Goal: Task Accomplishment & Management: Use online tool/utility

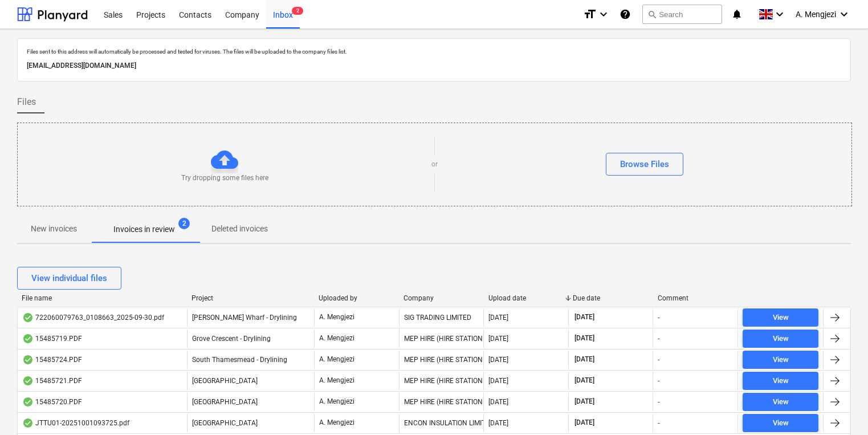
scroll to position [228, 0]
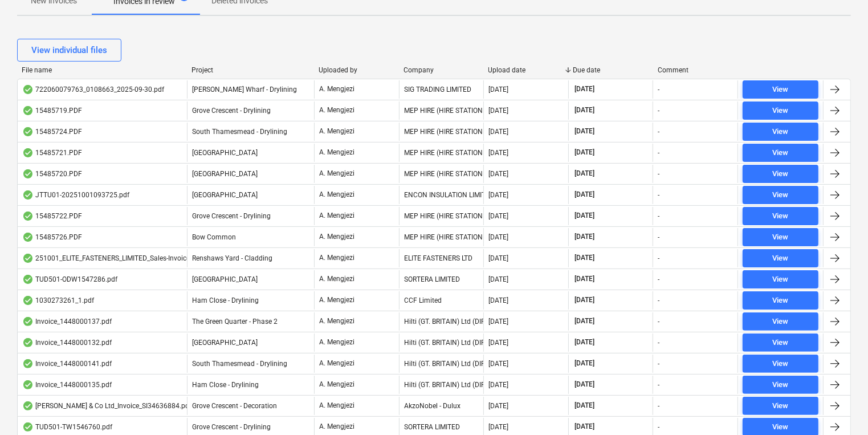
click at [54, 11] on button "New invoices" at bounding box center [54, 0] width 74 height 27
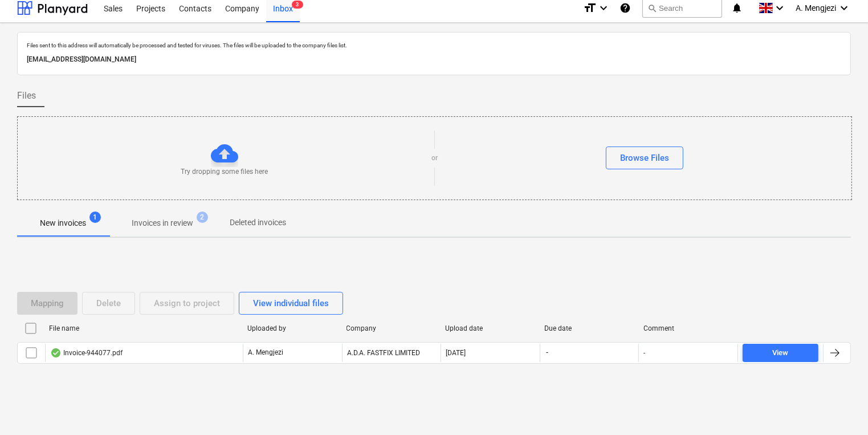
click at [300, 249] on div "Mapping Delete Assign to project View individual files File name Uploaded by Co…" at bounding box center [434, 332] width 834 height 171
click at [771, 190] on div "Try dropping some files here or Browse Files" at bounding box center [434, 158] width 835 height 84
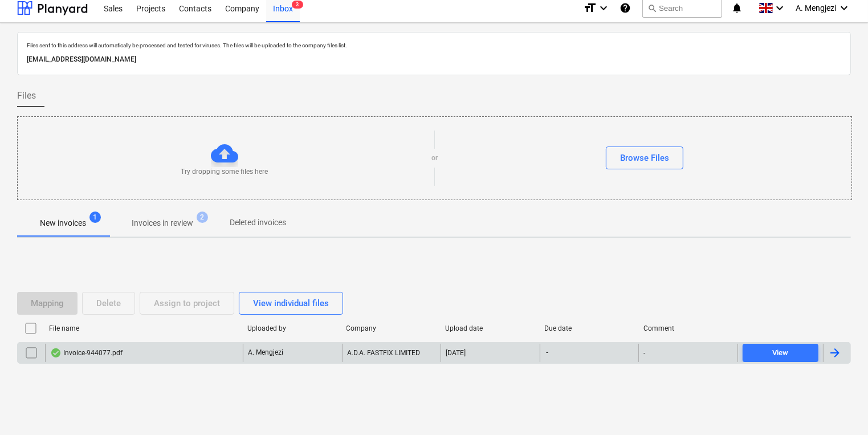
click at [274, 358] on div "A. Mengjezi" at bounding box center [292, 353] width 99 height 18
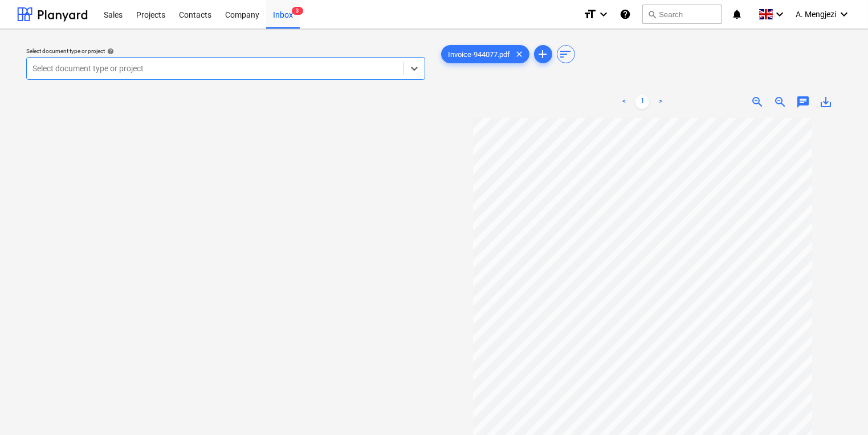
click at [365, 77] on div "Select document type or project" at bounding box center [225, 68] width 399 height 23
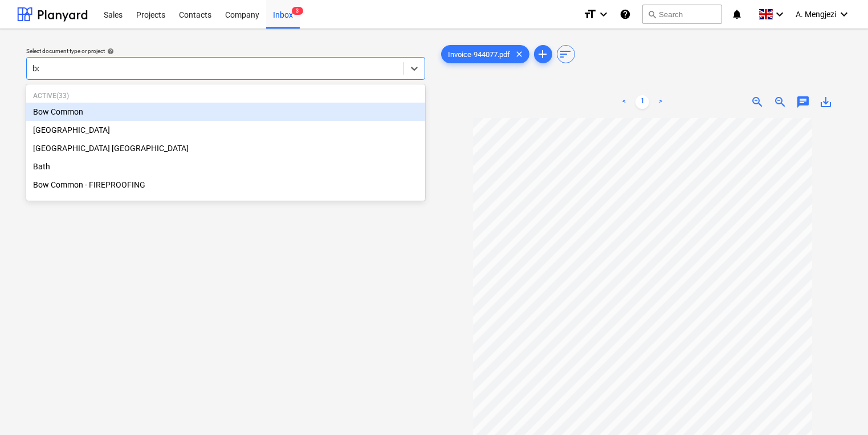
type input "bow"
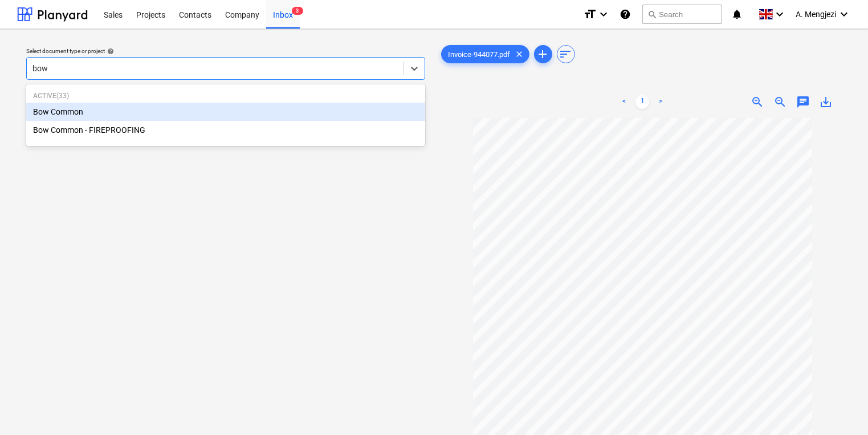
click at [241, 108] on div "Bow Common" at bounding box center [225, 112] width 399 height 18
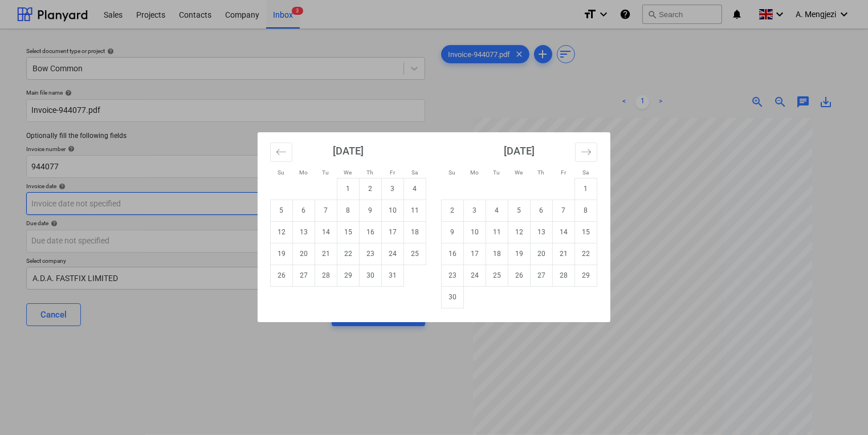
click at [208, 201] on body "Sales Projects Contacts Company Inbox 3 format_size keyboard_arrow_down help se…" at bounding box center [434, 217] width 868 height 435
click at [372, 279] on td "30" at bounding box center [371, 275] width 22 height 22
type input "[DATE]"
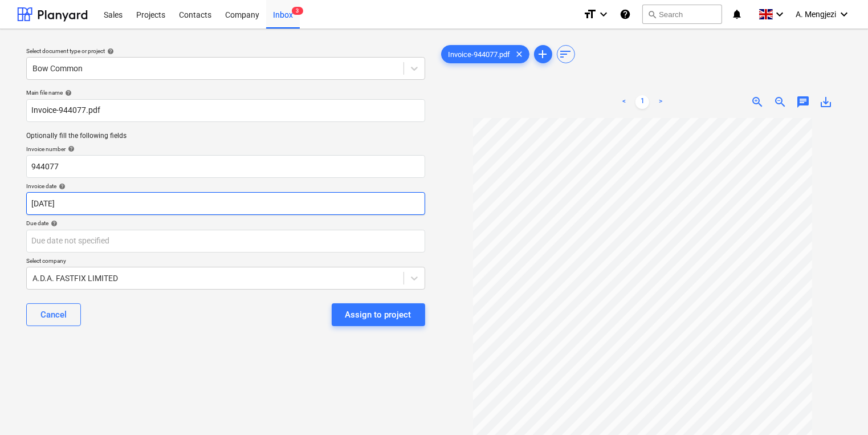
click at [358, 214] on body "Sales Projects Contacts Company Inbox 3 format_size keyboard_arrow_down help se…" at bounding box center [434, 217] width 868 height 435
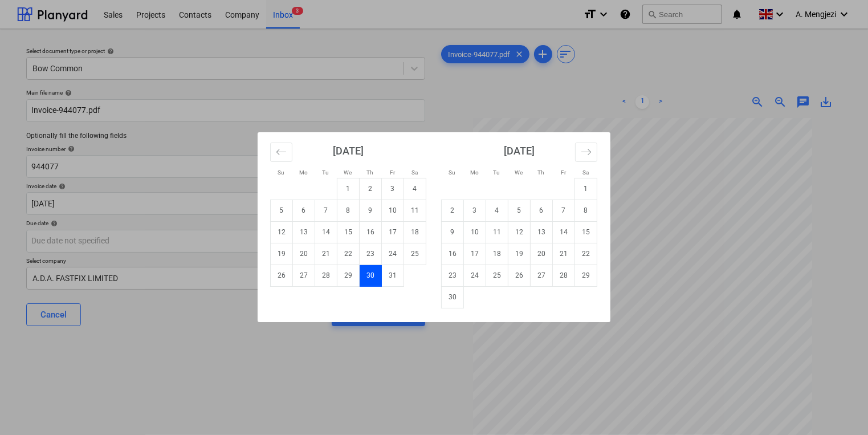
click at [189, 239] on div "Su Mo Tu We Th Fr Sa Su Mo Tu We Th Fr Sa [DATE] 1 2 3 4 5 6 7 8 9 10 11 12 13 …" at bounding box center [434, 217] width 868 height 435
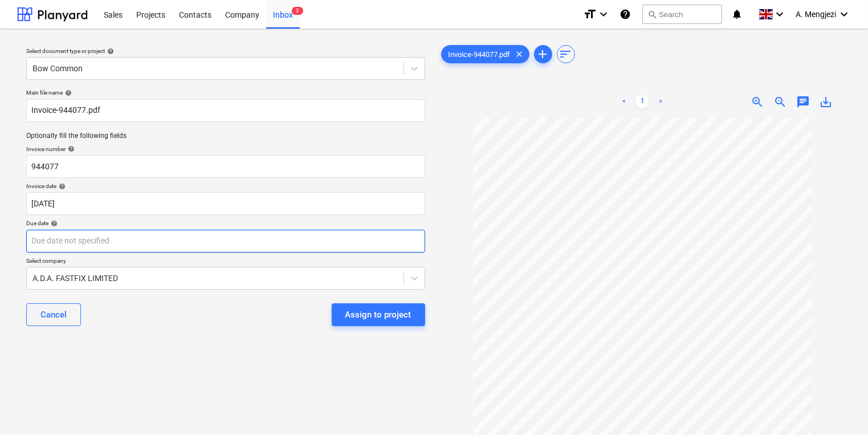
drag, startPoint x: 331, startPoint y: 253, endPoint x: 342, endPoint y: 251, distance: 11.5
click at [333, 253] on div "Main file name help Invoice-944077.pdf Optionally fill the following fields Inv…" at bounding box center [226, 211] width 408 height 255
click at [383, 245] on body "Sales Projects Contacts Company Inbox 3 format_size keyboard_arrow_down help se…" at bounding box center [434, 217] width 868 height 435
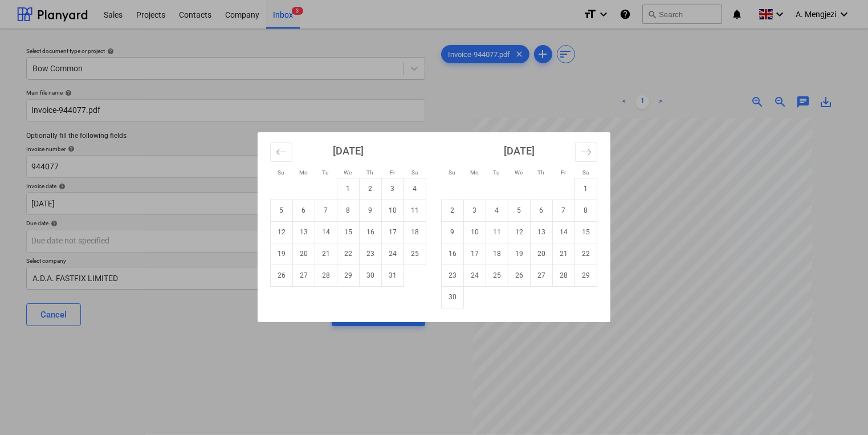
click at [406, 287] on div "[DATE] 1 2 3 4 5 6 7 8 9 10 11 12 13 14 15 16 17 18 19 20 21 22 23 24 25 26 27 …" at bounding box center [605, 220] width 684 height 176
click at [394, 280] on td "31" at bounding box center [393, 275] width 22 height 22
type input "[DATE]"
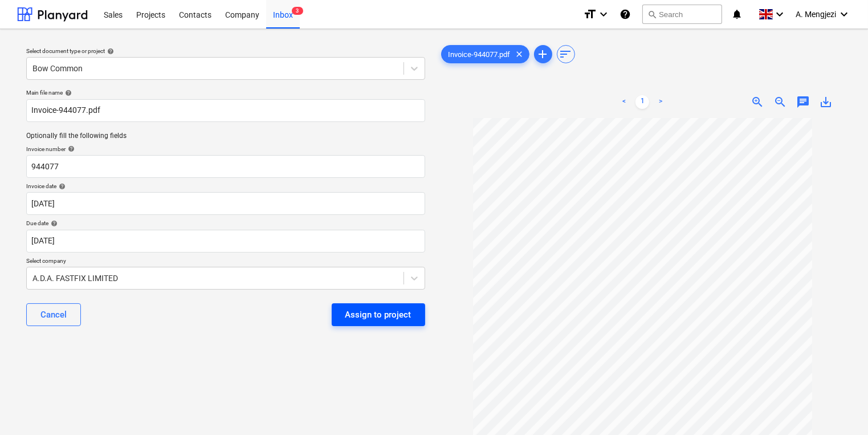
click at [390, 310] on div "Assign to project" at bounding box center [378, 314] width 66 height 15
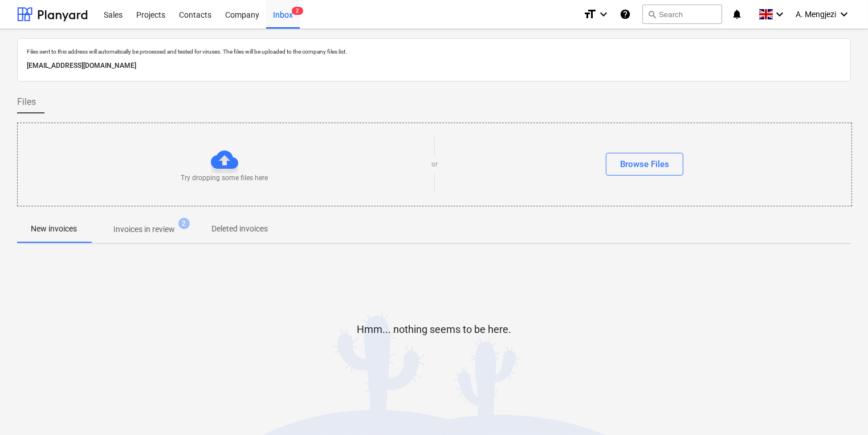
click at [149, 233] on p "Invoices in review" at bounding box center [144, 229] width 62 height 12
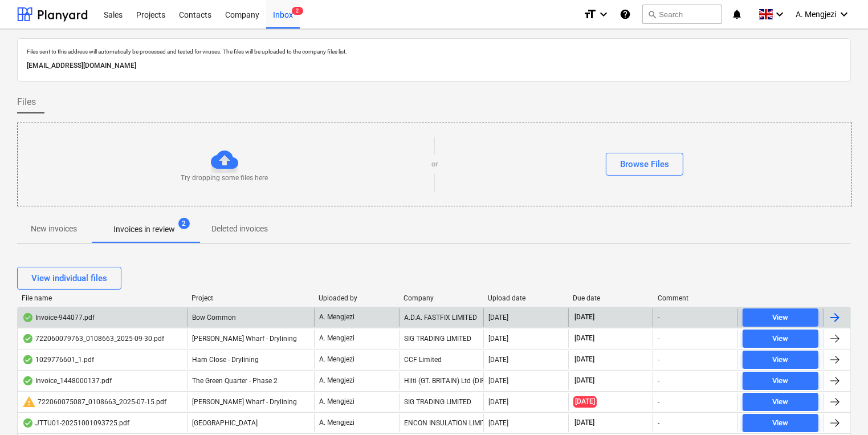
click at [249, 324] on div "Bow Common" at bounding box center [250, 317] width 127 height 18
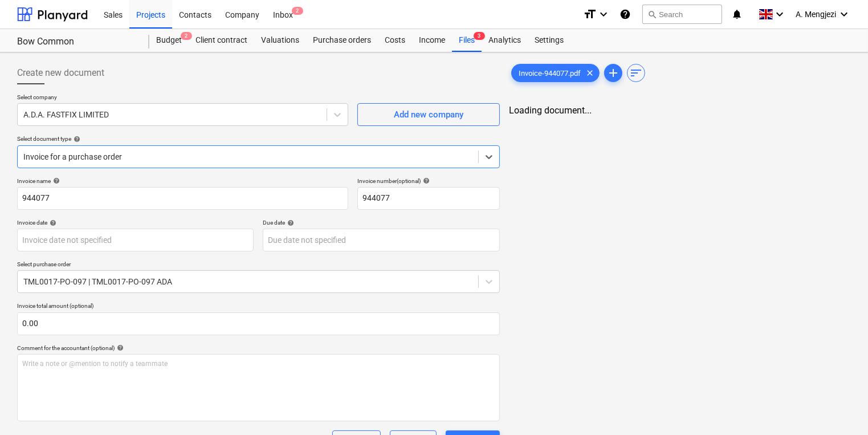
type input "[DATE]"
click at [544, 76] on span "Invoice-944077.pdf" at bounding box center [550, 73] width 76 height 9
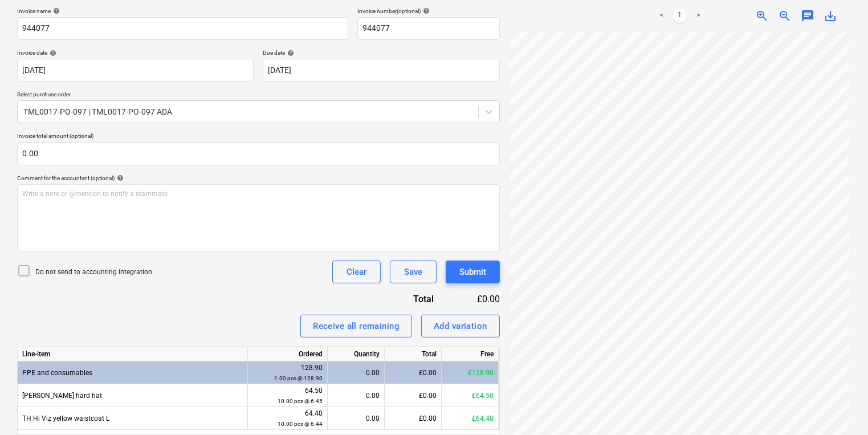
scroll to position [182, 0]
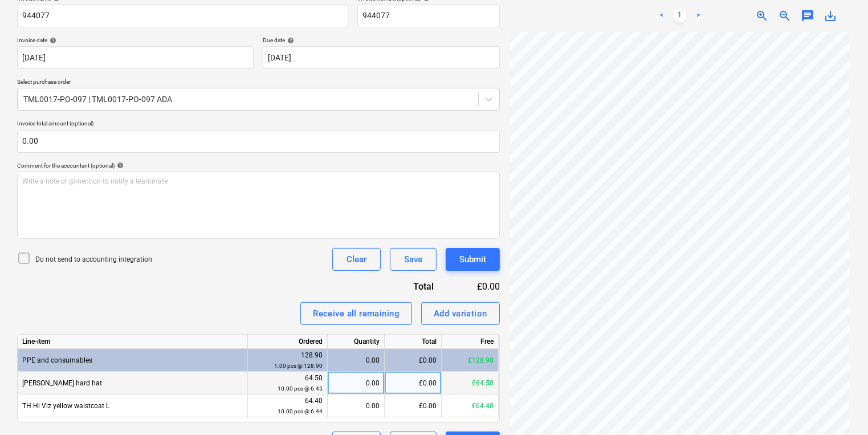
click at [347, 372] on div "0.00" at bounding box center [355, 383] width 47 height 23
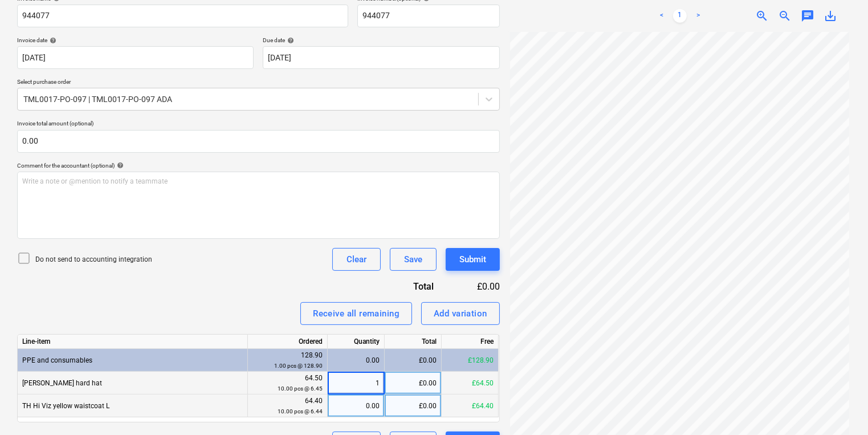
type input "10"
click at [365, 410] on div "0.00" at bounding box center [355, 405] width 47 height 23
type input "10"
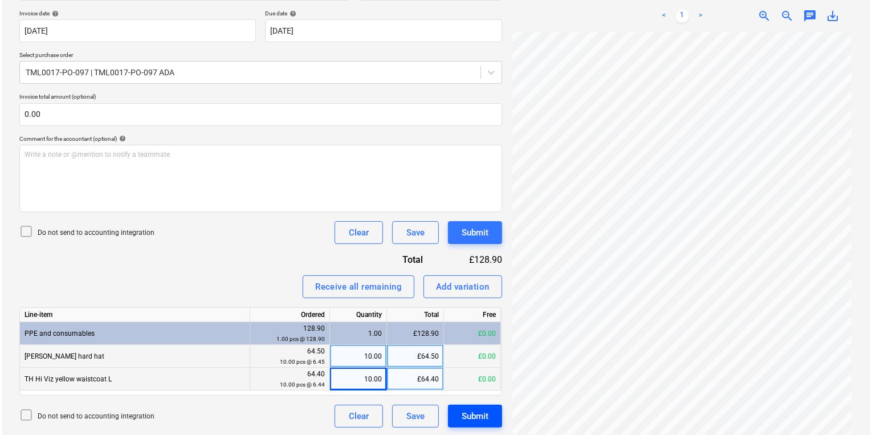
scroll to position [210, 0]
click at [465, 408] on div "Submit" at bounding box center [472, 415] width 27 height 15
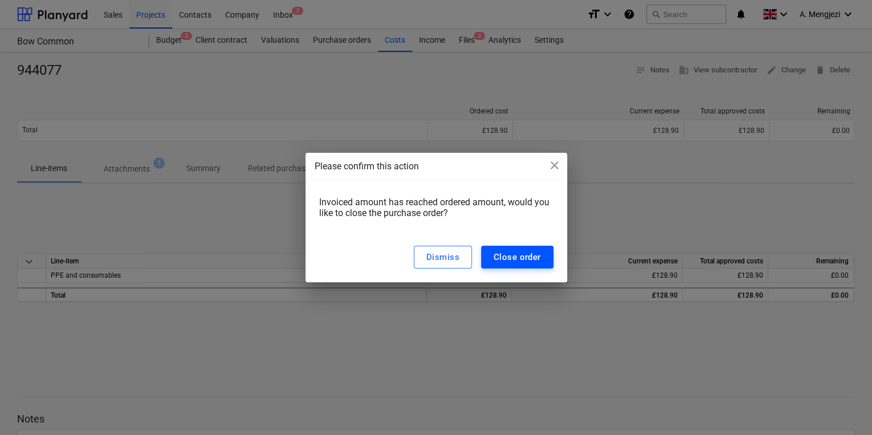
click at [519, 253] on div "Close order" at bounding box center [517, 257] width 47 height 15
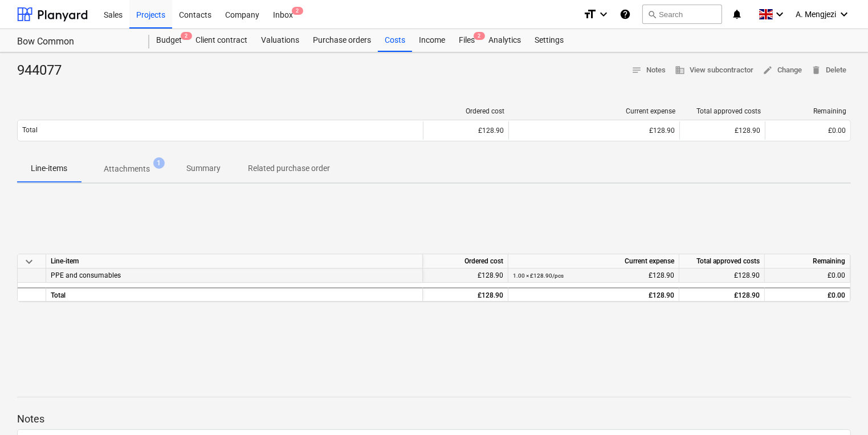
click at [286, 273] on div "PPE and consumables" at bounding box center [234, 275] width 377 height 14
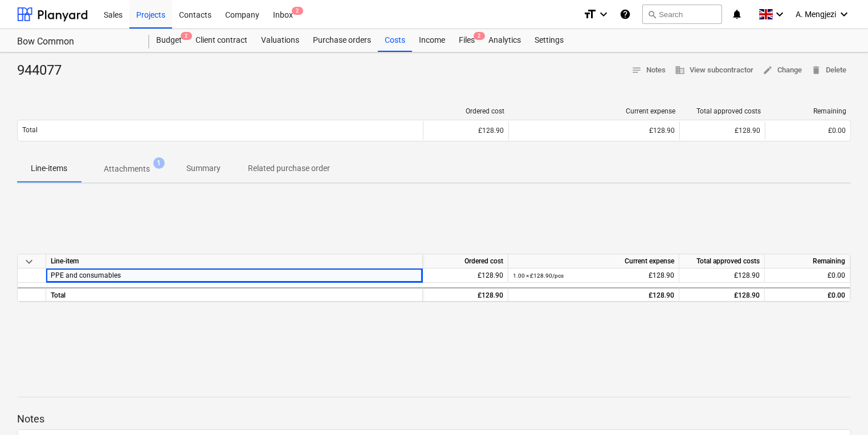
click at [401, 60] on div "944077 notes Notes business View subcontractor edit Change delete Delete Ordere…" at bounding box center [434, 297] width 868 height 490
click at [477, 34] on span "2" at bounding box center [479, 36] width 11 height 8
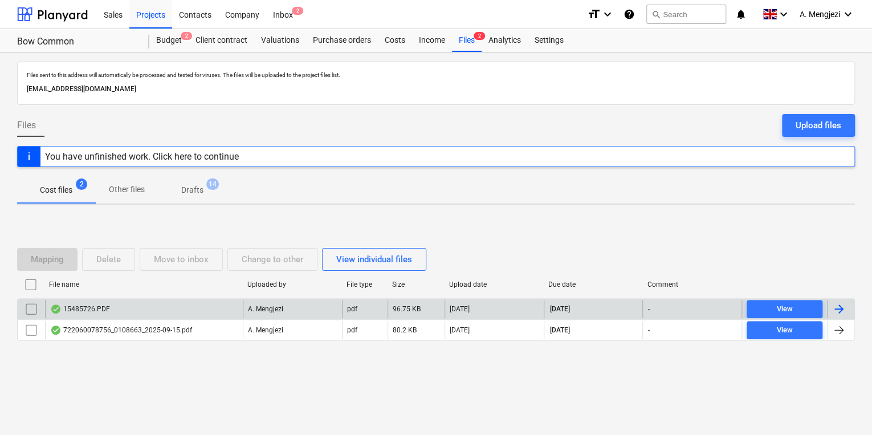
click at [229, 310] on div "15485726.PDF" at bounding box center [144, 309] width 198 height 18
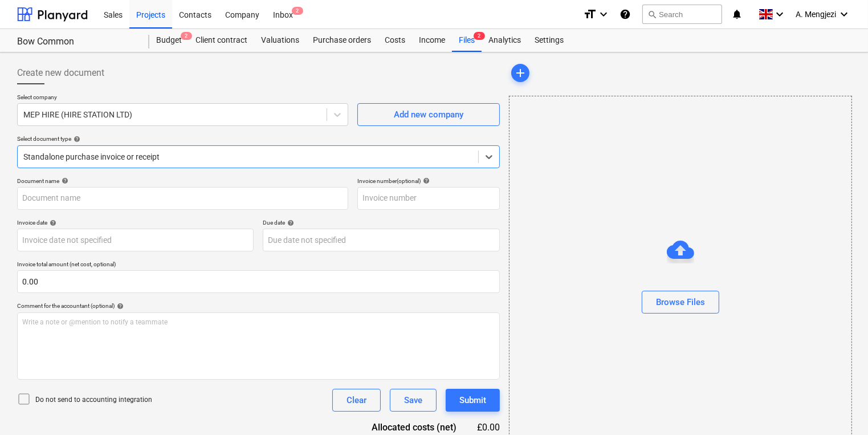
type input "15485726"
type input "[DATE]"
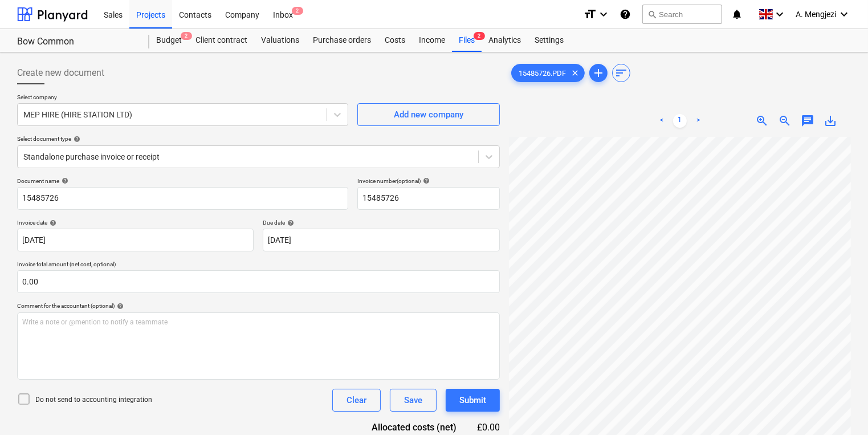
click at [478, 54] on div "Create new document Select company MEP HIRE (HIRE STATION LTD) Add new company …" at bounding box center [434, 300] width 868 height 496
click at [476, 50] on div "Files 2" at bounding box center [467, 40] width 30 height 23
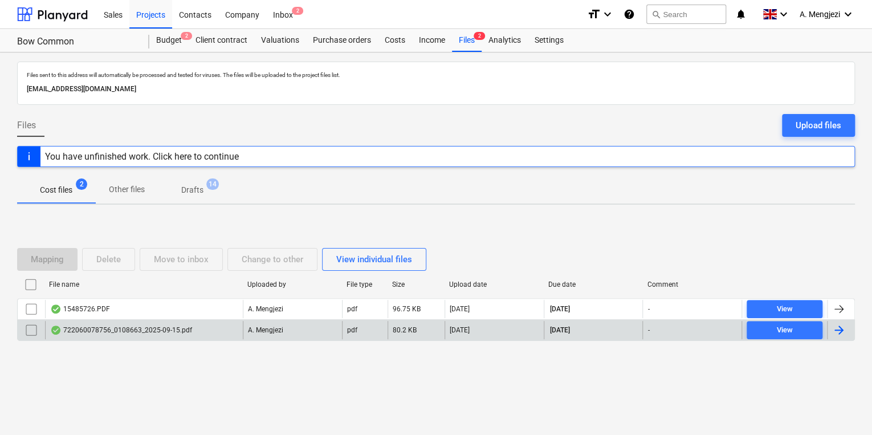
click at [290, 333] on div "A. Mengjezi" at bounding box center [292, 330] width 99 height 18
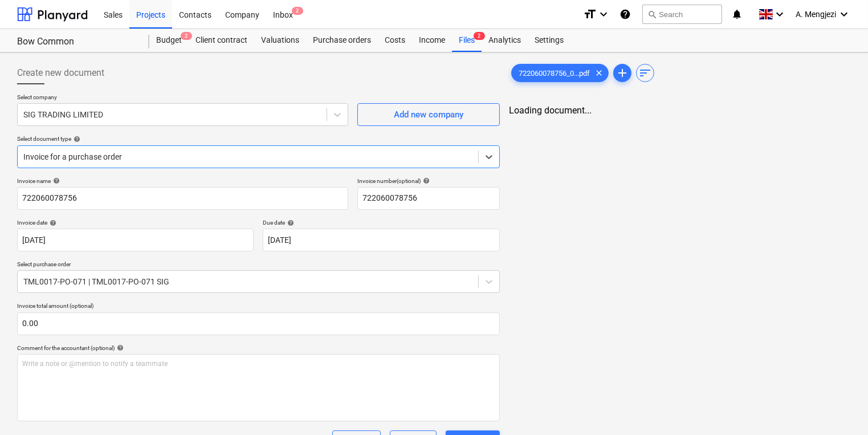
type input "722060078756"
type input "[DATE]"
click at [296, 15] on span "2" at bounding box center [297, 11] width 11 height 8
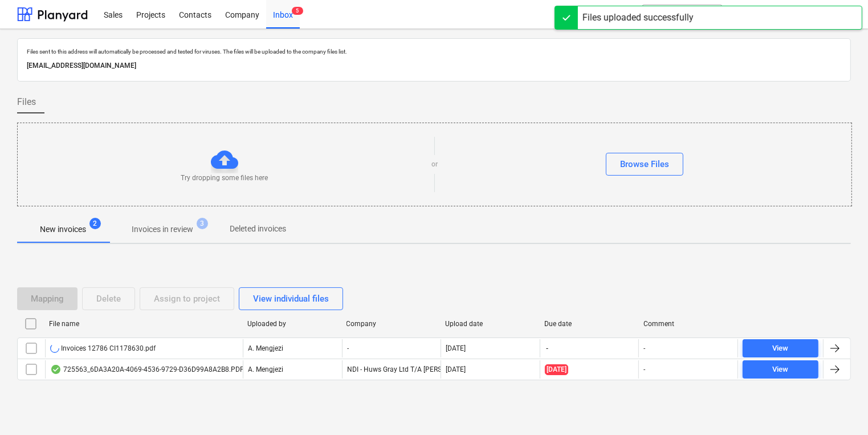
click at [42, 160] on div "Try dropping some files here" at bounding box center [225, 164] width 414 height 37
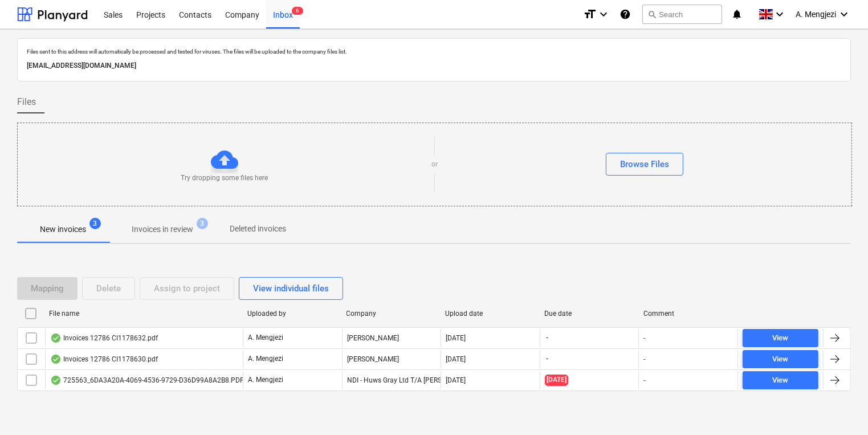
drag, startPoint x: 165, startPoint y: 155, endPoint x: 112, endPoint y: 184, distance: 60.2
click at [112, 184] on div "Try dropping some files here or Browse Files" at bounding box center [435, 164] width 834 height 64
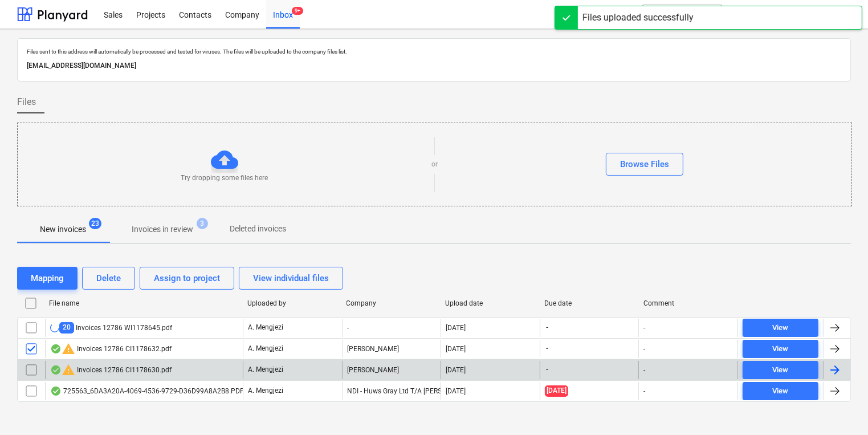
click at [32, 361] on input "checkbox" at bounding box center [31, 370] width 18 height 18
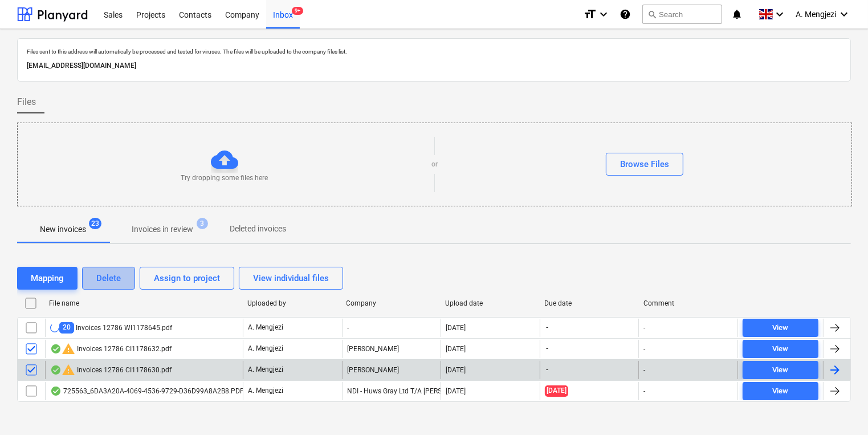
click at [113, 281] on div "Delete" at bounding box center [108, 278] width 25 height 15
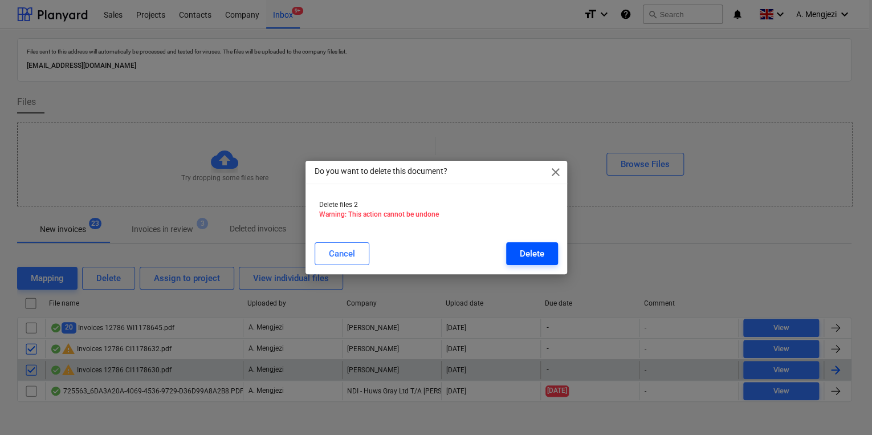
click at [536, 257] on div "Delete" at bounding box center [532, 253] width 25 height 15
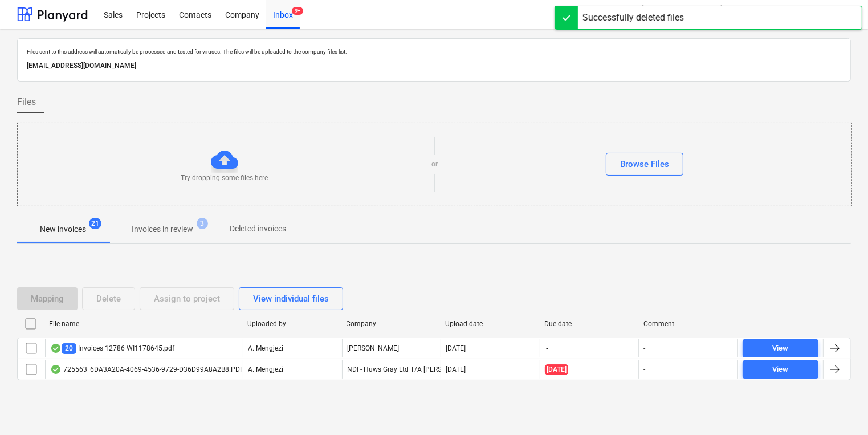
click at [535, 257] on div "Mapping Delete Assign to project View individual files File name Uploaded by Co…" at bounding box center [434, 338] width 834 height 171
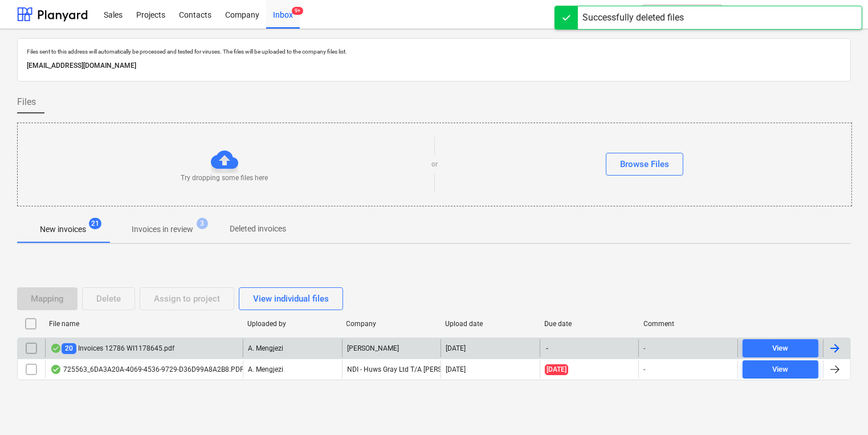
click at [188, 343] on div "20 Invoices 12786 WI1178645.pdf" at bounding box center [144, 348] width 198 height 18
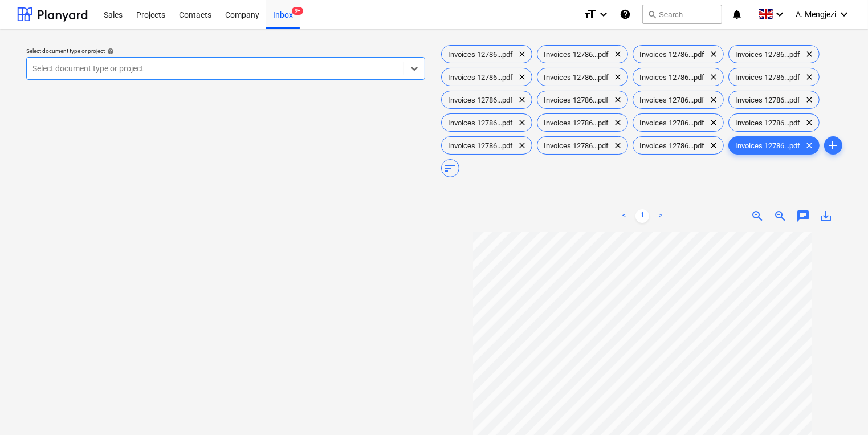
click at [463, 64] on div "Invoices 12786...pdf clear Invoices 12786...pdf clear Invoices 12786...pdf clea…" at bounding box center [643, 111] width 408 height 137
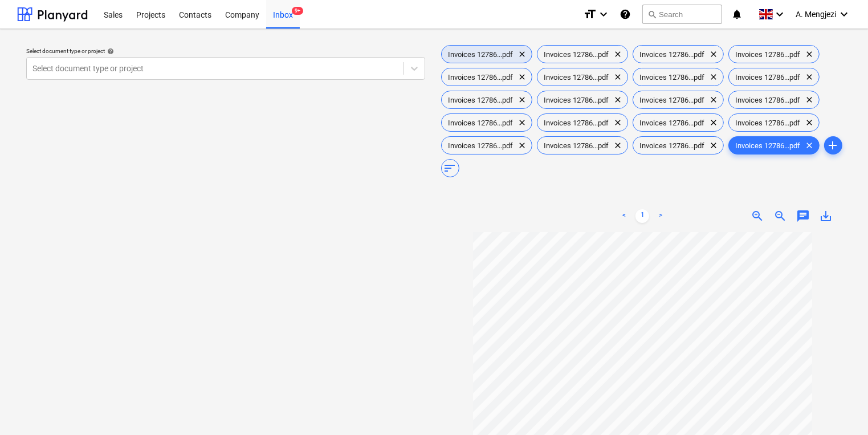
click at [462, 52] on span "Invoices 12786...pdf" at bounding box center [481, 54] width 79 height 9
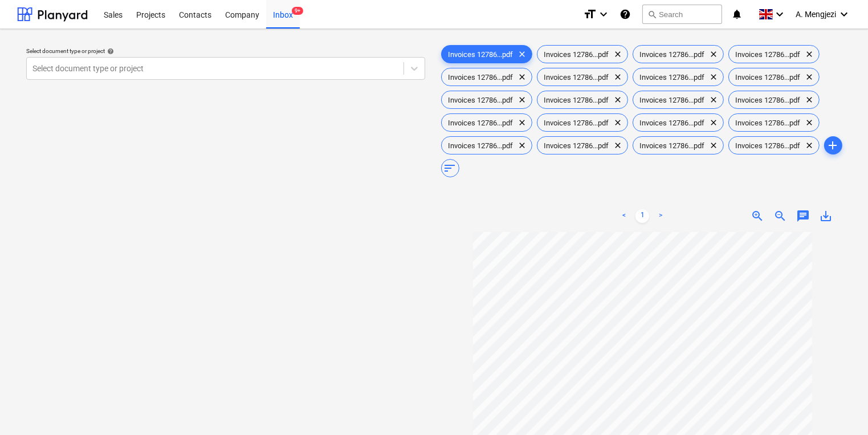
click at [334, 104] on div "Select document type or project help Select document type or project" at bounding box center [225, 338] width 417 height 601
click at [280, 16] on div "Inbox 9+" at bounding box center [283, 13] width 34 height 29
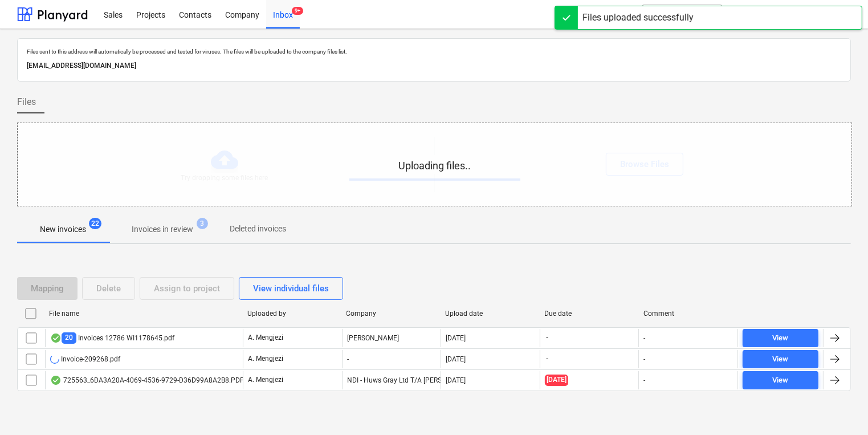
click at [32, 145] on div "Uploading files.." at bounding box center [435, 164] width 834 height 83
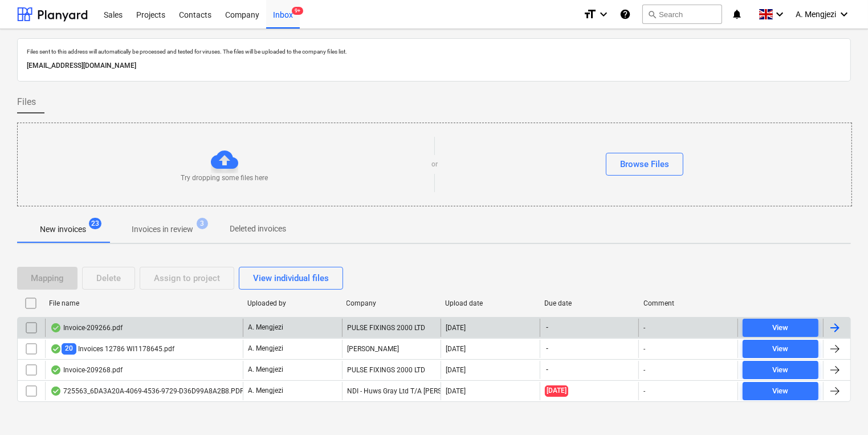
click at [261, 323] on p "A. Mengjezi" at bounding box center [265, 328] width 35 height 10
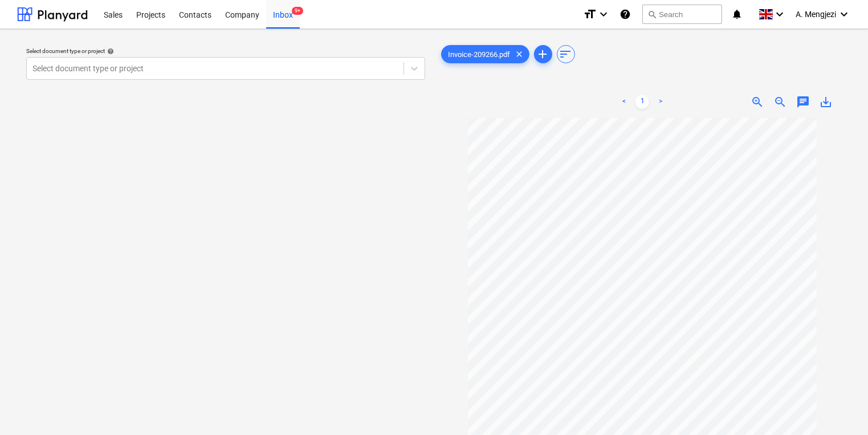
click at [240, 55] on p "Select document type or project help" at bounding box center [225, 52] width 399 height 10
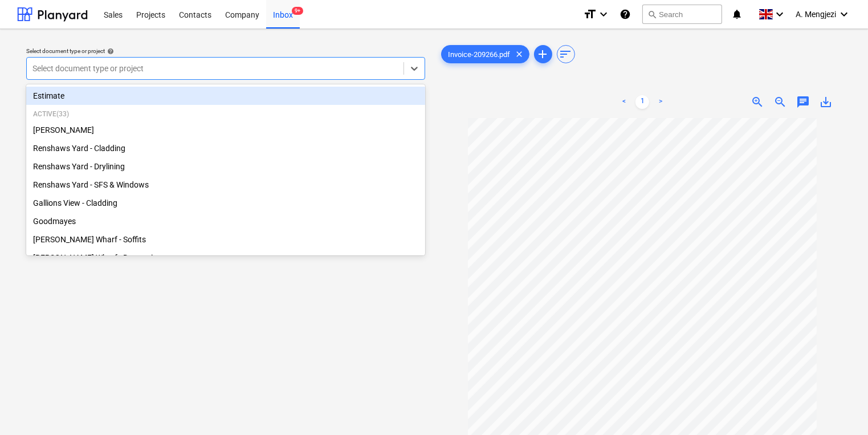
click at [242, 59] on div "Select document type or project" at bounding box center [225, 68] width 399 height 23
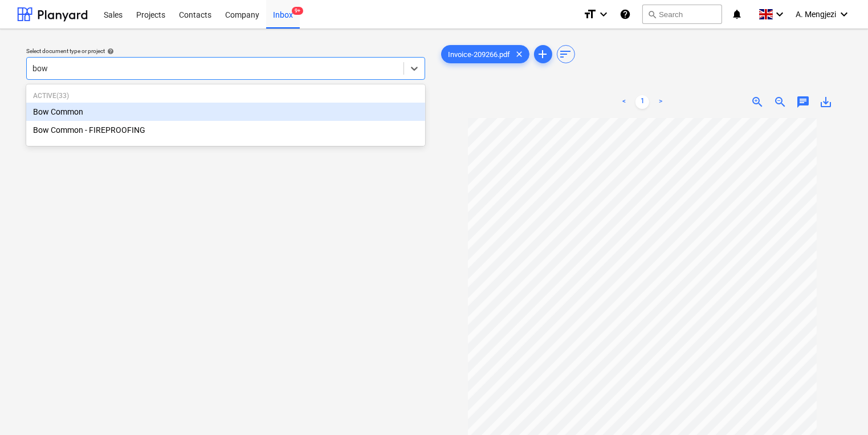
type input "bow c"
click at [283, 116] on div "Bow Common" at bounding box center [225, 112] width 399 height 18
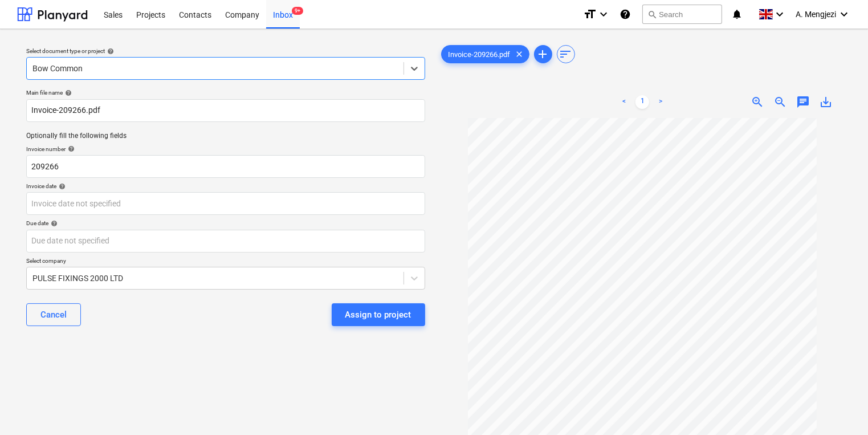
click at [226, 190] on p "Invoice date help" at bounding box center [225, 187] width 399 height 10
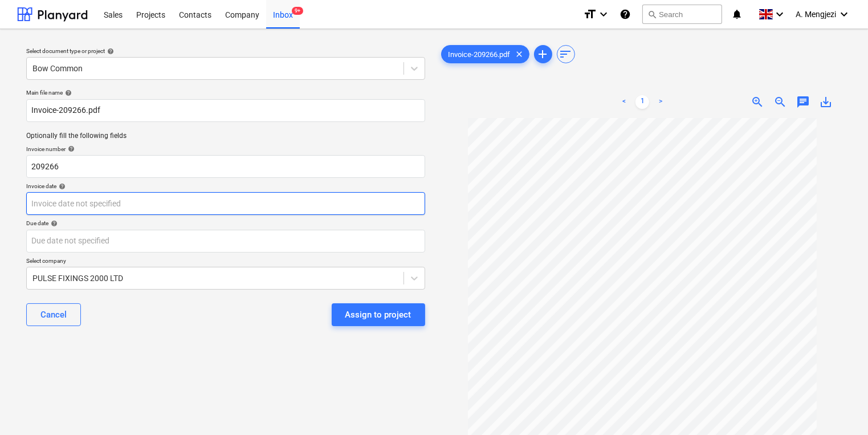
click at [229, 194] on body "Sales Projects Contacts Company Inbox 9+ format_size keyboard_arrow_down help s…" at bounding box center [434, 217] width 868 height 435
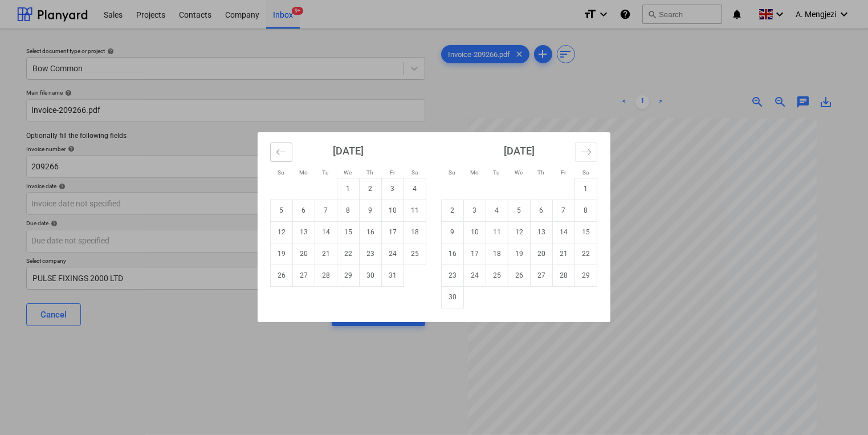
click at [277, 148] on icon "Move backward to switch to the previous month." at bounding box center [281, 151] width 11 height 11
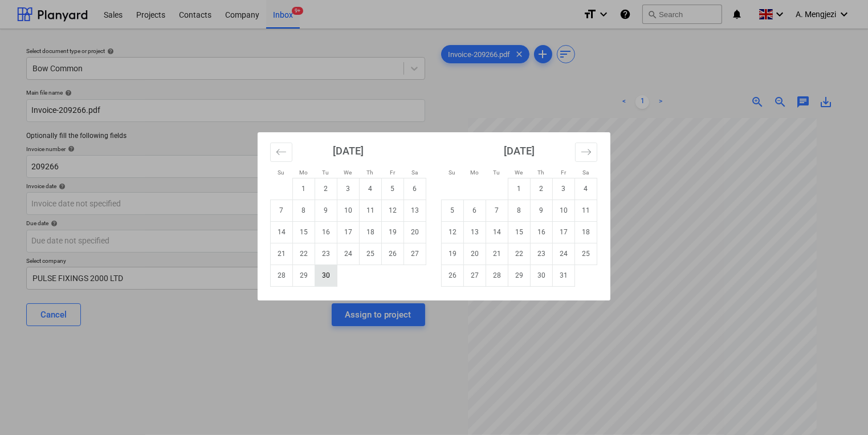
click at [328, 277] on td "30" at bounding box center [326, 275] width 22 height 22
type input "[DATE]"
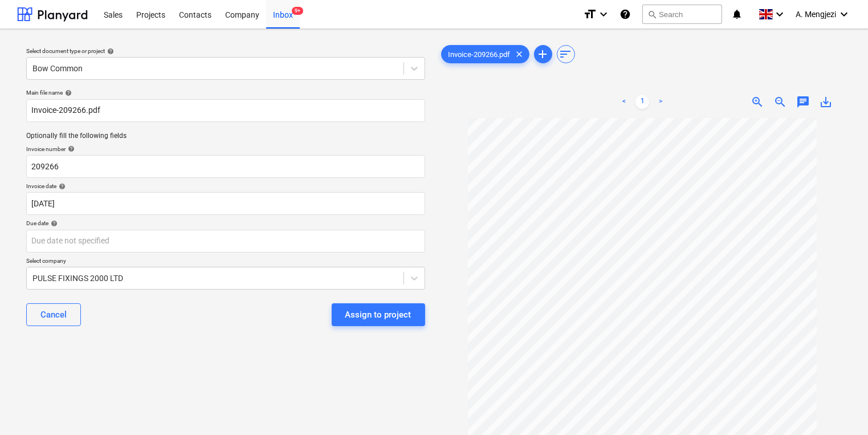
drag, startPoint x: 255, startPoint y: 348, endPoint x: 236, endPoint y: 336, distance: 22.8
click at [257, 355] on div "Select document type or project help Bow Common Main file name help Invoice-209…" at bounding box center [225, 281] width 417 height 487
click at [226, 249] on body "Sales Projects Contacts Company Inbox 9+ format_size keyboard_arrow_down help s…" at bounding box center [434, 217] width 868 height 435
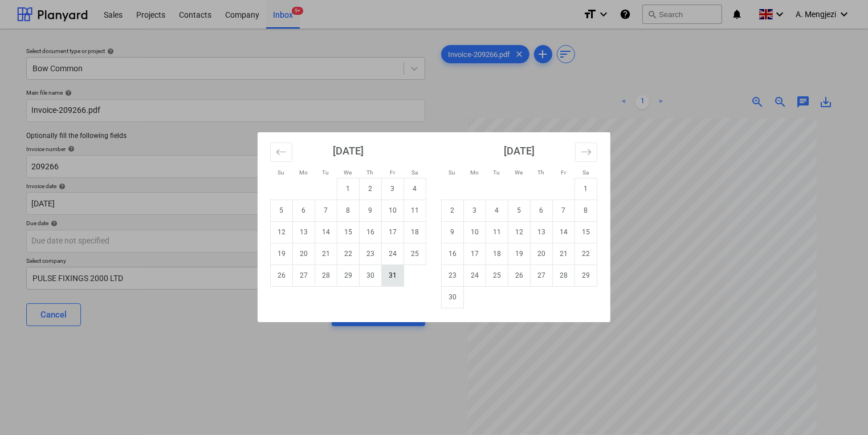
click at [401, 277] on td "31" at bounding box center [393, 275] width 22 height 22
type input "[DATE]"
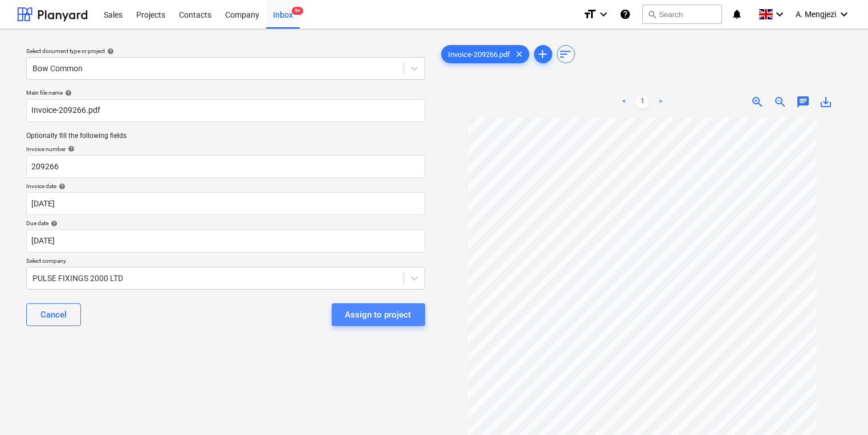
click at [405, 324] on button "Assign to project" at bounding box center [378, 314] width 93 height 23
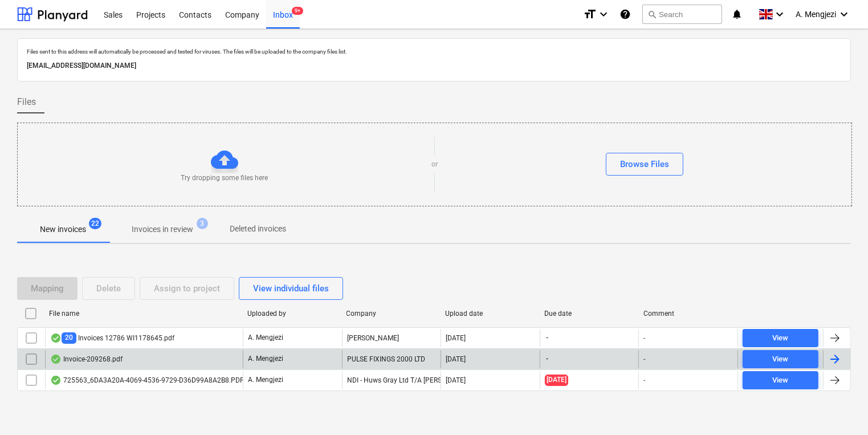
click at [429, 360] on div "PULSE FIXINGS 2000 LTD" at bounding box center [391, 359] width 99 height 18
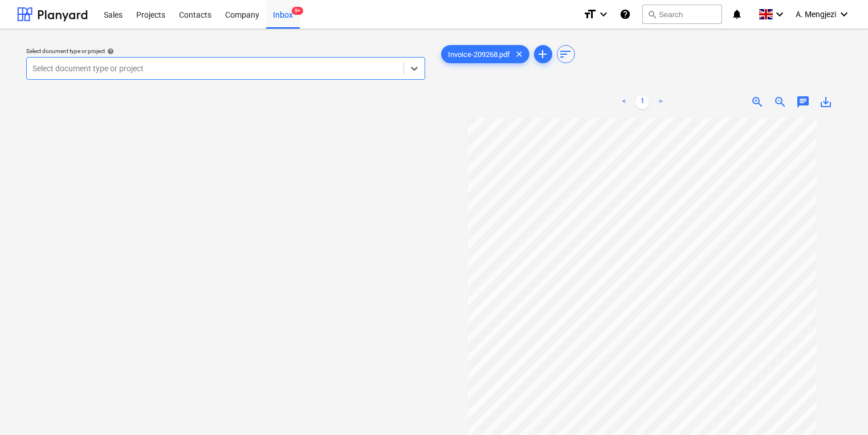
click at [329, 80] on div "Select document type or project help Select is focused ,type to refine list, pr…" at bounding box center [226, 64] width 408 height 42
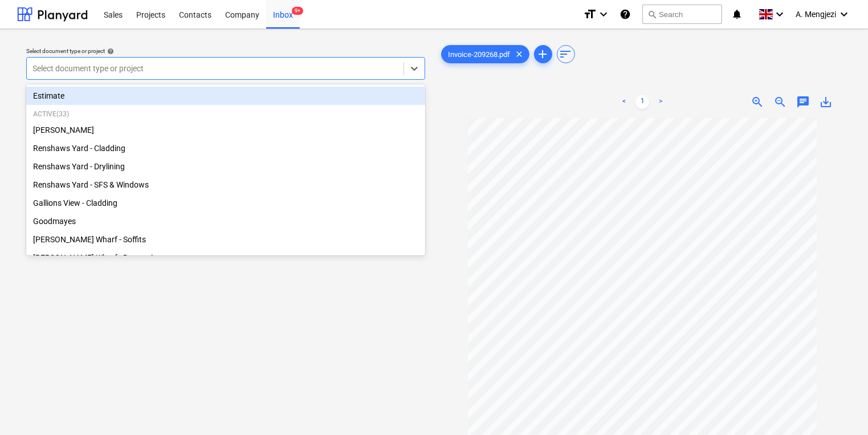
click at [308, 68] on div at bounding box center [214, 68] width 365 height 11
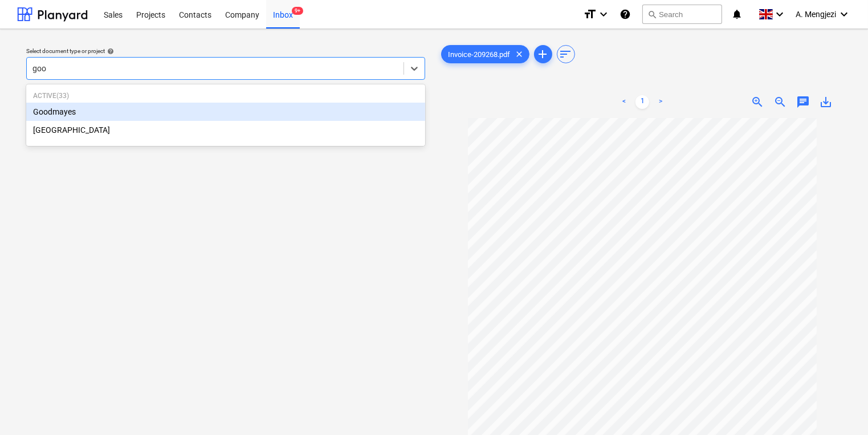
type input "good"
click at [233, 106] on div "Goodmayes" at bounding box center [225, 112] width 399 height 18
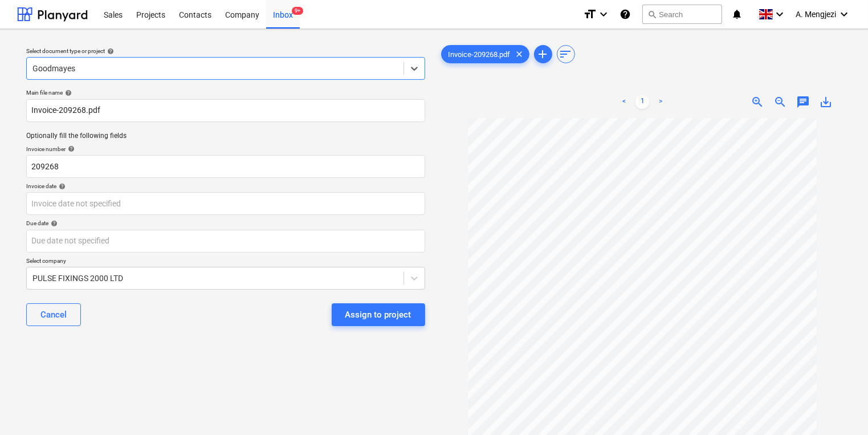
click at [208, 180] on div "Main file name help Invoice-209268.pdf Optionally fill the following fields Inv…" at bounding box center [226, 211] width 408 height 255
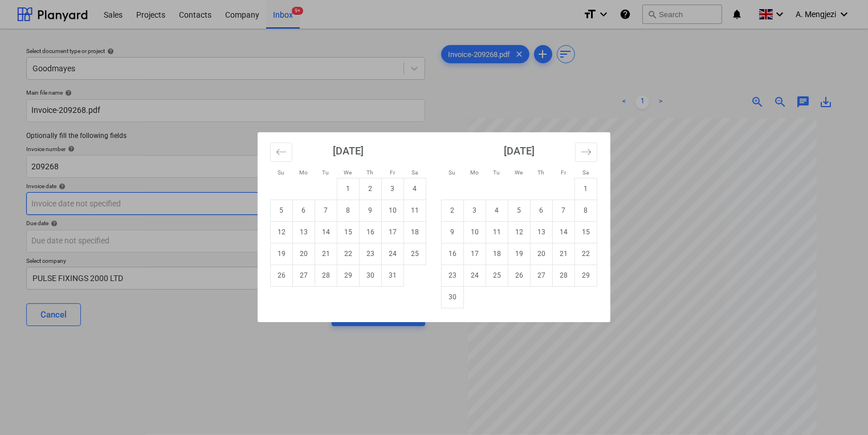
click at [211, 201] on body "Sales Projects Contacts Company Inbox 9+ format_size keyboard_arrow_down help s…" at bounding box center [434, 217] width 868 height 435
click at [287, 153] on button "Move backward to switch to the previous month." at bounding box center [281, 152] width 22 height 19
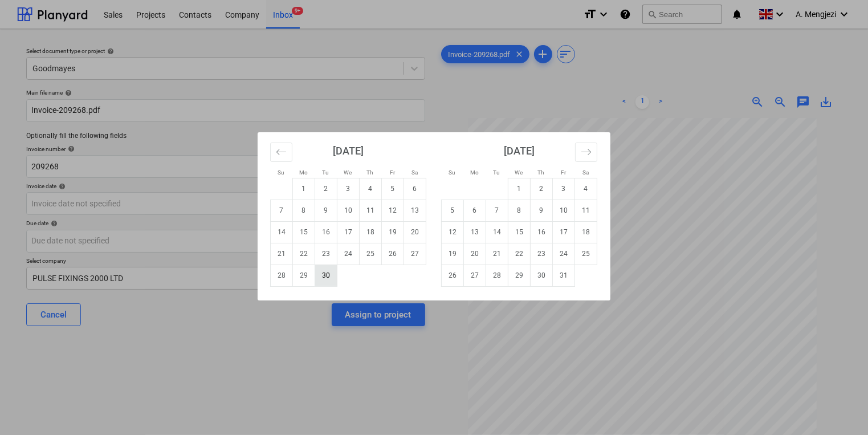
click at [332, 282] on td "30" at bounding box center [326, 275] width 22 height 22
type input "[DATE]"
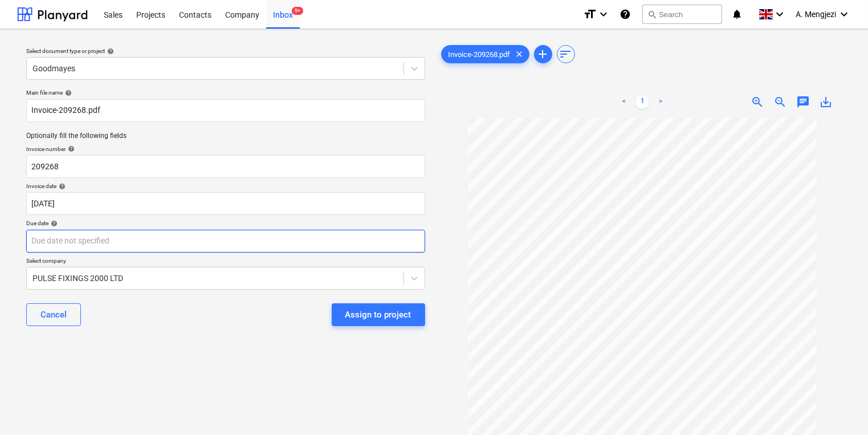
click at [340, 244] on body "Sales Projects Contacts Company Inbox 9+ format_size keyboard_arrow_down help s…" at bounding box center [434, 217] width 868 height 435
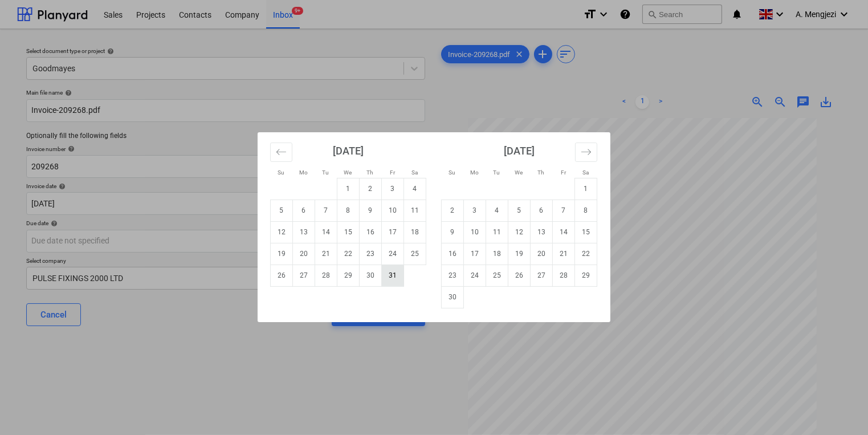
click at [386, 280] on td "31" at bounding box center [393, 275] width 22 height 22
type input "[DATE]"
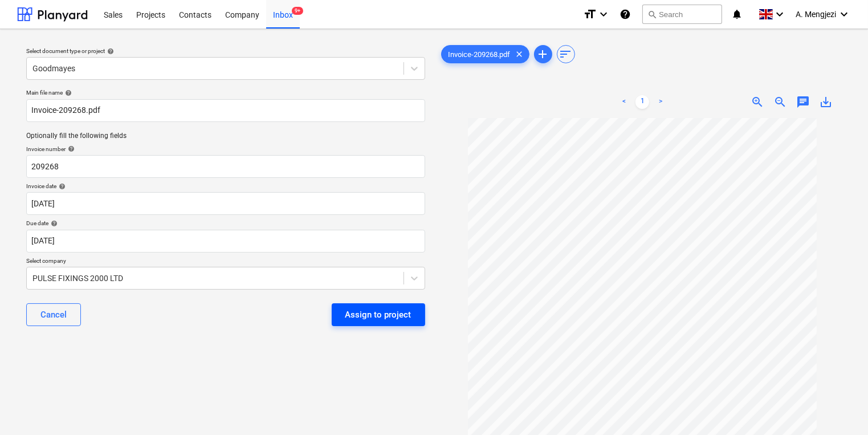
click at [380, 318] on div "Assign to project" at bounding box center [378, 314] width 66 height 15
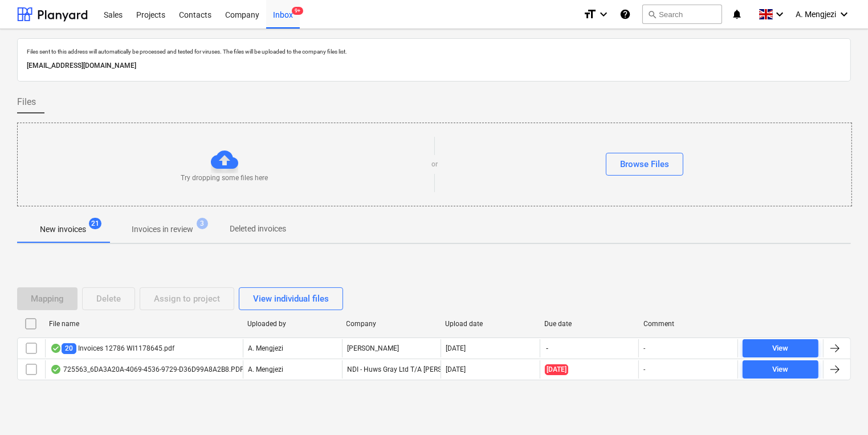
click at [184, 232] on p "Invoices in review" at bounding box center [163, 229] width 62 height 12
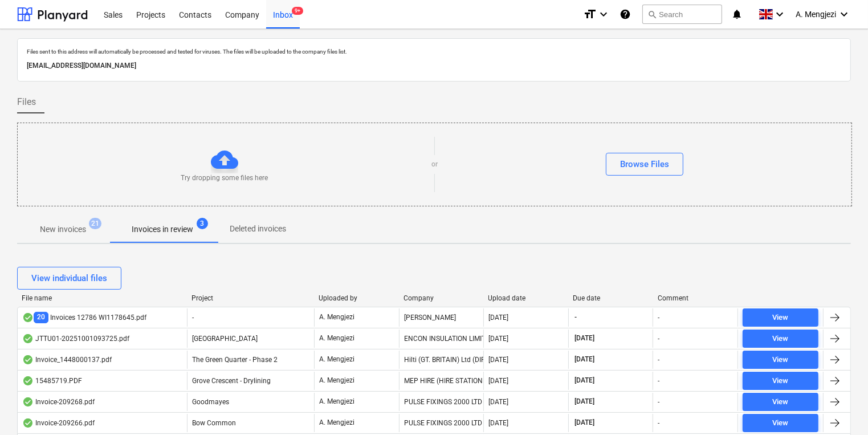
click at [502, 299] on div "Upload date" at bounding box center [527, 298] width 76 height 8
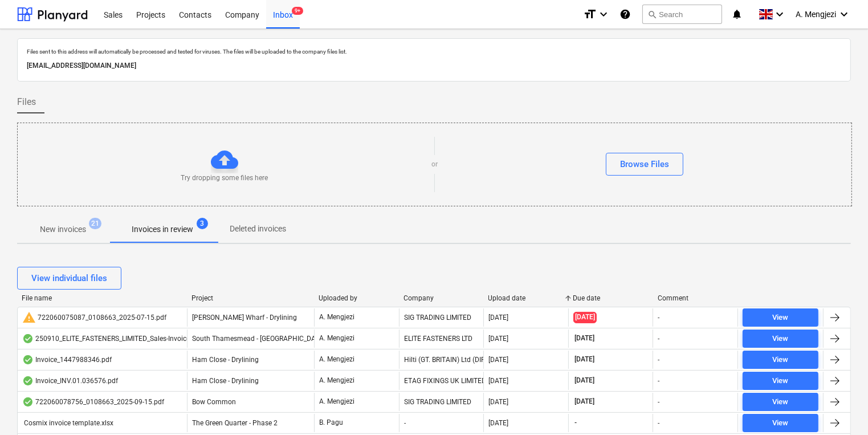
click at [502, 299] on div "Upload date" at bounding box center [527, 298] width 76 height 8
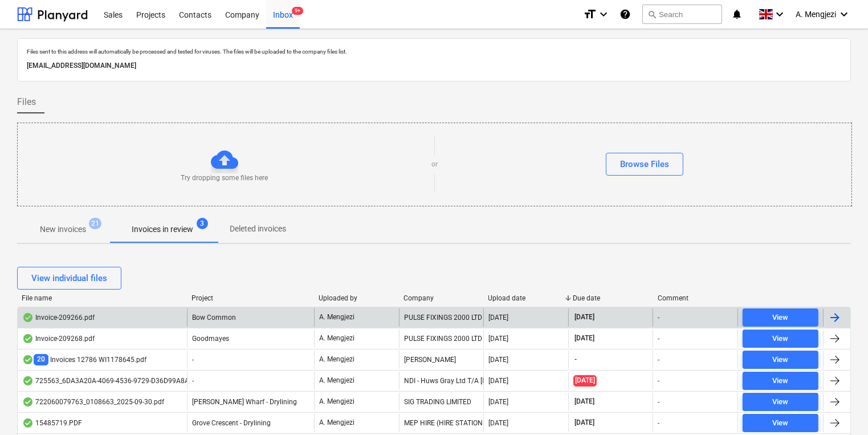
click at [439, 315] on div "PULSE FIXINGS 2000 LTD" at bounding box center [441, 317] width 85 height 18
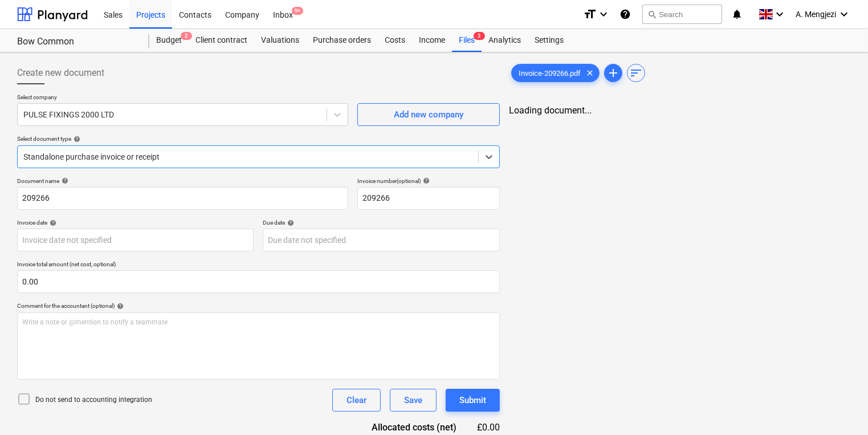
type input "[DATE]"
click at [207, 57] on div "Create new document Select company PULSE FIXINGS 2000 LTD Add new company Selec…" at bounding box center [259, 268] width 492 height 423
click at [542, 71] on span "Invoice-209266.pdf" at bounding box center [550, 73] width 76 height 9
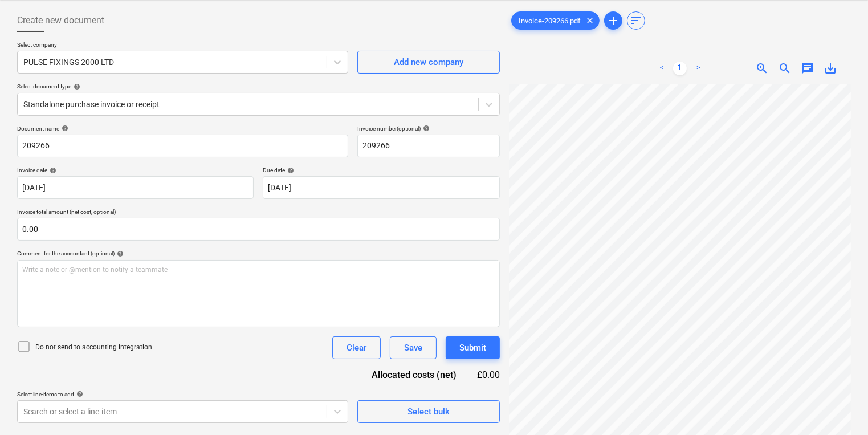
scroll to position [114, 0]
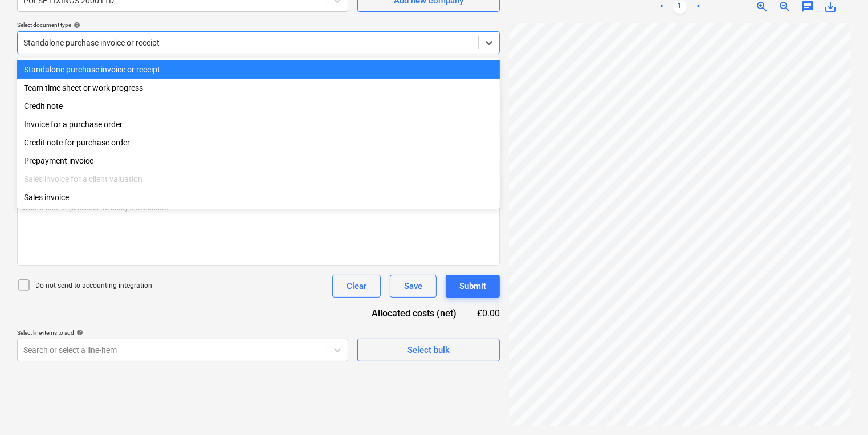
click at [219, 31] on div "Standalone purchase invoice or receipt" at bounding box center [258, 42] width 483 height 23
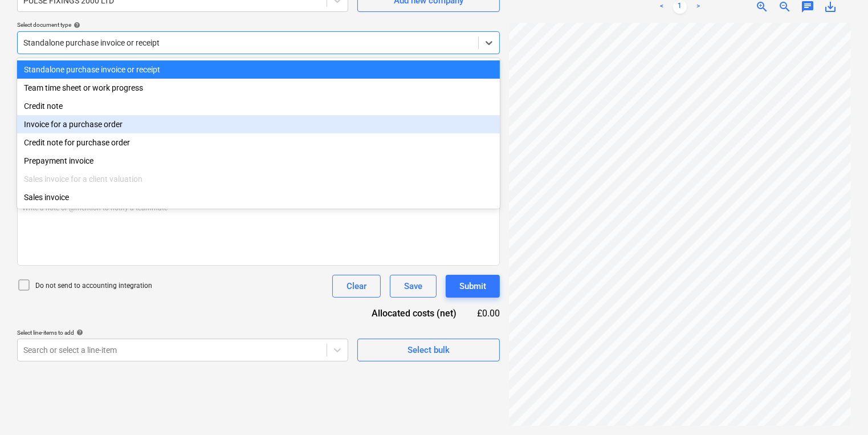
click at [221, 123] on div "Invoice for a purchase order" at bounding box center [258, 124] width 483 height 18
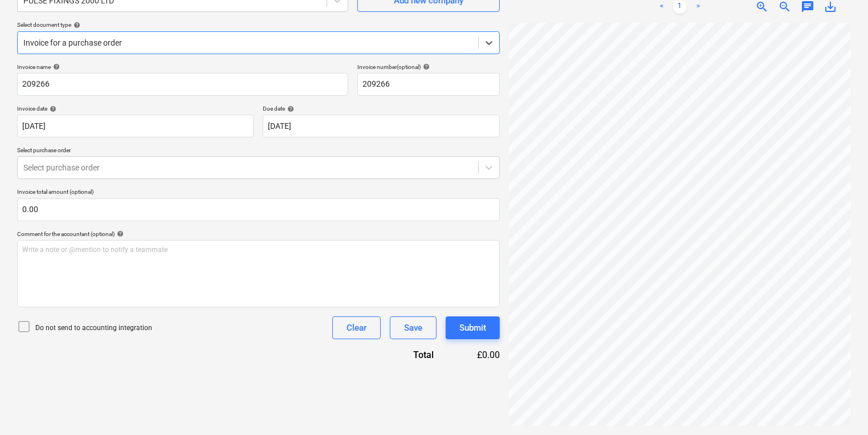
click at [222, 145] on div "Invoice name help 209266 Invoice number (optional) help 209266 Invoice date hel…" at bounding box center [258, 212] width 483 height 298
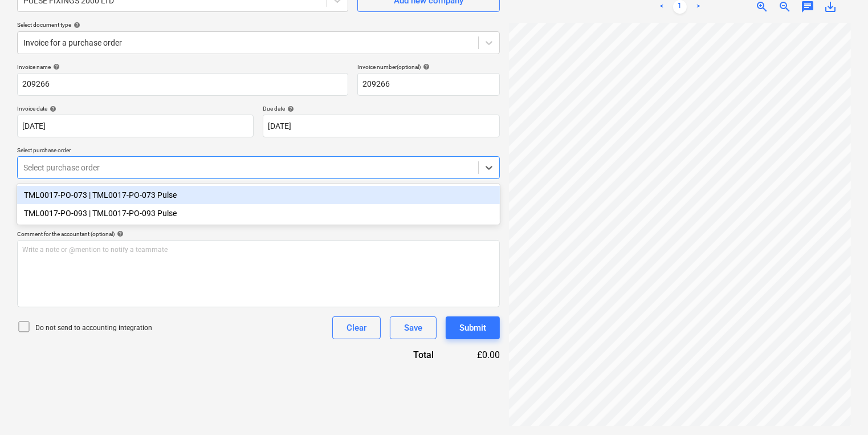
click at [222, 169] on div at bounding box center [247, 167] width 449 height 11
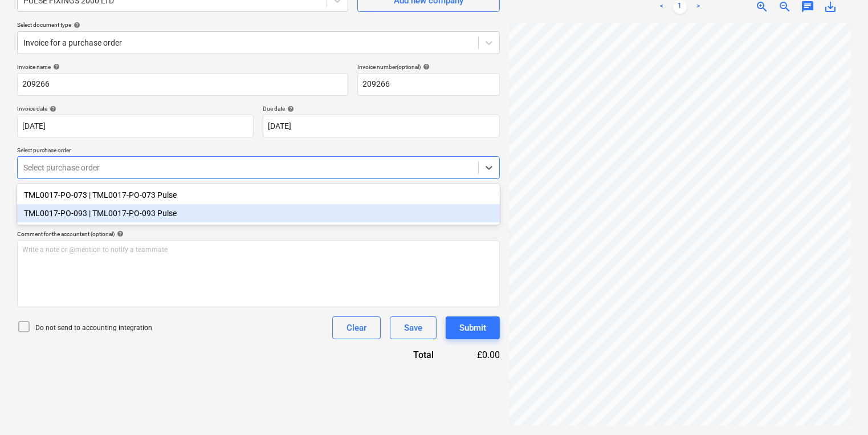
click at [215, 224] on div "TML0017-PO-073 | TML0017-PO-073 Pulse TML0017-PO-093 | TML0017-PO-093 Pulse" at bounding box center [258, 204] width 483 height 41
click at [213, 213] on div "TML0017-PO-093 | TML0017-PO-093 Pulse" at bounding box center [258, 213] width 483 height 18
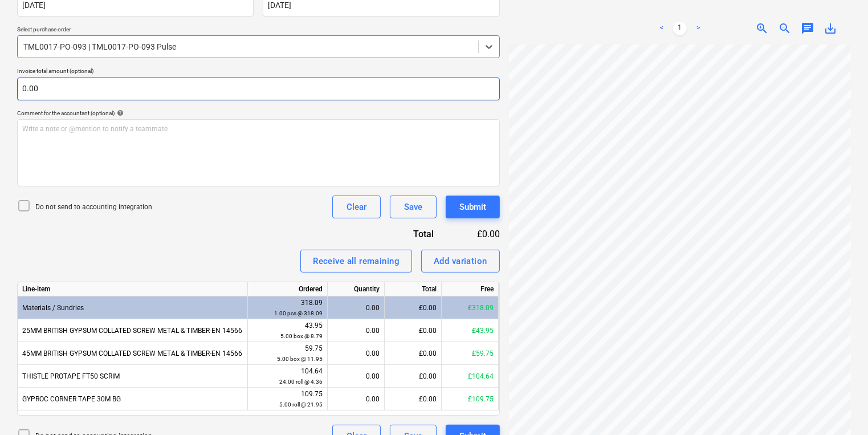
scroll to position [256, 0]
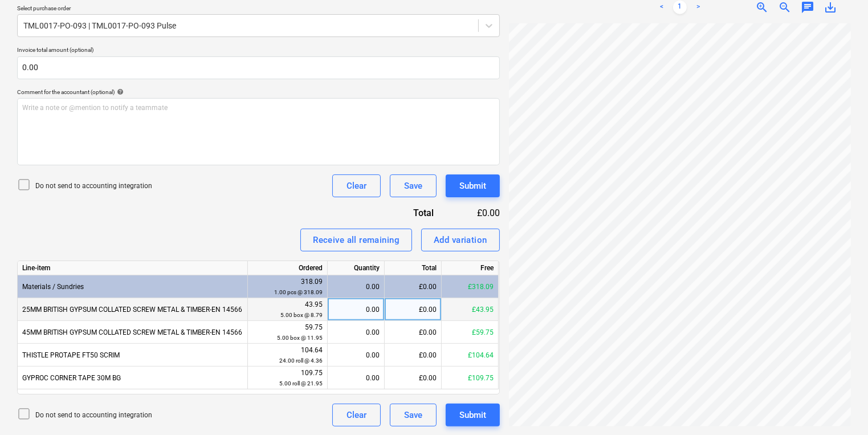
click at [347, 302] on div "0.00" at bounding box center [355, 309] width 47 height 23
type input "5"
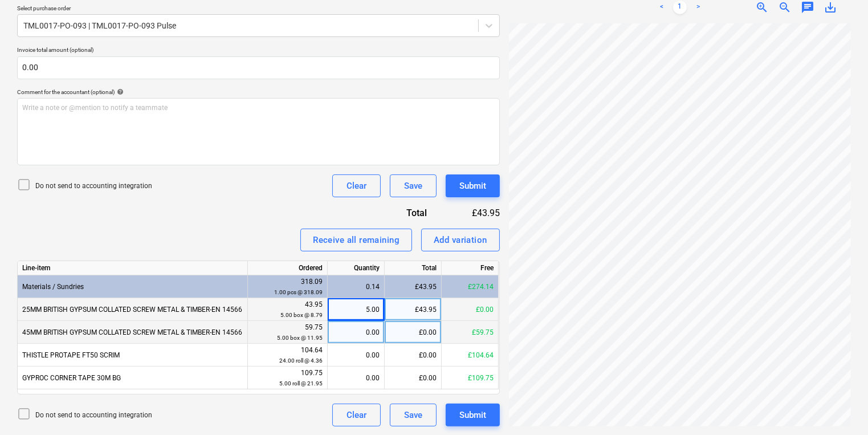
click at [357, 339] on div "0.00" at bounding box center [355, 332] width 47 height 23
type input "4"
type input "5"
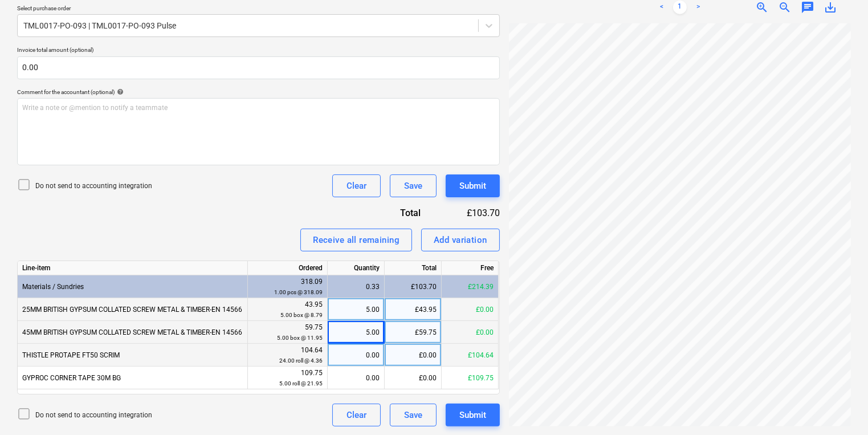
click at [363, 362] on div "0.00" at bounding box center [355, 355] width 47 height 23
type input "24"
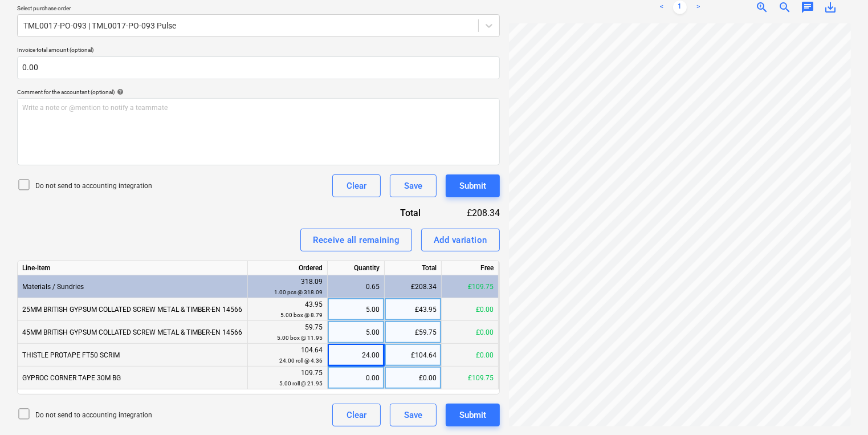
click at [349, 383] on div "0.00" at bounding box center [355, 378] width 47 height 23
type input "5"
click at [492, 412] on button "Submit" at bounding box center [473, 415] width 54 height 23
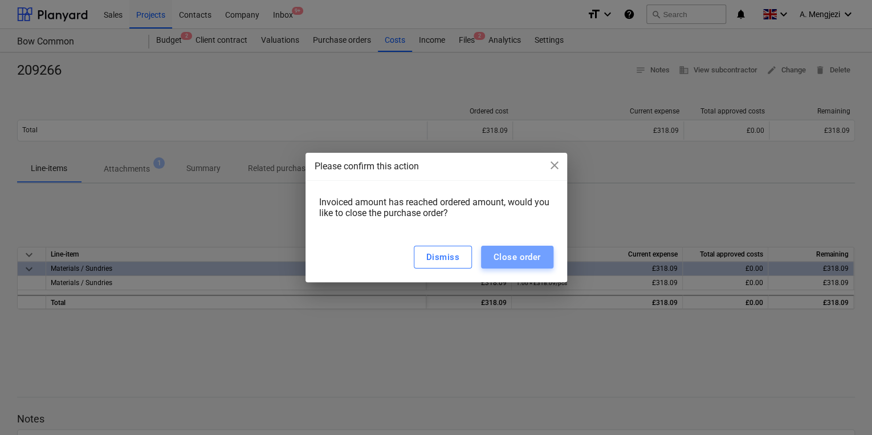
drag, startPoint x: 545, startPoint y: 254, endPoint x: 536, endPoint y: 239, distance: 17.4
click at [545, 254] on button "Close order" at bounding box center [517, 257] width 72 height 23
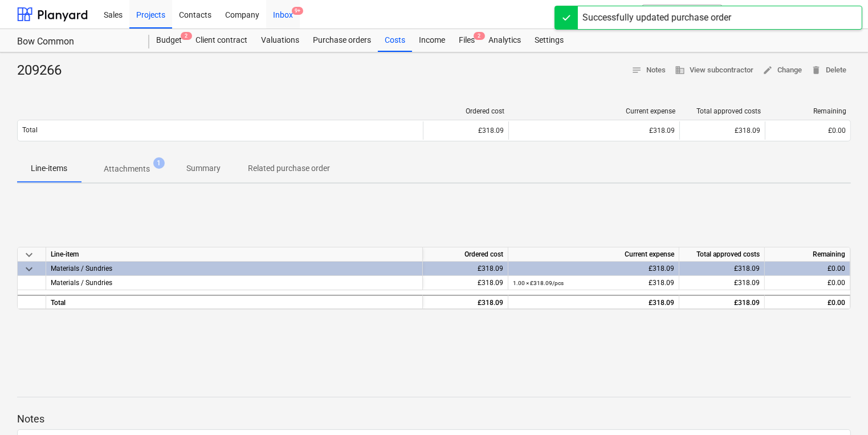
click at [280, 6] on div "Inbox 9+" at bounding box center [283, 13] width 34 height 29
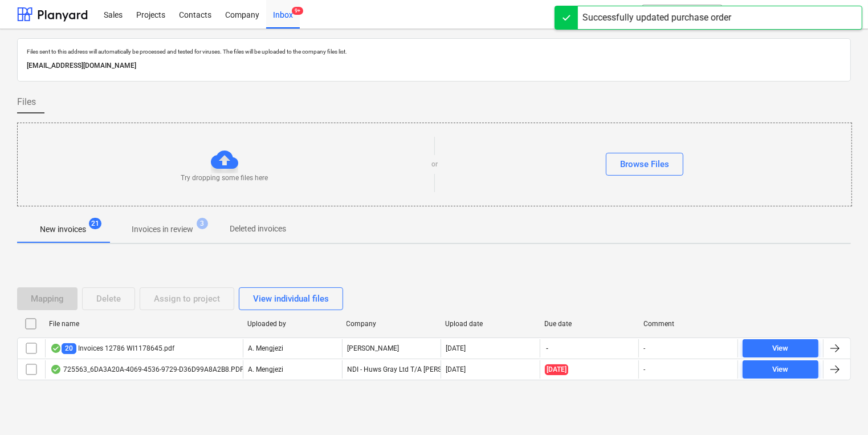
click at [217, 222] on span "Deleted invoices" at bounding box center [258, 228] width 84 height 19
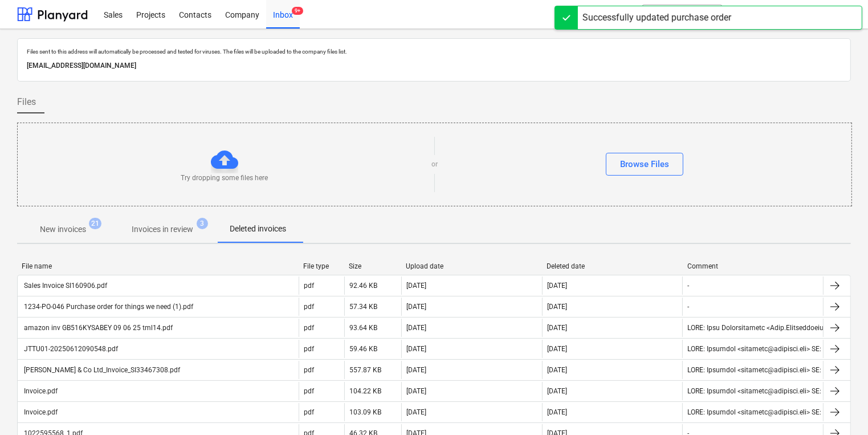
click at [193, 230] on p "Invoices in review" at bounding box center [163, 229] width 62 height 12
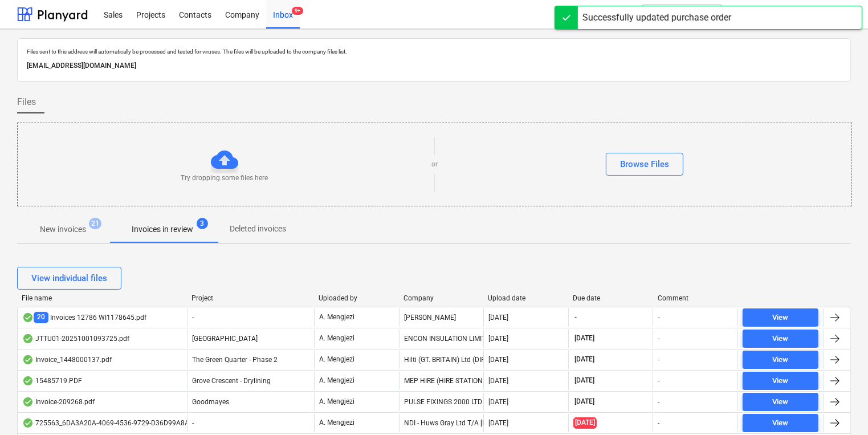
click at [510, 298] on div "Upload date" at bounding box center [527, 298] width 76 height 8
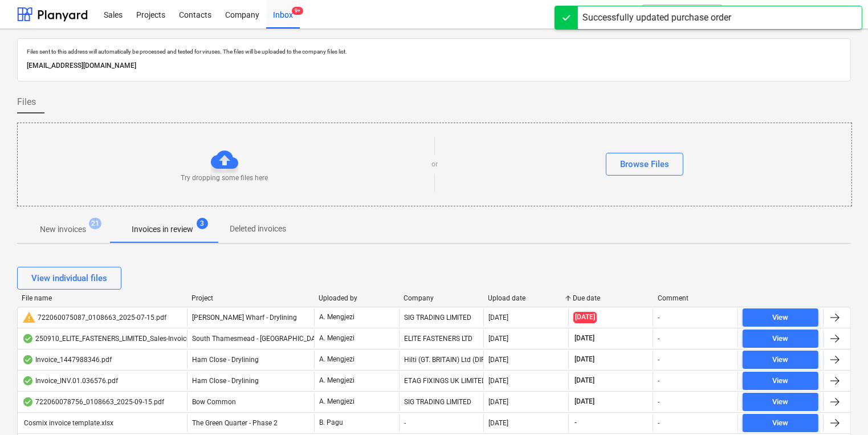
click at [510, 298] on div "Upload date" at bounding box center [527, 298] width 76 height 8
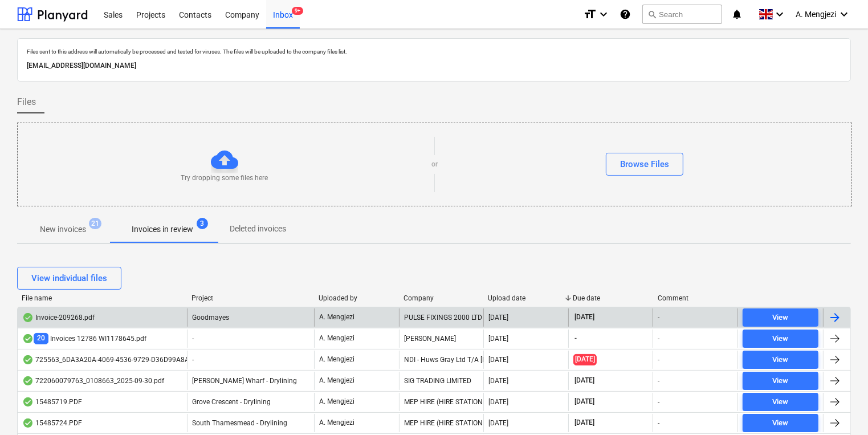
click at [414, 308] on div "PULSE FIXINGS 2000 LTD" at bounding box center [441, 317] width 85 height 18
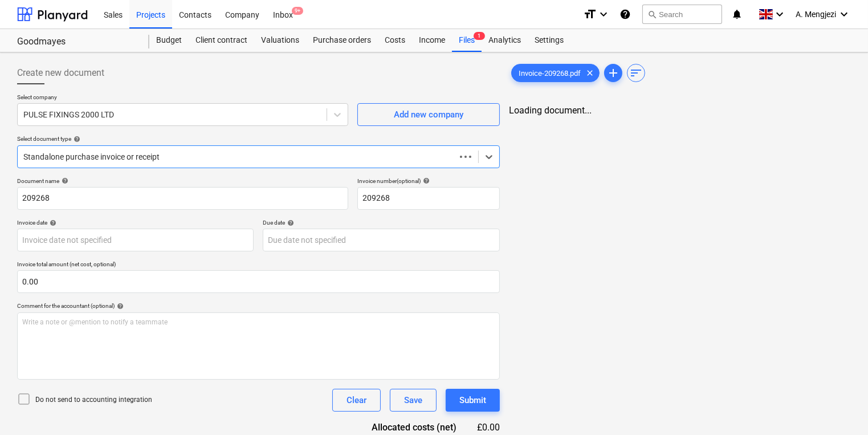
type input "[DATE]"
click at [540, 67] on div "Invoice-209268.pdf clear" at bounding box center [555, 73] width 88 height 18
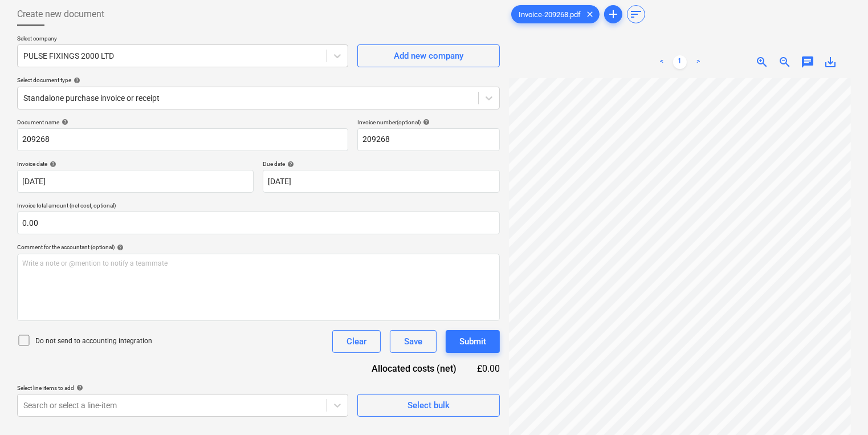
scroll to position [114, 0]
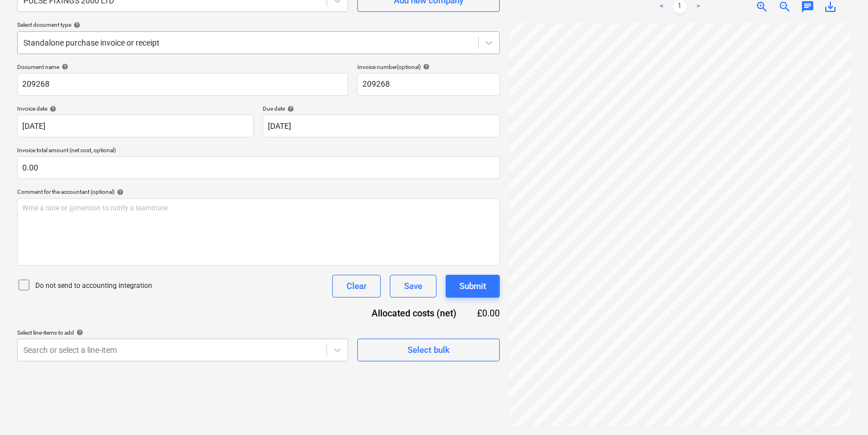
click at [341, 48] on div at bounding box center [247, 42] width 449 height 11
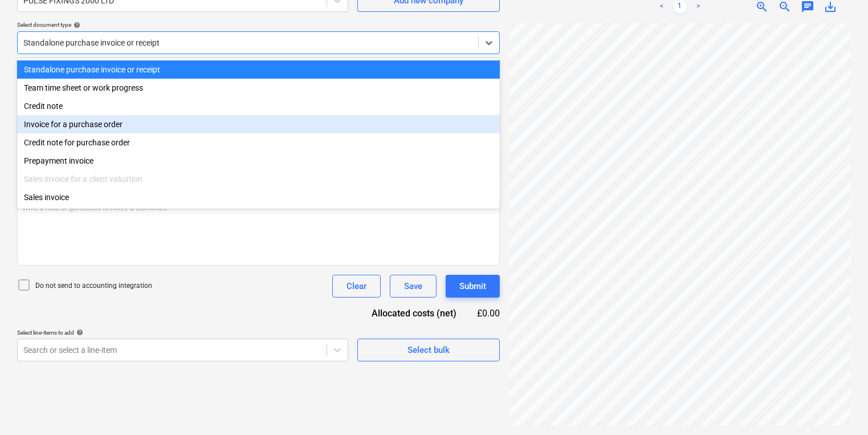
click at [316, 118] on div "Invoice for a purchase order" at bounding box center [258, 124] width 483 height 18
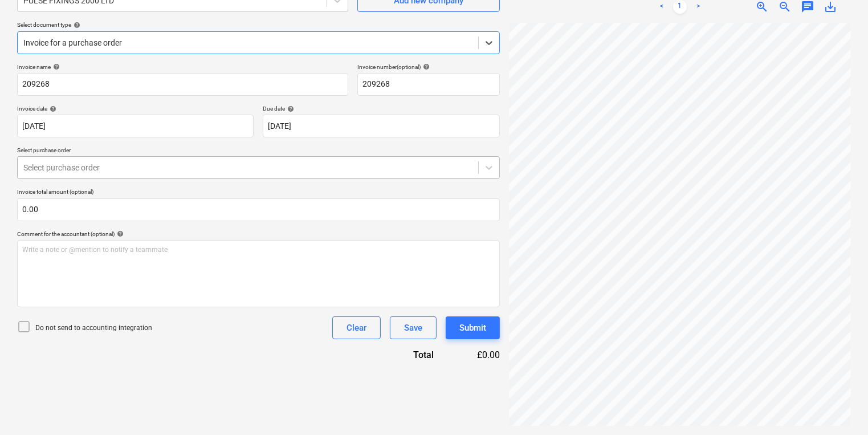
click at [250, 173] on div "Select purchase order" at bounding box center [248, 168] width 461 height 16
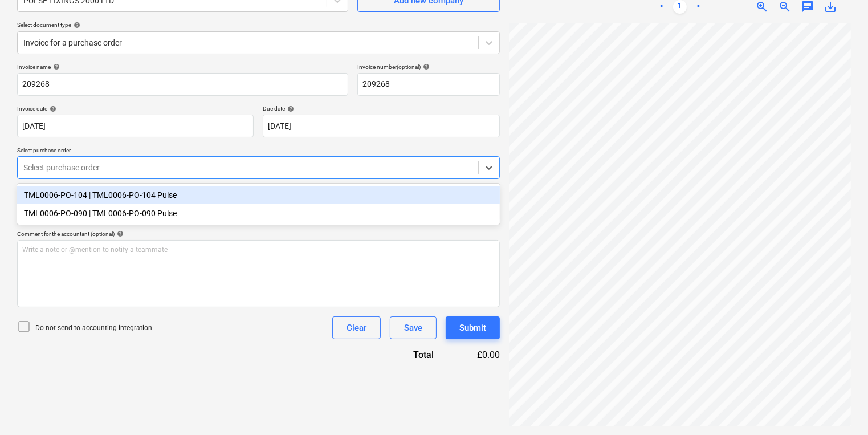
click at [244, 182] on div "Invoice name help 209268 Invoice number (optional) help 209268 Invoice date hel…" at bounding box center [258, 212] width 483 height 298
click at [245, 168] on div at bounding box center [247, 167] width 449 height 11
click at [244, 195] on div "TML0006-PO-104 | TML0006-PO-104 Pulse" at bounding box center [258, 195] width 483 height 18
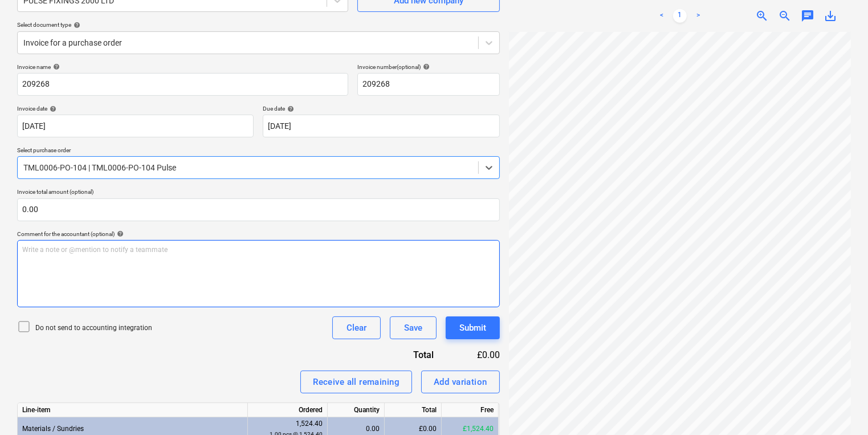
scroll to position [188, 0]
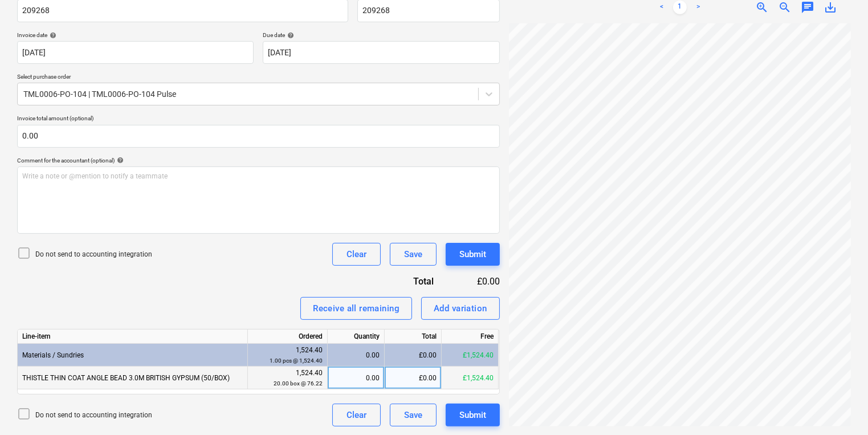
click at [351, 385] on div "0.00" at bounding box center [355, 378] width 47 height 23
click at [413, 374] on div "£0.00" at bounding box center [413, 378] width 57 height 23
type input "838.42"
click at [481, 416] on div "Submit" at bounding box center [472, 415] width 27 height 15
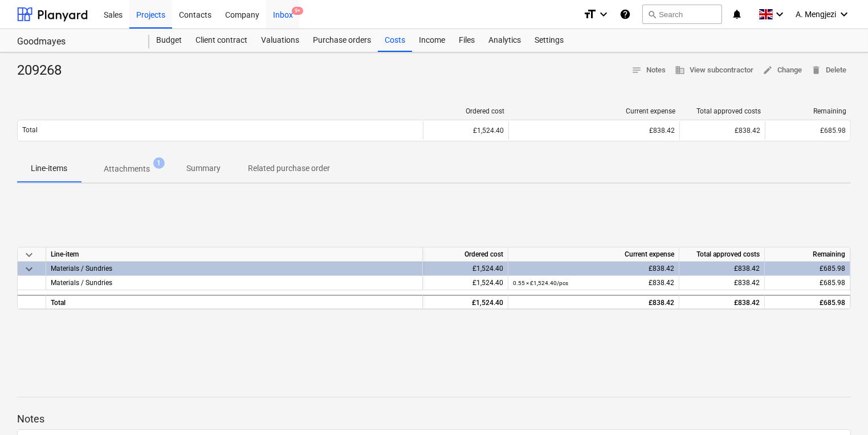
click at [278, 5] on div "Inbox 9+" at bounding box center [283, 13] width 34 height 29
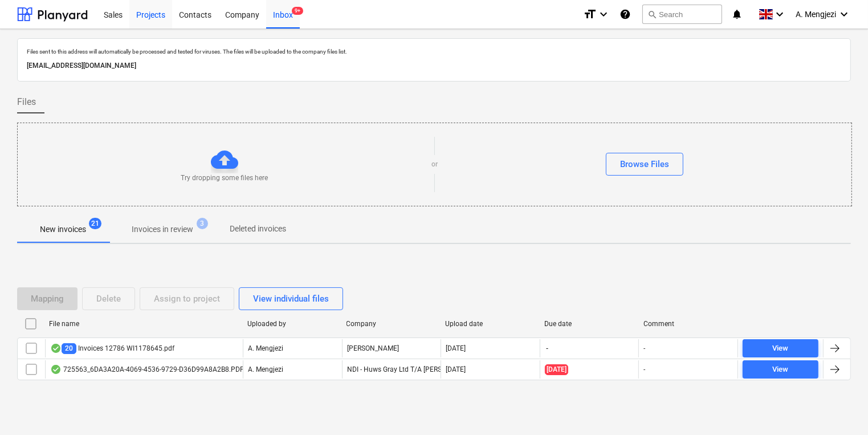
click at [154, 25] on div "Projects" at bounding box center [150, 13] width 43 height 29
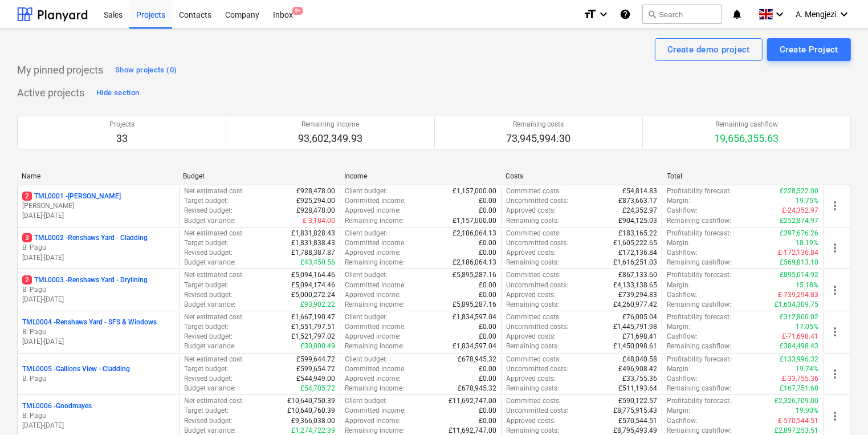
click at [302, 7] on div "Sales Projects Contacts Company Inbox 9+" at bounding box center [335, 14] width 477 height 29
click at [289, 7] on div "Inbox 9+" at bounding box center [283, 13] width 34 height 29
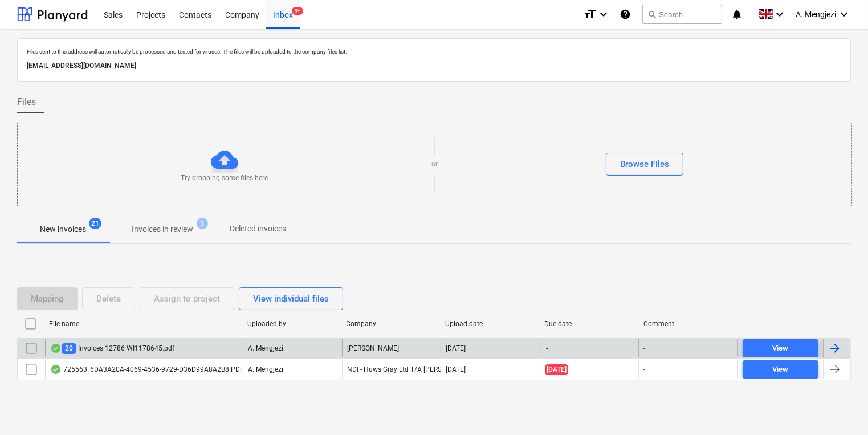
click at [137, 353] on div "20 Invoices 12786 WI1178645.pdf" at bounding box center [144, 348] width 198 height 18
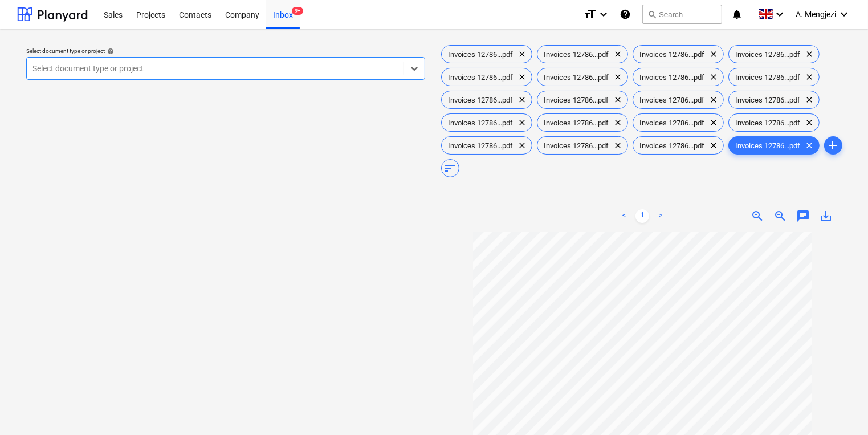
click at [492, 39] on div "Invoices 12786...pdf clear Invoices 12786...pdf clear Invoices 12786...pdf clea…" at bounding box center [642, 338] width 417 height 601
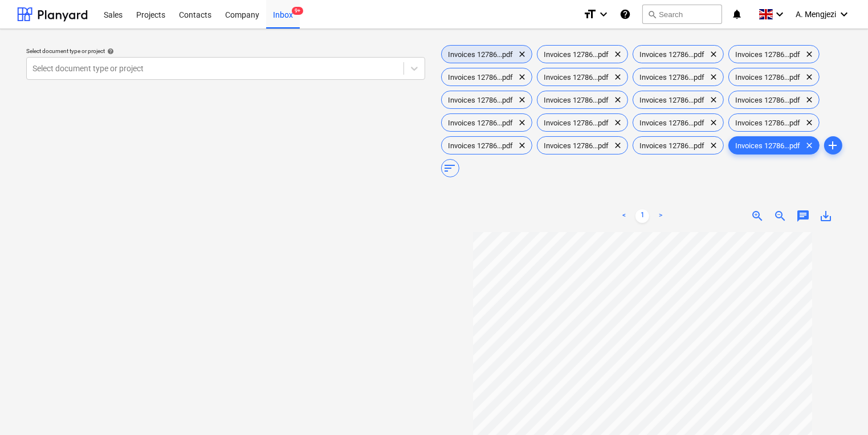
click at [499, 49] on div "Invoices 12786...pdf clear" at bounding box center [486, 54] width 91 height 18
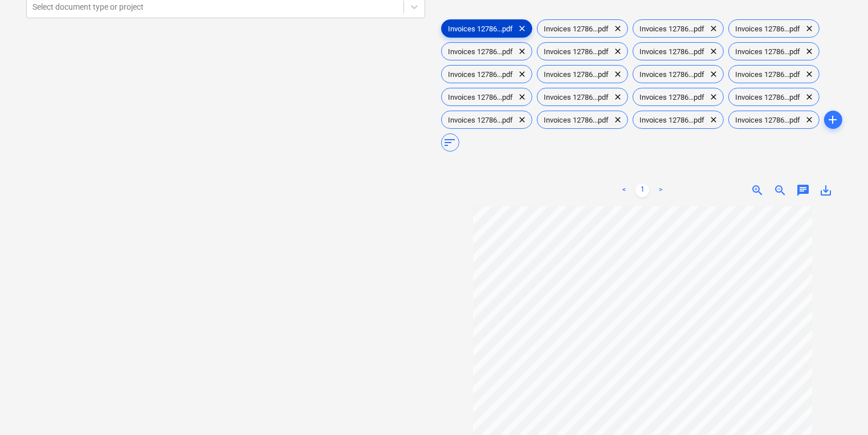
scroll to position [31, 0]
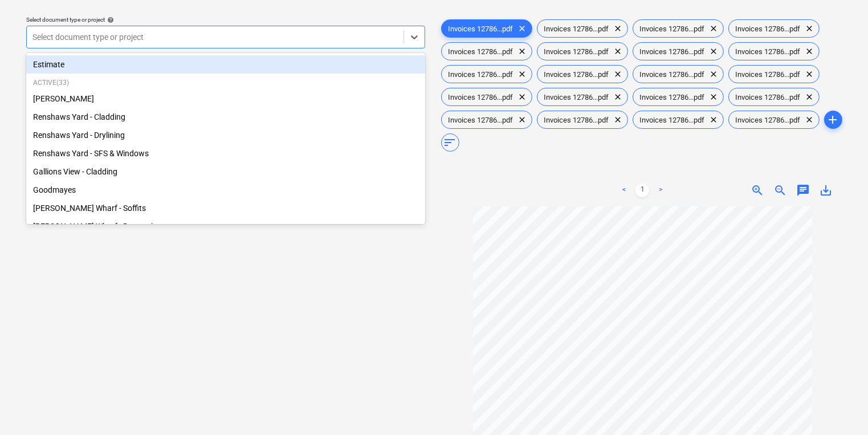
click at [192, 35] on div at bounding box center [214, 36] width 365 height 11
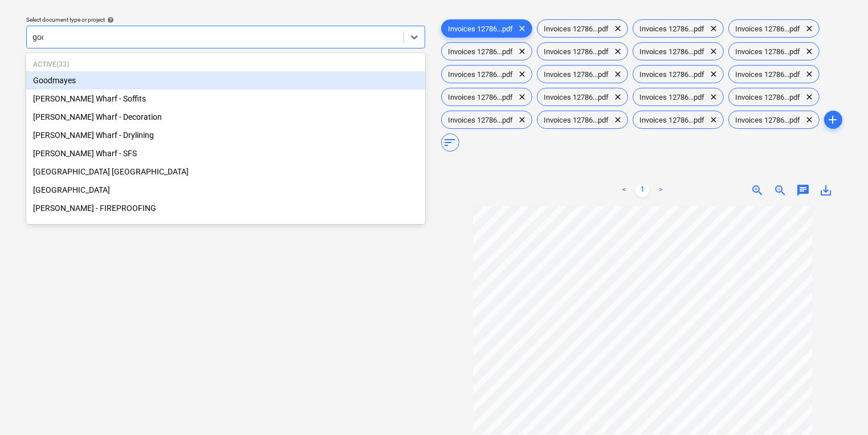
type input "good"
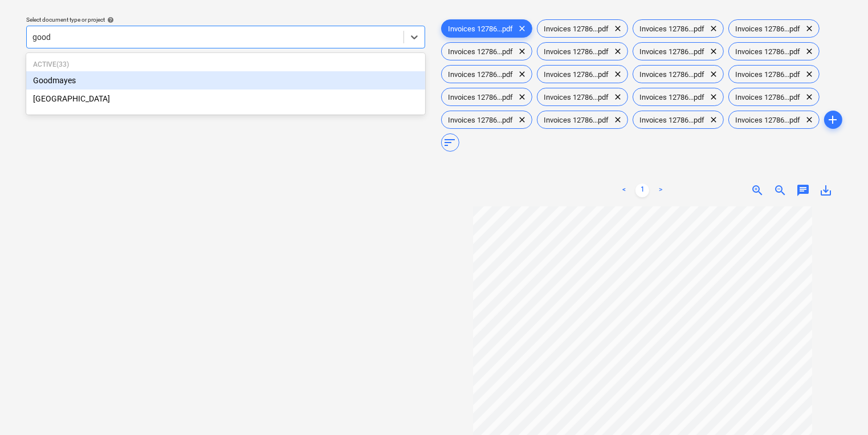
click at [372, 82] on div "Goodmayes" at bounding box center [225, 80] width 399 height 18
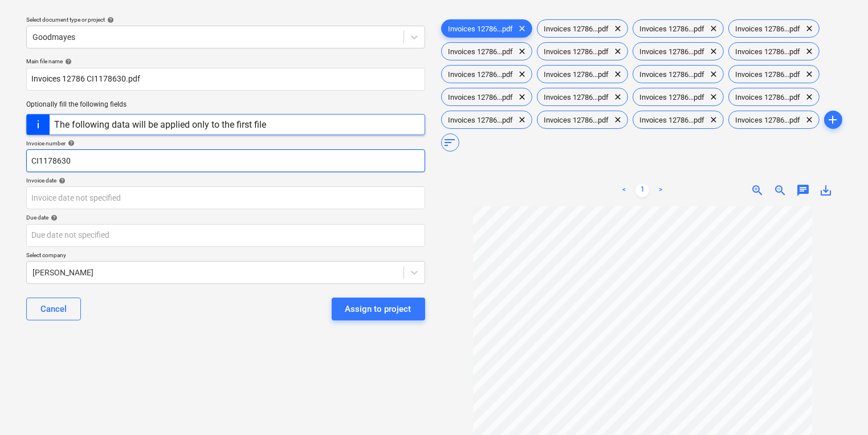
click at [219, 160] on input "CI1178630" at bounding box center [225, 160] width 399 height 23
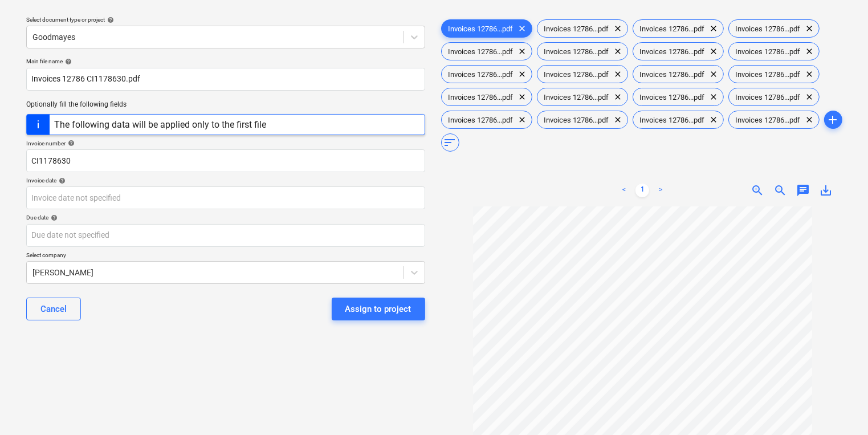
click at [177, 217] on div "Due date help" at bounding box center [225, 217] width 399 height 7
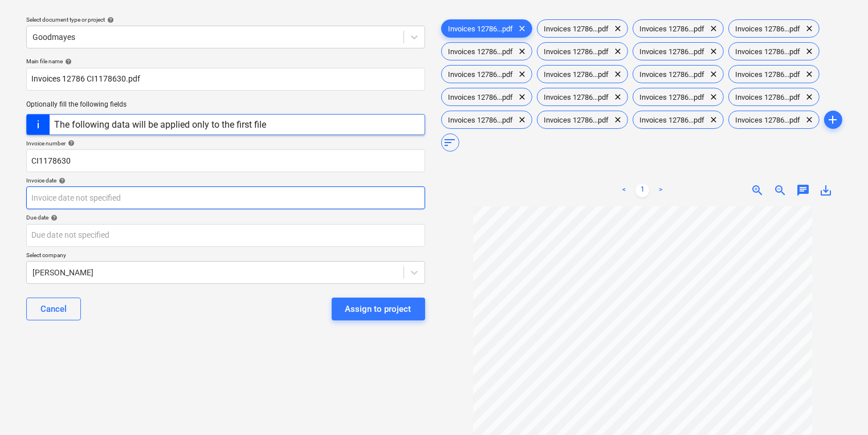
click at [176, 195] on body "Sales Projects Contacts Company Inbox 9+ format_size keyboard_arrow_down help s…" at bounding box center [434, 186] width 868 height 435
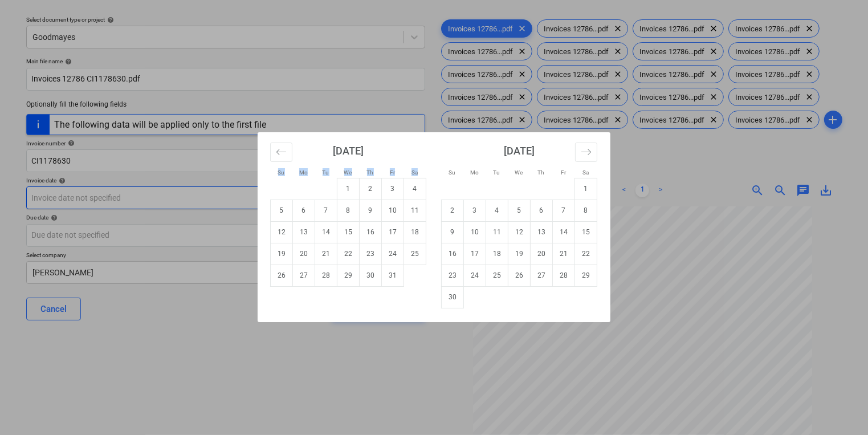
click at [176, 196] on div "Su Mo Tu We Th Fr Sa Su Mo Tu We Th Fr Sa [DATE] 1 2 3 4 5 6 7 8 9 10 11 12 13 …" at bounding box center [434, 217] width 868 height 435
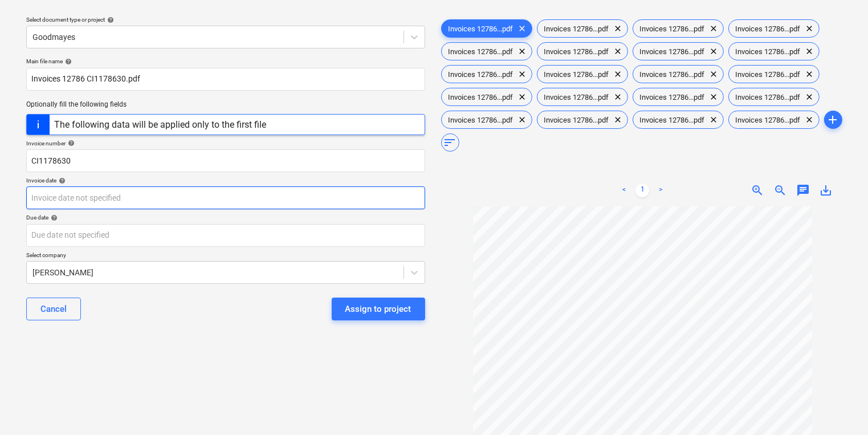
click at [177, 197] on body "Sales Projects Contacts Company Inbox 9+ format_size keyboard_arrow_down help s…" at bounding box center [434, 186] width 868 height 435
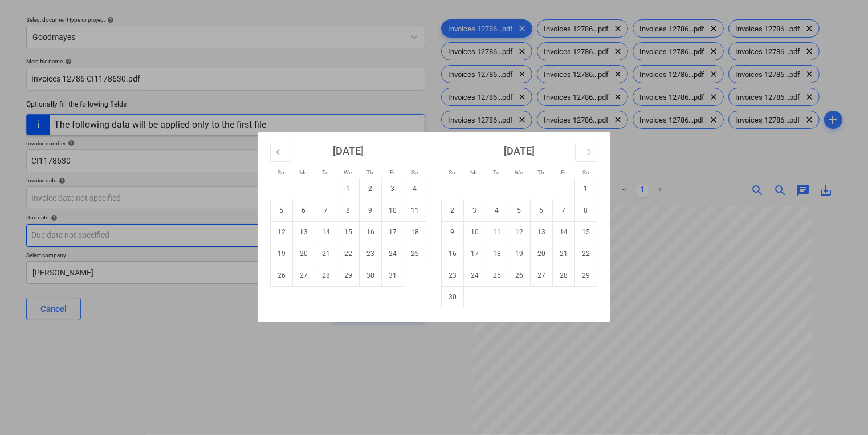
click at [210, 235] on div "Su Mo Tu We Th Fr Sa Su Mo Tu We Th Fr Sa [DATE] 1 2 3 4 5 6 7 8 9 10 11 12 13 …" at bounding box center [434, 217] width 868 height 435
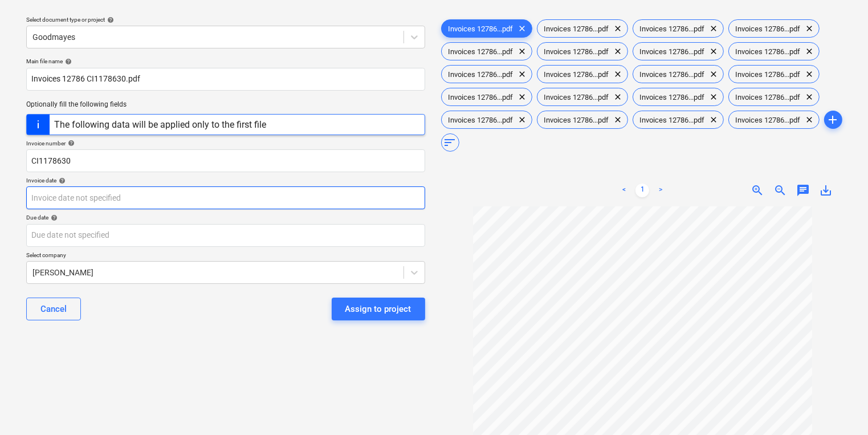
click at [226, 200] on body "Sales Projects Contacts Company Inbox 9+ format_size keyboard_arrow_down help s…" at bounding box center [434, 186] width 868 height 435
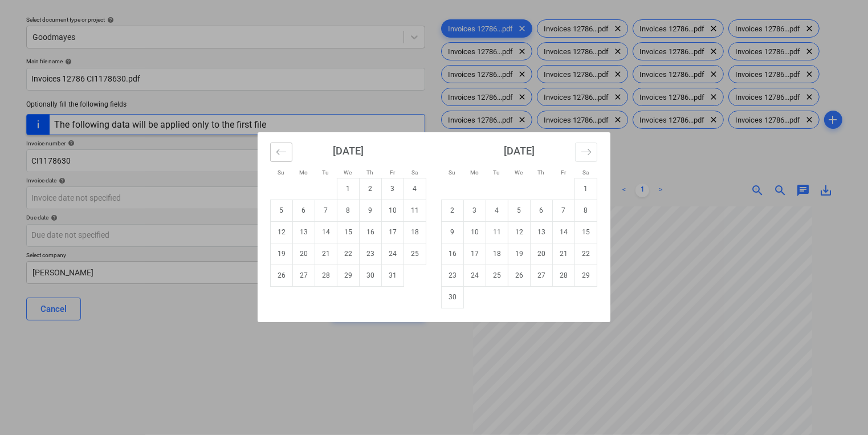
click at [283, 153] on icon "Move backward to switch to the previous month." at bounding box center [281, 151] width 11 height 11
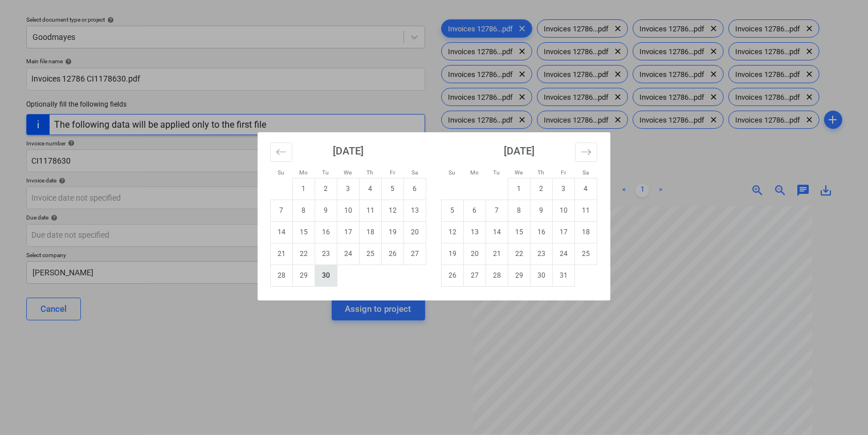
click at [319, 274] on td "30" at bounding box center [326, 275] width 22 height 22
type input "[DATE]"
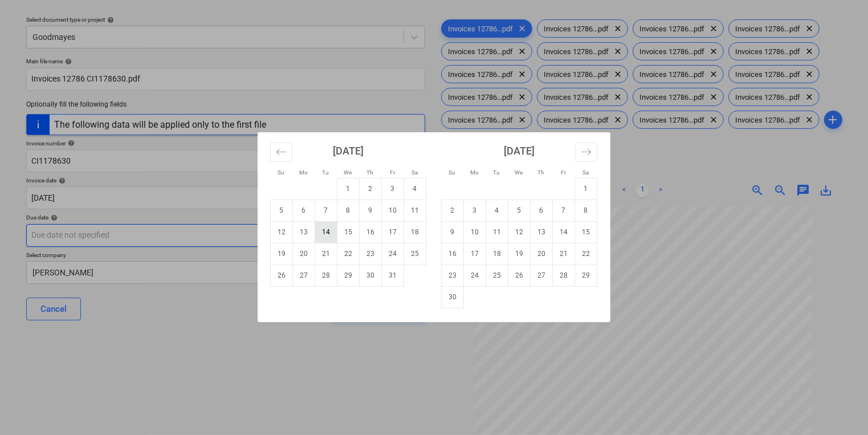
drag, startPoint x: 317, startPoint y: 233, endPoint x: 323, endPoint y: 235, distance: 6.7
click at [321, 234] on body "Sales Projects Contacts Company Inbox 9+ format_size keyboard_arrow_down help s…" at bounding box center [434, 186] width 868 height 435
click at [394, 275] on td "31" at bounding box center [393, 275] width 22 height 22
type input "[DATE]"
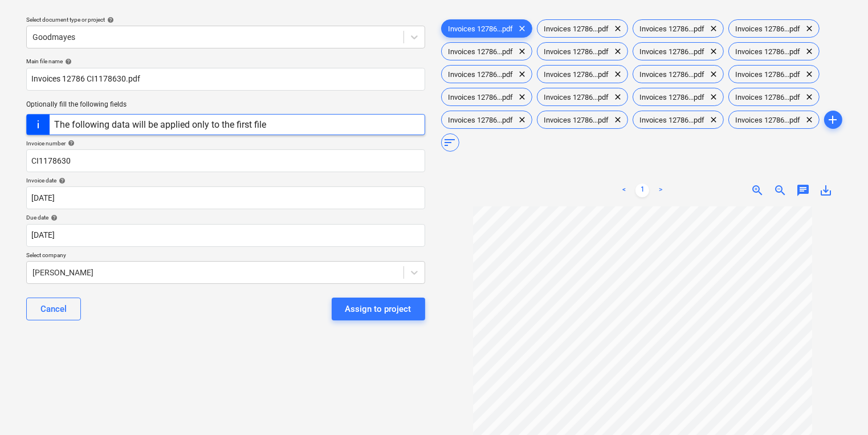
click at [351, 287] on div "Main file name help Invoices 12786 CI1178630.pdf Optionally fill the following …" at bounding box center [226, 193] width 408 height 281
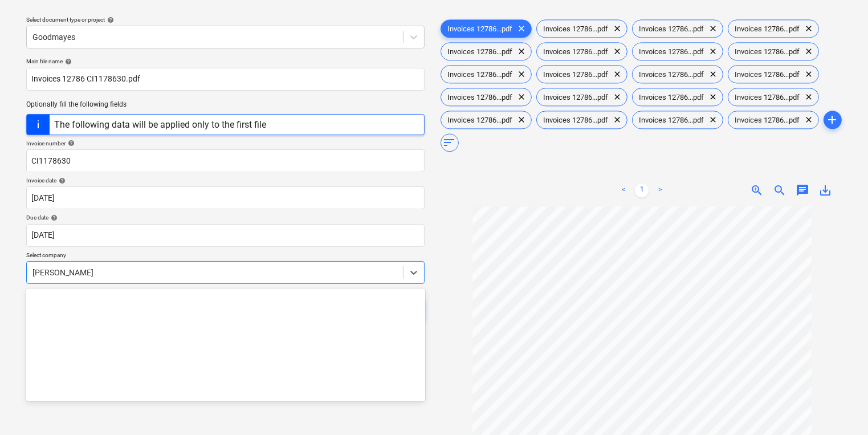
click at [347, 280] on body "Sales Projects Contacts Company Inbox 9+ format_size keyboard_arrow_down help s…" at bounding box center [434, 186] width 868 height 435
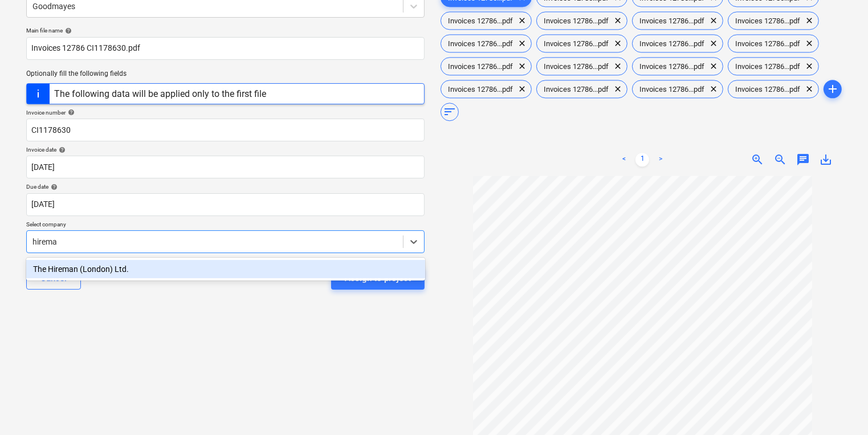
type input "hireman"
click at [321, 267] on div "The Hireman (London) Ltd." at bounding box center [225, 269] width 399 height 18
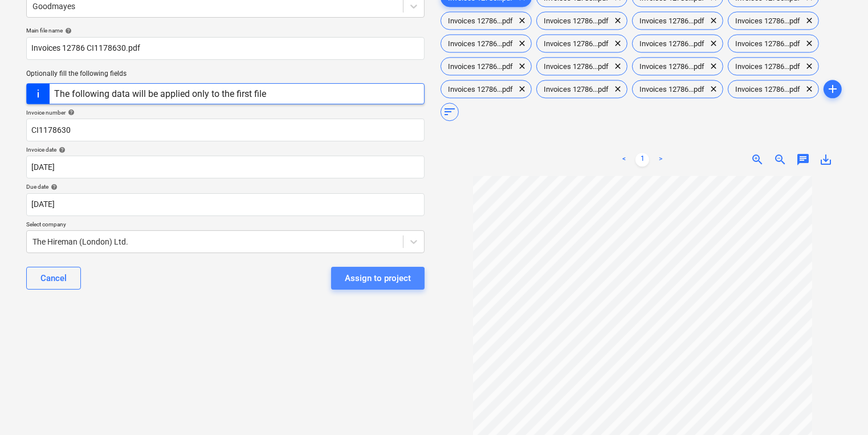
click at [353, 282] on div "Assign to project" at bounding box center [378, 278] width 66 height 15
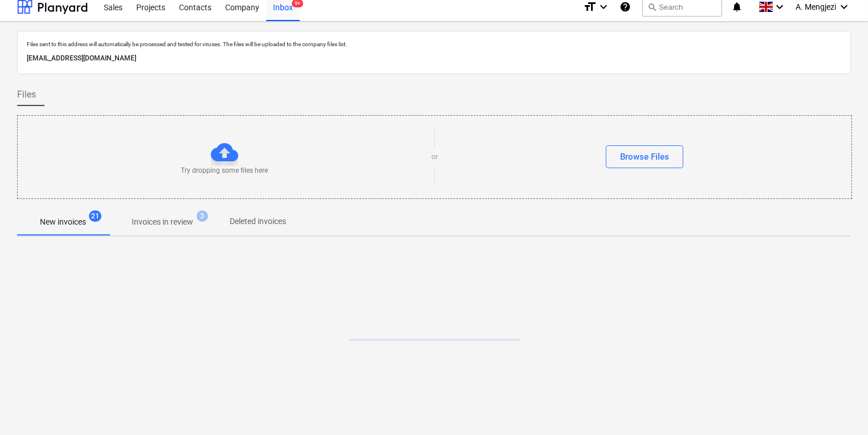
scroll to position [6, 0]
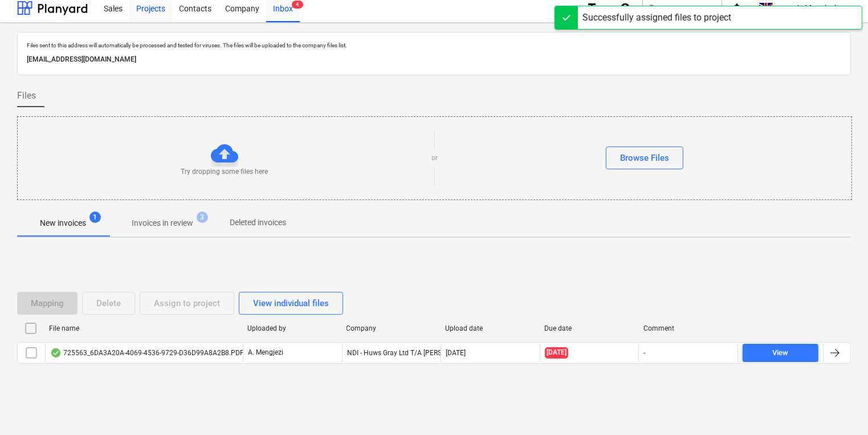
drag, startPoint x: 150, startPoint y: 1, endPoint x: 150, endPoint y: 9, distance: 7.4
click at [150, 1] on div "Projects" at bounding box center [150, 7] width 43 height 29
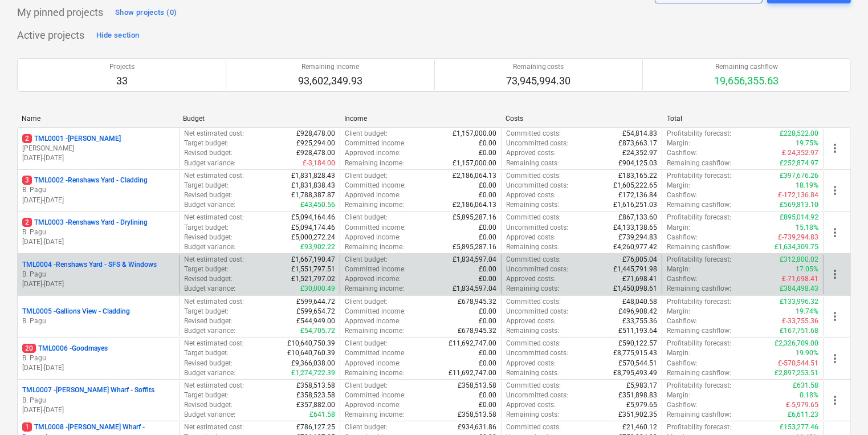
scroll to position [143, 0]
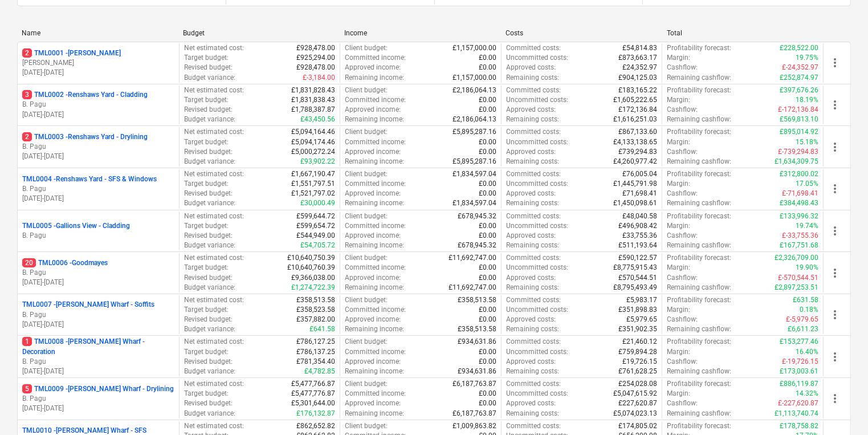
click at [126, 259] on div "20 TML0006 - Goodmayes" at bounding box center [98, 263] width 152 height 10
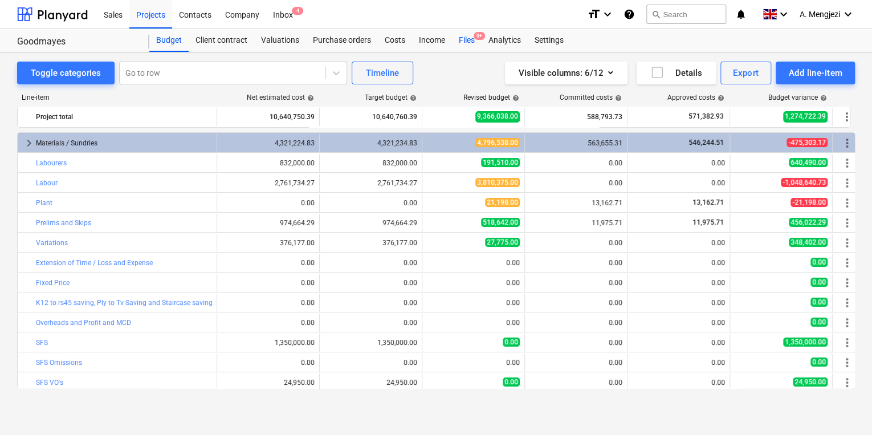
click at [471, 40] on div "Files 9+" at bounding box center [467, 40] width 30 height 23
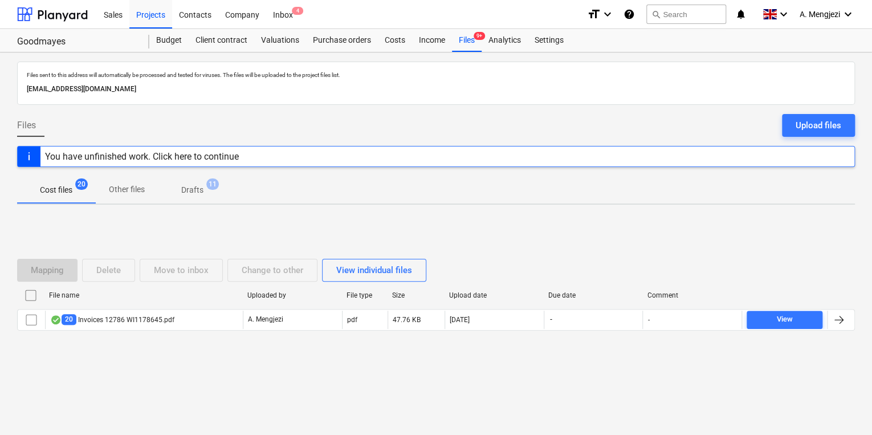
click at [138, 283] on div "Mapping Delete Move to inbox Change to other View individual files" at bounding box center [436, 270] width 838 height 32
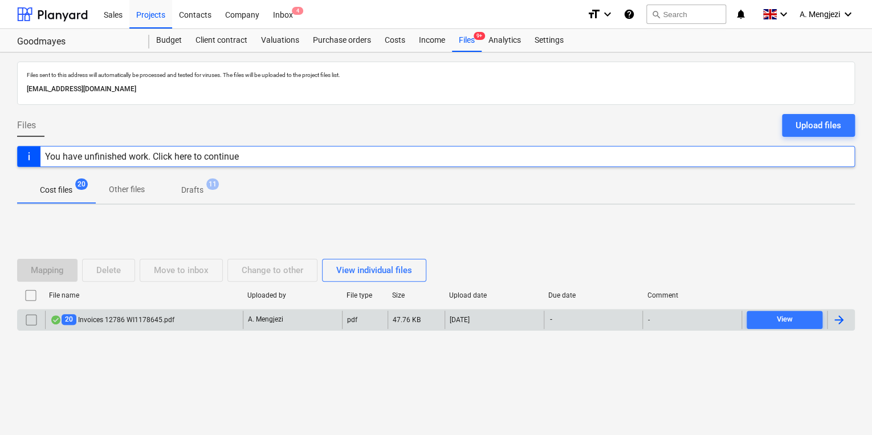
click at [32, 317] on input "checkbox" at bounding box center [31, 320] width 18 height 18
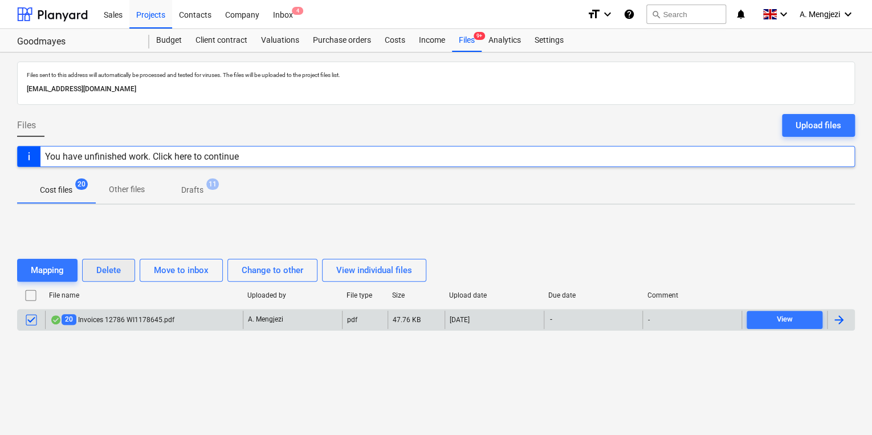
click at [115, 270] on div "Delete" at bounding box center [108, 270] width 25 height 15
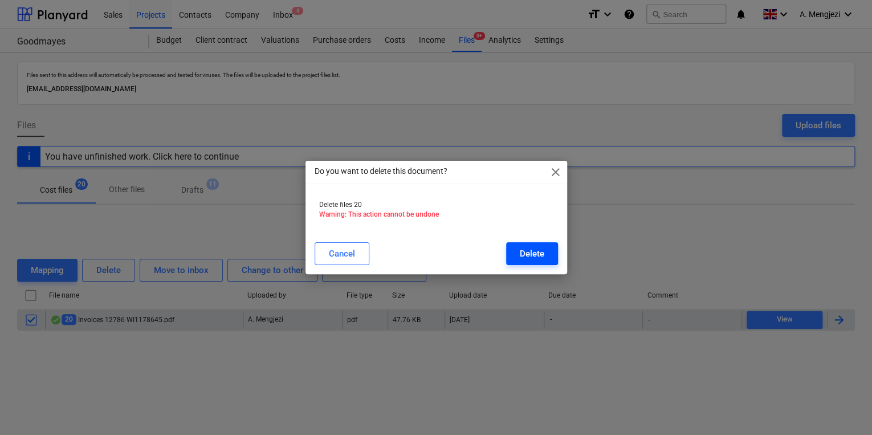
click at [506, 257] on button "Delete" at bounding box center [532, 253] width 52 height 23
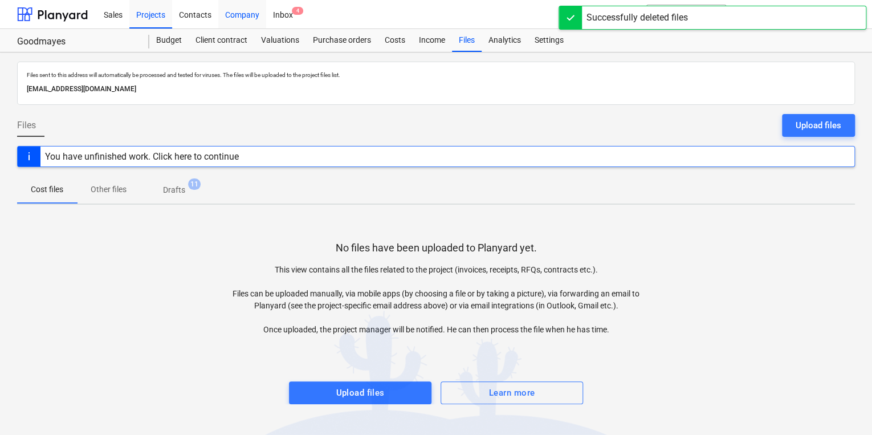
click at [261, 16] on div "Company" at bounding box center [242, 13] width 48 height 29
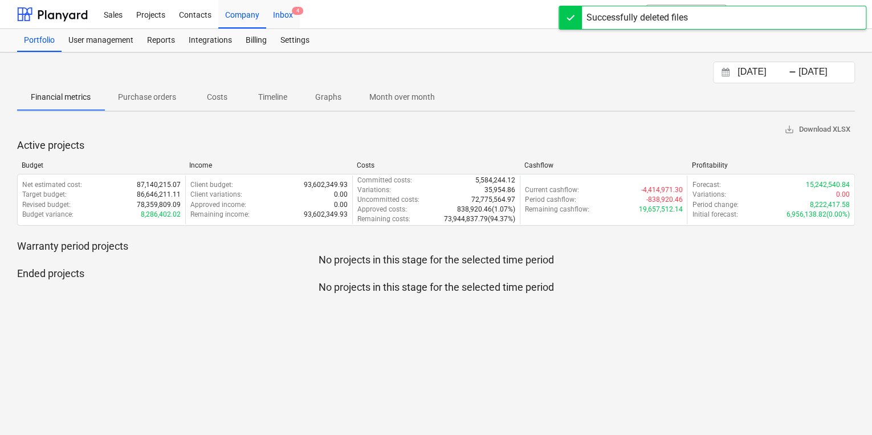
click at [292, 23] on div "Inbox 4" at bounding box center [283, 13] width 34 height 29
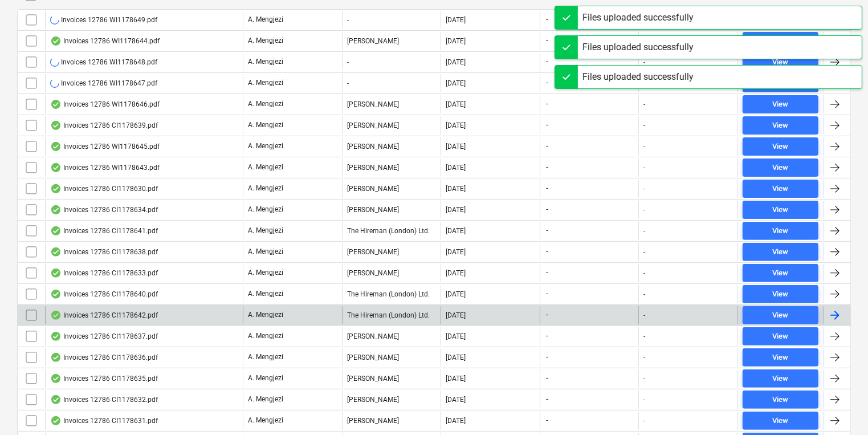
scroll to position [363, 0]
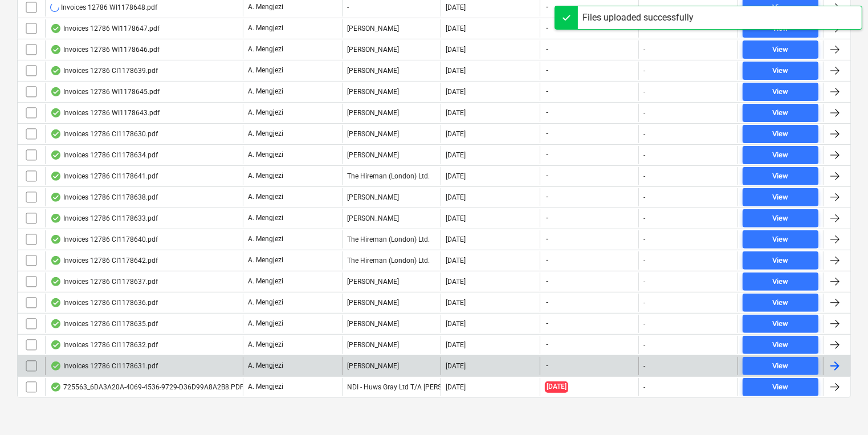
click at [351, 359] on div "[PERSON_NAME]" at bounding box center [391, 366] width 99 height 18
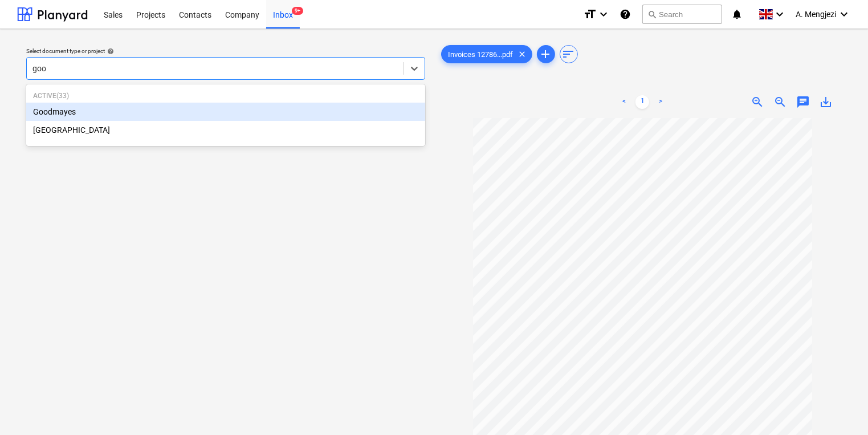
type input "good"
click at [258, 112] on div "Goodmayes" at bounding box center [225, 112] width 399 height 18
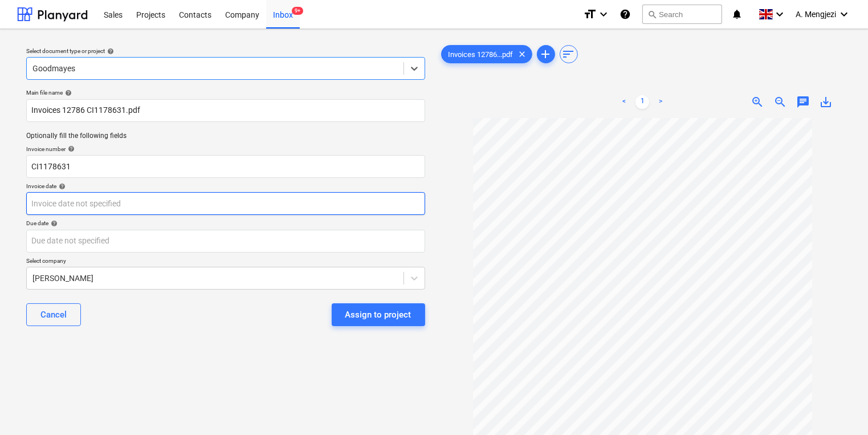
click at [225, 203] on body "Sales Projects Contacts Company Inbox 9+ format_size keyboard_arrow_down help s…" at bounding box center [434, 217] width 868 height 435
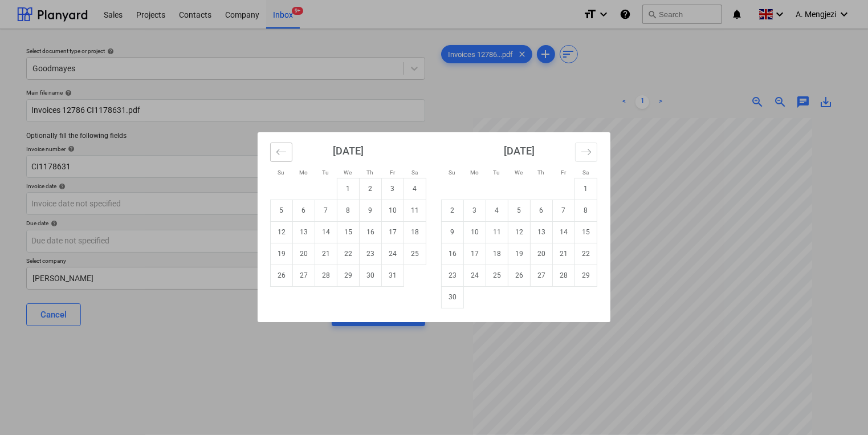
click at [285, 143] on button "Move backward to switch to the previous month." at bounding box center [281, 152] width 22 height 19
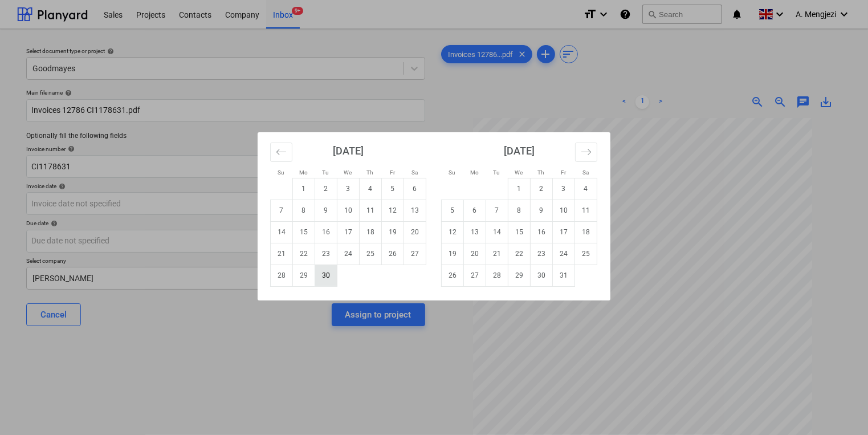
click at [328, 278] on td "30" at bounding box center [326, 275] width 22 height 22
type input "[DATE]"
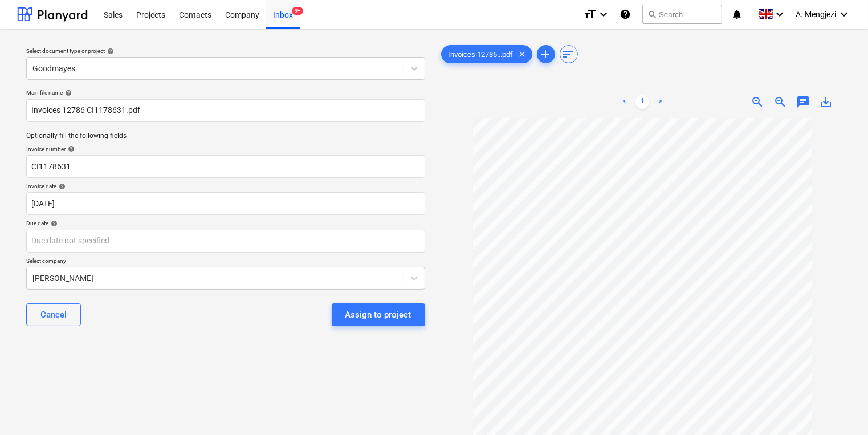
click at [326, 221] on div "Due date help" at bounding box center [225, 222] width 399 height 7
click at [333, 254] on div "Main file name help Invoices 12786 CI1178631.pdf Optionally fill the following …" at bounding box center [226, 211] width 408 height 255
click at [346, 237] on body "Sales Projects Contacts Company Inbox 9+ format_size keyboard_arrow_down help s…" at bounding box center [434, 217] width 868 height 435
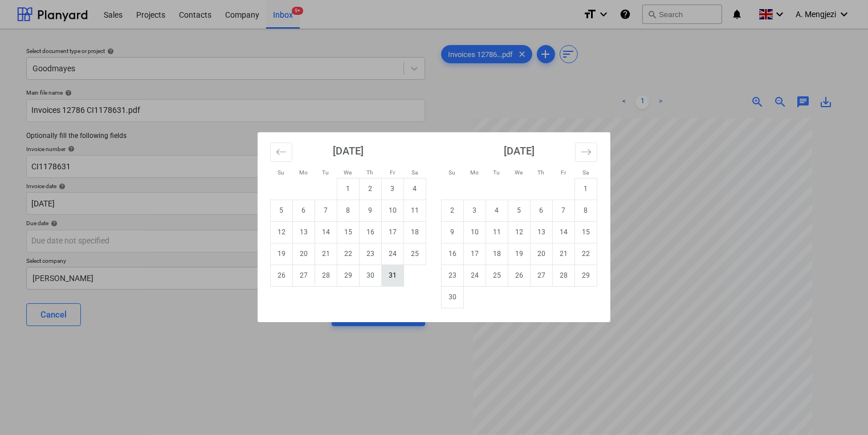
click at [393, 278] on td "31" at bounding box center [393, 275] width 22 height 22
type input "[DATE]"
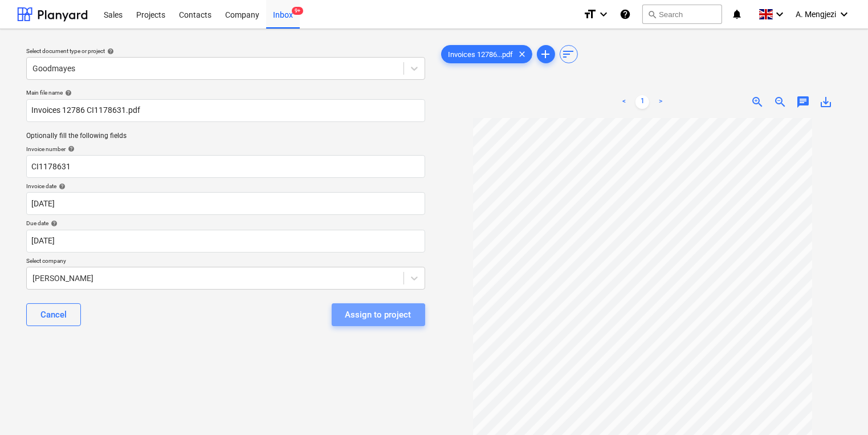
click at [371, 318] on div "Assign to project" at bounding box center [378, 314] width 66 height 15
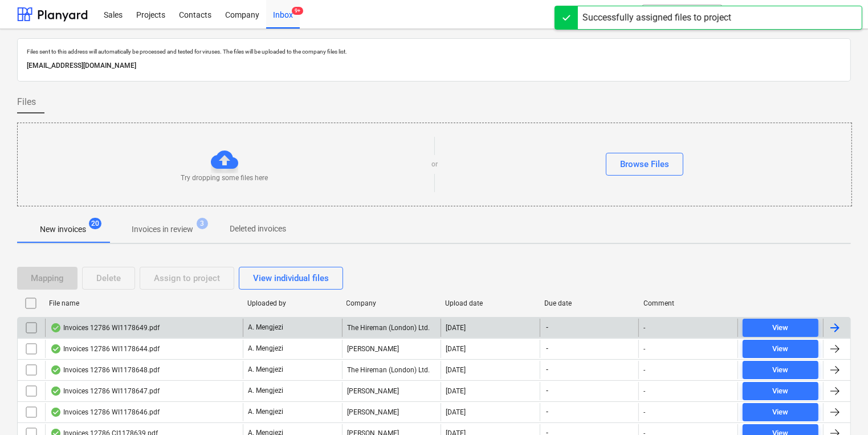
click at [203, 327] on div "Invoices 12786 WI1178649.pdf" at bounding box center [144, 328] width 198 height 18
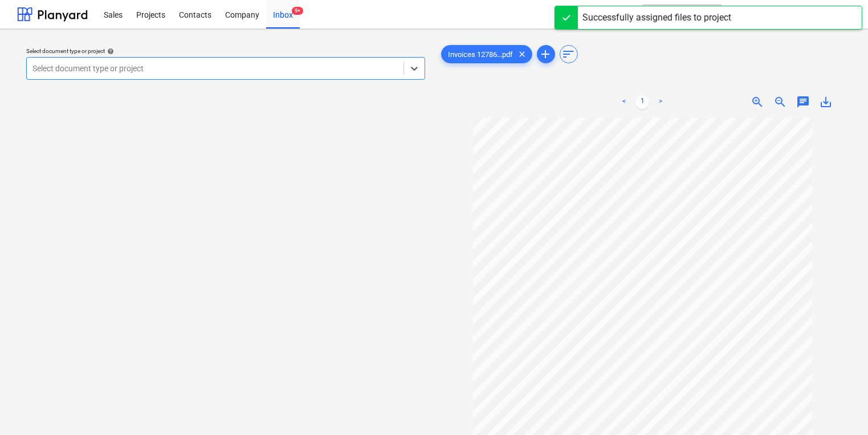
click at [290, 52] on div "Select document type or project help" at bounding box center [225, 50] width 399 height 7
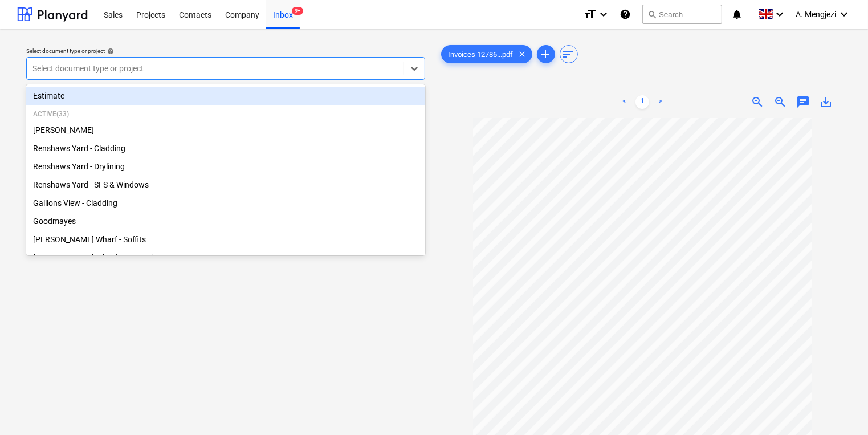
click at [286, 74] on div at bounding box center [214, 68] width 365 height 11
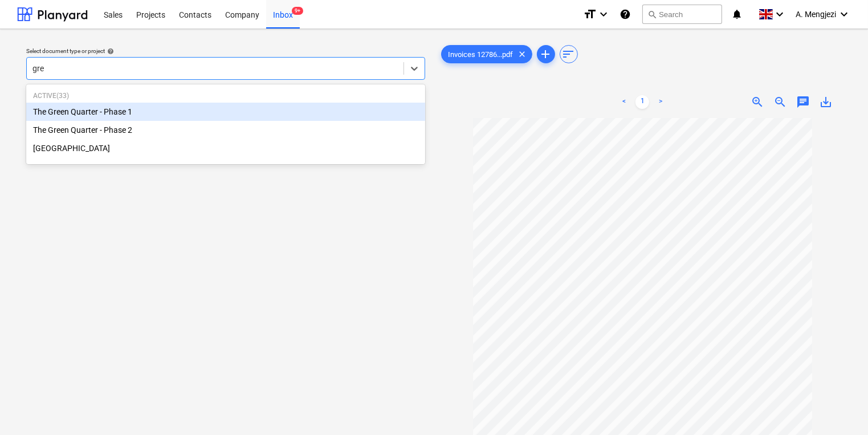
type input "gree"
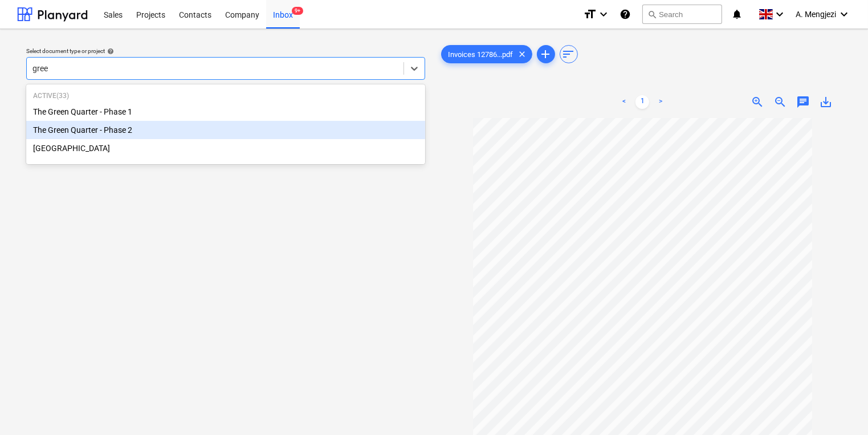
click at [243, 128] on div "The Green Quarter - Phase 2" at bounding box center [225, 130] width 399 height 18
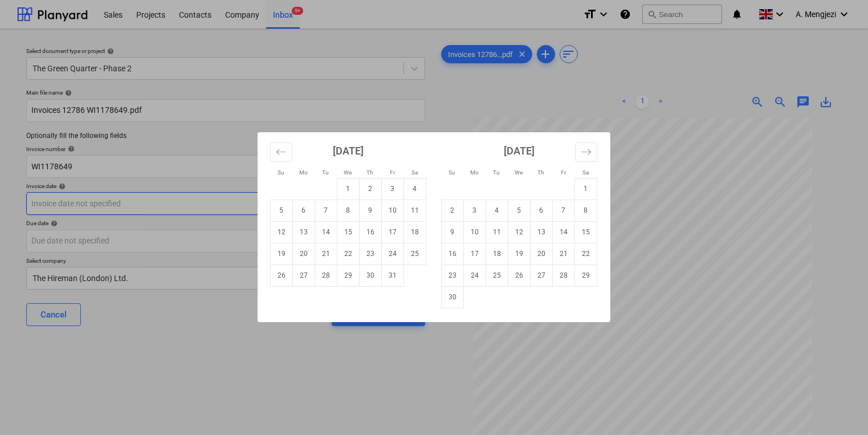
click at [237, 201] on body "Sales Projects Contacts Company Inbox 9+ format_size keyboard_arrow_down help s…" at bounding box center [434, 217] width 868 height 435
click at [286, 149] on icon "Move backward to switch to the previous month." at bounding box center [281, 151] width 11 height 11
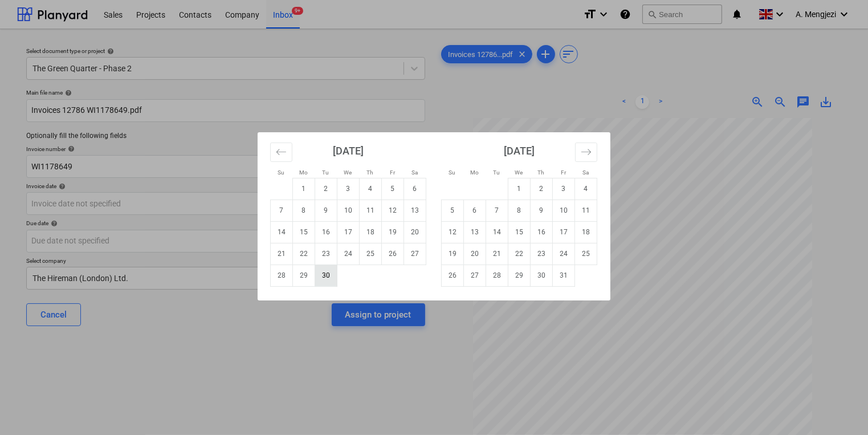
click at [332, 276] on td "30" at bounding box center [326, 275] width 22 height 22
type input "[DATE]"
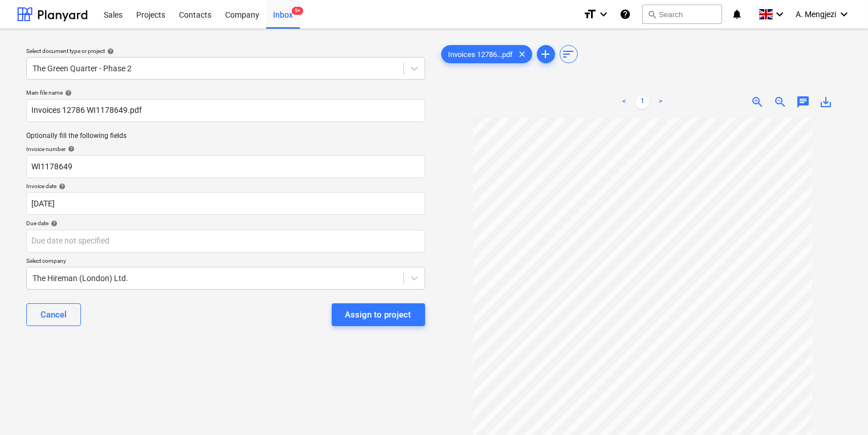
click at [335, 228] on p "Due date help" at bounding box center [225, 224] width 399 height 10
click at [353, 235] on body "Sales Projects Contacts Company Inbox 9+ format_size keyboard_arrow_down help s…" at bounding box center [434, 217] width 868 height 435
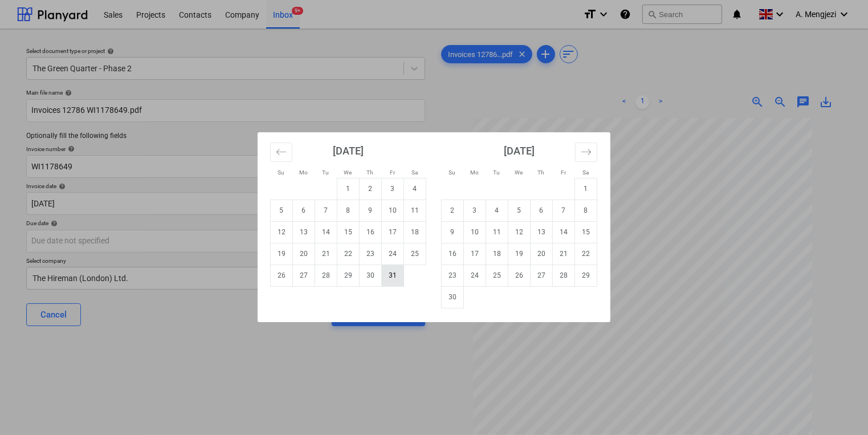
click at [387, 278] on td "31" at bounding box center [393, 275] width 22 height 22
type input "[DATE]"
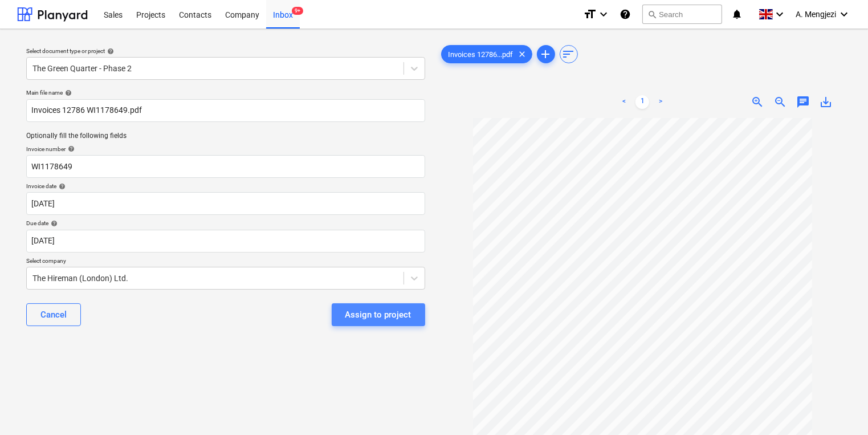
click at [383, 324] on button "Assign to project" at bounding box center [378, 314] width 93 height 23
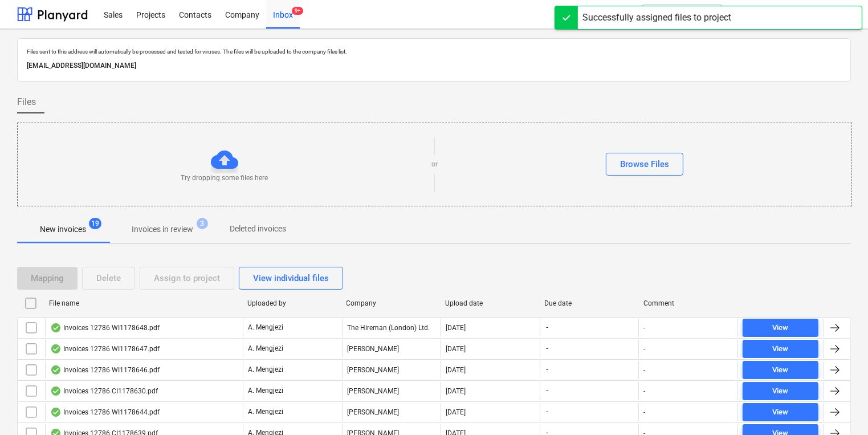
click at [254, 325] on p "A. Mengjezi" at bounding box center [265, 328] width 35 height 10
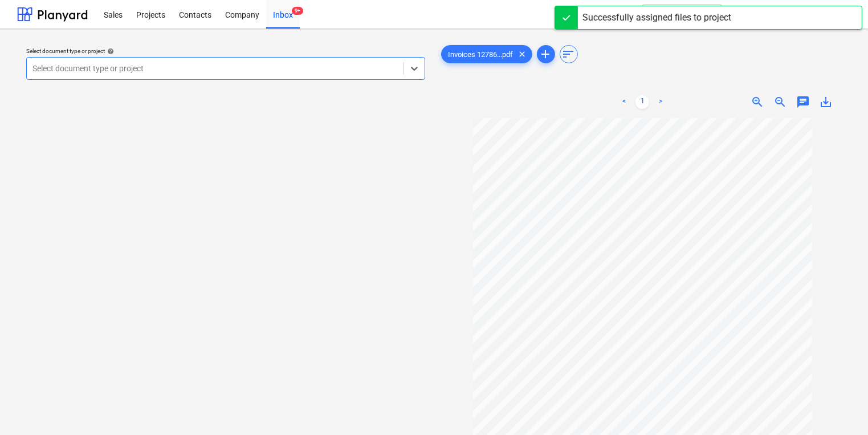
click at [254, 64] on div at bounding box center [214, 68] width 365 height 11
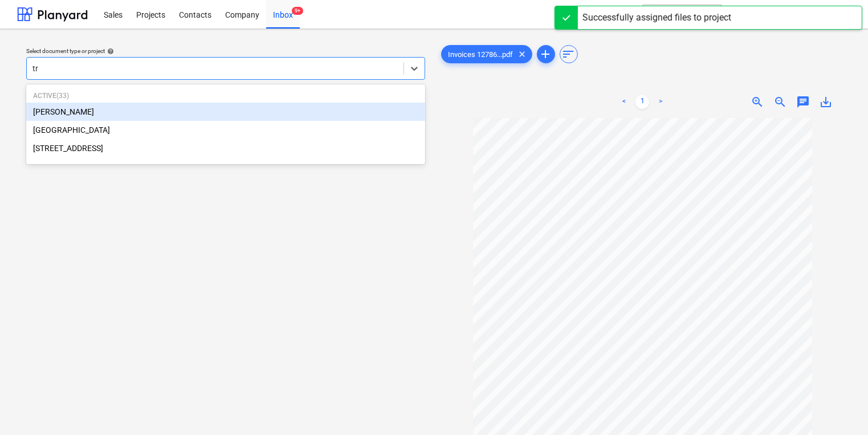
type input "tre"
click at [254, 119] on div "[PERSON_NAME]" at bounding box center [225, 112] width 399 height 18
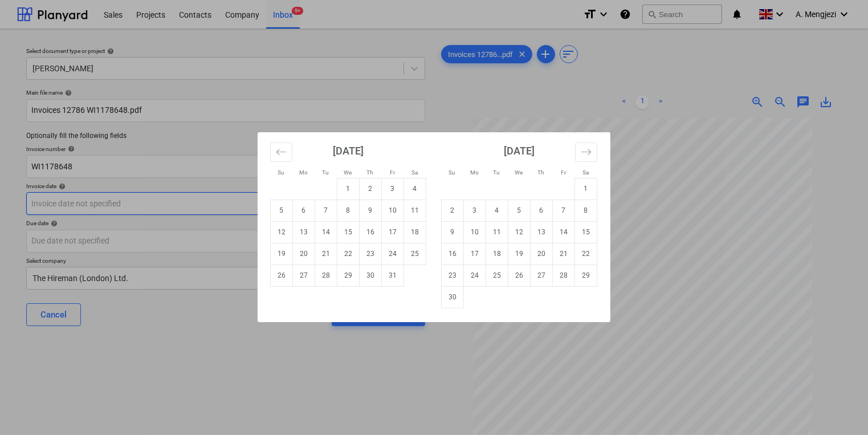
click at [217, 201] on body "Sales Projects Contacts Company Inbox 9+ format_size keyboard_arrow_down help s…" at bounding box center [434, 217] width 868 height 435
click at [283, 153] on icon "Move backward to switch to the previous month." at bounding box center [281, 151] width 11 height 11
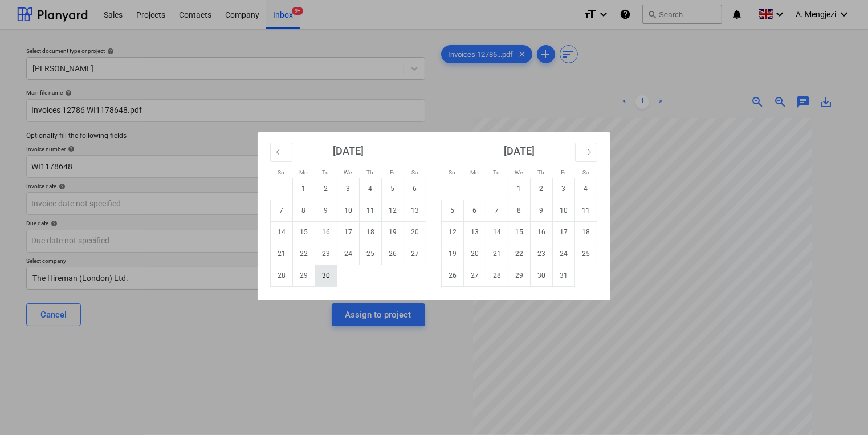
click at [319, 278] on td "30" at bounding box center [326, 275] width 22 height 22
type input "[DATE]"
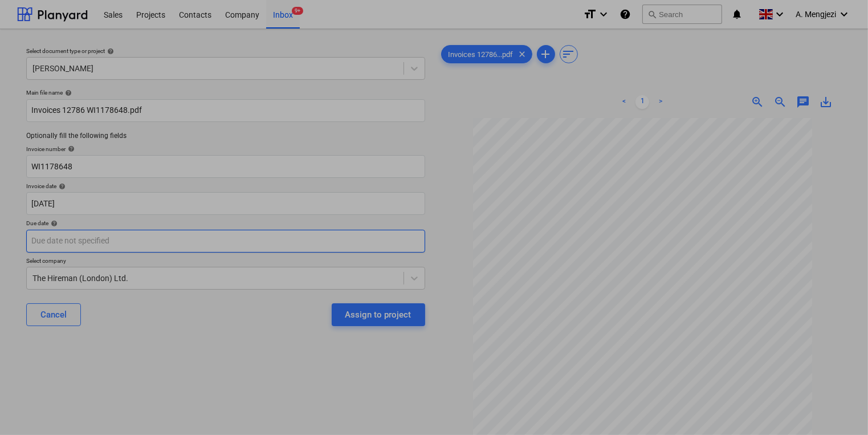
click at [312, 243] on body "Sales Projects Contacts Company Inbox 9+ format_size keyboard_arrow_down help s…" at bounding box center [434, 217] width 868 height 435
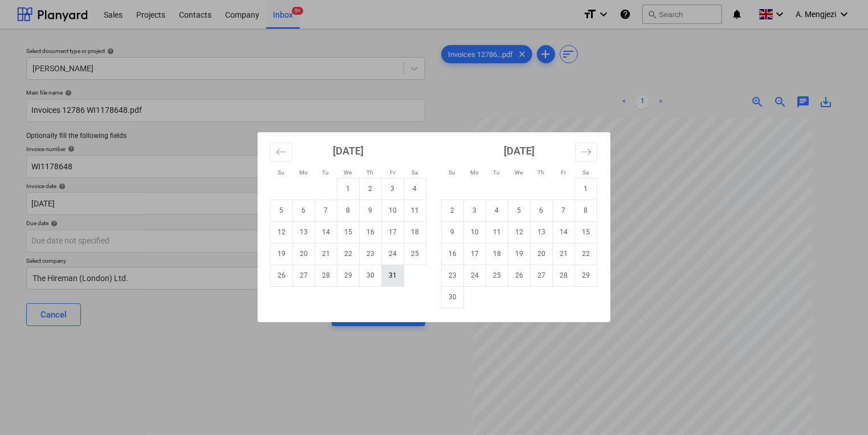
click at [399, 278] on td "31" at bounding box center [393, 275] width 22 height 22
type input "[DATE]"
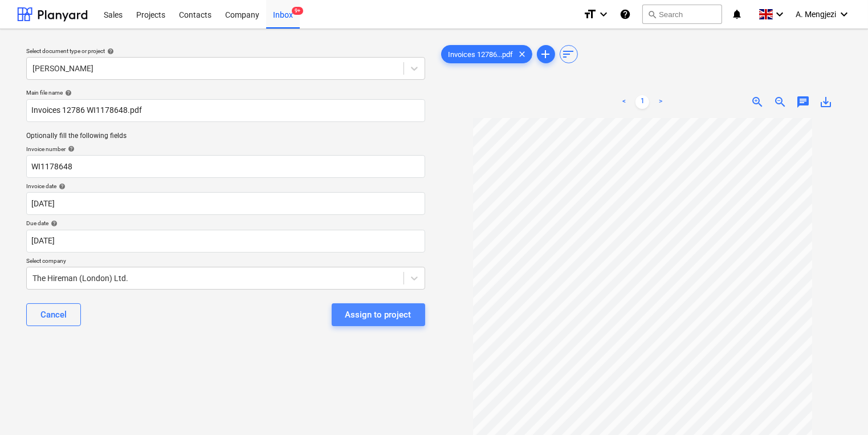
click at [399, 308] on div "Assign to project" at bounding box center [378, 314] width 66 height 15
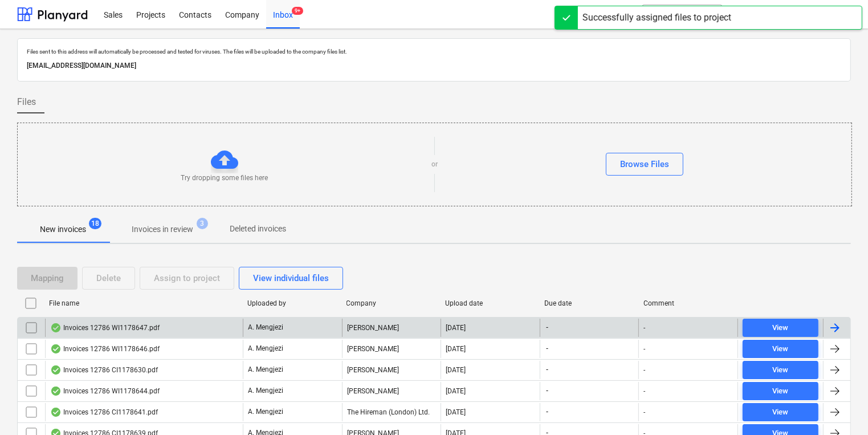
click at [381, 319] on div "[PERSON_NAME]" at bounding box center [391, 328] width 99 height 18
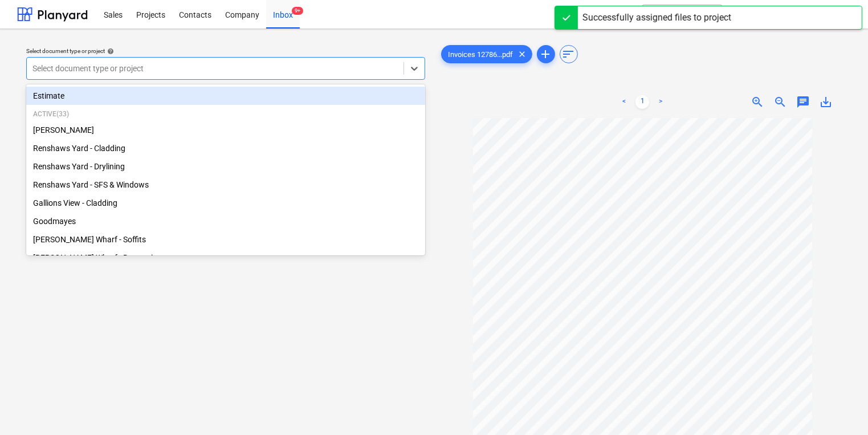
click at [249, 78] on div "Select document type or project" at bounding box center [225, 68] width 399 height 23
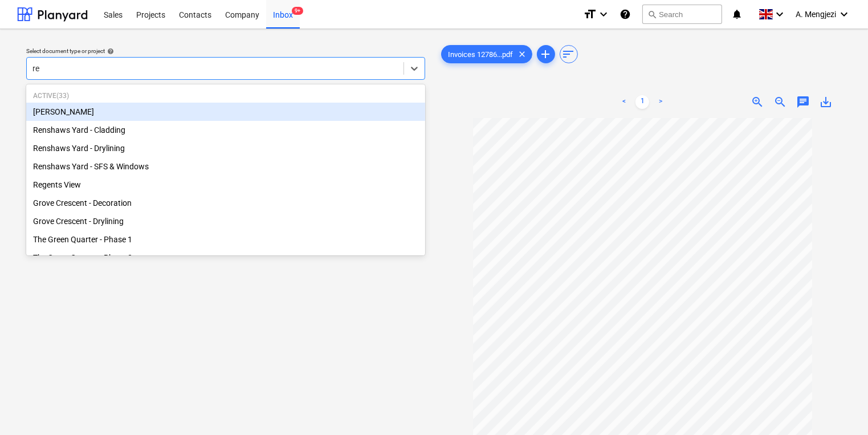
type input "ren"
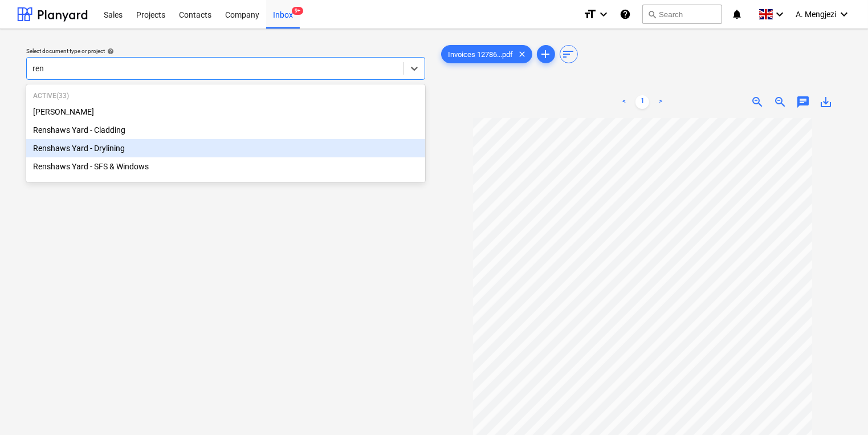
click at [216, 154] on div "Renshaws Yard - Drylining" at bounding box center [225, 148] width 399 height 18
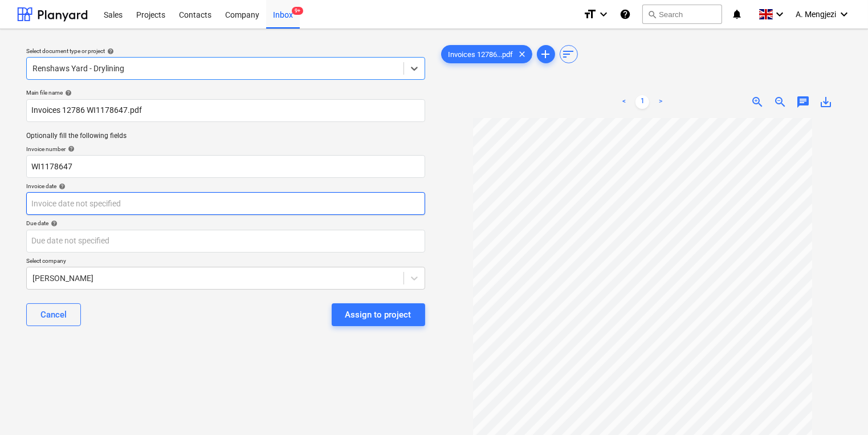
click at [212, 198] on body "Sales Projects Contacts Company Inbox 9+ format_size keyboard_arrow_down help s…" at bounding box center [434, 217] width 868 height 435
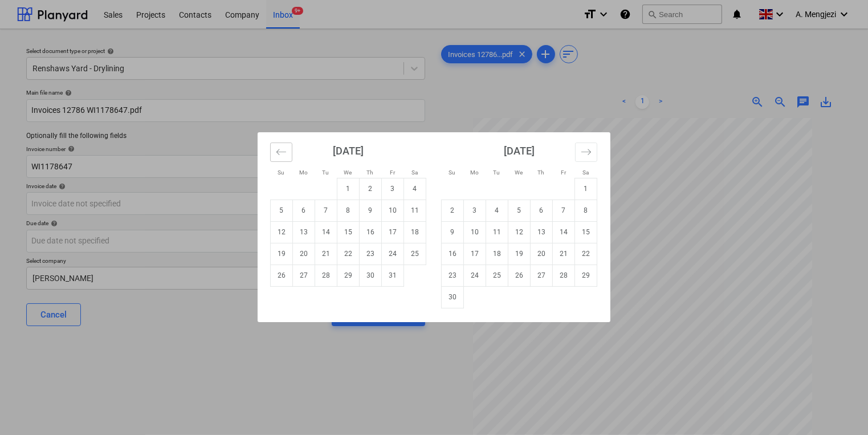
click at [290, 150] on button "Move backward to switch to the previous month." at bounding box center [281, 152] width 22 height 19
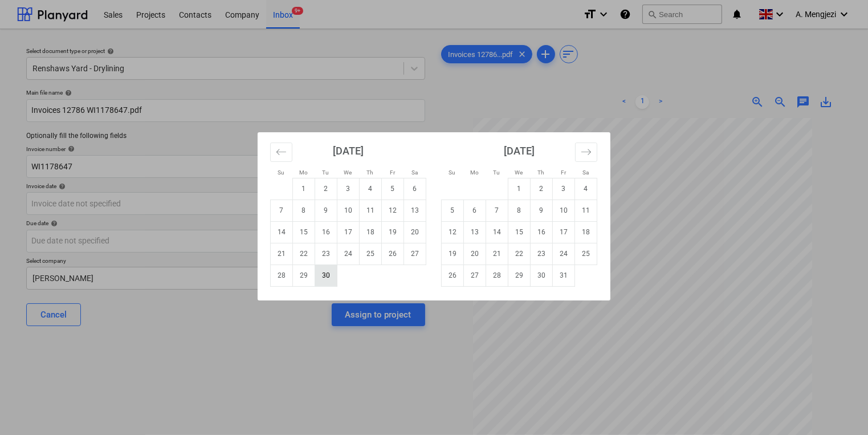
click at [326, 270] on td "30" at bounding box center [326, 275] width 22 height 22
type input "[DATE]"
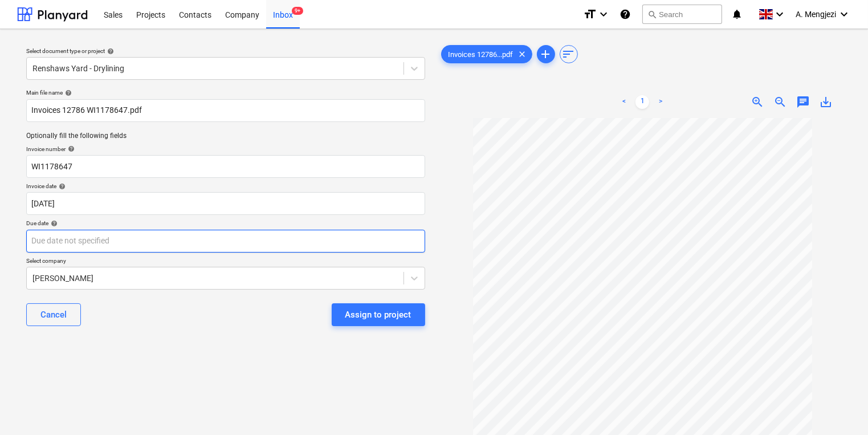
click at [325, 241] on body "Sales Projects Contacts Company Inbox 9+ format_size keyboard_arrow_down help s…" at bounding box center [434, 217] width 868 height 435
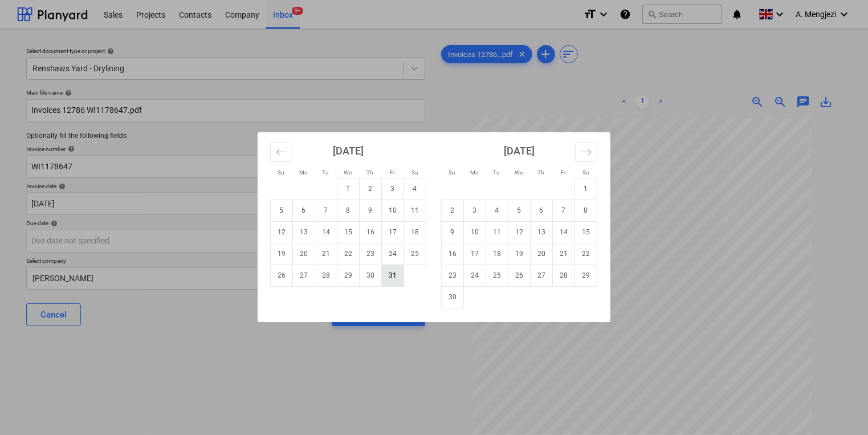
click at [390, 275] on td "31" at bounding box center [393, 275] width 22 height 22
type input "[DATE]"
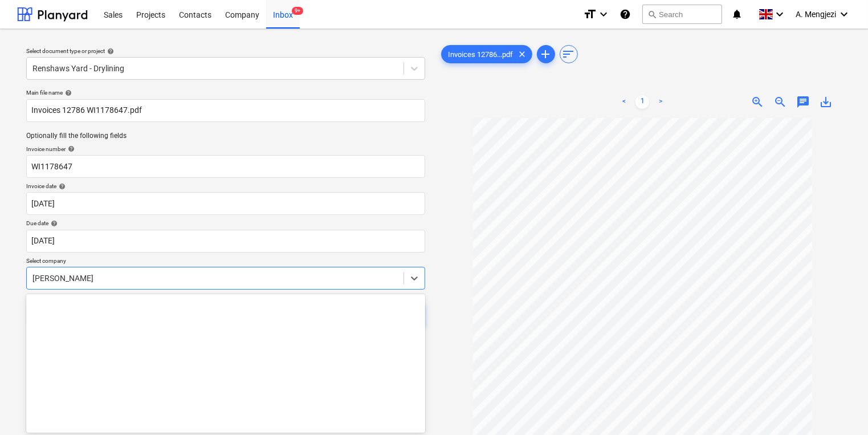
scroll to position [36, 0]
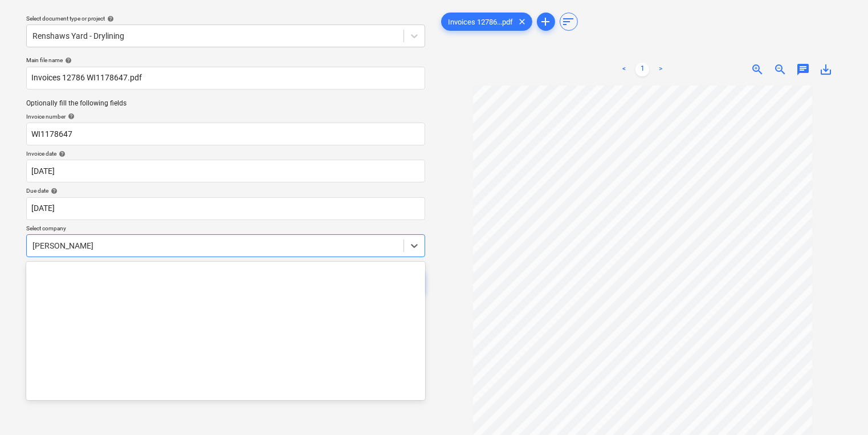
click at [364, 267] on body "Sales Projects Contacts Company Inbox 9+ format_size keyboard_arrow_down help s…" at bounding box center [434, 185] width 868 height 435
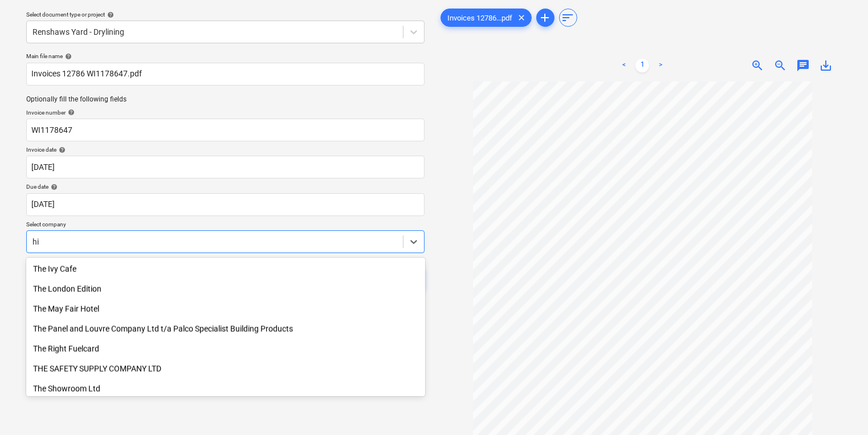
scroll to position [482, 0]
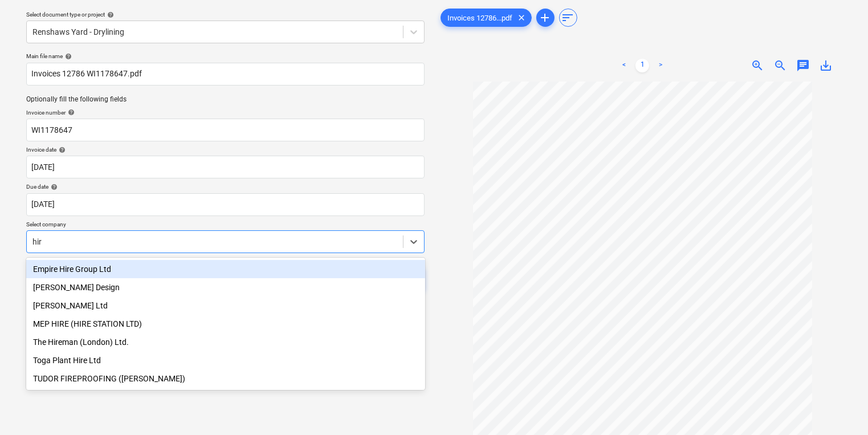
type input "hire"
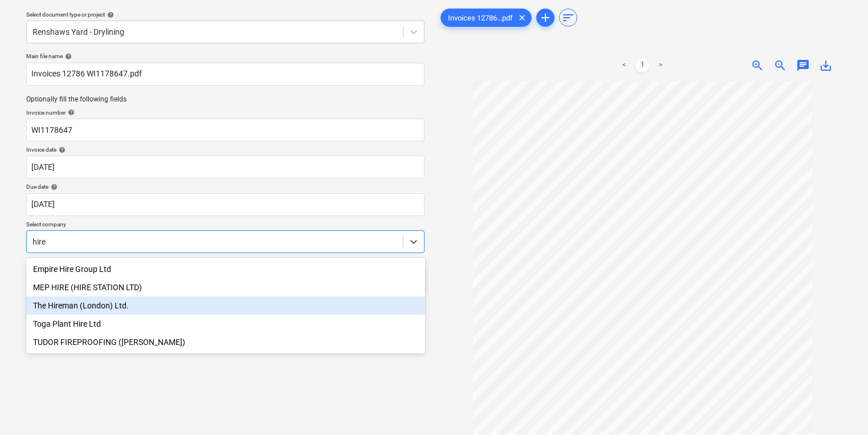
click at [223, 302] on div "The Hireman (London) Ltd." at bounding box center [225, 305] width 399 height 18
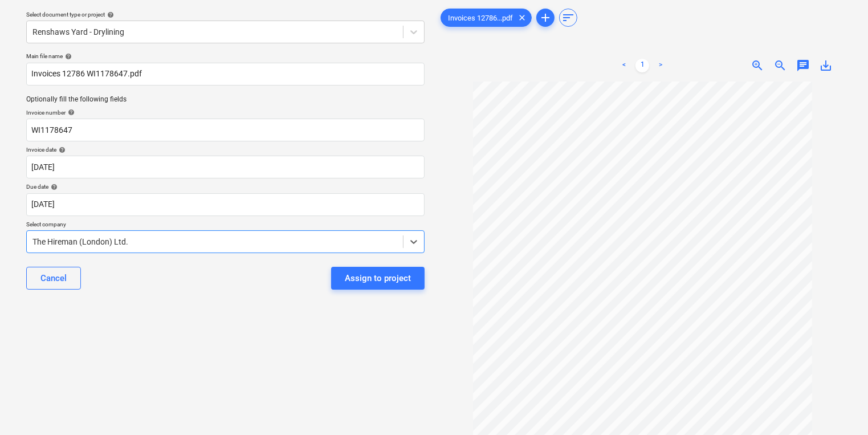
click at [395, 262] on div "Cancel Assign to project" at bounding box center [225, 278] width 398 height 41
click at [397, 277] on div "Assign to project" at bounding box center [378, 278] width 66 height 15
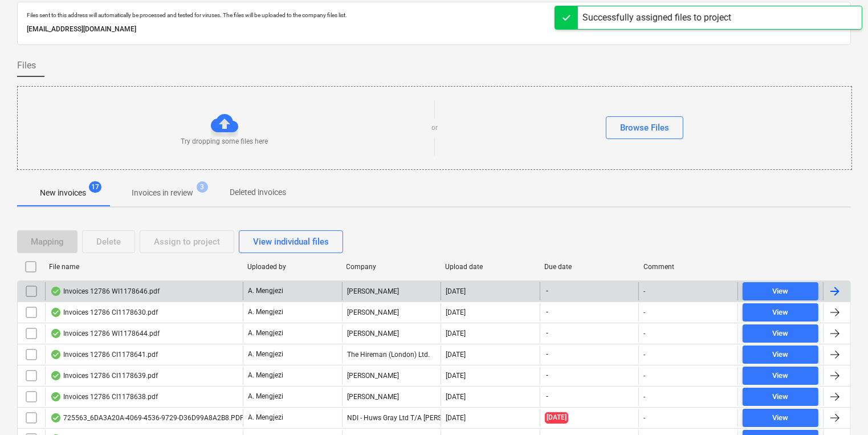
click at [372, 285] on div "[PERSON_NAME]" at bounding box center [391, 291] width 99 height 18
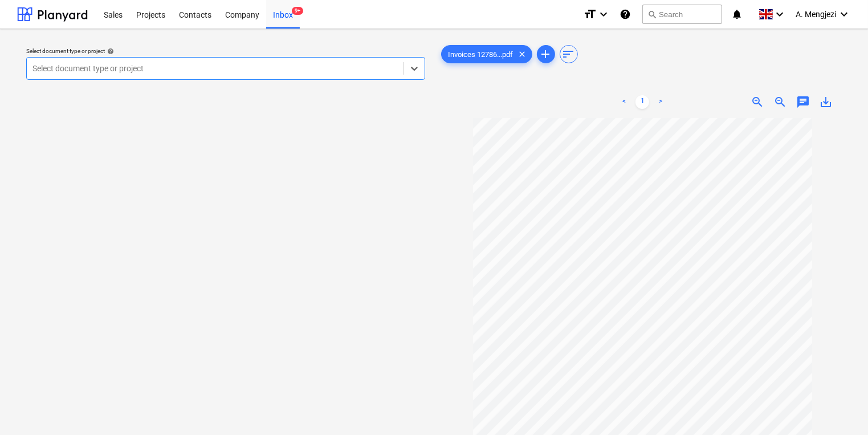
click at [290, 79] on div "Select document type or project" at bounding box center [225, 68] width 399 height 23
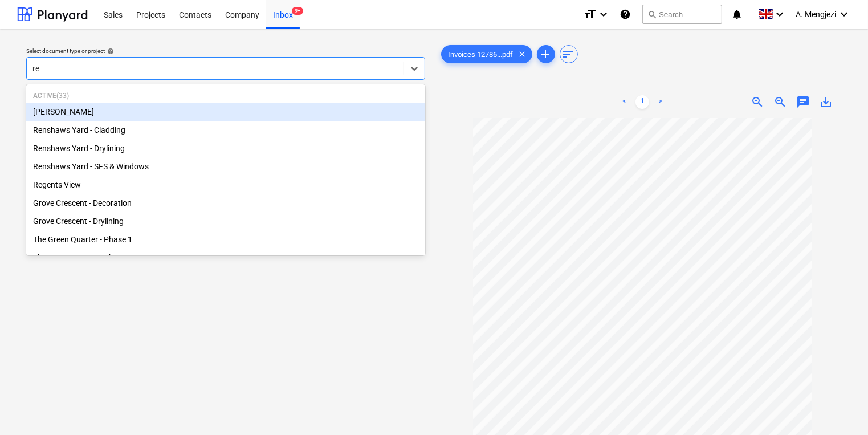
type input "ren"
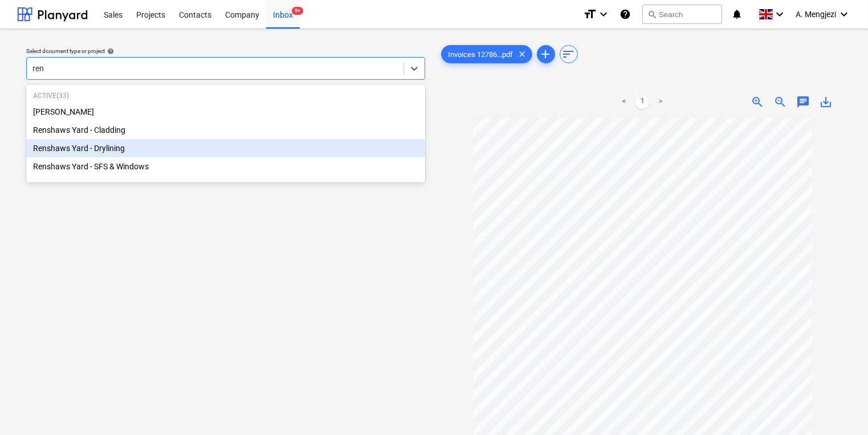
click at [251, 153] on div "Renshaws Yard - Drylining" at bounding box center [225, 148] width 399 height 18
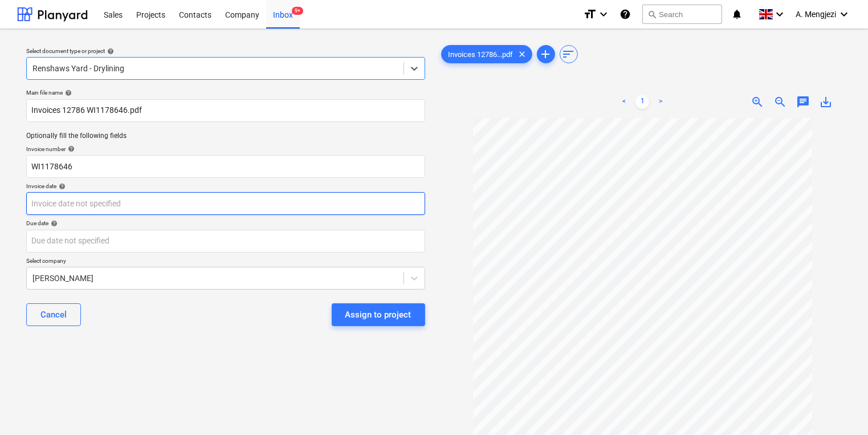
click at [248, 196] on body "Sales Projects Contacts Company Inbox 9+ format_size keyboard_arrow_down help s…" at bounding box center [434, 217] width 868 height 435
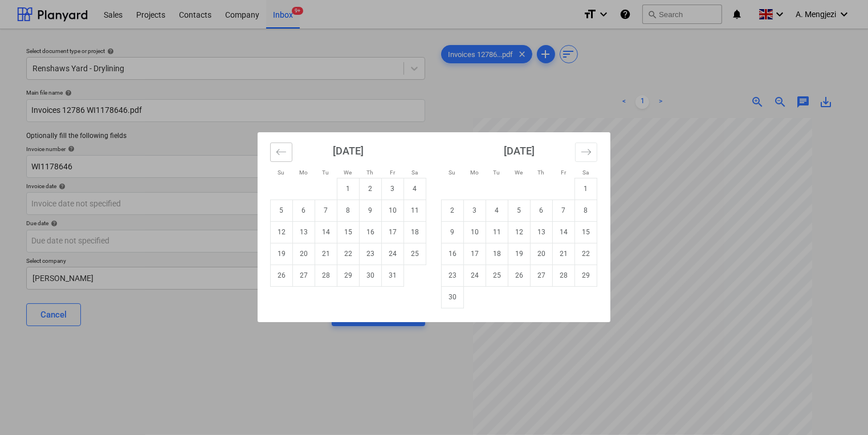
click at [283, 148] on icon "Move backward to switch to the previous month." at bounding box center [281, 151] width 11 height 11
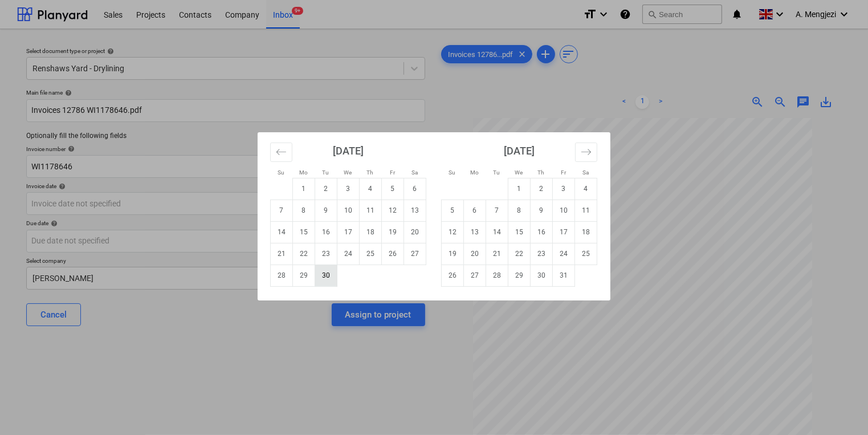
click at [317, 282] on td "30" at bounding box center [326, 275] width 22 height 22
type input "[DATE]"
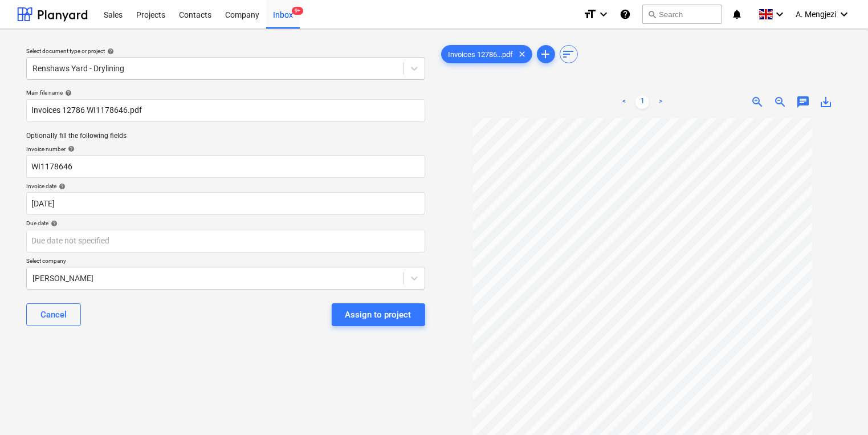
click at [314, 218] on div "Main file name help Invoices 12786 WI1178646.pdf Optionally fill the following …" at bounding box center [226, 211] width 408 height 255
click at [321, 239] on body "Sales Projects Contacts Company Inbox 9+ format_size keyboard_arrow_down help s…" at bounding box center [434, 217] width 868 height 435
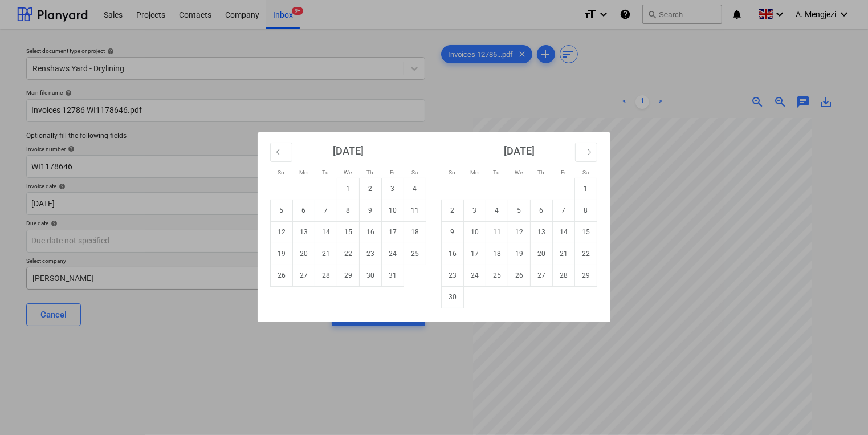
click at [392, 274] on td "31" at bounding box center [393, 275] width 22 height 22
type input "[DATE]"
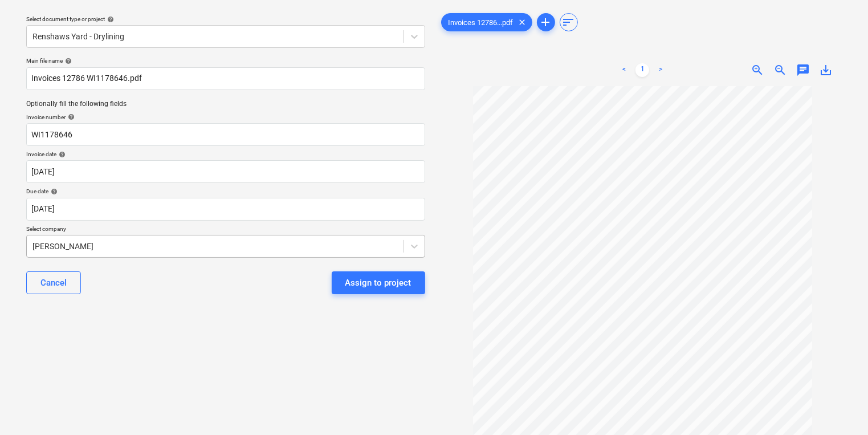
click at [363, 271] on body "Sales Projects Contacts Company Inbox 9+ format_size keyboard_arrow_down help s…" at bounding box center [434, 185] width 868 height 435
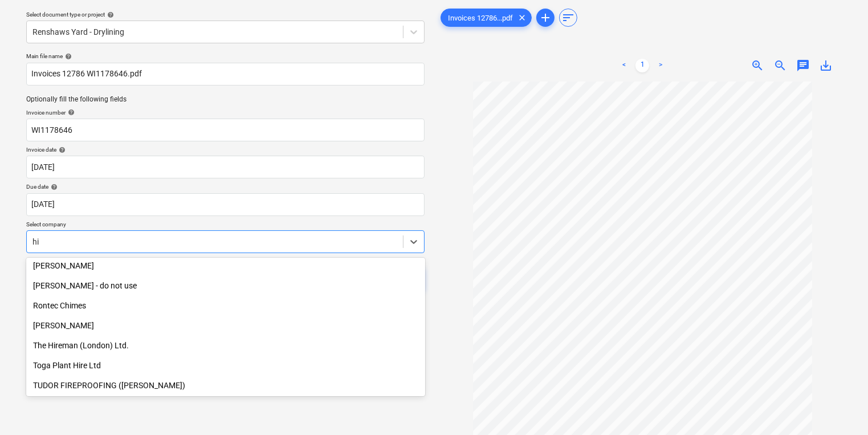
scroll to position [482, 0]
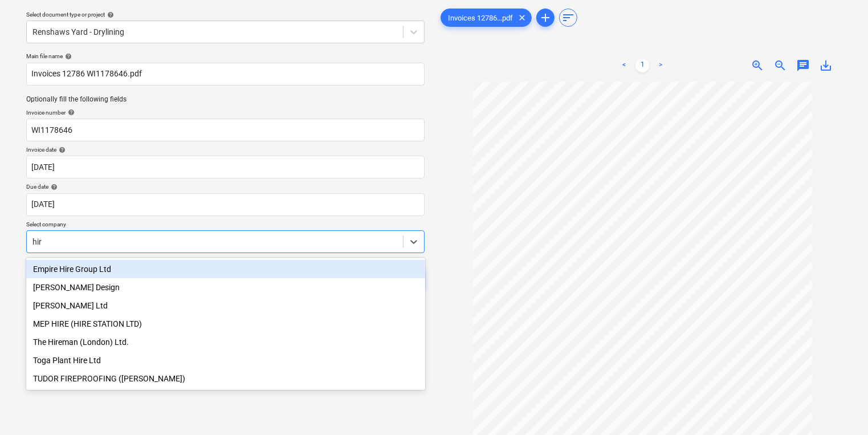
type input "hire"
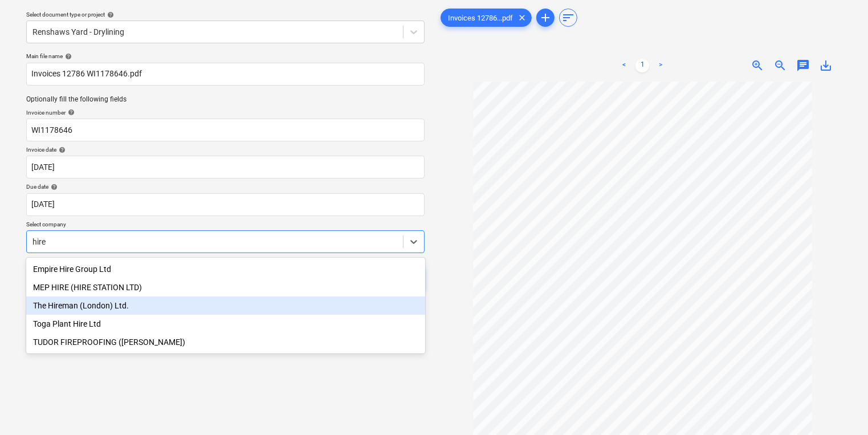
drag, startPoint x: 235, startPoint y: 301, endPoint x: 237, endPoint y: 308, distance: 7.2
click at [237, 308] on div "The Hireman (London) Ltd." at bounding box center [225, 305] width 399 height 18
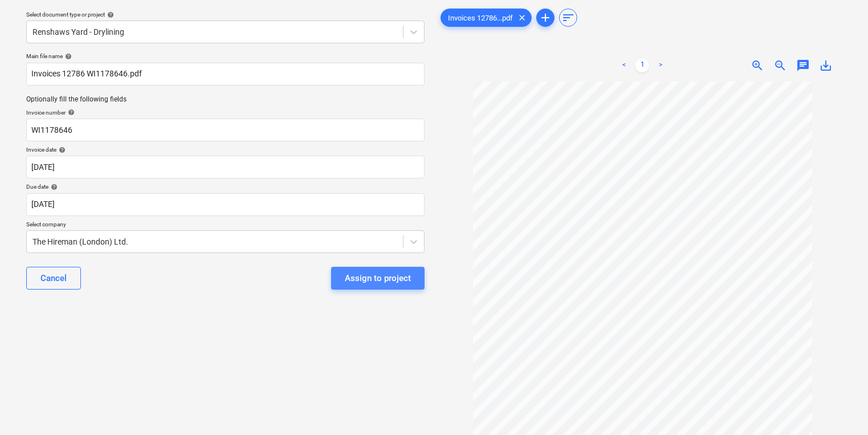
click at [371, 283] on div "Assign to project" at bounding box center [378, 278] width 66 height 15
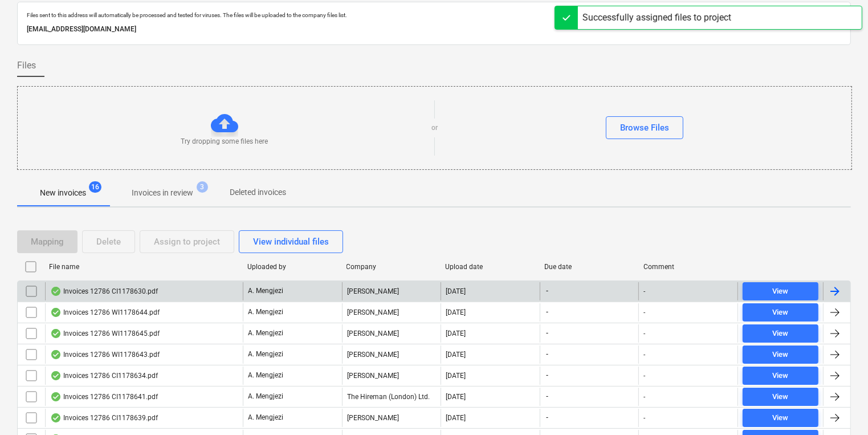
click at [339, 294] on div "A. Mengjezi" at bounding box center [292, 291] width 99 height 18
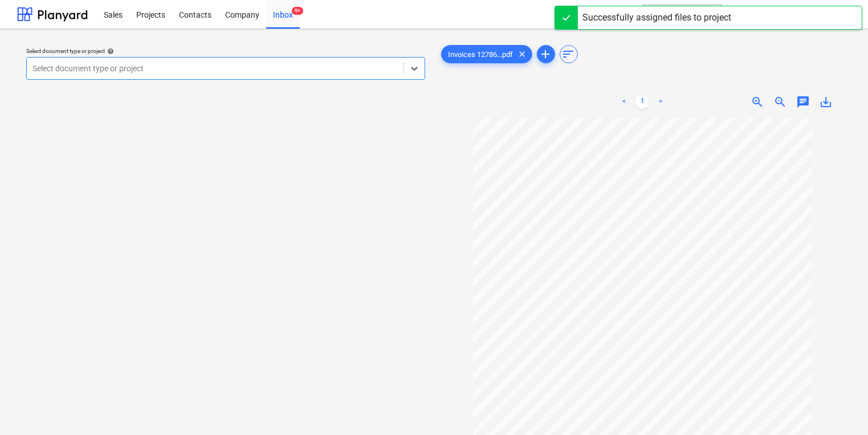
click at [333, 71] on div at bounding box center [214, 68] width 365 height 11
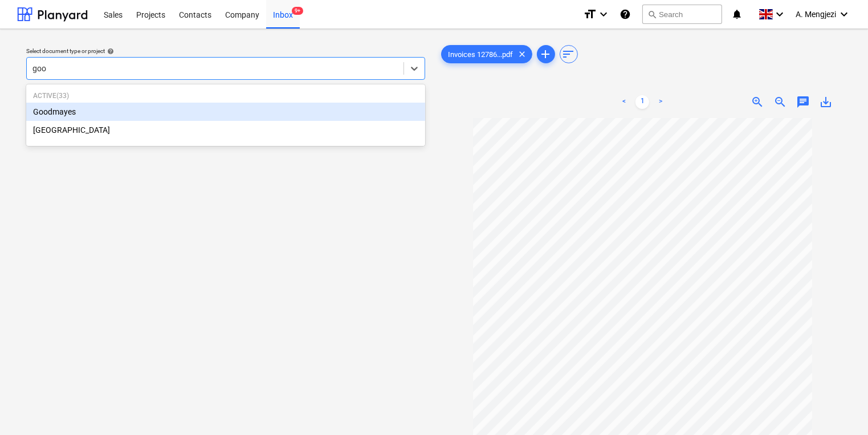
type input "good"
click at [272, 106] on div "Goodmayes" at bounding box center [225, 112] width 399 height 18
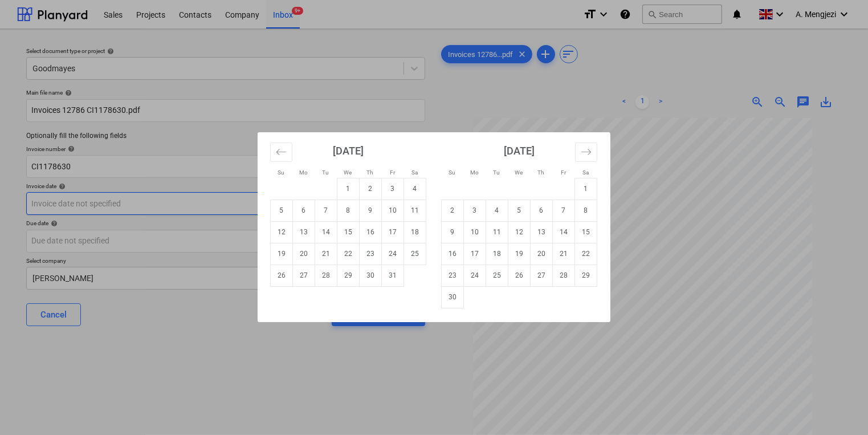
click at [246, 207] on body "Sales Projects Contacts Company Inbox 9+ format_size keyboard_arrow_down help s…" at bounding box center [434, 217] width 868 height 435
click at [287, 154] on button "Move backward to switch to the previous month." at bounding box center [281, 152] width 22 height 19
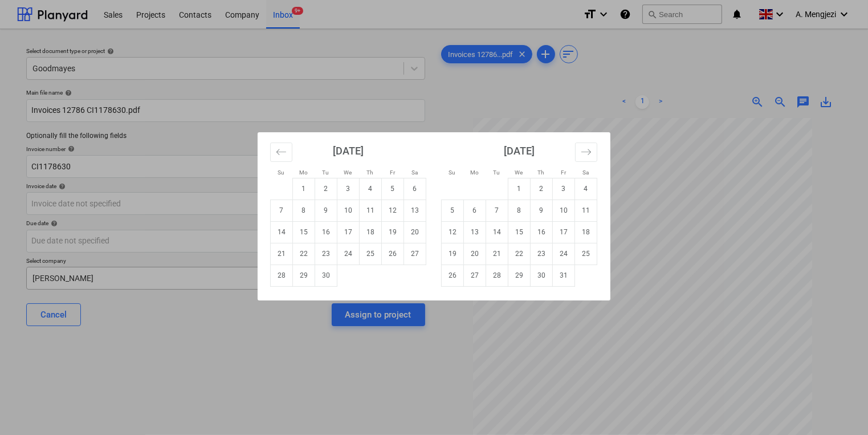
click at [328, 278] on td "30" at bounding box center [326, 275] width 22 height 22
type input "[DATE]"
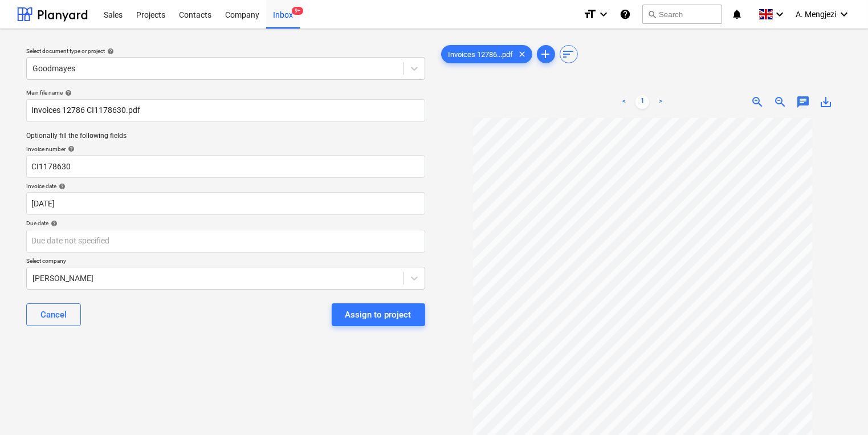
click at [332, 227] on p "Due date help" at bounding box center [225, 224] width 399 height 10
click at [360, 245] on body "Sales Projects Contacts Company Inbox 9+ format_size keyboard_arrow_down help s…" at bounding box center [434, 217] width 868 height 435
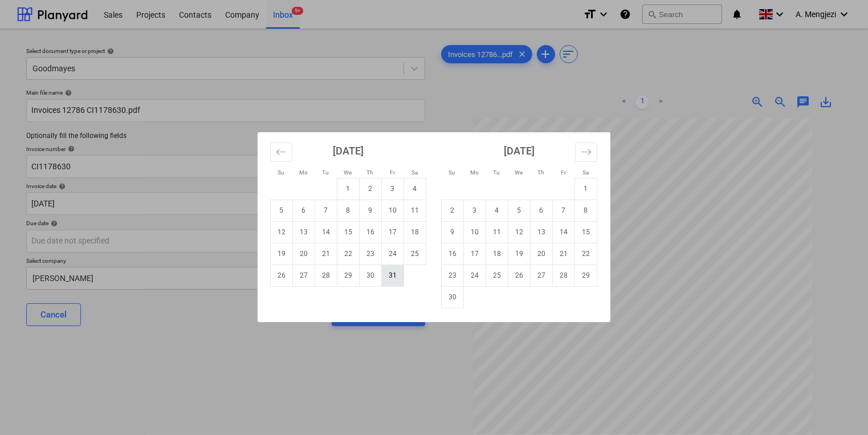
click at [396, 276] on td "31" at bounding box center [393, 275] width 22 height 22
type input "[DATE]"
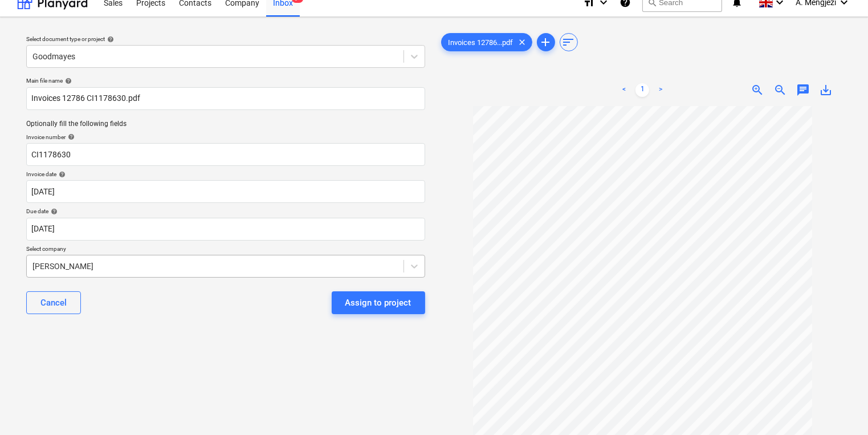
click at [381, 280] on body "Sales Projects Contacts Company Inbox 9+ format_size keyboard_arrow_down help s…" at bounding box center [434, 205] width 868 height 435
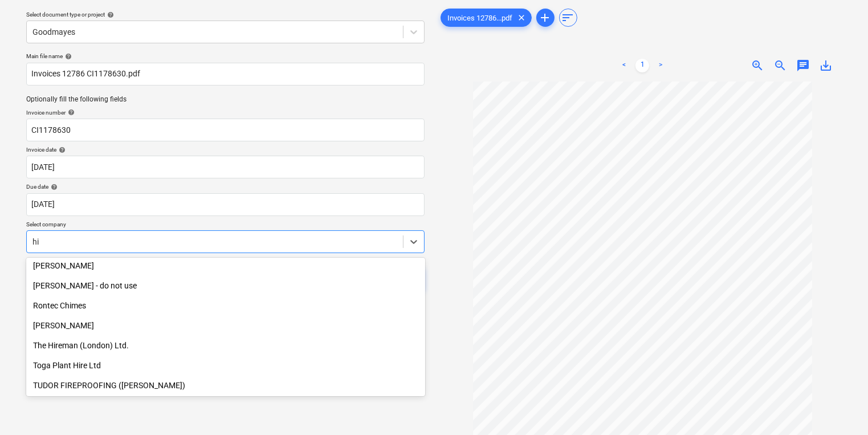
scroll to position [482, 0]
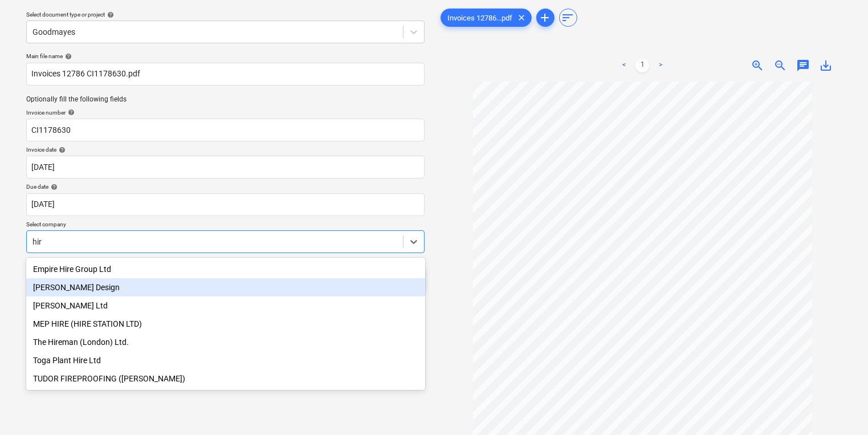
type input "hire"
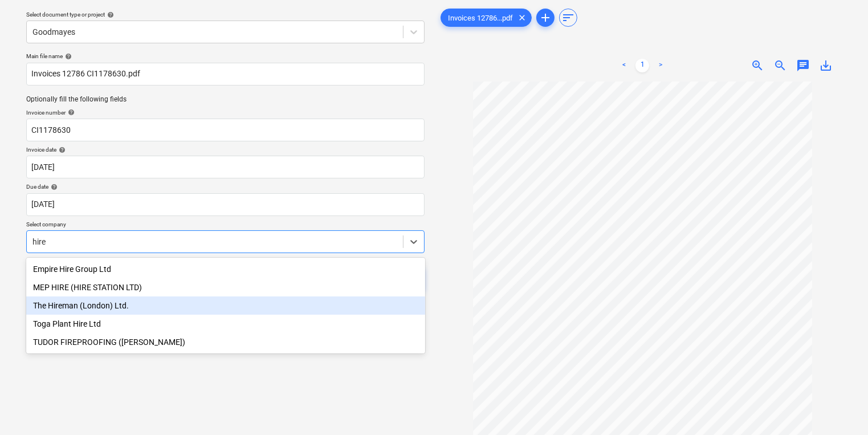
click at [239, 299] on div "The Hireman (London) Ltd." at bounding box center [225, 305] width 399 height 18
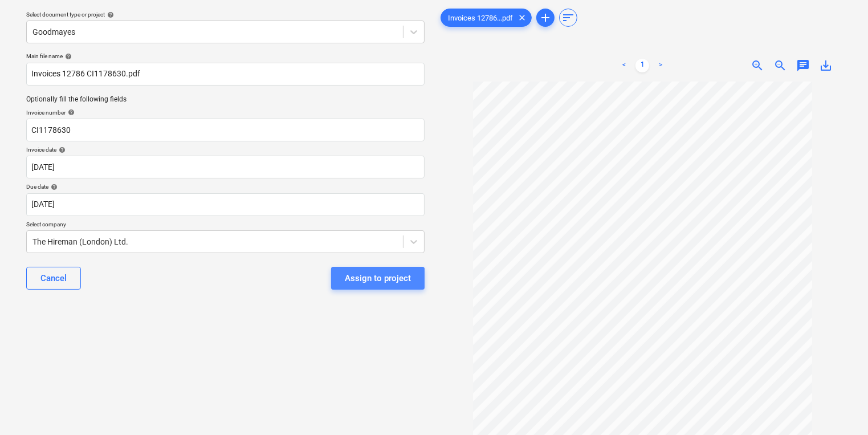
click at [353, 279] on div "Assign to project" at bounding box center [378, 278] width 66 height 15
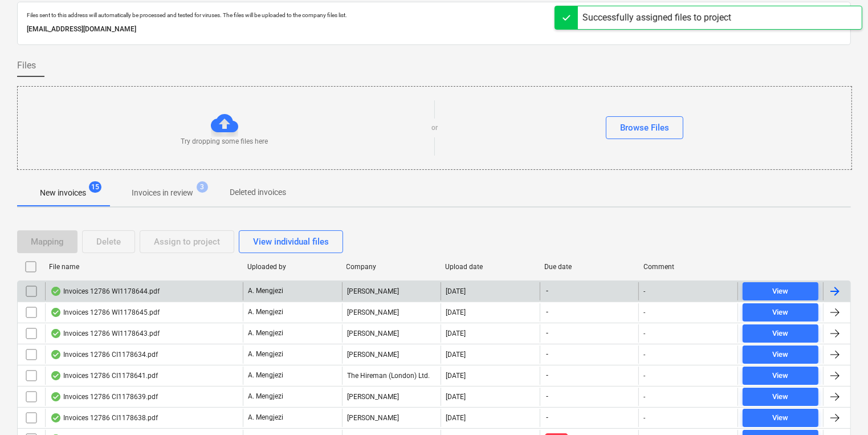
click at [205, 292] on div "Invoices 12786 WI1178644.pdf" at bounding box center [144, 291] width 198 height 18
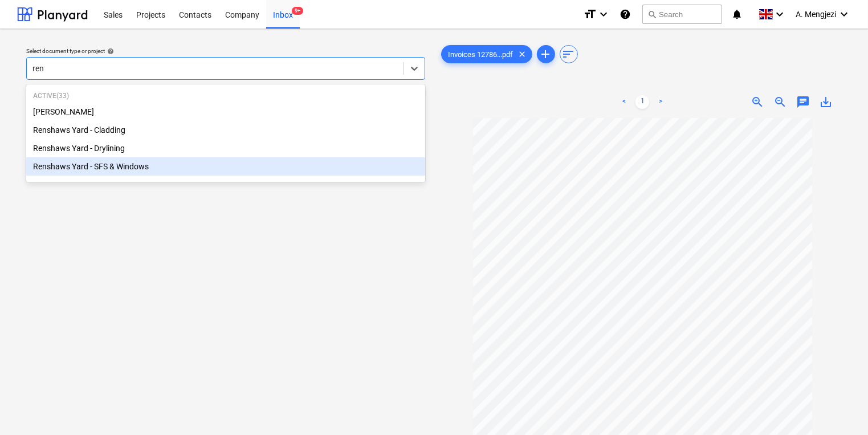
type input "ren"
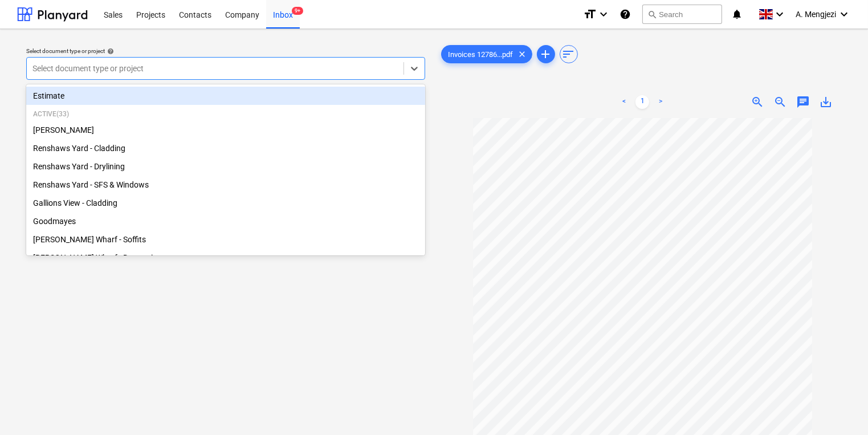
click at [232, 71] on div at bounding box center [214, 68] width 365 height 11
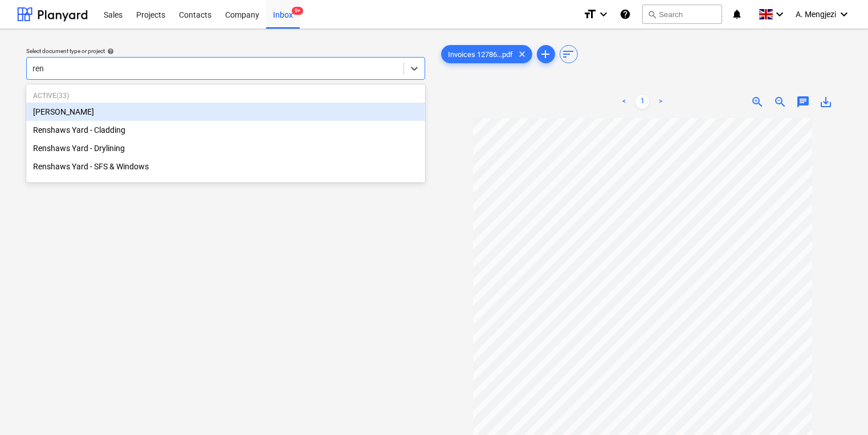
type input "rens"
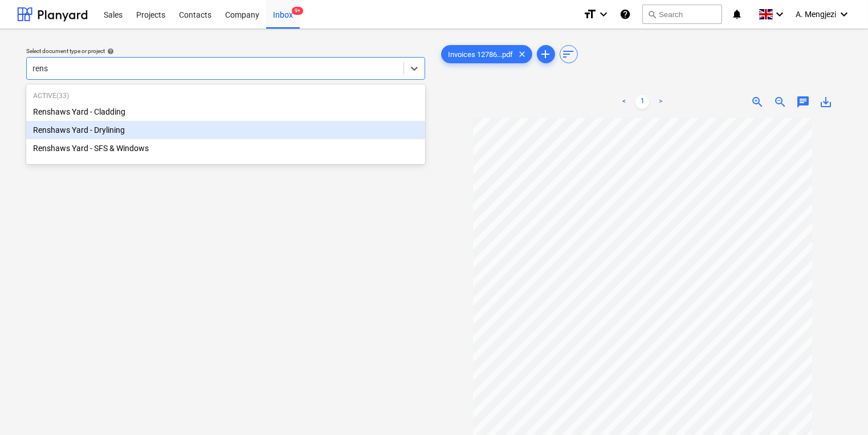
click at [148, 126] on div "Renshaws Yard - Drylining" at bounding box center [225, 130] width 399 height 18
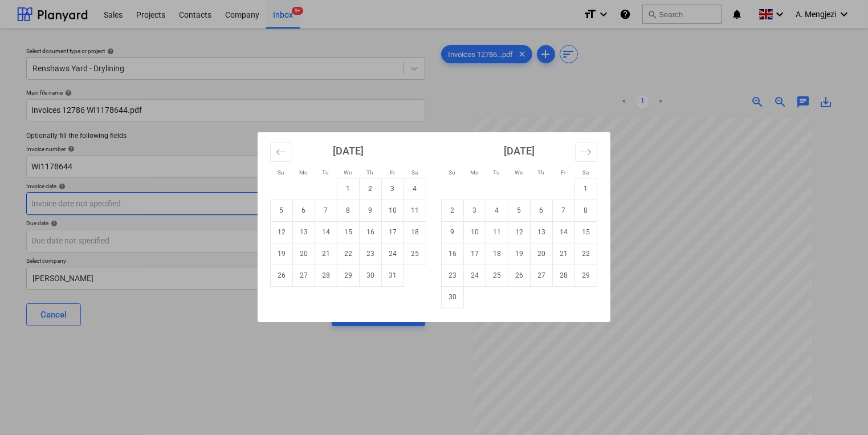
click at [146, 201] on body "Sales Projects Contacts Company Inbox 9+ format_size keyboard_arrow_down help s…" at bounding box center [434, 217] width 868 height 435
click at [286, 147] on icon "Move backward to switch to the previous month." at bounding box center [281, 151] width 11 height 11
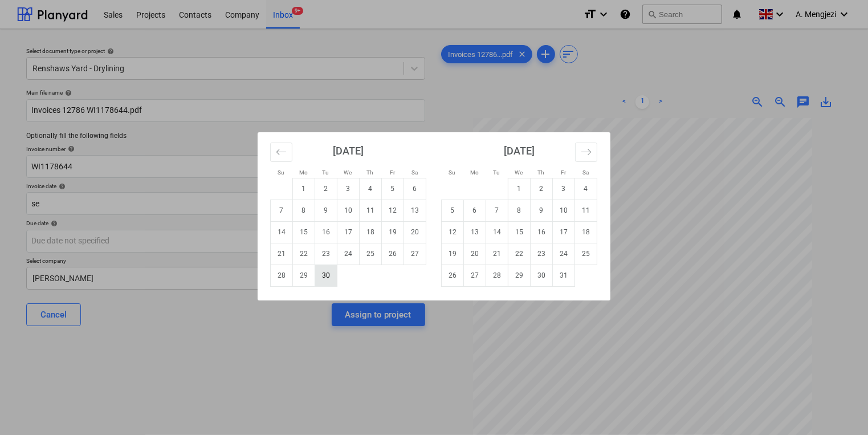
click at [328, 276] on td "30" at bounding box center [326, 275] width 22 height 22
type input "[DATE]"
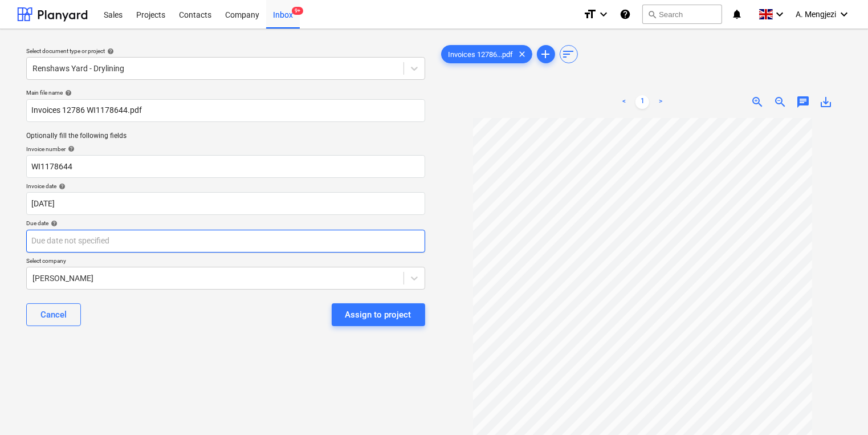
click at [316, 250] on body "Sales Projects Contacts Company Inbox 9+ format_size keyboard_arrow_down help s…" at bounding box center [434, 217] width 868 height 435
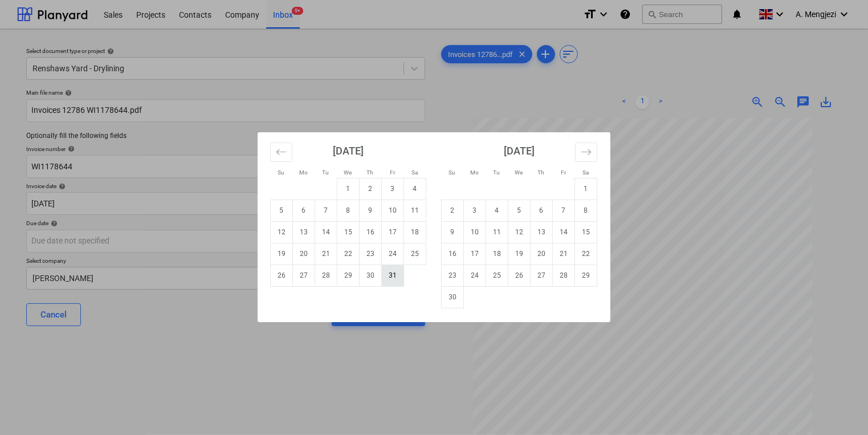
click at [397, 282] on td "31" at bounding box center [393, 275] width 22 height 22
type input "[DATE]"
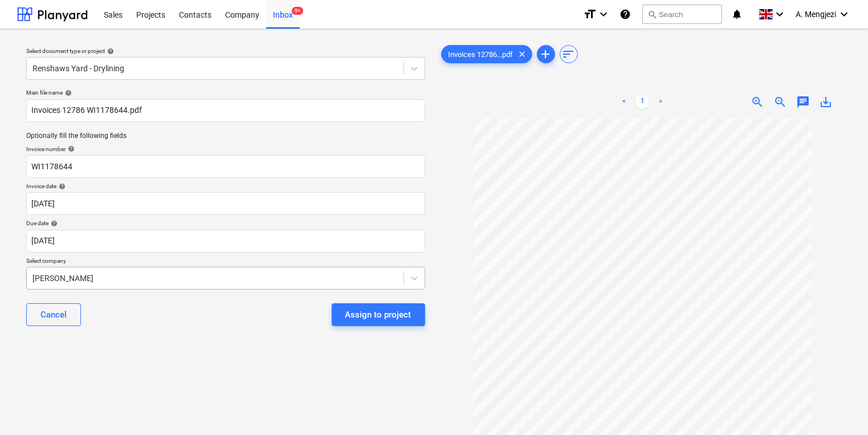
click at [323, 279] on body "Sales Projects Contacts Company Inbox 9+ format_size keyboard_arrow_down help s…" at bounding box center [434, 217] width 868 height 435
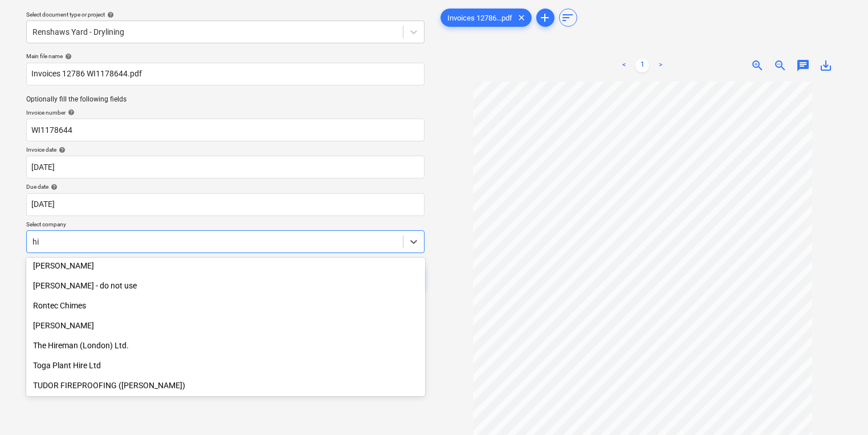
scroll to position [482, 0]
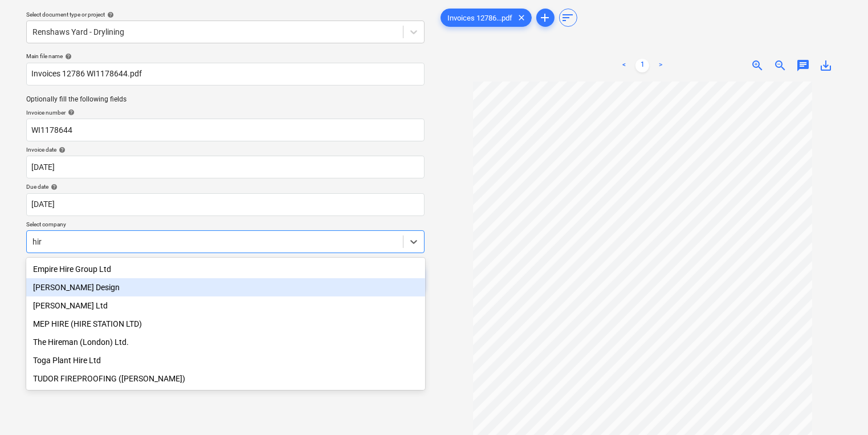
type input "hire"
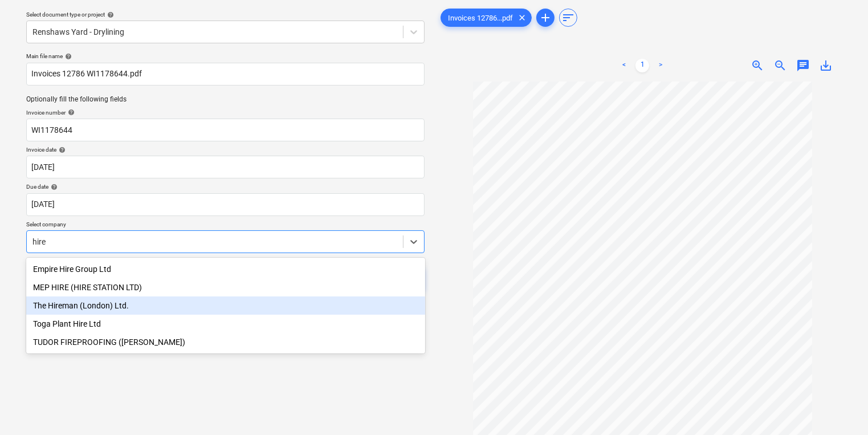
click at [281, 311] on div "The Hireman (London) Ltd." at bounding box center [225, 305] width 399 height 18
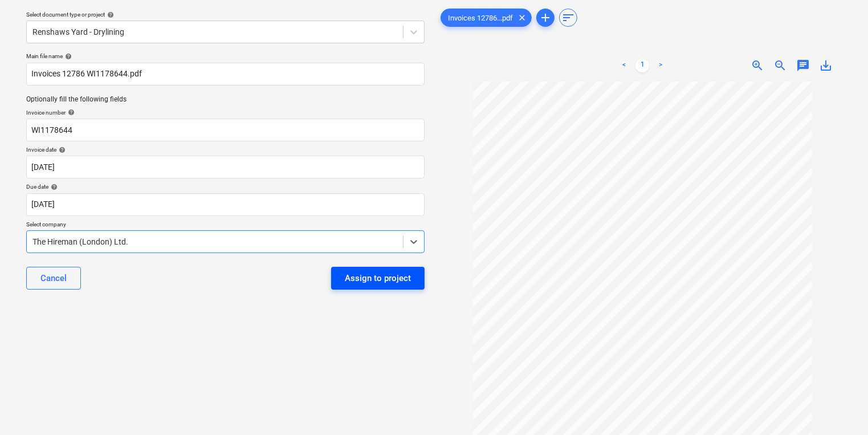
click at [380, 285] on div "Assign to project" at bounding box center [378, 278] width 66 height 15
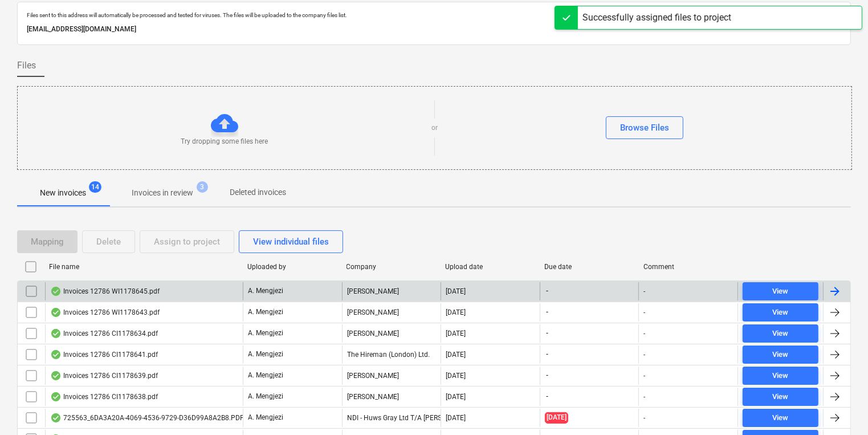
click at [372, 296] on div "[PERSON_NAME]" at bounding box center [391, 291] width 99 height 18
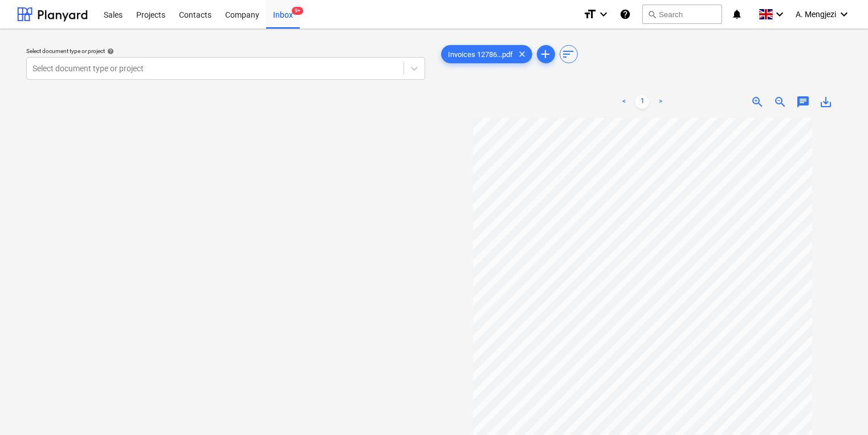
click at [254, 32] on div "Select document type or project help Select document type or project Invoices 1…" at bounding box center [434, 282] width 868 height 506
click at [271, 70] on div at bounding box center [214, 68] width 365 height 11
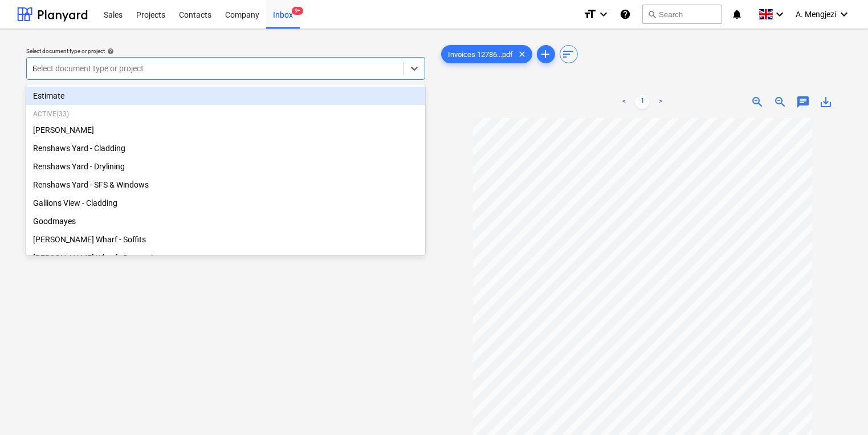
type input "re"
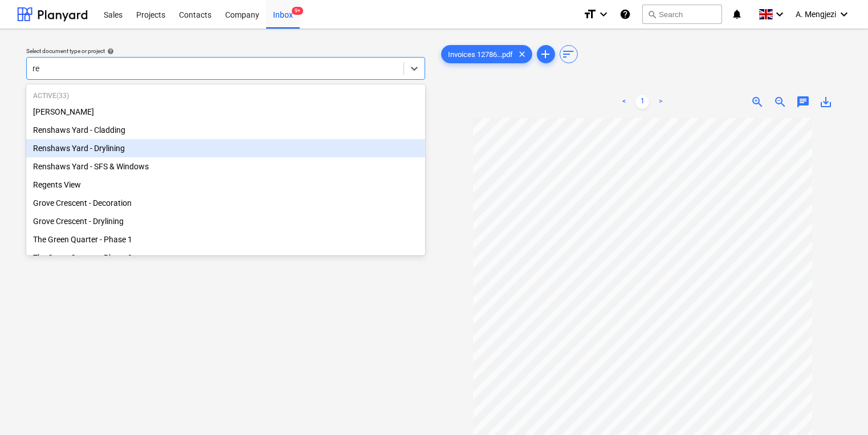
click at [234, 153] on div "Renshaws Yard - Drylining" at bounding box center [225, 148] width 399 height 18
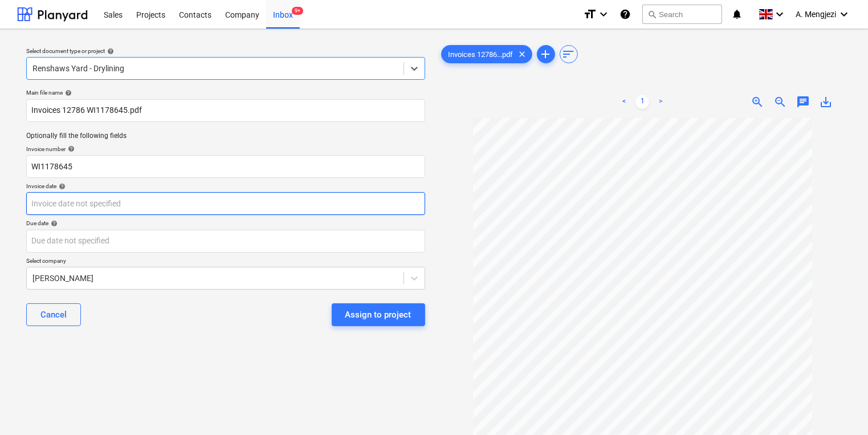
click at [157, 201] on body "Sales Projects Contacts Company Inbox 9+ format_size keyboard_arrow_down help s…" at bounding box center [434, 217] width 868 height 435
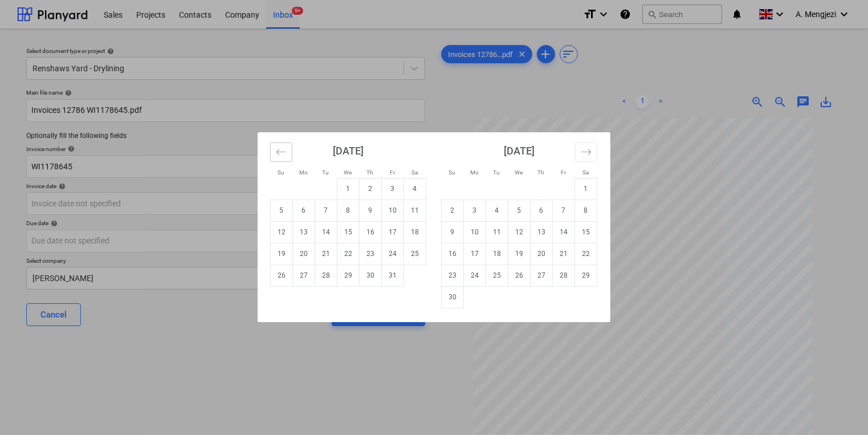
click at [289, 150] on button "Move backward to switch to the previous month." at bounding box center [281, 152] width 22 height 19
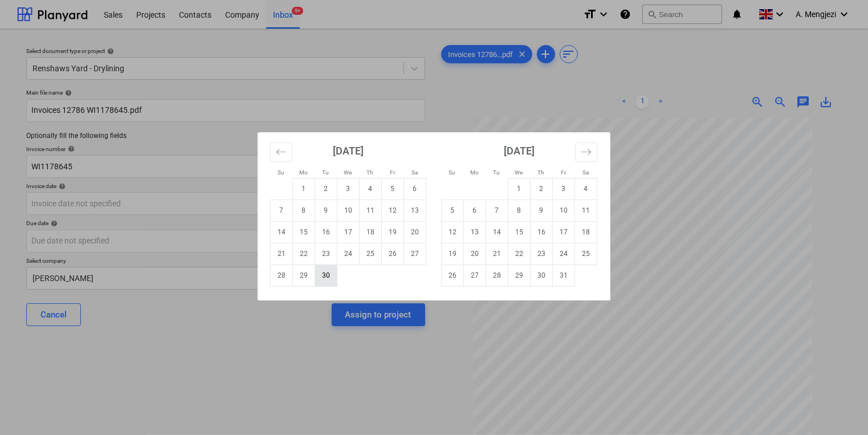
click at [333, 272] on td "30" at bounding box center [326, 275] width 22 height 22
type input "[DATE]"
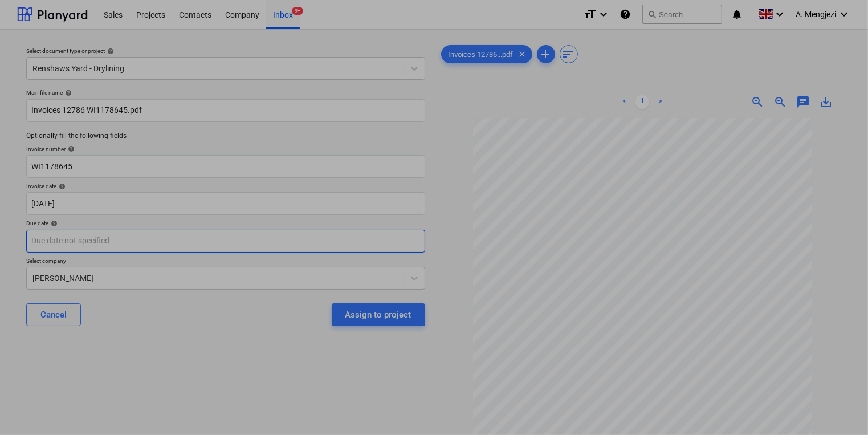
click at [329, 247] on body "Sales Projects Contacts Company Inbox 9+ format_size keyboard_arrow_down help s…" at bounding box center [434, 217] width 868 height 435
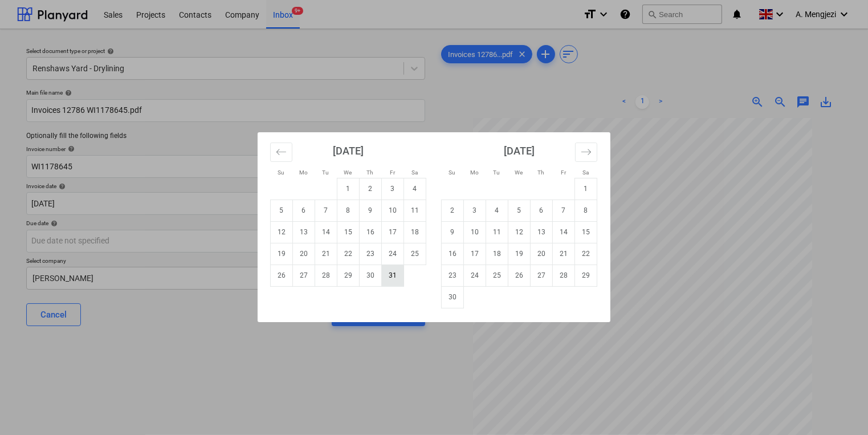
click at [401, 279] on td "31" at bounding box center [393, 275] width 22 height 22
type input "[DATE]"
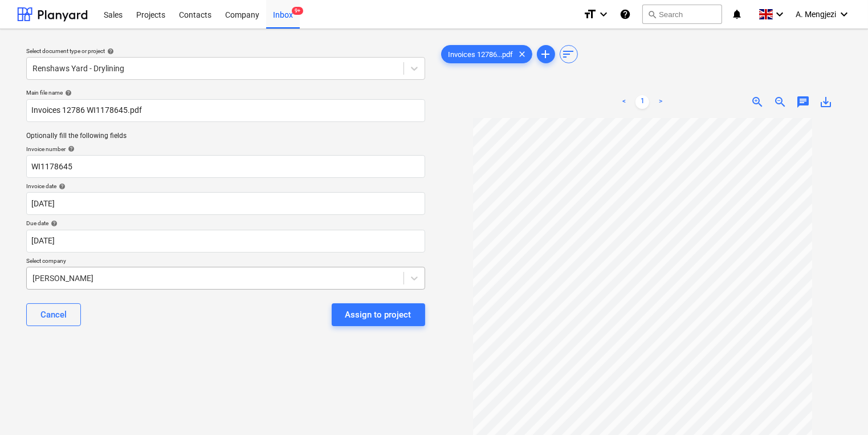
click at [388, 283] on body "Sales Projects Contacts Company Inbox 9+ format_size keyboard_arrow_down help s…" at bounding box center [434, 217] width 868 height 435
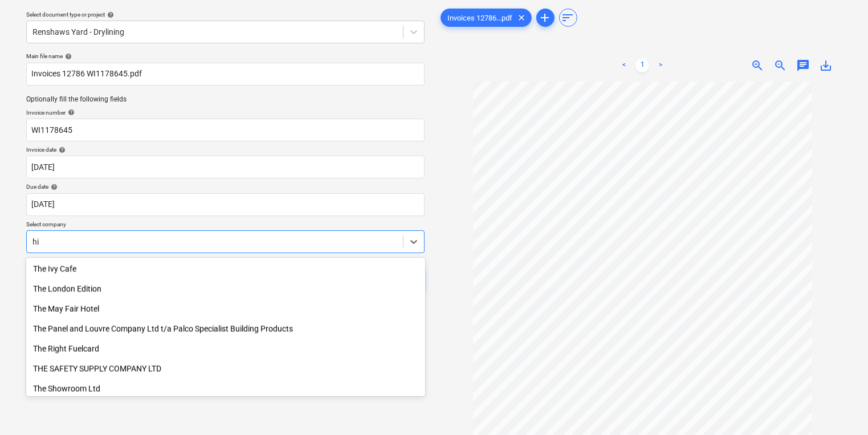
scroll to position [482, 0]
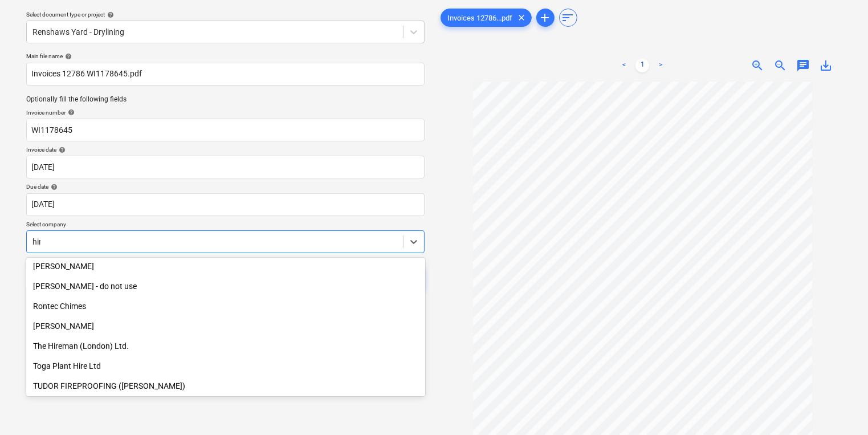
type input "hire"
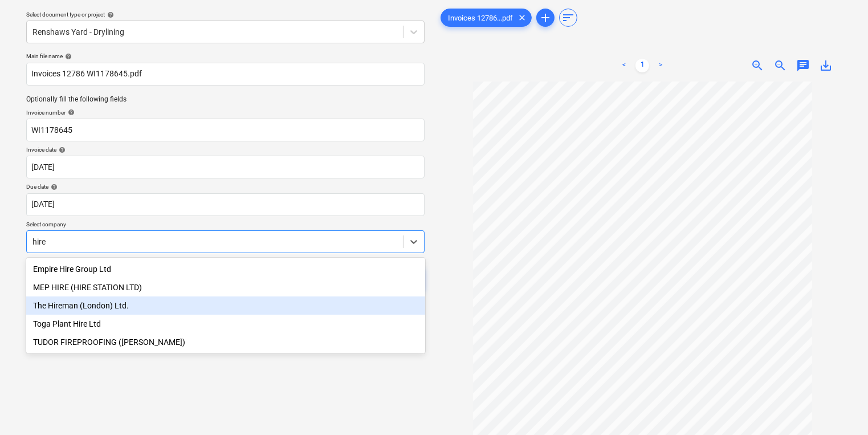
click at [279, 311] on div "The Hireman (London) Ltd." at bounding box center [225, 305] width 399 height 18
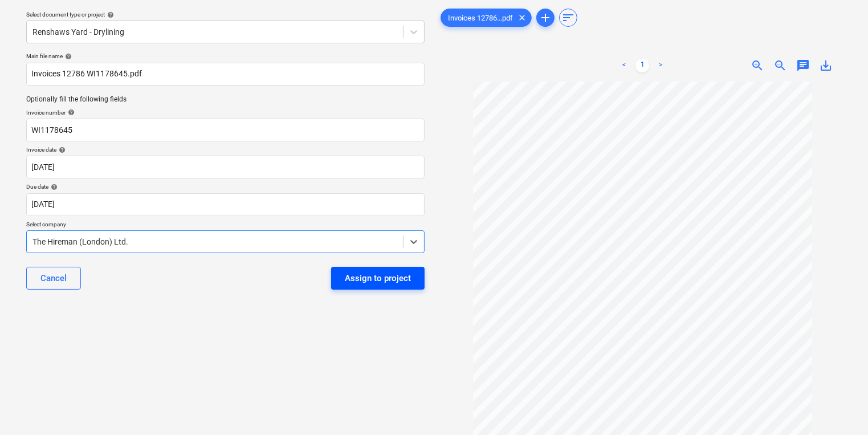
click at [381, 268] on button "Assign to project" at bounding box center [377, 278] width 93 height 23
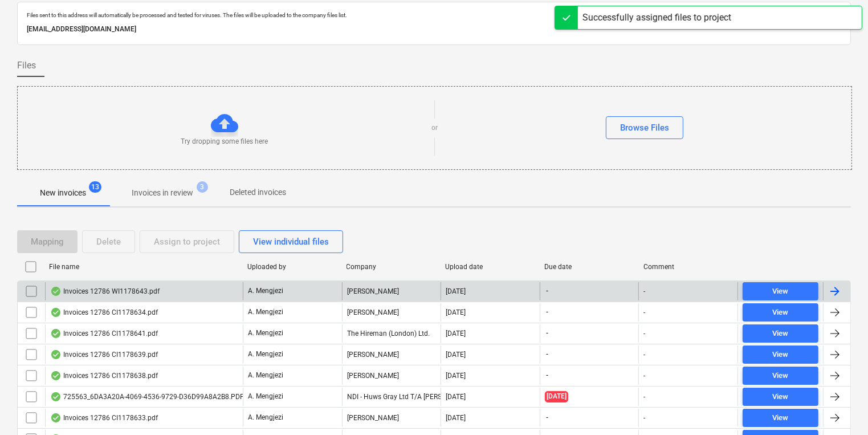
click at [342, 295] on div "[PERSON_NAME]" at bounding box center [391, 291] width 99 height 18
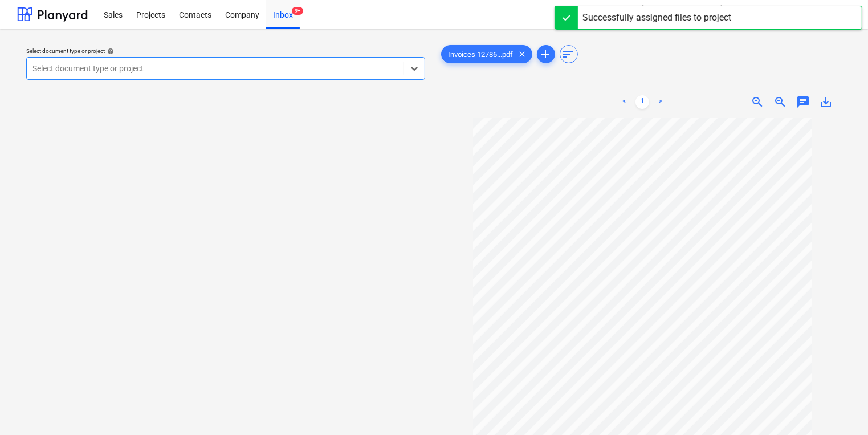
click at [278, 64] on div at bounding box center [214, 68] width 365 height 11
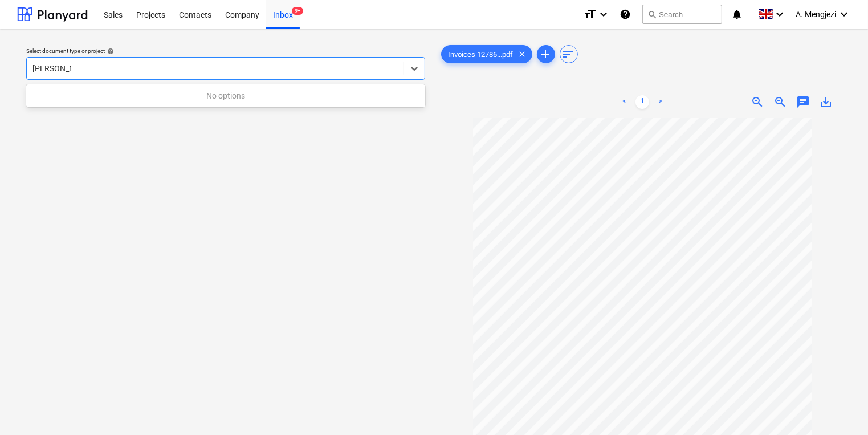
type input "[PERSON_NAME]"
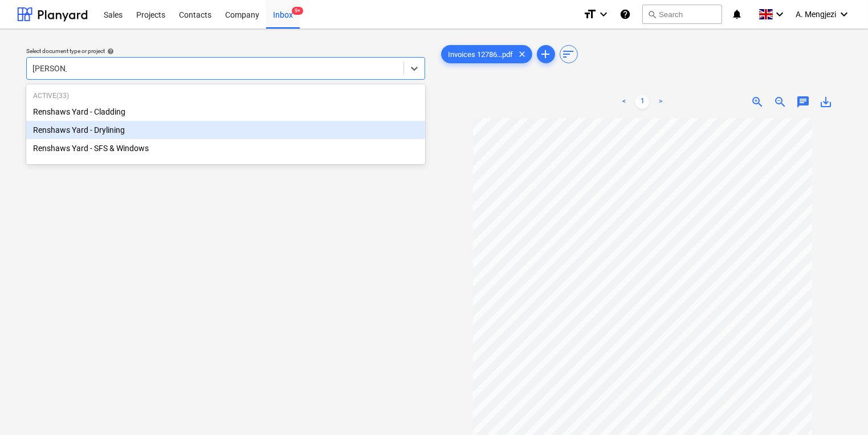
click at [188, 125] on div "Renshaws Yard - Drylining" at bounding box center [225, 130] width 399 height 18
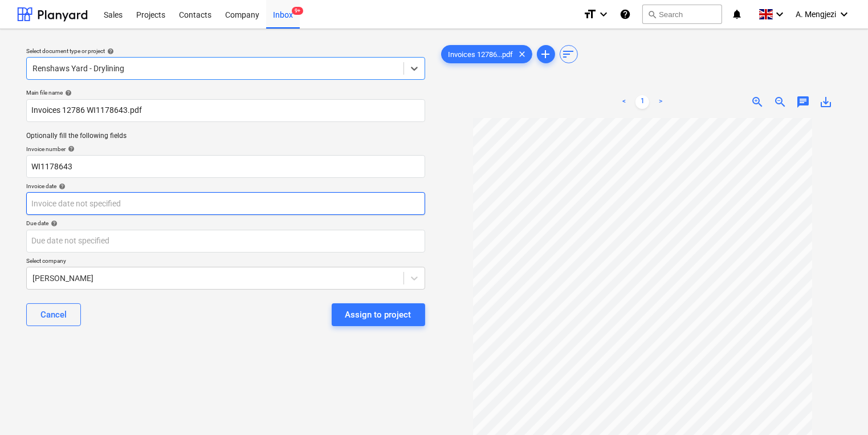
click at [170, 196] on body "Sales Projects Contacts Company Inbox 9+ format_size keyboard_arrow_down help s…" at bounding box center [434, 217] width 868 height 435
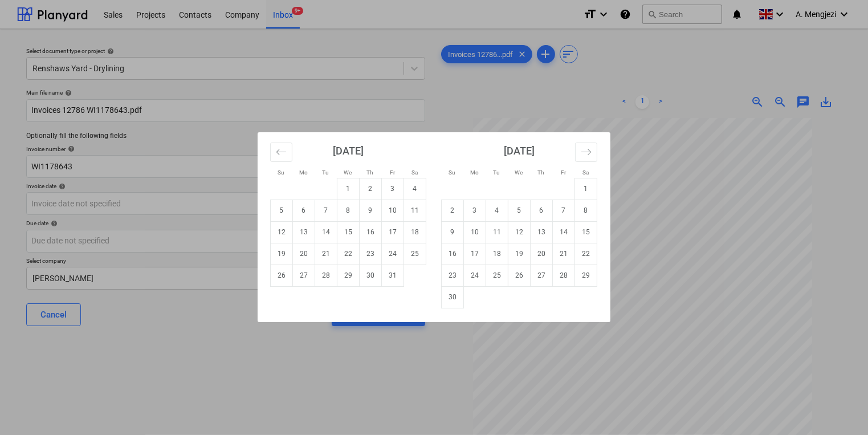
click at [290, 140] on div "[DATE]" at bounding box center [348, 155] width 156 height 46
click at [290, 157] on button "Move backward to switch to the previous month." at bounding box center [281, 152] width 22 height 19
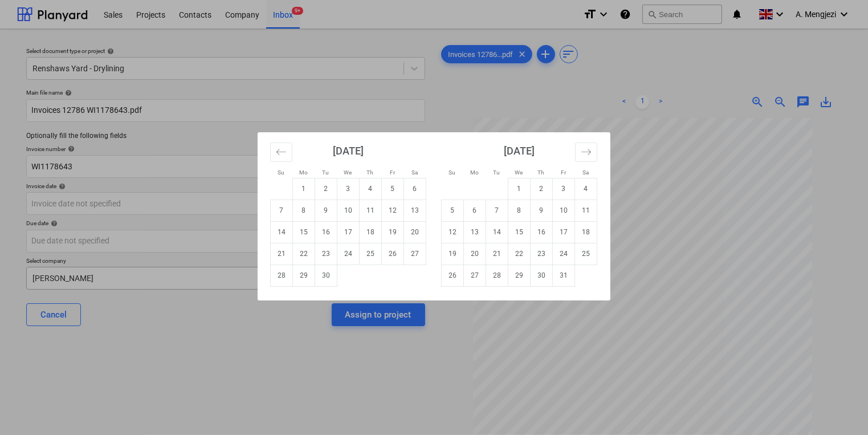
click at [327, 272] on td "30" at bounding box center [326, 275] width 22 height 22
type input "[DATE]"
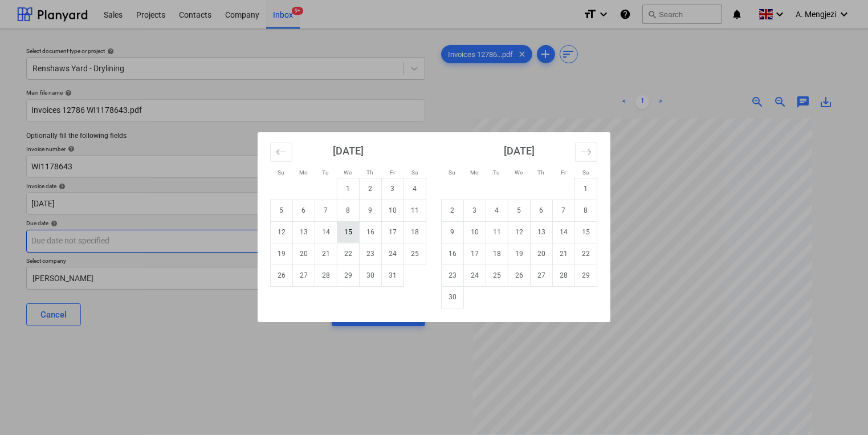
drag, startPoint x: 331, startPoint y: 235, endPoint x: 337, endPoint y: 231, distance: 7.4
click at [332, 235] on body "Sales Projects Contacts Company Inbox 9+ format_size keyboard_arrow_down help s…" at bounding box center [434, 217] width 868 height 435
click at [392, 267] on td "31" at bounding box center [393, 275] width 22 height 22
type input "[DATE]"
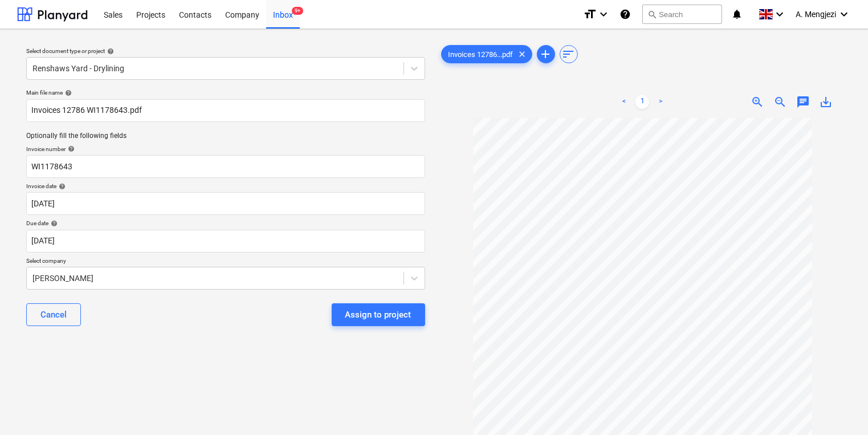
click at [270, 255] on div "Main file name help Invoices 12786 WI1178643.pdf Optionally fill the following …" at bounding box center [226, 211] width 408 height 255
click at [256, 290] on body "Sales Projects Contacts Company Inbox 9+ format_size keyboard_arrow_down help s…" at bounding box center [434, 217] width 868 height 435
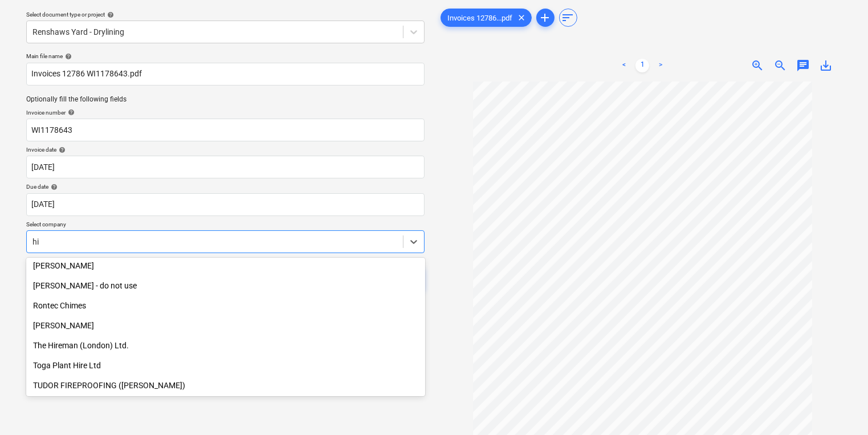
scroll to position [482, 0]
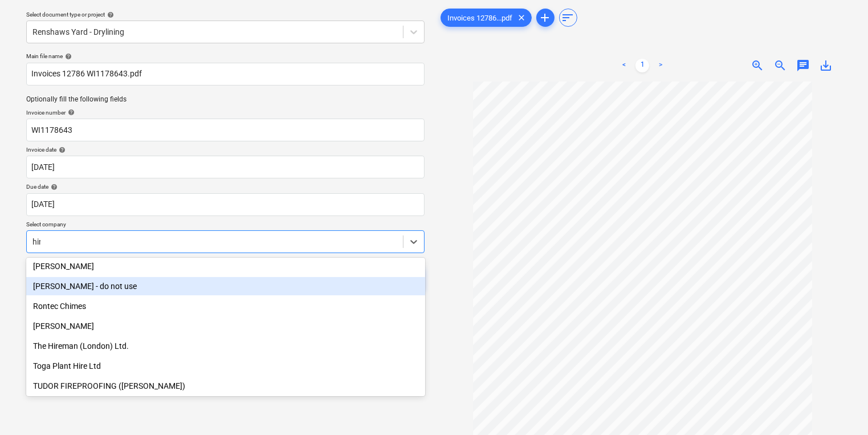
type input "hire"
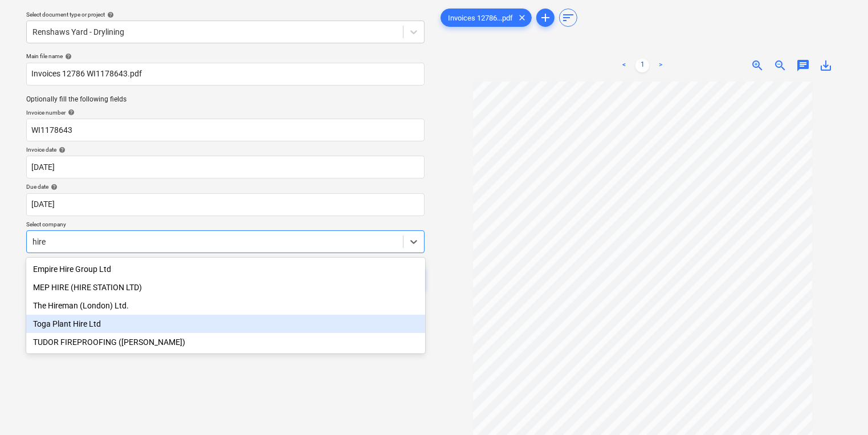
click at [219, 319] on div "Toga Plant Hire Ltd" at bounding box center [225, 324] width 399 height 18
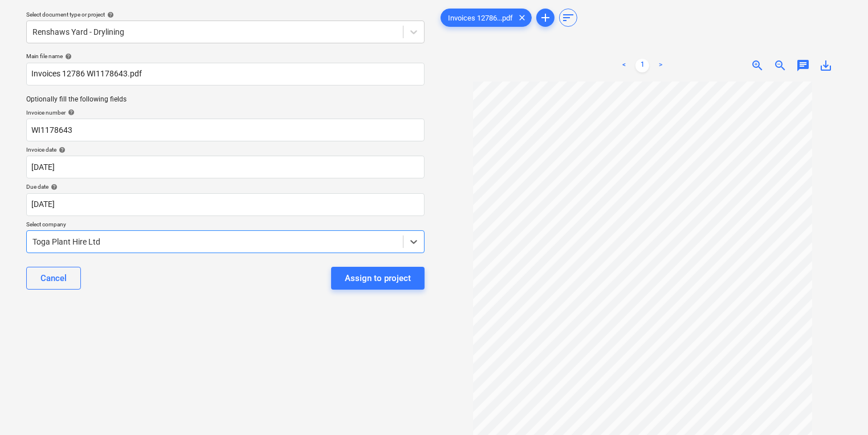
click at [219, 242] on div at bounding box center [214, 241] width 365 height 11
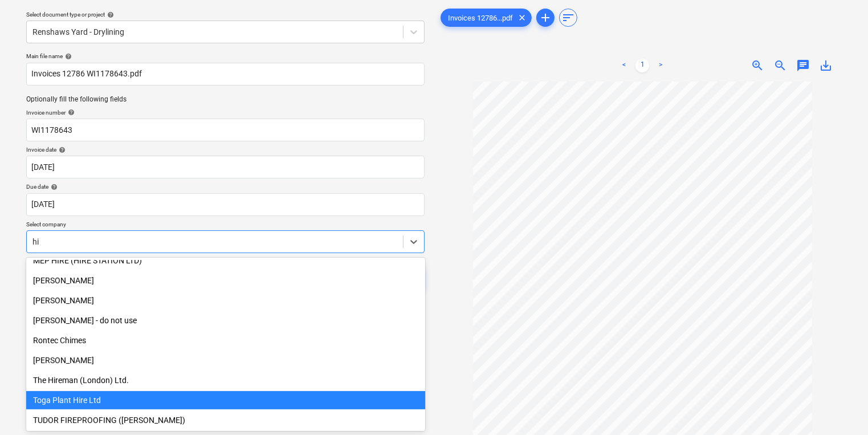
scroll to position [447, 0]
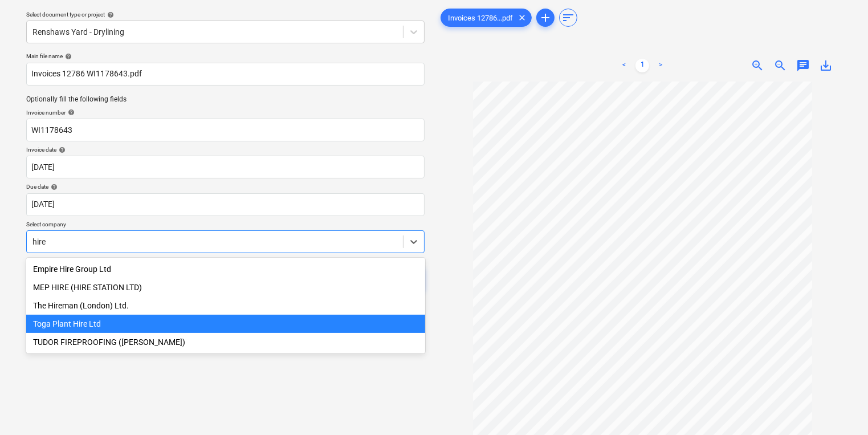
type input "hirem"
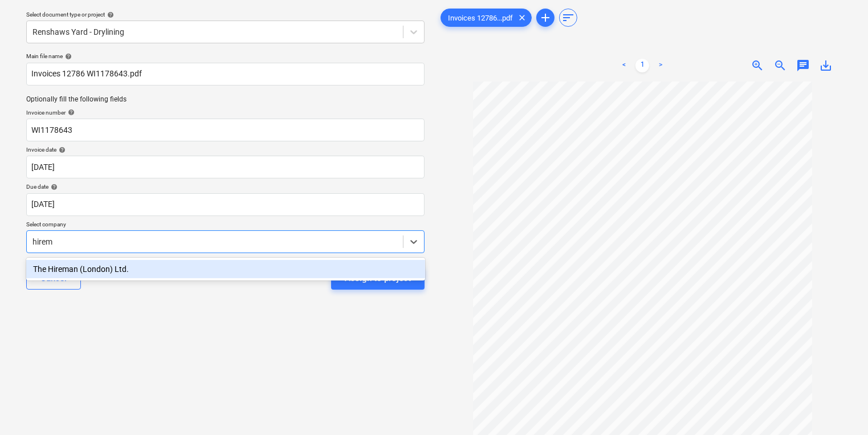
click at [192, 276] on div "The Hireman (London) Ltd." at bounding box center [225, 269] width 399 height 18
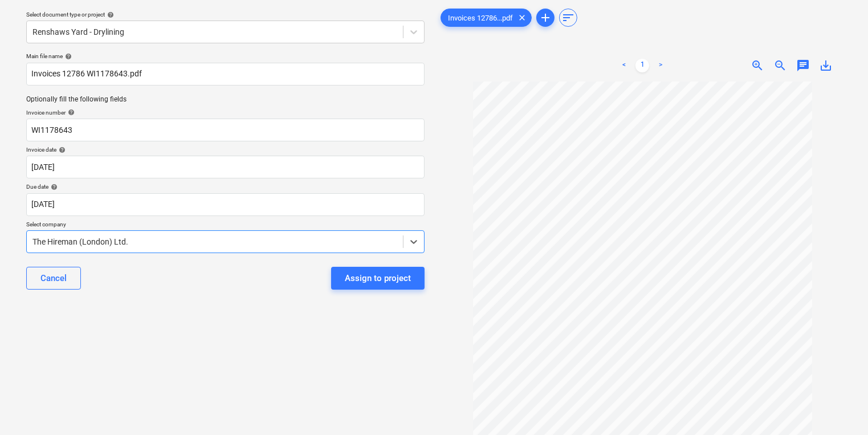
click at [401, 265] on div "Cancel Assign to project" at bounding box center [225, 278] width 398 height 41
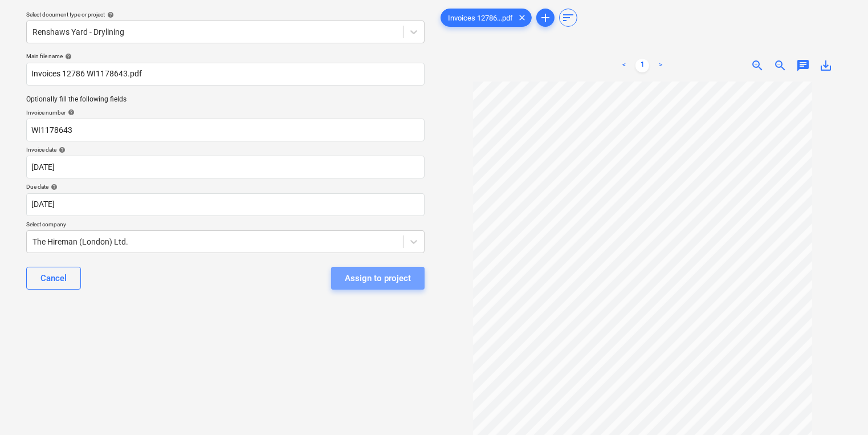
click at [397, 281] on div "Assign to project" at bounding box center [378, 278] width 66 height 15
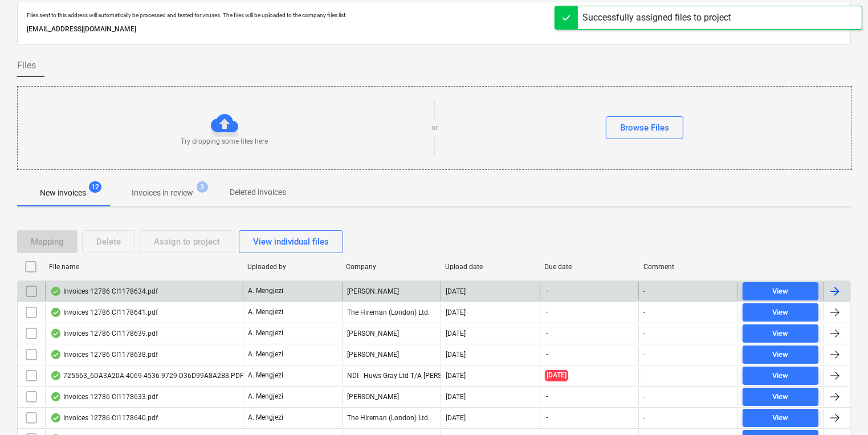
click at [318, 292] on div "A. Mengjezi" at bounding box center [292, 291] width 99 height 18
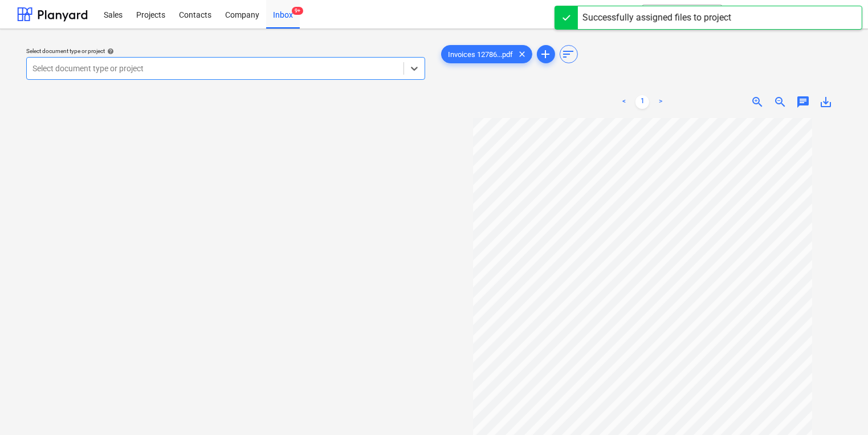
type input "g"
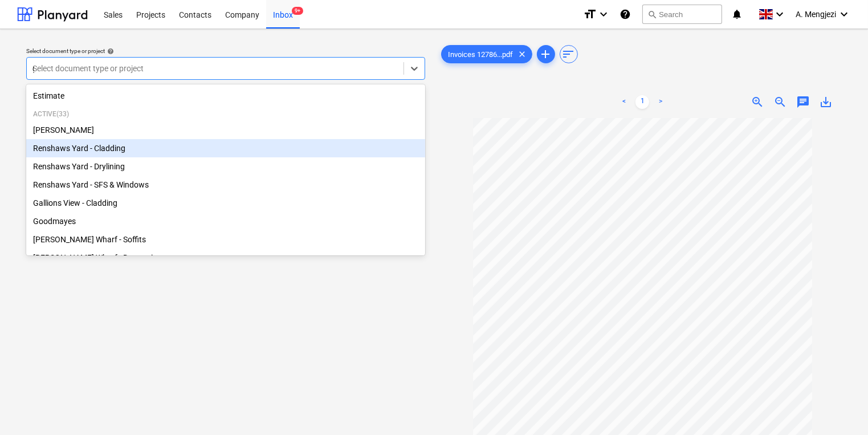
type input "gr"
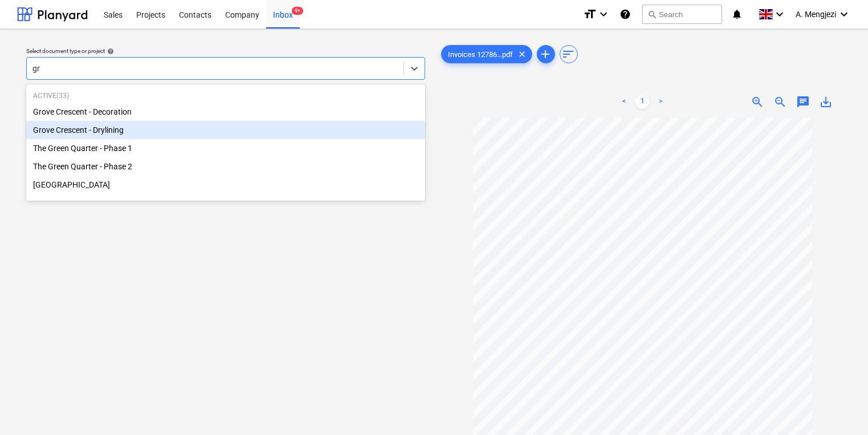
drag, startPoint x: 236, startPoint y: 132, endPoint x: 243, endPoint y: 133, distance: 6.9
click at [243, 133] on div "Grove Crescent - Drylining" at bounding box center [225, 130] width 399 height 18
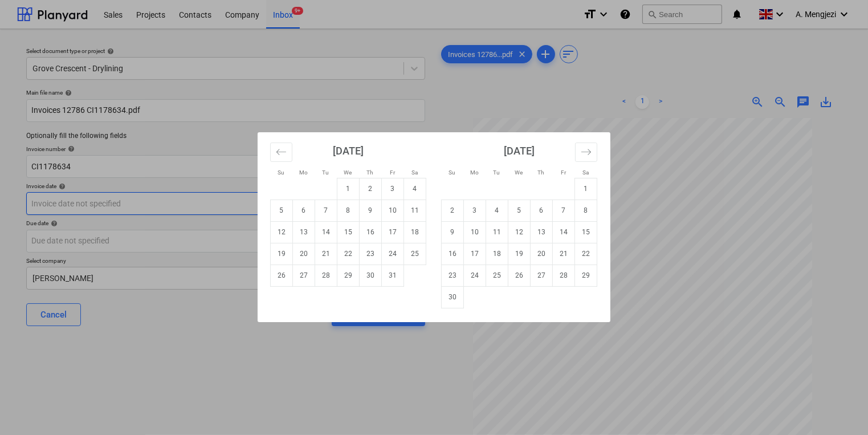
click at [225, 208] on body "Sales Projects Contacts Company Inbox 9+ format_size keyboard_arrow_down help s…" at bounding box center [434, 217] width 868 height 435
click at [294, 153] on div "[DATE]" at bounding box center [348, 155] width 156 height 46
click at [284, 153] on icon "Move backward to switch to the previous month." at bounding box center [281, 151] width 11 height 11
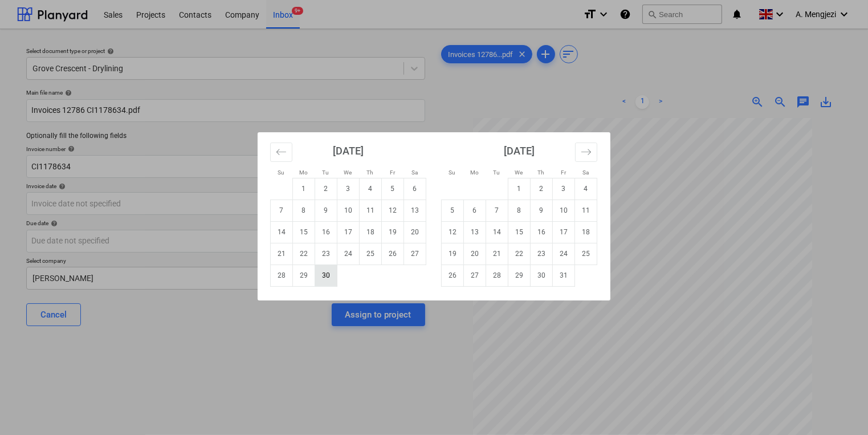
click at [336, 280] on td "30" at bounding box center [326, 275] width 22 height 22
type input "[DATE]"
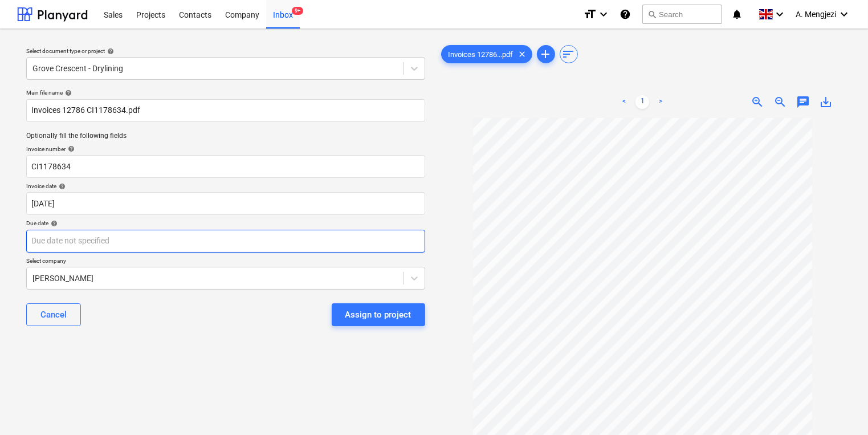
click at [331, 250] on body "Sales Projects Contacts Company Inbox 9+ format_size keyboard_arrow_down help s…" at bounding box center [434, 217] width 868 height 435
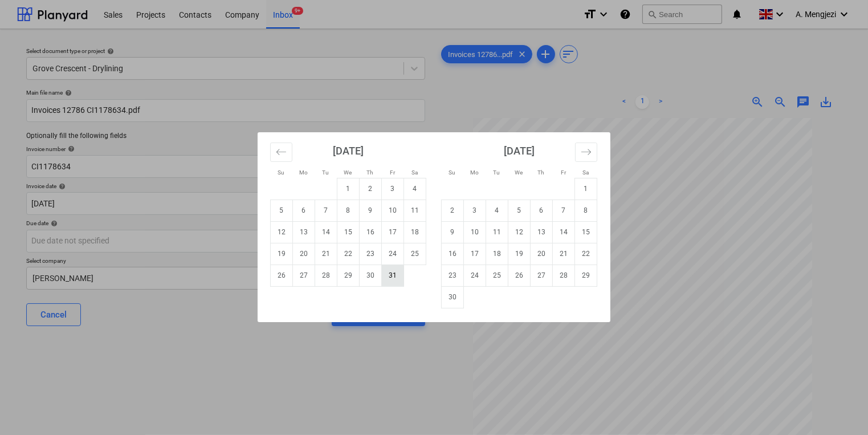
click at [389, 277] on td "31" at bounding box center [393, 275] width 22 height 22
type input "[DATE]"
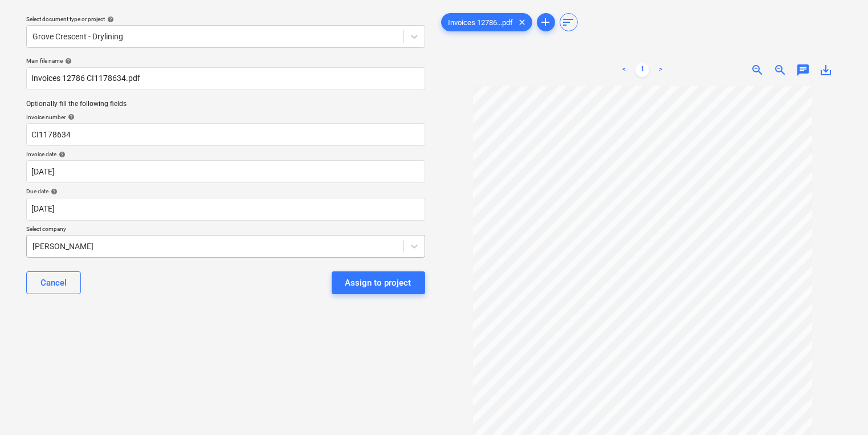
click at [336, 277] on body "Sales Projects Contacts Company Inbox 9+ format_size keyboard_arrow_down help s…" at bounding box center [434, 185] width 868 height 435
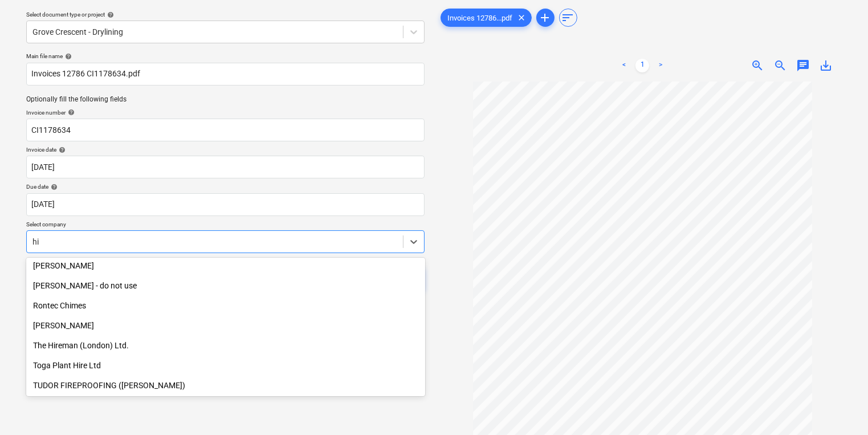
scroll to position [482, 0]
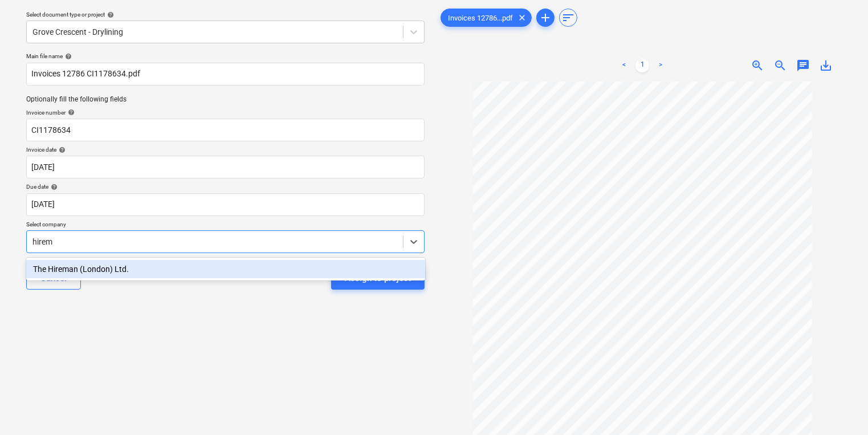
type input "hirema"
click at [237, 275] on div "The Hireman (London) Ltd." at bounding box center [225, 269] width 399 height 18
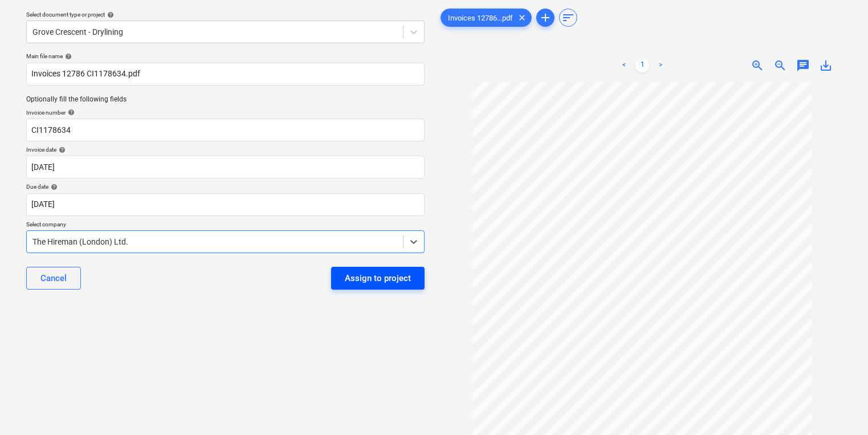
click at [348, 272] on div "Assign to project" at bounding box center [378, 278] width 66 height 15
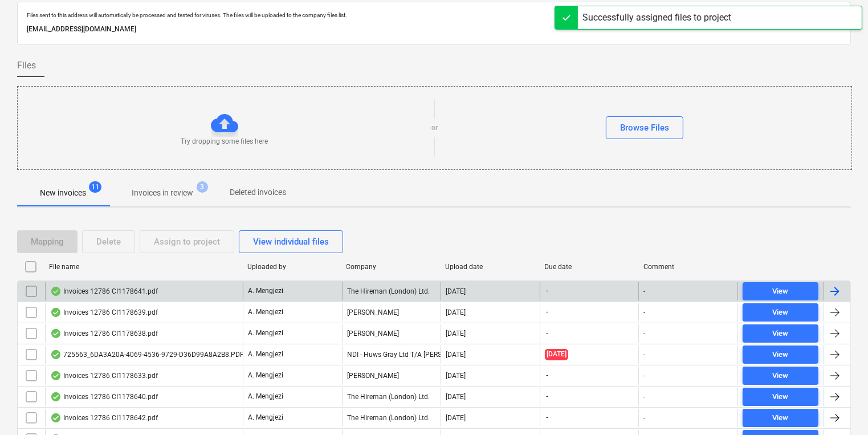
click at [340, 296] on div "A. Mengjezi" at bounding box center [292, 291] width 99 height 18
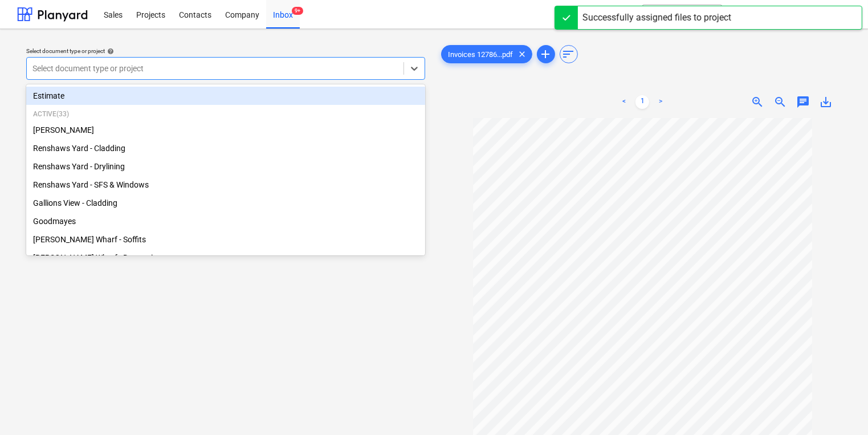
click at [267, 66] on div at bounding box center [214, 68] width 365 height 11
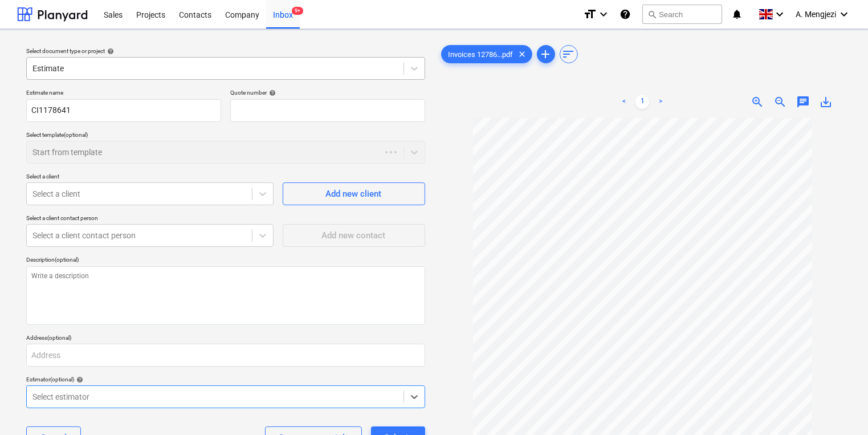
type textarea "x"
type input "QU-0006"
type textarea "x"
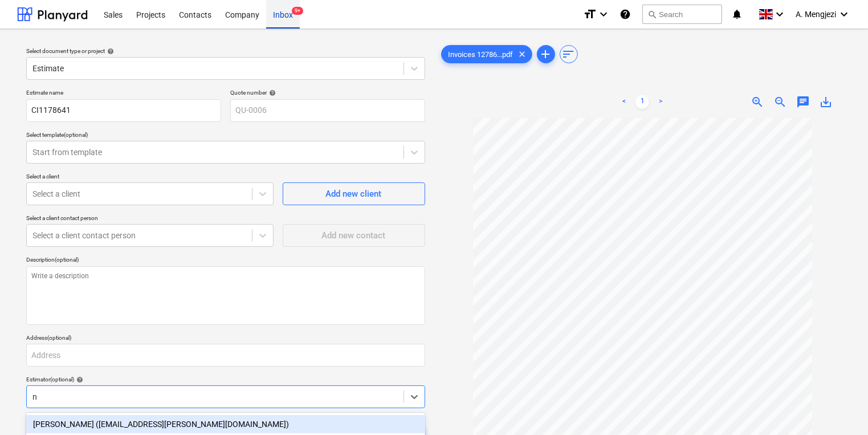
type input "n"
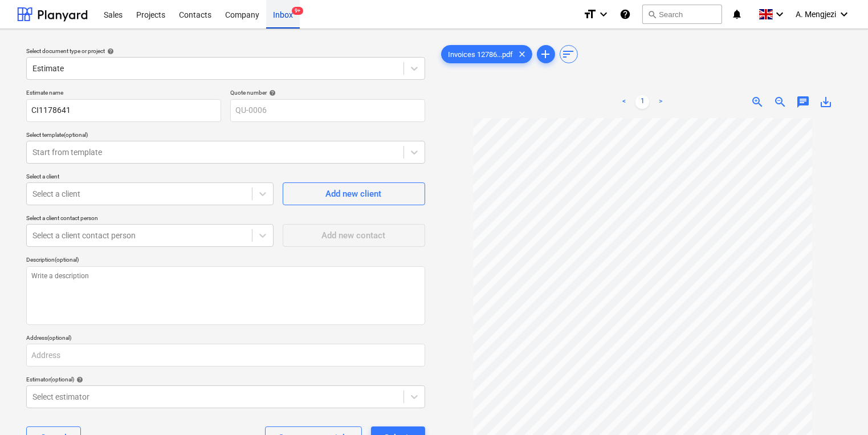
click at [287, 16] on div "Inbox 9+" at bounding box center [283, 13] width 34 height 29
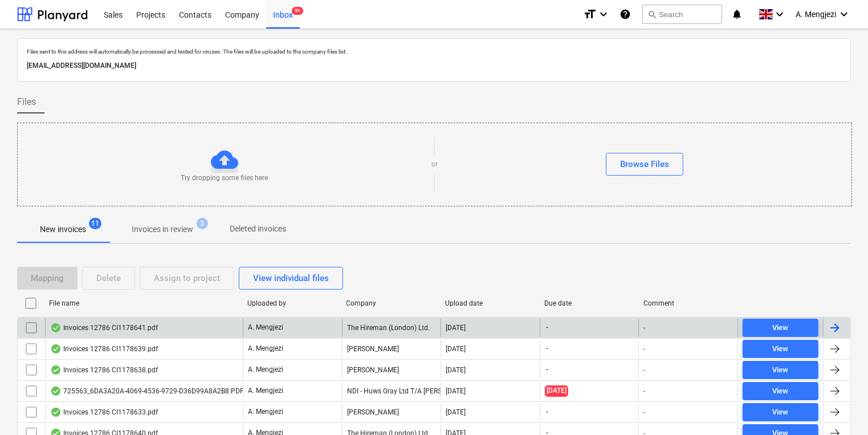
click at [157, 327] on div "Invoices 12786 CI1178641.pdf" at bounding box center [144, 328] width 198 height 18
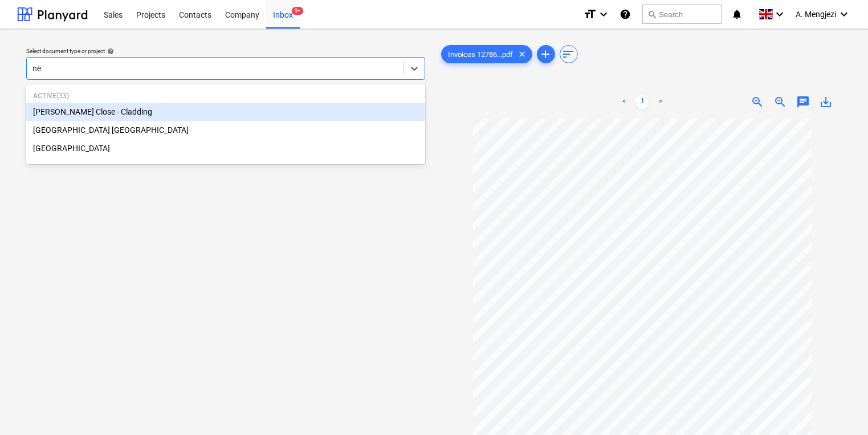
type input "new"
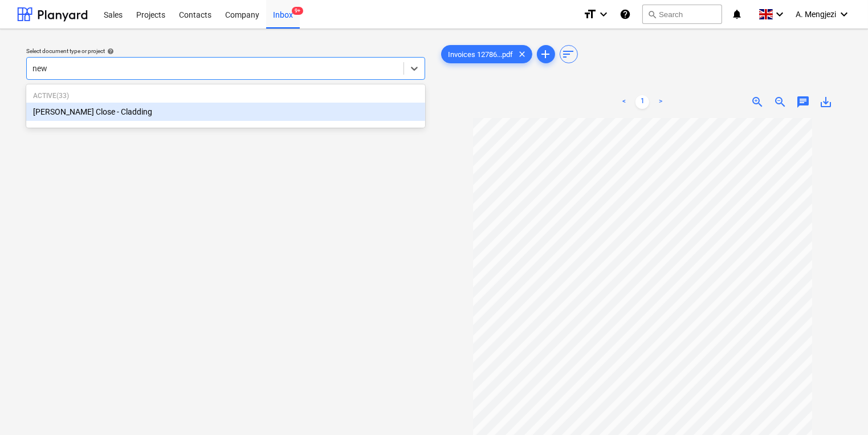
click at [294, 115] on div "[PERSON_NAME] Close - Cladding" at bounding box center [225, 112] width 399 height 18
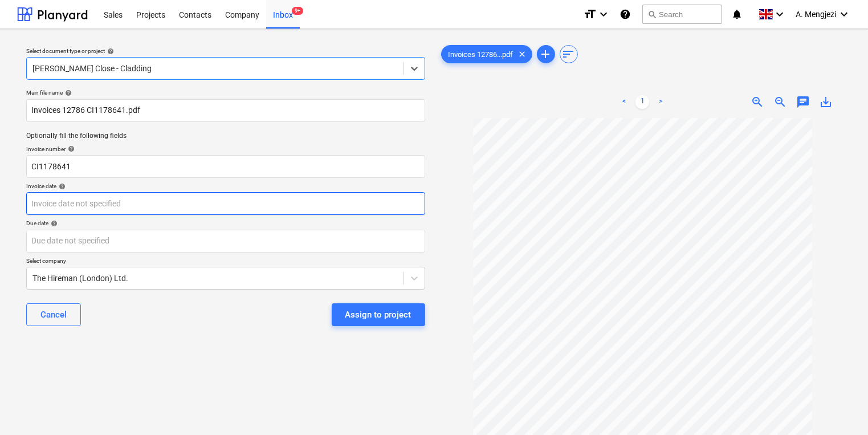
click at [170, 206] on body "Sales Projects Contacts Company Inbox 9+ format_size keyboard_arrow_down help s…" at bounding box center [434, 217] width 868 height 435
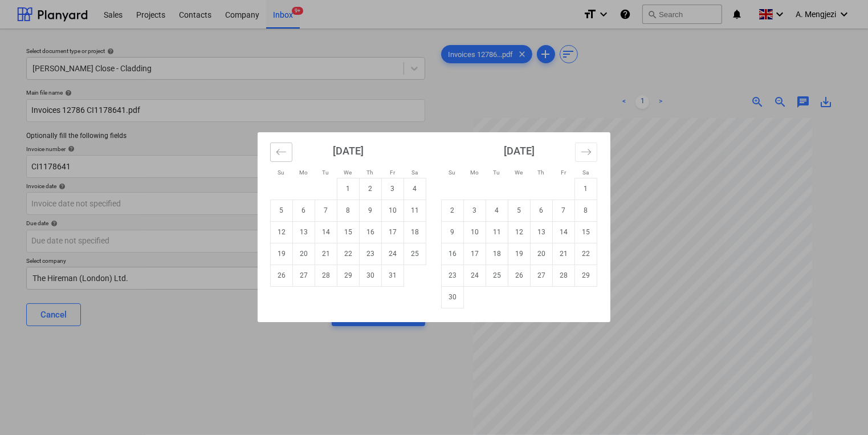
click at [279, 146] on button "Move backward to switch to the previous month." at bounding box center [281, 152] width 22 height 19
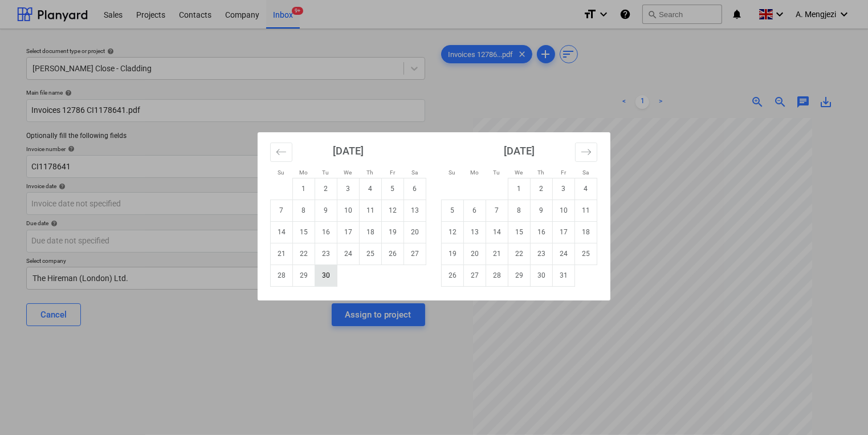
click at [329, 276] on td "30" at bounding box center [326, 275] width 22 height 22
type input "[DATE]"
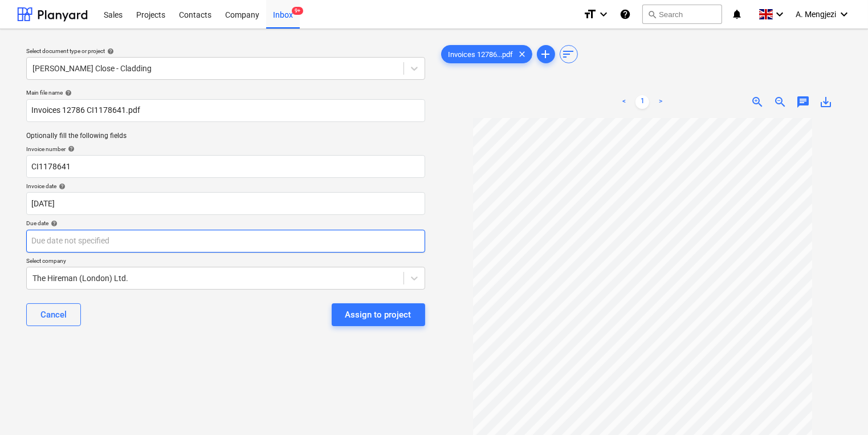
click at [321, 249] on body "Sales Projects Contacts Company Inbox 9+ format_size keyboard_arrow_down help s…" at bounding box center [434, 217] width 868 height 435
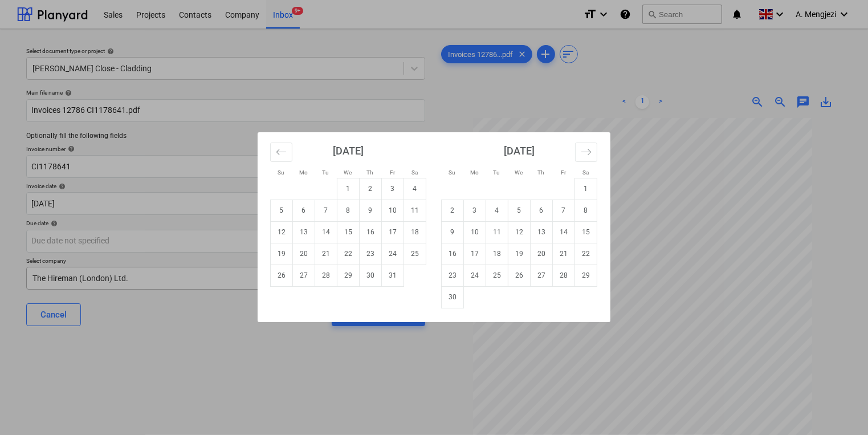
click at [401, 268] on td "31" at bounding box center [393, 275] width 22 height 22
type input "[DATE]"
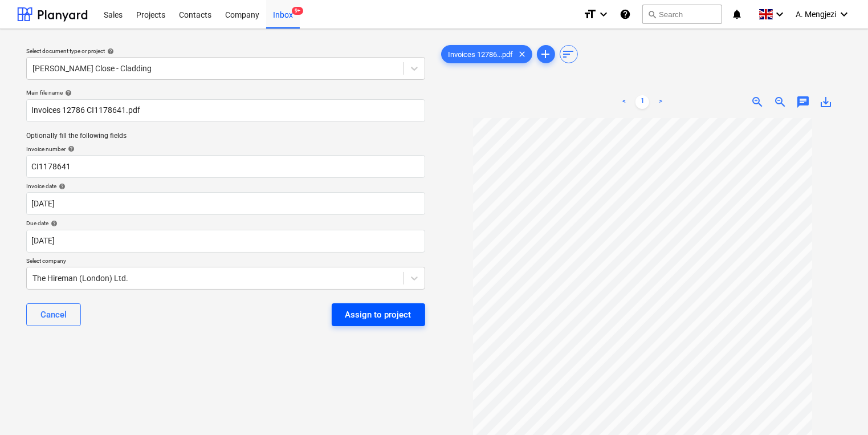
click at [385, 312] on div "Assign to project" at bounding box center [378, 314] width 66 height 15
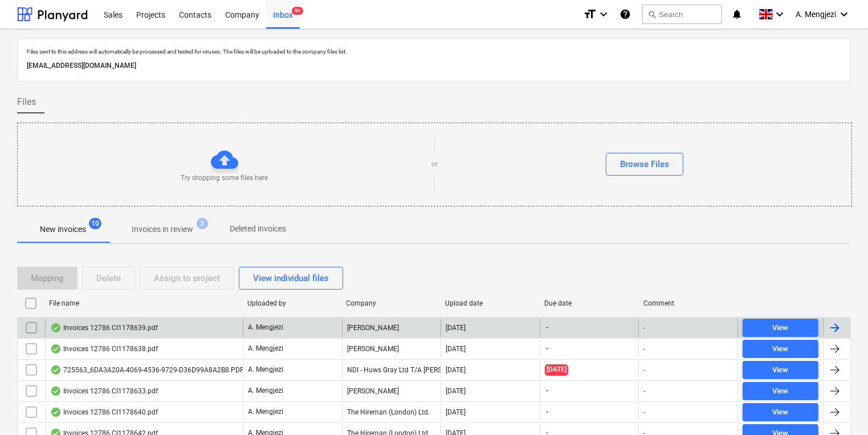
click at [402, 323] on div "[PERSON_NAME]" at bounding box center [391, 328] width 99 height 18
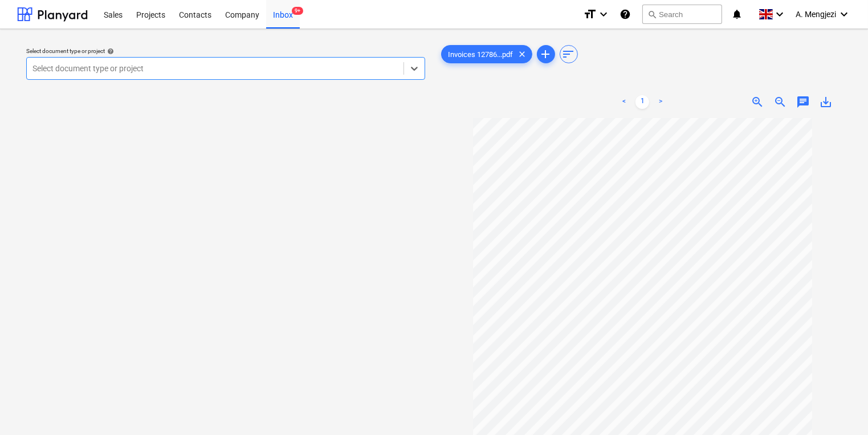
click at [177, 76] on div "Select document type or project help Select is focused ,type to refine list, pr…" at bounding box center [226, 64] width 408 height 42
click at [174, 63] on div at bounding box center [214, 68] width 365 height 11
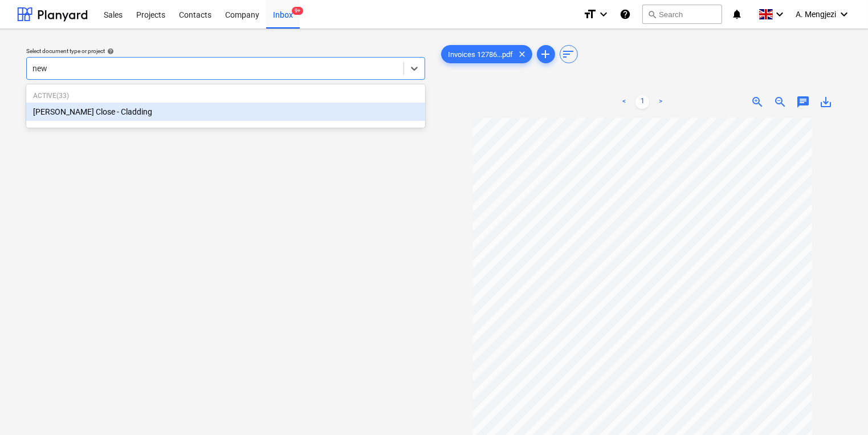
type input "newt"
click at [166, 107] on div "[PERSON_NAME] Close - Cladding" at bounding box center [225, 112] width 399 height 18
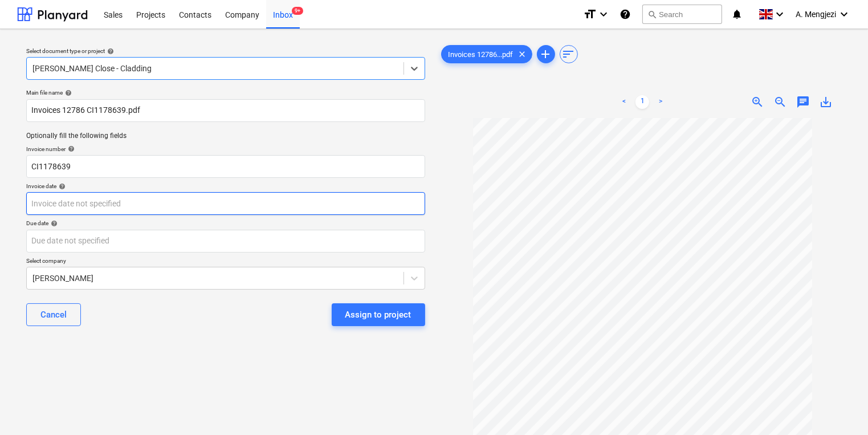
click at [153, 201] on body "Sales Projects Contacts Company Inbox 9+ format_size keyboard_arrow_down help s…" at bounding box center [434, 217] width 868 height 435
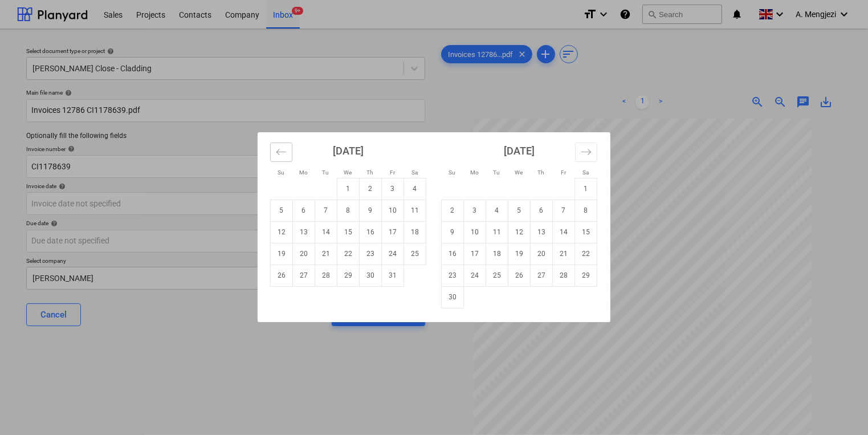
click at [292, 145] on div "[DATE] 1 2 3 4 5 6 7 8 9 10 11 12 13 14 15 16 17 18 19 20 21 22 23 24 25 26 27 …" at bounding box center [434, 227] width 352 height 190
click at [285, 145] on button "Move backward to switch to the previous month." at bounding box center [281, 152] width 22 height 19
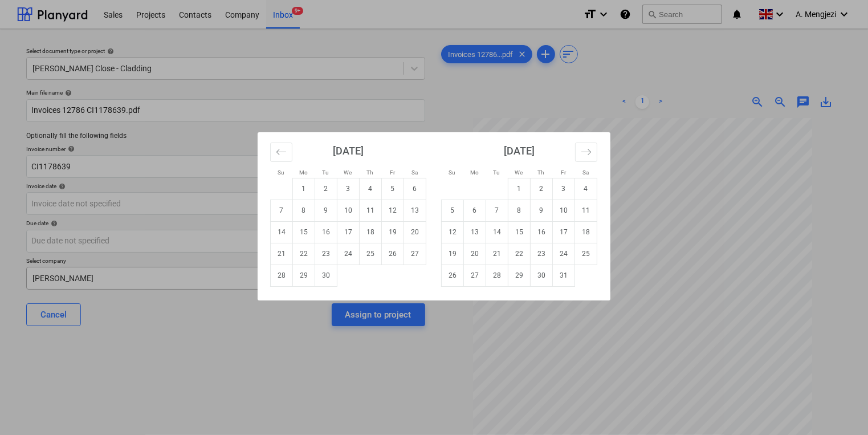
click at [333, 282] on td "30" at bounding box center [326, 275] width 22 height 22
type input "[DATE]"
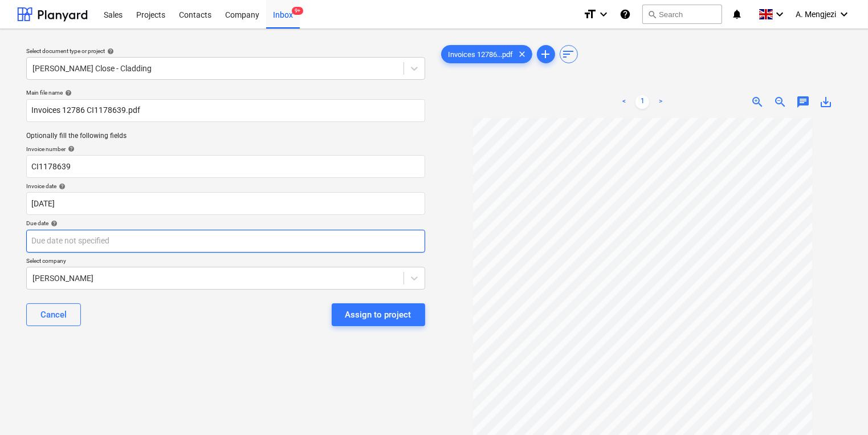
click at [335, 237] on body "Sales Projects Contacts Company Inbox 9+ format_size keyboard_arrow_down help s…" at bounding box center [434, 217] width 868 height 435
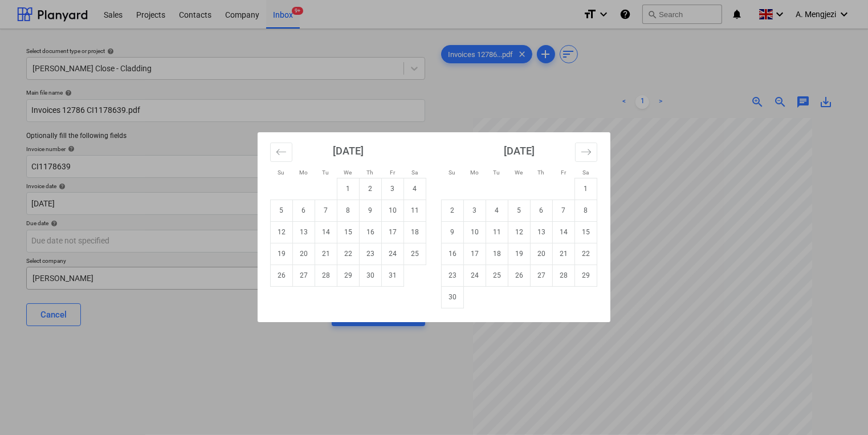
click at [390, 275] on td "31" at bounding box center [393, 275] width 22 height 22
type input "[DATE]"
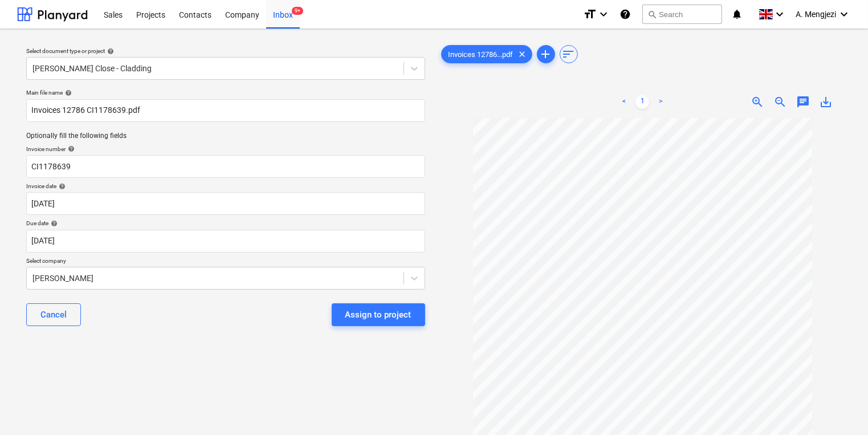
click at [265, 370] on div "Select document type or project help [PERSON_NAME] Close - Cladding Main file n…" at bounding box center [225, 281] width 417 height 487
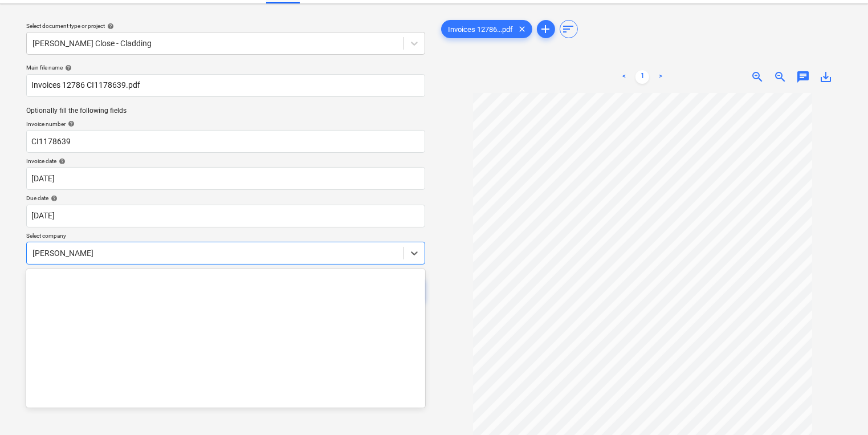
scroll to position [36, 0]
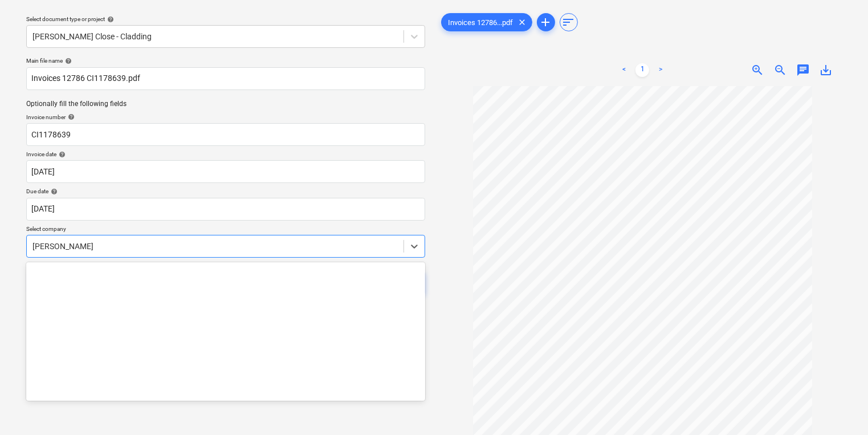
click at [206, 268] on body "Sales Projects Contacts Company Inbox 9+ format_size keyboard_arrow_down help s…" at bounding box center [434, 185] width 868 height 435
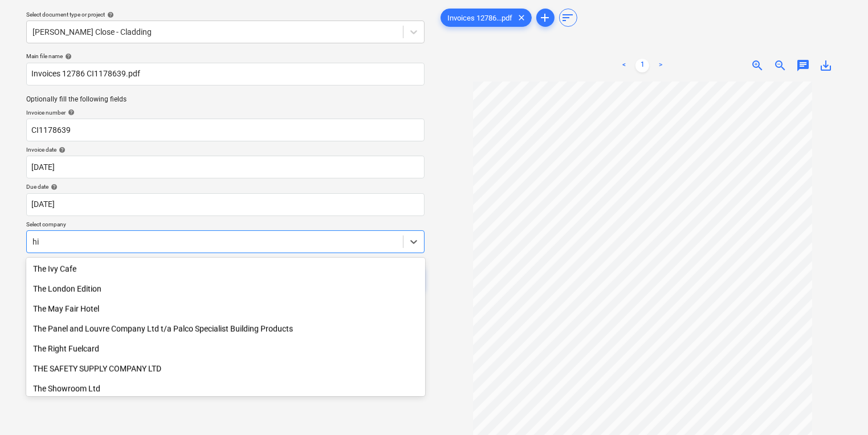
scroll to position [482, 0]
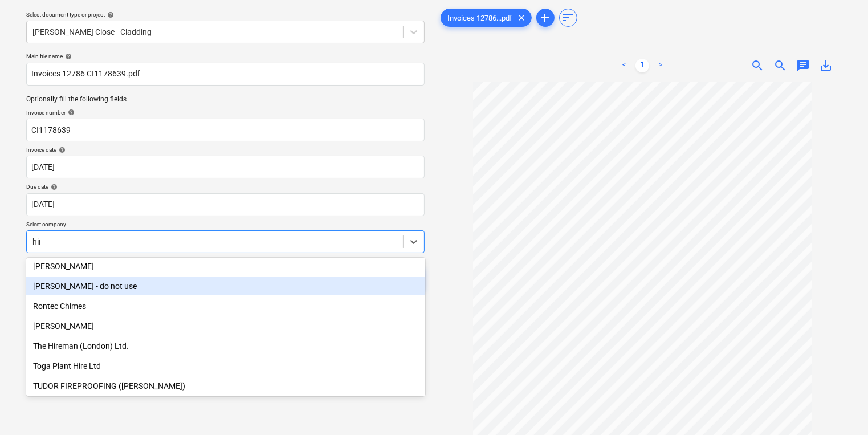
type input "hire"
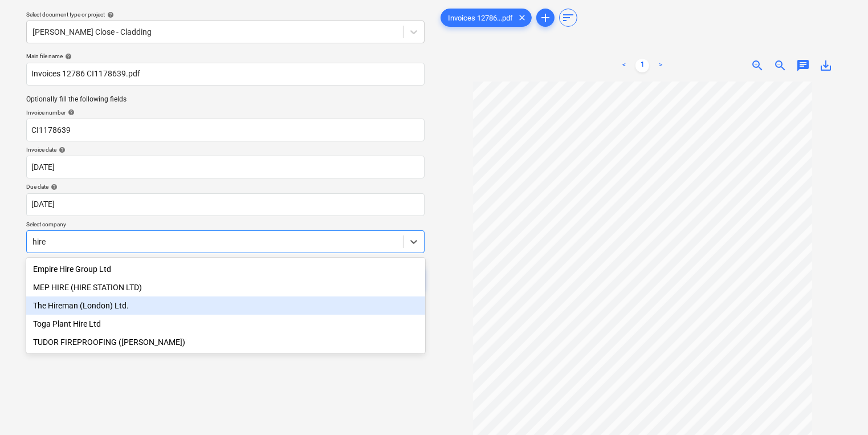
click at [176, 299] on div "The Hireman (London) Ltd." at bounding box center [225, 305] width 399 height 18
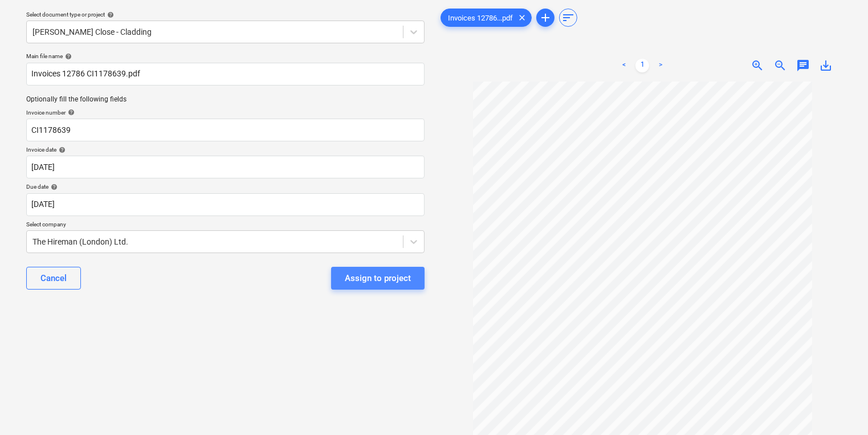
click at [401, 276] on div "Assign to project" at bounding box center [378, 278] width 66 height 15
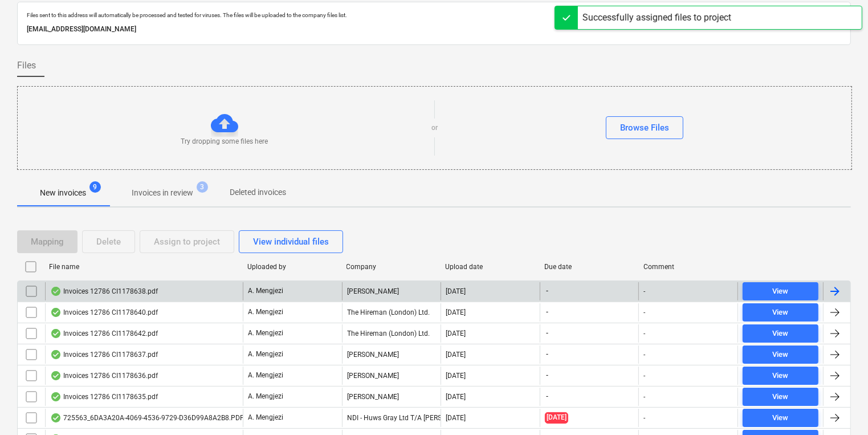
click at [381, 294] on div "[PERSON_NAME]" at bounding box center [391, 291] width 99 height 18
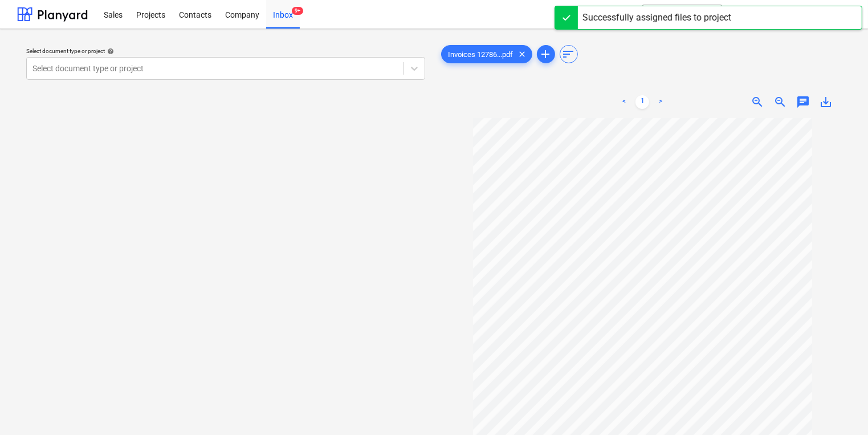
click at [250, 80] on div "Select document type or project help Select document type or project" at bounding box center [226, 64] width 408 height 42
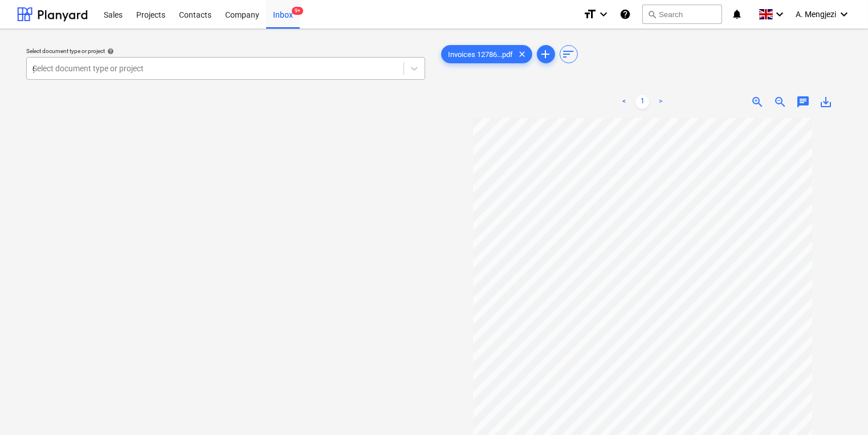
click at [116, 67] on div "g" at bounding box center [214, 68] width 365 height 11
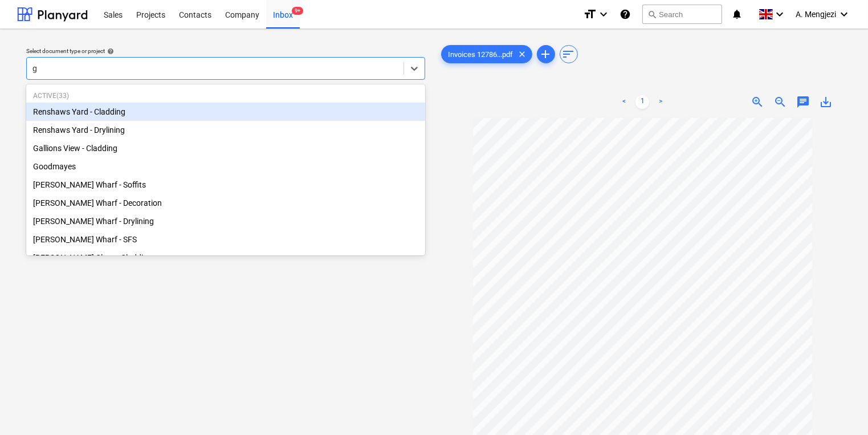
type input "gr"
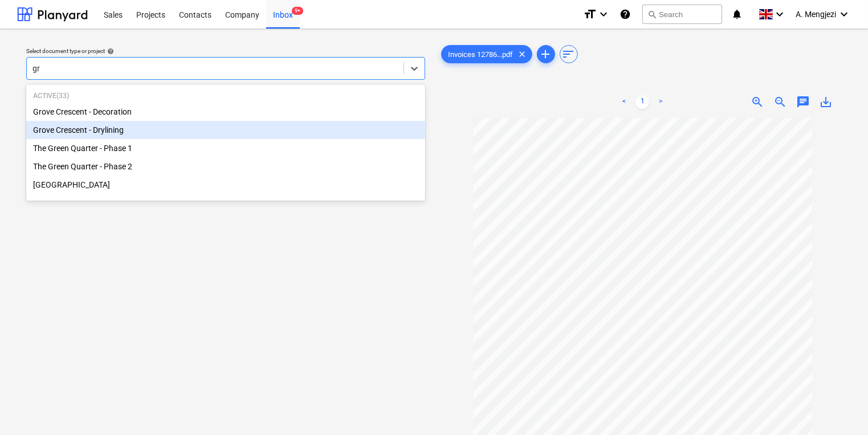
click at [107, 137] on div "Grove Crescent - Drylining" at bounding box center [225, 130] width 399 height 18
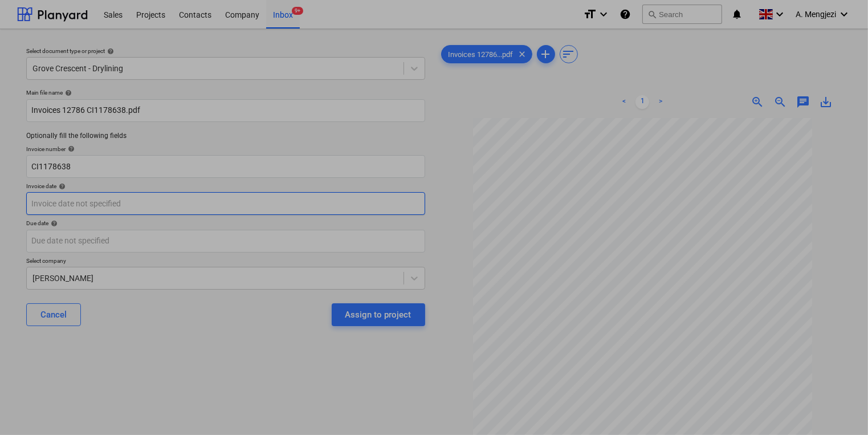
click at [111, 208] on body "Sales Projects Contacts Company Inbox 9+ format_size keyboard_arrow_down help s…" at bounding box center [434, 217] width 868 height 435
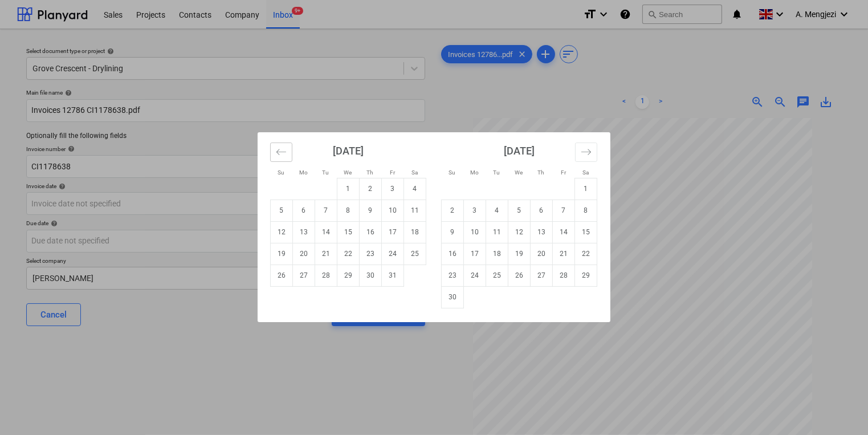
click at [290, 155] on button "Move backward to switch to the previous month." at bounding box center [281, 152] width 22 height 19
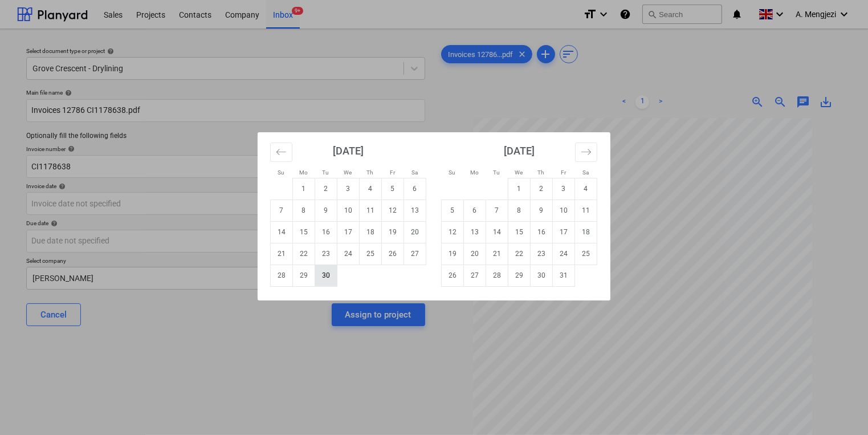
click at [324, 276] on td "30" at bounding box center [326, 275] width 22 height 22
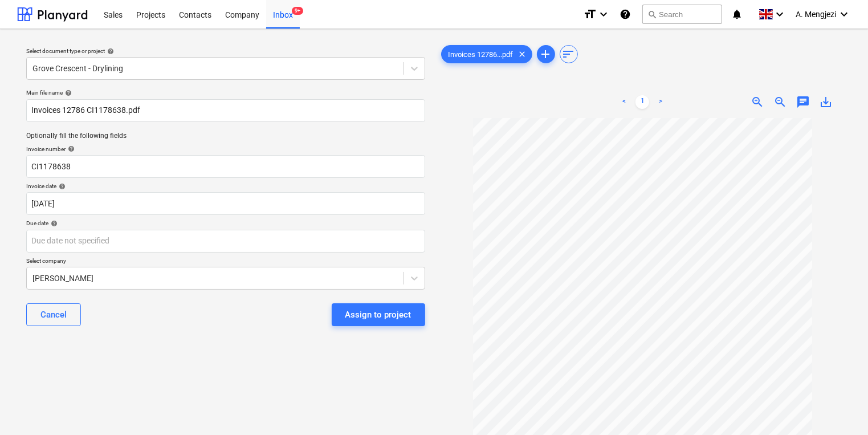
type input "[DATE]"
click at [307, 245] on body "Sales Projects Contacts Company Inbox 9+ format_size keyboard_arrow_down help s…" at bounding box center [434, 217] width 868 height 435
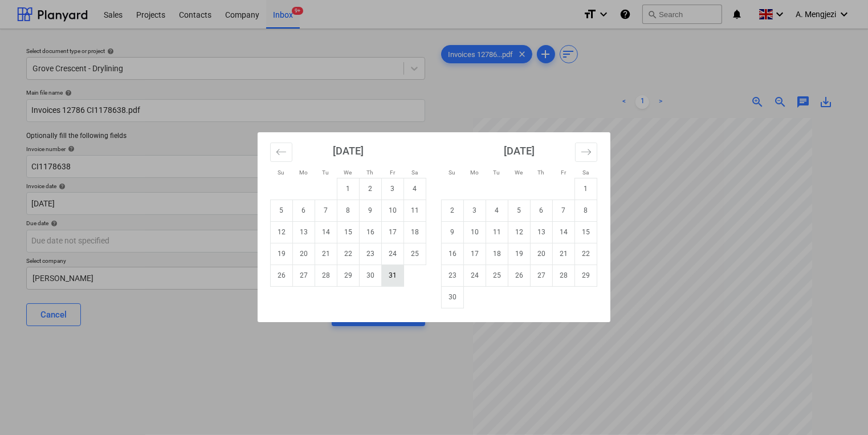
click at [400, 275] on td "31" at bounding box center [393, 275] width 22 height 22
type input "[DATE]"
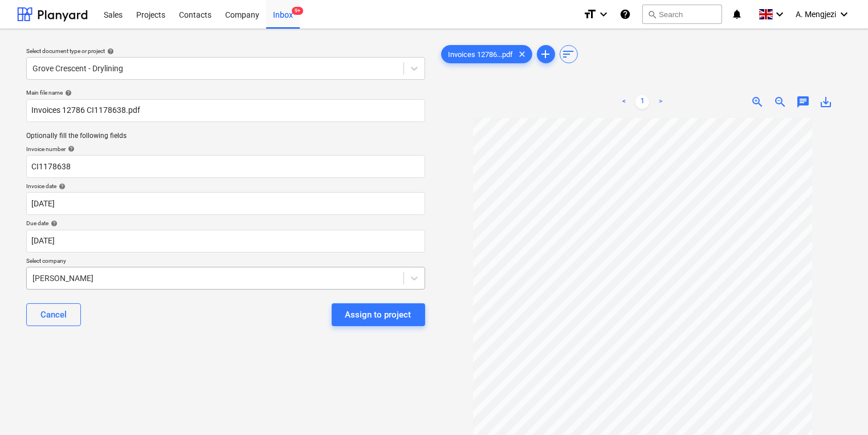
click at [376, 272] on body "Sales Projects Contacts Company Inbox 9+ format_size keyboard_arrow_down help s…" at bounding box center [434, 217] width 868 height 435
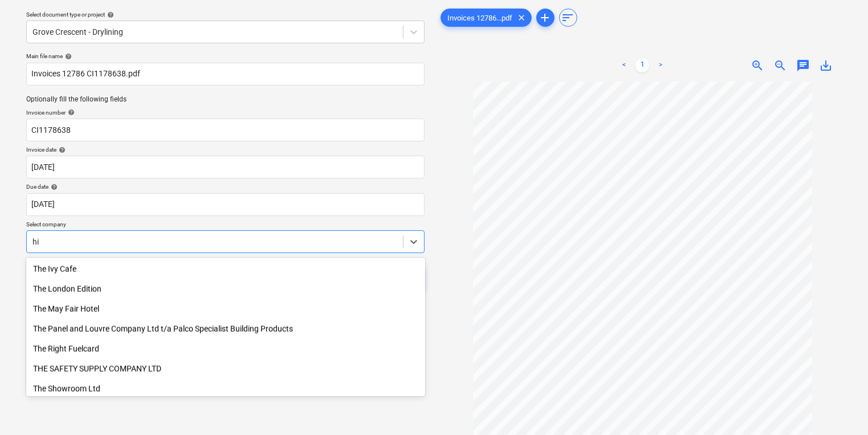
scroll to position [482, 0]
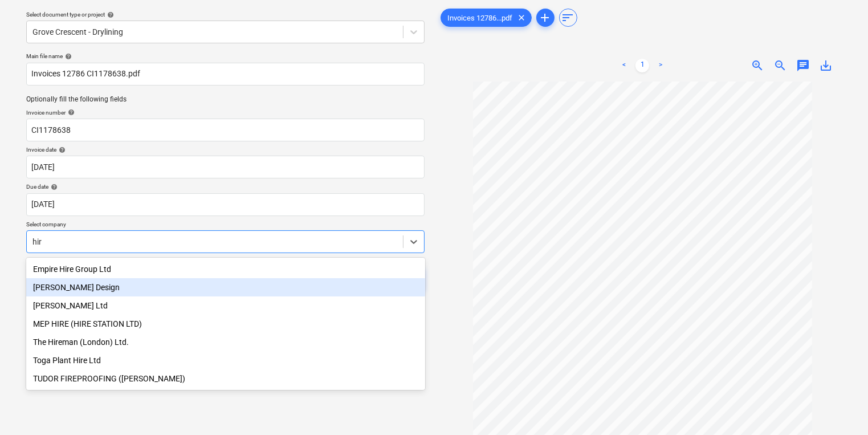
type input "hire"
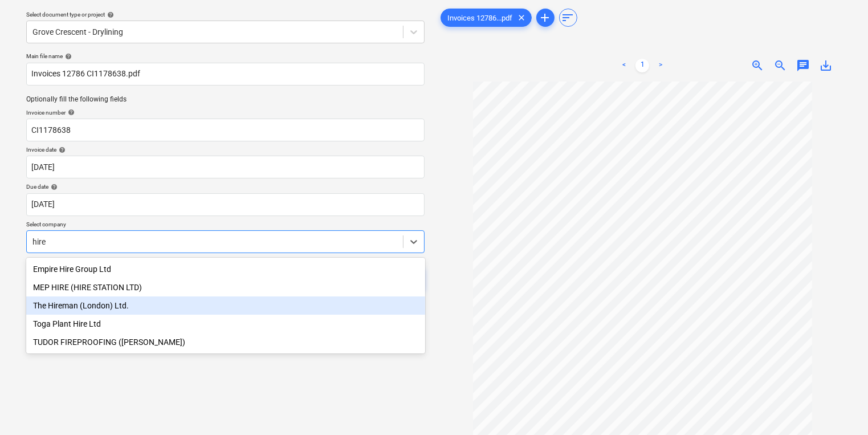
click at [240, 310] on div "The Hireman (London) Ltd." at bounding box center [225, 305] width 399 height 18
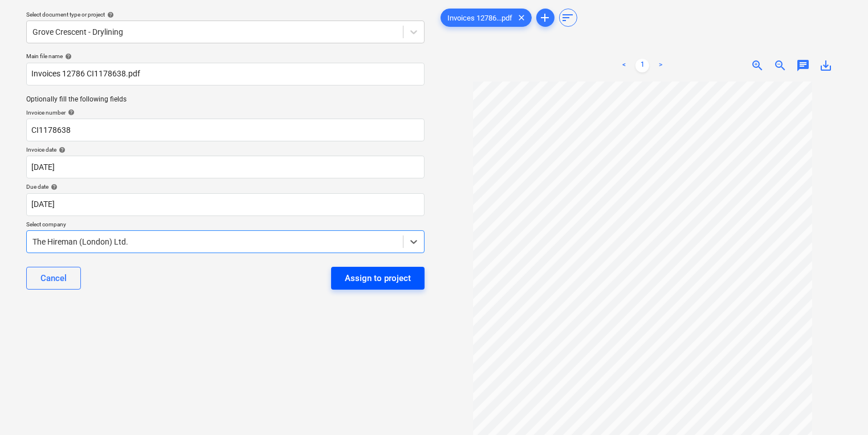
click at [369, 271] on div "Assign to project" at bounding box center [378, 278] width 66 height 15
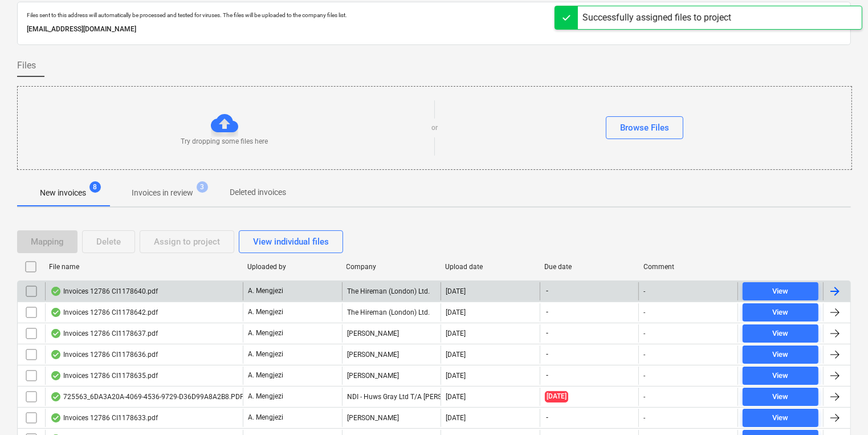
click at [181, 298] on div "Invoices 12786 CI1178640.pdf" at bounding box center [144, 291] width 198 height 18
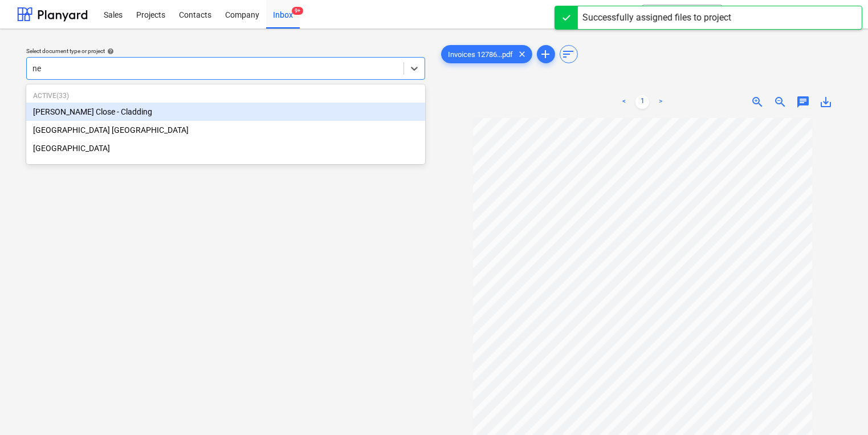
type input "new"
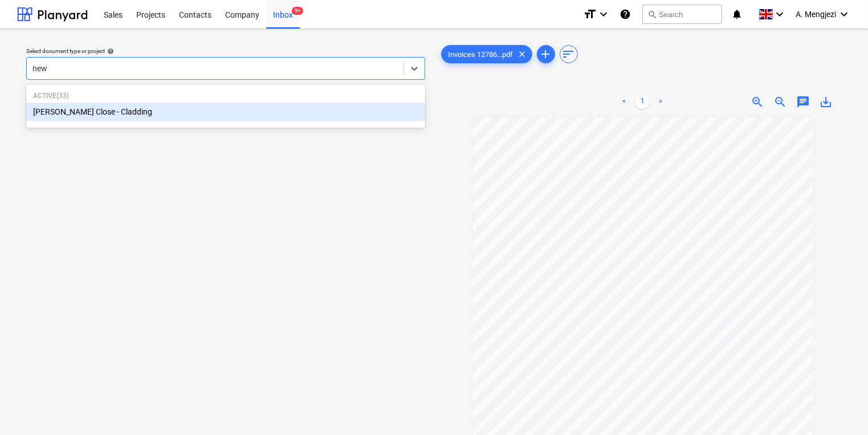
click at [131, 97] on p "Active ( 33 )" at bounding box center [225, 96] width 385 height 10
click at [137, 104] on div "[PERSON_NAME] Close - Cladding" at bounding box center [225, 112] width 399 height 18
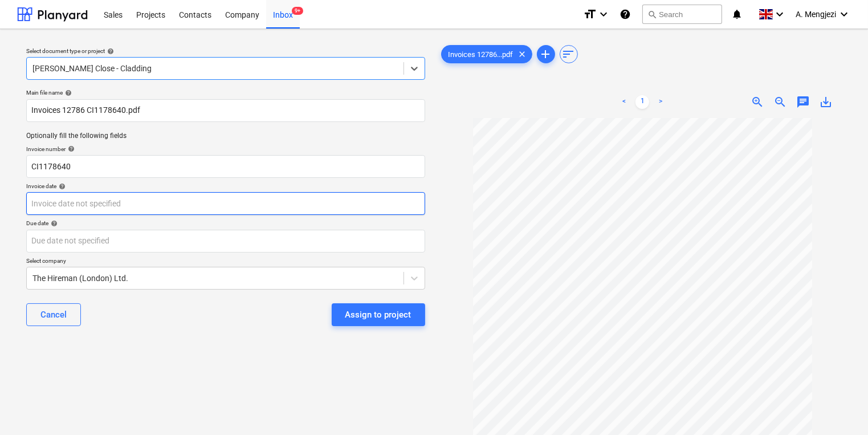
click at [130, 211] on body "Sales Projects Contacts Company Inbox 9+ format_size keyboard_arrow_down help s…" at bounding box center [434, 217] width 868 height 435
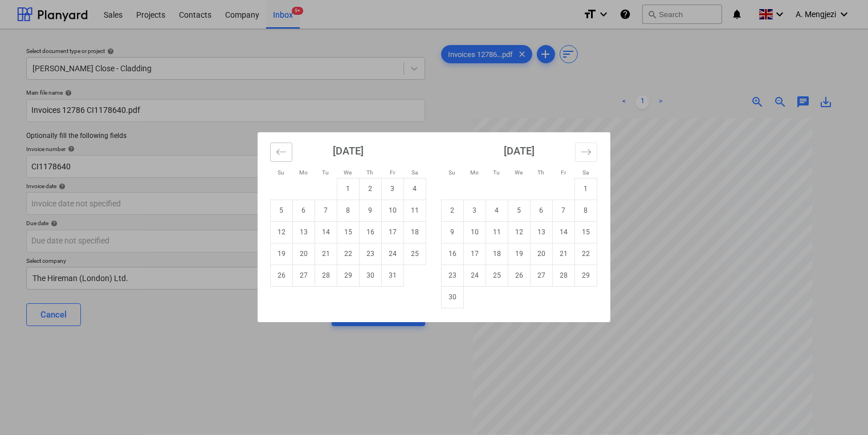
click at [278, 146] on icon "Move backward to switch to the previous month." at bounding box center [281, 151] width 11 height 11
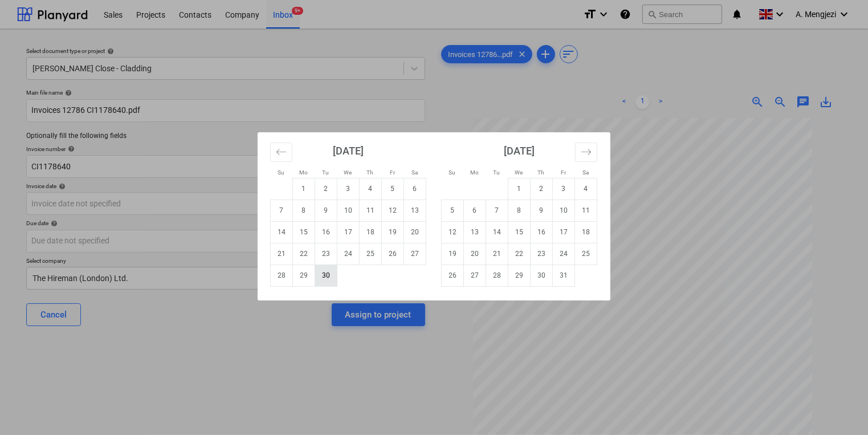
click at [328, 270] on td "30" at bounding box center [326, 275] width 22 height 22
type input "[DATE]"
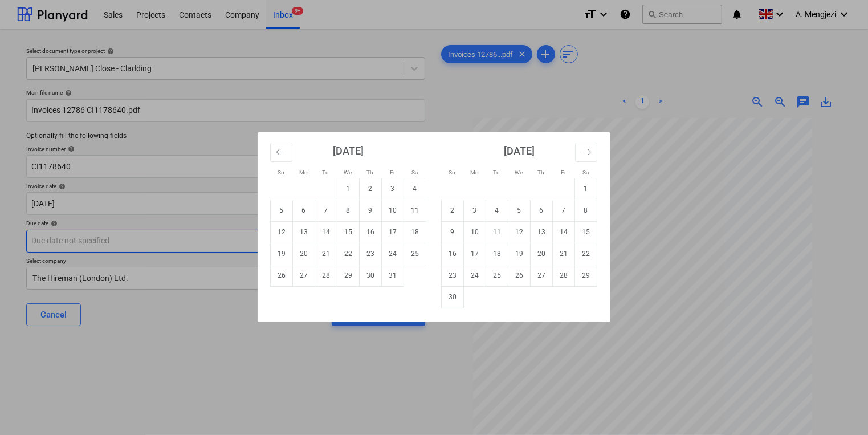
click at [331, 233] on body "Sales Projects Contacts Company Inbox 9+ format_size keyboard_arrow_down help s…" at bounding box center [434, 217] width 868 height 435
click at [401, 274] on td "31" at bounding box center [393, 275] width 22 height 22
type input "[DATE]"
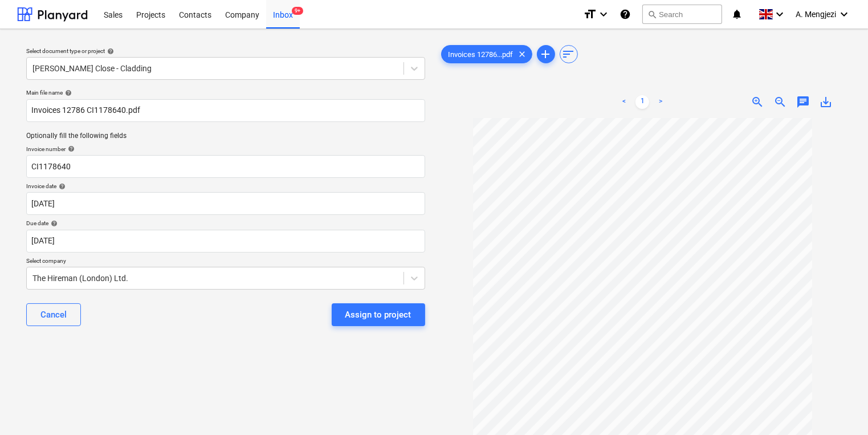
click at [391, 317] on div "Assign to project" at bounding box center [378, 314] width 66 height 15
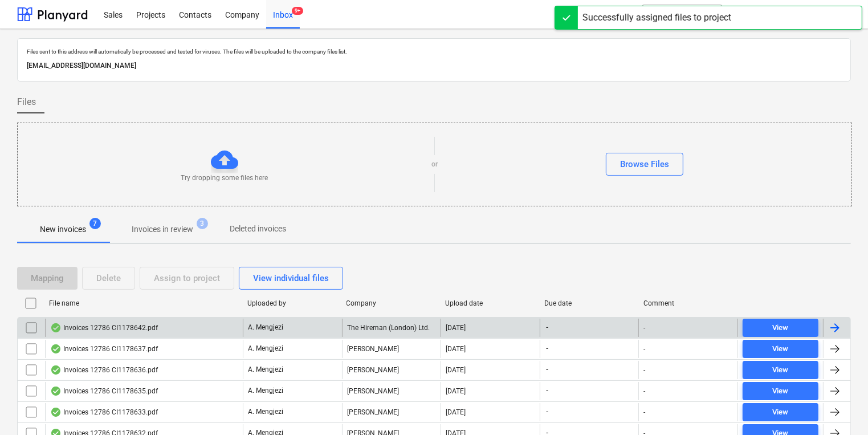
click at [369, 323] on div "The Hireman (London) Ltd." at bounding box center [391, 328] width 99 height 18
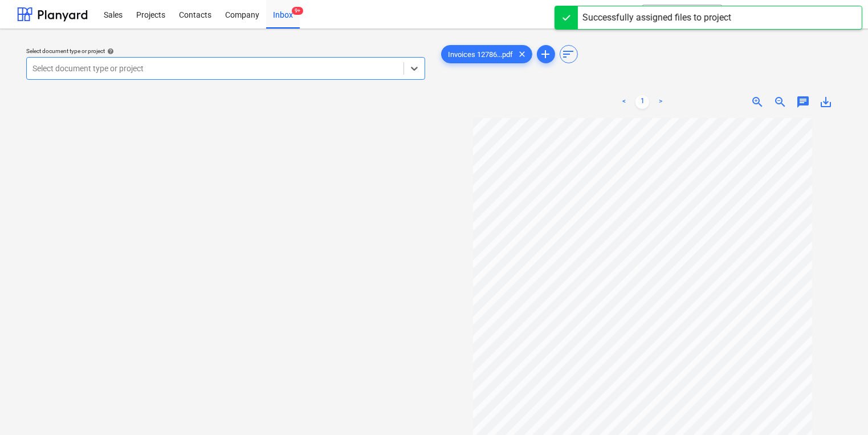
click at [247, 75] on div "Select document type or project" at bounding box center [215, 68] width 377 height 16
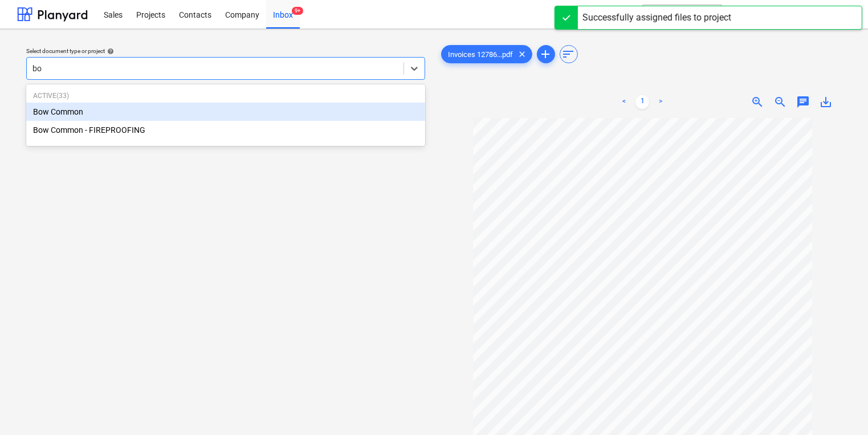
type input "bow"
click at [226, 114] on div "Bow Common" at bounding box center [225, 112] width 399 height 18
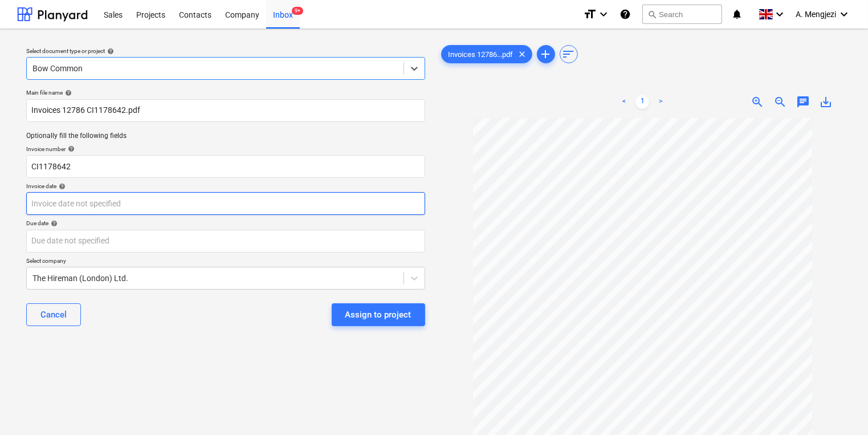
click at [221, 205] on body "Sales Projects Contacts Company Inbox 9+ format_size keyboard_arrow_down help s…" at bounding box center [434, 217] width 868 height 435
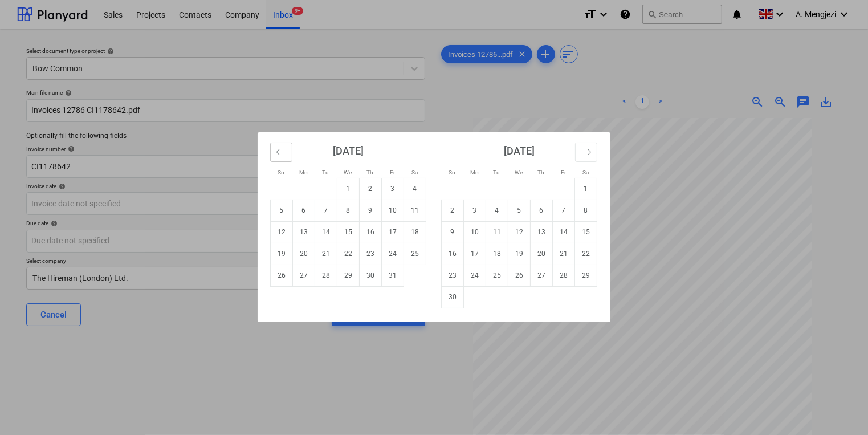
click at [280, 154] on icon "Move backward to switch to the previous month." at bounding box center [281, 151] width 11 height 11
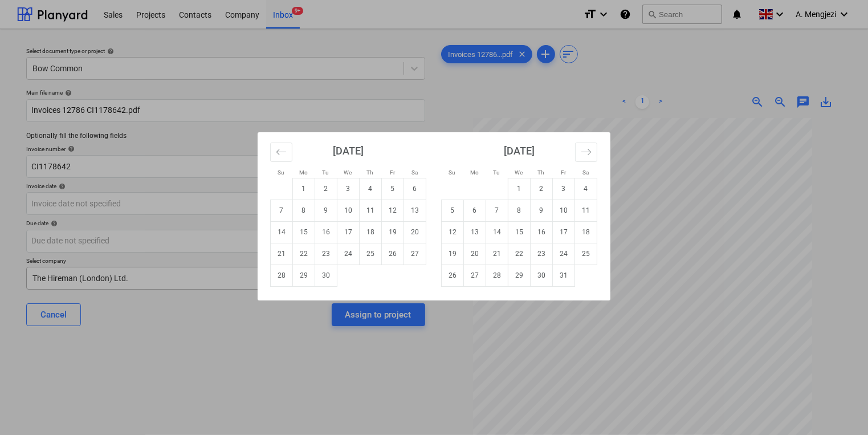
drag, startPoint x: 321, startPoint y: 272, endPoint x: 319, endPoint y: 266, distance: 6.7
click at [324, 272] on td "30" at bounding box center [326, 275] width 22 height 22
type input "[DATE]"
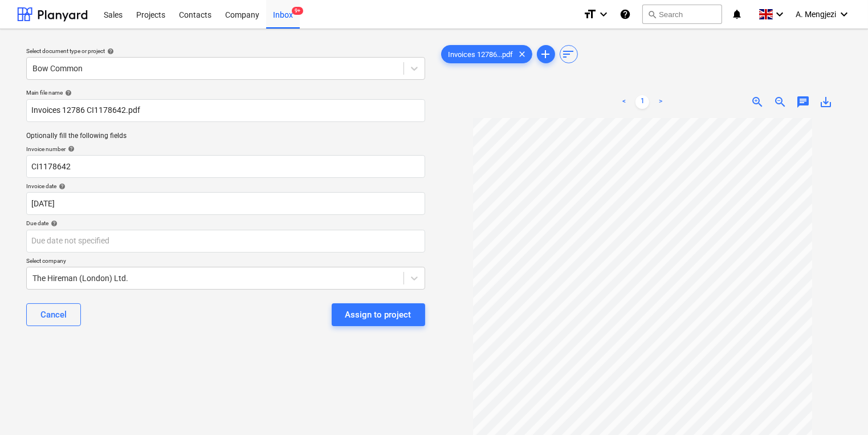
click at [306, 227] on p "Due date help" at bounding box center [225, 224] width 399 height 10
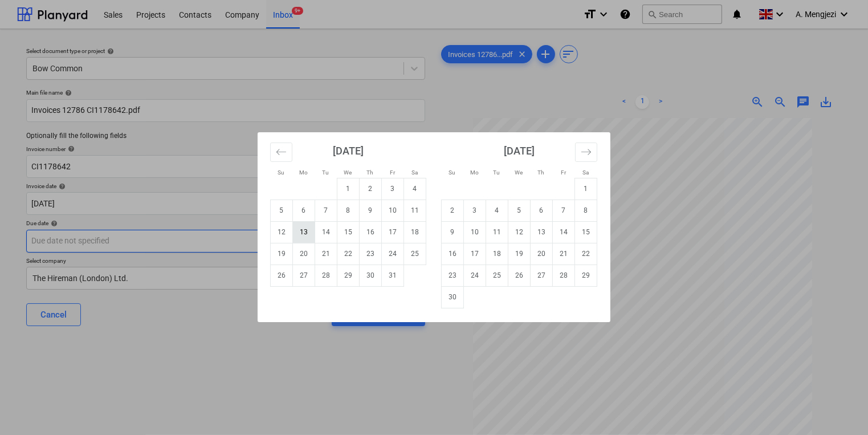
click at [309, 231] on body "Sales Projects Contacts Company Inbox 9+ format_size keyboard_arrow_down help s…" at bounding box center [434, 217] width 868 height 435
click at [382, 276] on td "31" at bounding box center [393, 275] width 22 height 22
type input "[DATE]"
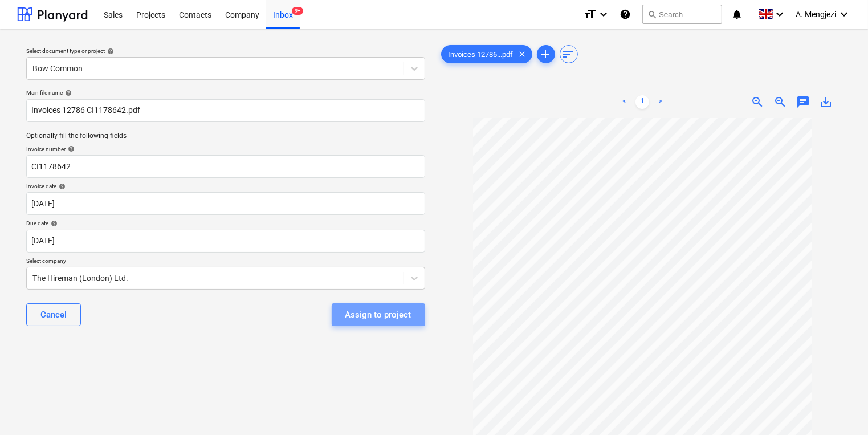
drag, startPoint x: 370, startPoint y: 324, endPoint x: 375, endPoint y: 315, distance: 10.0
click at [375, 315] on div "Assign to project" at bounding box center [378, 314] width 66 height 15
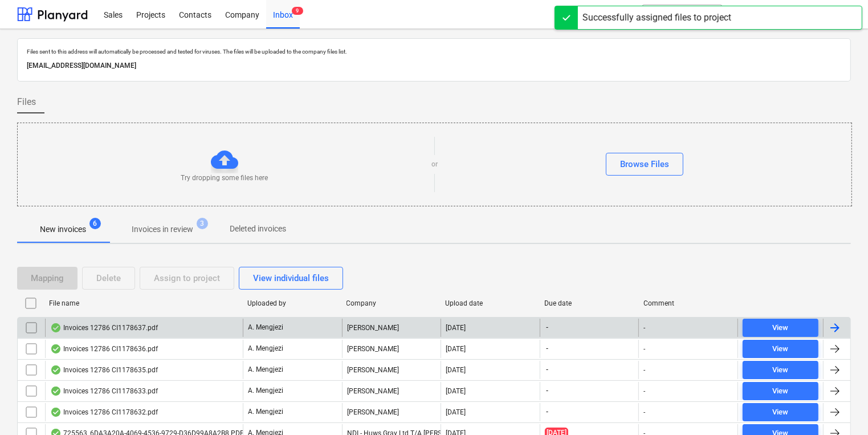
click at [253, 328] on p "A. Mengjezi" at bounding box center [265, 328] width 35 height 10
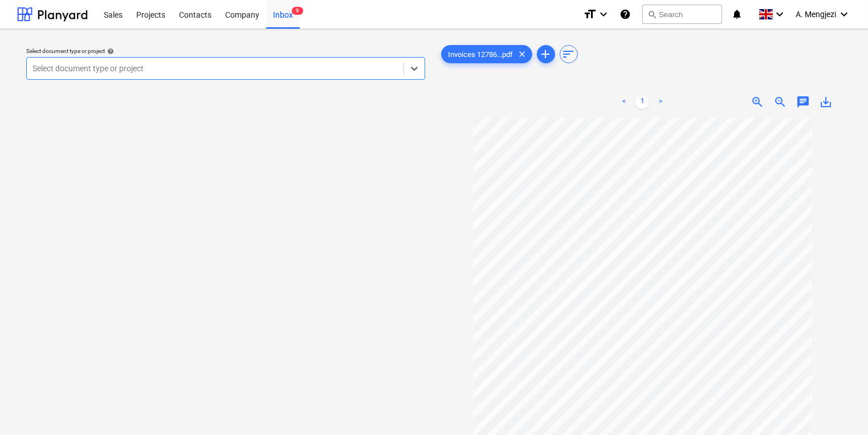
click at [129, 96] on div "Select document type or project help Select is focused ,type to refine list, pr…" at bounding box center [225, 281] width 417 height 487
click at [278, 66] on div at bounding box center [214, 68] width 365 height 11
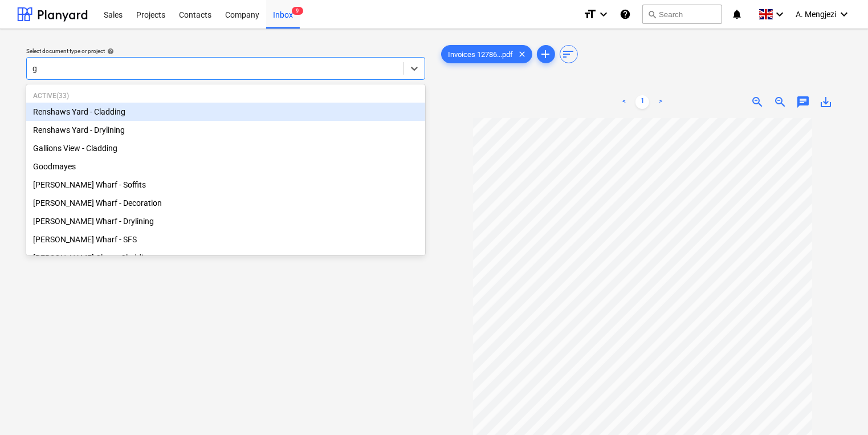
type input "gr"
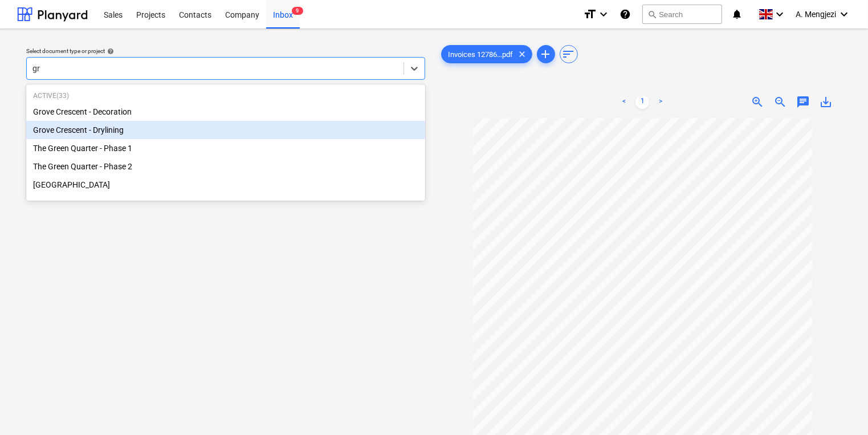
click at [197, 137] on div "Grove Crescent - Drylining" at bounding box center [225, 130] width 399 height 18
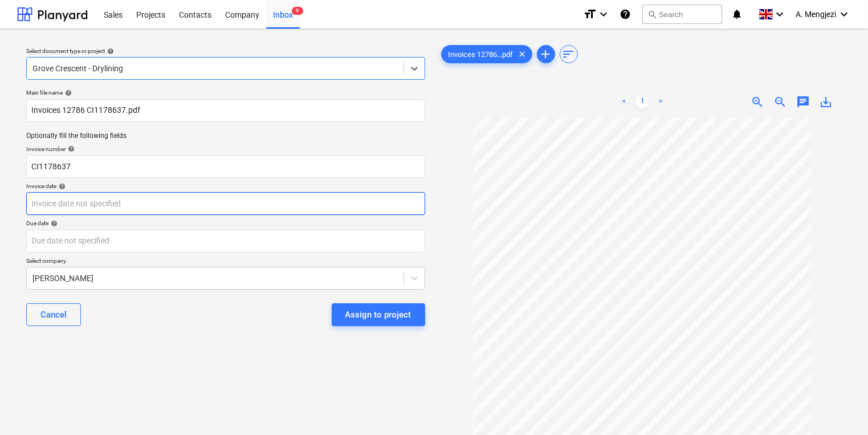
click at [207, 211] on body "Sales Projects Contacts Company Inbox 9 format_size keyboard_arrow_down help se…" at bounding box center [434, 217] width 868 height 435
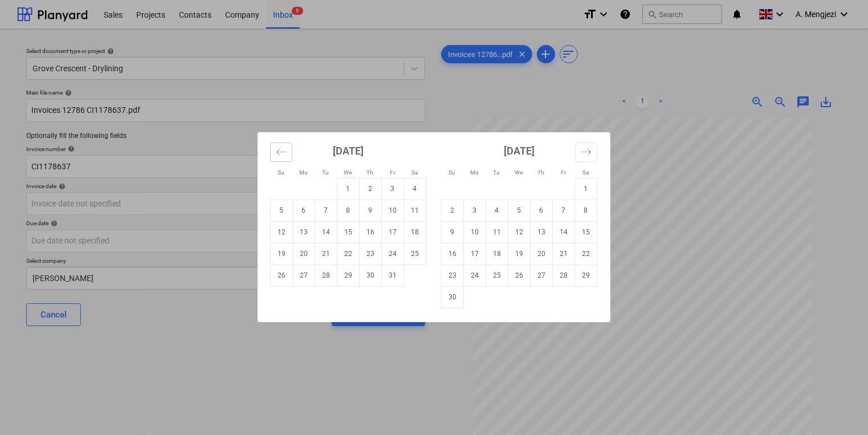
click at [289, 148] on button "Move backward to switch to the previous month." at bounding box center [281, 152] width 22 height 19
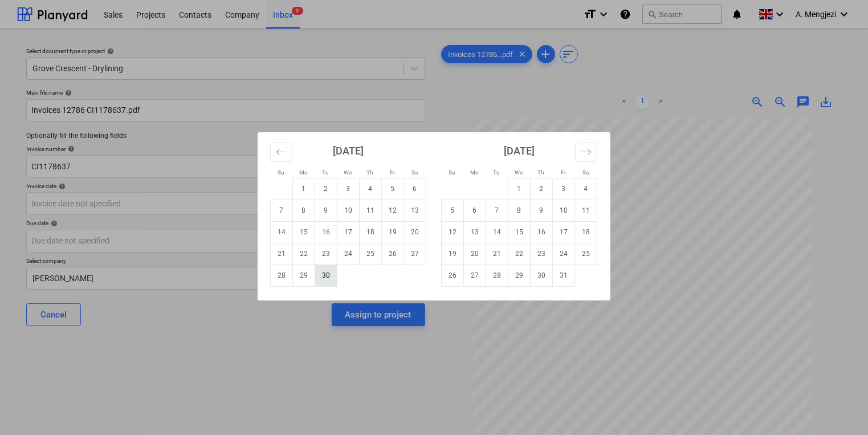
click at [332, 280] on td "30" at bounding box center [326, 275] width 22 height 22
type input "[DATE]"
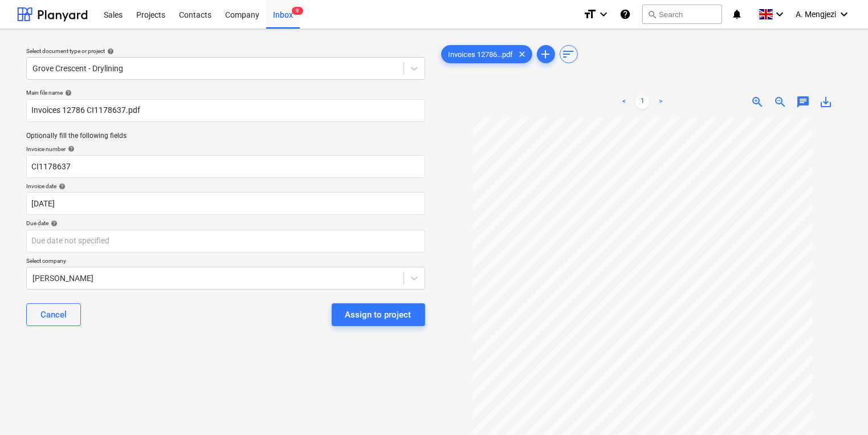
click at [317, 221] on div "Due date help" at bounding box center [225, 222] width 399 height 7
click at [322, 246] on body "Sales Projects Contacts Company Inbox 9 format_size keyboard_arrow_down help se…" at bounding box center [434, 217] width 868 height 435
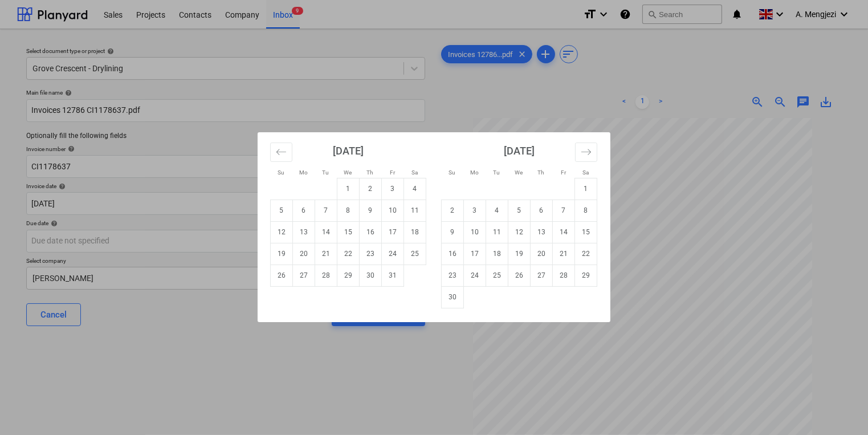
click at [416, 290] on div "[DATE] 1 2 3 4 5 6 7 8 9 10 11 12 13 14 15 16 17 18 19 20 21 22 23 24 25 26 27 …" at bounding box center [605, 220] width 684 height 176
click at [387, 268] on td "31" at bounding box center [393, 275] width 22 height 22
type input "[DATE]"
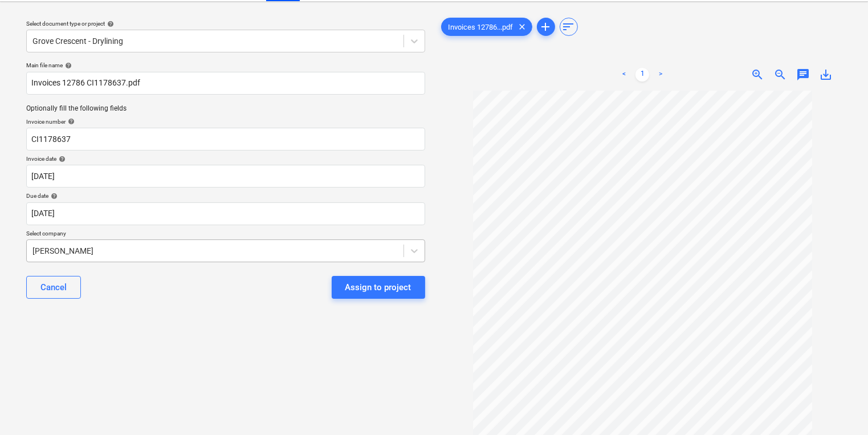
click at [385, 267] on body "Sales Projects Contacts Company Inbox 9 format_size keyboard_arrow_down help se…" at bounding box center [434, 190] width 868 height 435
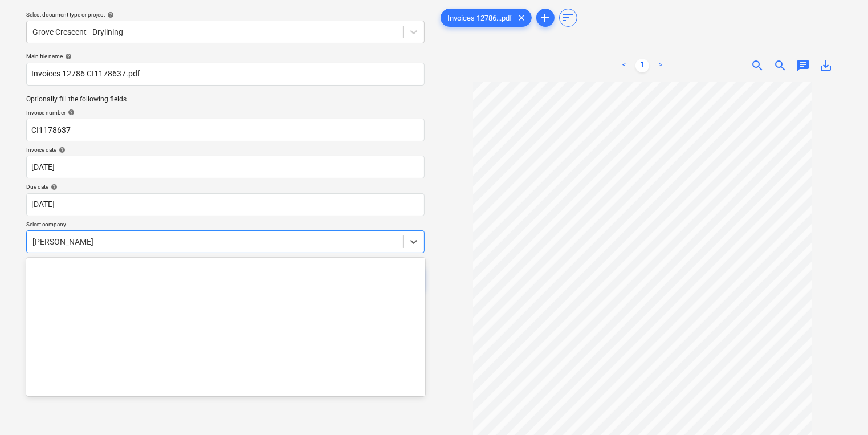
scroll to position [36, 0]
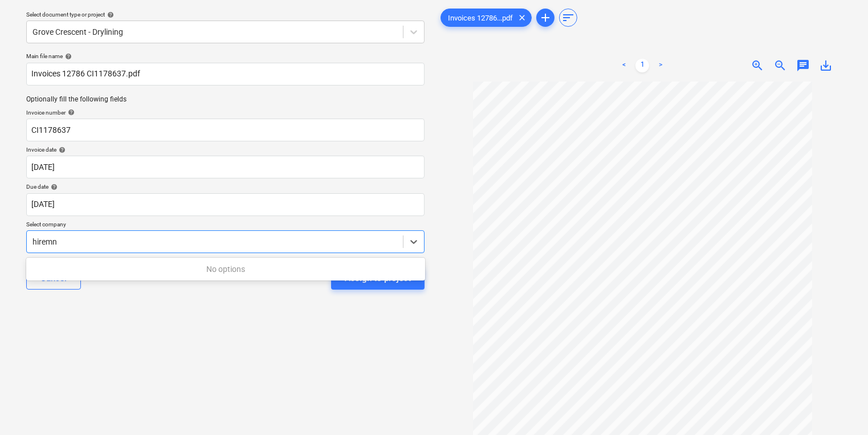
type input "hirem"
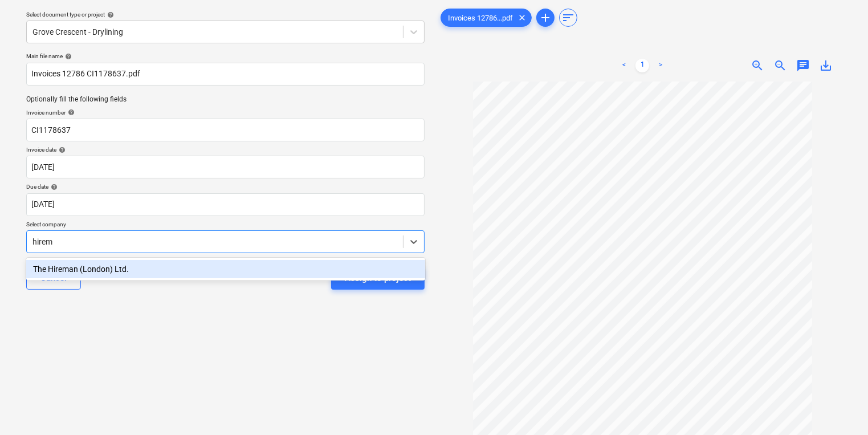
click at [276, 267] on div "The Hireman (London) Ltd." at bounding box center [225, 269] width 399 height 18
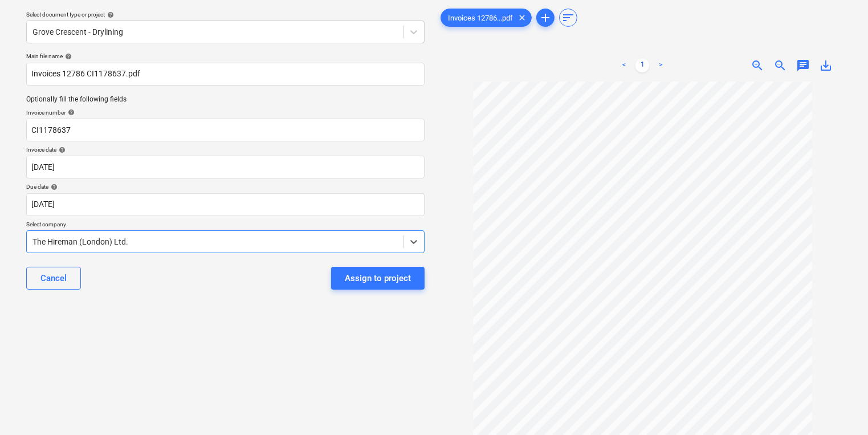
click at [411, 290] on div "Cancel Assign to project" at bounding box center [225, 278] width 398 height 41
click at [410, 286] on button "Assign to project" at bounding box center [377, 278] width 93 height 23
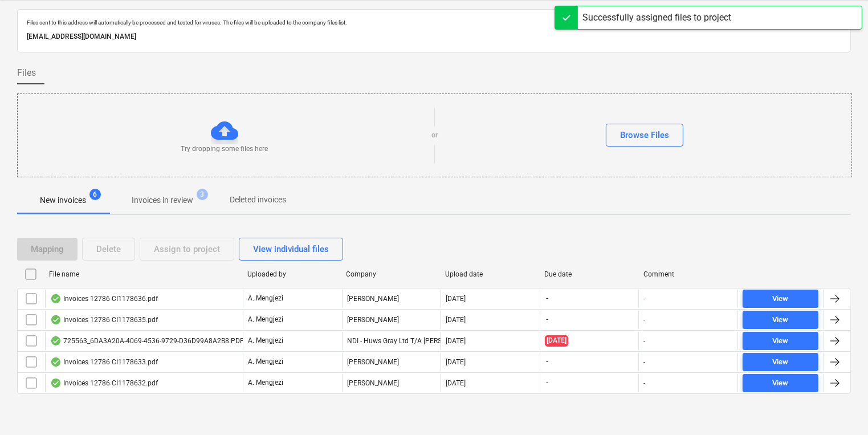
scroll to position [27, 0]
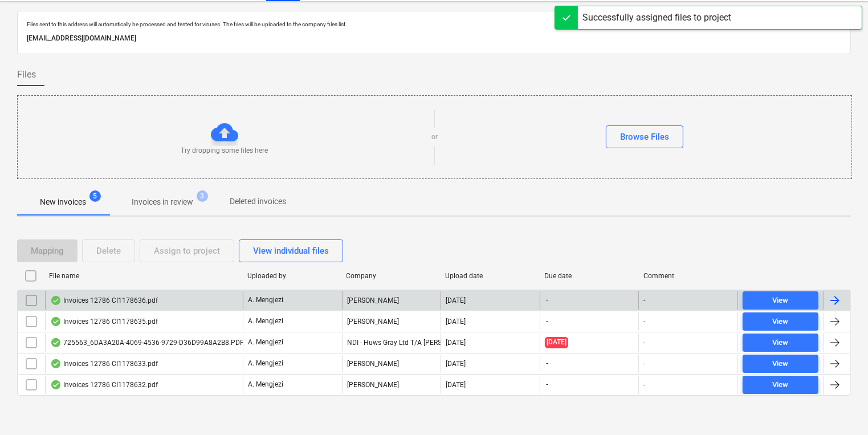
click at [415, 306] on div "[PERSON_NAME]" at bounding box center [391, 300] width 99 height 18
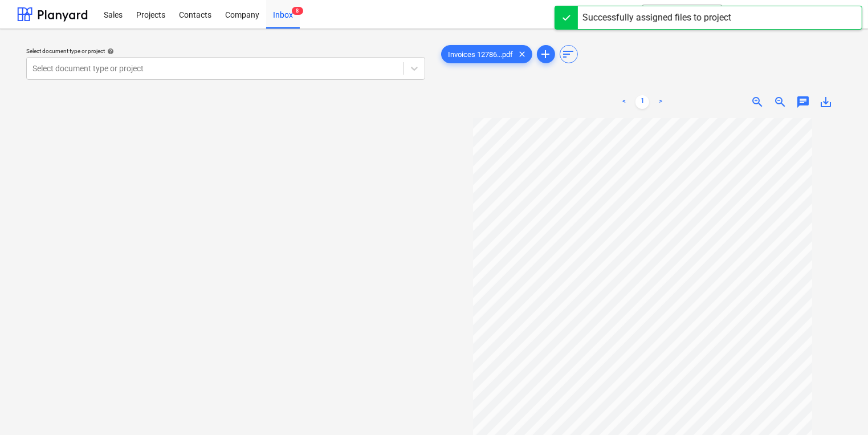
click at [349, 84] on div "Select document type or project help Select document type or project" at bounding box center [225, 281] width 417 height 487
click at [324, 73] on div at bounding box center [214, 68] width 365 height 11
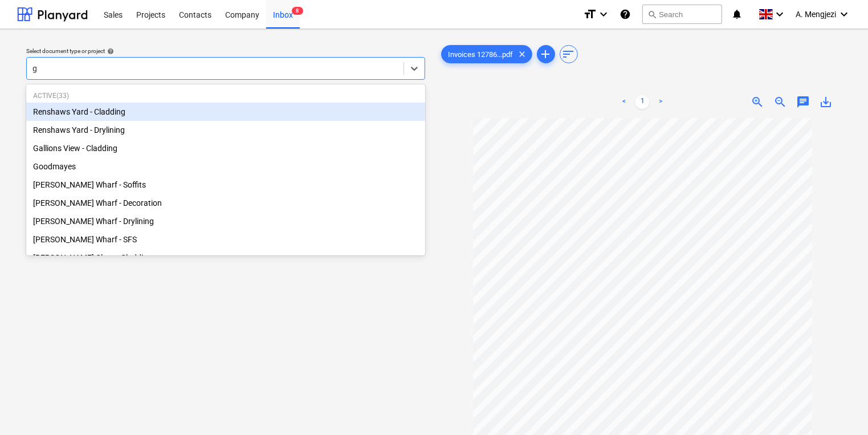
type input "gr"
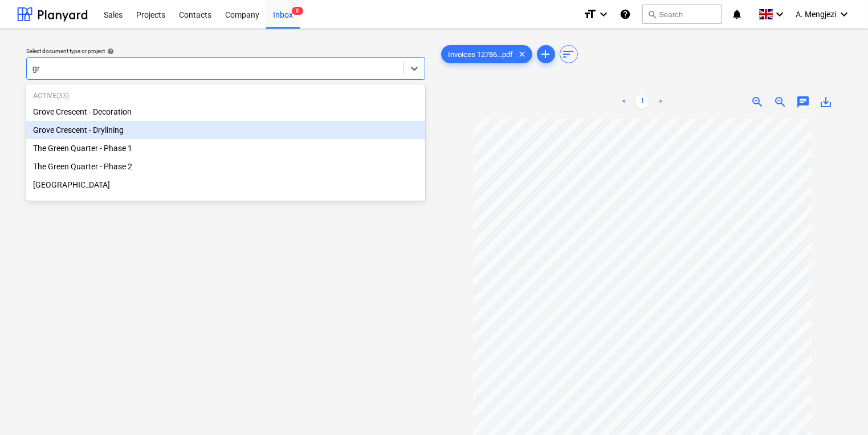
click at [207, 130] on div "Grove Crescent - Drylining" at bounding box center [225, 130] width 399 height 18
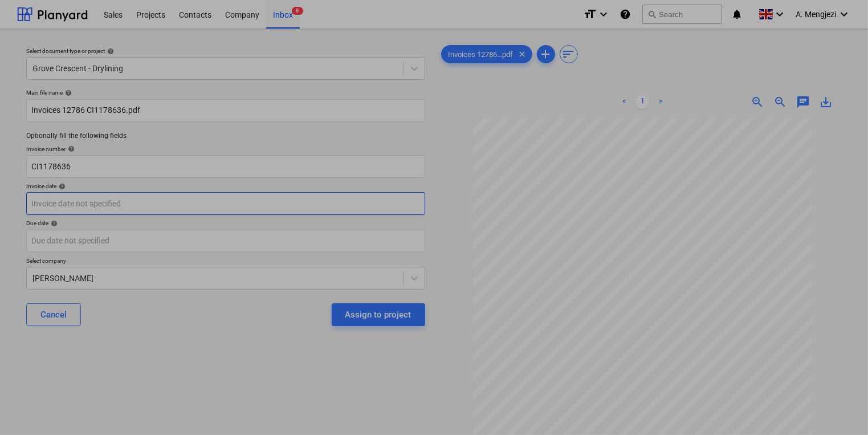
click at [203, 194] on body "Sales Projects Contacts Company Inbox 8 format_size keyboard_arrow_down help se…" at bounding box center [434, 217] width 868 height 435
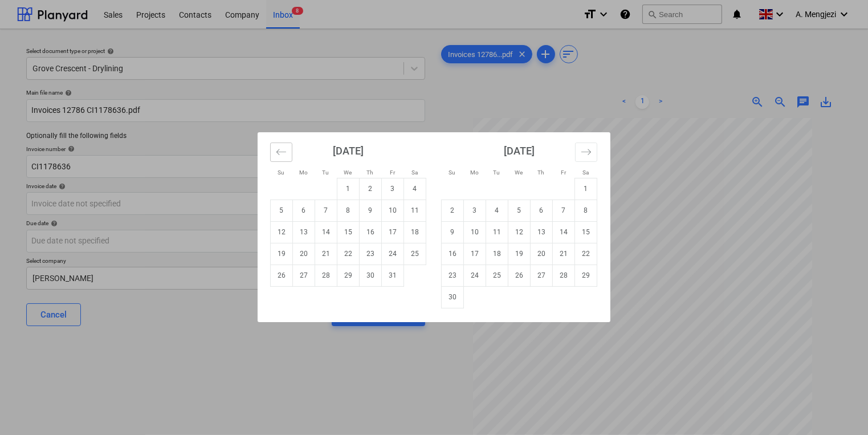
click at [282, 148] on icon "Move backward to switch to the previous month." at bounding box center [281, 151] width 11 height 11
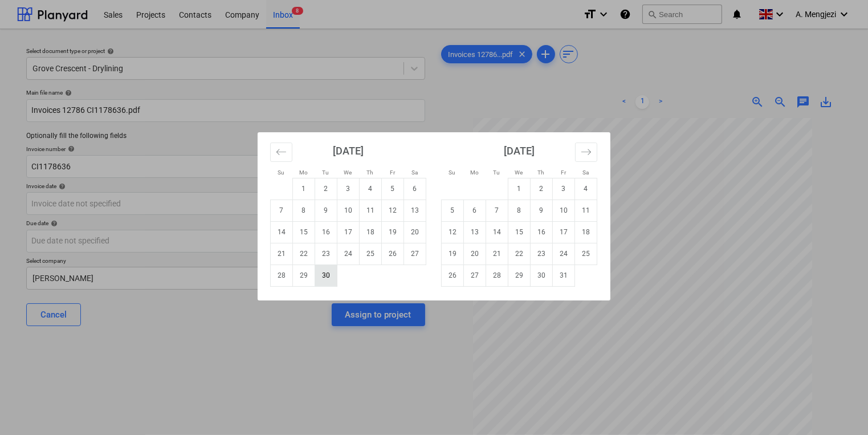
click at [330, 280] on td "30" at bounding box center [326, 275] width 22 height 22
type input "[DATE]"
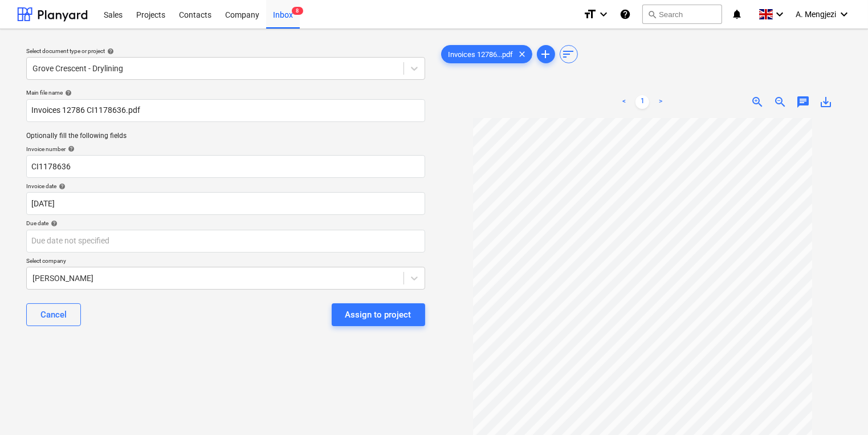
click at [328, 252] on div at bounding box center [225, 241] width 399 height 23
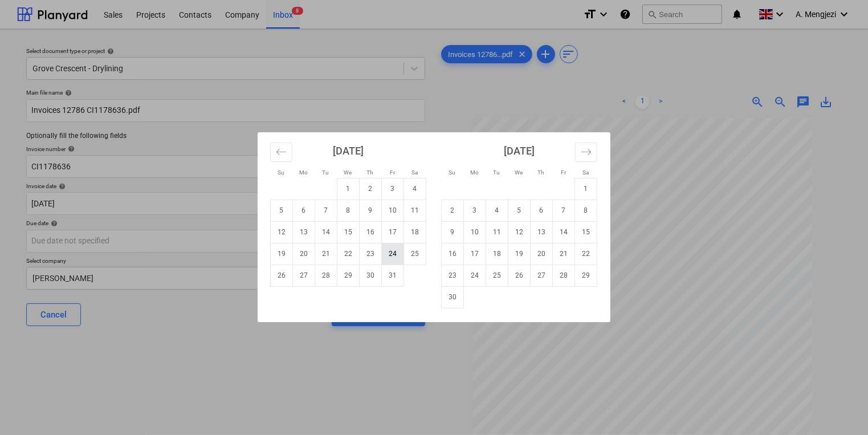
click at [393, 260] on td "24" at bounding box center [393, 254] width 22 height 22
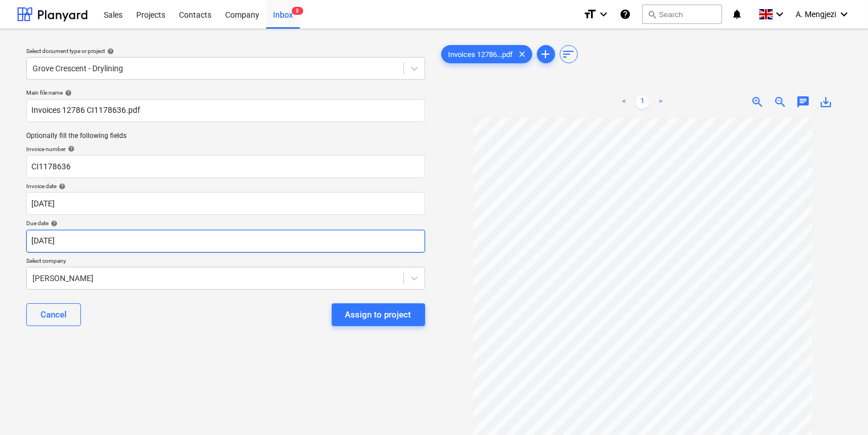
click at [373, 234] on body "Sales Projects Contacts Company Inbox 8 format_size keyboard_arrow_down help se…" at bounding box center [434, 217] width 868 height 435
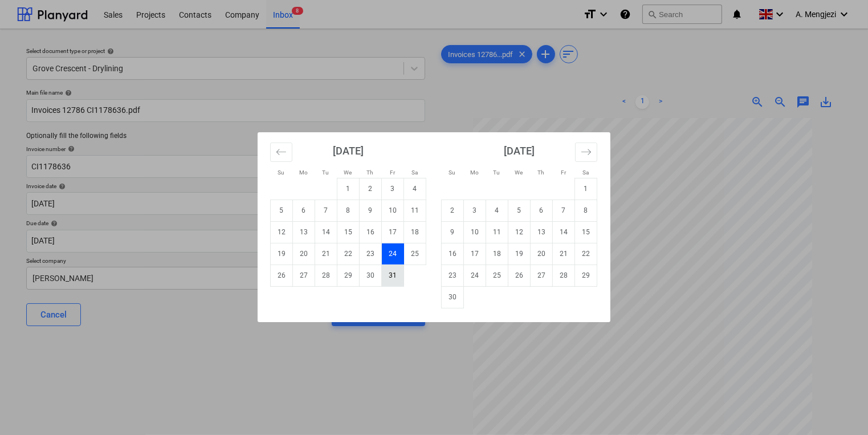
click at [393, 280] on td "31" at bounding box center [393, 275] width 22 height 22
type input "[DATE]"
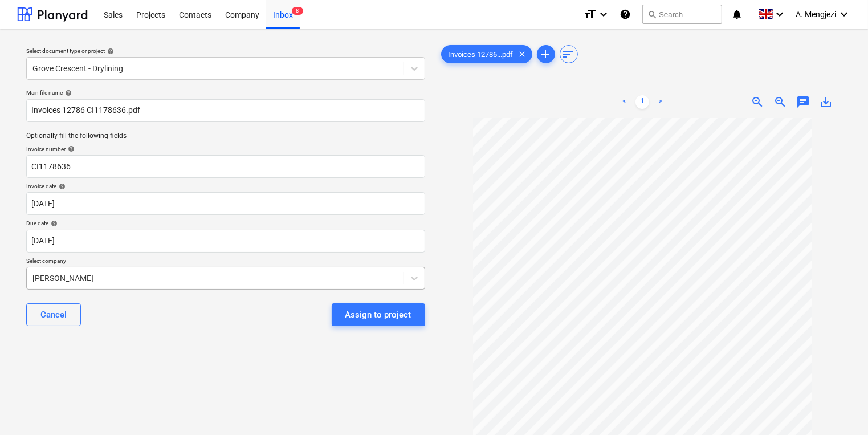
click at [326, 267] on body "Sales Projects Contacts Company Inbox 8 format_size keyboard_arrow_down help se…" at bounding box center [434, 217] width 868 height 435
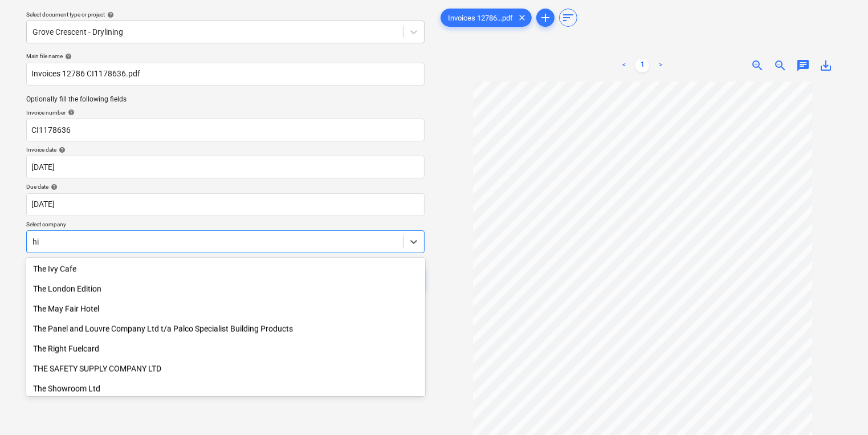
scroll to position [482, 0]
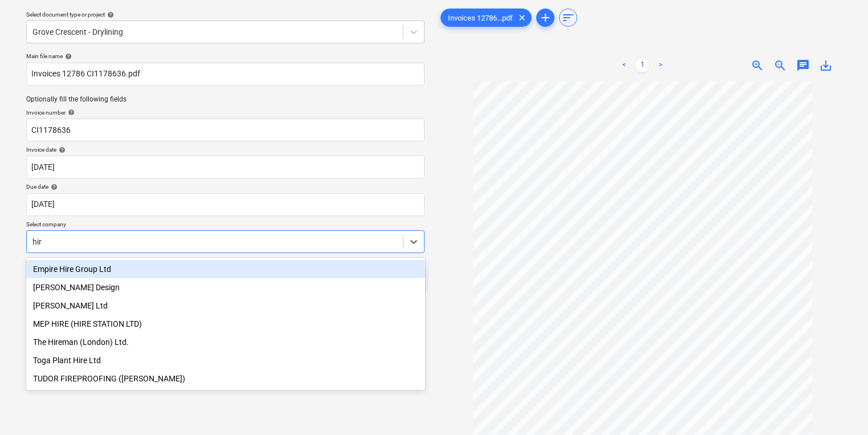
type input "hire"
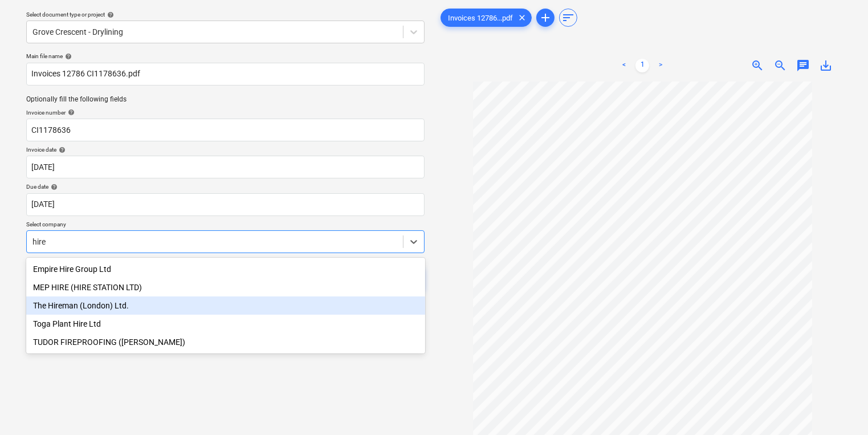
click at [204, 308] on div "The Hireman (London) Ltd." at bounding box center [225, 305] width 399 height 18
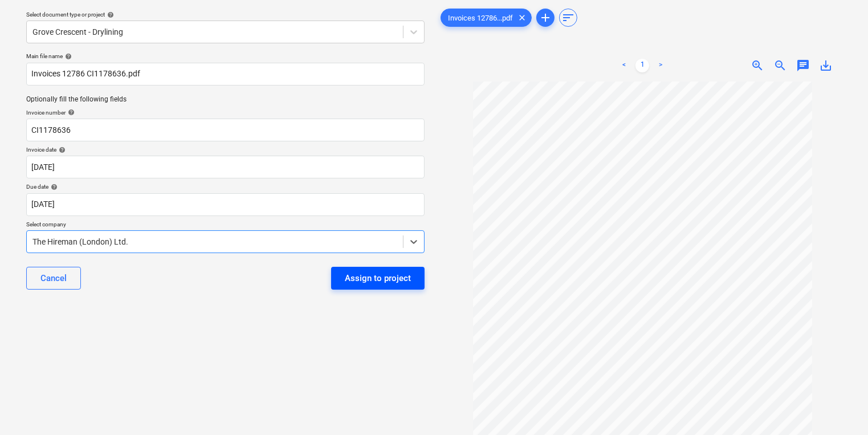
click at [340, 282] on button "Assign to project" at bounding box center [377, 278] width 93 height 23
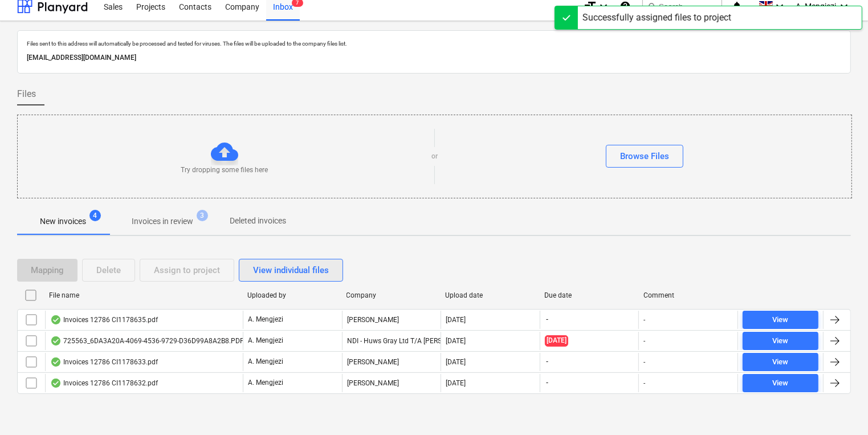
scroll to position [6, 0]
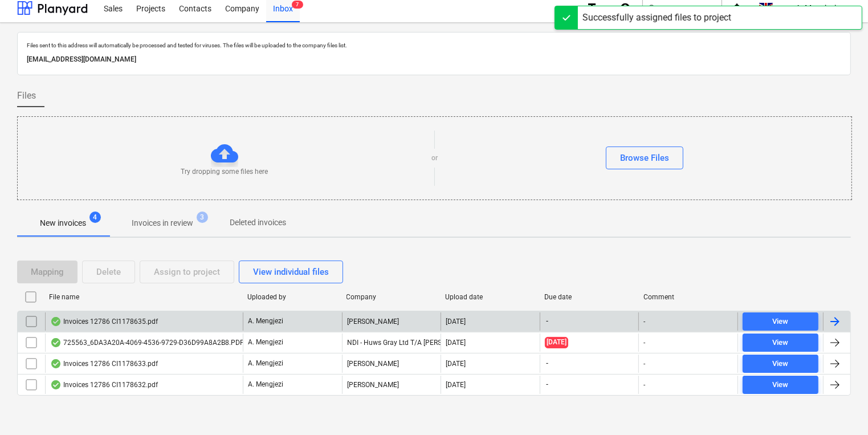
click at [349, 328] on div "[PERSON_NAME]" at bounding box center [391, 321] width 99 height 18
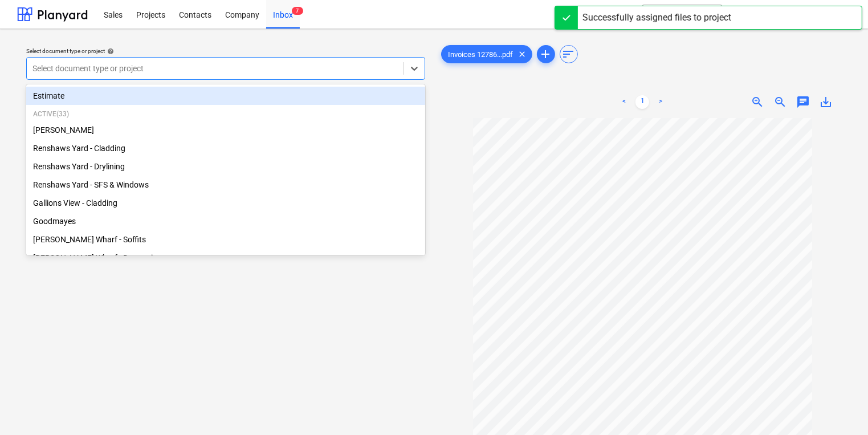
click at [331, 67] on div at bounding box center [214, 68] width 365 height 11
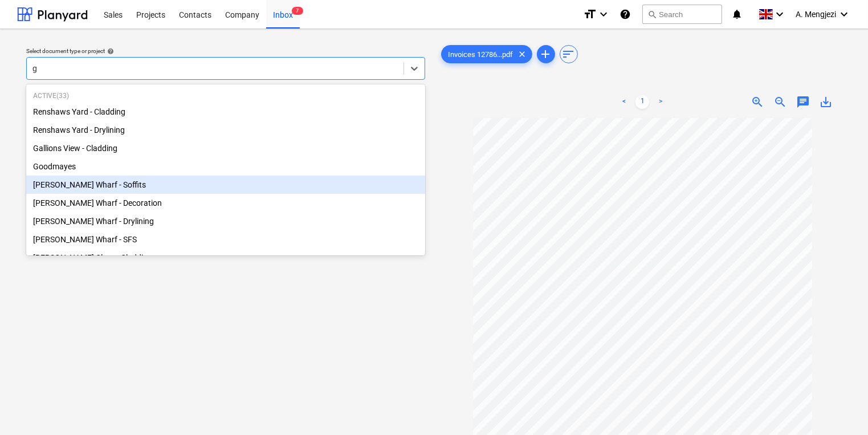
type input "gr"
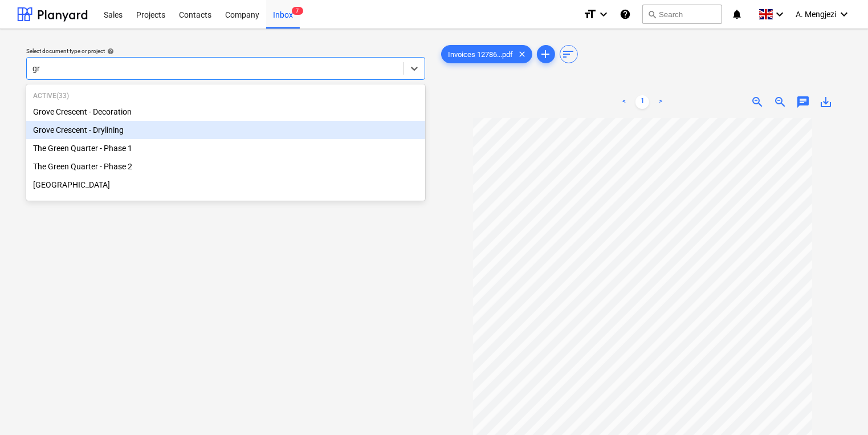
click at [196, 127] on div "Grove Crescent - Drylining" at bounding box center [225, 130] width 399 height 18
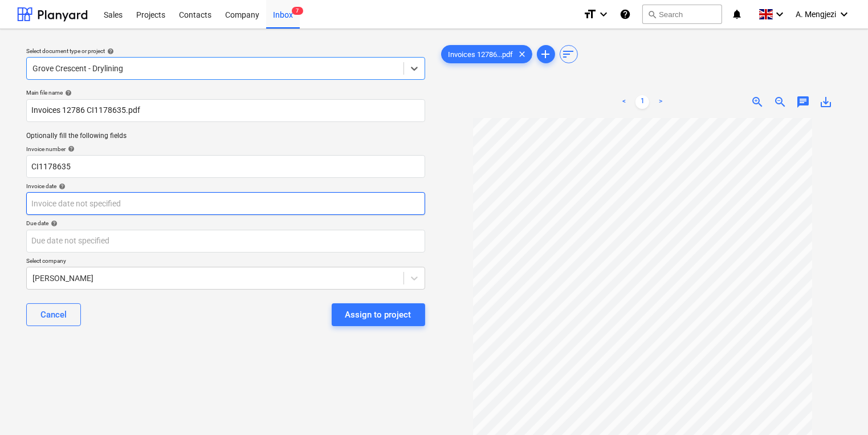
click at [190, 202] on body "Sales Projects Contacts Company Inbox 7 format_size keyboard_arrow_down help se…" at bounding box center [434, 217] width 868 height 435
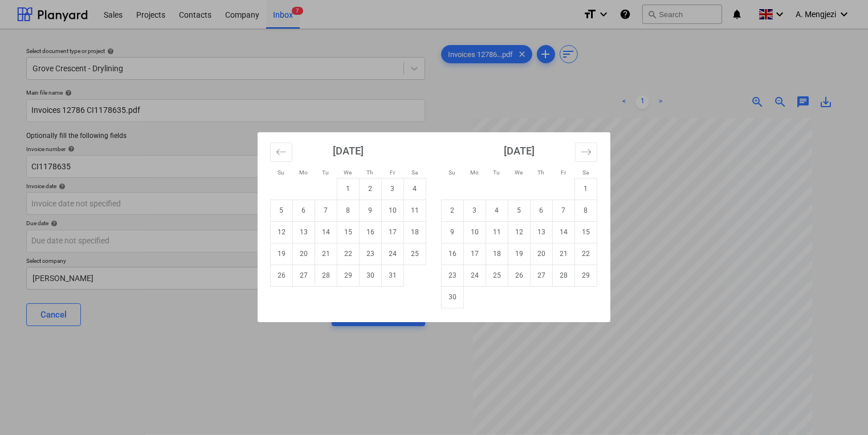
click at [276, 164] on div "[DATE]" at bounding box center [348, 155] width 156 height 46
click at [279, 153] on icon "Move backward to switch to the previous month." at bounding box center [281, 151] width 11 height 11
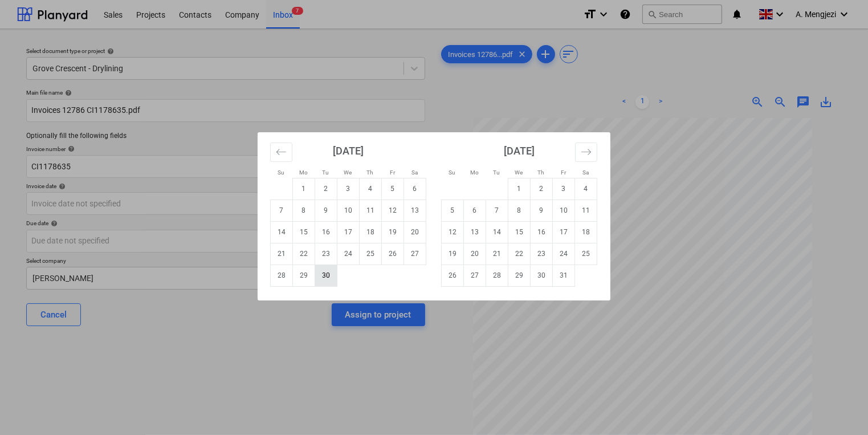
click at [328, 283] on td "30" at bounding box center [326, 275] width 22 height 22
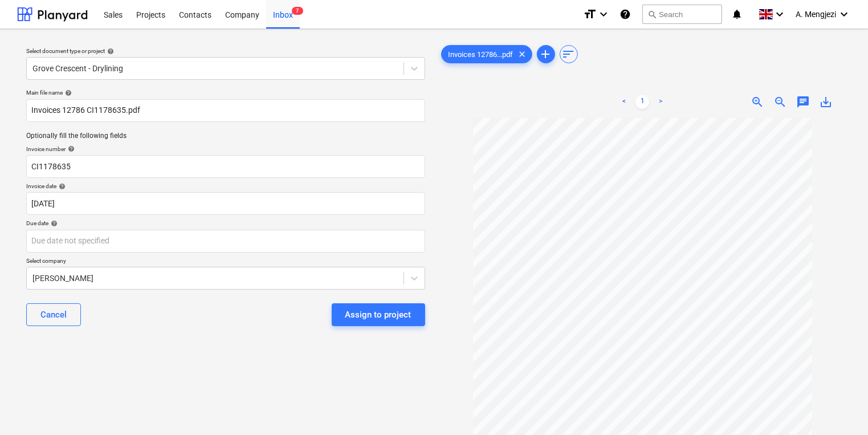
type input "[DATE]"
click at [316, 245] on body "Sales Projects Contacts Company Inbox 7 format_size keyboard_arrow_down help se…" at bounding box center [434, 217] width 868 height 435
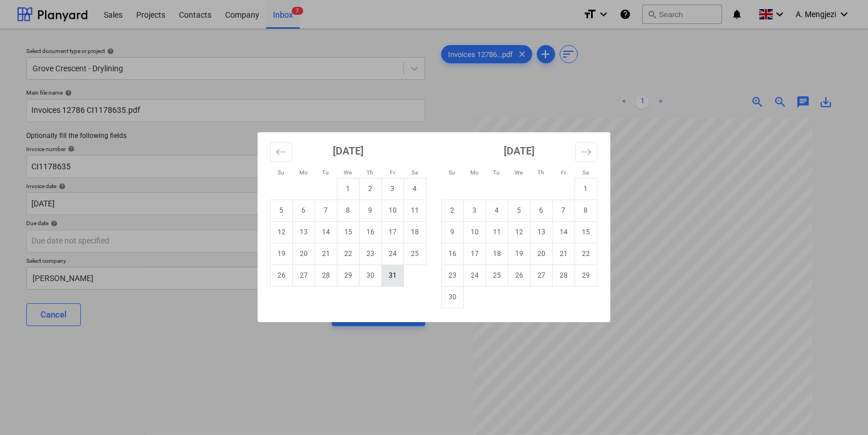
click at [398, 277] on td "31" at bounding box center [393, 275] width 22 height 22
type input "[DATE]"
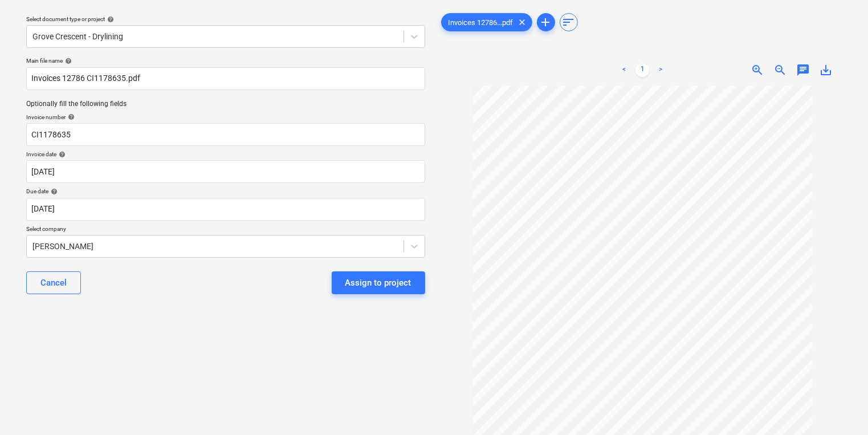
click at [352, 275] on body "Sales Projects Contacts Company Inbox 7 format_size keyboard_arrow_down help se…" at bounding box center [434, 185] width 868 height 435
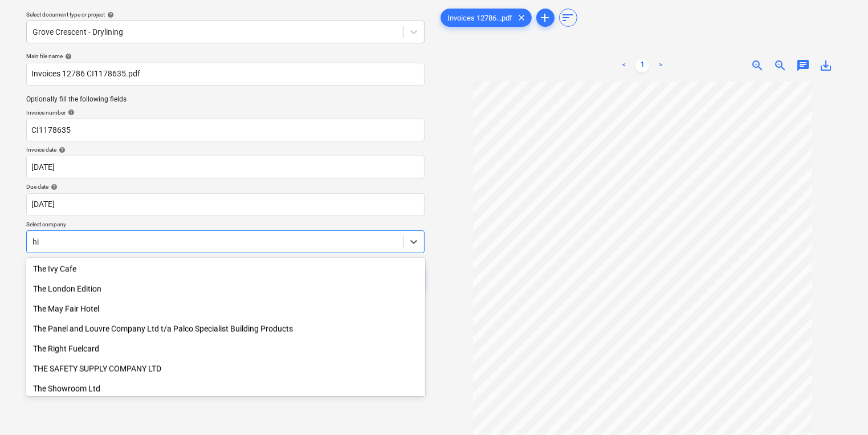
scroll to position [482, 0]
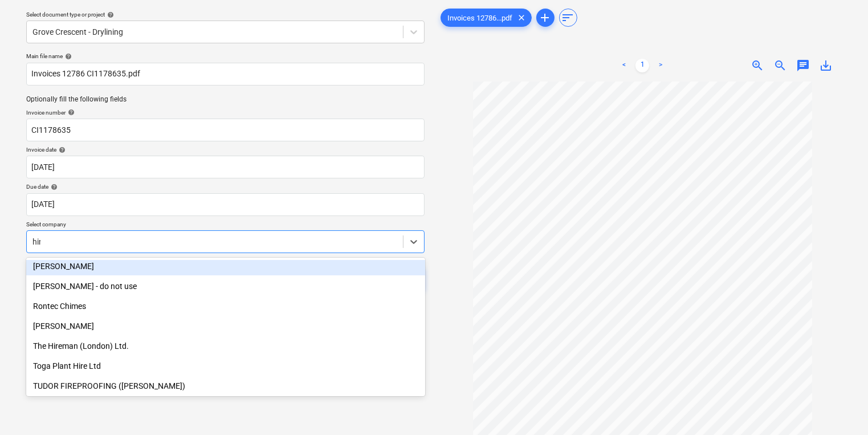
type input "hire"
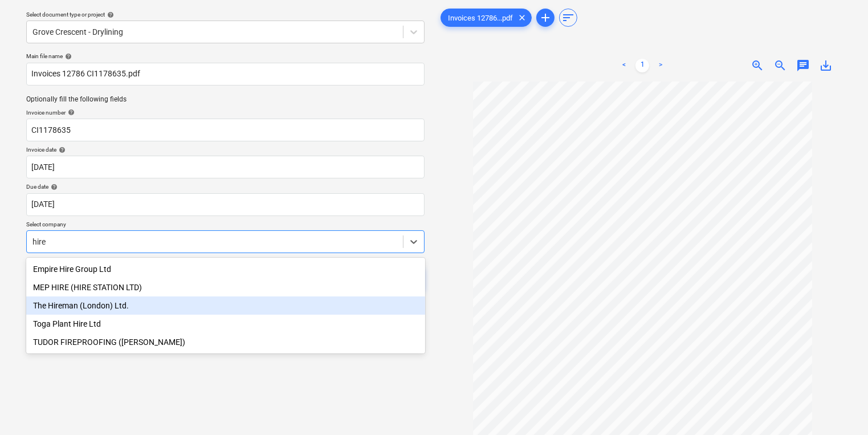
click at [217, 303] on div "The Hireman (London) Ltd." at bounding box center [225, 305] width 399 height 18
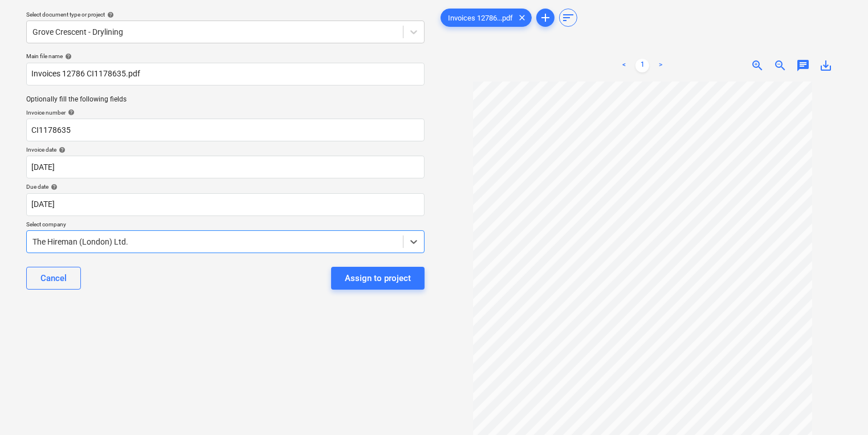
click at [361, 280] on div "Assign to project" at bounding box center [378, 278] width 66 height 15
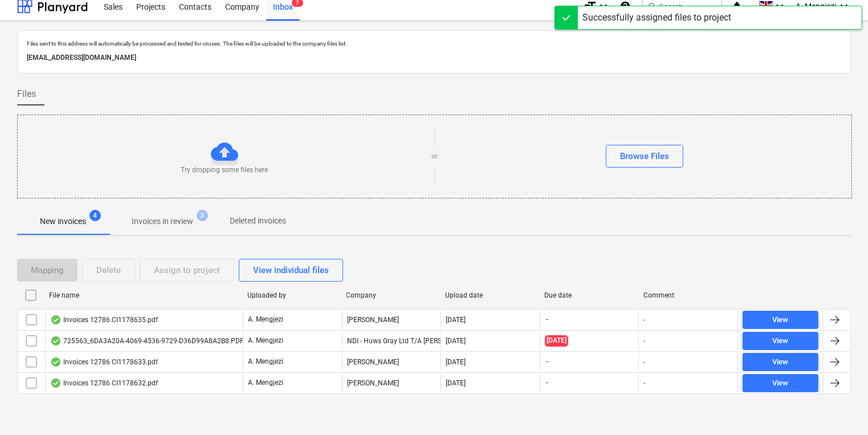
scroll to position [6, 0]
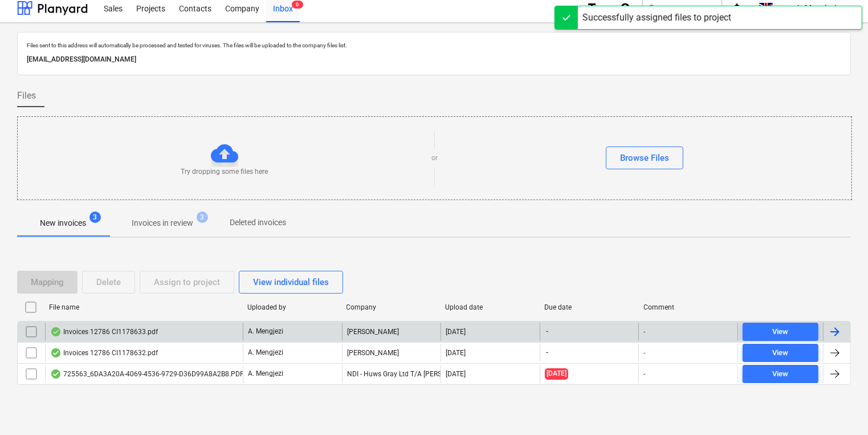
click at [146, 331] on div "Invoices 12786 CI1178633.pdf" at bounding box center [104, 331] width 108 height 9
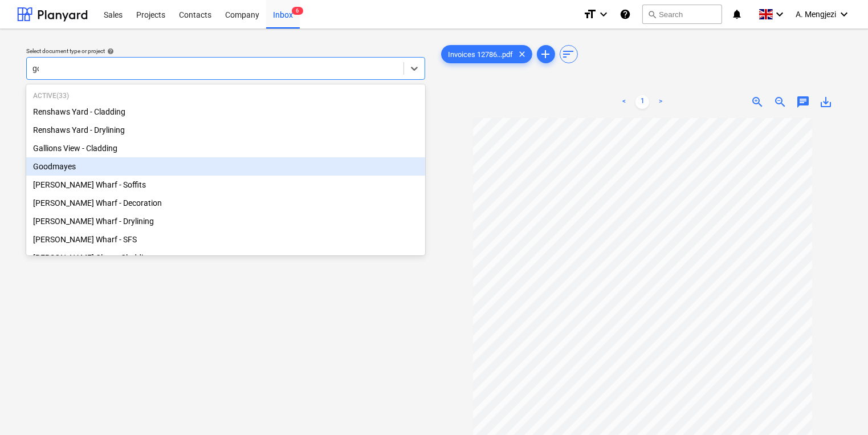
type input "goo"
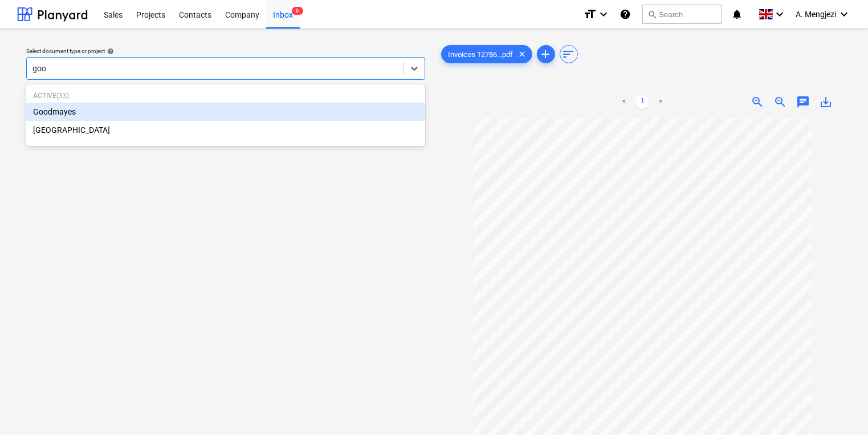
click at [169, 112] on div "Goodmayes" at bounding box center [225, 112] width 399 height 18
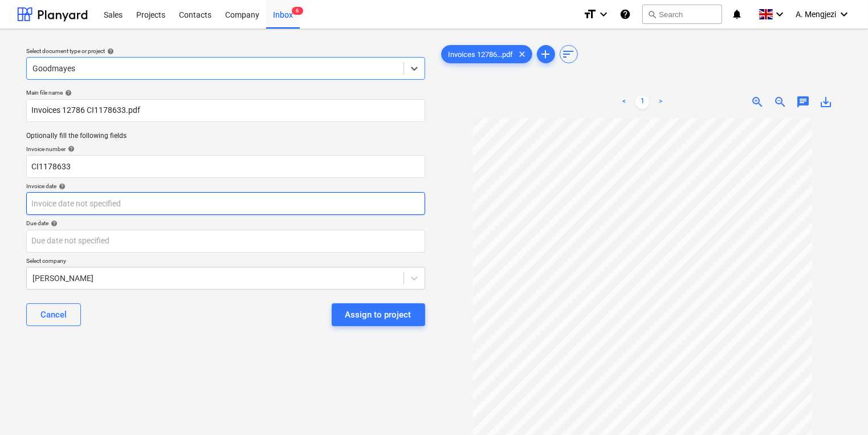
click at [162, 199] on body "Sales Projects Contacts Company Inbox 6 format_size keyboard_arrow_down help se…" at bounding box center [434, 217] width 868 height 435
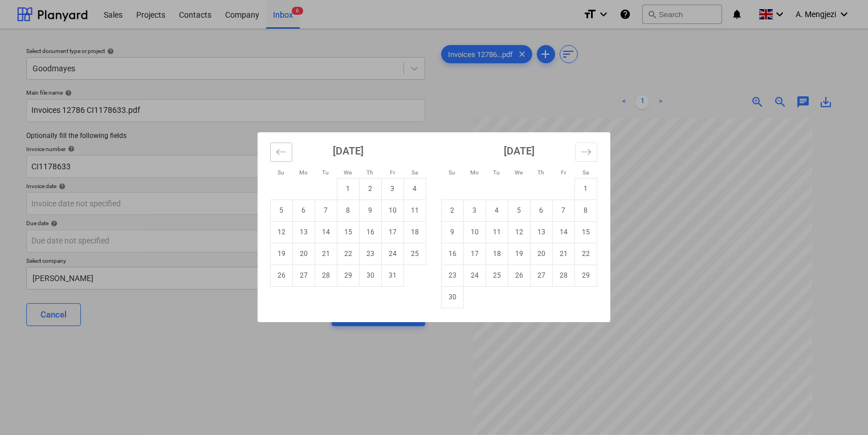
click at [280, 158] on button "Move backward to switch to the previous month." at bounding box center [281, 152] width 22 height 19
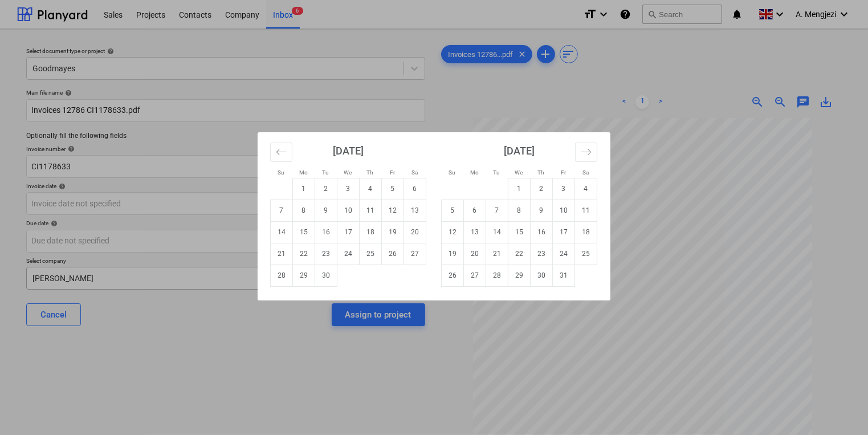
click at [325, 272] on td "30" at bounding box center [326, 275] width 22 height 22
type input "[DATE]"
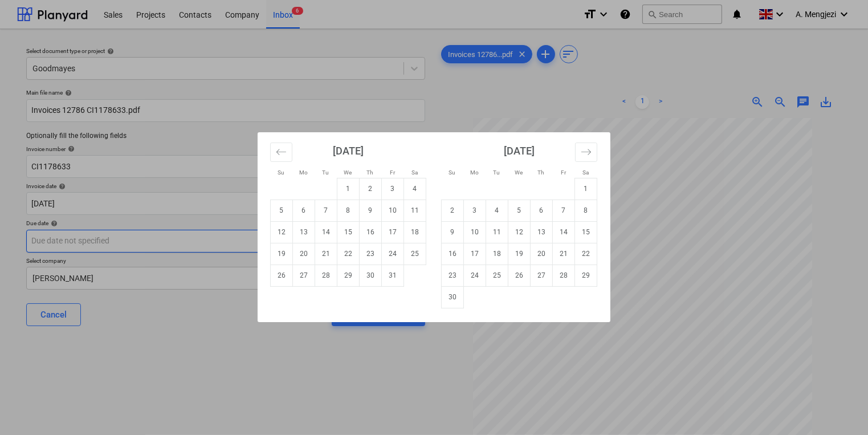
click at [325, 234] on body "Sales Projects Contacts Company Inbox 6 format_size keyboard_arrow_down help se…" at bounding box center [434, 217] width 868 height 435
click at [392, 276] on td "31" at bounding box center [393, 275] width 22 height 22
type input "[DATE]"
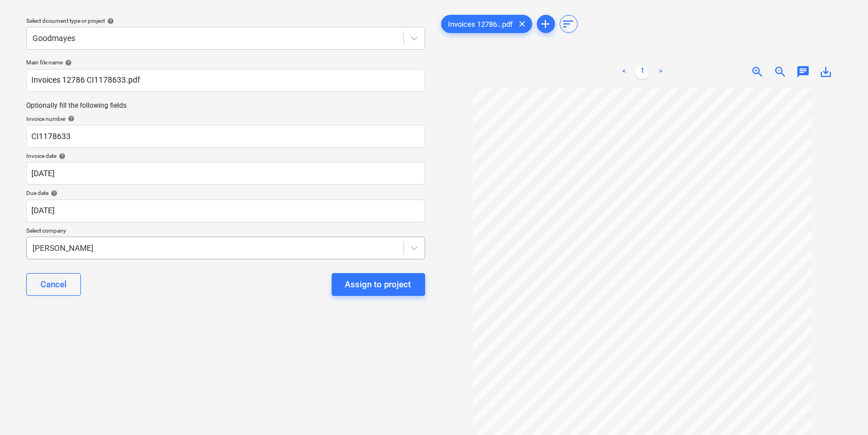
click at [351, 276] on body "Sales Projects Contacts Company Inbox 6 format_size keyboard_arrow_down help se…" at bounding box center [434, 187] width 868 height 435
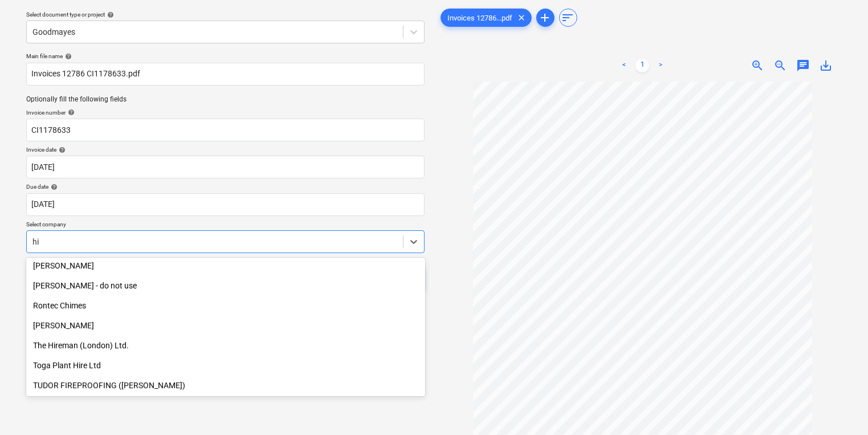
scroll to position [482, 0]
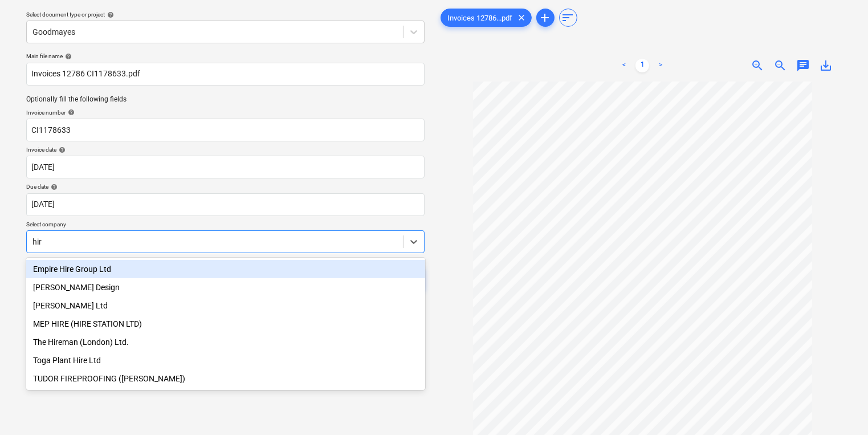
type input "hire"
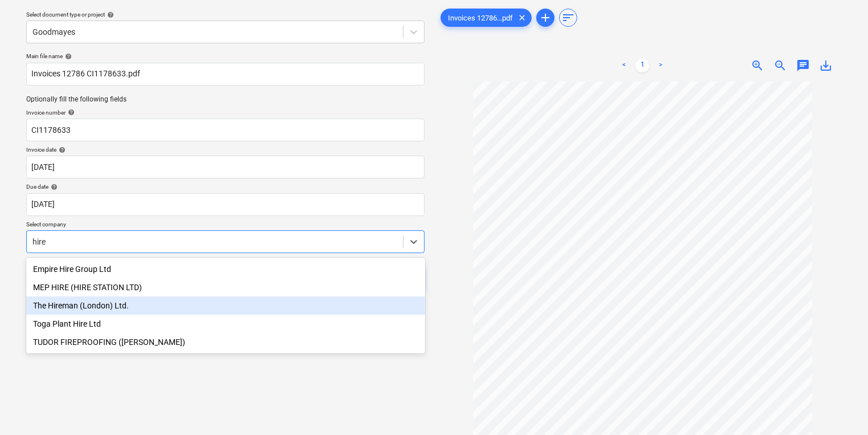
click at [303, 306] on div "The Hireman (London) Ltd." at bounding box center [225, 305] width 399 height 18
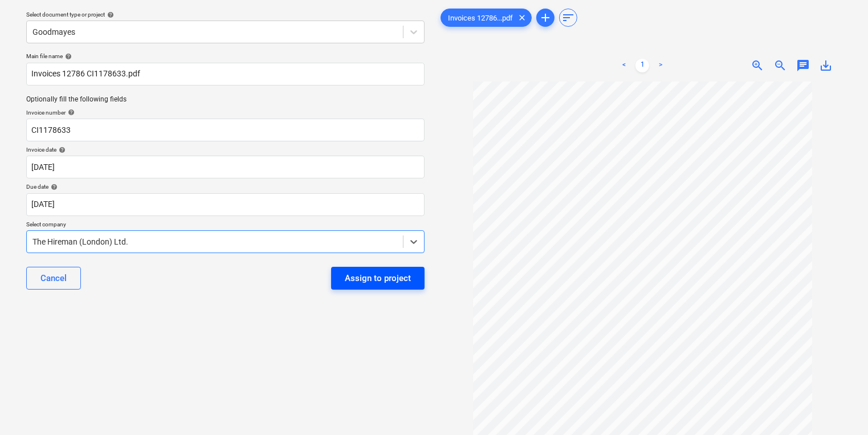
click at [363, 287] on button "Assign to project" at bounding box center [377, 278] width 93 height 23
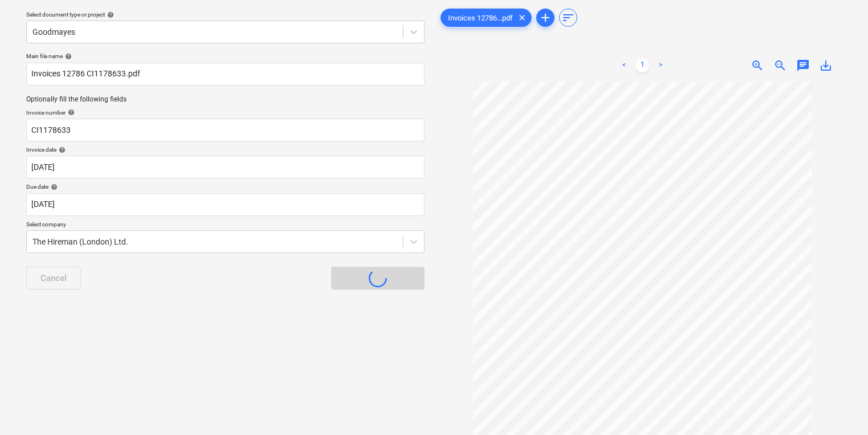
scroll to position [6, 0]
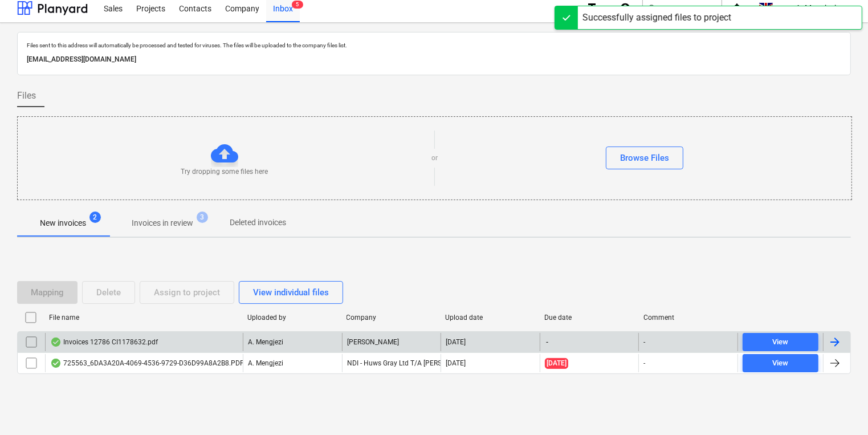
click at [310, 337] on div "A. Mengjezi" at bounding box center [292, 342] width 99 height 18
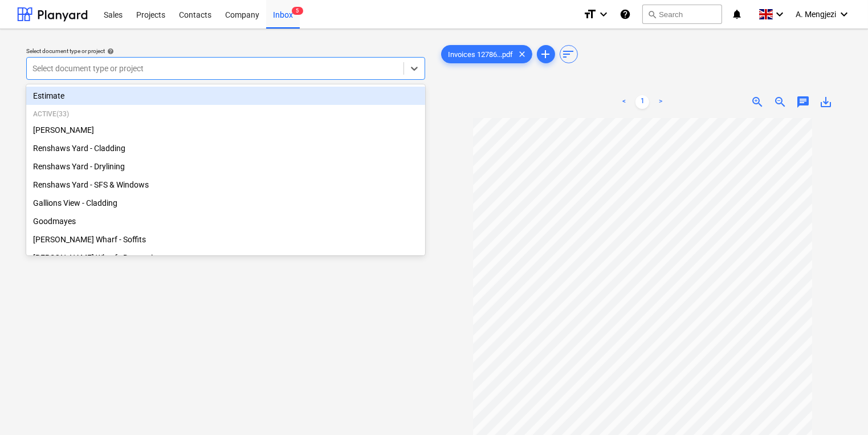
click at [222, 71] on div at bounding box center [214, 68] width 365 height 11
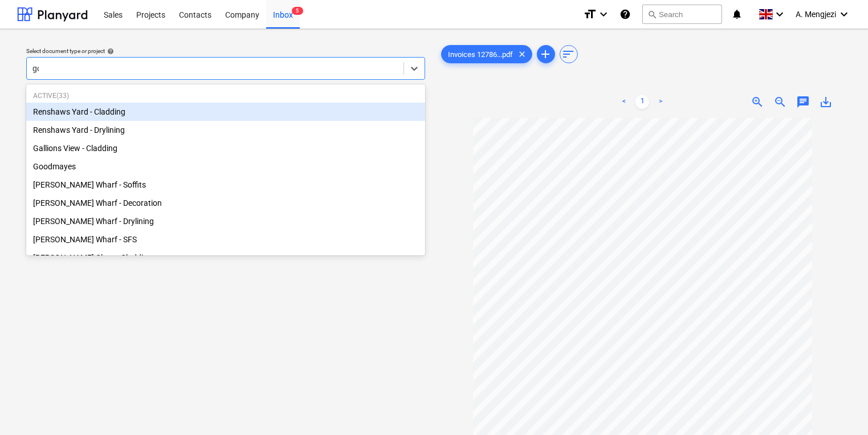
type input "goo"
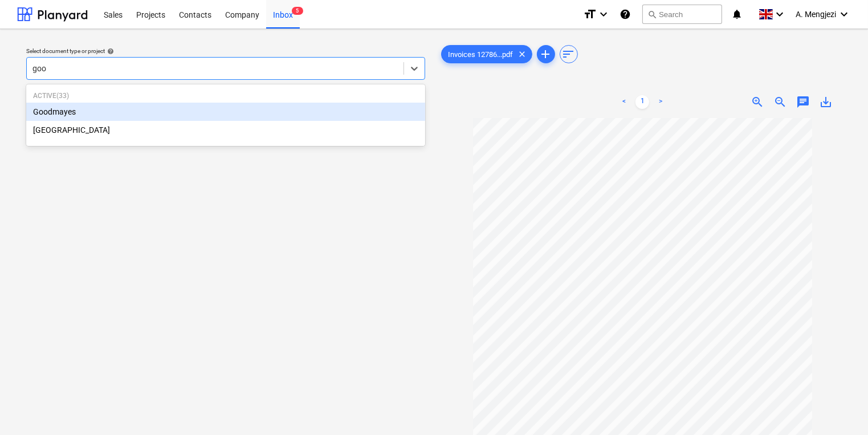
click at [212, 96] on p "Active ( 33 )" at bounding box center [225, 96] width 385 height 10
click at [207, 99] on p "Active ( 33 )" at bounding box center [225, 96] width 385 height 10
click at [209, 107] on div "Goodmayes" at bounding box center [225, 112] width 399 height 18
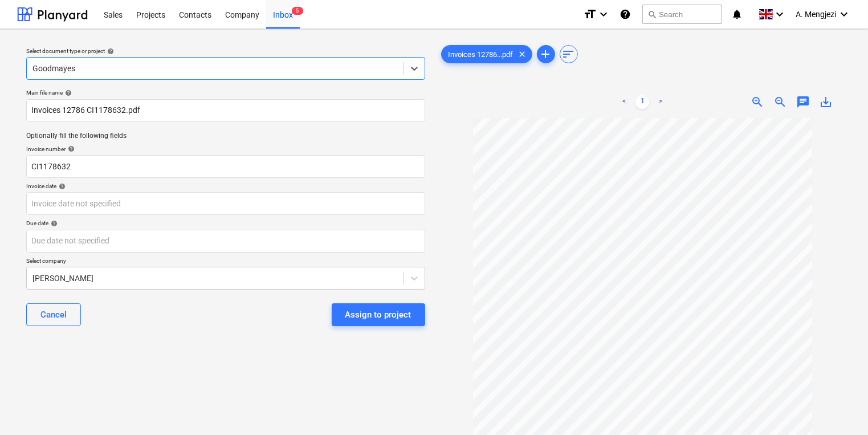
click at [203, 189] on div "Invoice date help" at bounding box center [225, 185] width 399 height 7
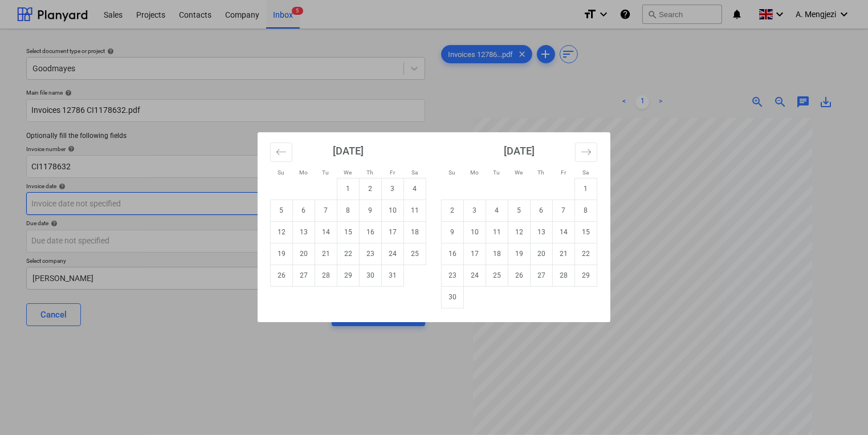
click at [203, 202] on body "Sales Projects Contacts Company Inbox 5 format_size keyboard_arrow_down help se…" at bounding box center [434, 217] width 868 height 435
click at [269, 152] on div "[DATE] 1 2 3 4 5 6 7 8 9 10 11 12 13 14 15 16 17 18 19 20 21 22 23 24 25 26 27 …" at bounding box center [348, 209] width 171 height 154
click at [276, 156] on icon "Move backward to switch to the previous month." at bounding box center [281, 151] width 11 height 11
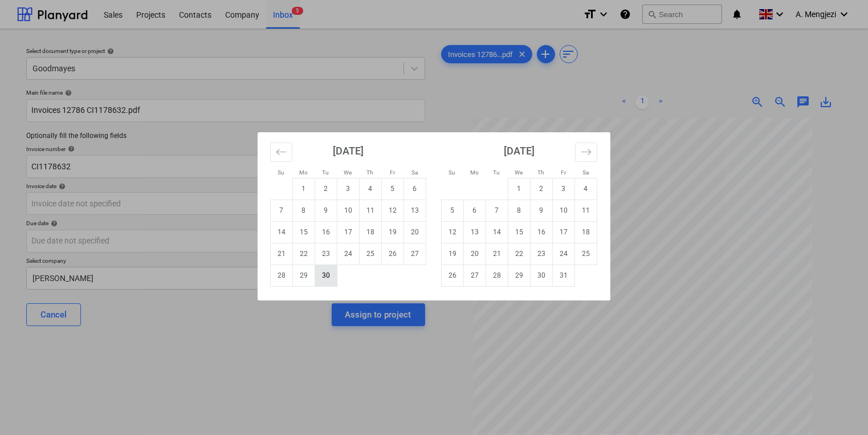
click at [335, 275] on td "30" at bounding box center [326, 275] width 22 height 22
type input "[DATE]"
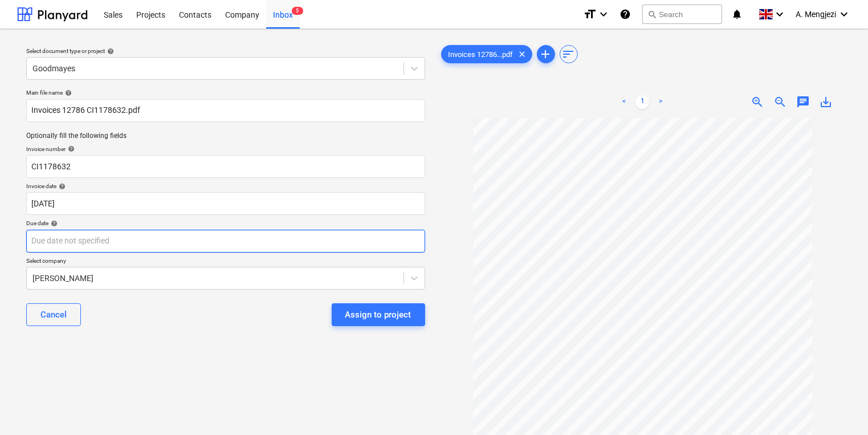
click at [317, 235] on body "Sales Projects Contacts Company Inbox 5 format_size keyboard_arrow_down help se…" at bounding box center [434, 217] width 868 height 435
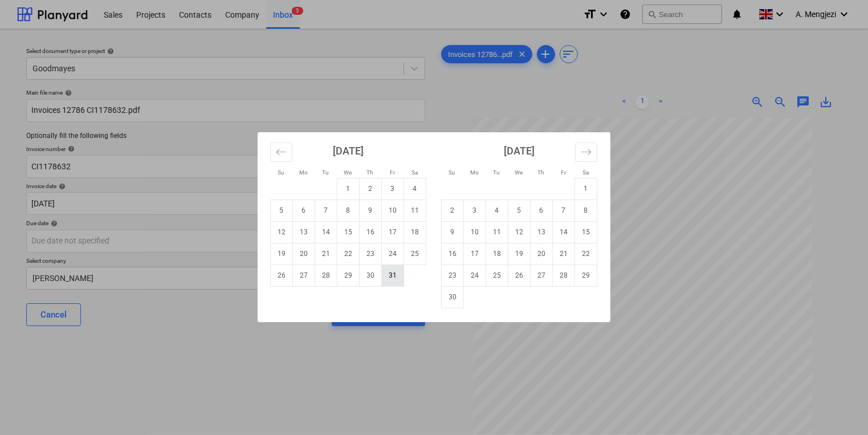
click at [388, 267] on td "31" at bounding box center [393, 275] width 22 height 22
type input "[DATE]"
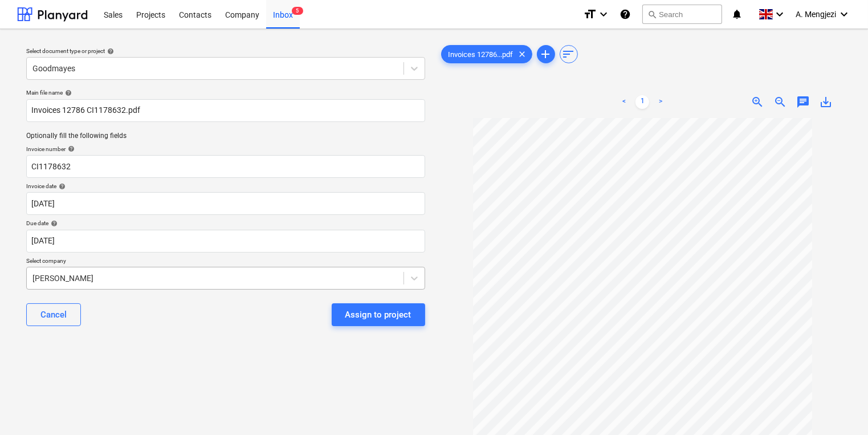
click at [367, 271] on body "Sales Projects Contacts Company Inbox 5 format_size keyboard_arrow_down help se…" at bounding box center [434, 217] width 868 height 435
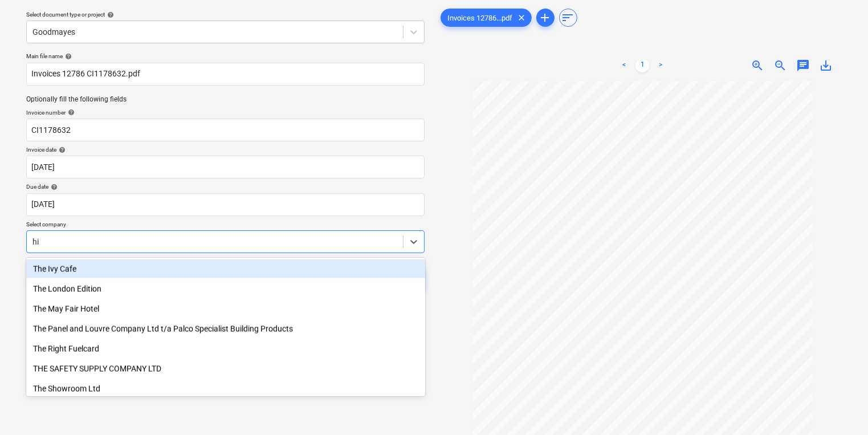
scroll to position [482, 0]
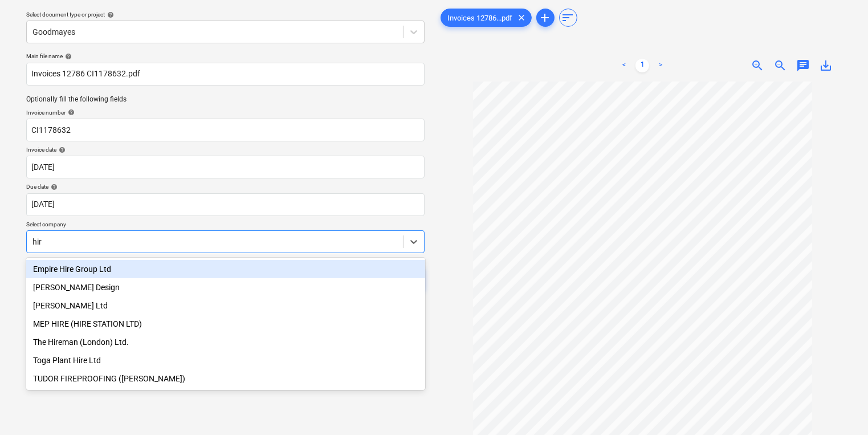
type input "hire"
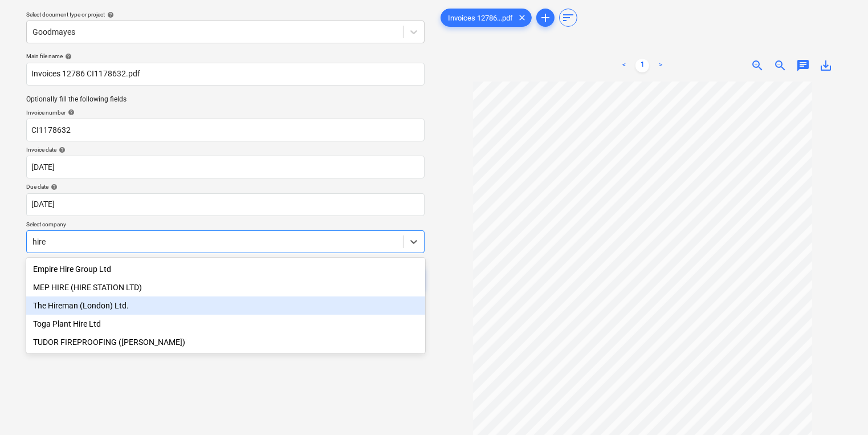
click at [295, 303] on div "The Hireman (London) Ltd." at bounding box center [225, 305] width 399 height 18
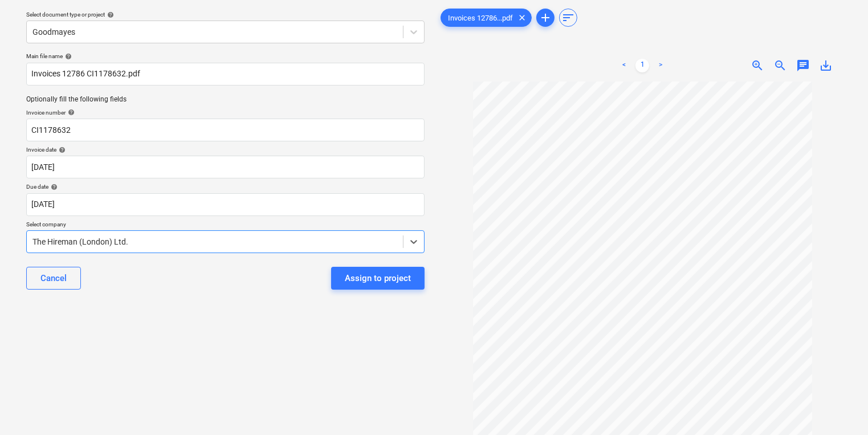
click at [394, 253] on div "Main file name help Invoices 12786 CI1178632.pdf Optionally fill the following …" at bounding box center [226, 175] width 408 height 255
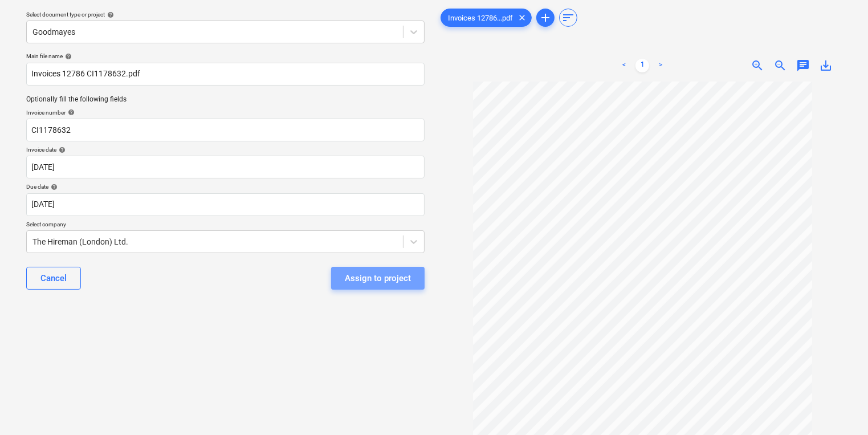
click at [391, 274] on div "Assign to project" at bounding box center [378, 278] width 66 height 15
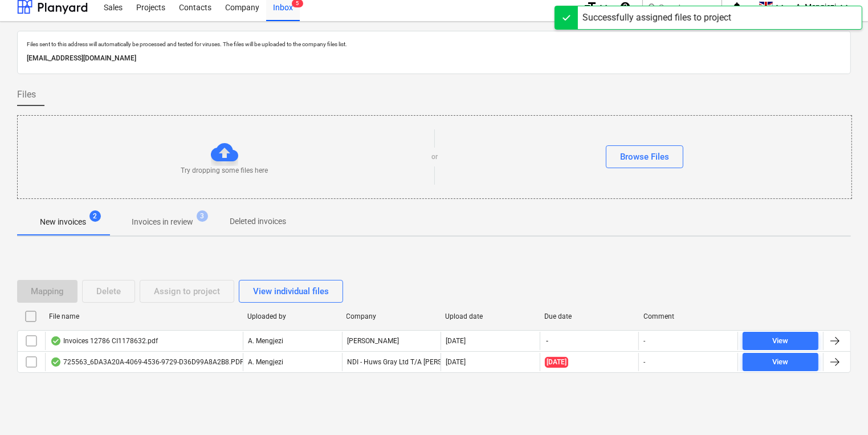
scroll to position [6, 0]
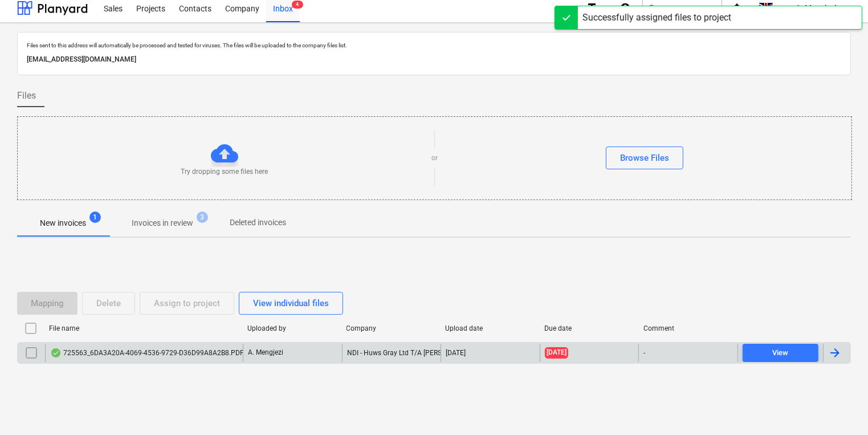
click at [271, 356] on p "A. Mengjezi" at bounding box center [265, 353] width 35 height 10
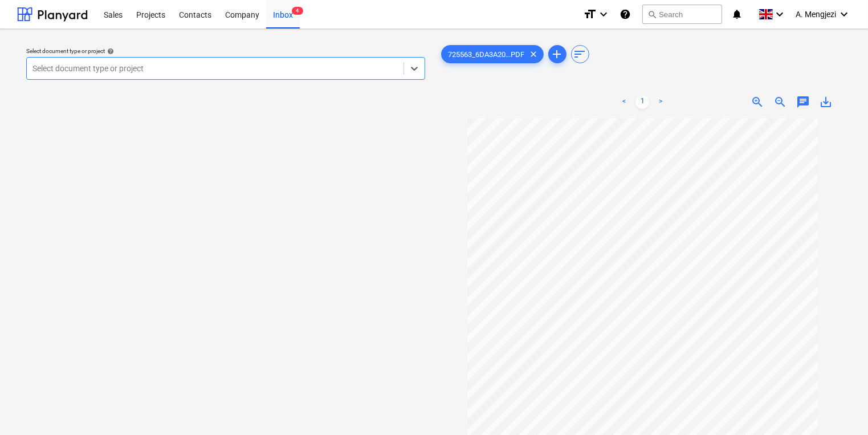
click at [136, 73] on div at bounding box center [214, 68] width 365 height 11
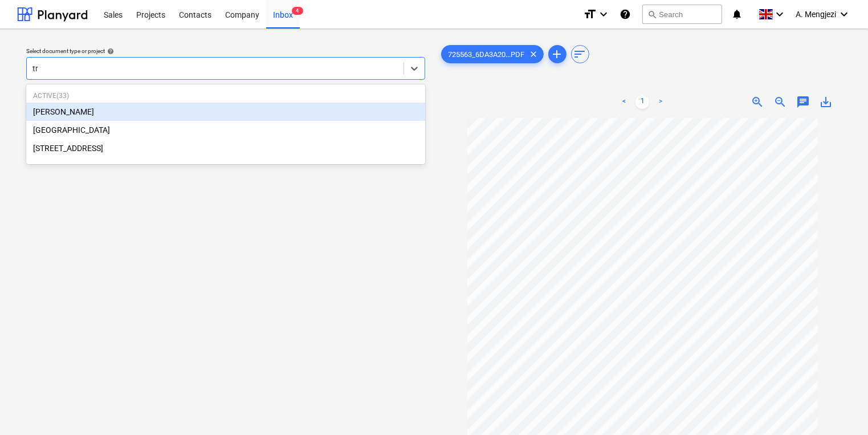
type input "tre"
click at [125, 112] on div "[PERSON_NAME]" at bounding box center [225, 112] width 399 height 18
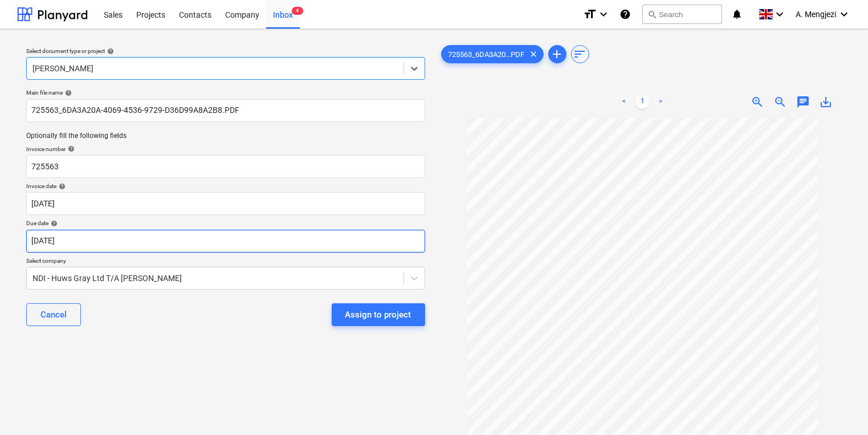
click at [124, 246] on body "Sales Projects Contacts Company Inbox 4 format_size keyboard_arrow_down help se…" at bounding box center [434, 217] width 868 height 435
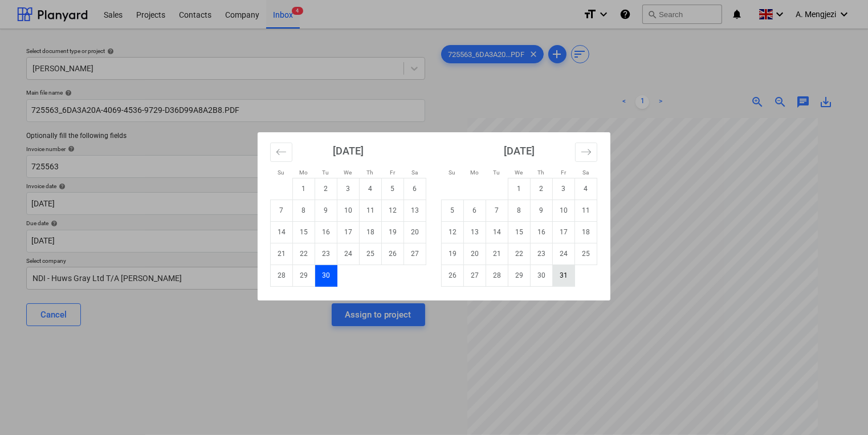
click at [569, 272] on td "31" at bounding box center [564, 275] width 22 height 22
type input "[DATE]"
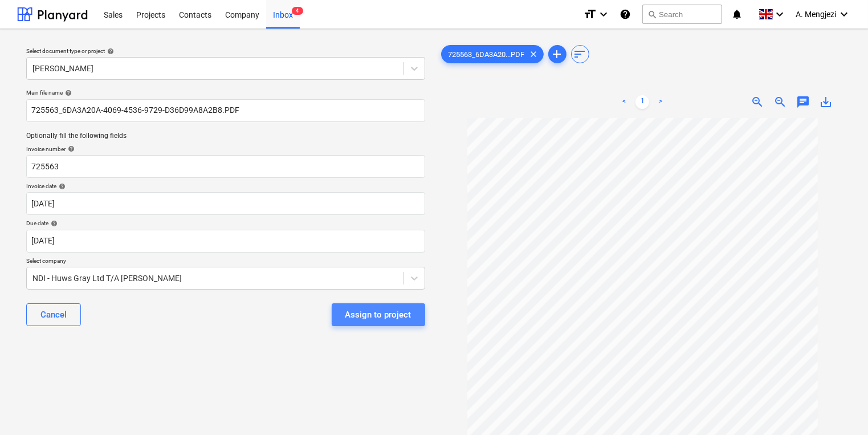
click at [404, 316] on div "Assign to project" at bounding box center [378, 314] width 66 height 15
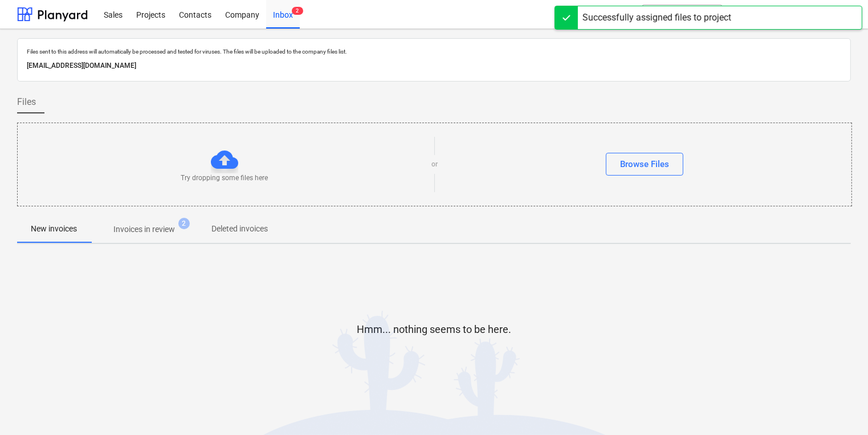
click at [179, 220] on span "Invoices in review 2" at bounding box center [144, 229] width 107 height 21
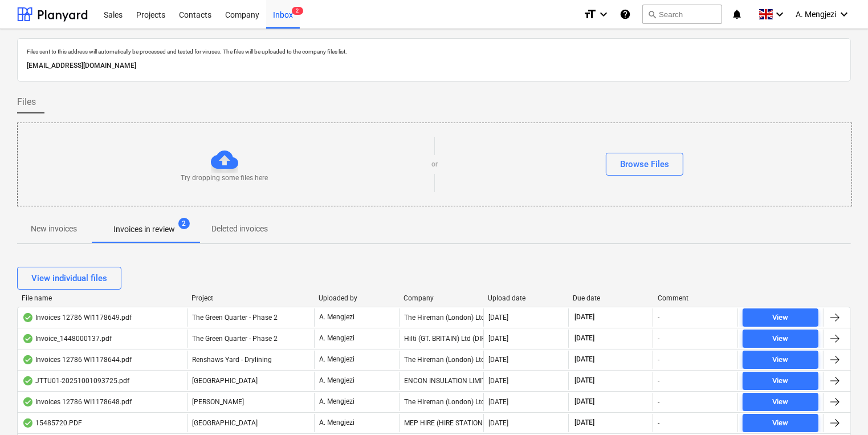
click at [421, 300] on div "Company" at bounding box center [442, 298] width 76 height 8
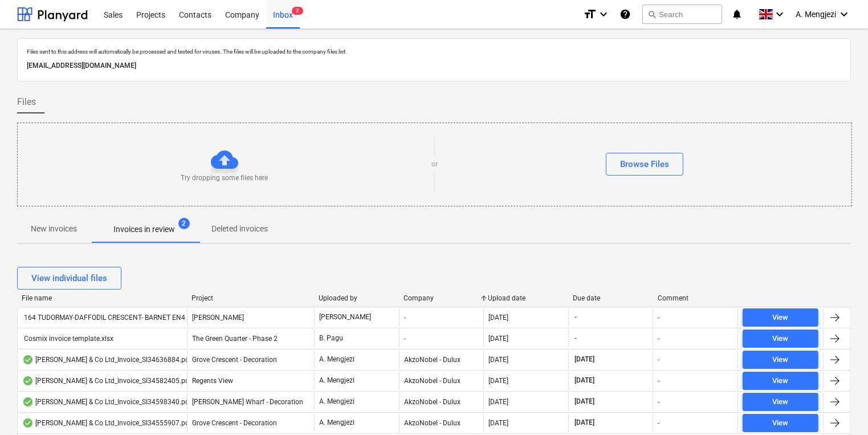
click at [421, 300] on div "Company" at bounding box center [442, 298] width 76 height 8
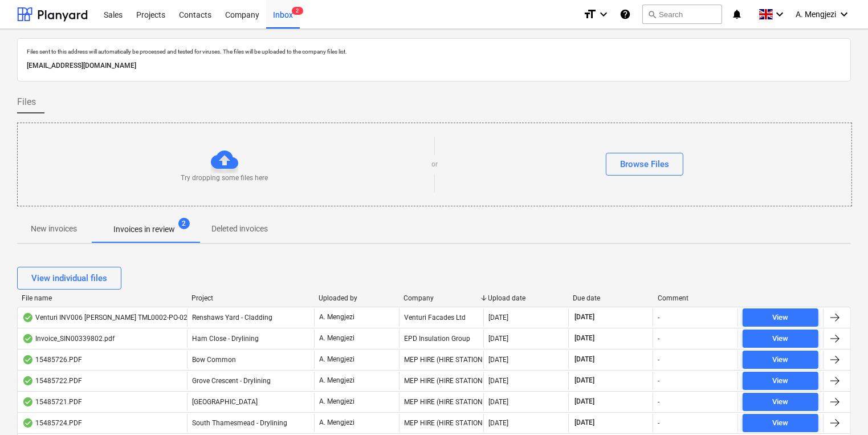
click at [421, 300] on div "Company" at bounding box center [442, 298] width 76 height 8
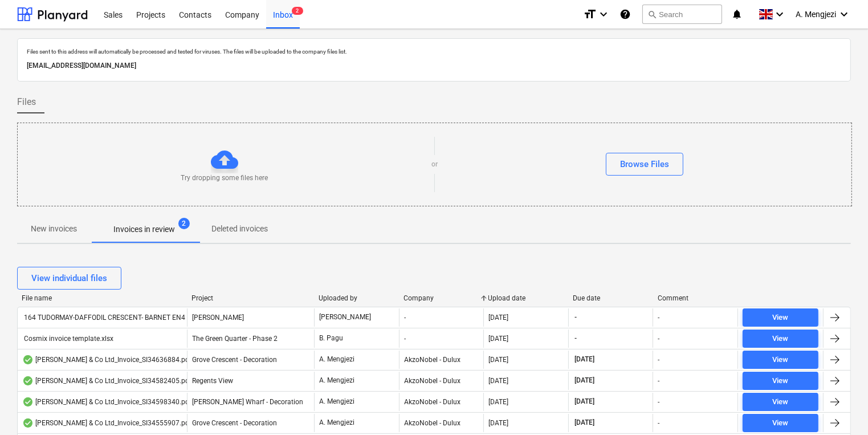
click at [420, 292] on div "View individual files" at bounding box center [434, 278] width 834 height 32
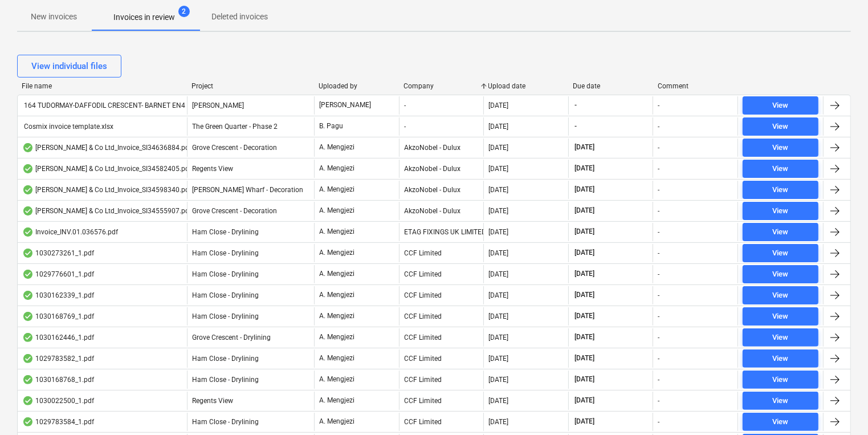
scroll to position [228, 0]
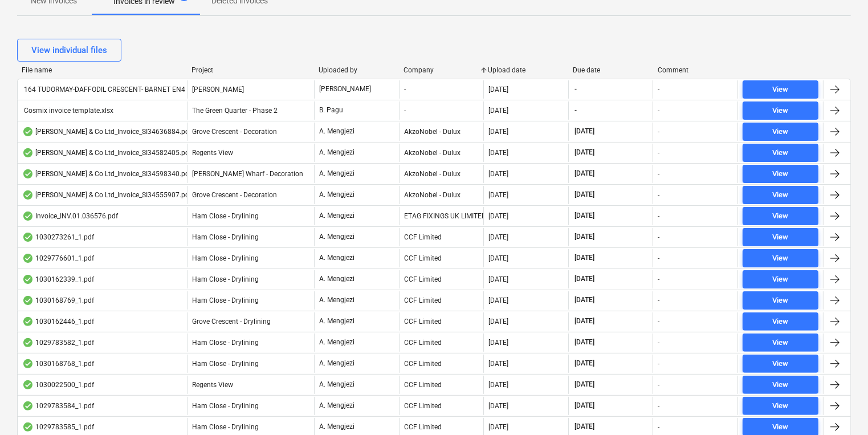
click at [418, 72] on div "Company" at bounding box center [442, 70] width 76 height 8
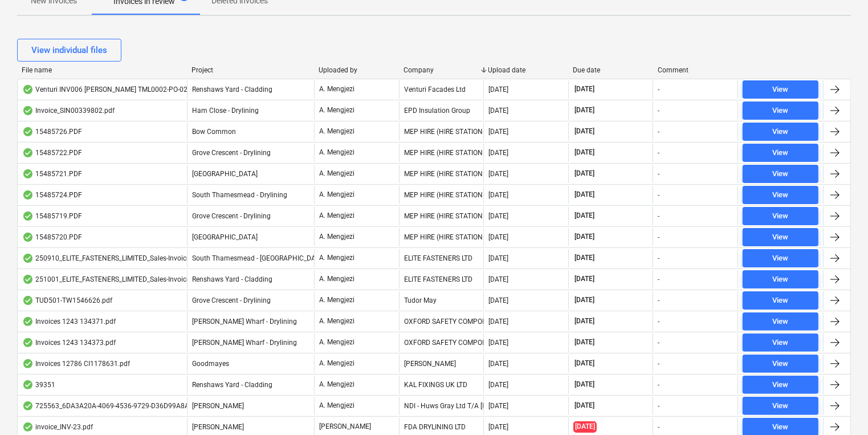
click at [418, 72] on div "Company" at bounding box center [442, 70] width 76 height 8
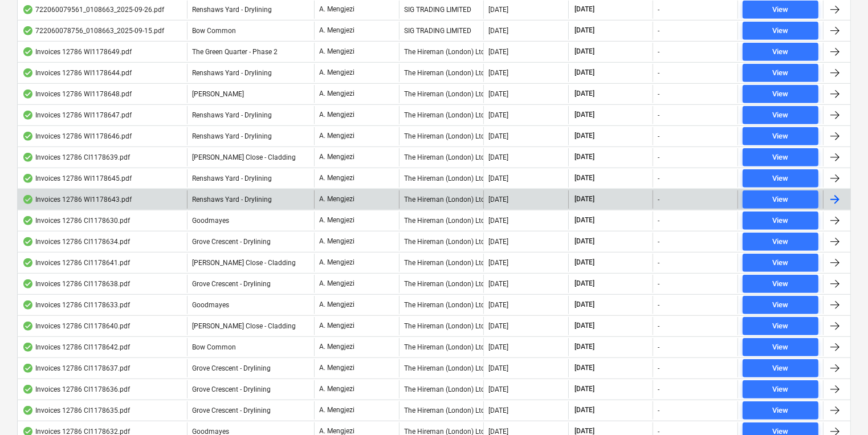
scroll to position [775, 0]
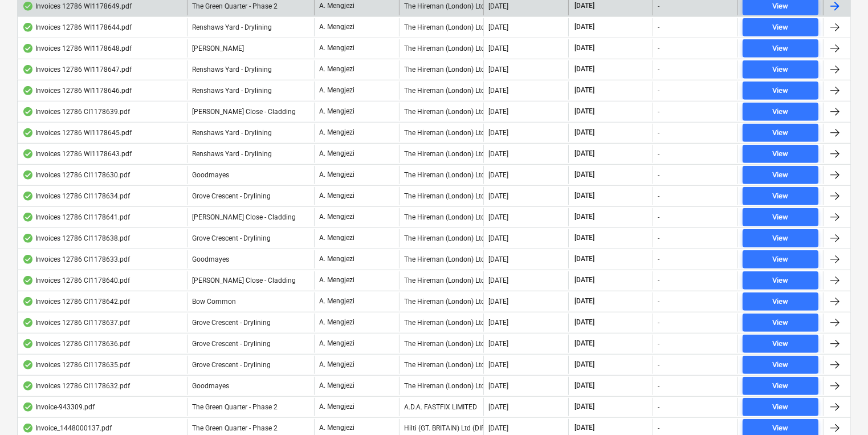
click at [454, 4] on div "The Hireman (London) Ltd." at bounding box center [441, 6] width 85 height 18
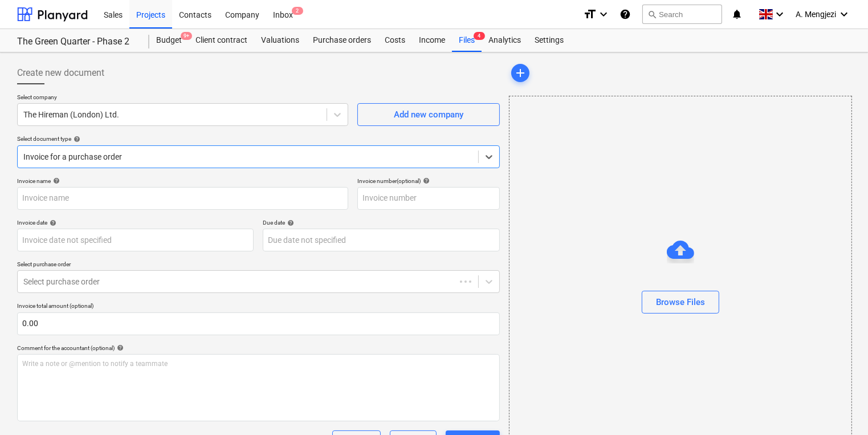
type input "WI1178649"
type input "[DATE]"
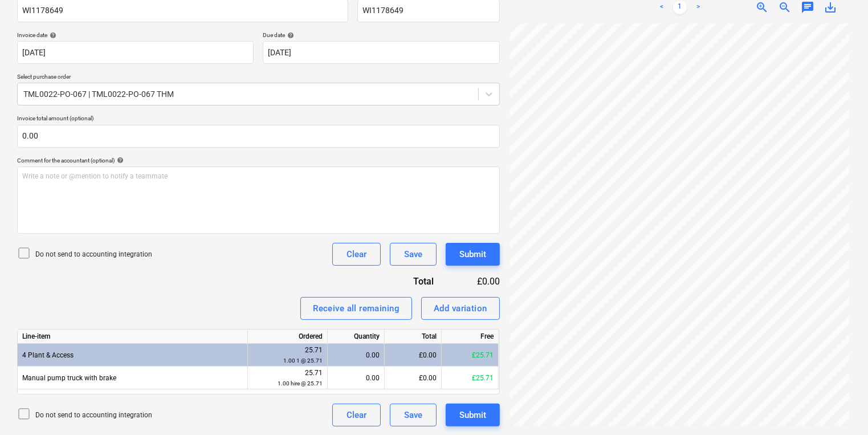
scroll to position [0, 3]
click at [453, 269] on div "Create new document Select company The Hireman ([GEOGRAPHIC_DATA]) Ltd. Add new…" at bounding box center [434, 149] width 843 height 561
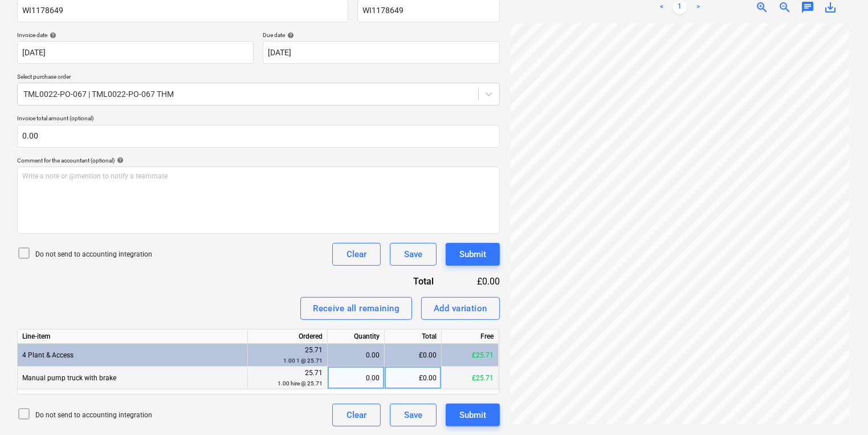
click at [371, 368] on div "0.00" at bounding box center [355, 378] width 47 height 23
type input "1"
click at [471, 253] on div "Submit" at bounding box center [472, 254] width 27 height 15
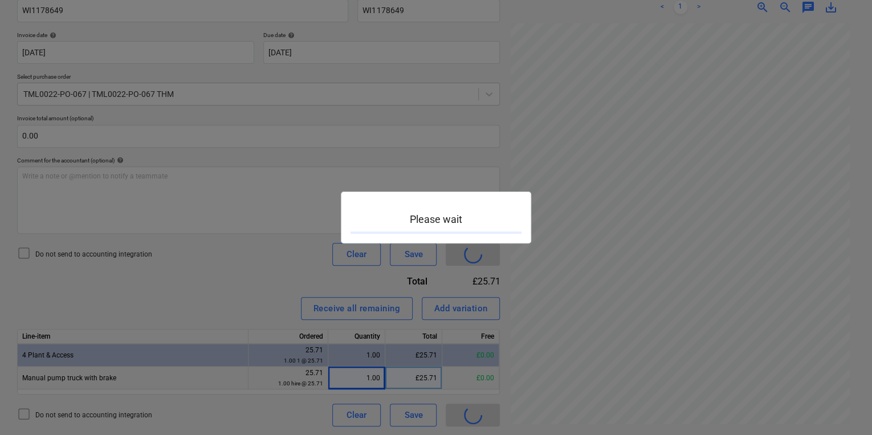
scroll to position [84, 2]
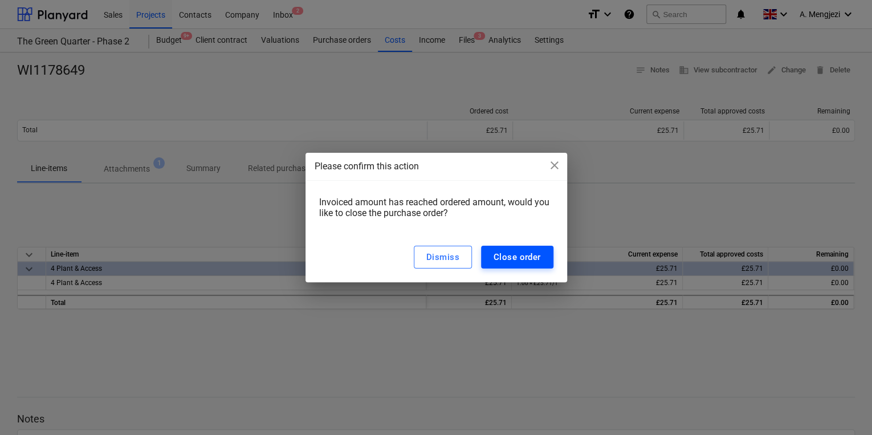
click at [501, 268] on button "Close order" at bounding box center [517, 257] width 72 height 23
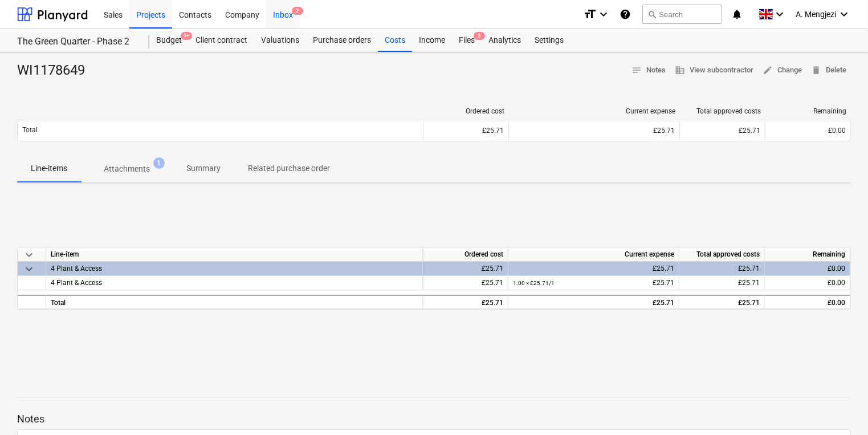
click at [273, 11] on div "Inbox 2" at bounding box center [283, 13] width 34 height 29
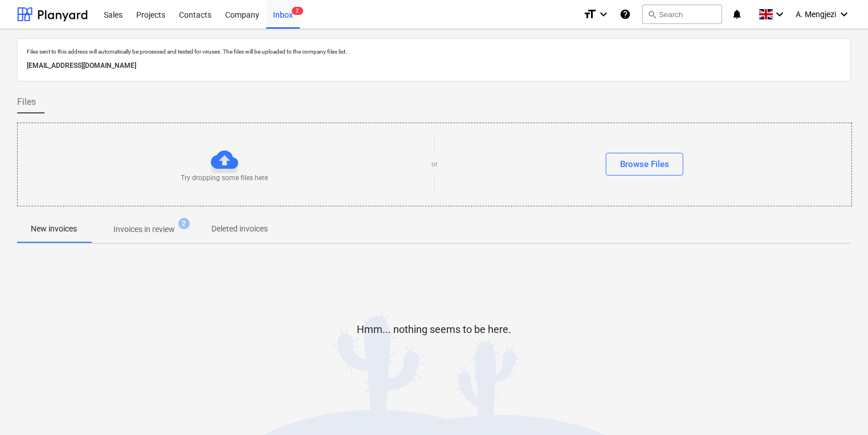
click at [150, 230] on p "Invoices in review" at bounding box center [144, 229] width 62 height 12
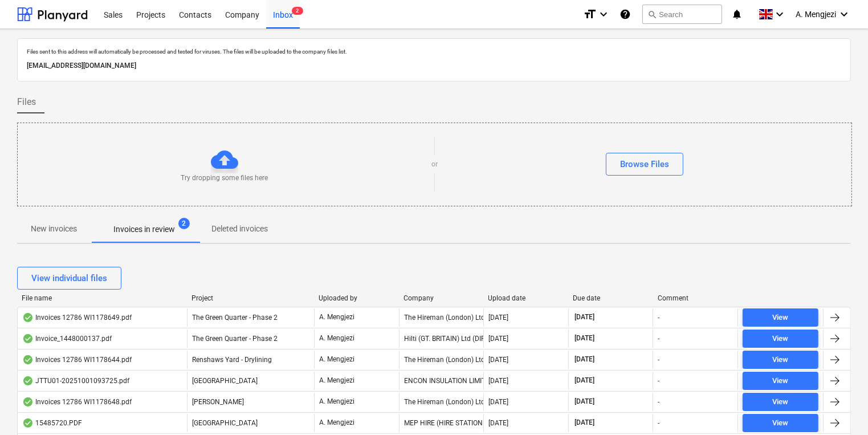
click at [421, 290] on div "View individual files" at bounding box center [434, 278] width 834 height 32
click at [424, 292] on div "View individual files" at bounding box center [434, 278] width 834 height 32
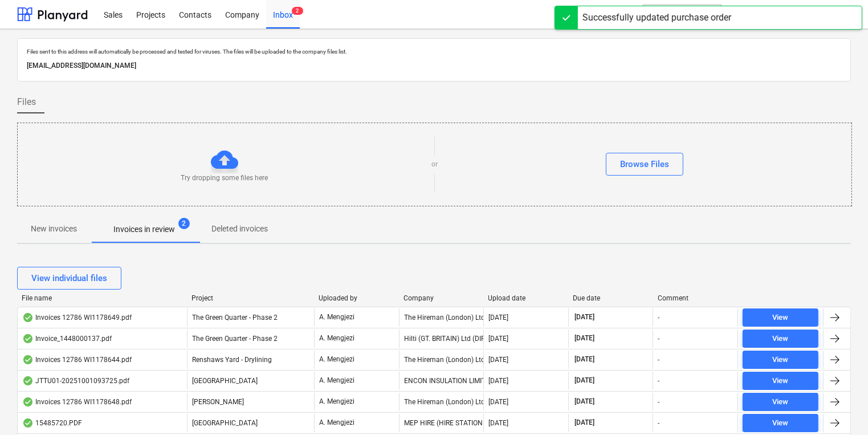
click at [423, 298] on div "Company" at bounding box center [442, 298] width 76 height 8
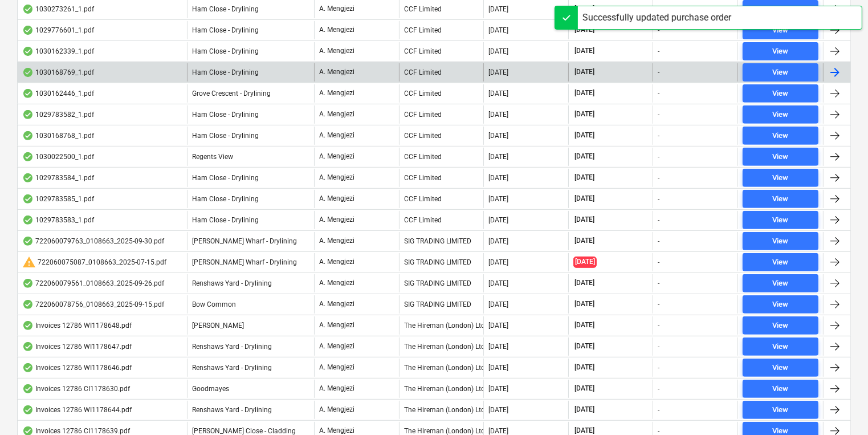
scroll to position [638, 0]
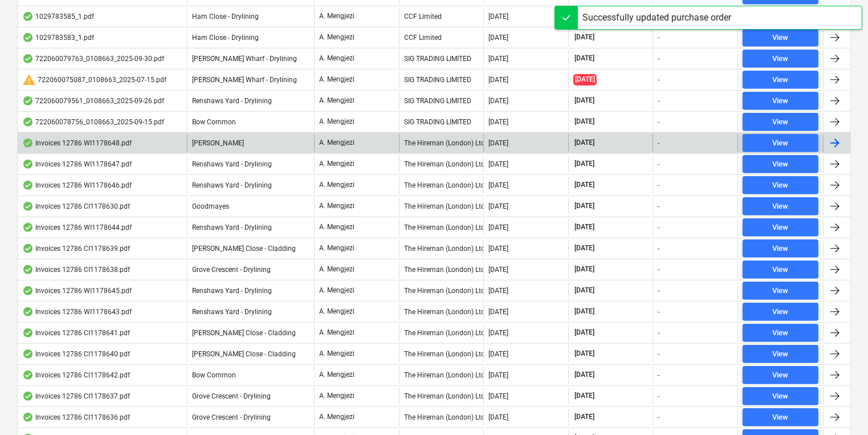
click at [449, 145] on div "The Hireman (London) Ltd." at bounding box center [441, 143] width 85 height 18
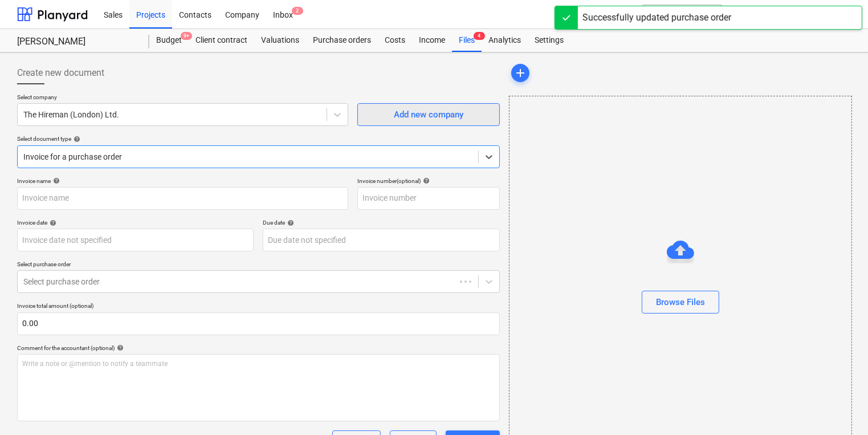
type input "WI1178648"
type input "[DATE]"
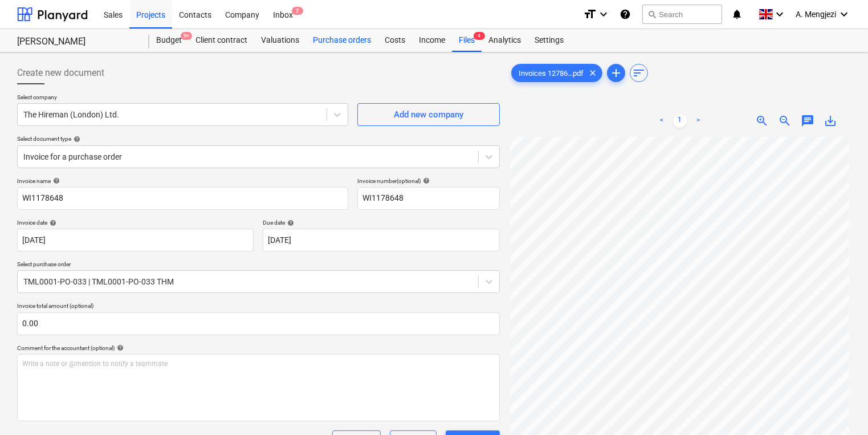
click at [358, 40] on div "Purchase orders" at bounding box center [342, 40] width 72 height 23
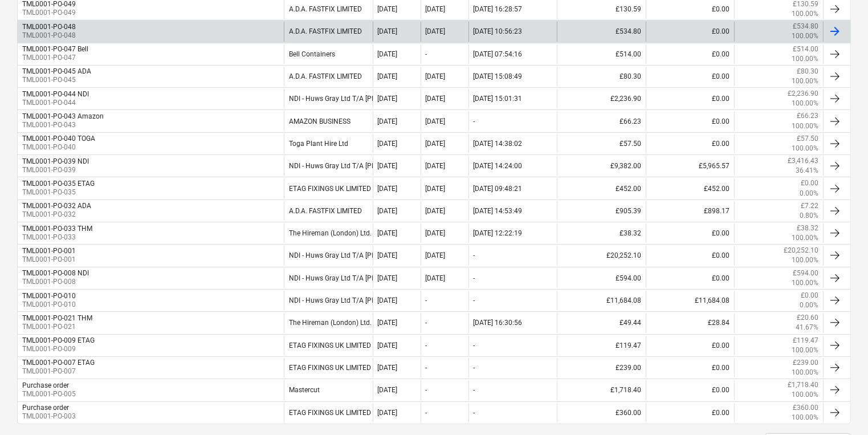
scroll to position [365, 0]
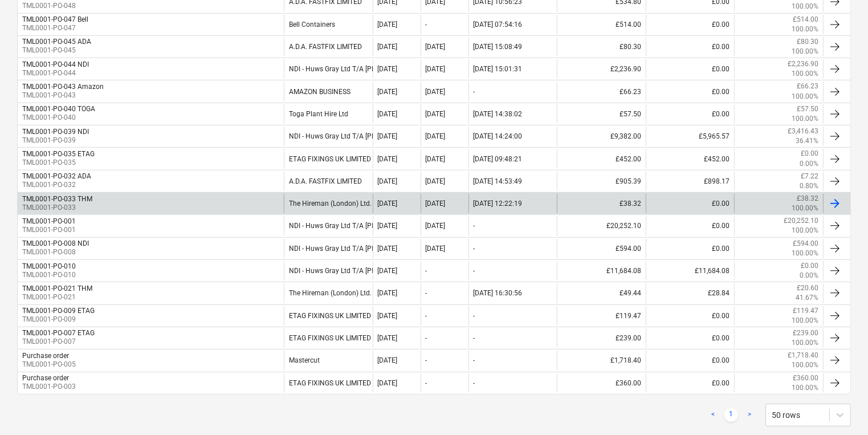
click at [162, 194] on div "TML0001-PO-033 THM TML0001-PO-033" at bounding box center [151, 203] width 266 height 19
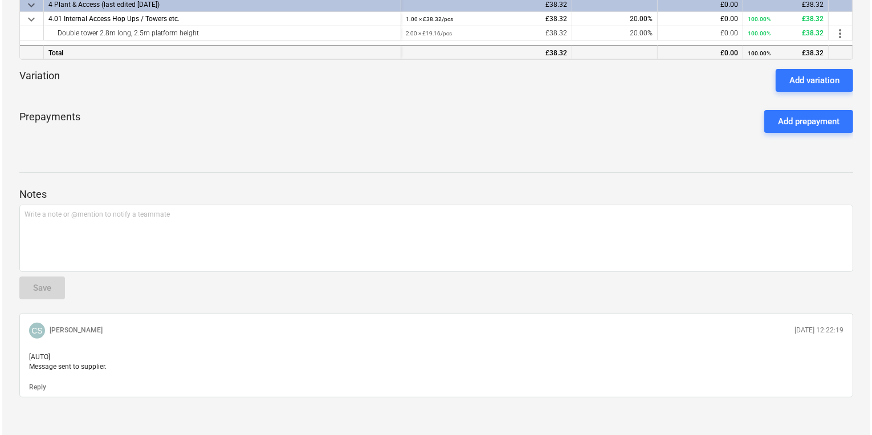
scroll to position [54, 0]
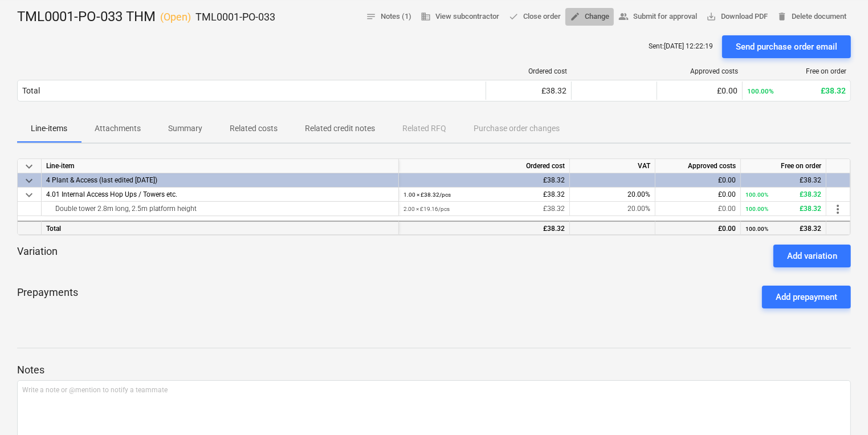
click at [579, 21] on span "edit Change" at bounding box center [589, 16] width 39 height 13
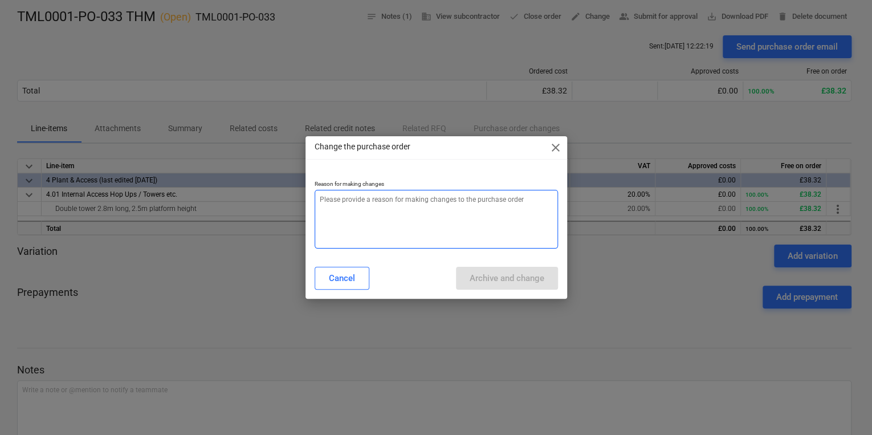
drag, startPoint x: 467, startPoint y: 258, endPoint x: 455, endPoint y: 229, distance: 31.4
click at [466, 258] on div "Reason for making changes" at bounding box center [437, 214] width 262 height 87
click at [455, 226] on textarea at bounding box center [436, 219] width 243 height 59
type textarea "x"
type textarea "p"
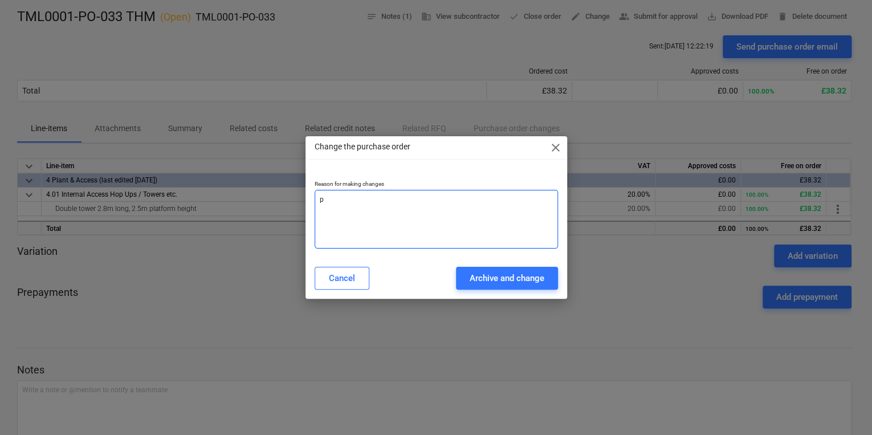
type textarea "x"
type textarea "pr"
type textarea "x"
type textarea "pri"
type textarea "x"
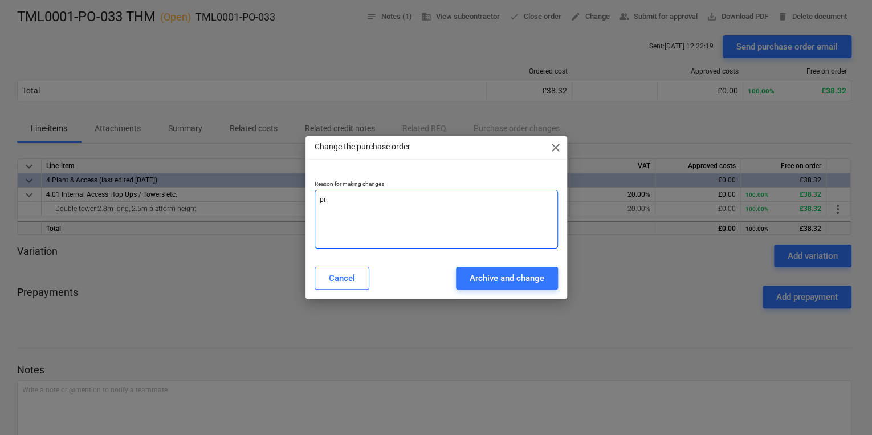
type textarea "pric"
type textarea "x"
type textarea "price"
type textarea "x"
type textarea "price"
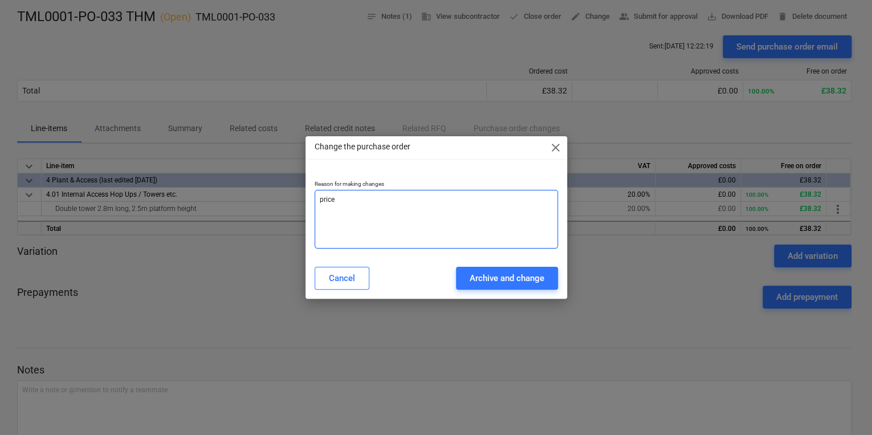
type textarea "x"
type textarea "price c"
type textarea "x"
type textarea "price ch"
type textarea "x"
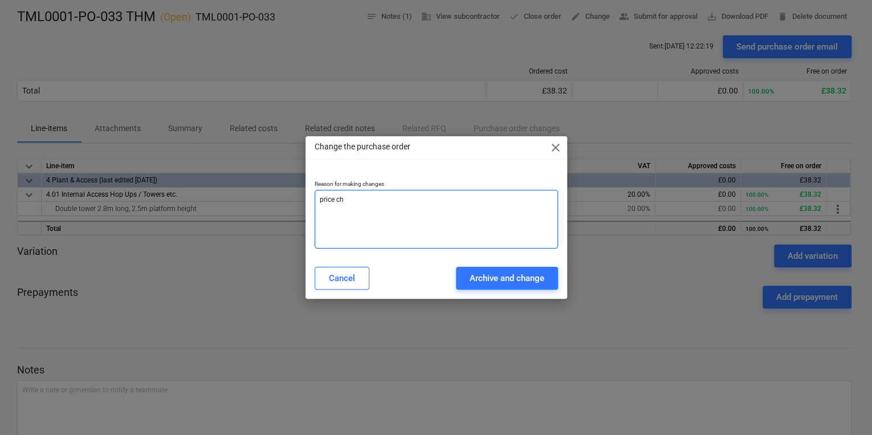
type textarea "price cha"
type textarea "x"
type textarea "price chan"
type textarea "x"
type textarea "[PERSON_NAME]"
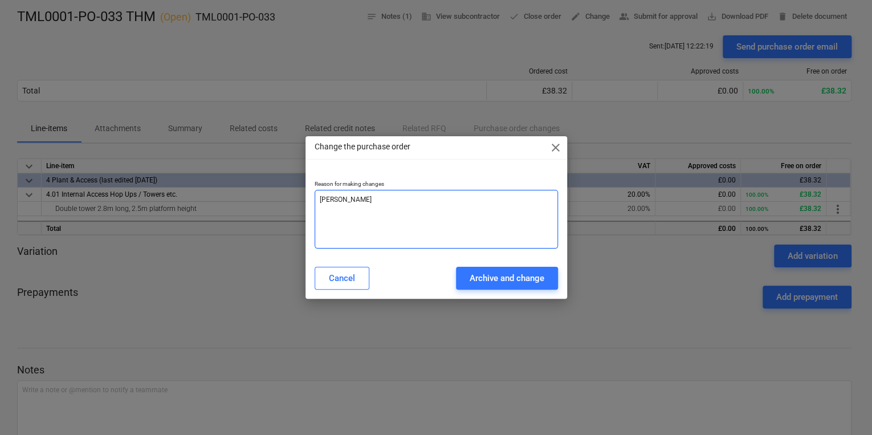
type textarea "x"
type textarea "price change"
type textarea "x"
type textarea "price change"
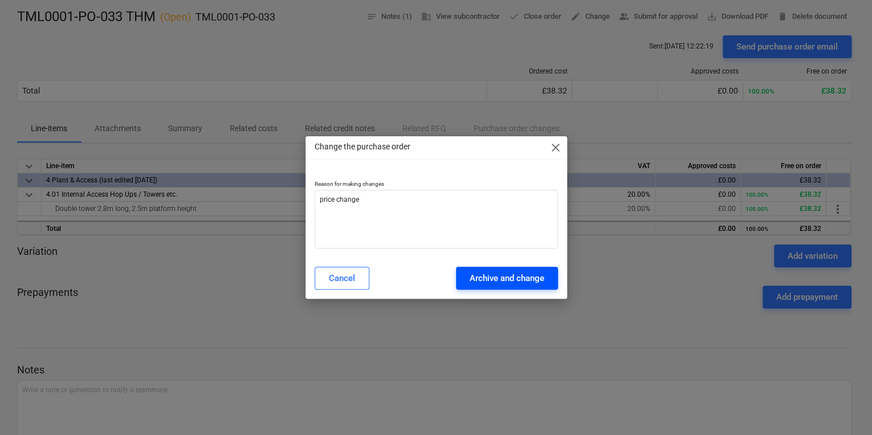
click at [487, 289] on button "Archive and change" at bounding box center [507, 278] width 102 height 23
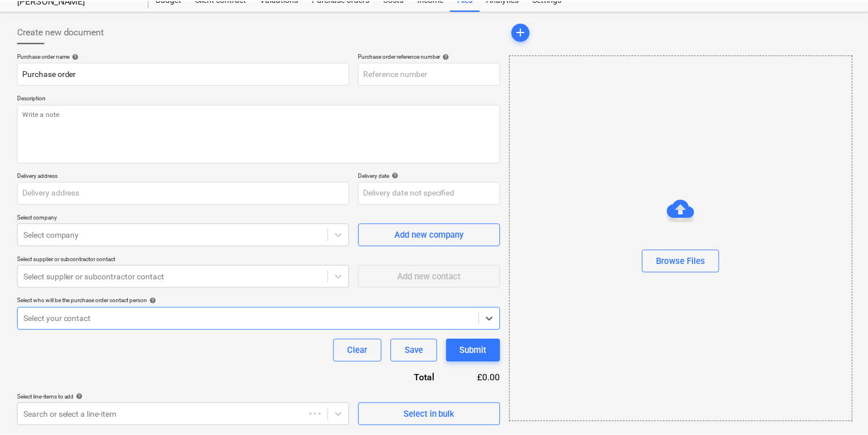
scroll to position [40, 0]
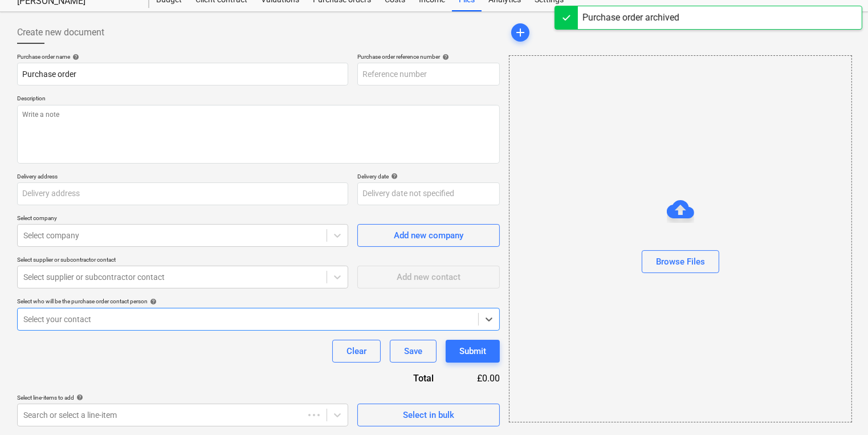
type textarea "x"
type input "TML0001-PO-033 THM"
type input "TML0001-PO-033"
type textarea "Site contact [PERSON_NAME] [PHONE_NUMBER] 2nr towers please"
type input "Berkeley Homes (NE London) Ltd, [STREET_ADDRESS][PERSON_NAME]"
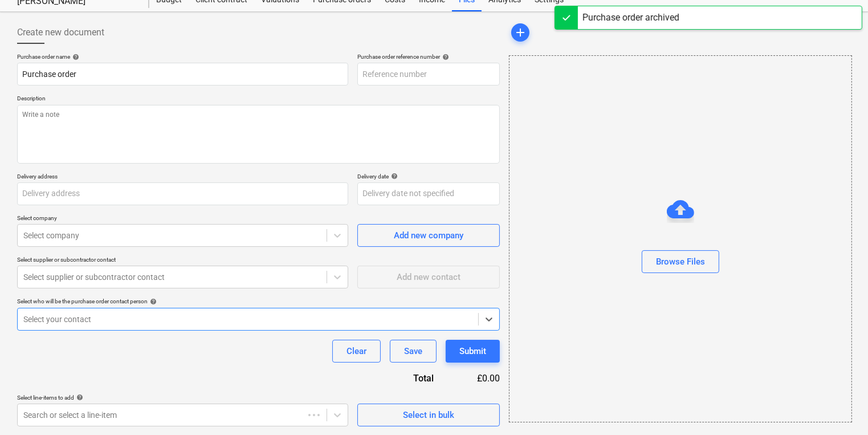
type input "[DATE]"
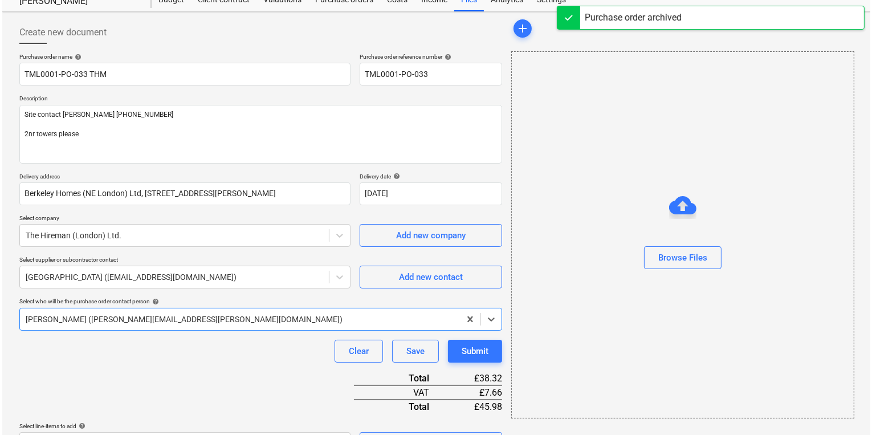
scroll to position [190, 0]
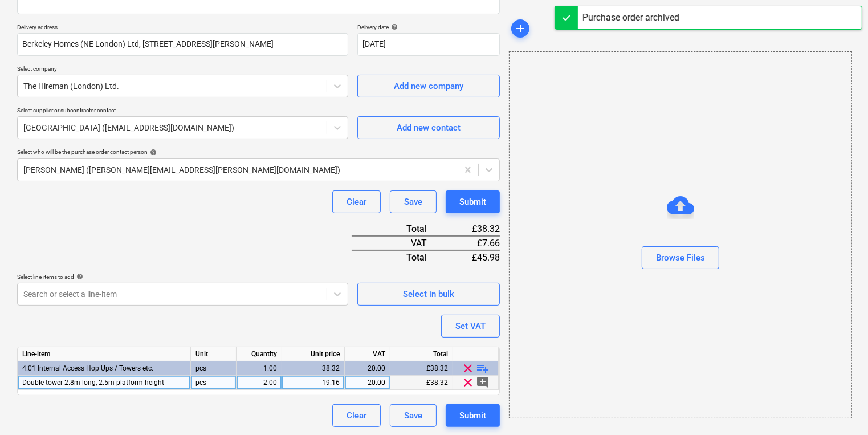
click at [312, 383] on div "19.16" at bounding box center [313, 383] width 53 height 14
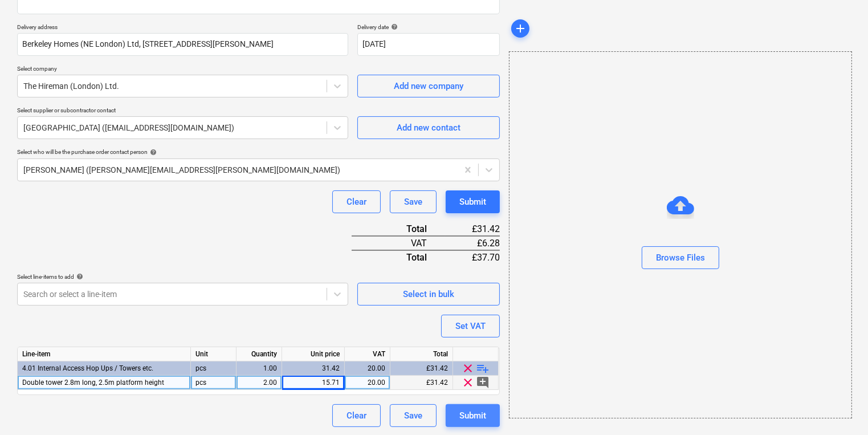
click at [490, 408] on button "Submit" at bounding box center [473, 415] width 54 height 23
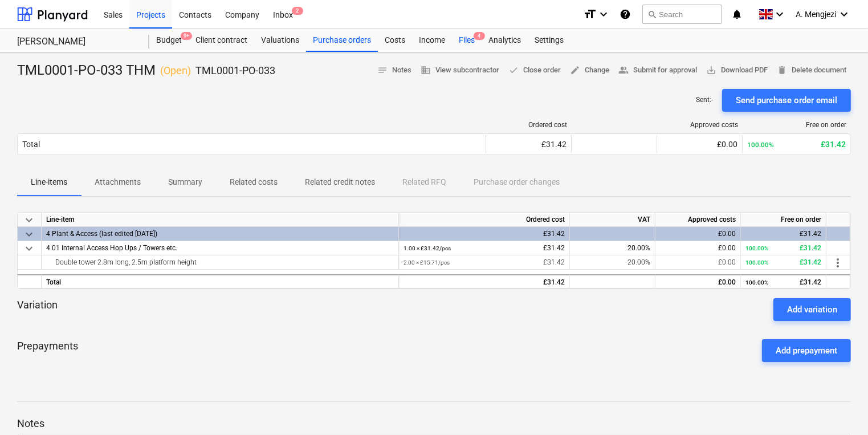
click at [465, 34] on div "Files 4" at bounding box center [467, 40] width 30 height 23
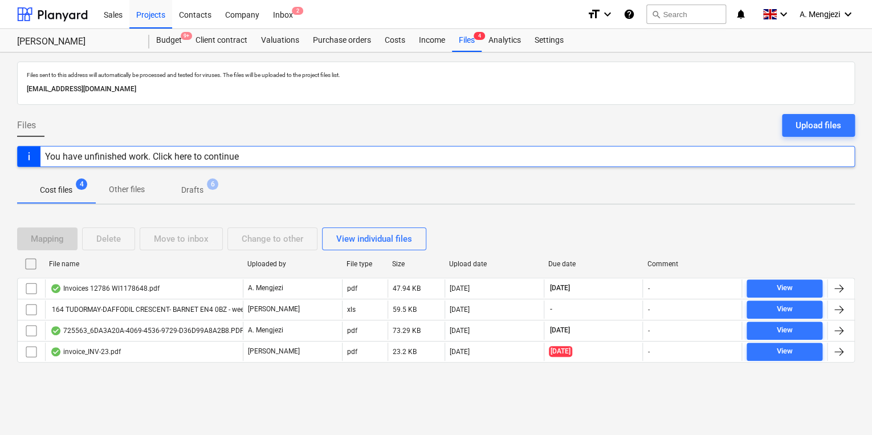
click at [192, 188] on p "Drafts" at bounding box center [192, 190] width 22 height 12
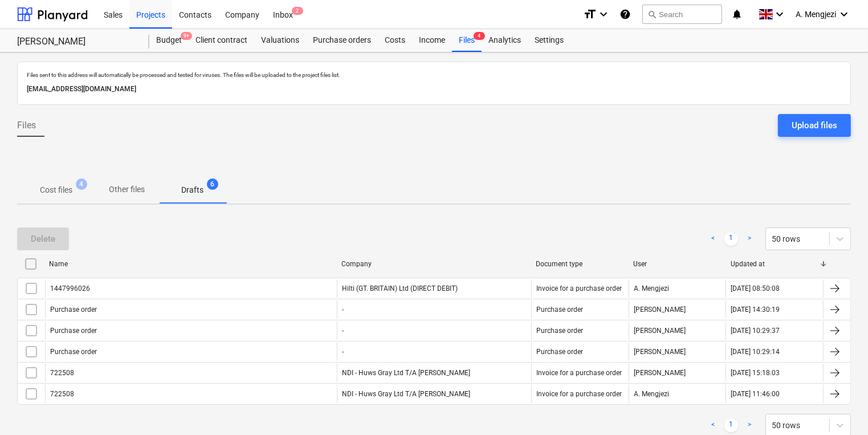
click at [50, 187] on p "Cost files" at bounding box center [56, 190] width 32 height 12
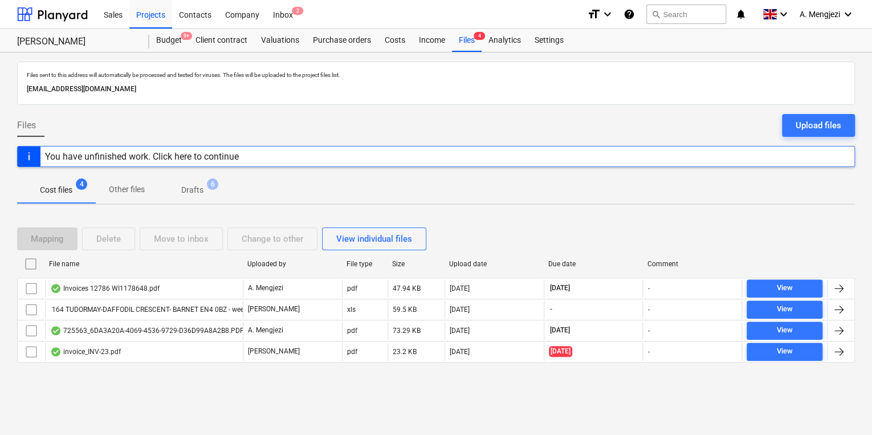
click at [120, 369] on div at bounding box center [436, 371] width 838 height 9
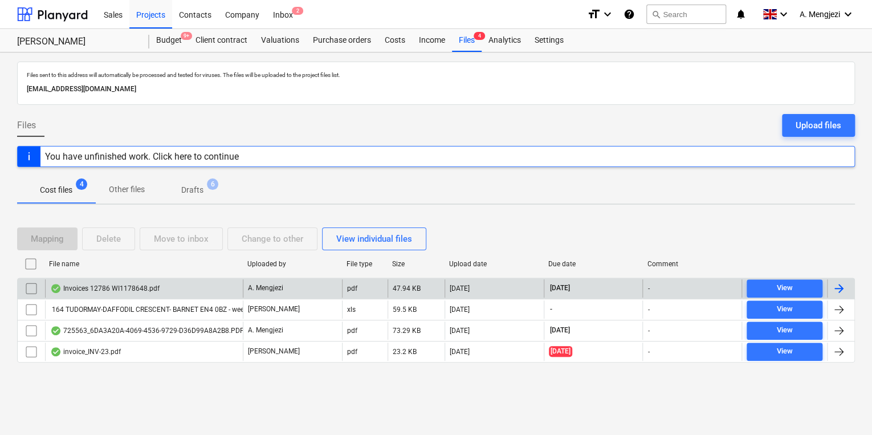
click at [140, 286] on div "Invoices 12786 WI1178648.pdf" at bounding box center [104, 288] width 109 height 9
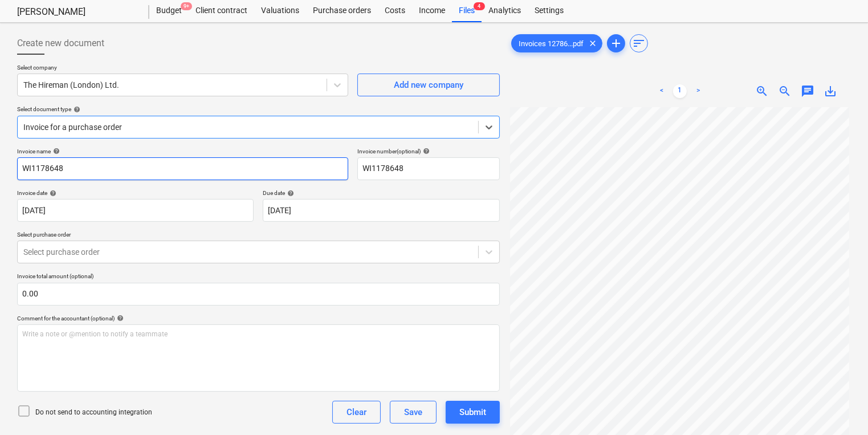
scroll to position [46, 0]
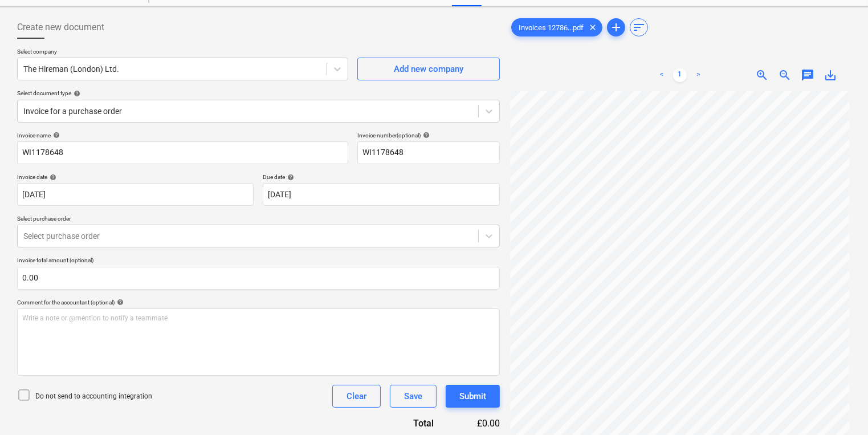
click at [112, 248] on div "Invoice name help WI1178648 Invoice number (optional) help WI1178648 Invoice da…" at bounding box center [258, 350] width 483 height 437
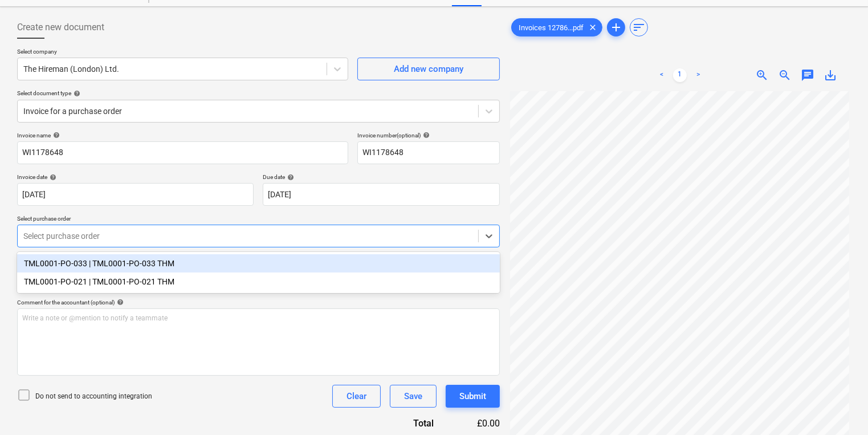
click at [109, 242] on div "Select purchase order" at bounding box center [248, 236] width 461 height 16
click at [112, 264] on div "TML0001-PO-033 | TML0001-PO-033 THM" at bounding box center [258, 263] width 483 height 18
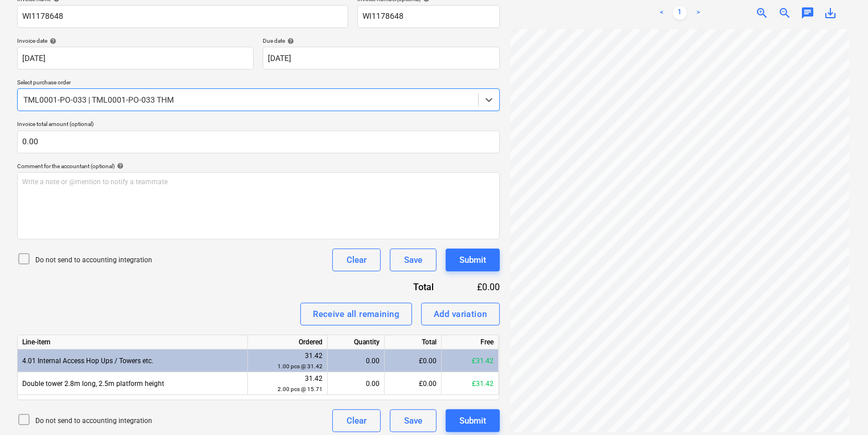
scroll to position [188, 0]
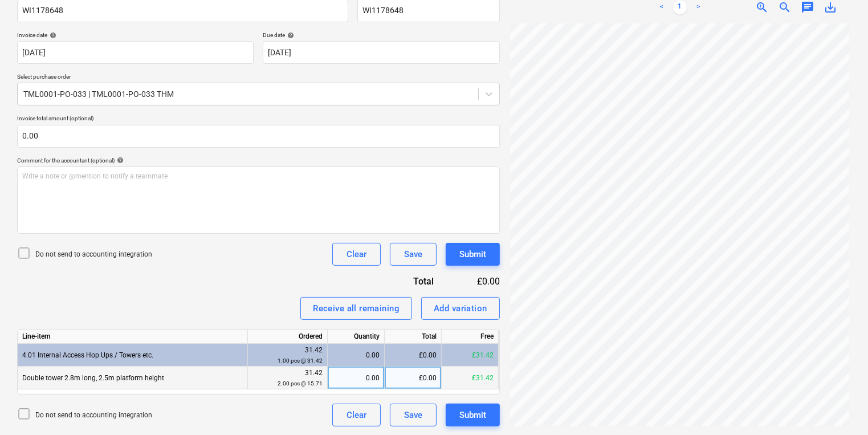
click at [340, 378] on div "0.00" at bounding box center [355, 378] width 47 height 23
click at [355, 374] on div "2.00" at bounding box center [355, 378] width 47 height 23
click at [443, 299] on button "Add variation" at bounding box center [460, 308] width 79 height 23
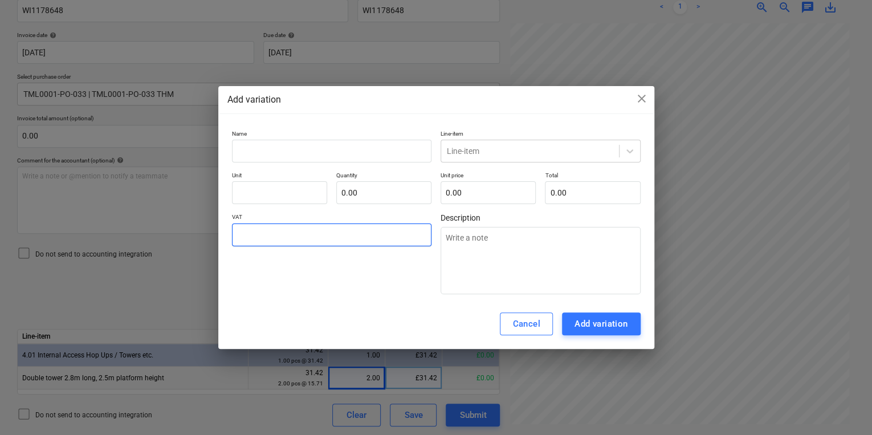
drag, startPoint x: 337, startPoint y: 233, endPoint x: 345, endPoint y: 231, distance: 8.6
click at [345, 231] on input "text" at bounding box center [332, 234] width 200 height 23
click at [641, 95] on span "close" at bounding box center [642, 99] width 14 height 14
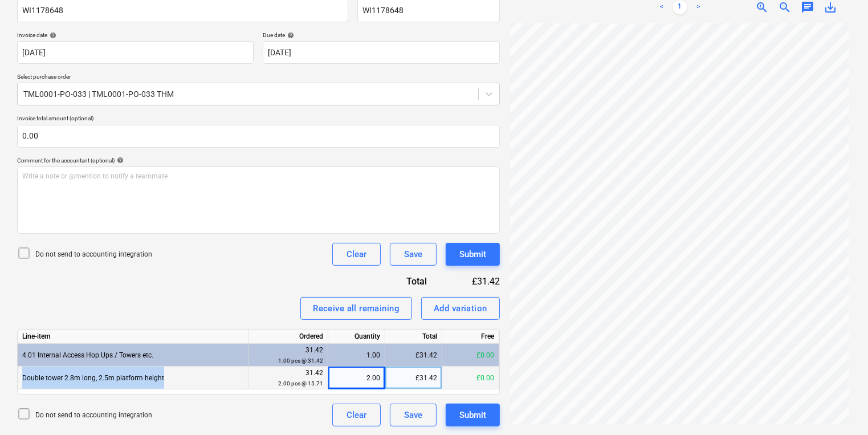
drag, startPoint x: 192, startPoint y: 376, endPoint x: 22, endPoint y: 385, distance: 170.1
click at [22, 385] on div "Double tower 2.8m long, 2.5m platform height" at bounding box center [133, 378] width 231 height 23
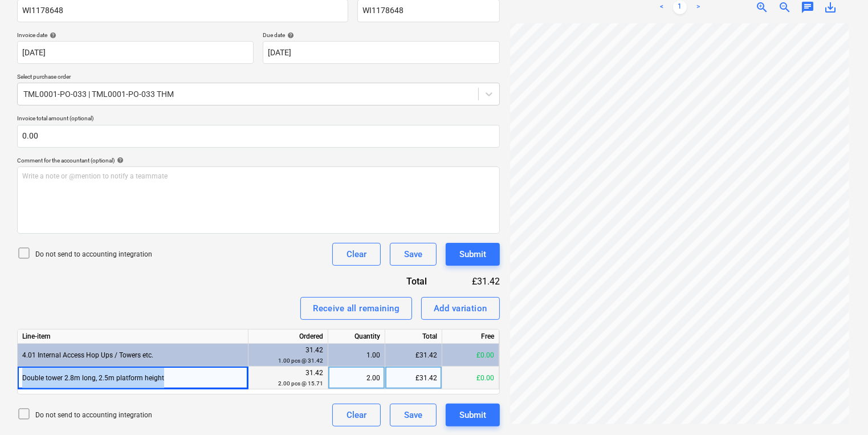
copy div "Double tower 2.8m long, 2.5m platform height"
click at [451, 310] on div "Add variation" at bounding box center [461, 308] width 54 height 15
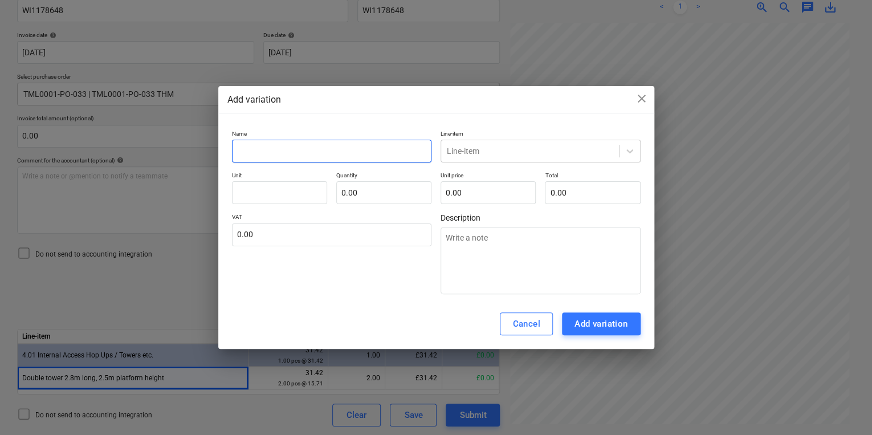
click at [326, 148] on input "text" at bounding box center [332, 151] width 200 height 23
paste input "Double tower 2.8m long, 2.5m platform height"
drag, startPoint x: 476, startPoint y: 164, endPoint x: 479, endPoint y: 154, distance: 10.3
click at [476, 164] on div "Name Double tower 2.8m long, 2.5m platform height Line-item Line-item Unit Quan…" at bounding box center [436, 212] width 409 height 165
click at [480, 154] on div at bounding box center [530, 150] width 166 height 11
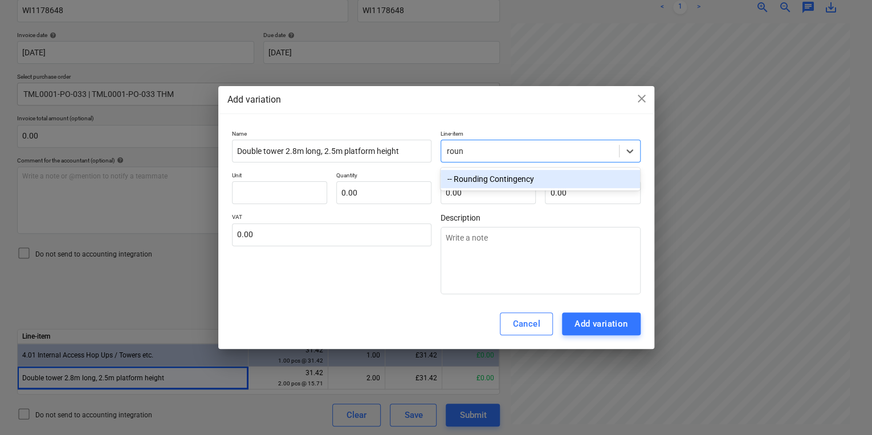
drag, startPoint x: 607, startPoint y: 182, endPoint x: 569, endPoint y: 176, distance: 37.5
click at [605, 182] on div "-- Rounding Contingency" at bounding box center [541, 179] width 200 height 18
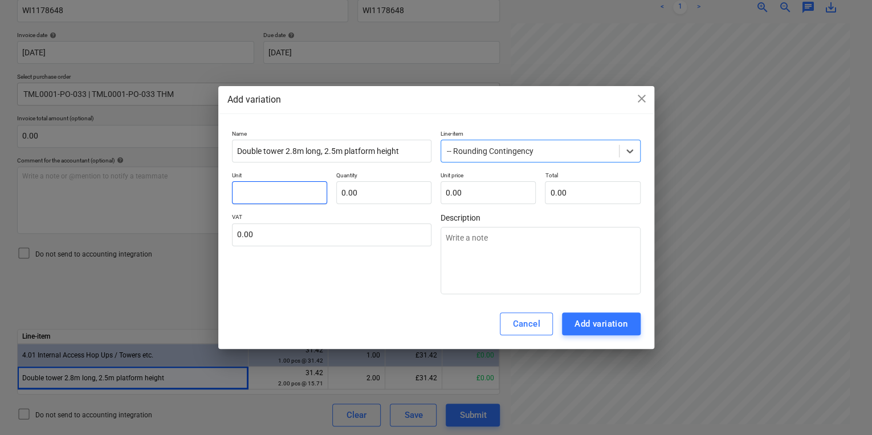
click at [240, 202] on input "text" at bounding box center [279, 192] width 95 height 23
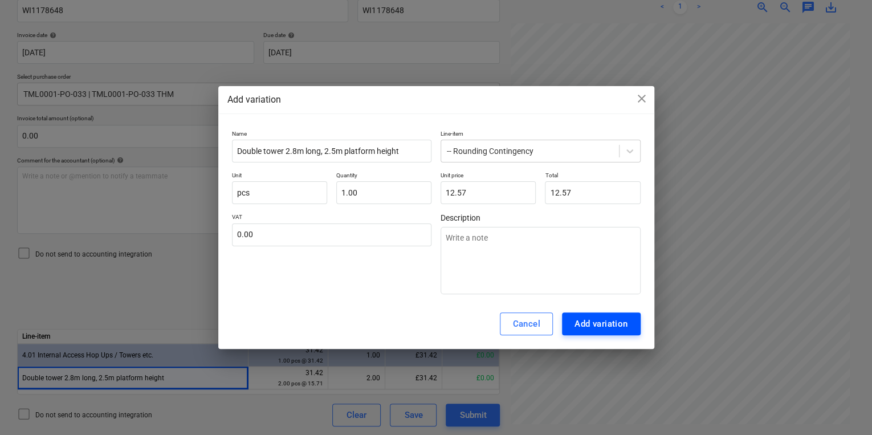
click at [632, 320] on button "Add variation" at bounding box center [601, 323] width 79 height 23
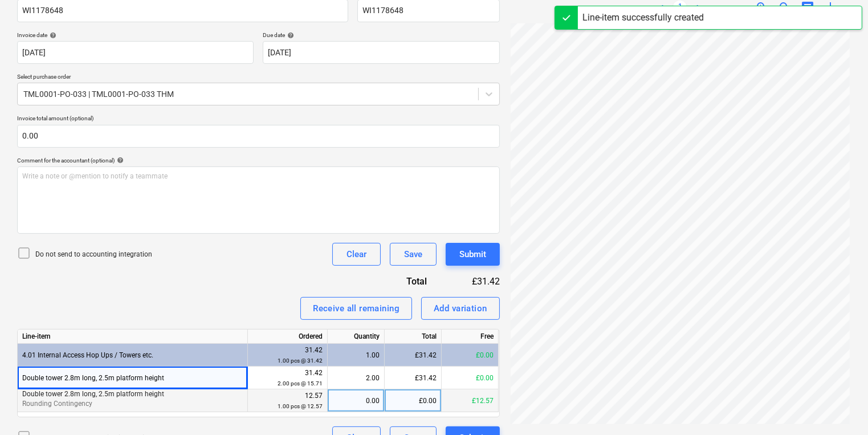
click at [348, 402] on div "0.00" at bounding box center [355, 400] width 47 height 23
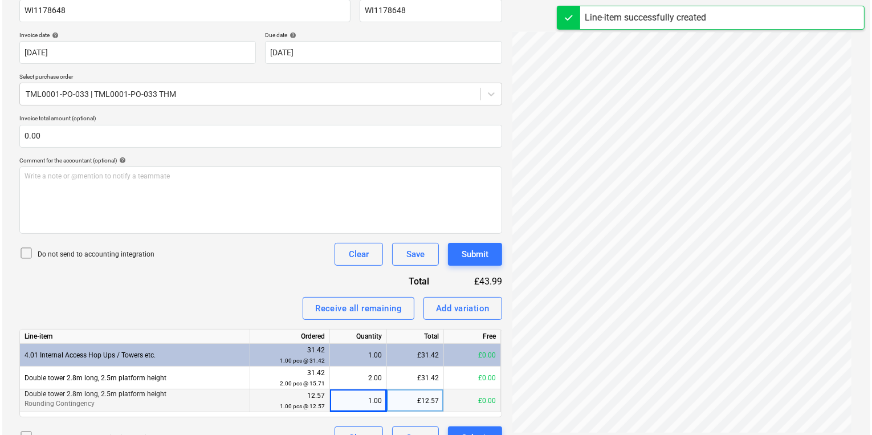
scroll to position [210, 0]
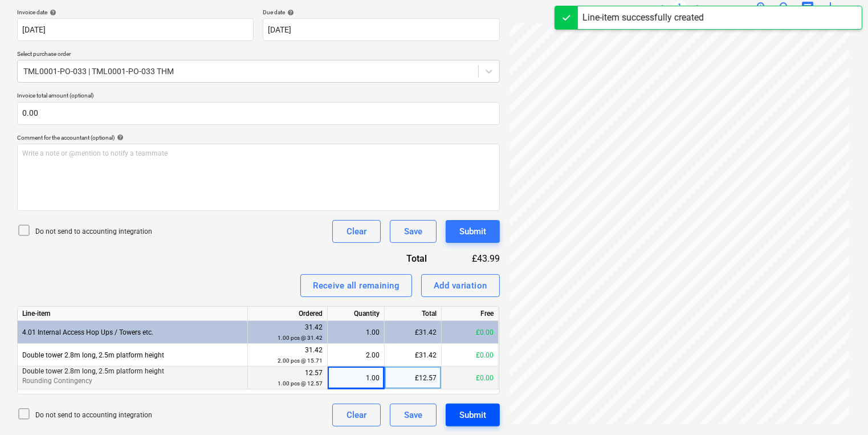
click at [463, 418] on div "Submit" at bounding box center [472, 415] width 27 height 15
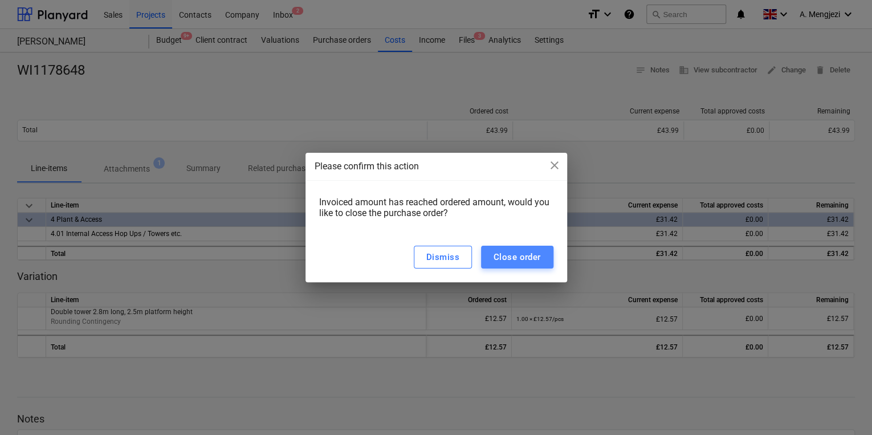
click at [530, 246] on button "Close order" at bounding box center [517, 257] width 72 height 23
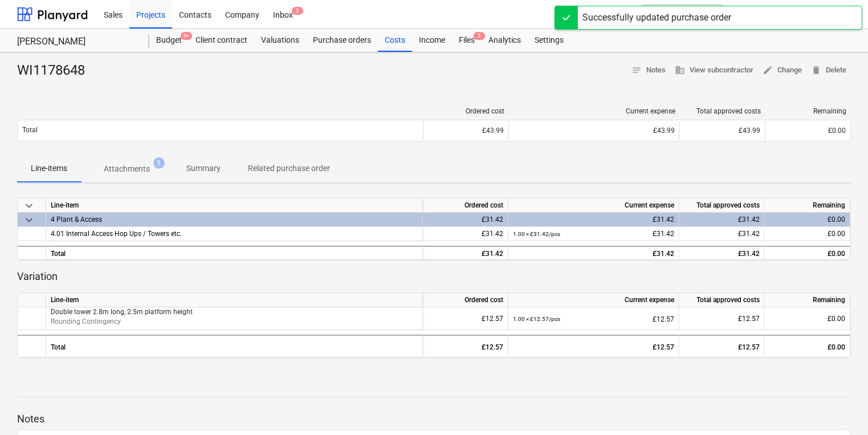
click at [307, 13] on div "Sales Projects Contacts Company Inbox 2" at bounding box center [335, 14] width 477 height 29
click at [297, 9] on span "2" at bounding box center [297, 11] width 11 height 8
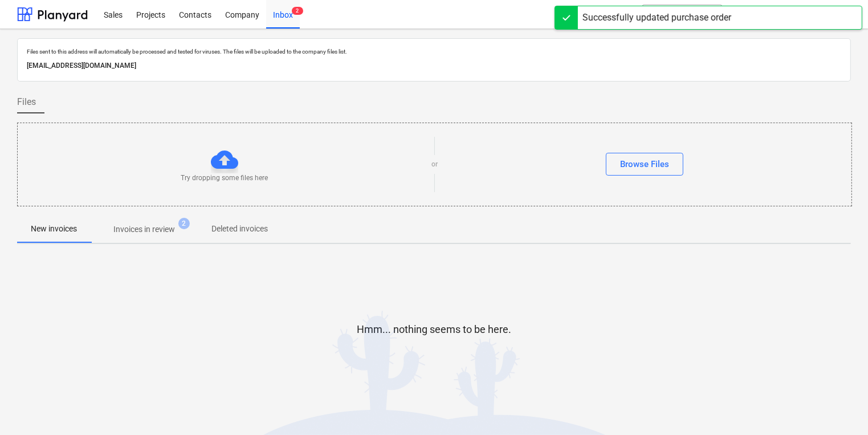
click at [183, 237] on span "Invoices in review 2" at bounding box center [144, 229] width 107 height 21
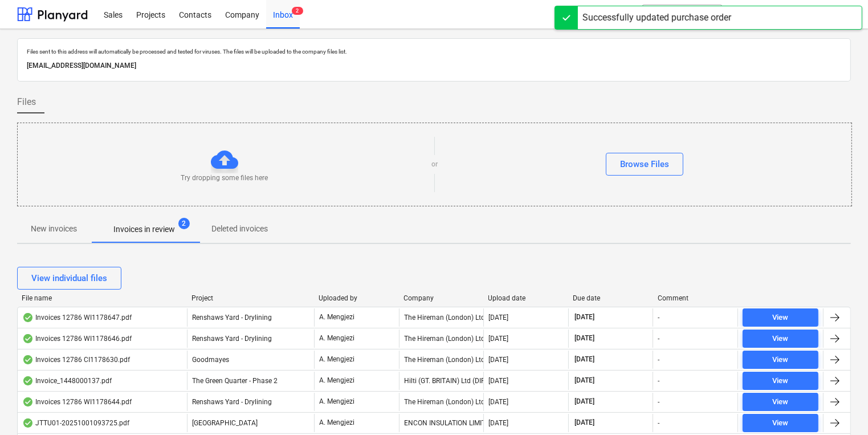
click at [429, 300] on div "Company" at bounding box center [442, 298] width 76 height 8
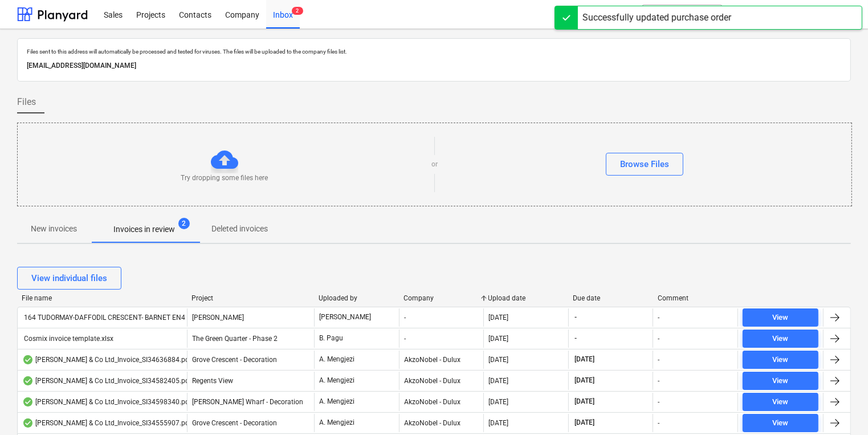
click at [429, 300] on div "Company" at bounding box center [442, 298] width 76 height 8
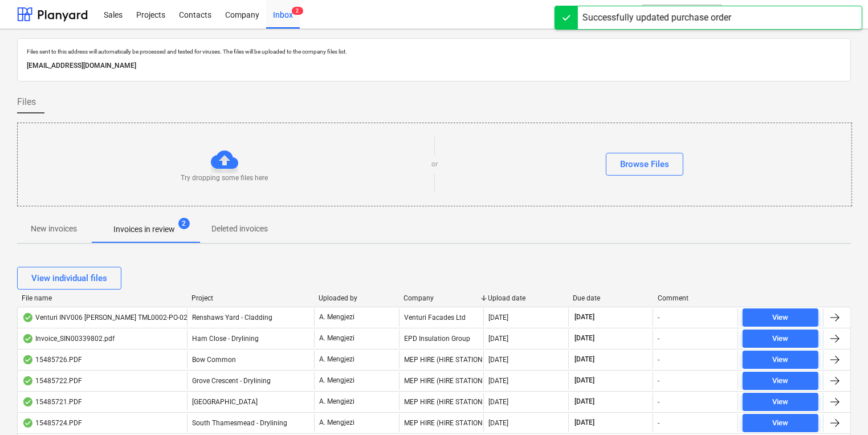
click at [429, 300] on div "Company" at bounding box center [442, 298] width 76 height 8
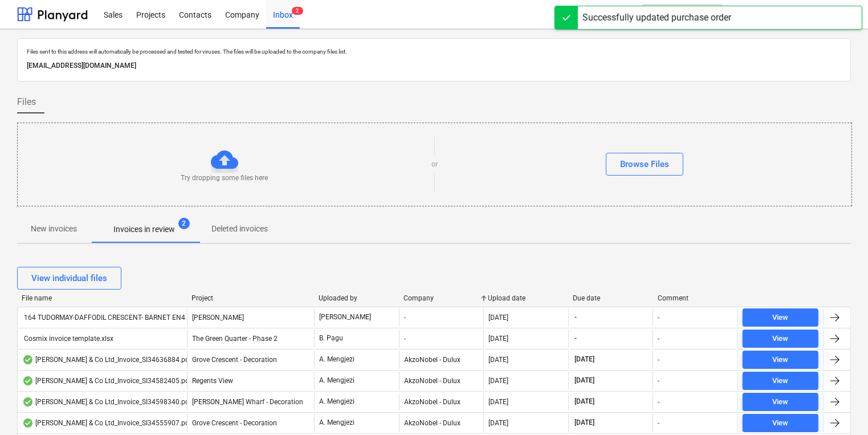
click at [429, 300] on div "Company" at bounding box center [442, 298] width 76 height 8
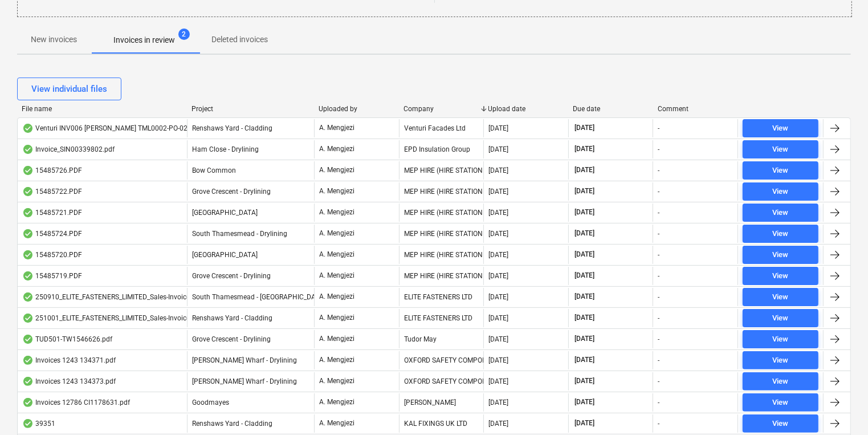
scroll to position [46, 0]
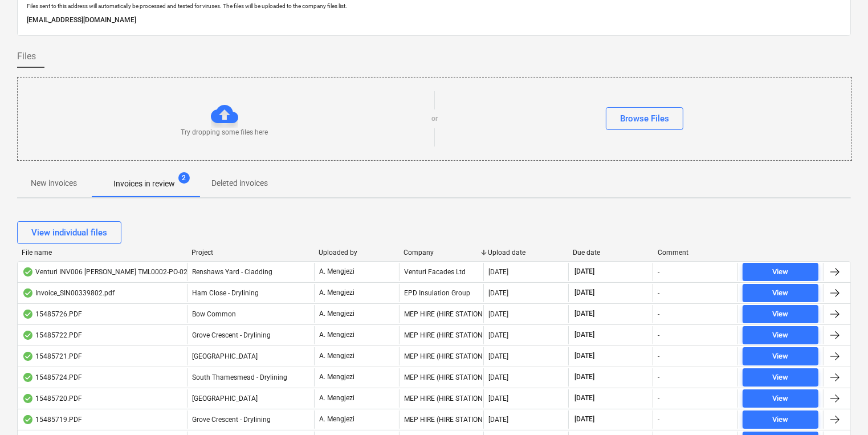
click at [422, 251] on div "Company" at bounding box center [442, 253] width 76 height 8
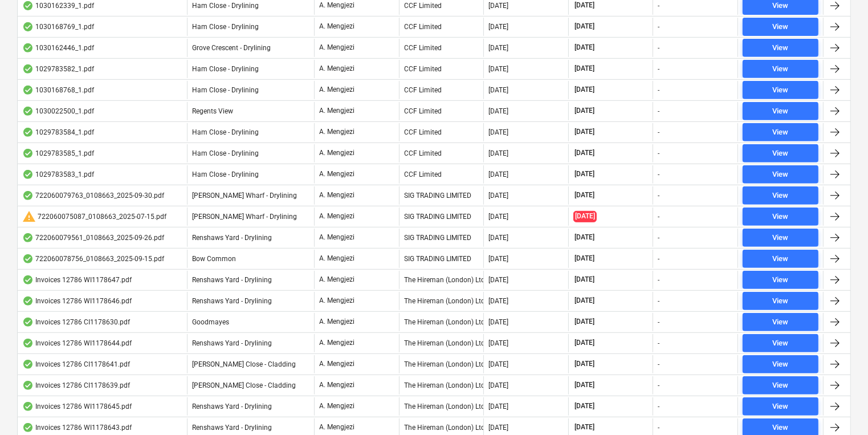
scroll to position [730, 0]
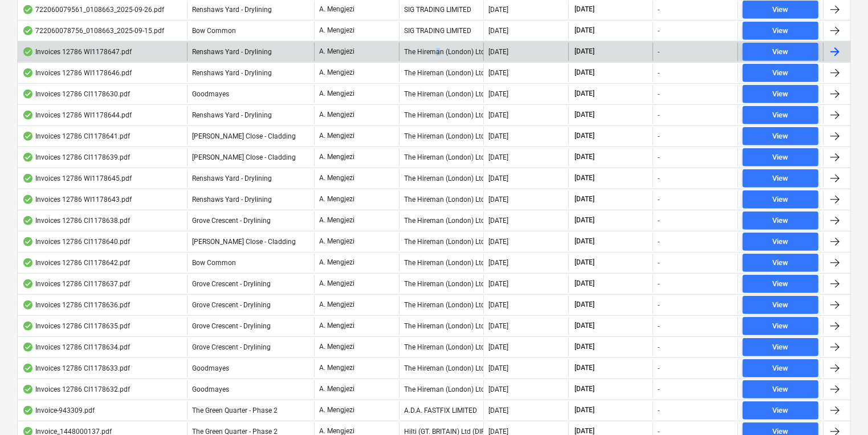
click at [438, 50] on div "The Hireman (London) Ltd." at bounding box center [441, 52] width 85 height 18
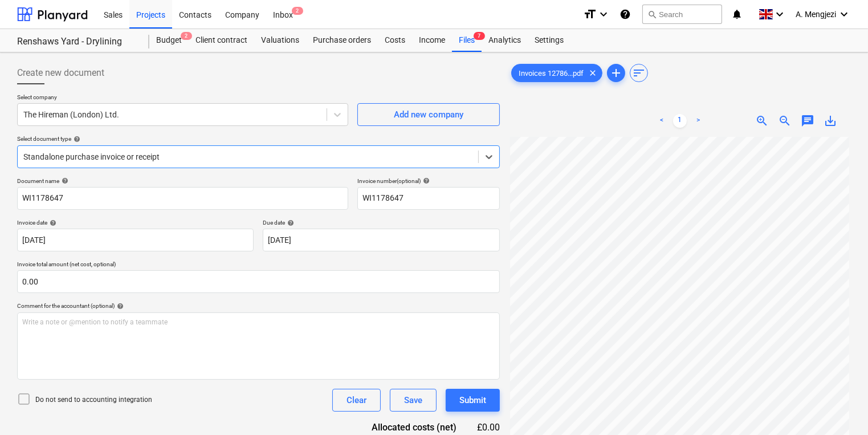
click at [203, 164] on div "Standalone purchase invoice or receipt" at bounding box center [248, 157] width 461 height 16
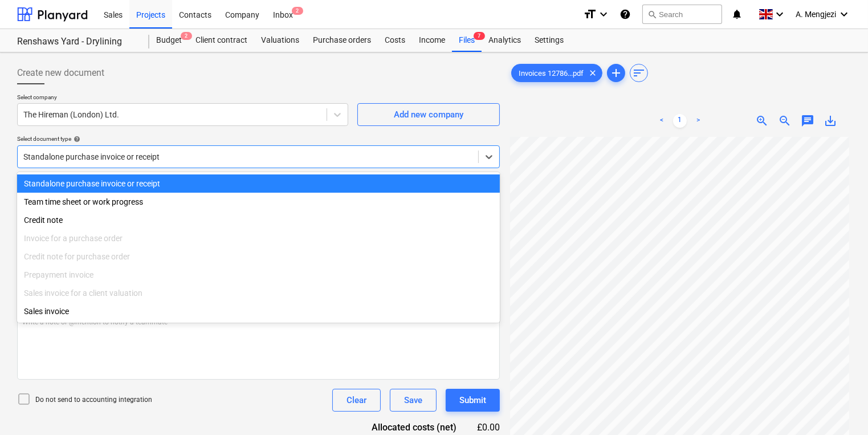
click at [182, 151] on div at bounding box center [247, 156] width 449 height 11
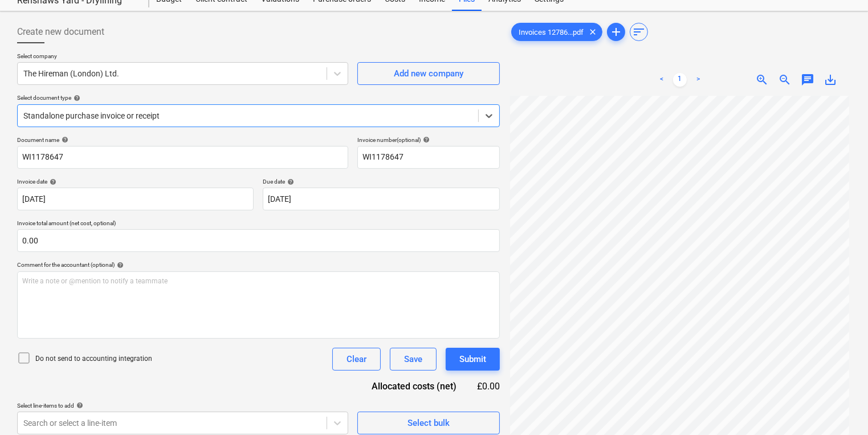
scroll to position [114, 0]
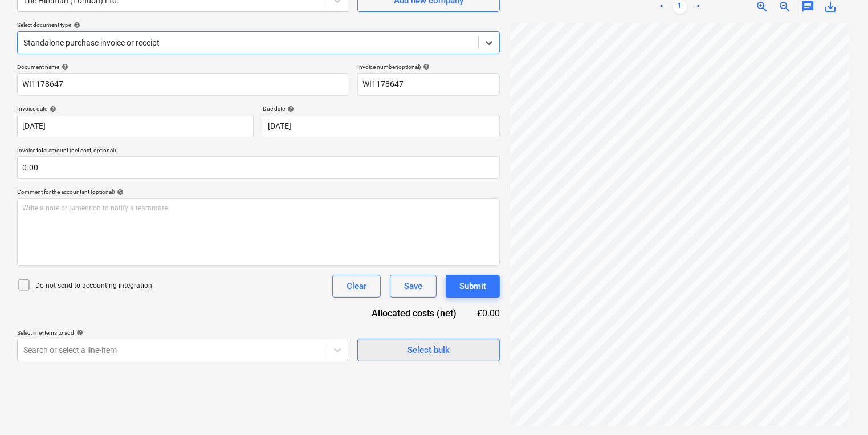
click at [438, 355] on div "Select bulk" at bounding box center [429, 350] width 42 height 15
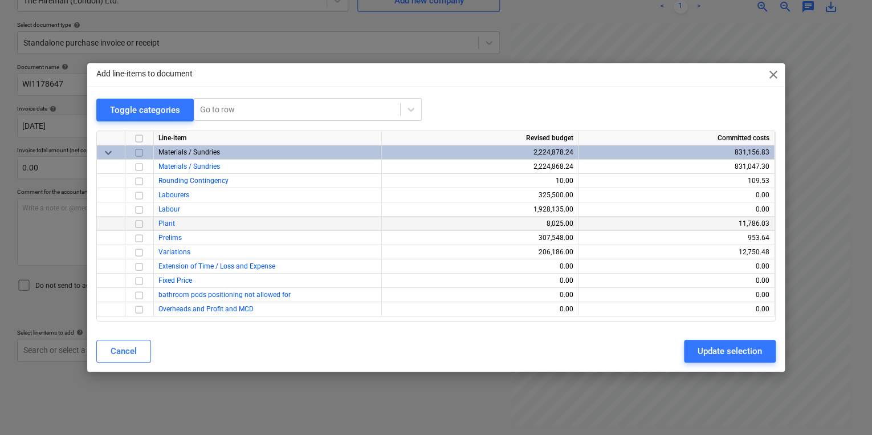
click at [133, 217] on input "checkbox" at bounding box center [139, 224] width 14 height 14
click at [720, 347] on div "Update selection" at bounding box center [730, 351] width 64 height 15
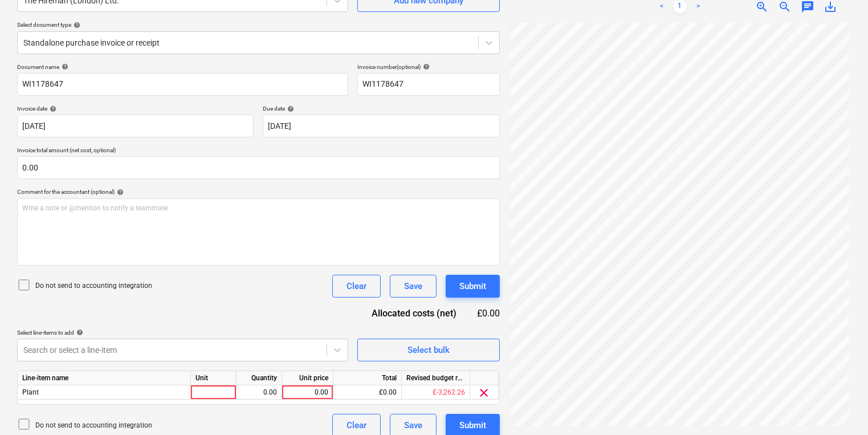
click at [227, 401] on div "Line-item name Unit Quantity Unit price Total Revised budget remaining Plant 0.…" at bounding box center [258, 388] width 483 height 34
click at [223, 394] on div at bounding box center [214, 392] width 46 height 14
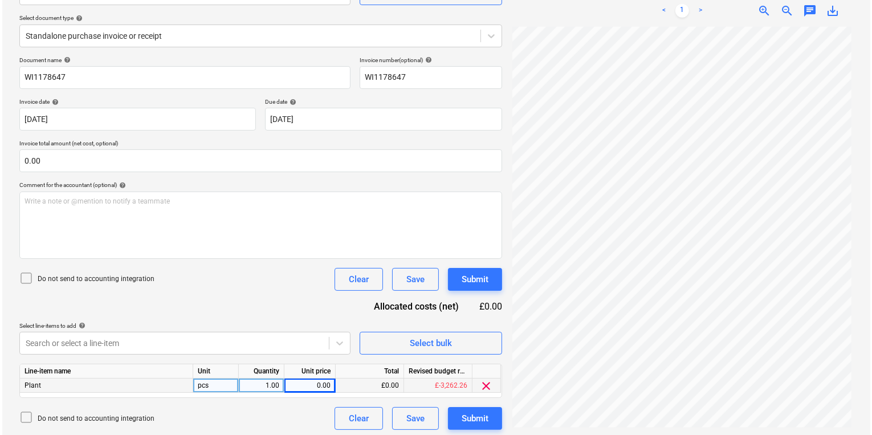
scroll to position [124, 0]
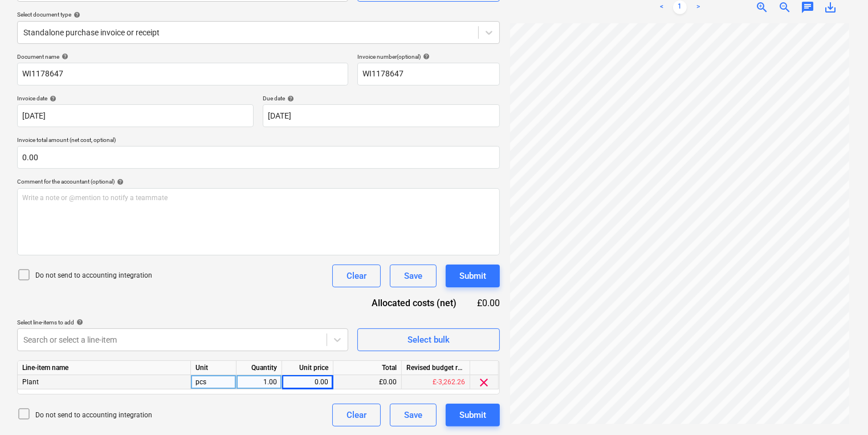
click at [113, 383] on div "Plant" at bounding box center [104, 382] width 173 height 14
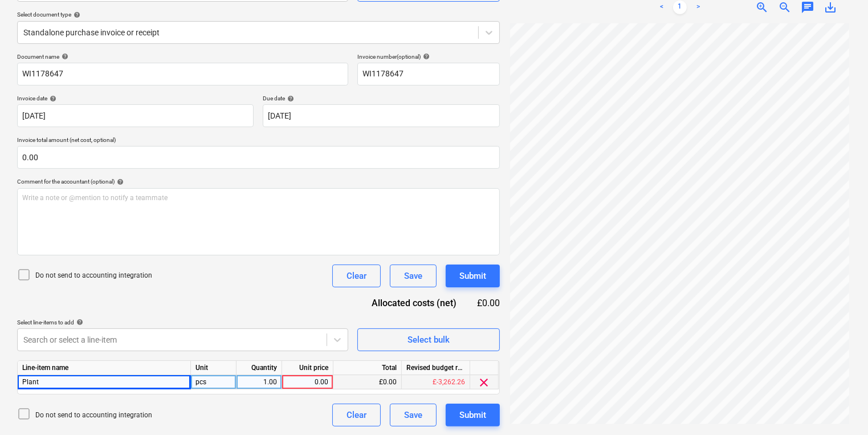
click at [323, 381] on div "0.00" at bounding box center [308, 382] width 42 height 14
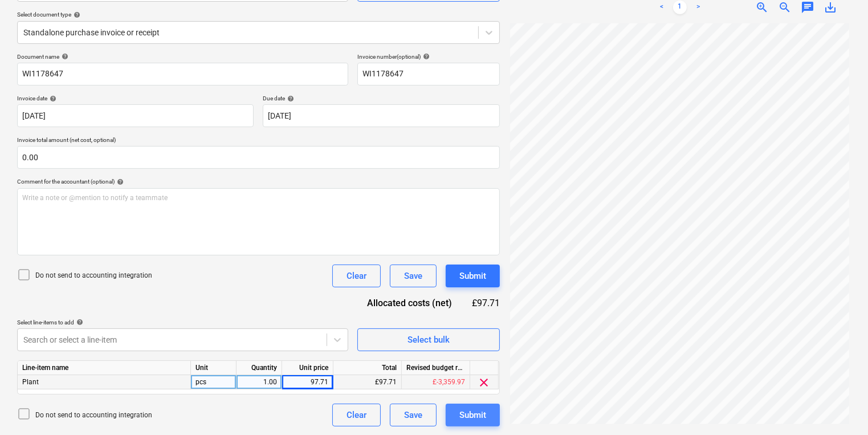
click at [483, 414] on div "Submit" at bounding box center [472, 415] width 27 height 15
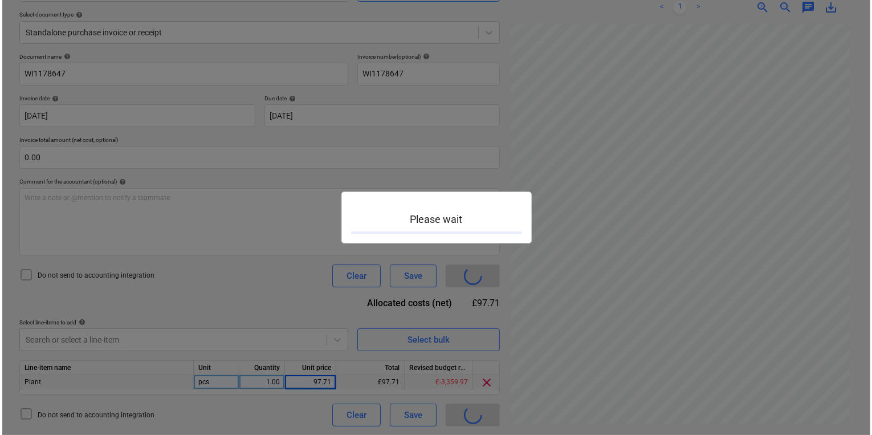
scroll to position [85, 2]
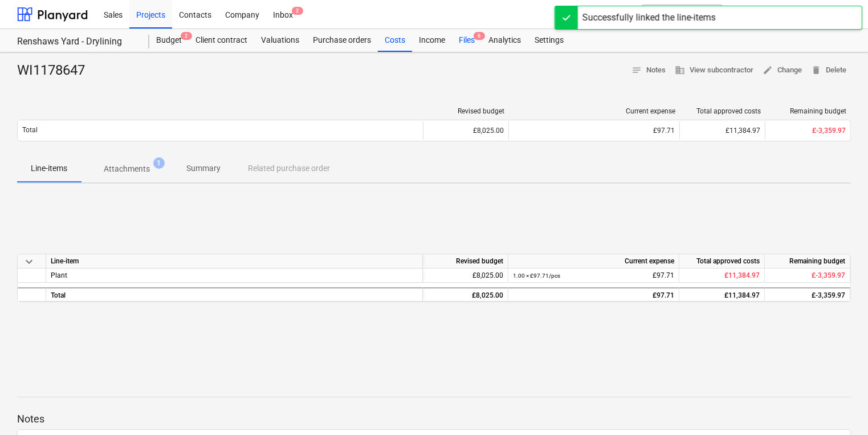
click at [475, 42] on div "Files 6" at bounding box center [467, 40] width 30 height 23
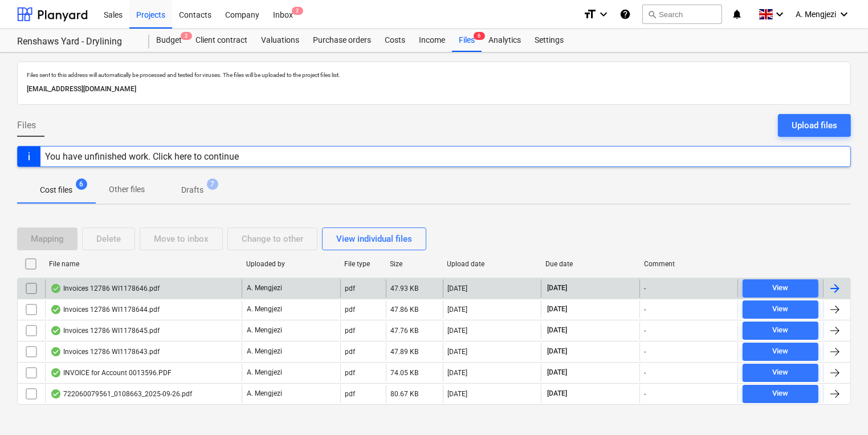
click at [182, 290] on div "Invoices 12786 WI1178646.pdf" at bounding box center [143, 288] width 197 height 18
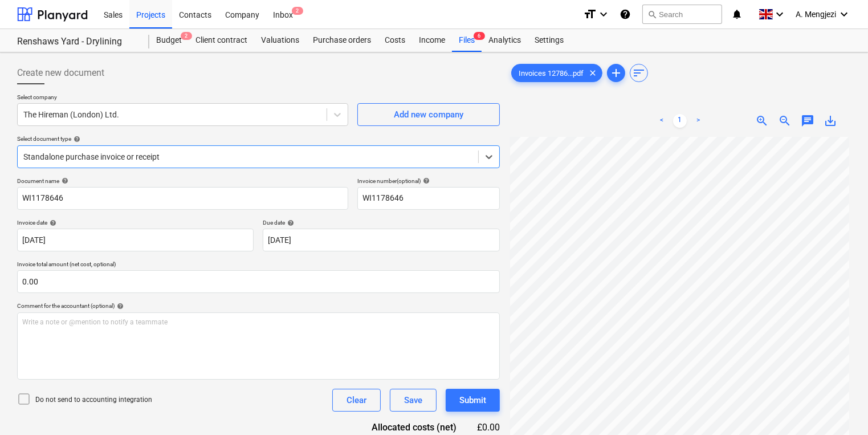
click at [245, 160] on div at bounding box center [247, 156] width 449 height 11
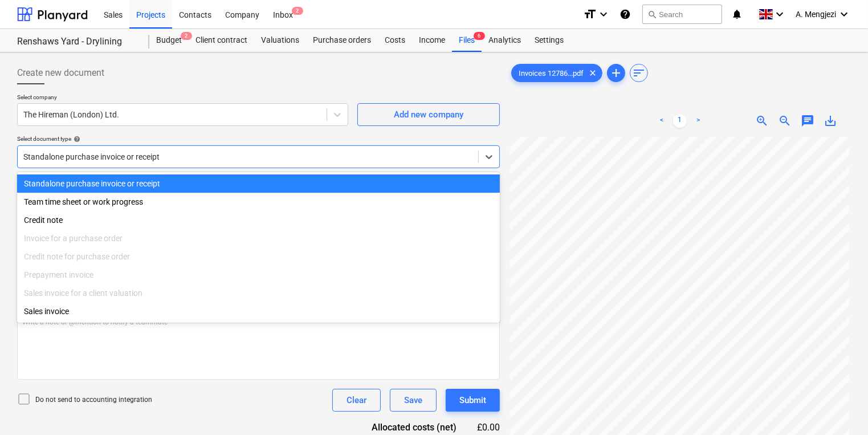
click at [246, 160] on div at bounding box center [247, 156] width 449 height 11
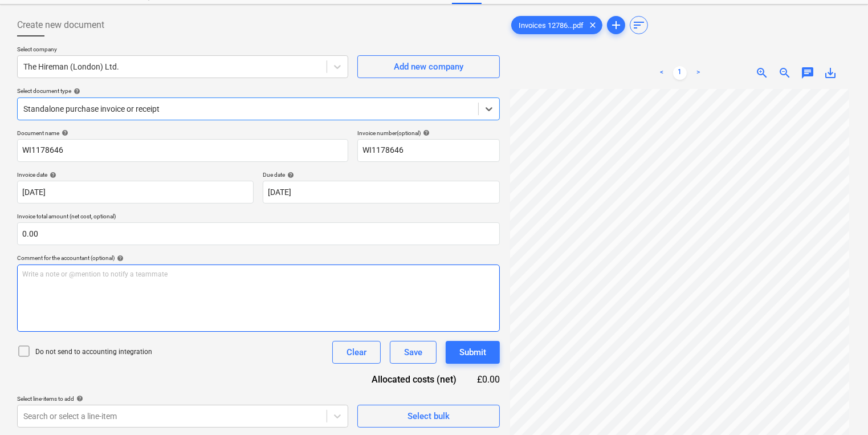
scroll to position [114, 0]
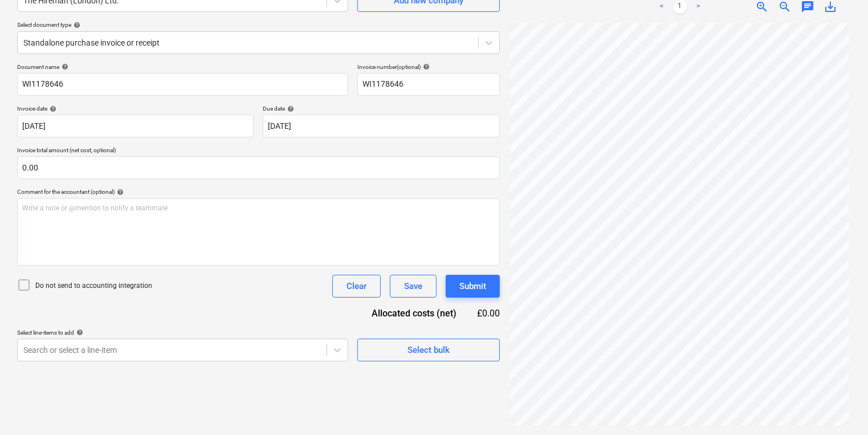
click at [442, 361] on div "Create new document Select company The Hireman ([GEOGRAPHIC_DATA]) Ltd. Add new…" at bounding box center [259, 186] width 492 height 487
click at [429, 352] on div "Select bulk" at bounding box center [429, 350] width 42 height 15
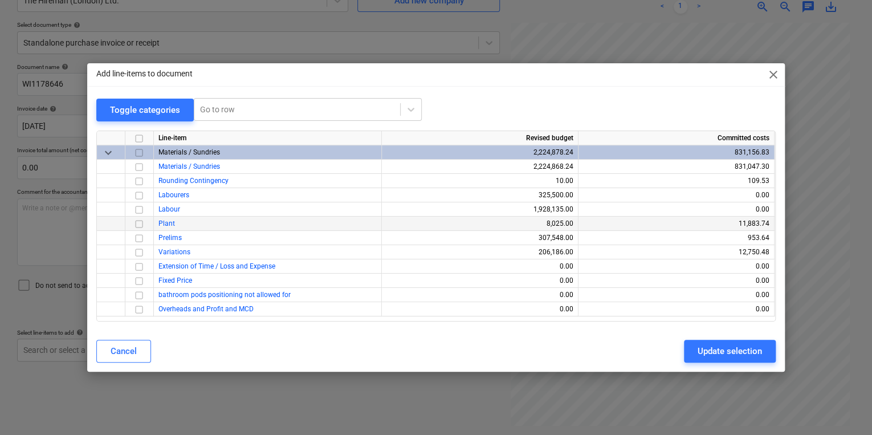
click at [166, 224] on span "Plant" at bounding box center [166, 223] width 17 height 8
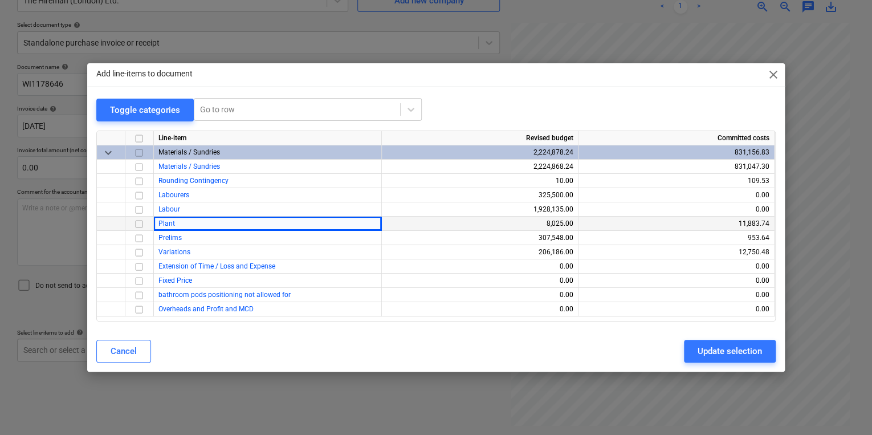
click at [144, 228] on input "checkbox" at bounding box center [139, 224] width 14 height 14
click at [763, 356] on button "Update selection" at bounding box center [730, 351] width 92 height 23
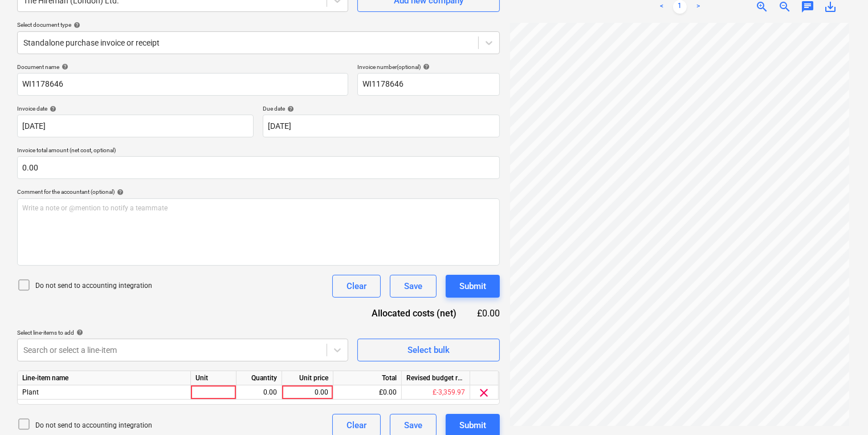
click at [217, 378] on div "Unit" at bounding box center [214, 378] width 46 height 14
click at [221, 400] on div "Line-item name Unit Quantity Unit price Total Revised budget remaining Plant 0.…" at bounding box center [258, 388] width 483 height 34
click at [217, 396] on div at bounding box center [214, 392] width 46 height 14
click at [258, 396] on div "2.00" at bounding box center [259, 392] width 36 height 14
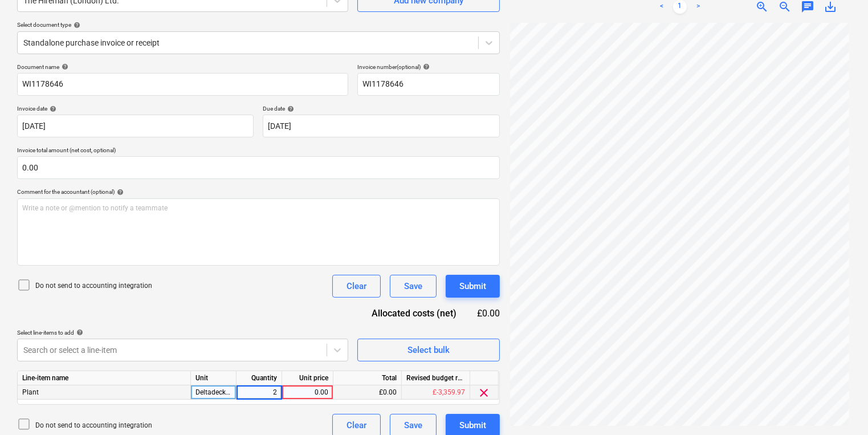
click at [323, 396] on div "0.00" at bounding box center [308, 392] width 42 height 14
click at [280, 389] on div "2.00" at bounding box center [260, 392] width 46 height 14
click at [313, 395] on div "0.00" at bounding box center [308, 392] width 42 height 14
click at [315, 395] on div "0.00" at bounding box center [308, 392] width 42 height 14
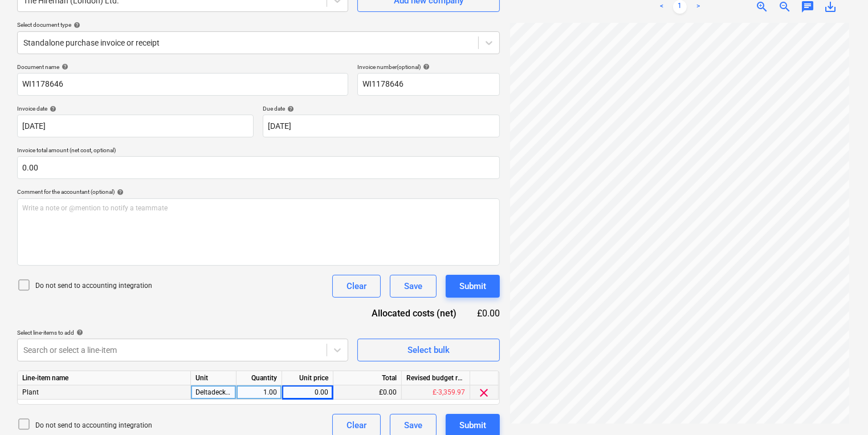
click at [318, 395] on div "0.00" at bounding box center [308, 392] width 42 height 14
click at [280, 391] on div "1.00" at bounding box center [260, 392] width 46 height 14
click at [497, 426] on button "Submit" at bounding box center [473, 425] width 54 height 23
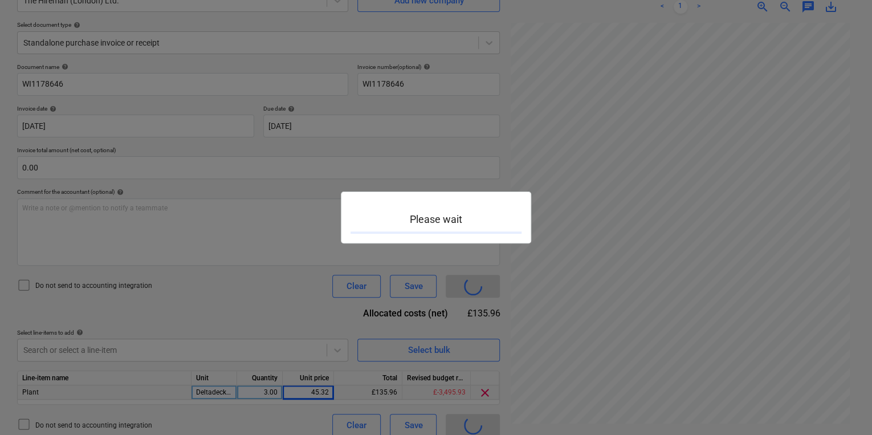
scroll to position [85, 2]
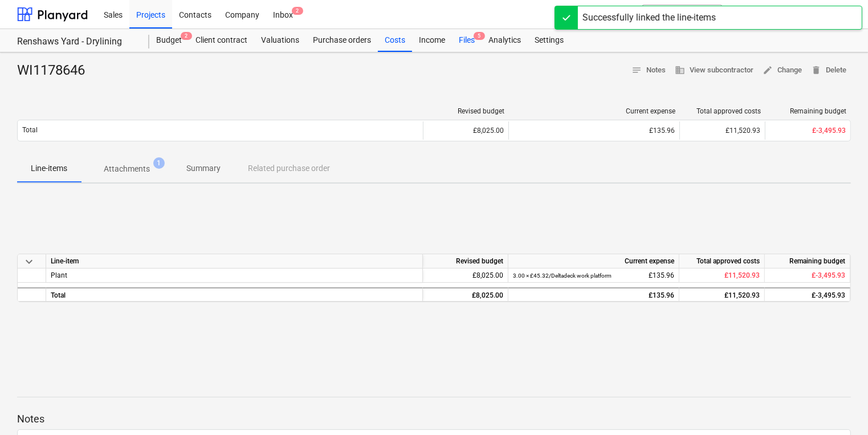
click at [462, 30] on div "Files 5" at bounding box center [467, 40] width 30 height 23
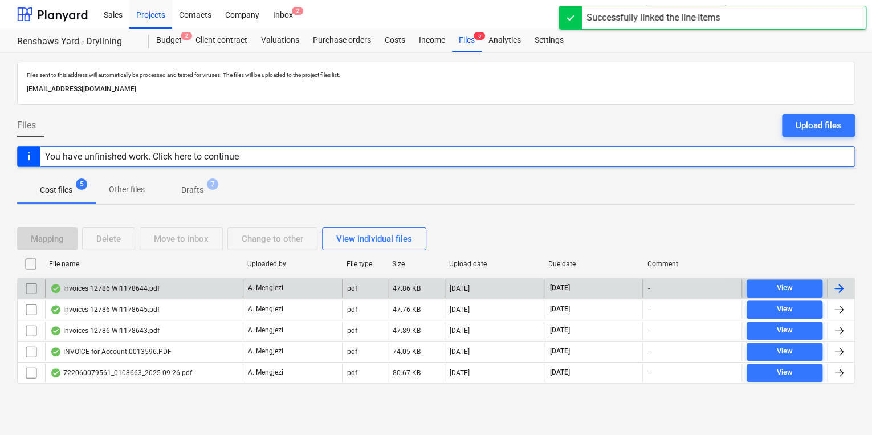
click at [141, 280] on div "Invoices 12786 WI1178644.pdf" at bounding box center [144, 288] width 198 height 18
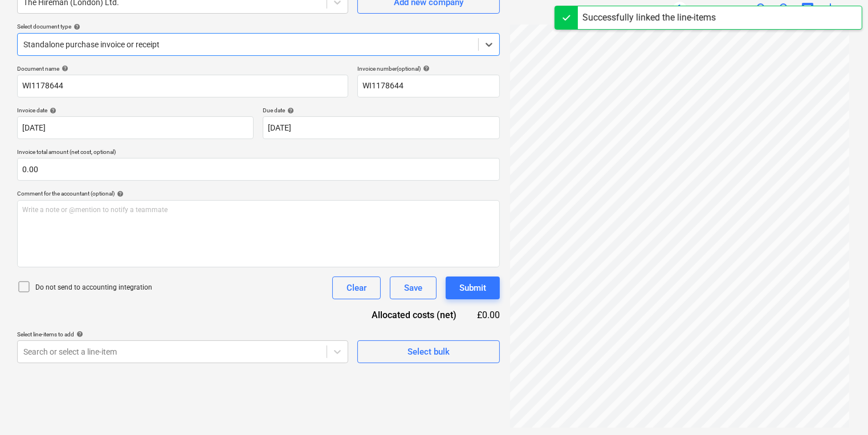
scroll to position [114, 0]
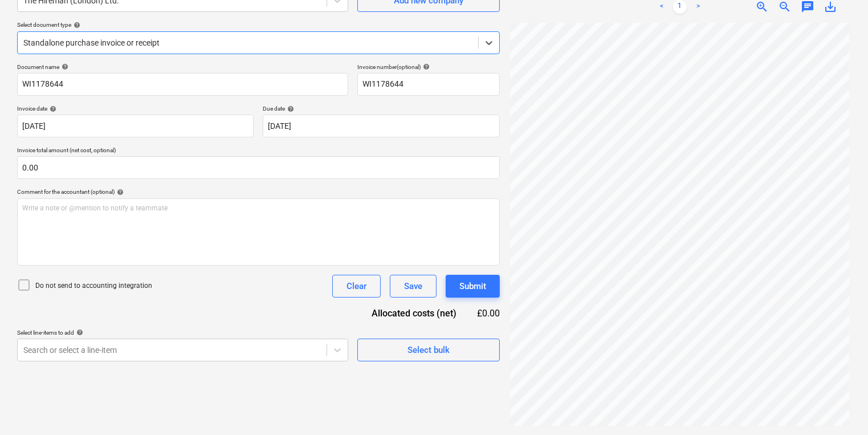
click at [309, 56] on div "Select company The Hireman ([GEOGRAPHIC_DATA]) Ltd. Add new company Select docu…" at bounding box center [258, 21] width 483 height 84
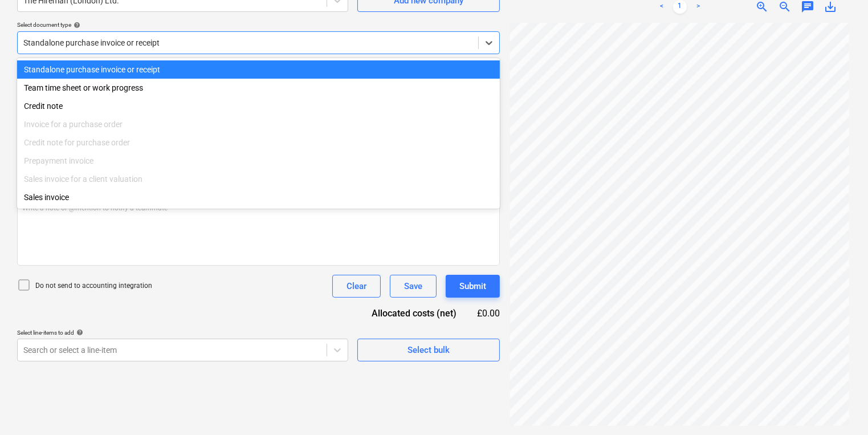
click at [308, 48] on div "Standalone purchase invoice or receipt" at bounding box center [248, 43] width 461 height 16
click at [308, 48] on div at bounding box center [247, 42] width 449 height 11
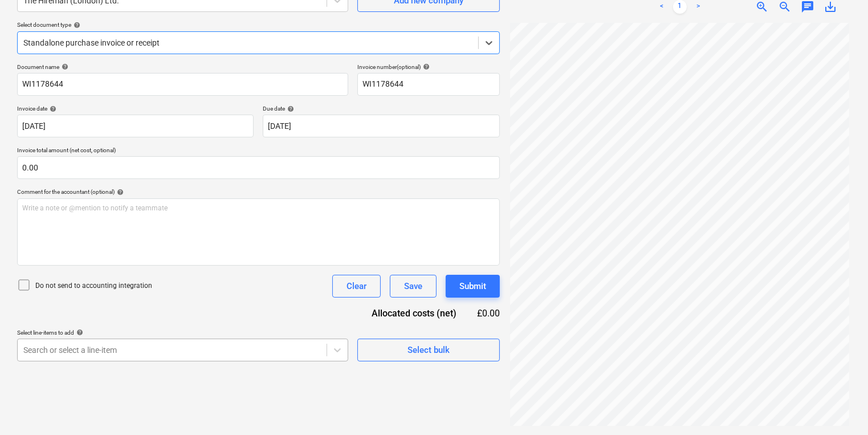
click at [228, 321] on body "Sales Projects Contacts Company Inbox 2 format_size keyboard_arrow_down help se…" at bounding box center [434, 103] width 868 height 435
drag, startPoint x: 438, startPoint y: 340, endPoint x: 445, endPoint y: 321, distance: 19.5
click at [441, 321] on html "Sales Projects Contacts Company Inbox 2 format_size keyboard_arrow_down help se…" at bounding box center [434, 103] width 868 height 435
click at [456, 364] on div "Create new document Select company The Hireman ([GEOGRAPHIC_DATA]) Ltd. Add new…" at bounding box center [259, 186] width 492 height 487
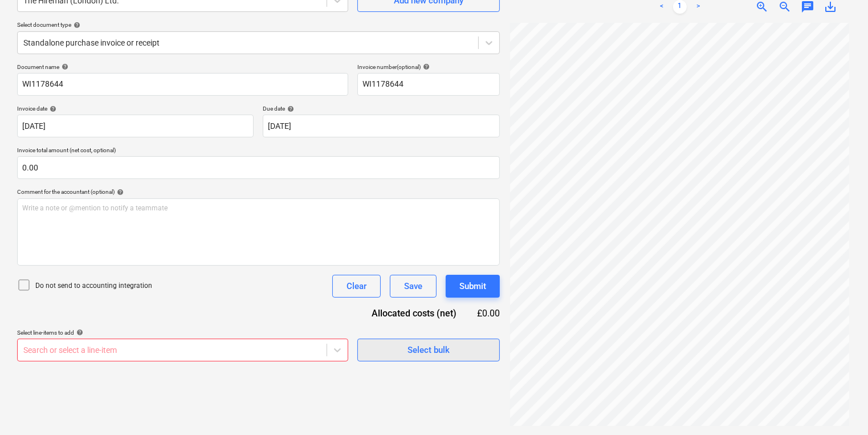
click at [453, 357] on span "Select bulk" at bounding box center [429, 350] width 114 height 15
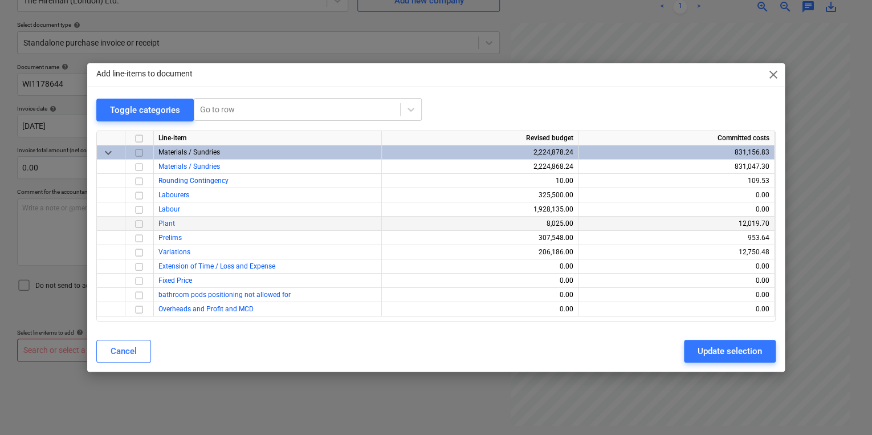
click at [136, 226] on input "checkbox" at bounding box center [139, 224] width 14 height 14
click at [720, 343] on button "Update selection" at bounding box center [730, 351] width 92 height 23
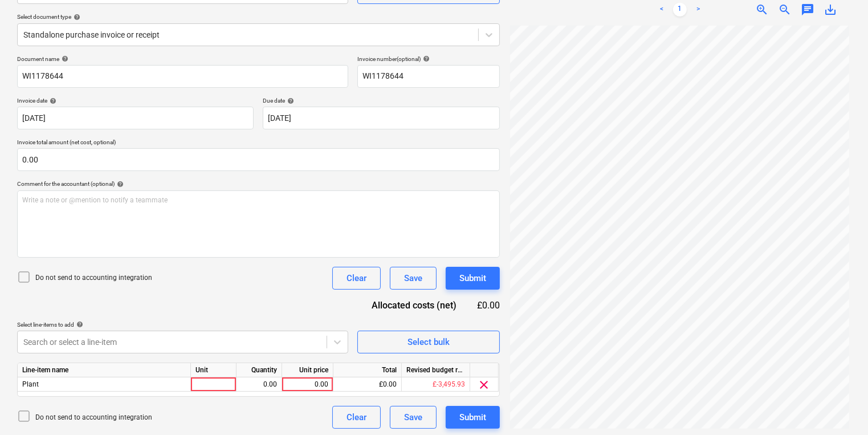
scroll to position [124, 0]
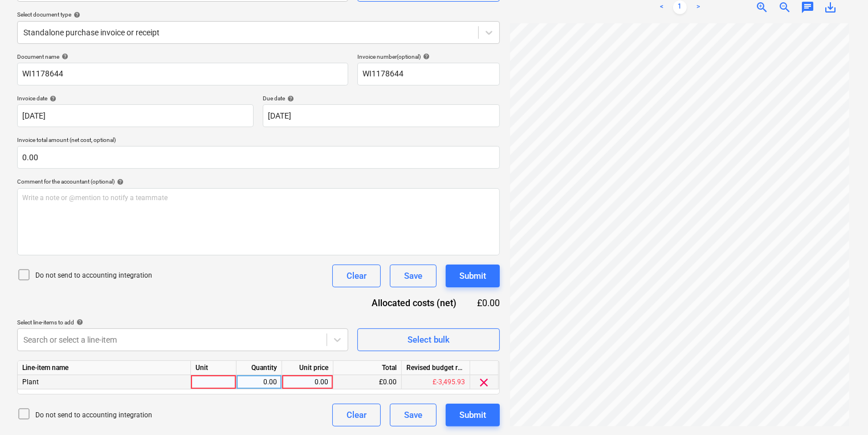
click at [222, 381] on div at bounding box center [214, 382] width 46 height 14
click at [489, 415] on button "Submit" at bounding box center [473, 415] width 54 height 23
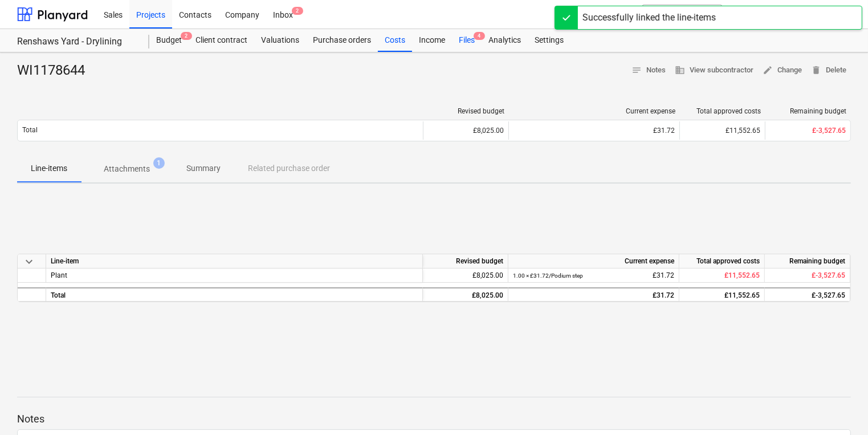
click at [479, 37] on span "4" at bounding box center [479, 36] width 11 height 8
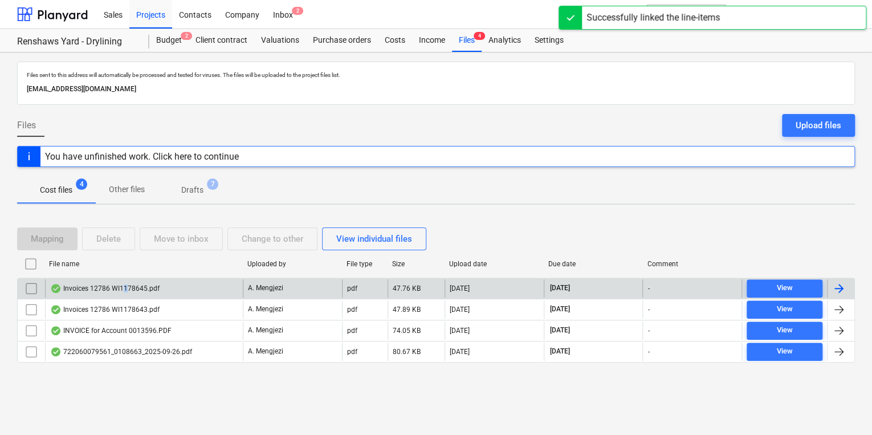
click at [125, 284] on div "Invoices 12786 WI1178645.pdf" at bounding box center [104, 288] width 109 height 9
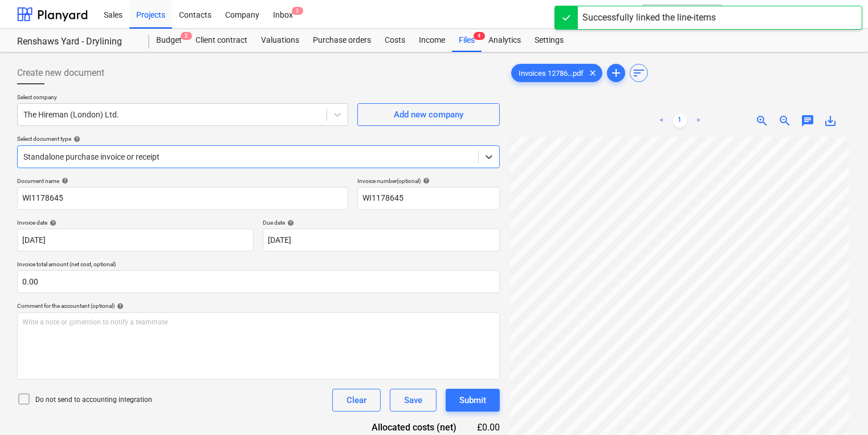
click at [257, 149] on div "Standalone purchase invoice or receipt" at bounding box center [248, 157] width 461 height 16
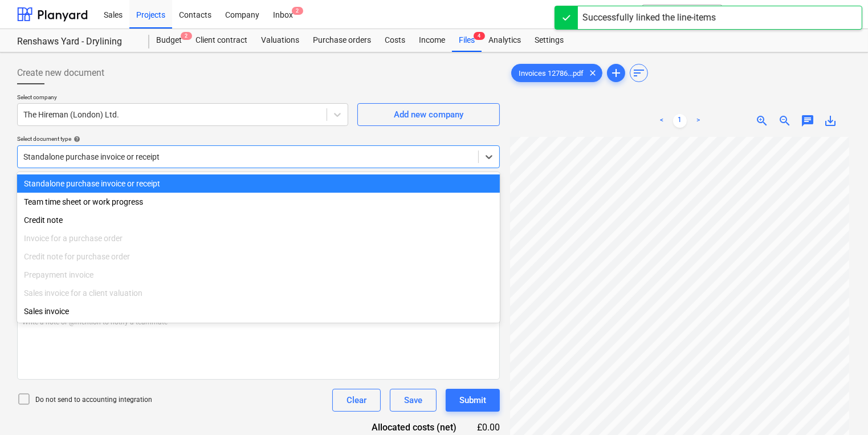
click at [257, 149] on div "Standalone purchase invoice or receipt" at bounding box center [248, 157] width 461 height 16
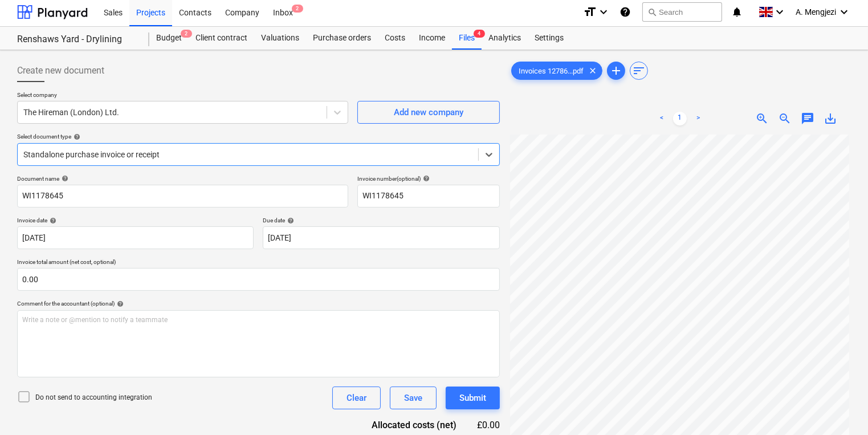
scroll to position [114, 0]
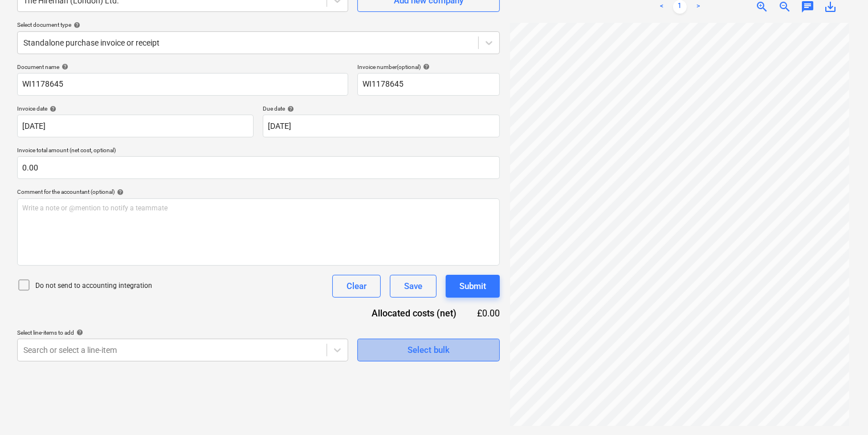
click at [429, 357] on button "Select bulk" at bounding box center [428, 350] width 143 height 23
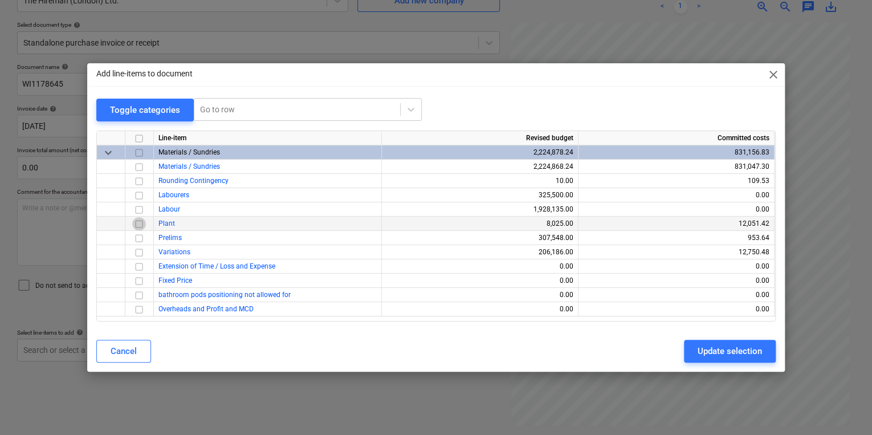
click at [136, 226] on input "checkbox" at bounding box center [139, 224] width 14 height 14
click at [724, 346] on div "Update selection" at bounding box center [730, 351] width 64 height 15
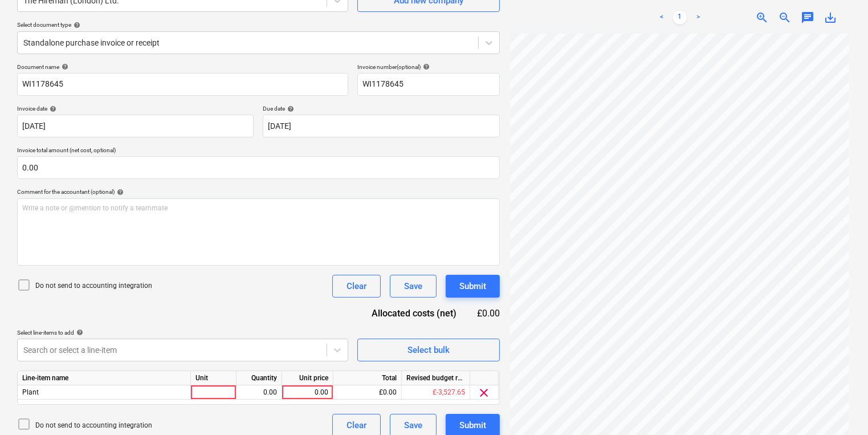
scroll to position [124, 0]
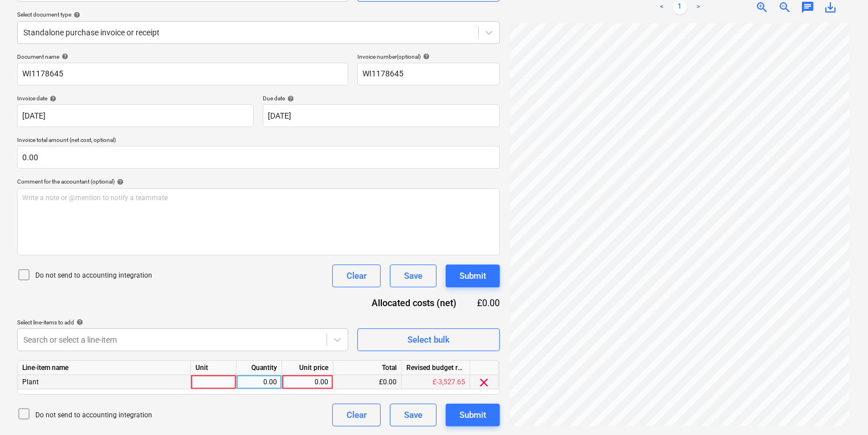
click at [210, 378] on div at bounding box center [214, 382] width 46 height 14
click at [306, 386] on div "0.00" at bounding box center [308, 382] width 42 height 14
click at [479, 427] on div "Create new document Select company The Hireman ([GEOGRAPHIC_DATA]) Ltd. Add new…" at bounding box center [259, 182] width 492 height 498
click at [474, 421] on div "Submit" at bounding box center [472, 415] width 27 height 15
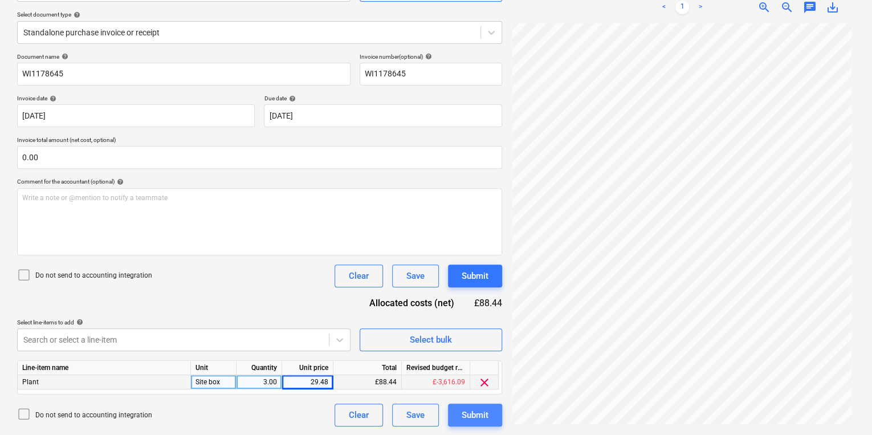
scroll to position [85, 2]
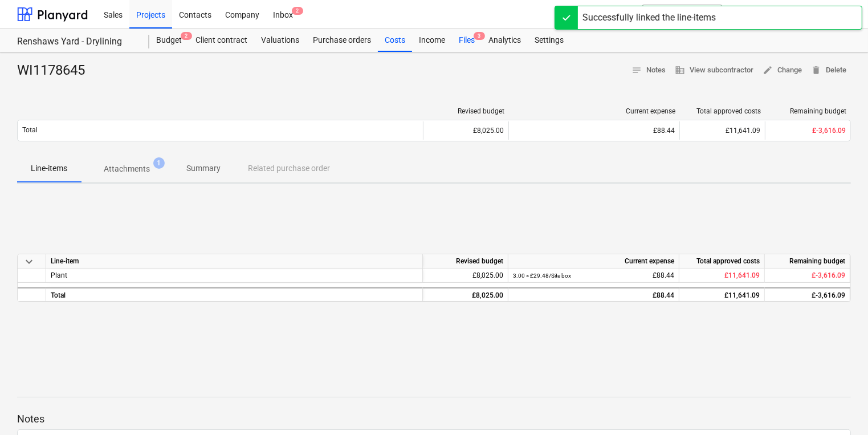
click at [456, 41] on div "Files 3" at bounding box center [467, 40] width 30 height 23
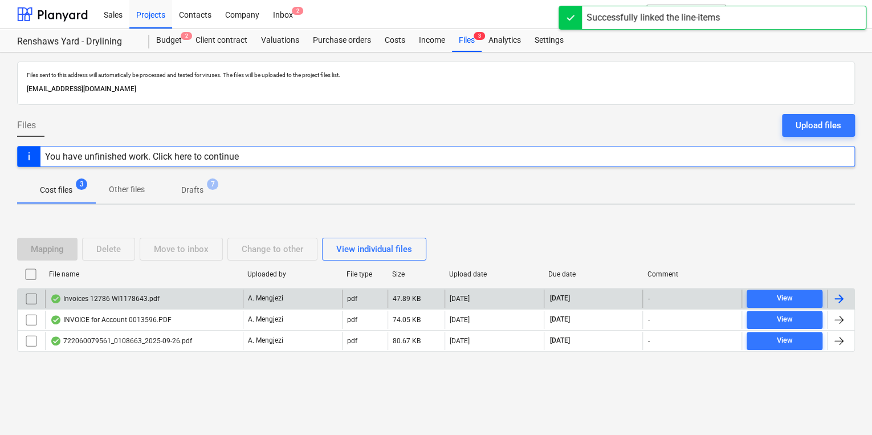
click at [132, 297] on div "Invoices 12786 WI1178643.pdf" at bounding box center [104, 298] width 109 height 9
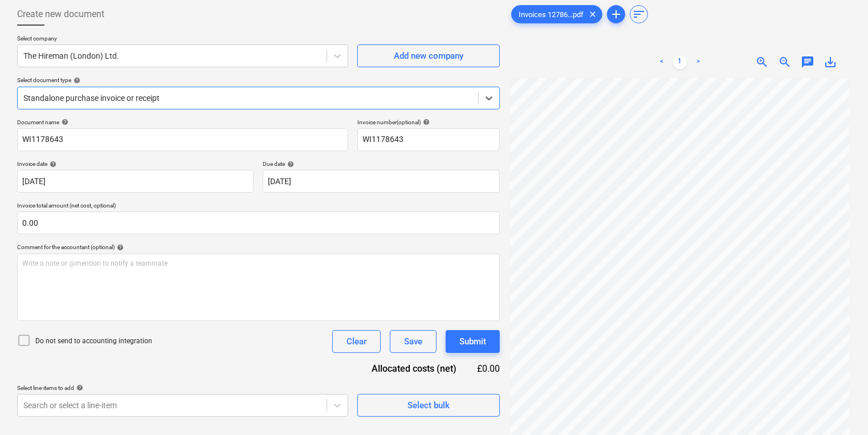
scroll to position [114, 0]
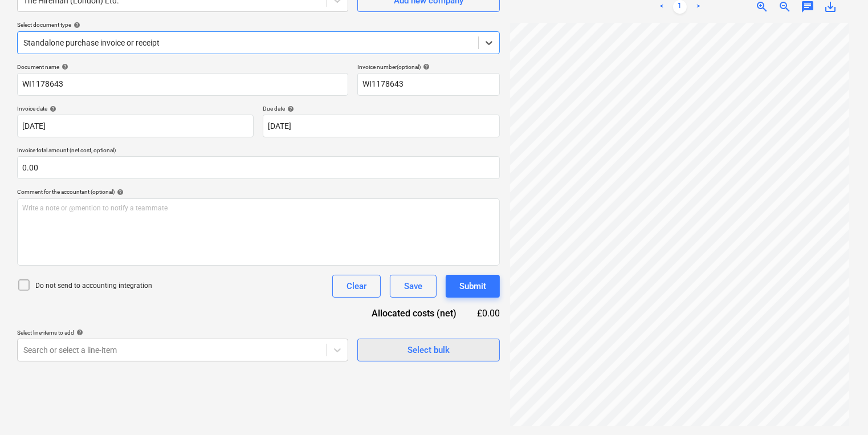
click at [448, 349] on div "Select bulk" at bounding box center [429, 350] width 42 height 15
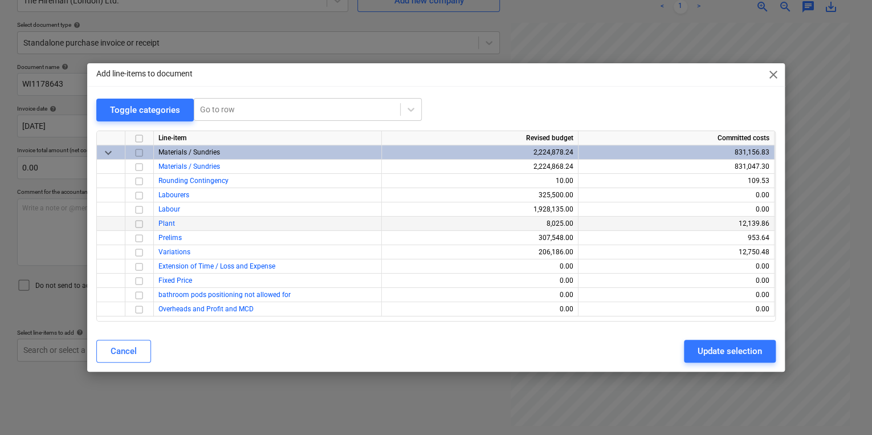
click at [138, 224] on input "checkbox" at bounding box center [139, 224] width 14 height 14
click at [741, 344] on div "Update selection" at bounding box center [730, 351] width 64 height 15
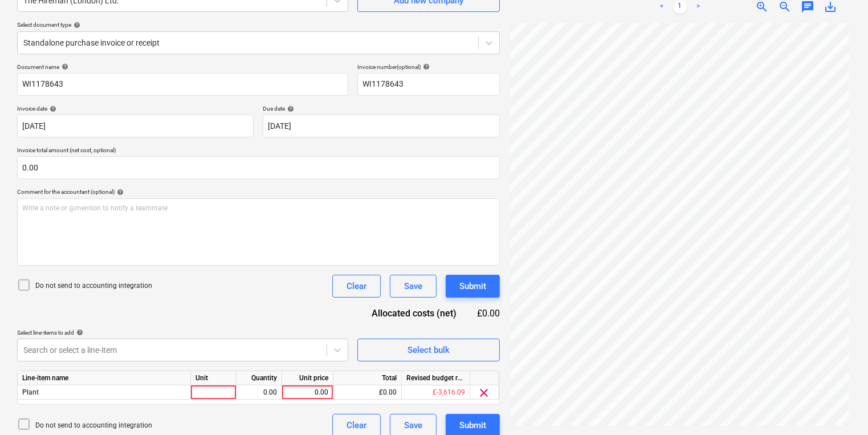
scroll to position [85, 3]
click at [218, 390] on div at bounding box center [214, 392] width 46 height 14
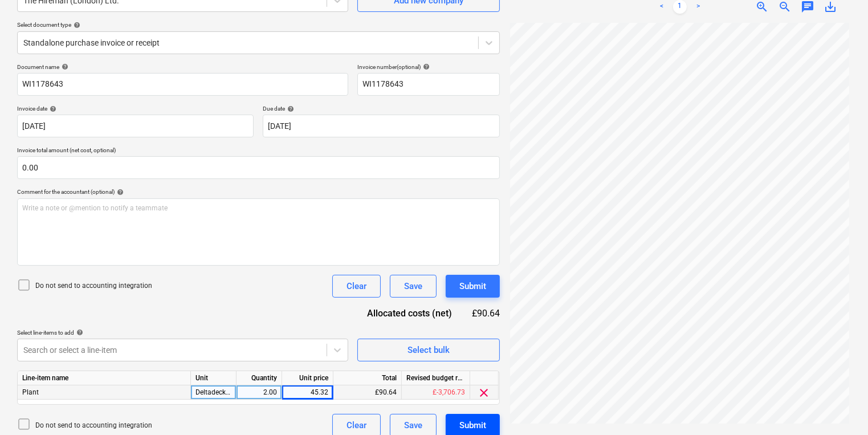
click at [472, 416] on button "Submit" at bounding box center [473, 425] width 54 height 23
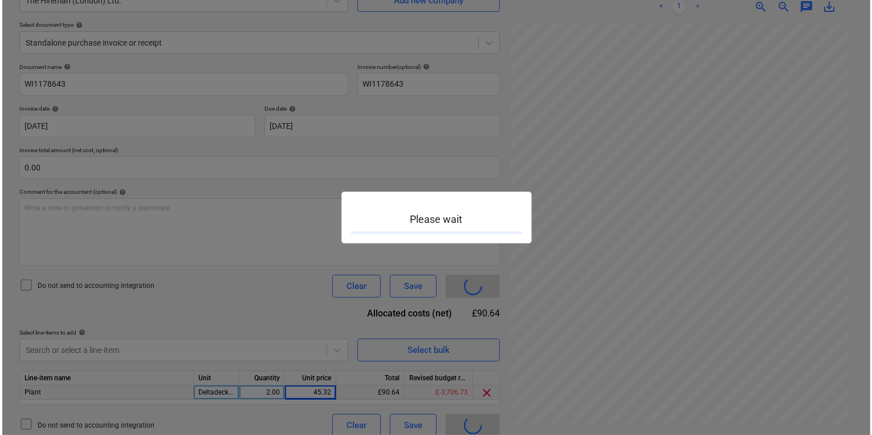
scroll to position [85, 2]
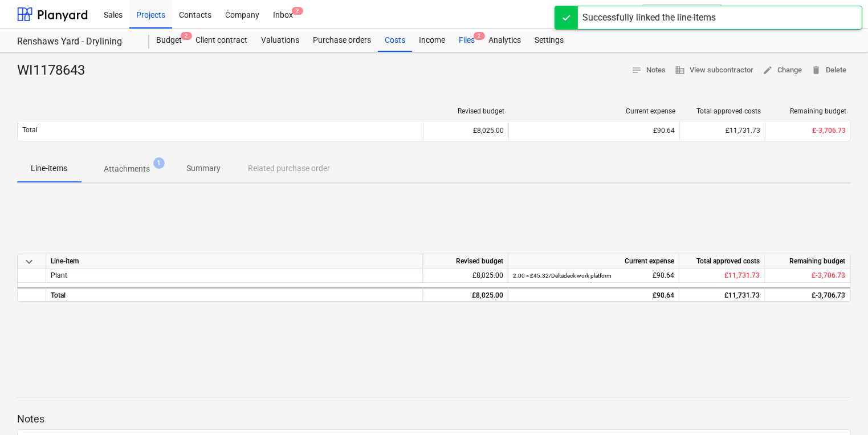
click at [467, 41] on div "Files 2" at bounding box center [467, 40] width 30 height 23
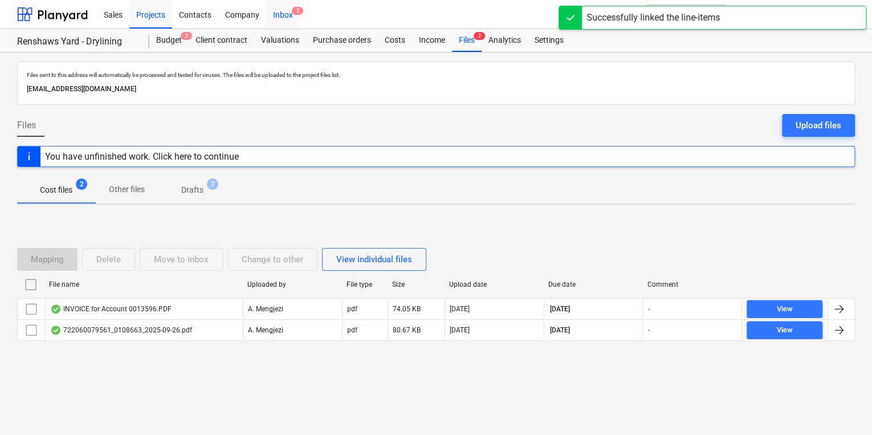
click at [294, 13] on span "2" at bounding box center [297, 11] width 11 height 8
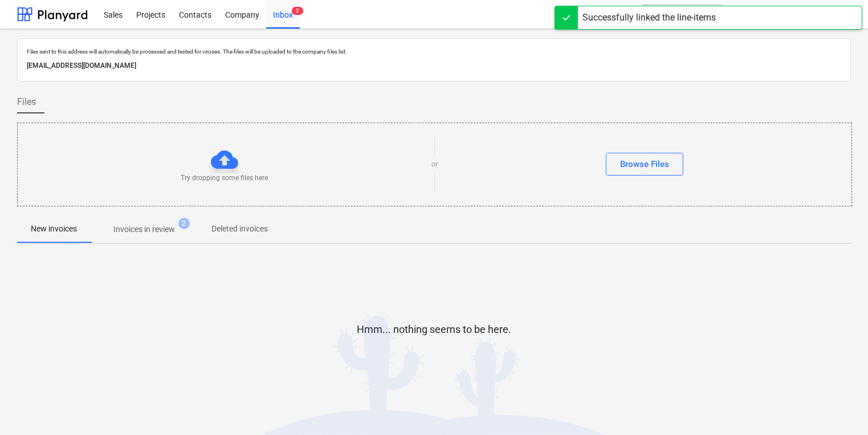
click at [166, 232] on p "Invoices in review" at bounding box center [144, 229] width 62 height 12
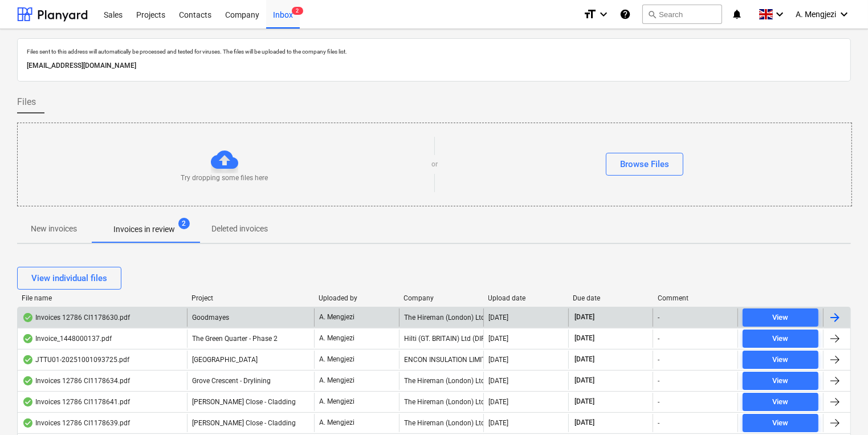
click at [473, 317] on div "The Hireman (London) Ltd." at bounding box center [441, 317] width 85 height 18
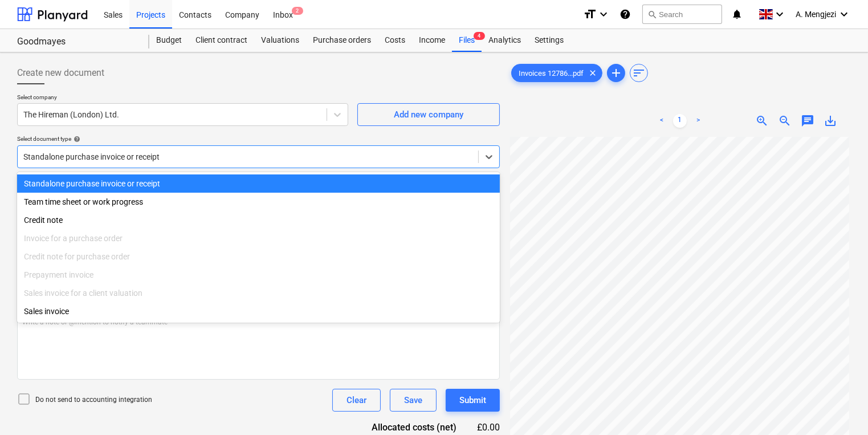
click at [365, 152] on div at bounding box center [247, 156] width 449 height 11
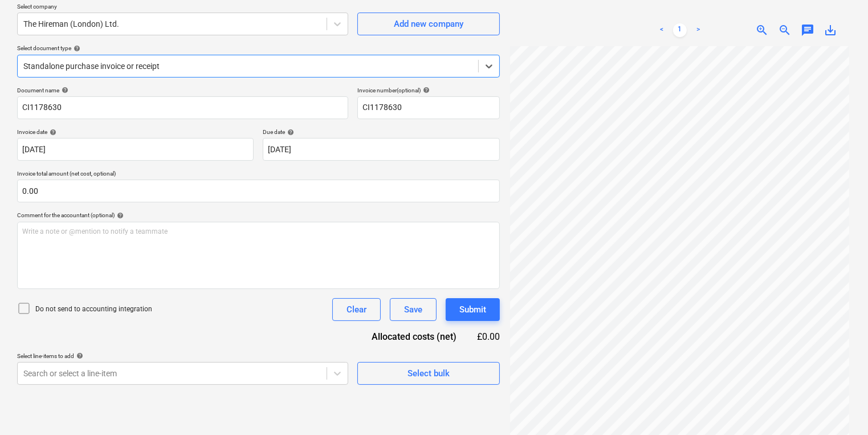
scroll to position [91, 0]
click at [488, 373] on button "Select bulk" at bounding box center [428, 372] width 143 height 23
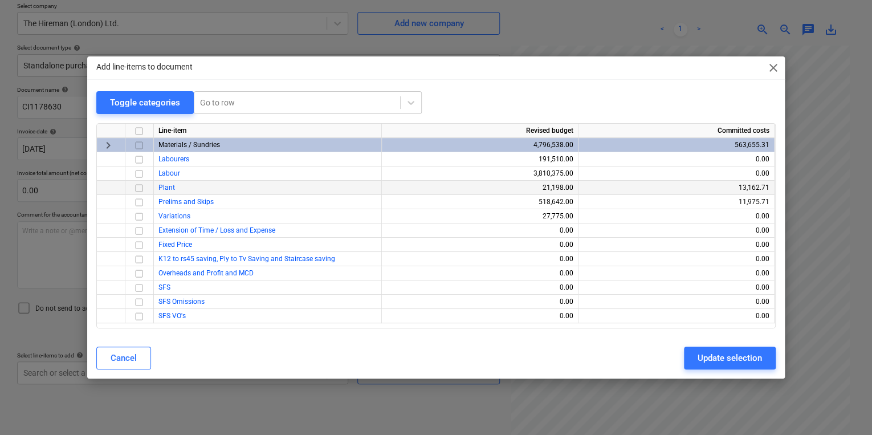
click at [141, 186] on input "checkbox" at bounding box center [139, 188] width 14 height 14
click at [721, 350] on button "Update selection" at bounding box center [730, 358] width 92 height 23
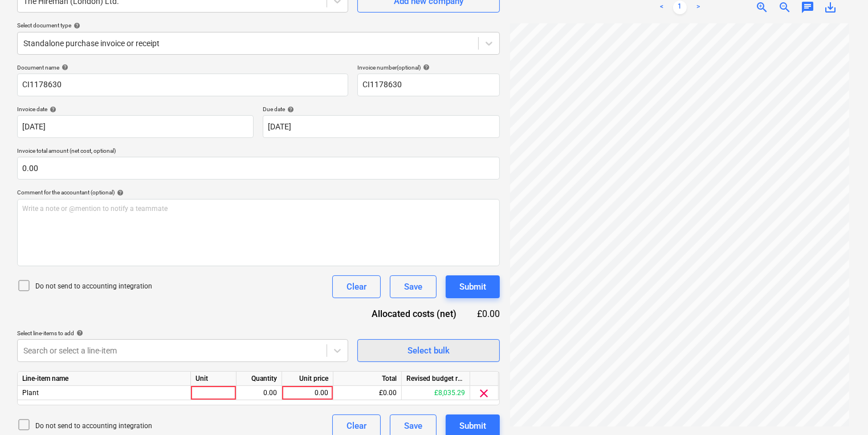
scroll to position [124, 0]
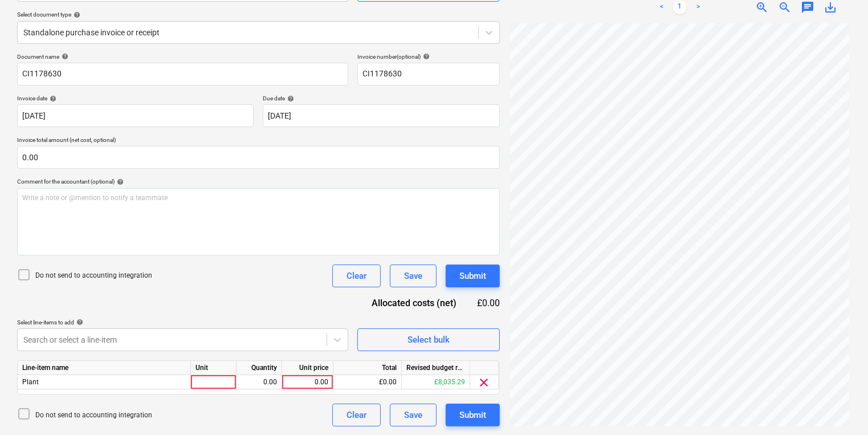
click at [218, 390] on div "Line-item name Unit Quantity Unit price Total Revised budget remaining Plant 0.…" at bounding box center [258, 377] width 483 height 34
click at [218, 372] on div "Unit" at bounding box center [214, 368] width 46 height 14
click at [220, 378] on div at bounding box center [214, 382] width 46 height 14
click at [331, 382] on div "0.00" at bounding box center [307, 382] width 51 height 14
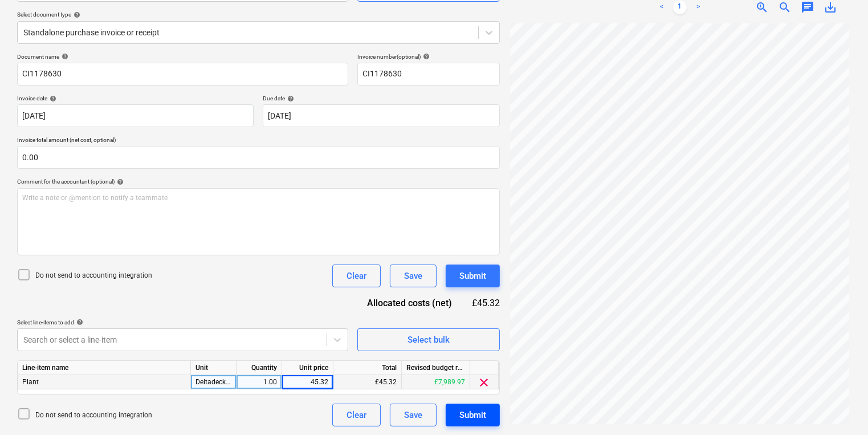
click at [494, 411] on button "Submit" at bounding box center [473, 415] width 54 height 23
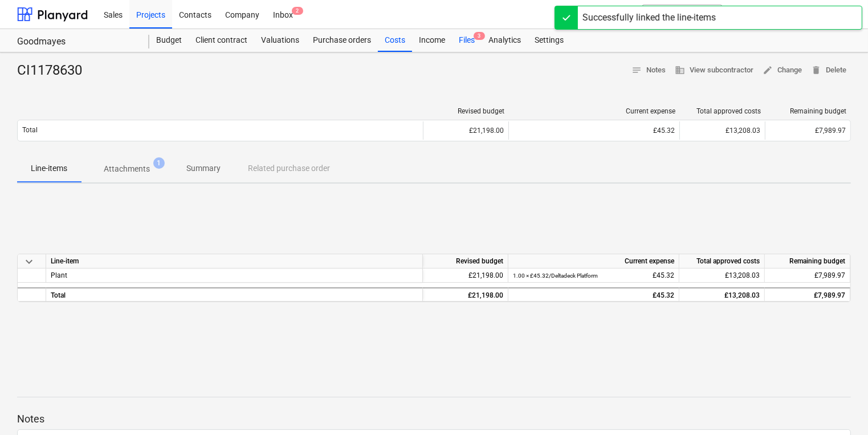
click at [472, 39] on div "Files 3" at bounding box center [467, 40] width 30 height 23
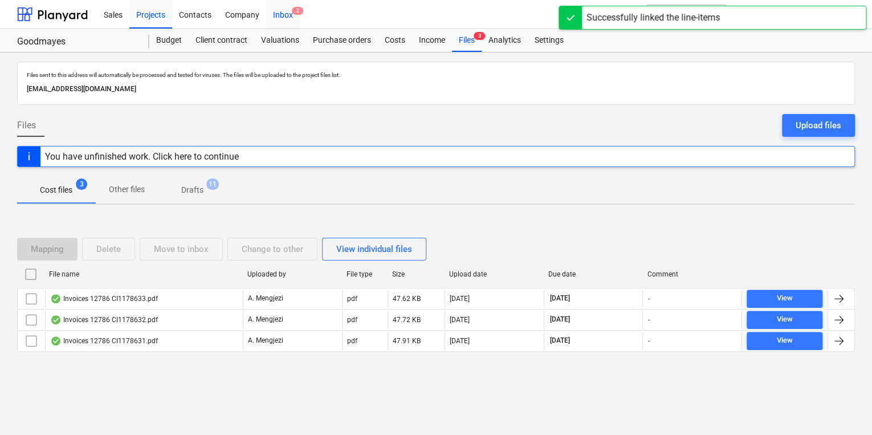
click at [290, 9] on div "Inbox 2" at bounding box center [283, 13] width 34 height 29
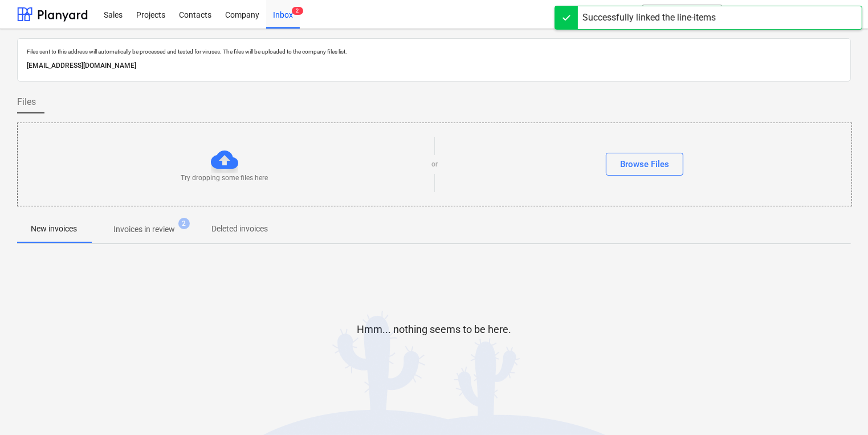
click at [192, 236] on span "Invoices in review 2" at bounding box center [144, 229] width 107 height 21
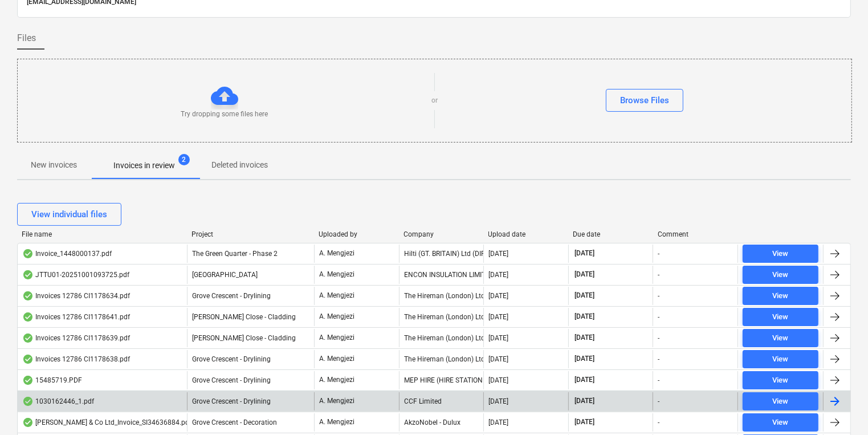
scroll to position [137, 0]
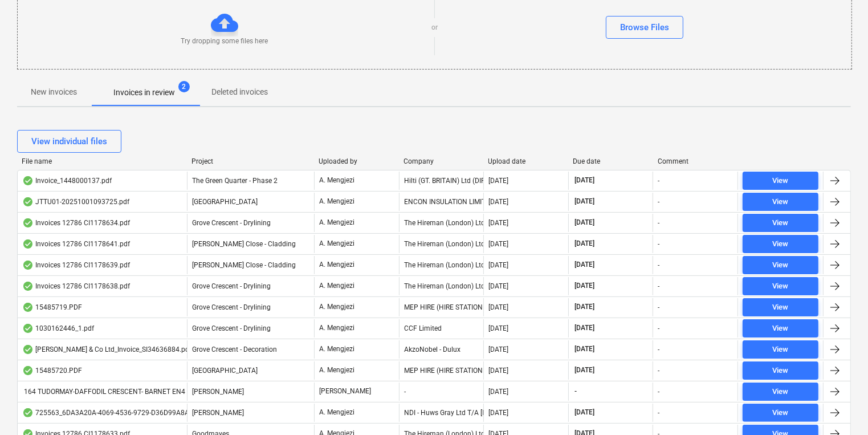
click at [463, 219] on div "The Hireman (London) Ltd." at bounding box center [441, 223] width 85 height 18
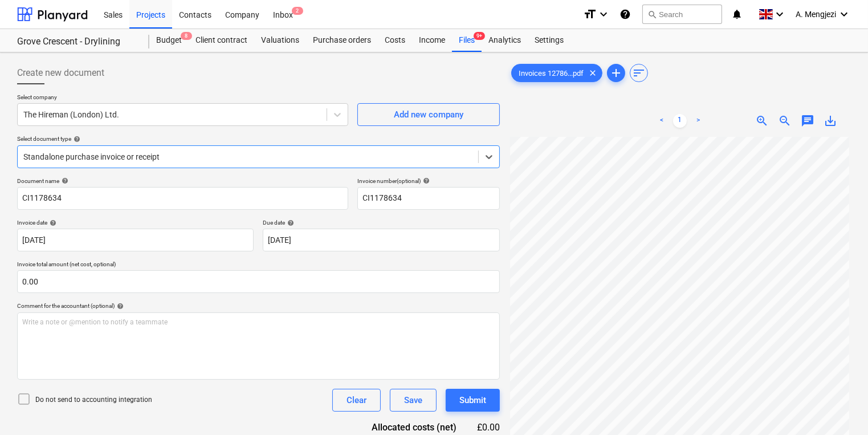
click at [271, 160] on div at bounding box center [247, 156] width 449 height 11
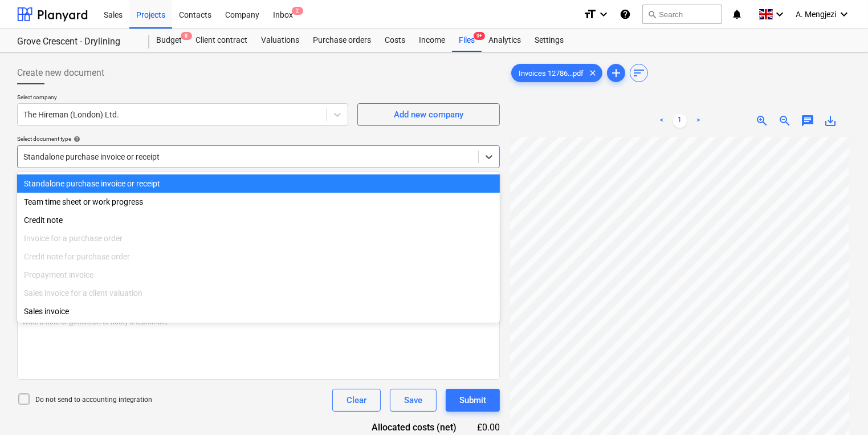
click at [271, 160] on div at bounding box center [247, 156] width 449 height 11
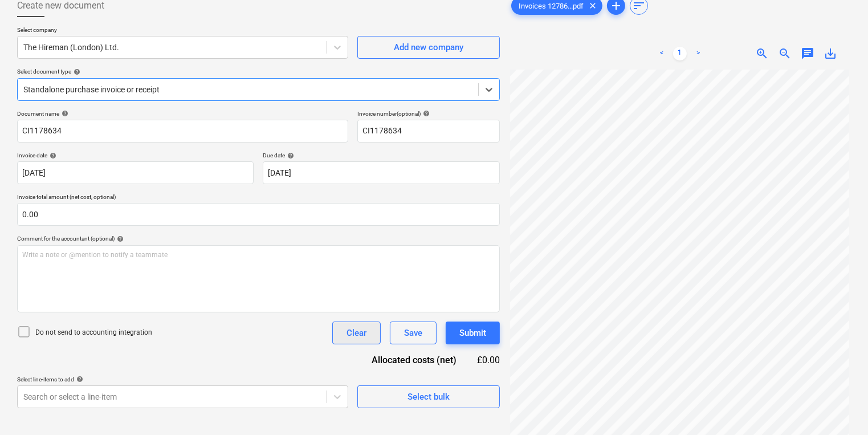
scroll to position [114, 0]
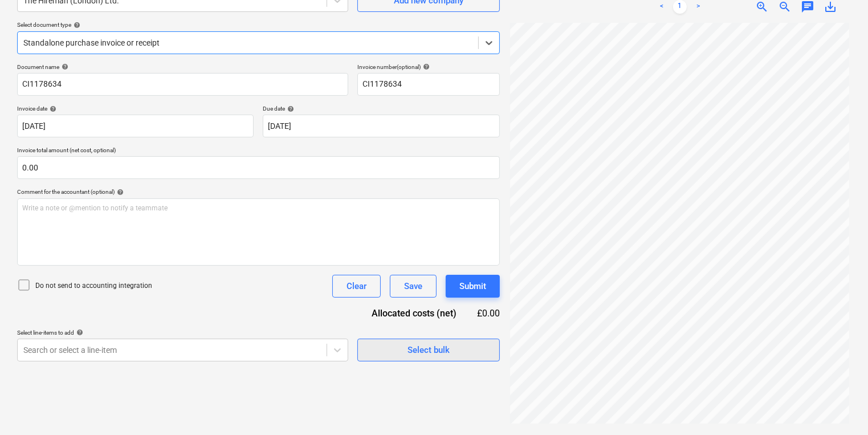
click at [441, 349] on div "Select bulk" at bounding box center [429, 350] width 42 height 15
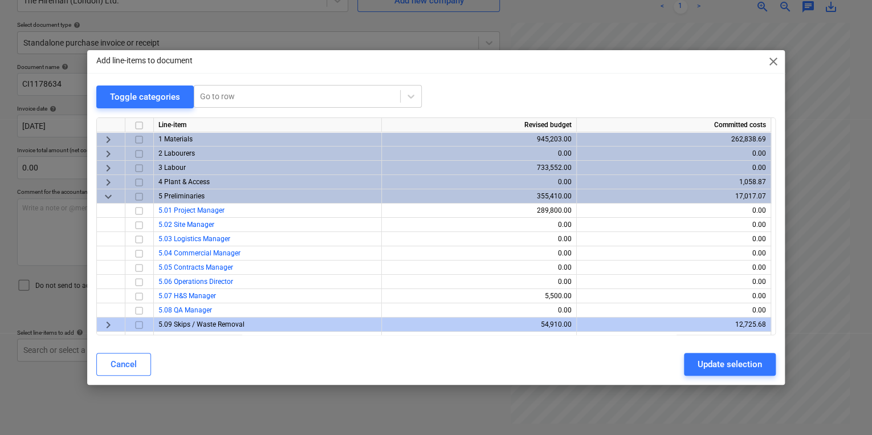
click at [109, 198] on span "keyboard_arrow_down" at bounding box center [108, 196] width 14 height 14
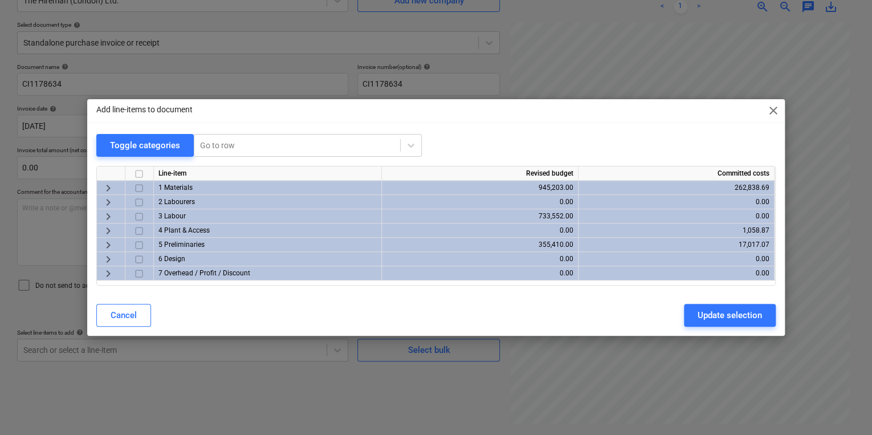
drag, startPoint x: 105, startPoint y: 226, endPoint x: 112, endPoint y: 226, distance: 6.3
click at [107, 226] on span "keyboard_arrow_right" at bounding box center [108, 231] width 14 height 14
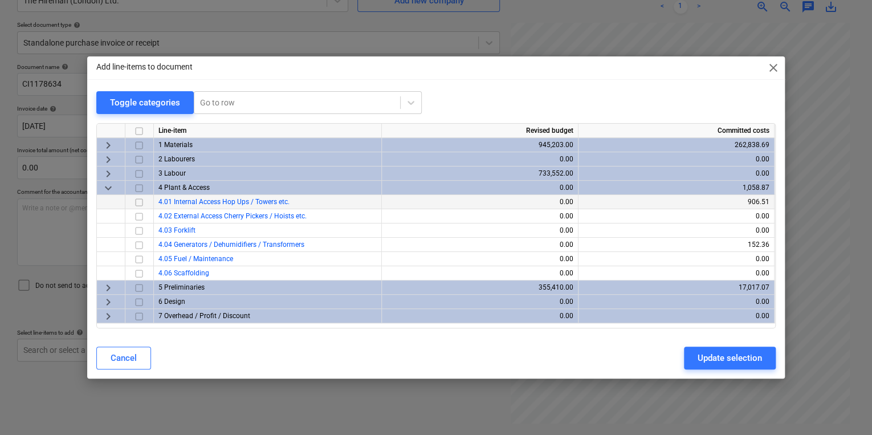
click at [767, 63] on span "close" at bounding box center [774, 68] width 14 height 14
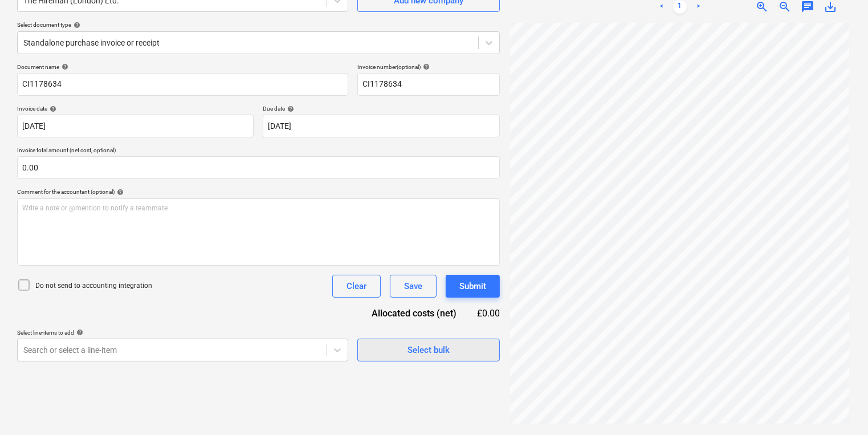
click at [455, 350] on span "Select bulk" at bounding box center [429, 350] width 114 height 15
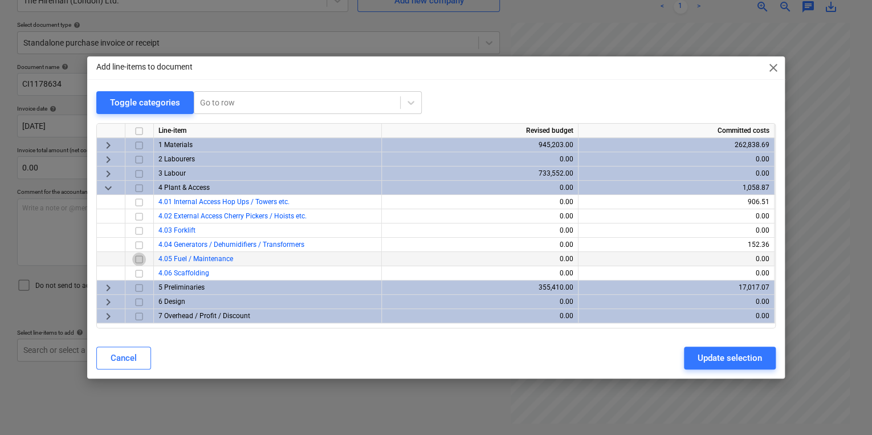
click at [144, 260] on input "checkbox" at bounding box center [139, 260] width 14 height 14
click at [706, 353] on div "Update selection" at bounding box center [730, 358] width 64 height 15
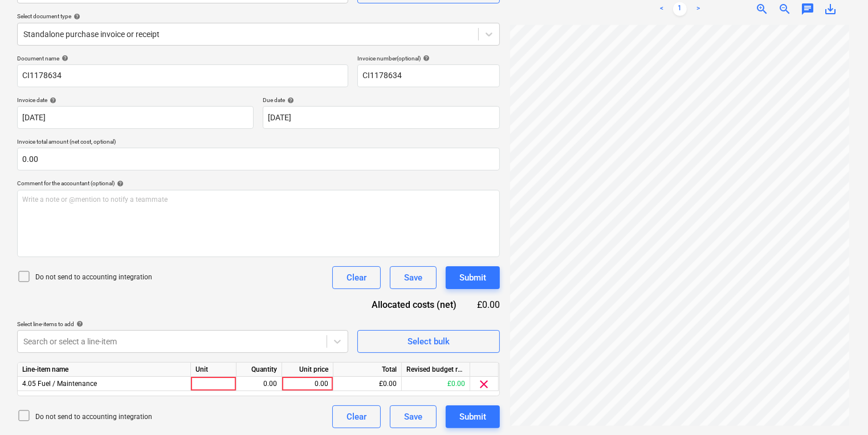
scroll to position [124, 0]
click at [225, 378] on div at bounding box center [214, 382] width 46 height 14
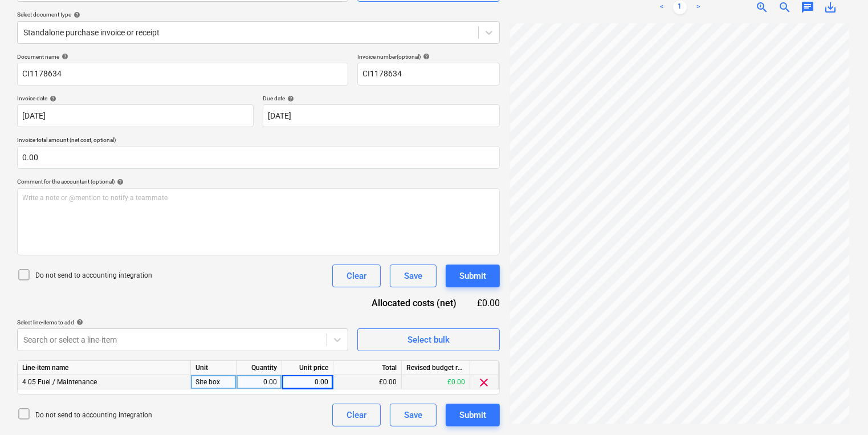
click at [223, 378] on div "Site box" at bounding box center [214, 382] width 46 height 14
click at [253, 376] on div "0.00" at bounding box center [259, 382] width 36 height 14
click at [463, 410] on div "Submit" at bounding box center [472, 415] width 27 height 15
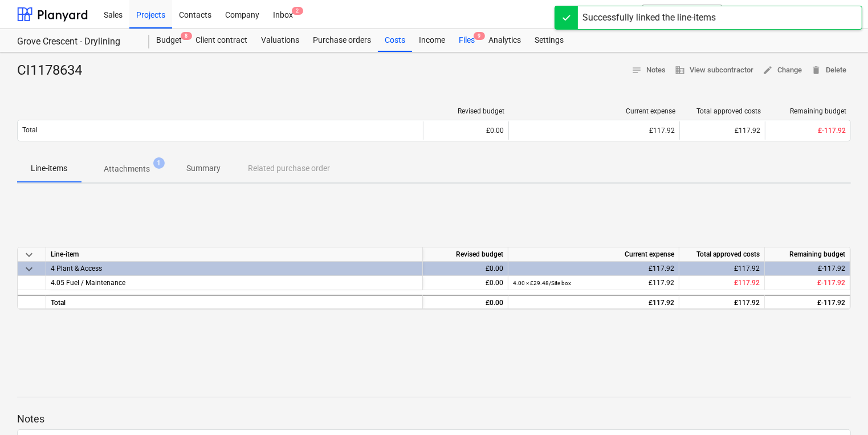
click at [472, 50] on div "Files 9" at bounding box center [467, 40] width 30 height 23
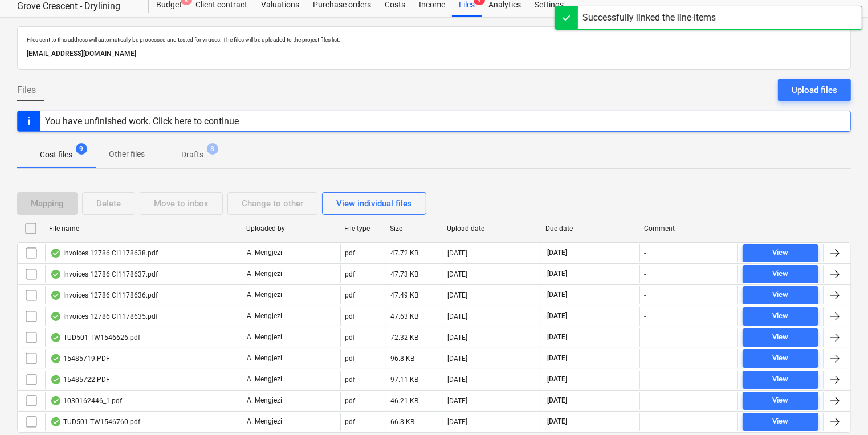
scroll to position [72, 0]
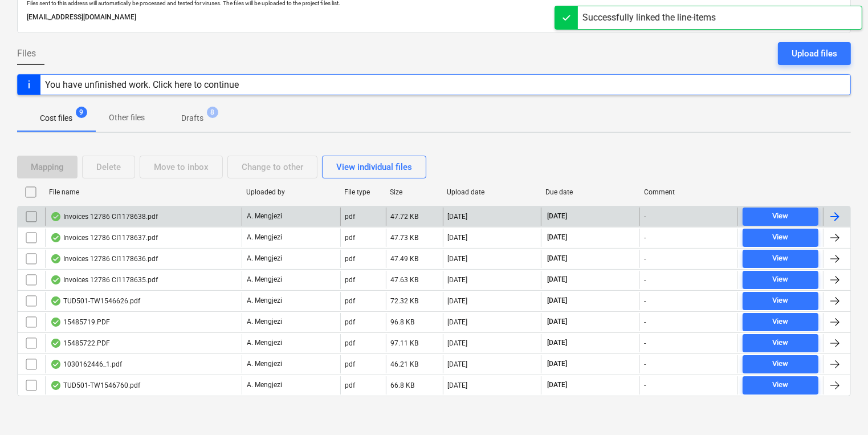
click at [237, 212] on div "Invoices 12786 CI1178638.pdf" at bounding box center [143, 216] width 197 height 18
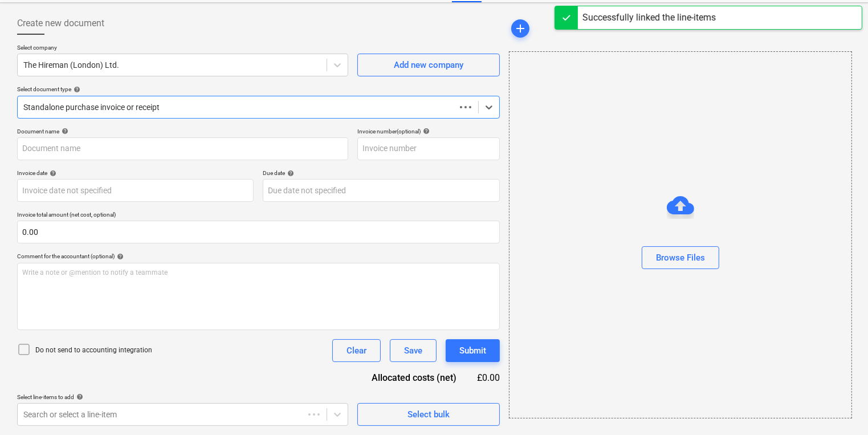
scroll to position [49, 0]
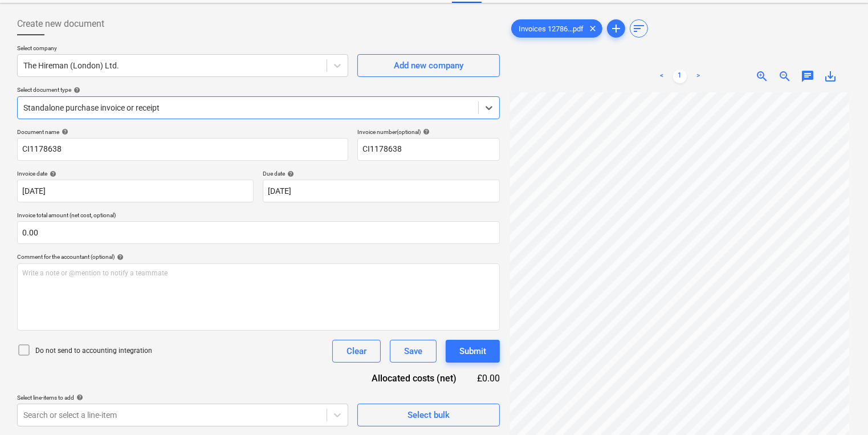
click at [223, 117] on div "Standalone purchase invoice or receipt" at bounding box center [258, 107] width 483 height 23
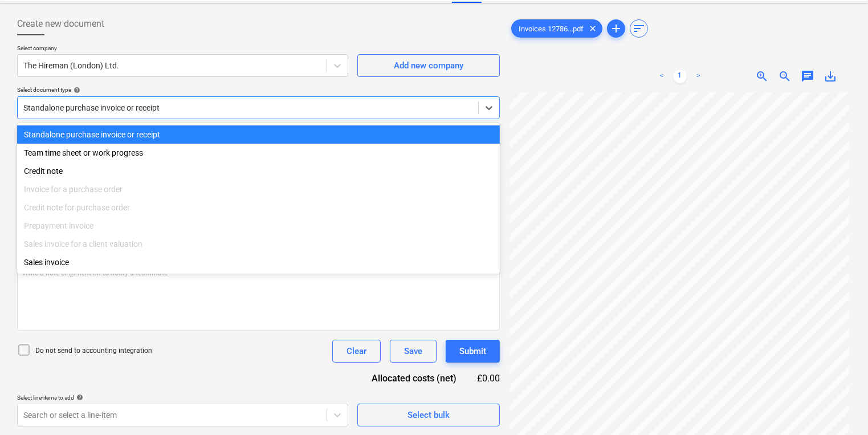
click at [223, 117] on div "Standalone purchase invoice or receipt" at bounding box center [258, 107] width 483 height 23
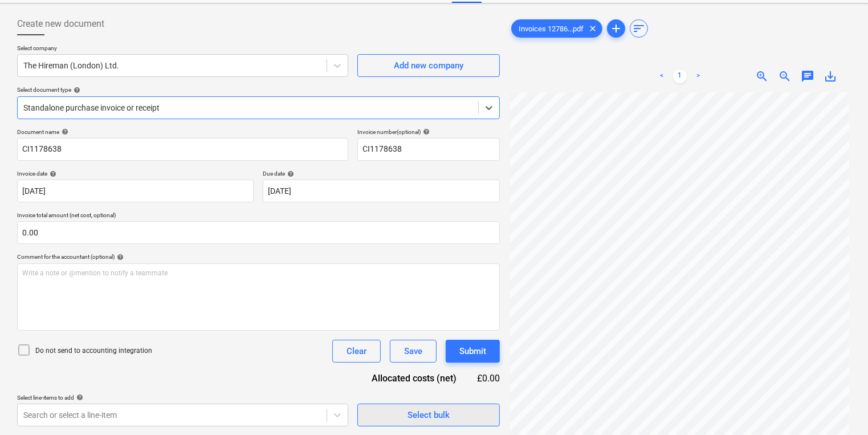
click at [479, 415] on span "Select bulk" at bounding box center [429, 415] width 114 height 15
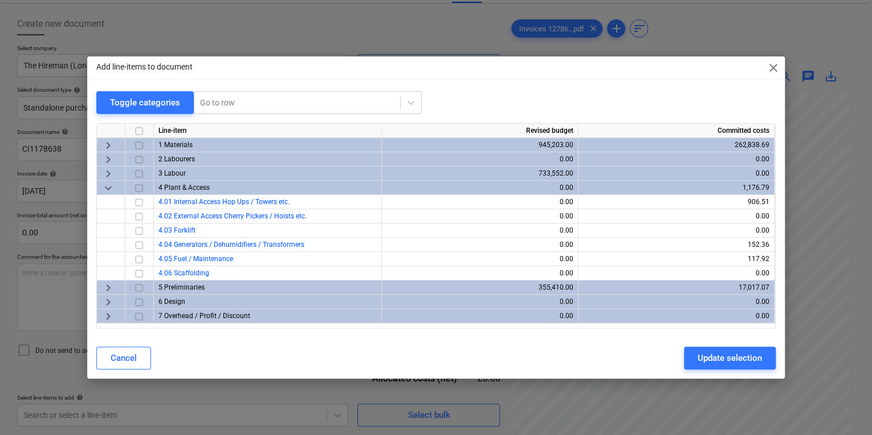
click at [581, 392] on div "Add line-items to document close Toggle categories Go to row Line-item Revised …" at bounding box center [436, 217] width 872 height 435
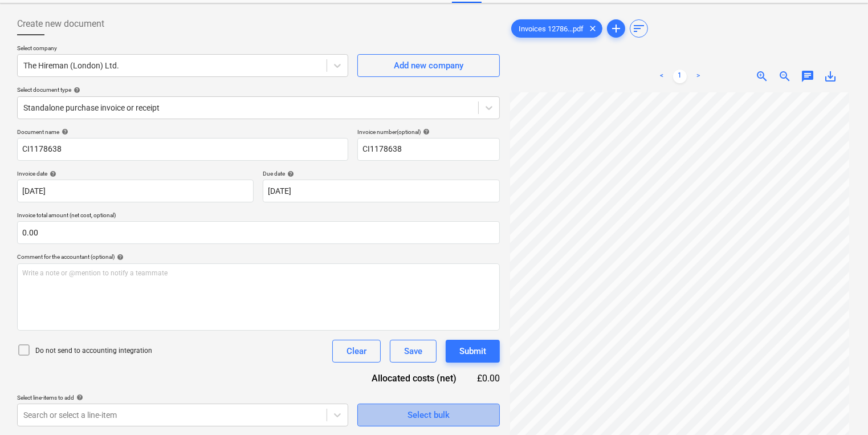
click at [486, 412] on button "Select bulk" at bounding box center [428, 415] width 143 height 23
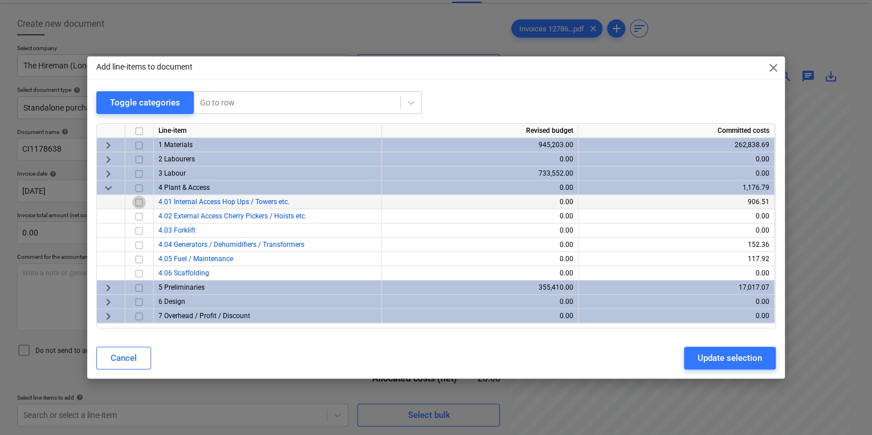
click at [141, 205] on input "checkbox" at bounding box center [139, 203] width 14 height 14
click at [771, 68] on span "close" at bounding box center [774, 68] width 14 height 14
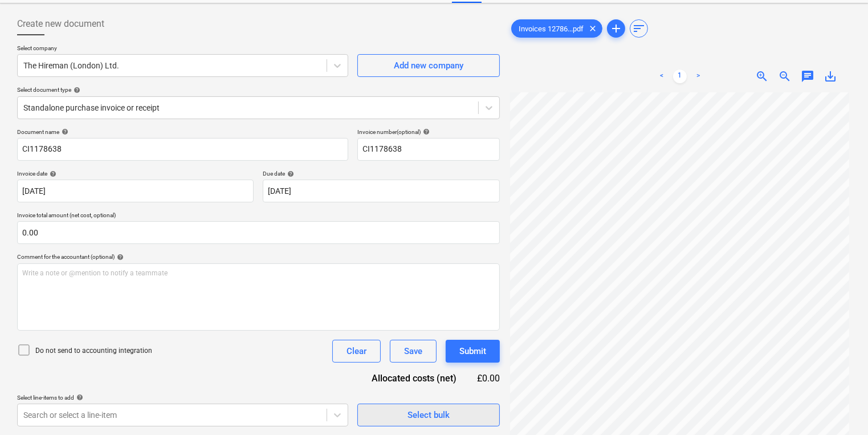
click at [461, 415] on span "Select bulk" at bounding box center [429, 415] width 114 height 15
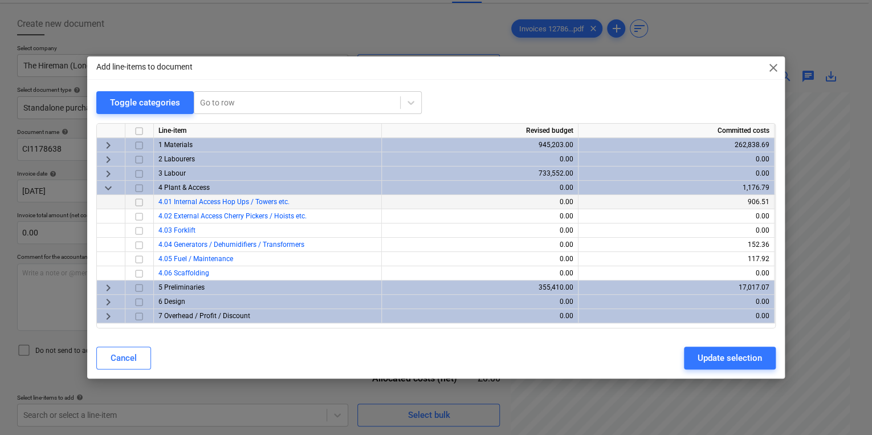
click at [137, 205] on input "checkbox" at bounding box center [139, 203] width 14 height 14
click at [725, 355] on div "Update selection" at bounding box center [730, 358] width 64 height 15
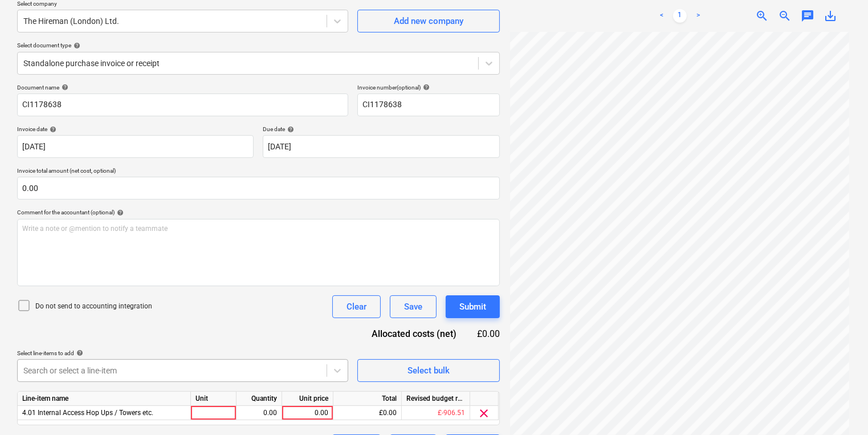
scroll to position [124, 0]
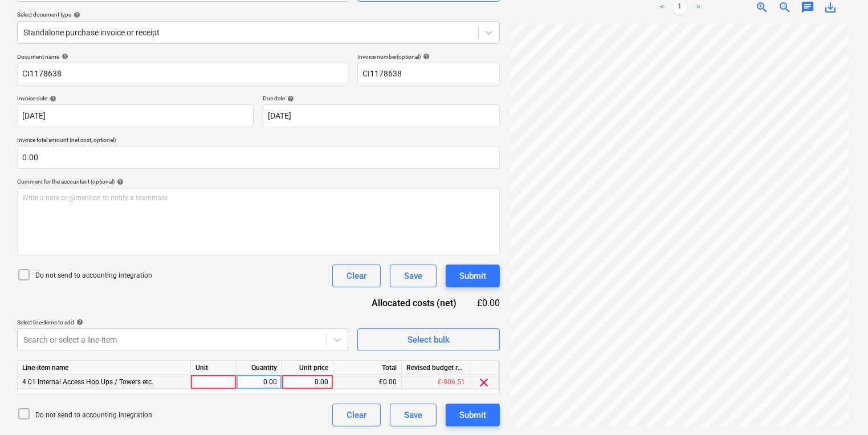
click at [213, 387] on div at bounding box center [214, 382] width 46 height 14
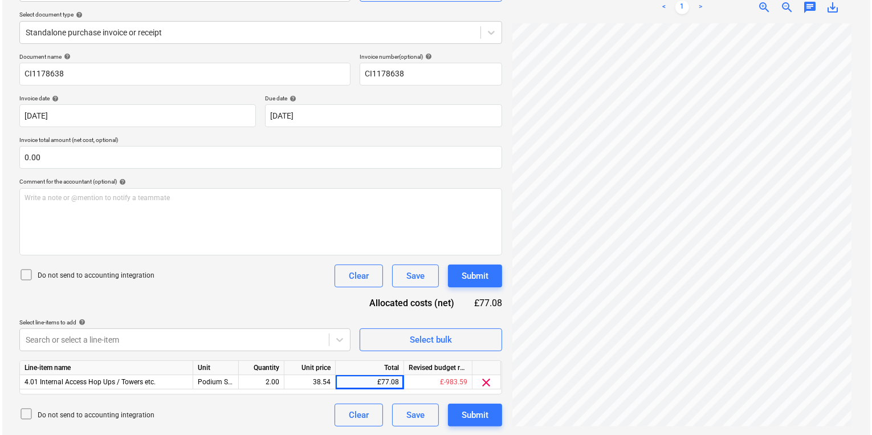
scroll to position [84, 0]
click at [488, 418] on button "Submit" at bounding box center [473, 415] width 54 height 23
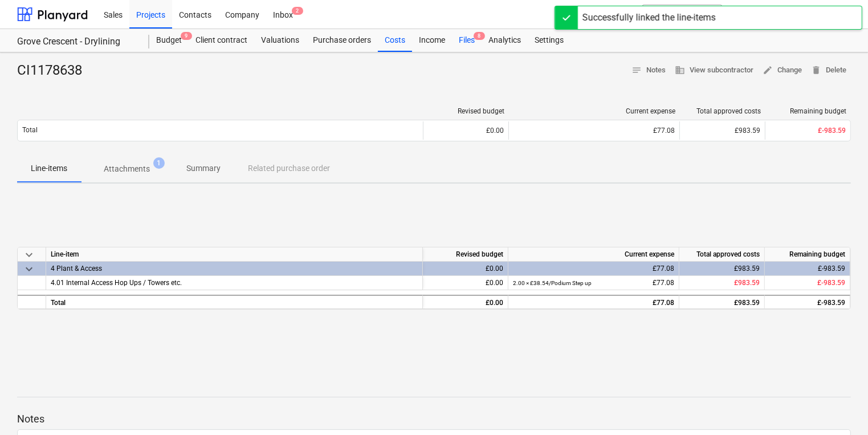
click at [468, 47] on div "Files 8" at bounding box center [467, 40] width 30 height 23
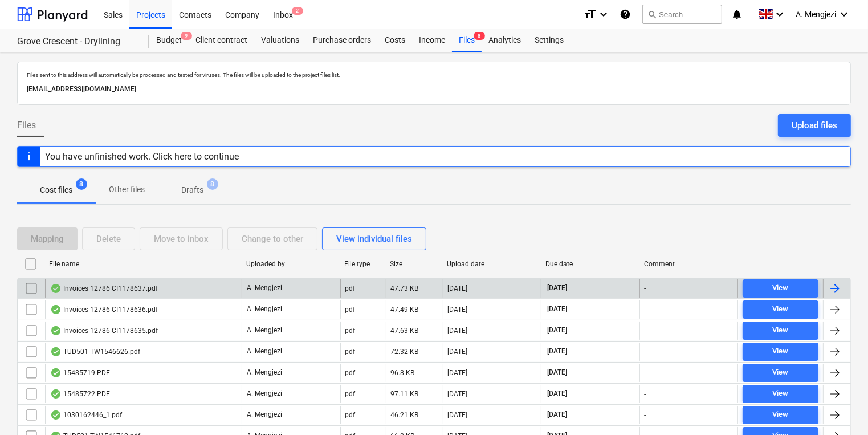
click at [345, 295] on div "pdf" at bounding box center [363, 288] width 46 height 18
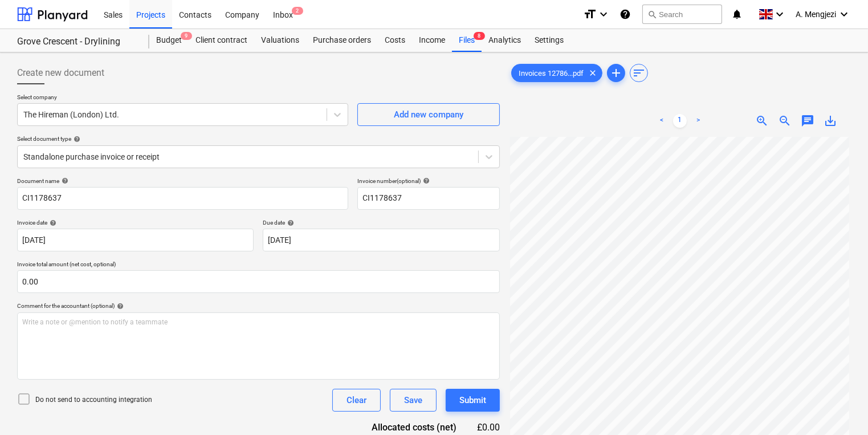
click at [291, 176] on div "Select company The Hireman ([GEOGRAPHIC_DATA]) Ltd. Add new company Select docu…" at bounding box center [258, 135] width 483 height 84
click at [291, 164] on div "Standalone purchase invoice or receipt" at bounding box center [248, 157] width 461 height 16
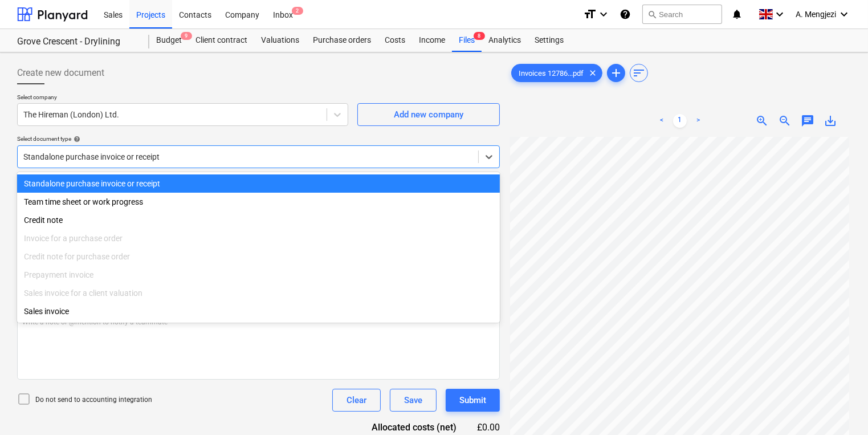
click at [291, 164] on div "Standalone purchase invoice or receipt" at bounding box center [248, 157] width 461 height 16
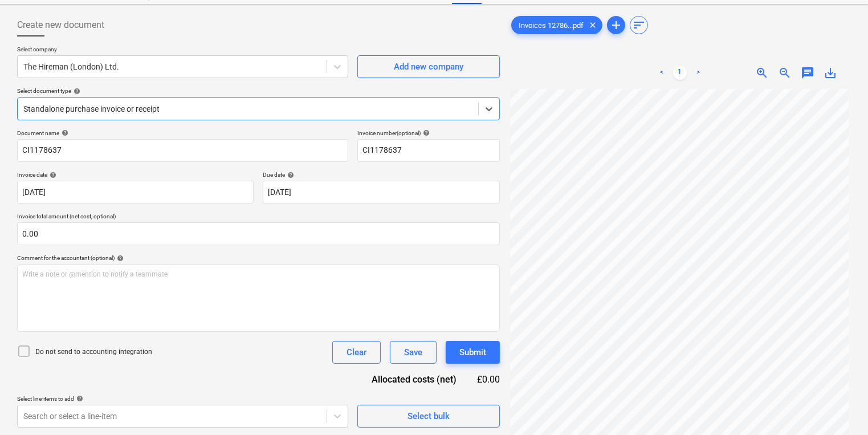
scroll to position [114, 0]
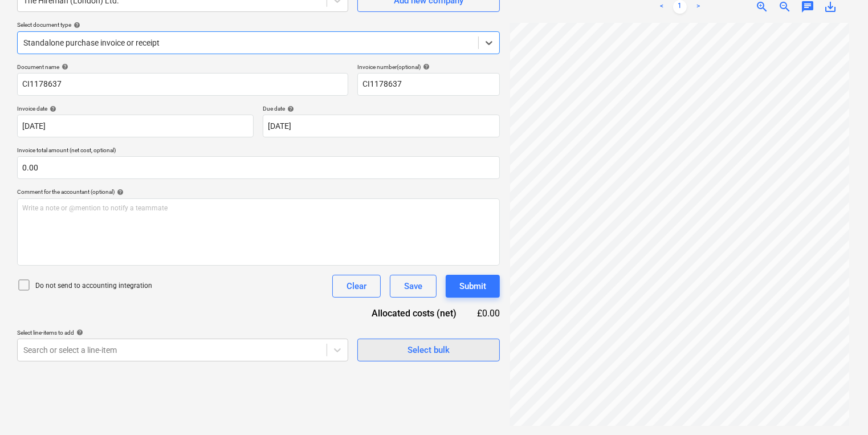
click at [449, 340] on button "Select bulk" at bounding box center [428, 350] width 143 height 23
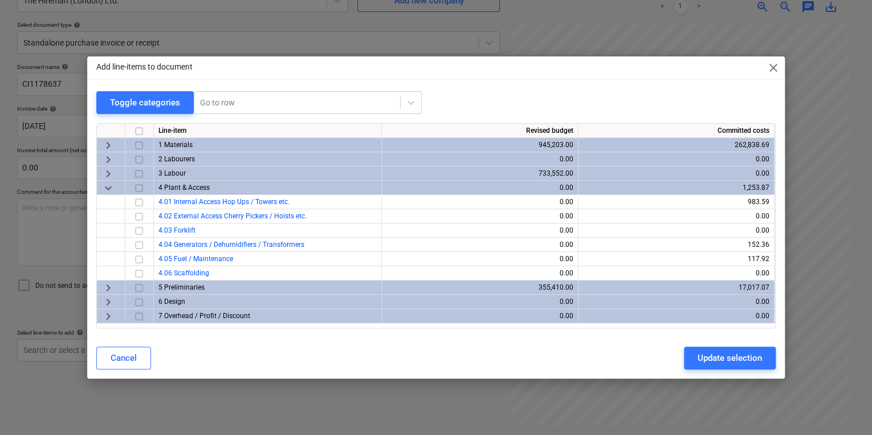
click at [784, 64] on div "Add line-items to document close Toggle categories Go to row Line-item Revised …" at bounding box center [436, 217] width 872 height 435
click at [763, 71] on div "Add line-items to document close" at bounding box center [436, 67] width 698 height 23
click at [775, 72] on span "close" at bounding box center [774, 68] width 14 height 14
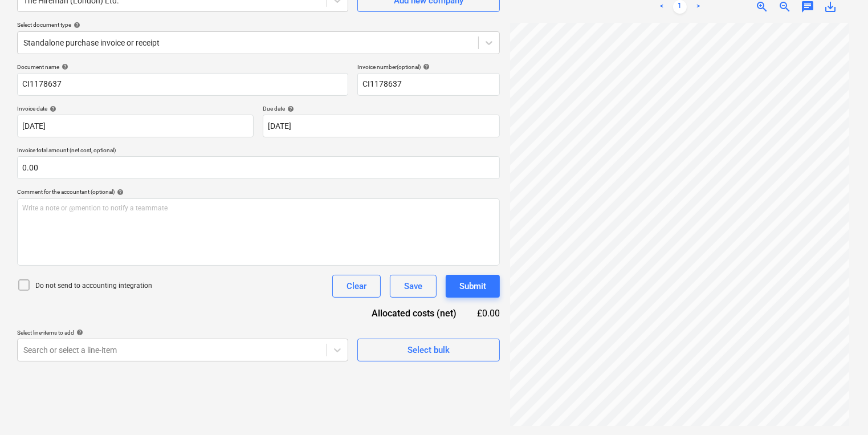
click at [426, 373] on div "Create new document Select company The Hireman ([GEOGRAPHIC_DATA]) Ltd. Add new…" at bounding box center [259, 186] width 492 height 487
click at [405, 357] on button "Select bulk" at bounding box center [428, 350] width 143 height 23
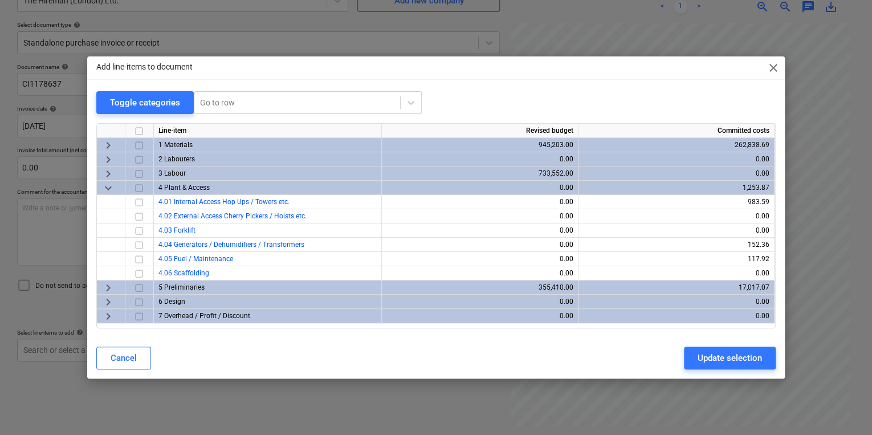
click at [776, 70] on span "close" at bounding box center [774, 68] width 14 height 14
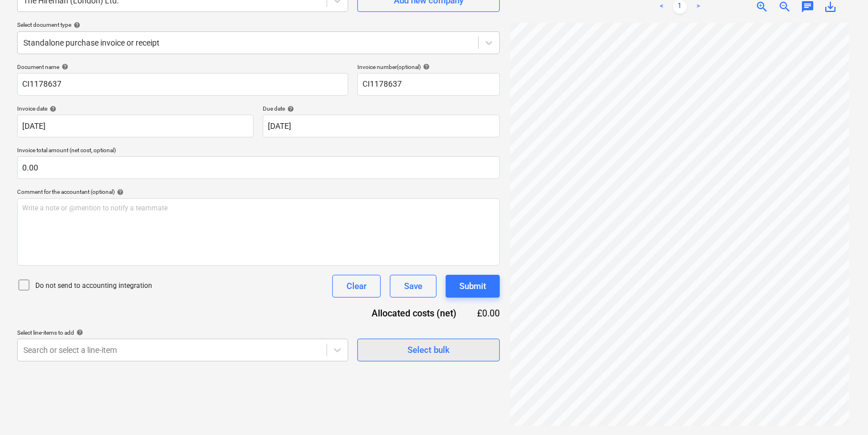
click at [477, 351] on span "Select bulk" at bounding box center [429, 350] width 114 height 15
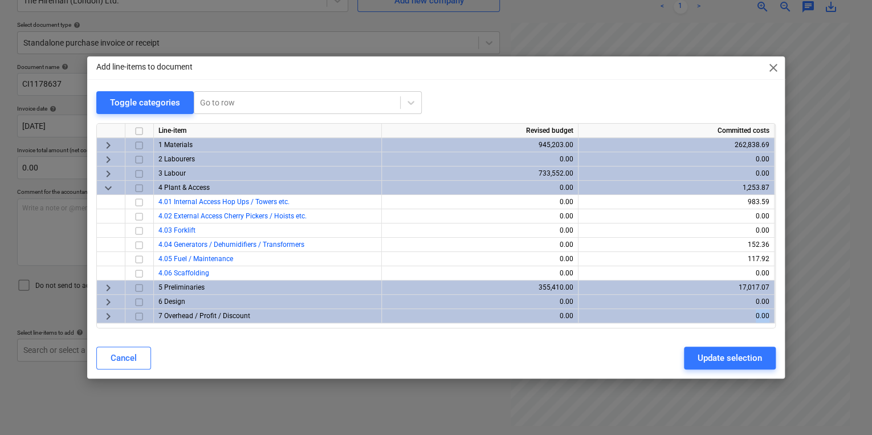
click at [477, 351] on div "Cancel Update selection" at bounding box center [435, 358] width 679 height 23
click at [138, 201] on input "checkbox" at bounding box center [139, 203] width 14 height 14
click at [764, 359] on button "Update selection" at bounding box center [730, 358] width 92 height 23
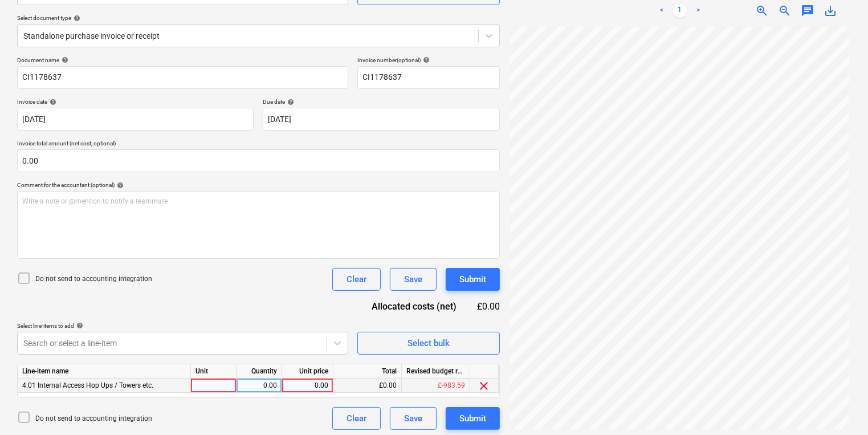
scroll to position [124, 0]
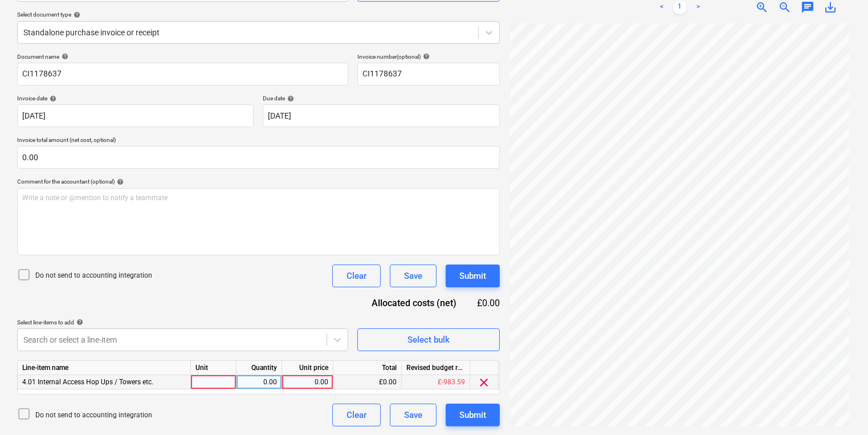
click at [200, 386] on div at bounding box center [214, 382] width 46 height 14
click at [253, 382] on div "1.00" at bounding box center [259, 382] width 36 height 14
click at [322, 384] on input "1" at bounding box center [307, 382] width 51 height 14
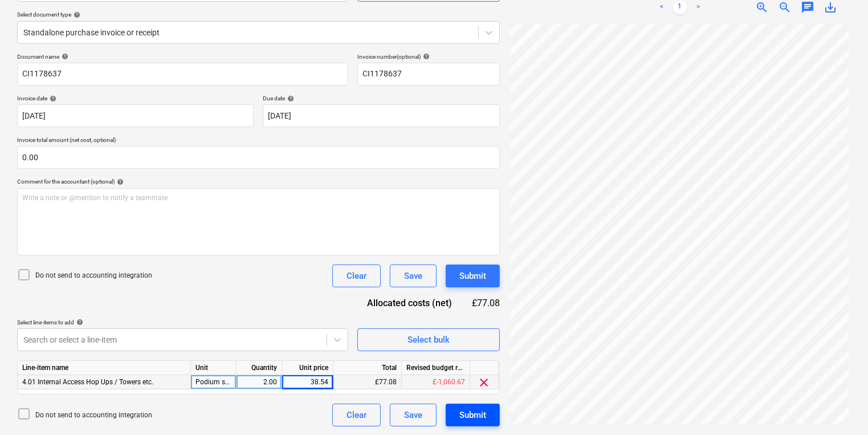
click at [455, 413] on button "Submit" at bounding box center [473, 415] width 54 height 23
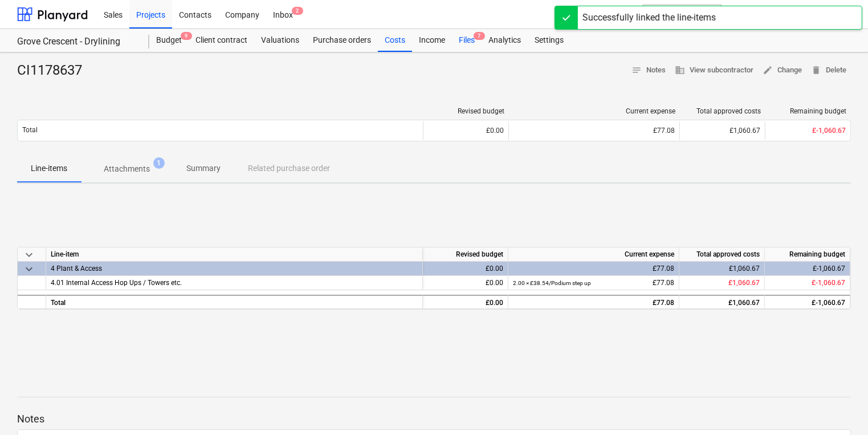
click at [470, 43] on div "Files 7" at bounding box center [467, 40] width 30 height 23
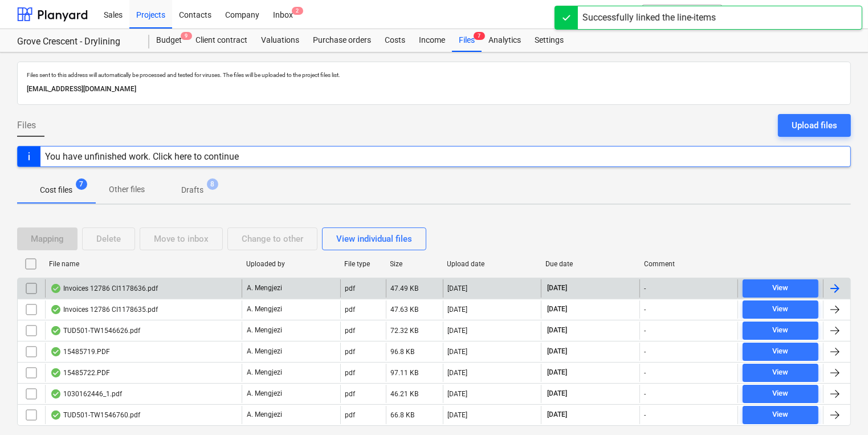
click at [157, 290] on div "Invoices 12786 CI1178636.pdf" at bounding box center [143, 288] width 197 height 18
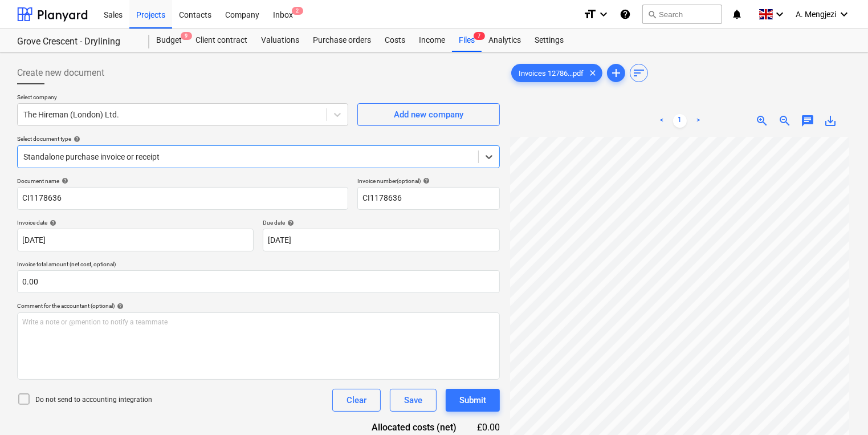
click at [200, 167] on div "Standalone purchase invoice or receipt" at bounding box center [258, 156] width 483 height 23
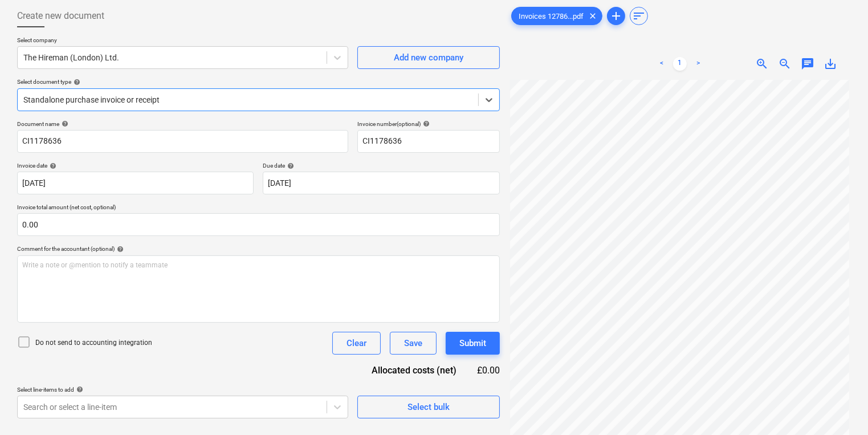
scroll to position [114, 0]
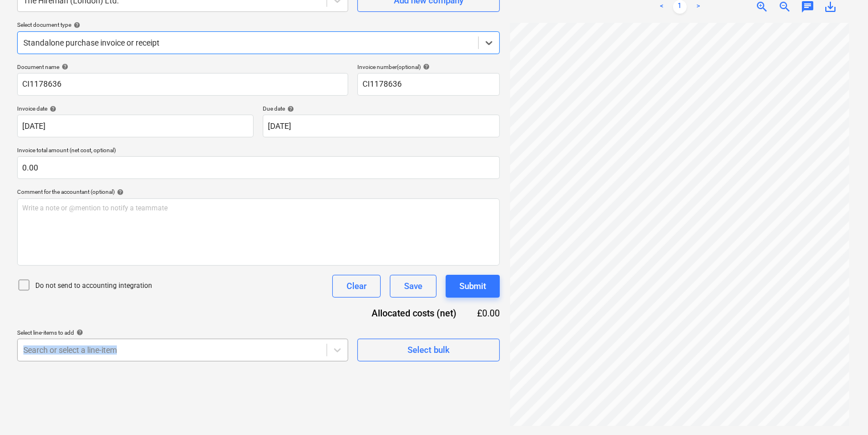
click at [255, 338] on div "Select line-items to add help Search or select a line-item" at bounding box center [182, 345] width 331 height 32
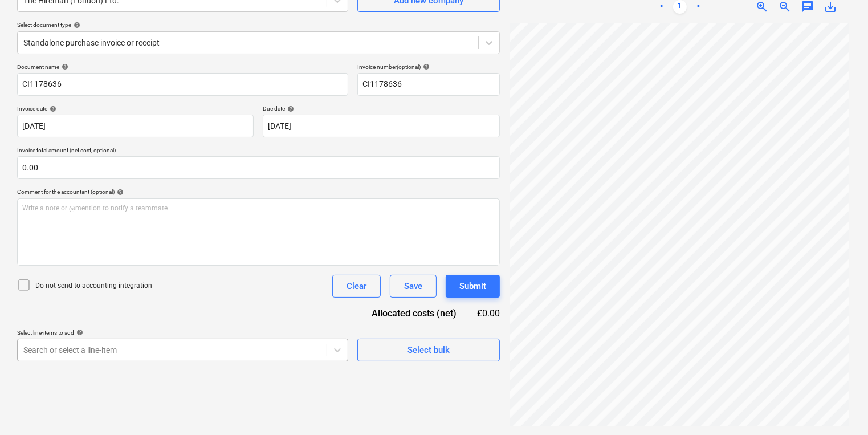
click at [344, 321] on body "Sales Projects Contacts Company Inbox 2 format_size keyboard_arrow_down help se…" at bounding box center [434, 103] width 868 height 435
click at [466, 321] on html "Sales Projects Contacts Company Inbox 2 format_size keyboard_arrow_down help se…" at bounding box center [434, 103] width 868 height 435
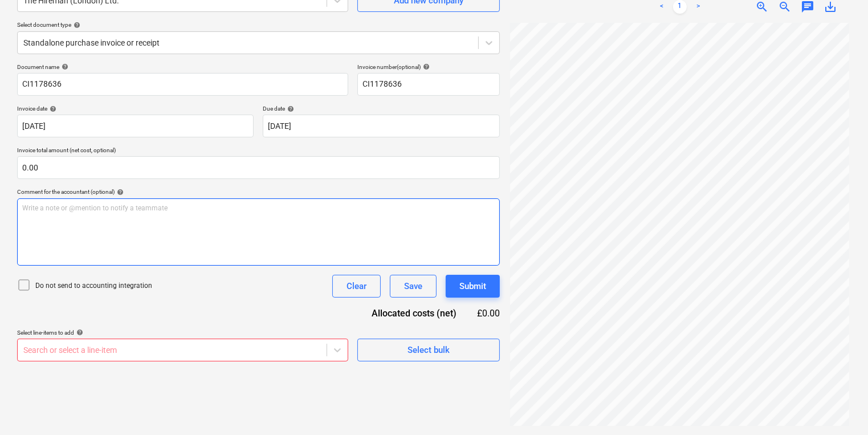
click at [235, 235] on div "Write a note or @mention to notify a teammate [PERSON_NAME]" at bounding box center [258, 231] width 483 height 67
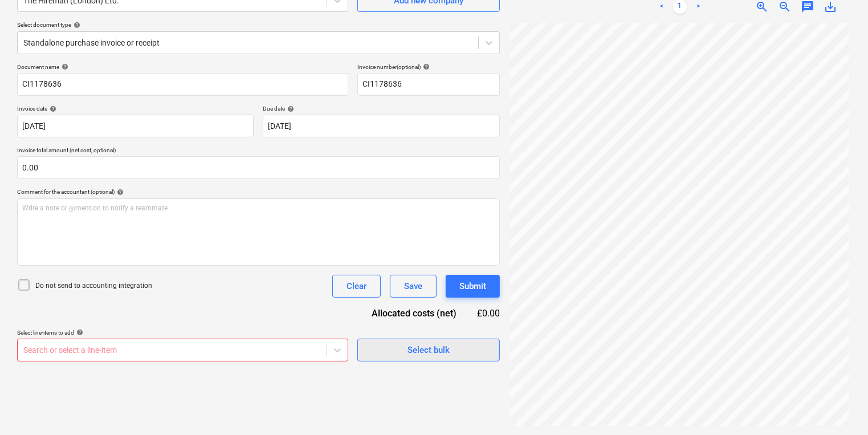
click at [453, 351] on span "Select bulk" at bounding box center [429, 350] width 114 height 15
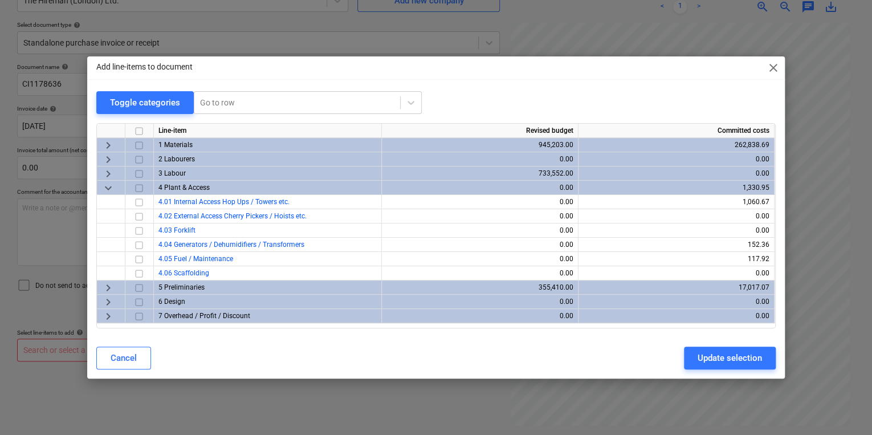
click at [548, 28] on div "Add line-items to document close Toggle categories Go to row Line-item Revised …" at bounding box center [436, 217] width 872 height 435
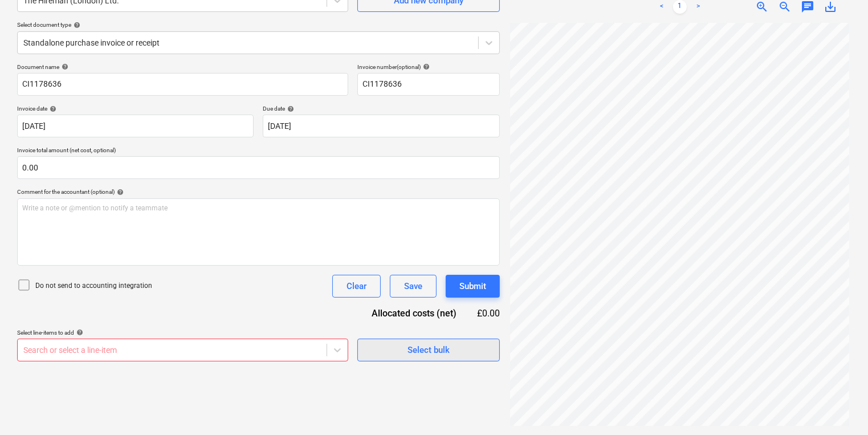
click at [465, 349] on span "Select bulk" at bounding box center [429, 350] width 114 height 15
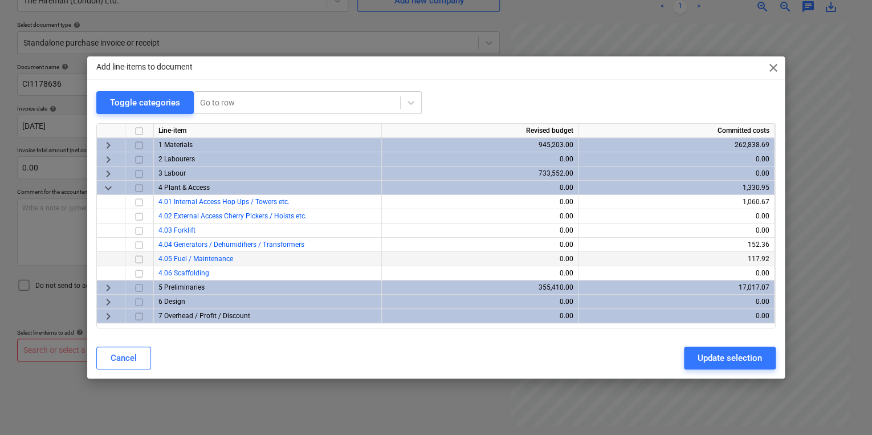
click at [144, 260] on input "checkbox" at bounding box center [139, 260] width 14 height 14
click at [755, 365] on div "Update selection" at bounding box center [730, 358] width 64 height 15
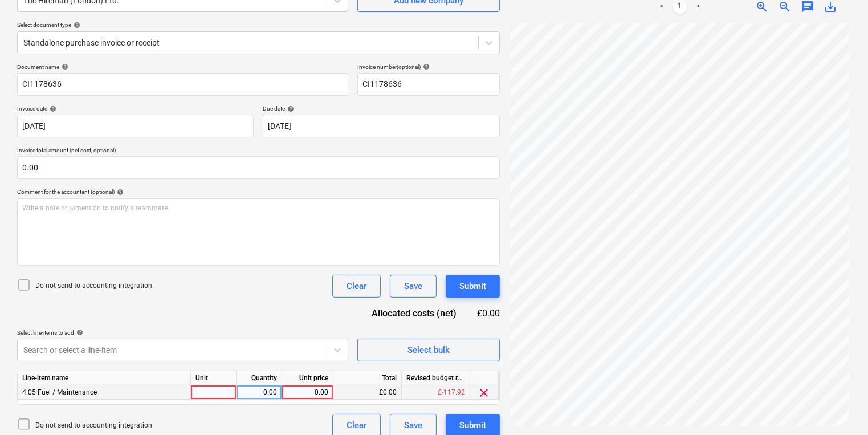
click at [231, 388] on div at bounding box center [214, 392] width 46 height 14
click at [261, 390] on div "1.00" at bounding box center [259, 392] width 36 height 14
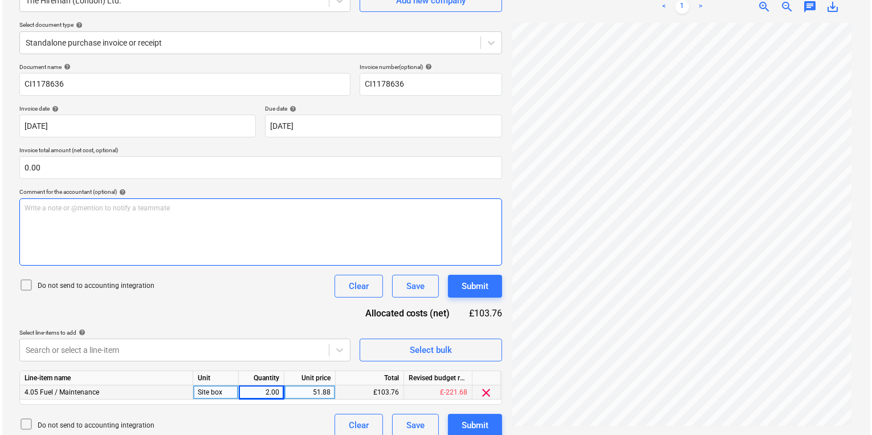
scroll to position [84, 0]
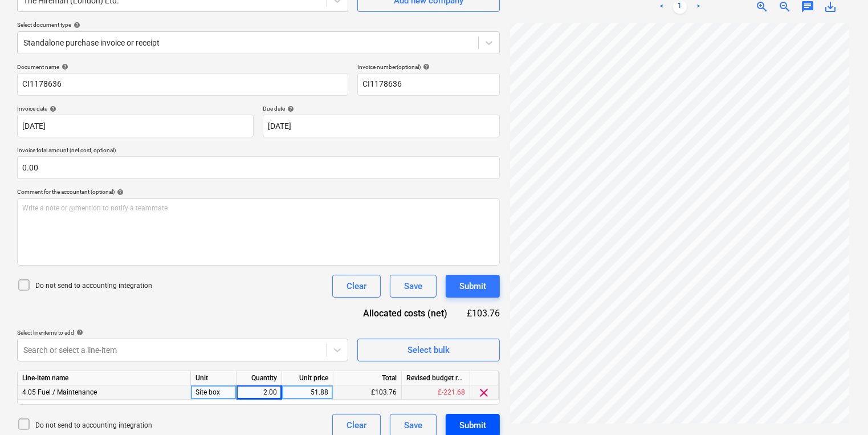
click at [476, 433] on button "Submit" at bounding box center [473, 425] width 54 height 23
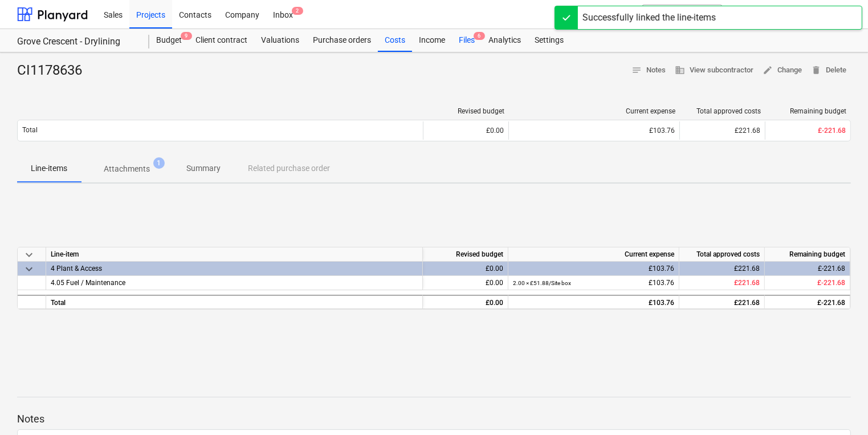
click at [461, 41] on div "Files 6" at bounding box center [467, 40] width 30 height 23
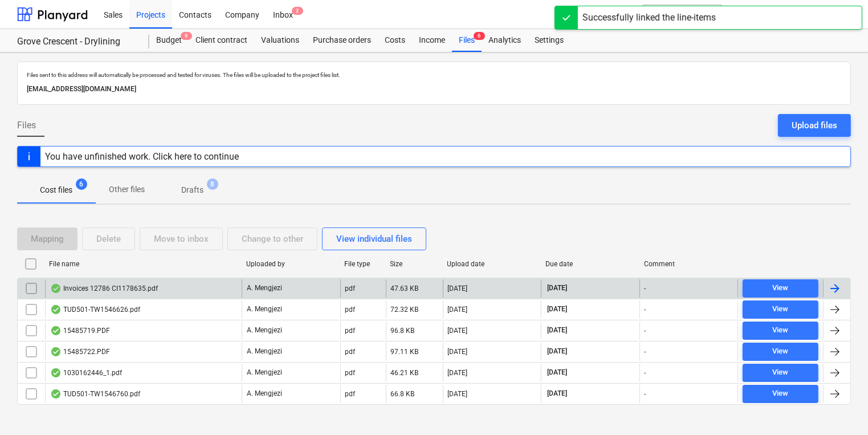
click at [197, 287] on div "Invoices 12786 CI1178635.pdf" at bounding box center [143, 288] width 197 height 18
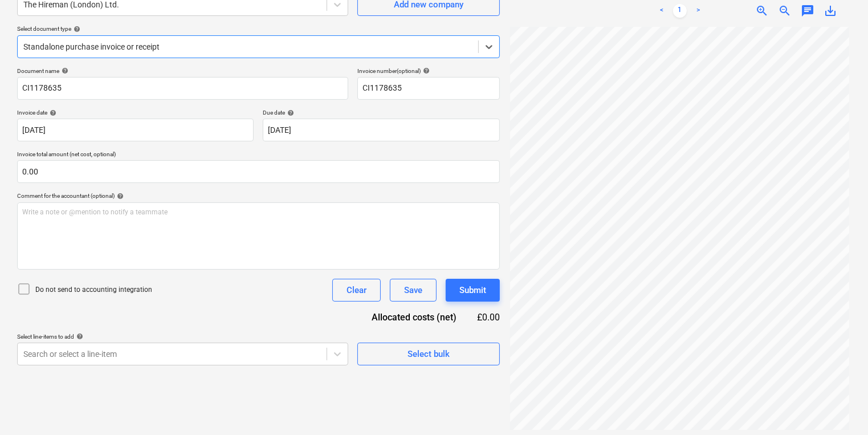
scroll to position [114, 0]
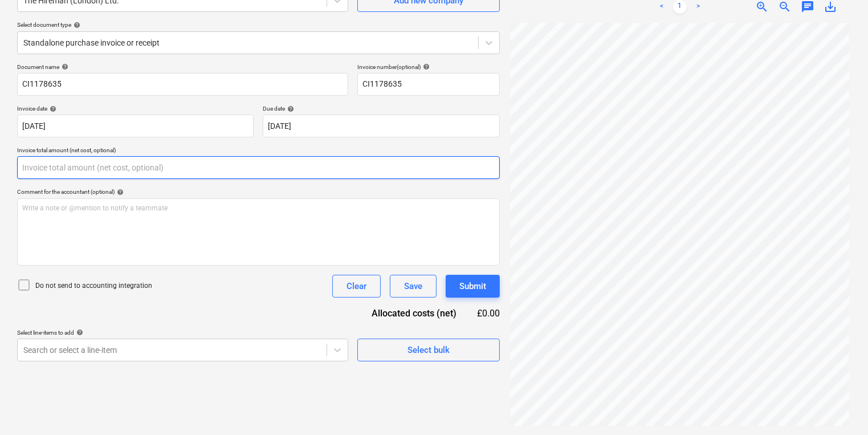
click at [363, 164] on input "text" at bounding box center [258, 167] width 483 height 23
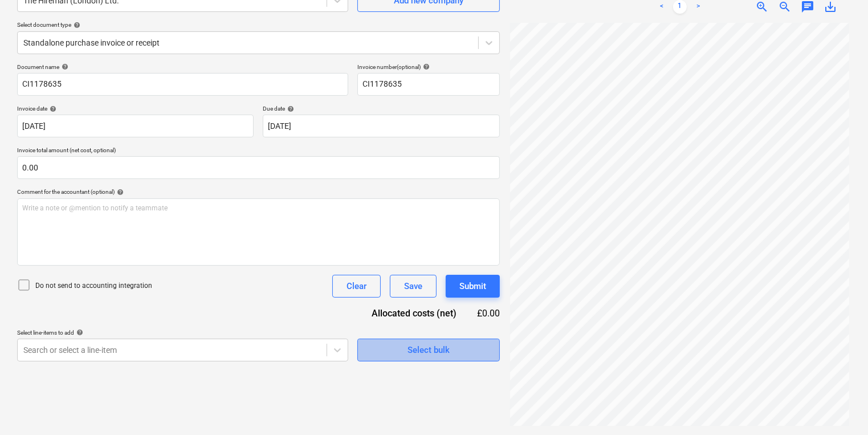
click at [394, 349] on span "Select bulk" at bounding box center [429, 350] width 114 height 15
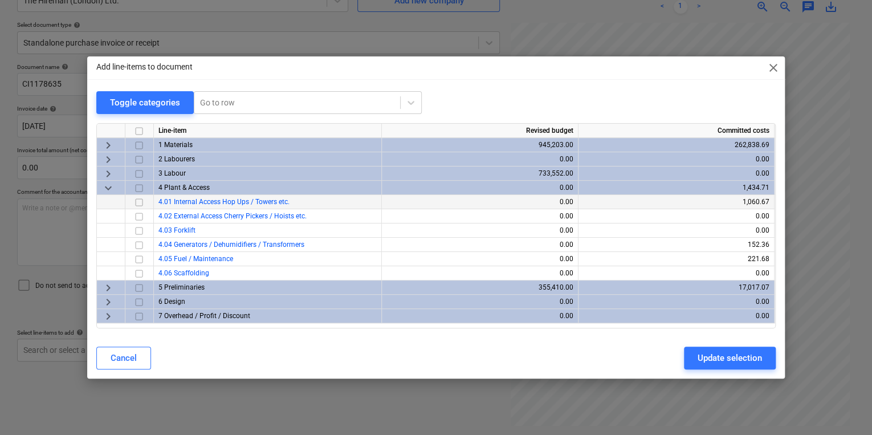
click at [136, 202] on input "checkbox" at bounding box center [139, 203] width 14 height 14
click at [750, 366] on button "Update selection" at bounding box center [730, 358] width 92 height 23
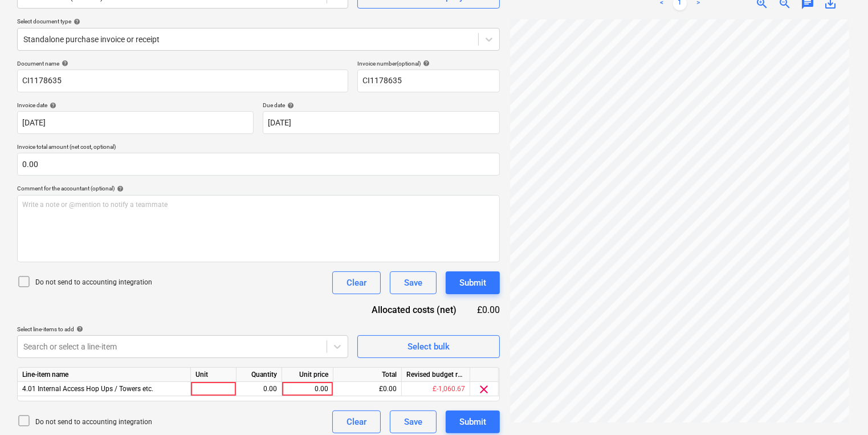
scroll to position [124, 0]
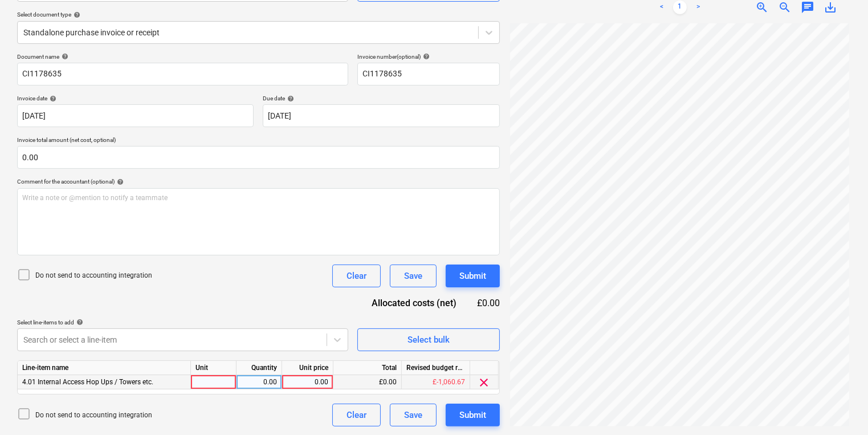
click at [207, 382] on div at bounding box center [214, 382] width 46 height 14
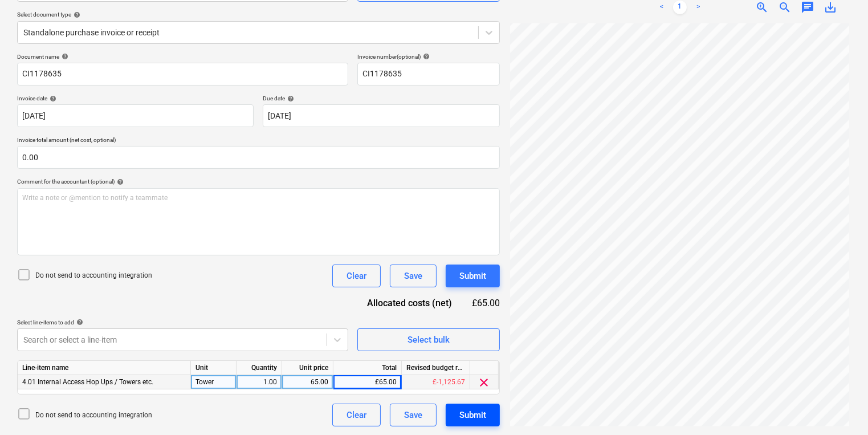
click at [479, 409] on div "Submit" at bounding box center [472, 415] width 27 height 15
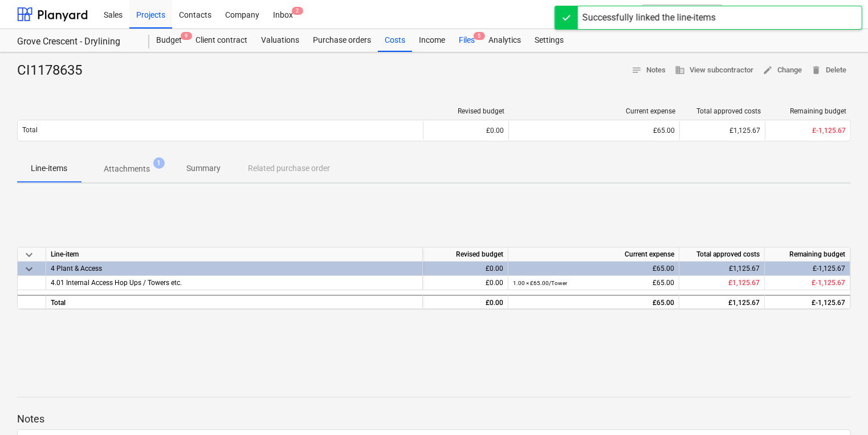
click at [472, 42] on div "Files 5" at bounding box center [467, 40] width 30 height 23
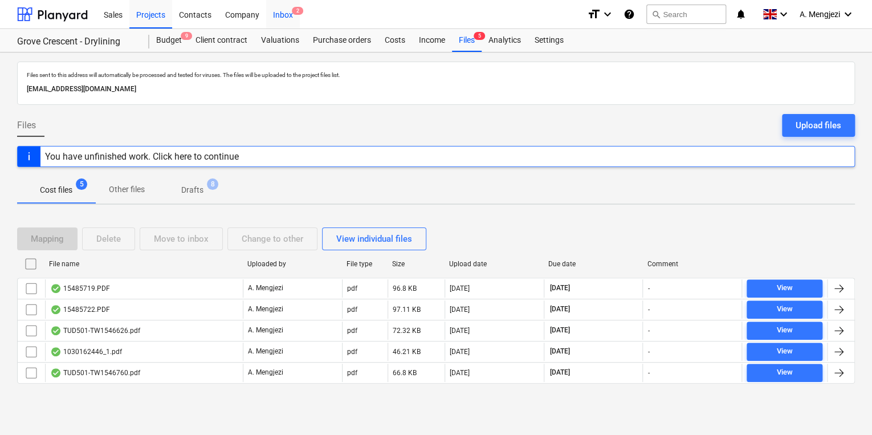
click at [287, 11] on div "Inbox 2" at bounding box center [283, 13] width 34 height 29
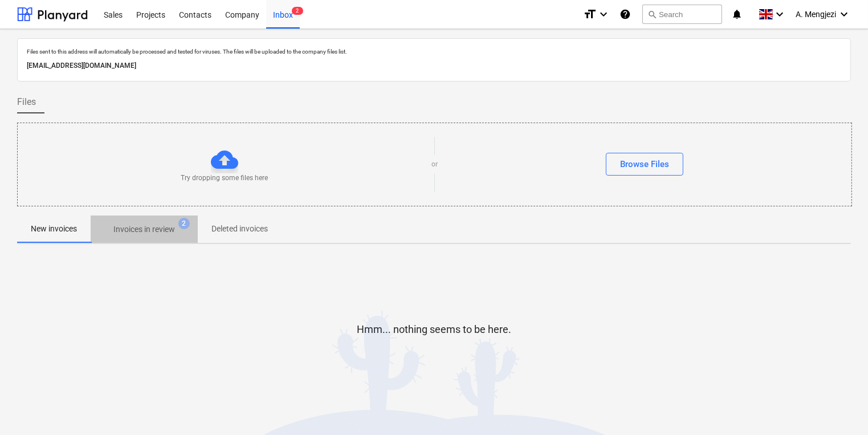
click at [170, 222] on span "Invoices in review 2" at bounding box center [144, 229] width 107 height 21
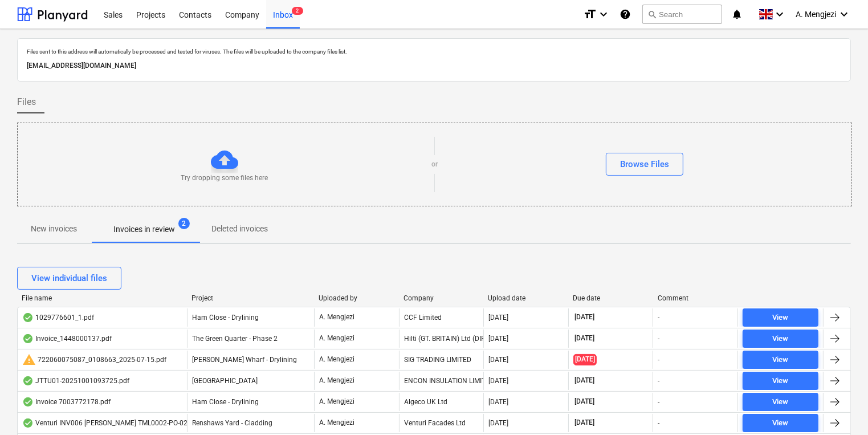
click at [430, 294] on div "Company" at bounding box center [442, 298] width 76 height 8
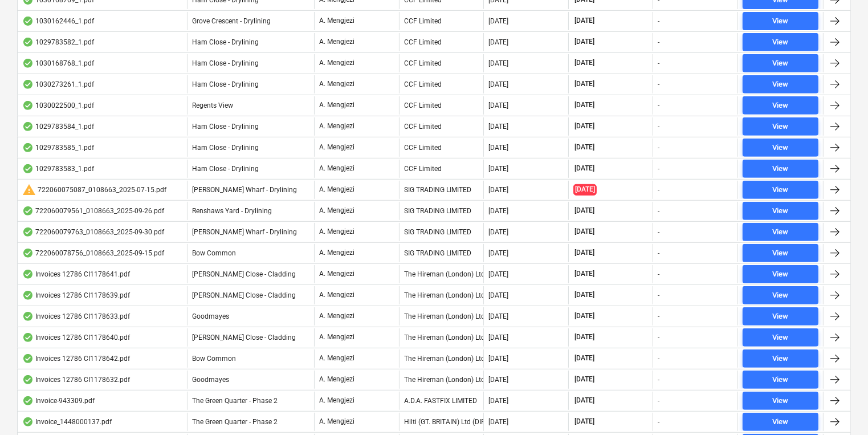
scroll to position [638, 0]
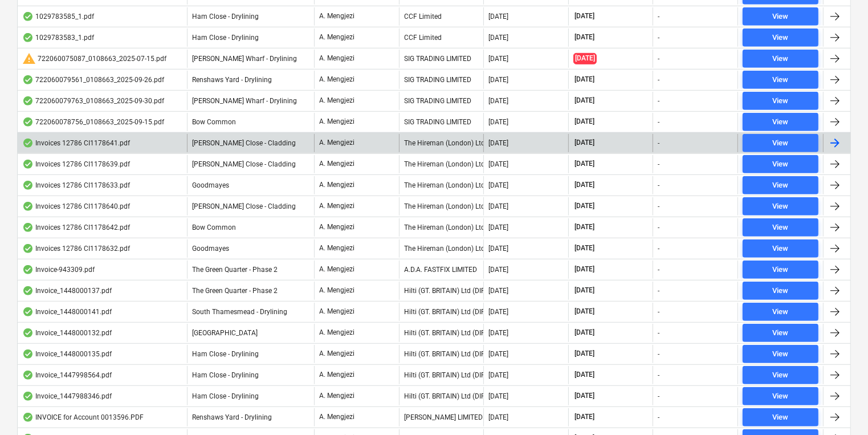
click at [410, 135] on div "The Hireman (London) Ltd." at bounding box center [441, 143] width 85 height 18
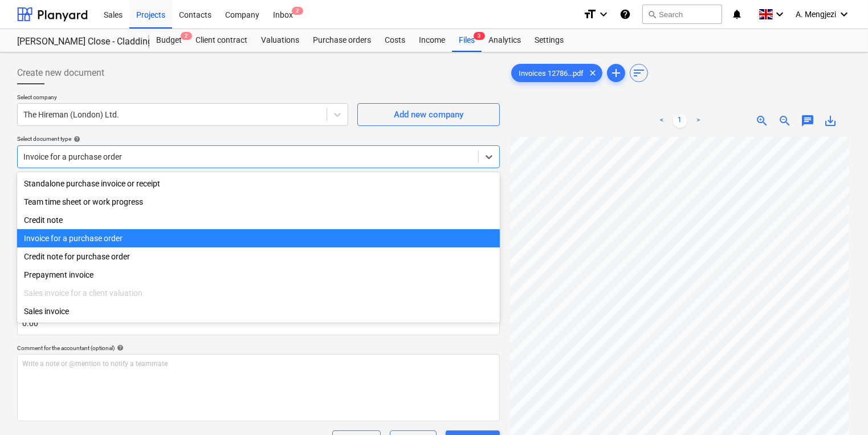
click at [359, 155] on div at bounding box center [247, 156] width 449 height 11
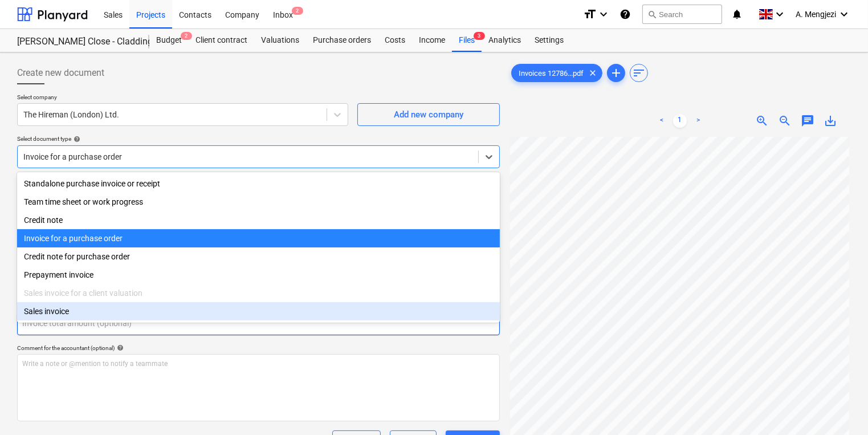
click at [420, 337] on div "Invoice name help CI1178641 Invoice number (optional) help CI1178641 Invoice da…" at bounding box center [258, 395] width 483 height 437
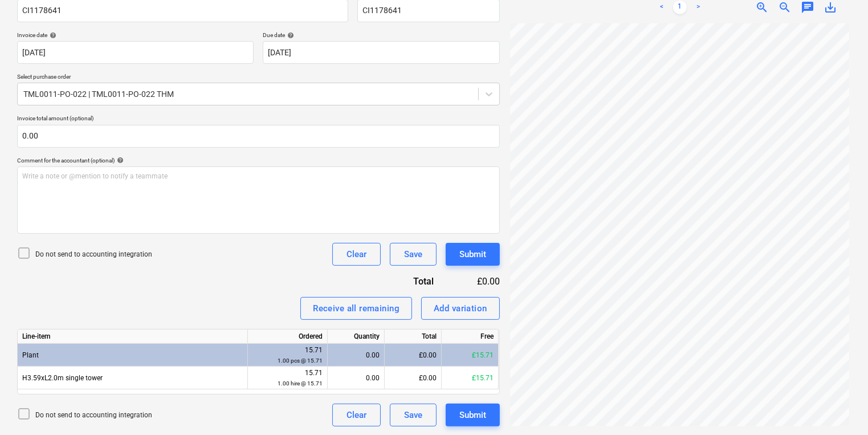
scroll to position [2, 3]
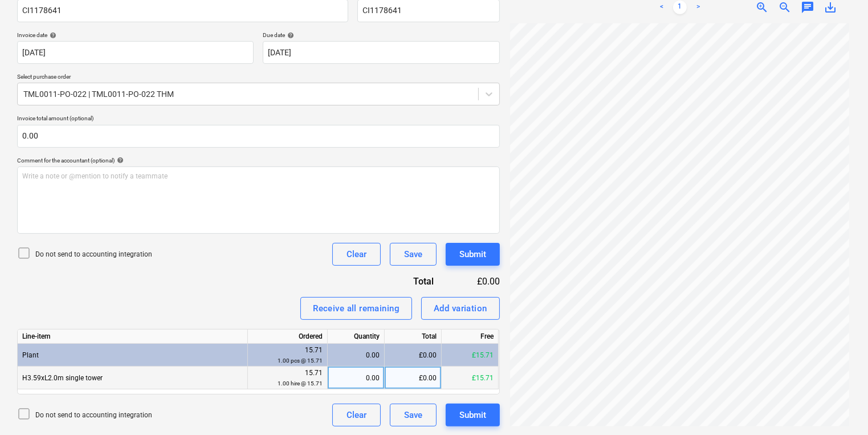
click at [368, 373] on div "0.00" at bounding box center [355, 378] width 47 height 23
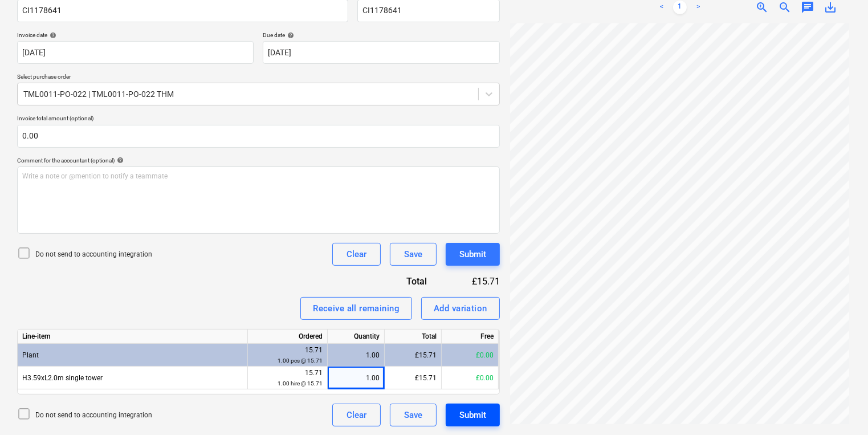
click at [479, 418] on div "Submit" at bounding box center [472, 415] width 27 height 15
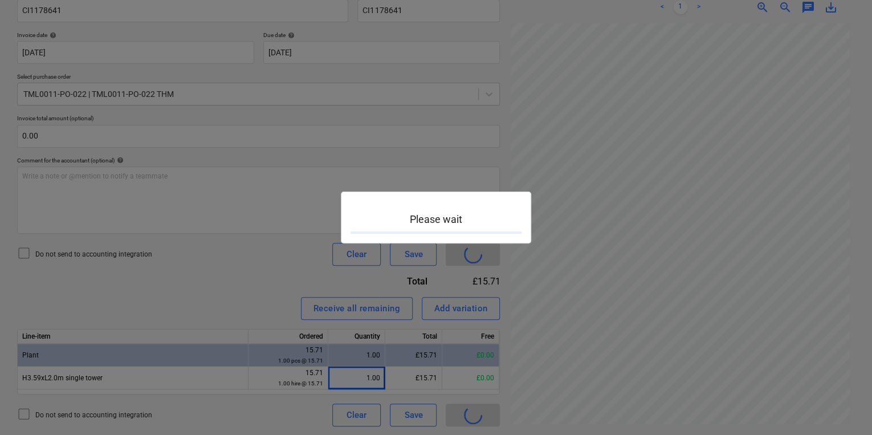
scroll to position [84, 2]
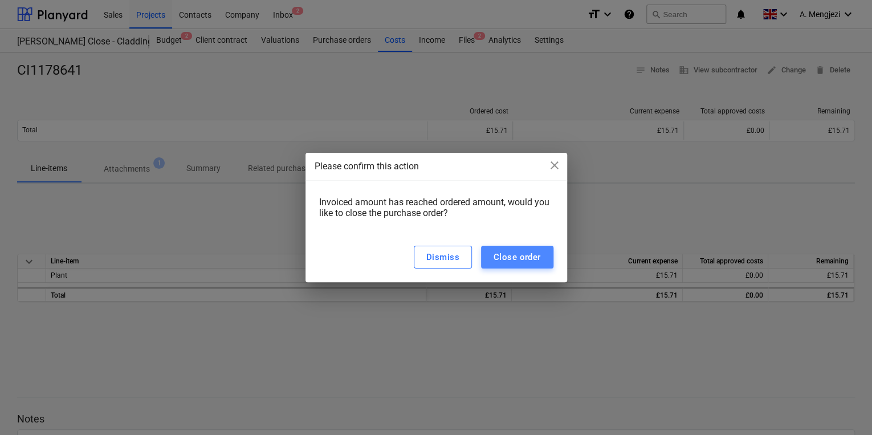
click at [526, 259] on div "Close order" at bounding box center [517, 257] width 47 height 15
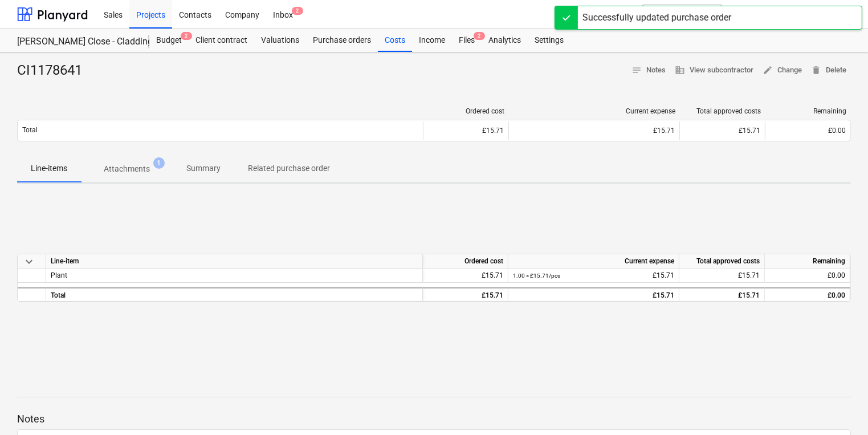
click at [483, 52] on div "CI1178641 notes Notes business View subcontractor edit Change delete Delete Ord…" at bounding box center [434, 297] width 868 height 490
click at [475, 46] on div "Files 2" at bounding box center [467, 40] width 30 height 23
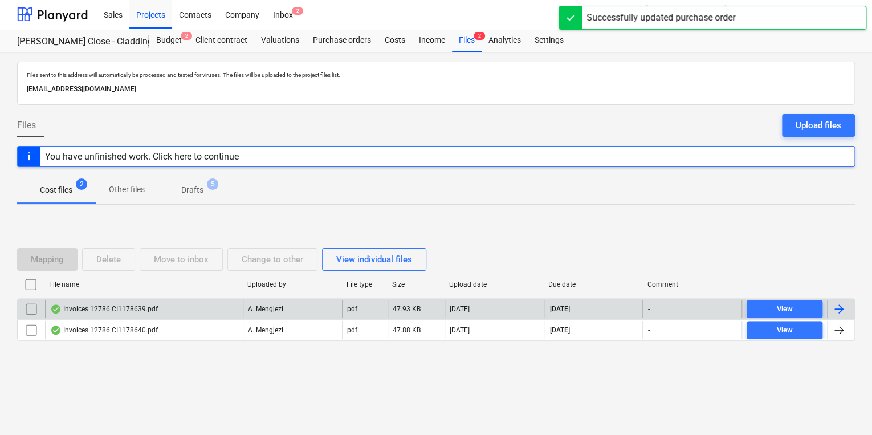
click at [239, 306] on div "Invoices 12786 CI1178639.pdf" at bounding box center [144, 309] width 198 height 18
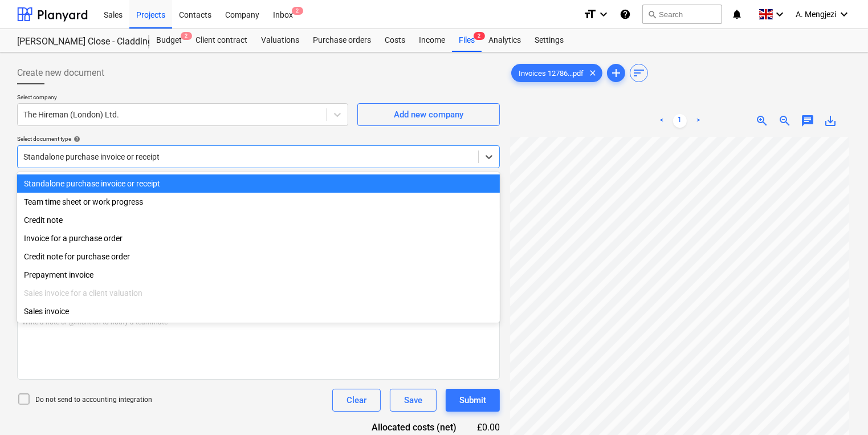
click at [262, 153] on div at bounding box center [247, 156] width 449 height 11
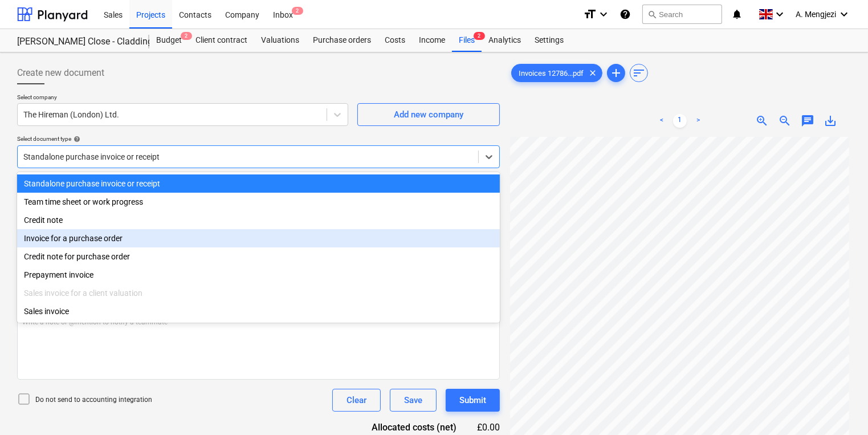
click at [226, 237] on div "Invoice for a purchase order" at bounding box center [258, 238] width 483 height 18
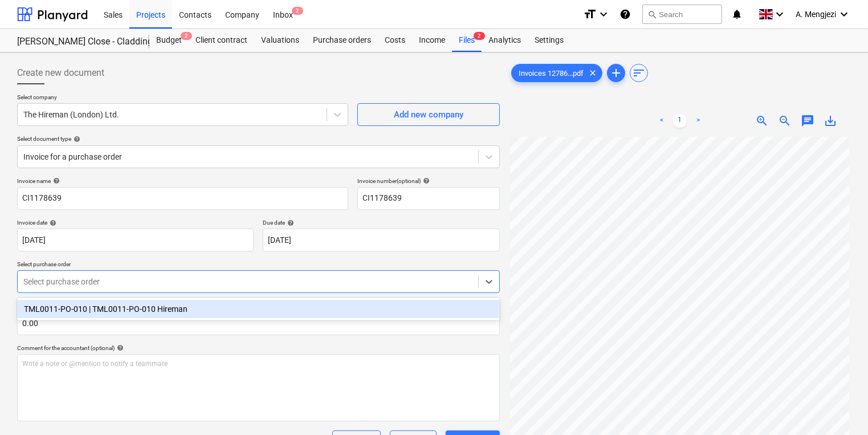
click at [217, 280] on div at bounding box center [247, 281] width 449 height 11
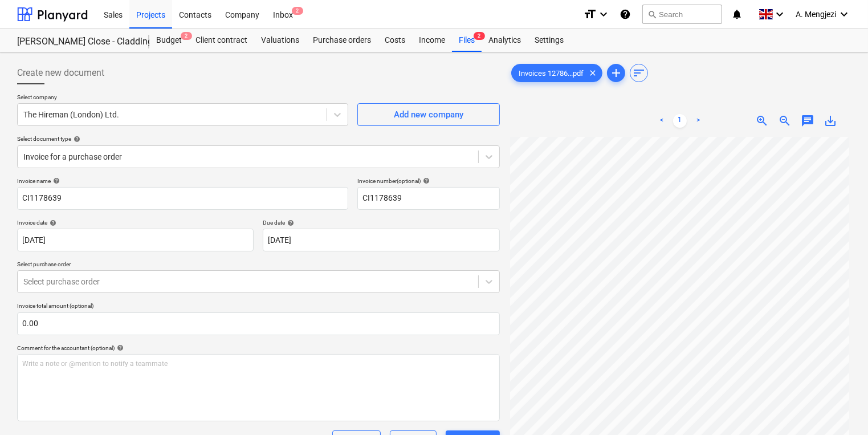
click at [232, 344] on div "Comment for the accountant (optional) help" at bounding box center [258, 347] width 483 height 7
click at [238, 271] on div "Select purchase order" at bounding box center [258, 281] width 483 height 23
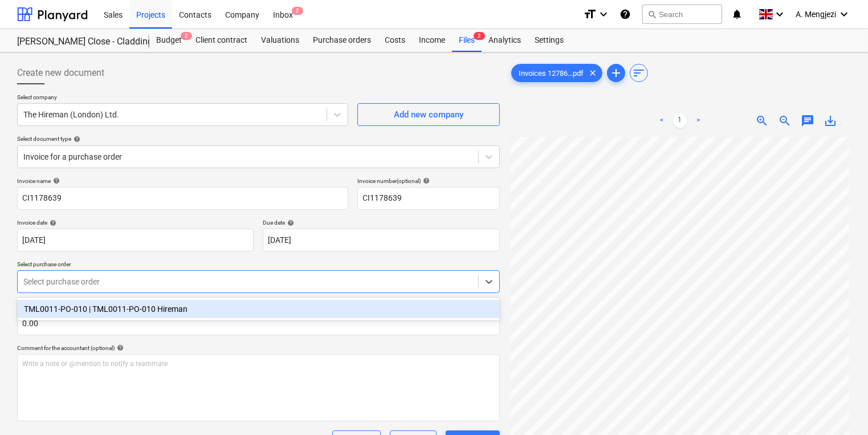
click at [252, 352] on p "Comment for the accountant (optional) help" at bounding box center [258, 349] width 483 height 10
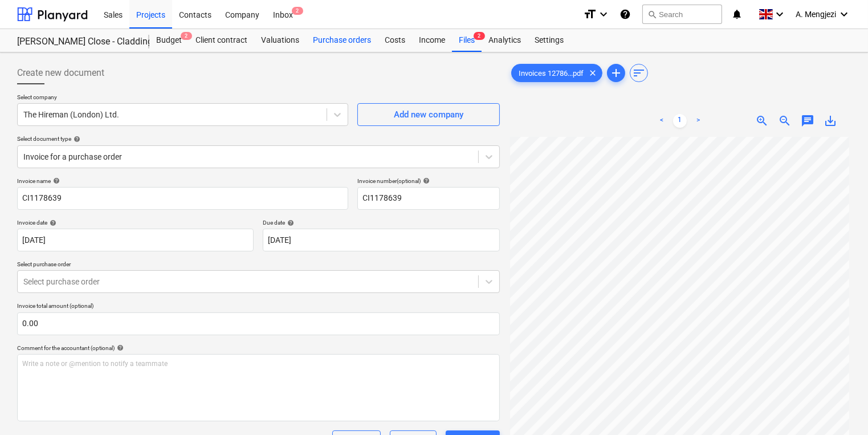
click at [365, 44] on div "Purchase orders" at bounding box center [342, 40] width 72 height 23
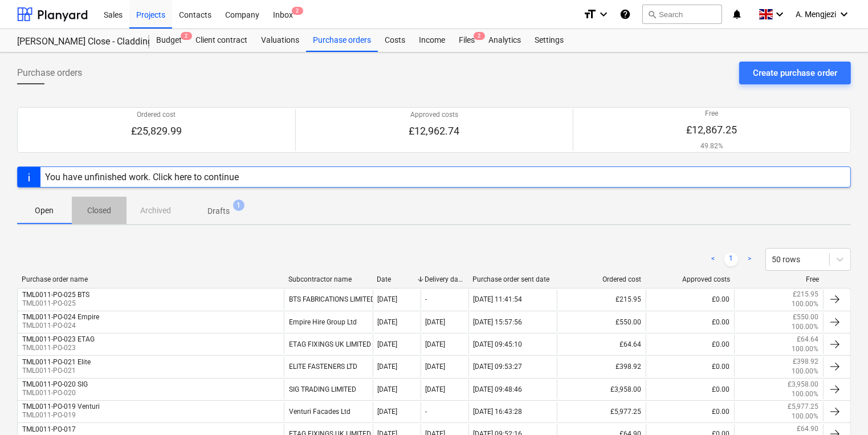
click at [109, 212] on p "Closed" at bounding box center [99, 211] width 27 height 12
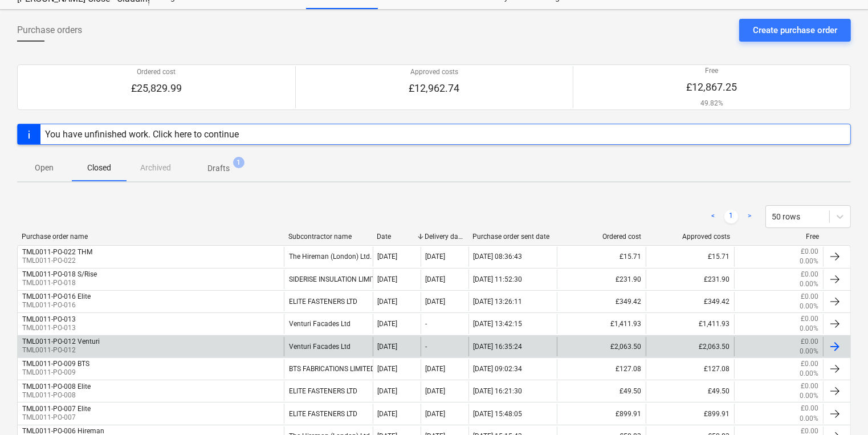
scroll to position [117, 0]
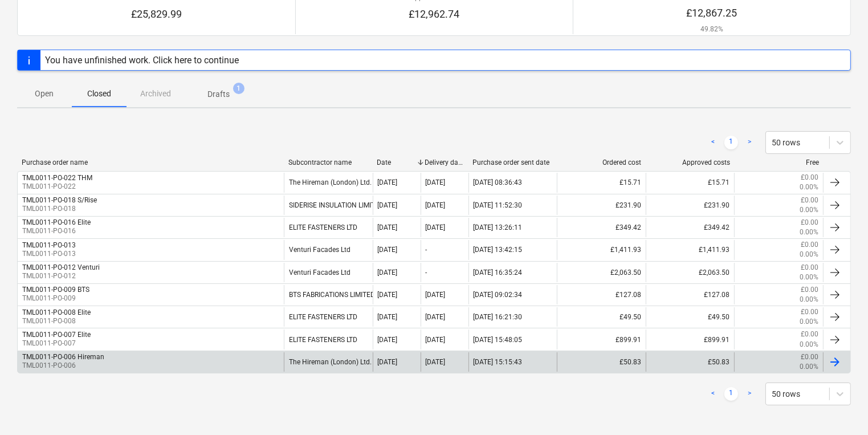
click at [269, 362] on div "TML0011-PO-006 Hireman TML0011-PO-006" at bounding box center [151, 361] width 266 height 19
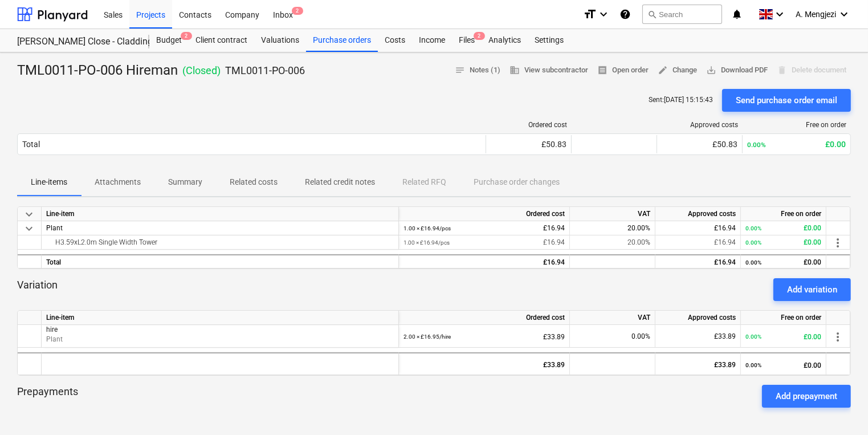
click at [407, 11] on div "Sales Projects Contacts Company Inbox 2" at bounding box center [335, 14] width 477 height 29
click at [470, 43] on div "Files 2" at bounding box center [467, 40] width 30 height 23
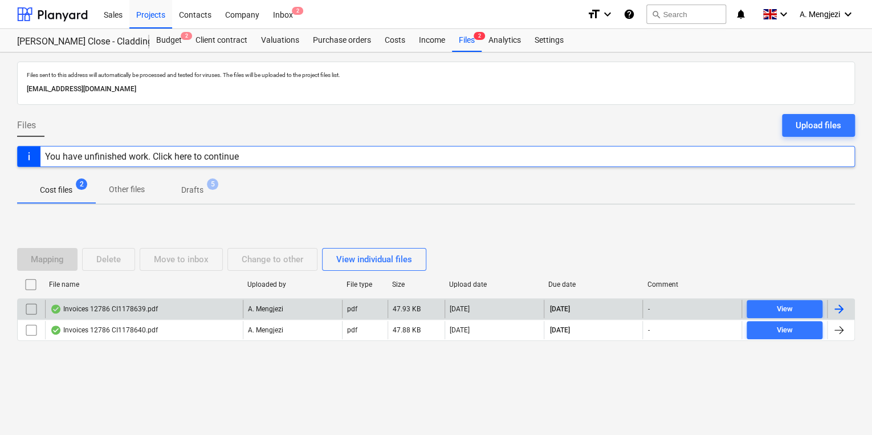
click at [169, 310] on div "Invoices 12786 CI1178639.pdf" at bounding box center [144, 309] width 198 height 18
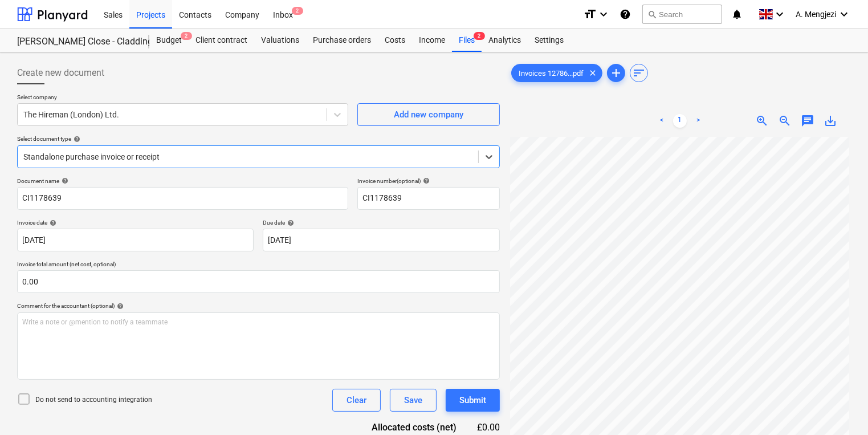
click at [453, 162] on div at bounding box center [247, 156] width 449 height 11
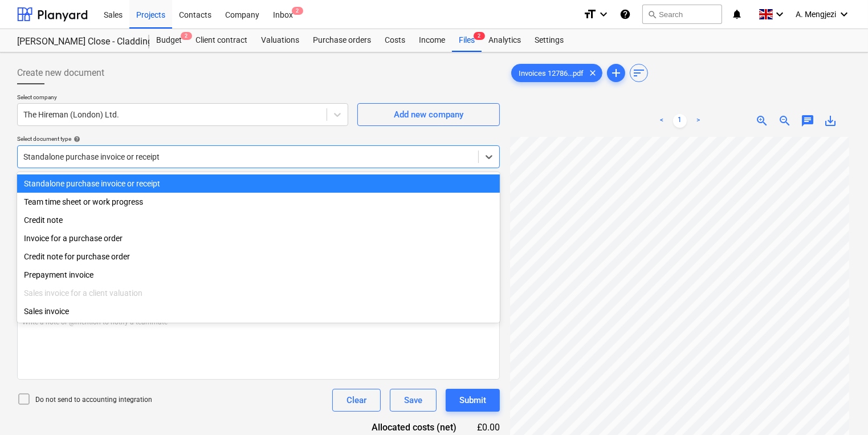
click at [453, 162] on div at bounding box center [247, 156] width 449 height 11
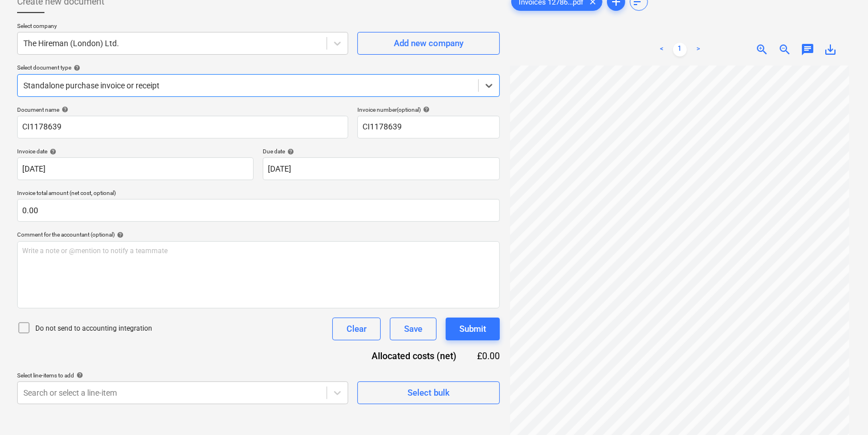
scroll to position [114, 0]
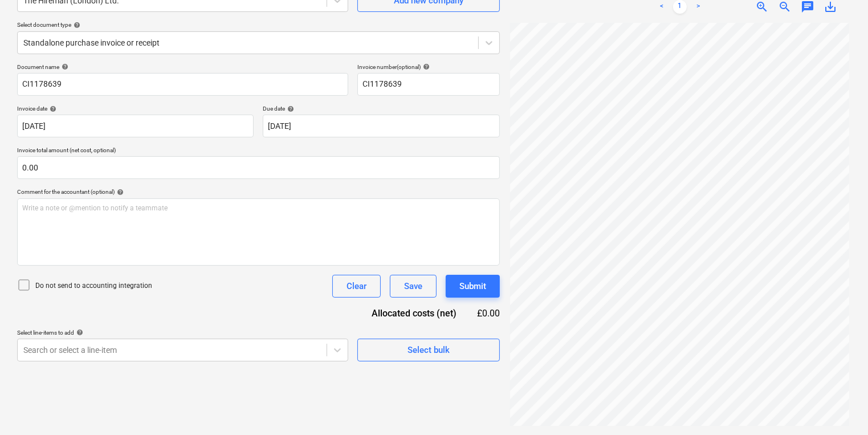
click at [441, 335] on div "Select bulk" at bounding box center [428, 345] width 143 height 32
click at [441, 348] on div "Select bulk" at bounding box center [429, 350] width 42 height 15
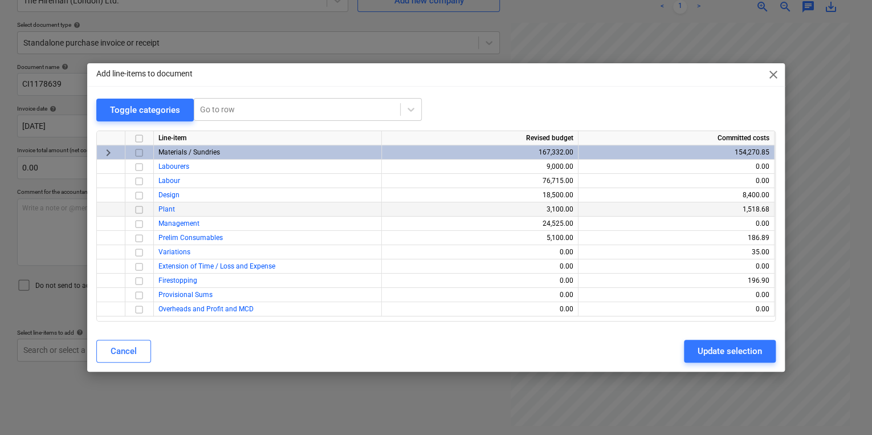
click at [136, 211] on input "checkbox" at bounding box center [139, 210] width 14 height 14
click at [771, 353] on button "Update selection" at bounding box center [730, 351] width 92 height 23
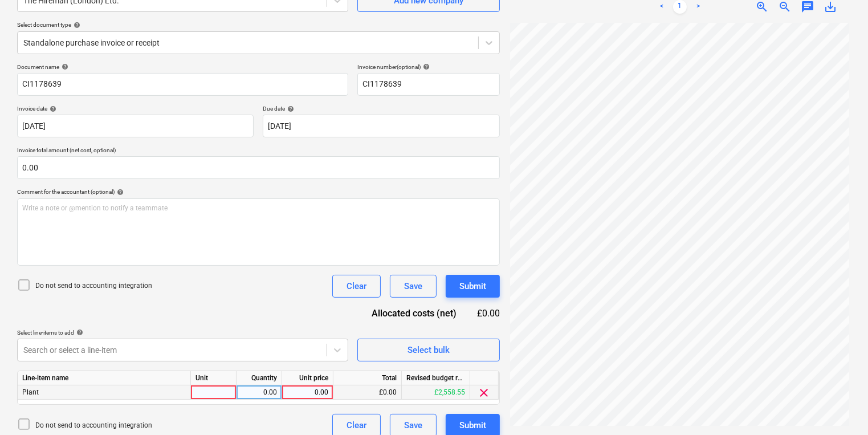
click at [202, 391] on div at bounding box center [214, 392] width 46 height 14
click at [324, 388] on div "0.00" at bounding box center [308, 392] width 42 height 14
click at [501, 424] on div "Create new document Select company The Hireman ([GEOGRAPHIC_DATA]) Ltd. Add new…" at bounding box center [259, 192] width 492 height 498
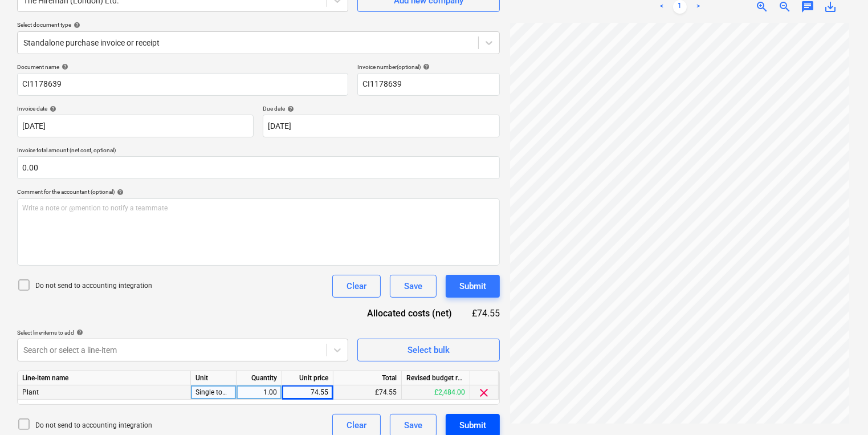
click at [495, 426] on button "Submit" at bounding box center [473, 425] width 54 height 23
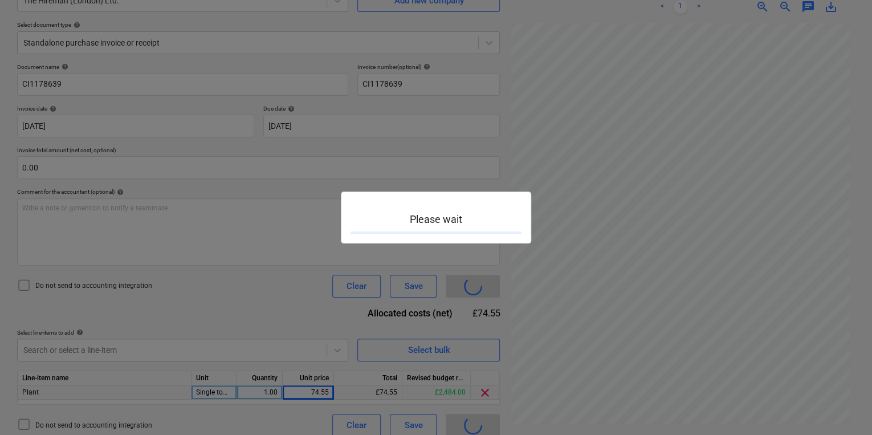
scroll to position [84, 2]
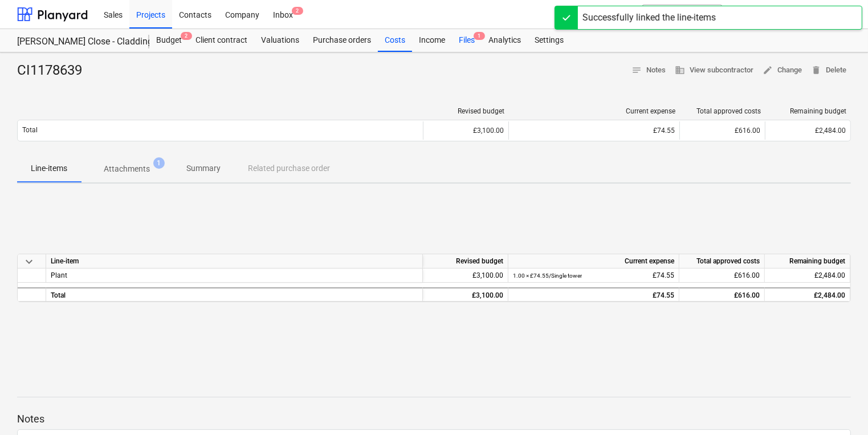
click at [467, 36] on div "Files 1" at bounding box center [467, 40] width 30 height 23
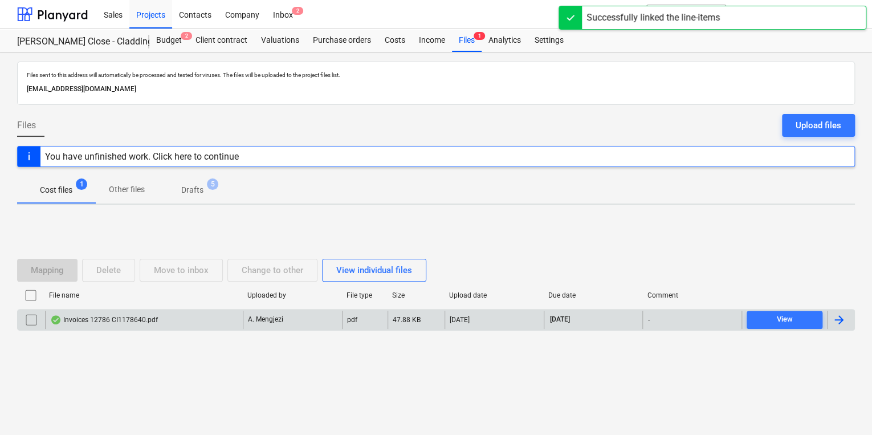
click at [158, 311] on div "Invoices 12786 CI1178640.pdf" at bounding box center [144, 320] width 198 height 18
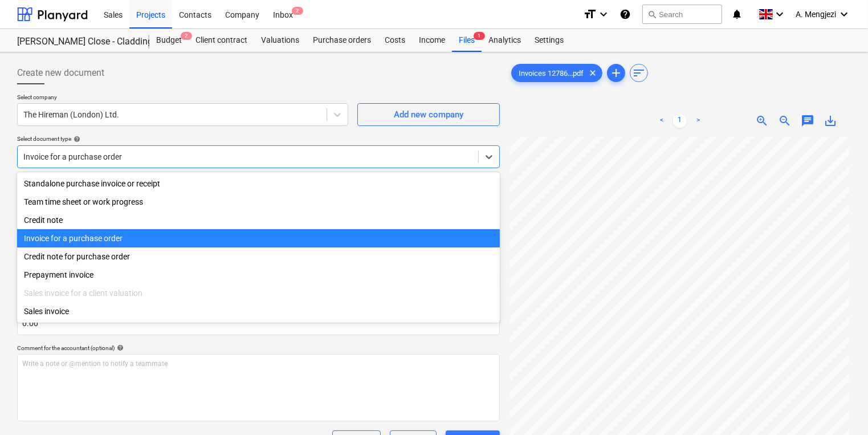
click at [224, 160] on div at bounding box center [247, 156] width 449 height 11
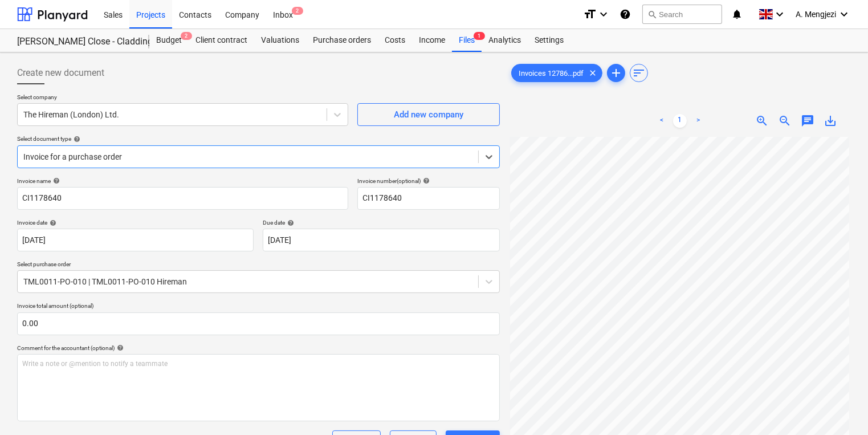
click at [224, 160] on div at bounding box center [247, 156] width 449 height 11
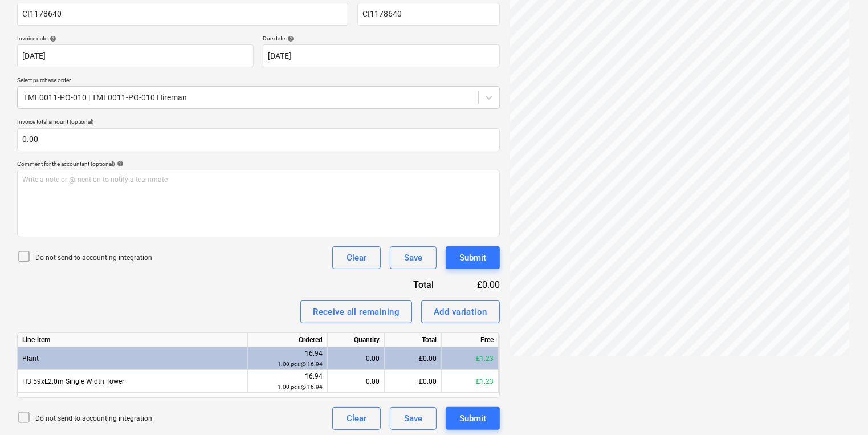
scroll to position [188, 0]
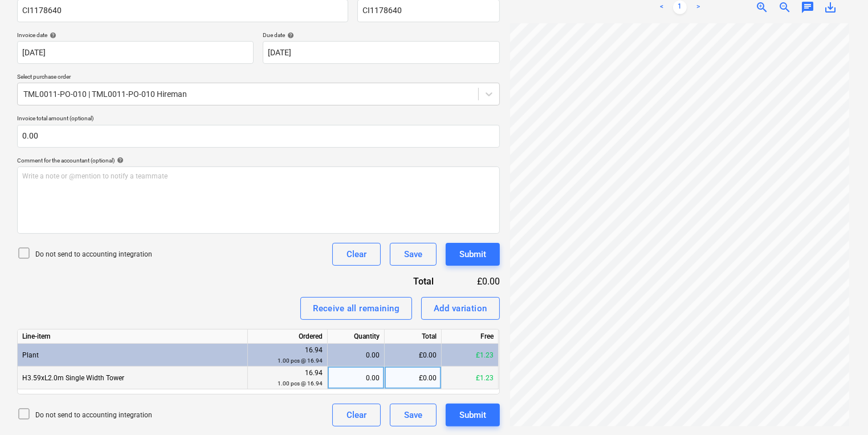
click at [360, 375] on div "0.00" at bounding box center [355, 378] width 47 height 23
click at [368, 371] on div "0.00" at bounding box center [355, 378] width 47 height 23
drag, startPoint x: 150, startPoint y: 376, endPoint x: 21, endPoint y: 378, distance: 130.0
click at [21, 378] on div "H3.59xL2.0m Single Width Tower" at bounding box center [133, 378] width 230 height 23
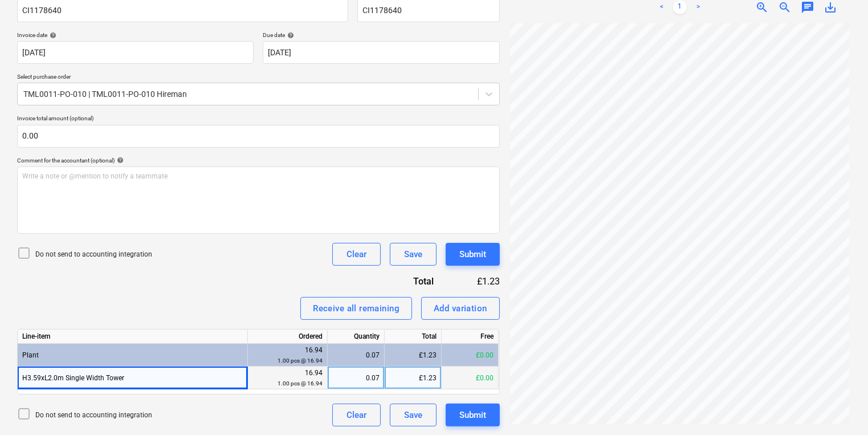
copy div "H3.59xL2.0m Single Width Tower"
click at [462, 310] on div "Add variation" at bounding box center [461, 308] width 54 height 15
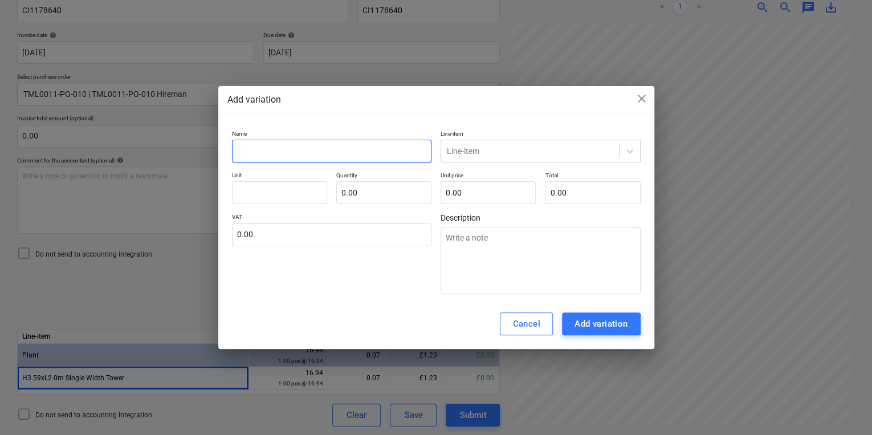
click at [315, 143] on input "text" at bounding box center [332, 151] width 200 height 23
paste input "H3.59xL2.0m Single Width Tower"
click at [501, 154] on div at bounding box center [530, 150] width 166 height 11
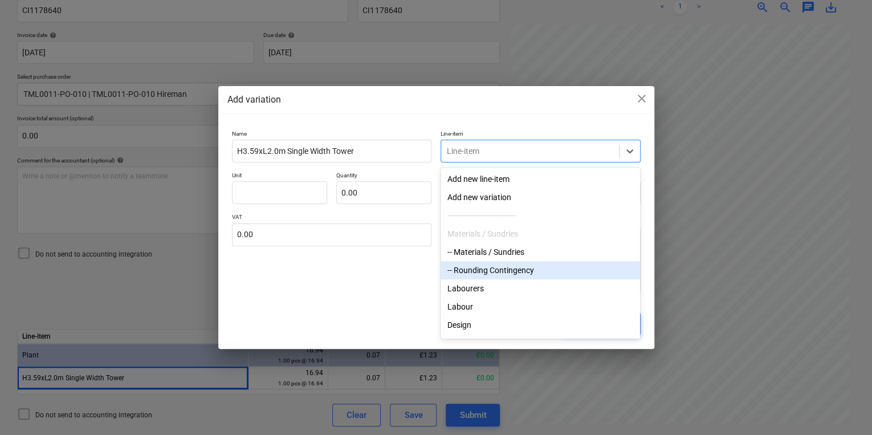
click at [499, 274] on div "-- Rounding Contingency" at bounding box center [541, 270] width 200 height 18
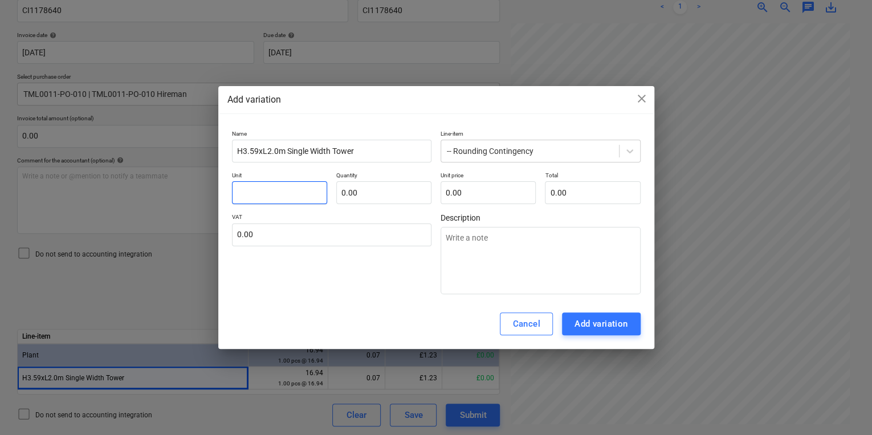
click at [307, 192] on input "text" at bounding box center [279, 192] width 95 height 23
click at [356, 186] on input "text" at bounding box center [383, 192] width 95 height 23
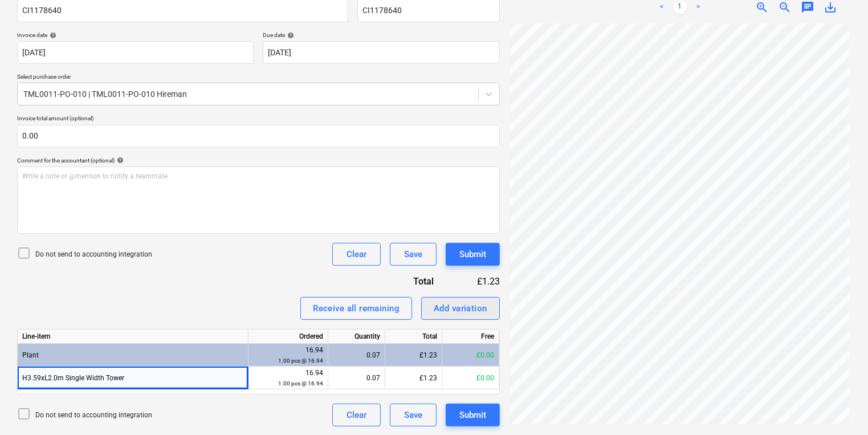
click at [458, 314] on div "Add variation" at bounding box center [461, 308] width 54 height 15
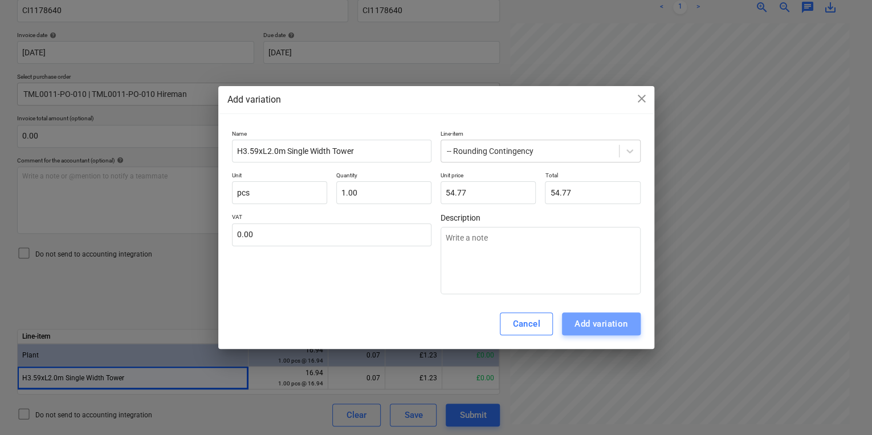
click at [605, 314] on button "Add variation" at bounding box center [601, 323] width 79 height 23
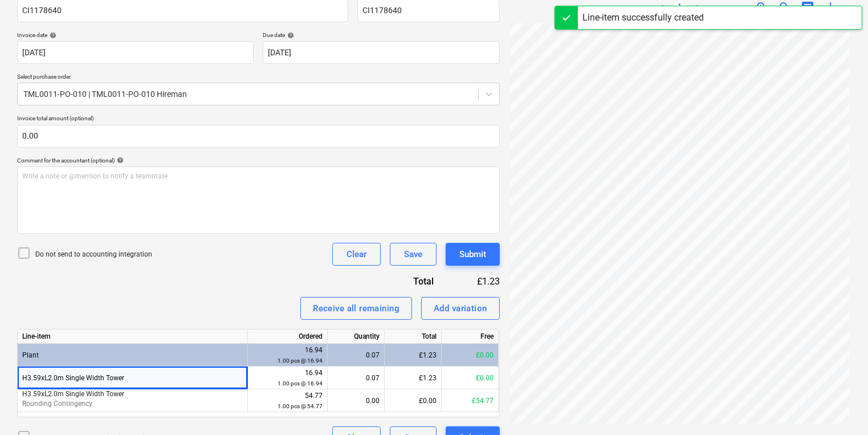
scroll to position [84, 3]
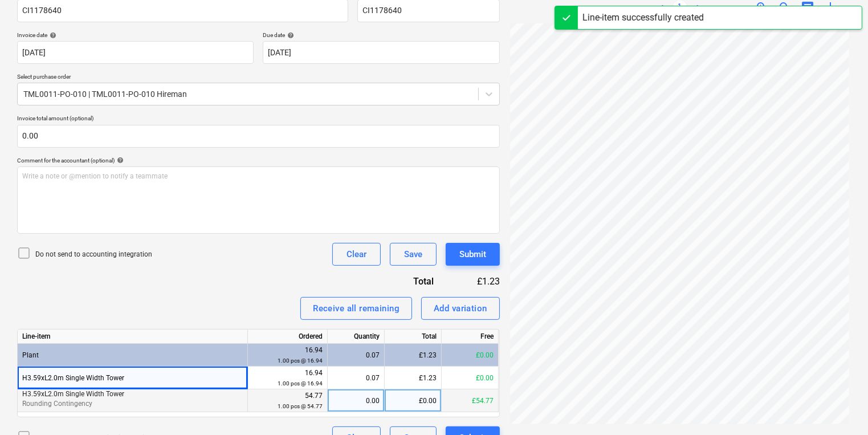
click at [355, 403] on div "0.00" at bounding box center [355, 400] width 47 height 23
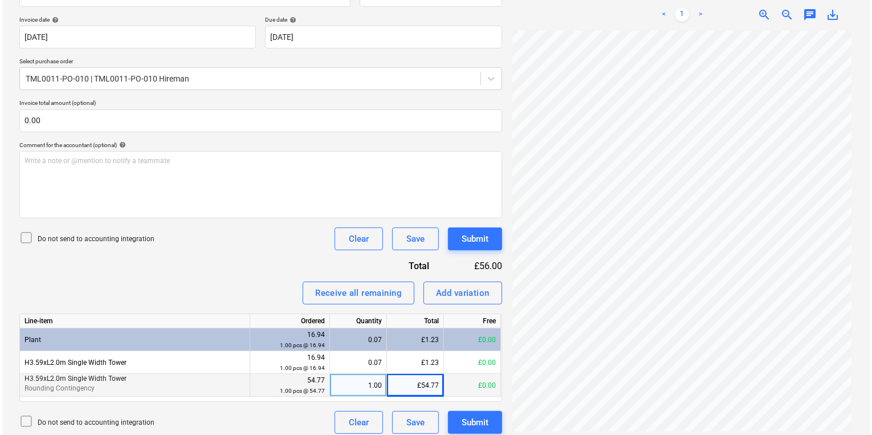
scroll to position [210, 0]
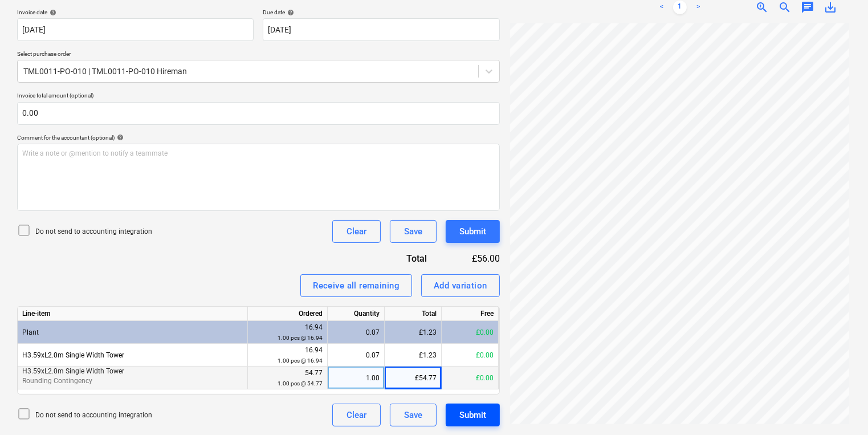
click at [478, 413] on div "Submit" at bounding box center [472, 415] width 27 height 15
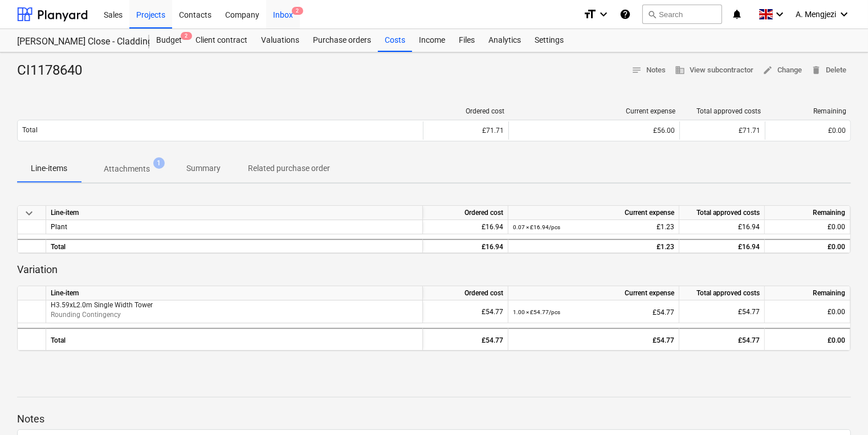
click at [291, 18] on div "Inbox 2" at bounding box center [283, 13] width 34 height 29
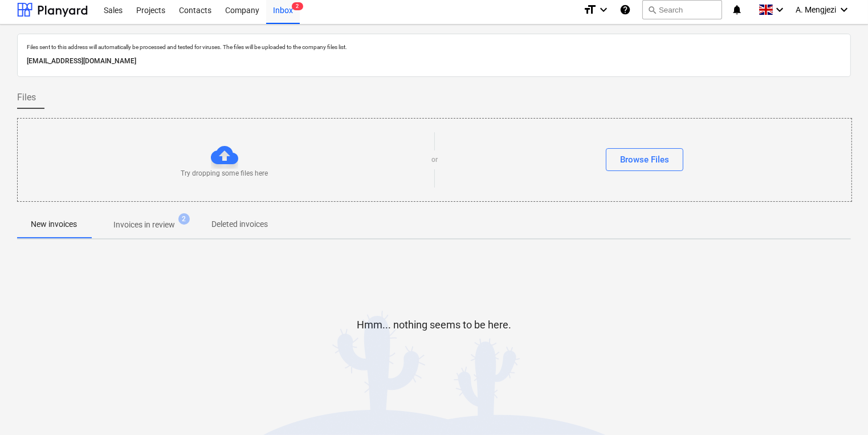
scroll to position [6, 0]
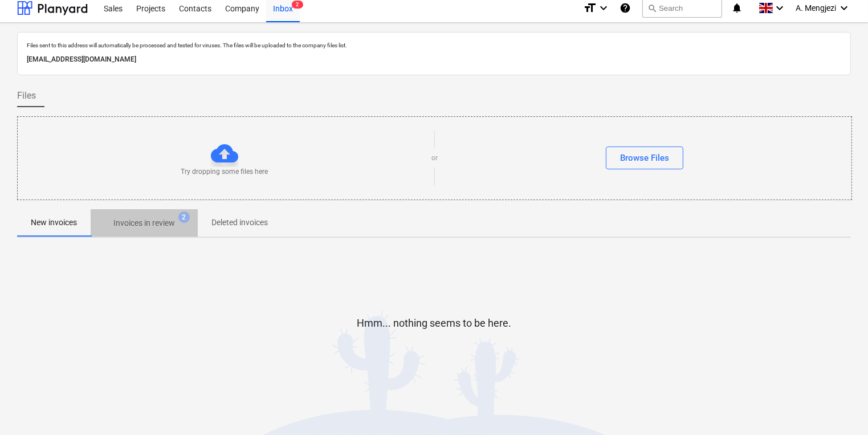
click at [113, 225] on span "Invoices in review 2" at bounding box center [144, 223] width 80 height 12
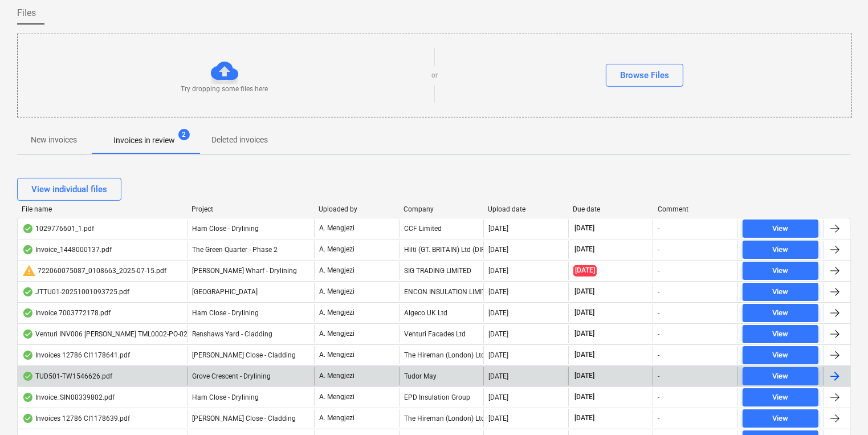
scroll to position [234, 0]
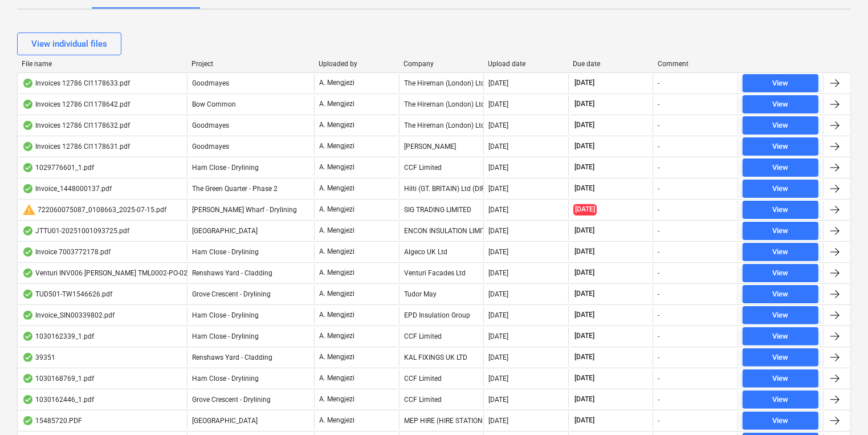
click at [425, 62] on div "Company" at bounding box center [442, 64] width 76 height 8
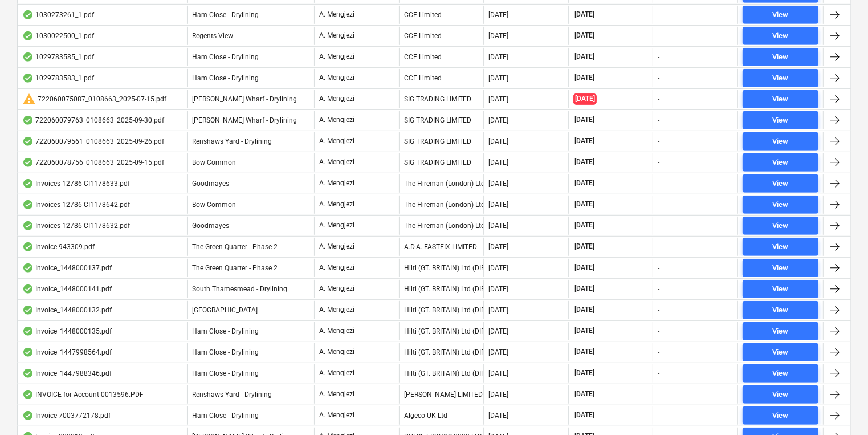
scroll to position [599, 0]
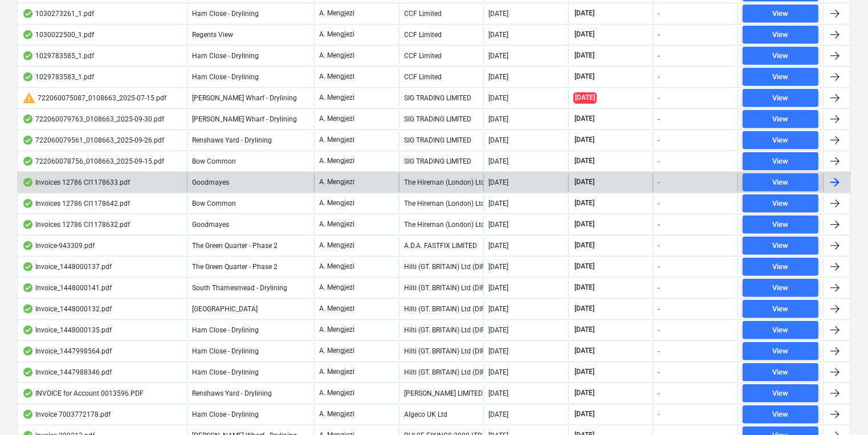
click at [429, 173] on div "The Hireman (London) Ltd." at bounding box center [441, 182] width 85 height 18
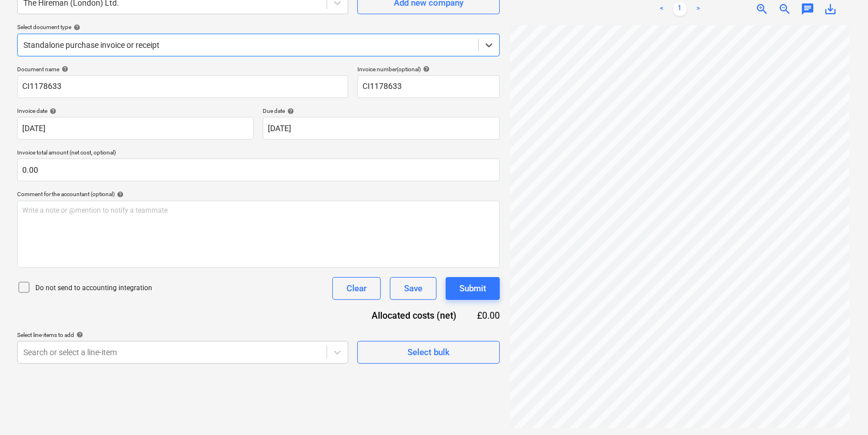
scroll to position [114, 0]
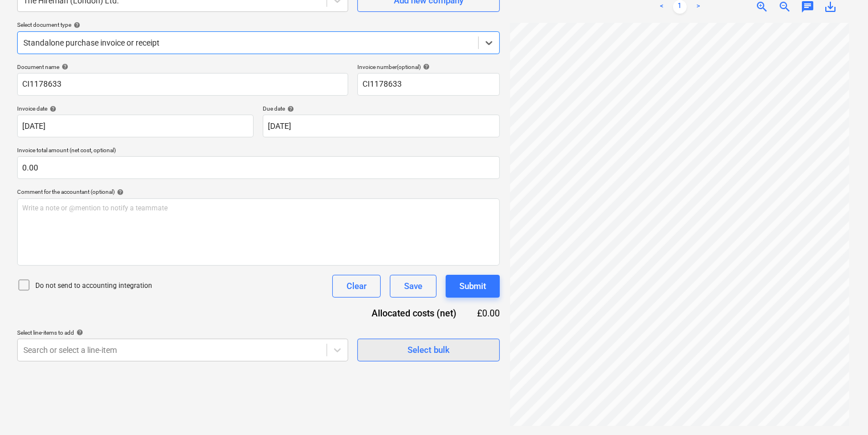
click at [458, 356] on span "Select bulk" at bounding box center [429, 350] width 114 height 15
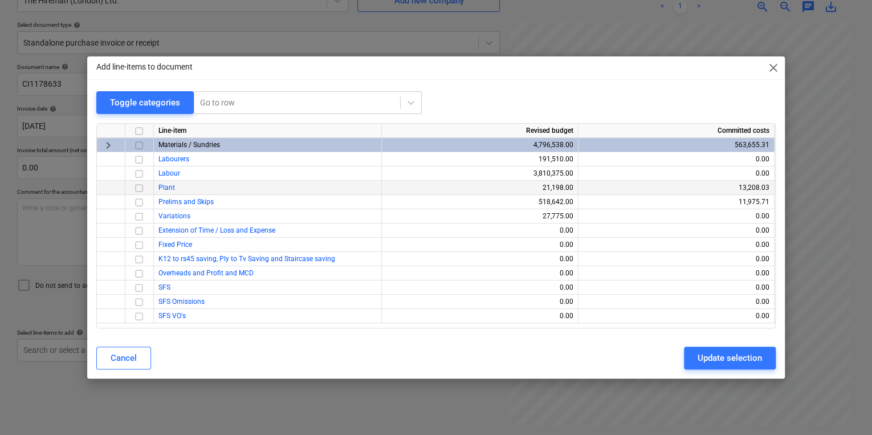
click at [135, 189] on input "checkbox" at bounding box center [139, 188] width 14 height 14
click at [733, 347] on button "Update selection" at bounding box center [730, 358] width 92 height 23
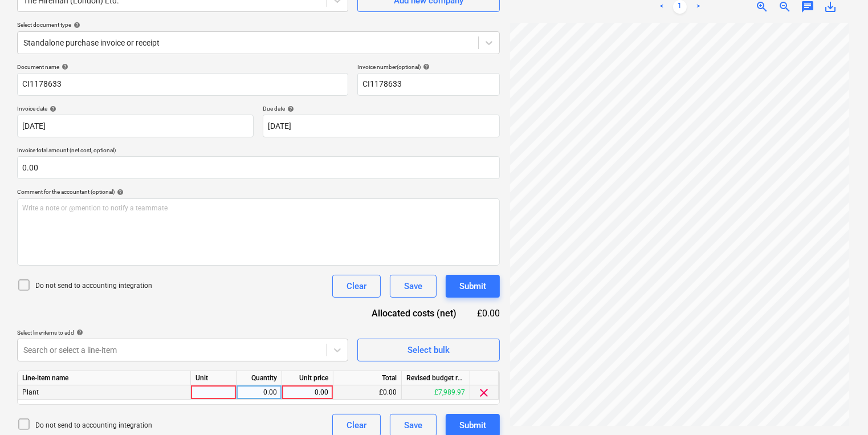
click at [205, 389] on div at bounding box center [214, 392] width 46 height 14
click at [502, 352] on div "Create new document Select company The Hireman ([GEOGRAPHIC_DATA]) Ltd. Add new…" at bounding box center [259, 192] width 492 height 498
click at [472, 420] on div "Submit" at bounding box center [472, 425] width 27 height 15
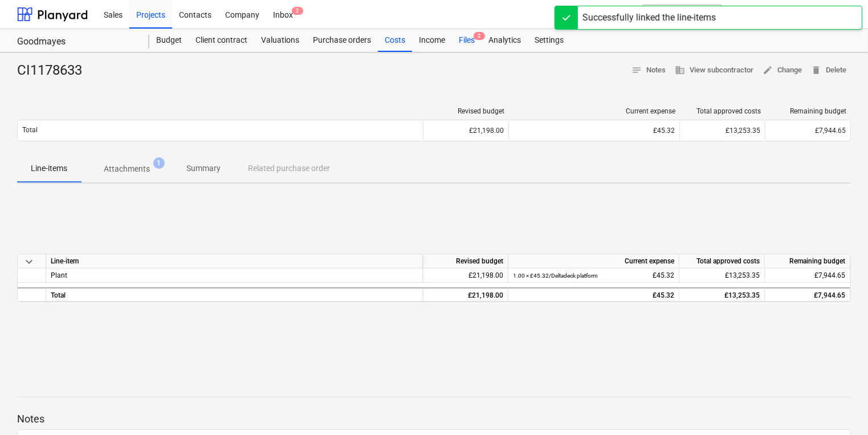
click at [467, 30] on div "Files 2" at bounding box center [467, 40] width 30 height 23
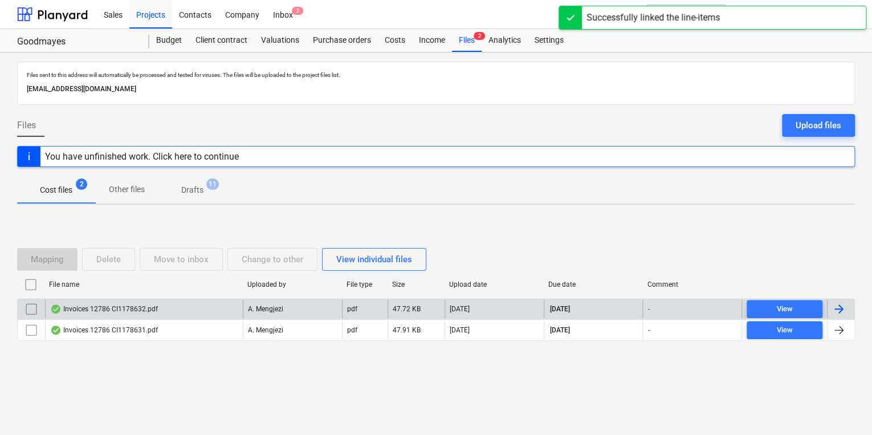
click at [200, 308] on div "Invoices 12786 CI1178632.pdf" at bounding box center [144, 309] width 198 height 18
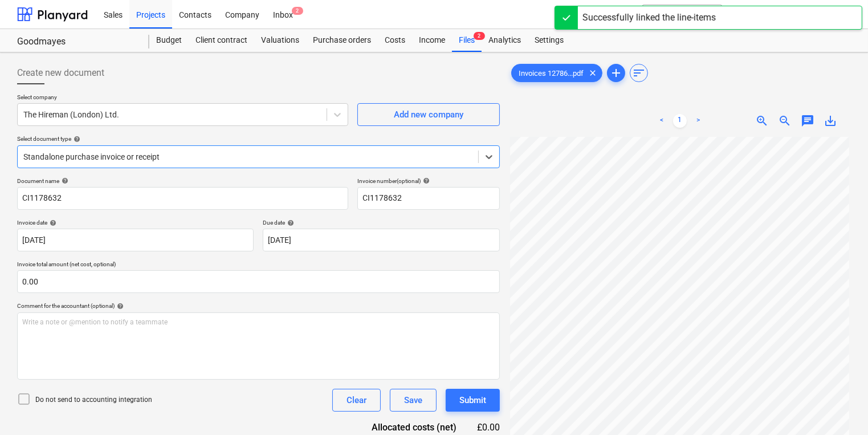
click at [213, 161] on div at bounding box center [247, 156] width 449 height 11
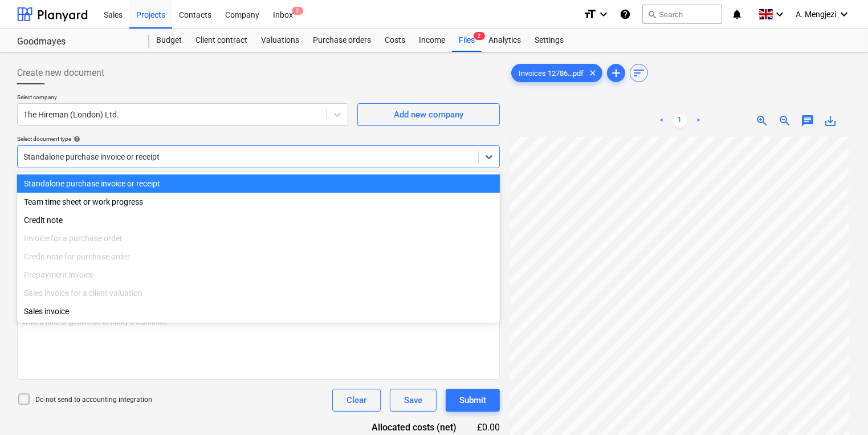
click at [213, 161] on div at bounding box center [247, 156] width 449 height 11
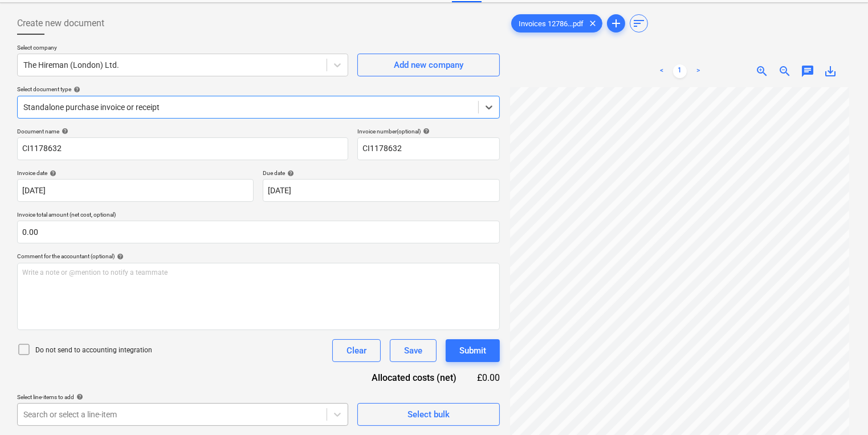
scroll to position [114, 0]
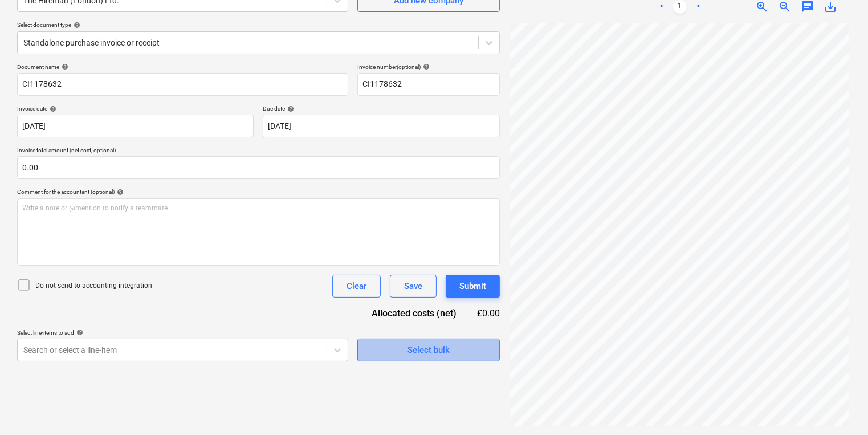
click at [434, 351] on div "Select bulk" at bounding box center [429, 350] width 42 height 15
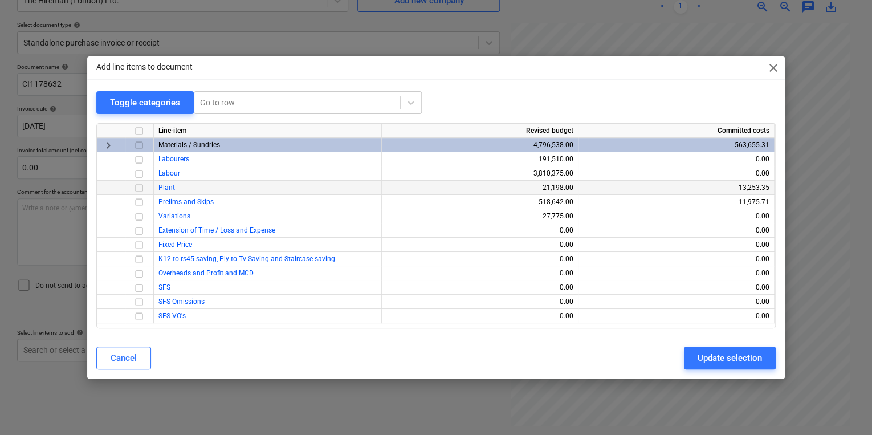
click at [140, 189] on input "checkbox" at bounding box center [139, 188] width 14 height 14
click at [697, 367] on button "Update selection" at bounding box center [730, 358] width 92 height 23
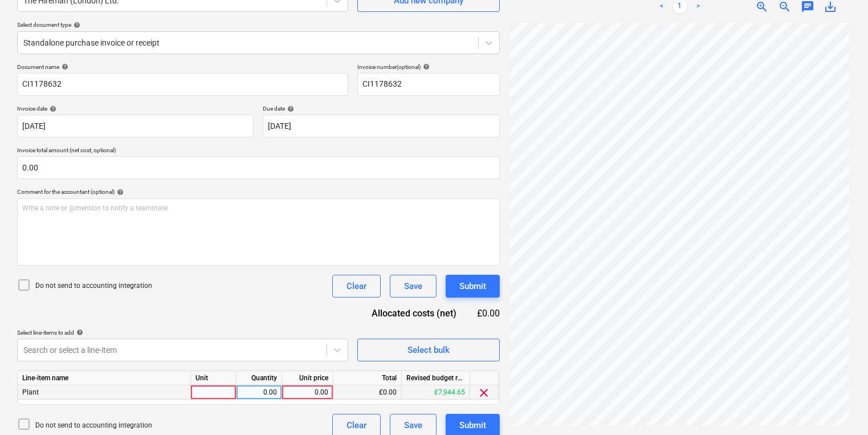
click at [218, 387] on div at bounding box center [214, 392] width 46 height 14
click at [269, 385] on div "Quantity" at bounding box center [260, 378] width 46 height 14
click at [280, 390] on div "1.00" at bounding box center [260, 392] width 46 height 14
click at [290, 390] on div "0.00" at bounding box center [308, 392] width 42 height 14
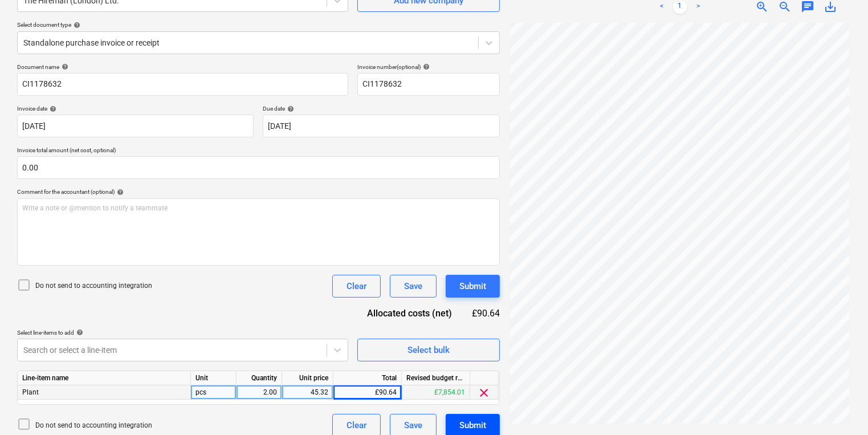
click at [469, 426] on div "Submit" at bounding box center [472, 425] width 27 height 15
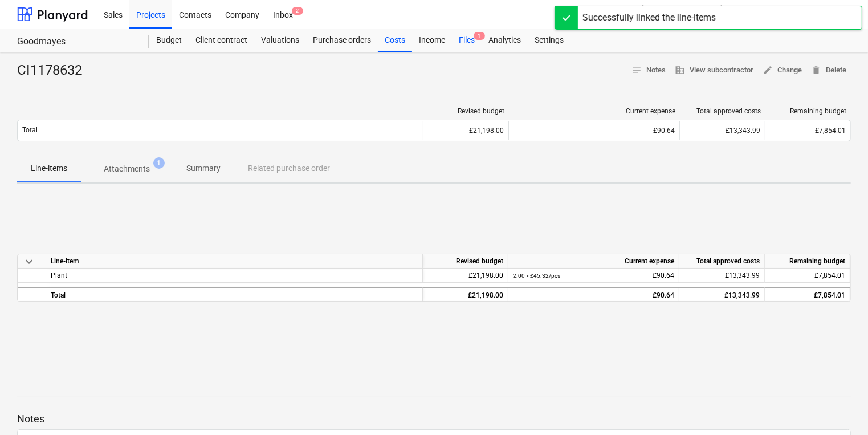
click at [471, 34] on div "Files 1" at bounding box center [467, 40] width 30 height 23
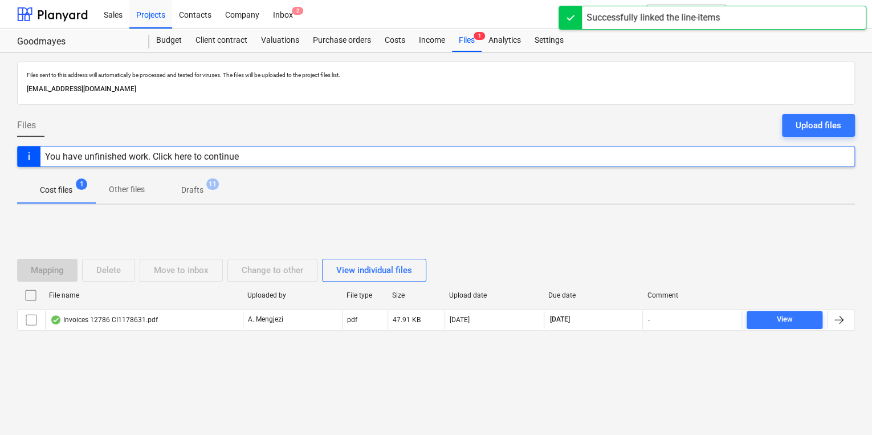
click at [141, 335] on div at bounding box center [436, 339] width 838 height 9
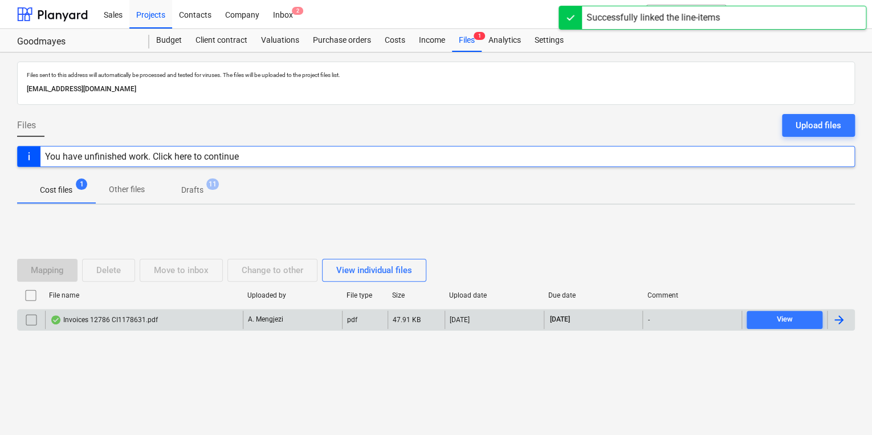
click at [157, 322] on div "Invoices 12786 CI1178631.pdf" at bounding box center [144, 320] width 198 height 18
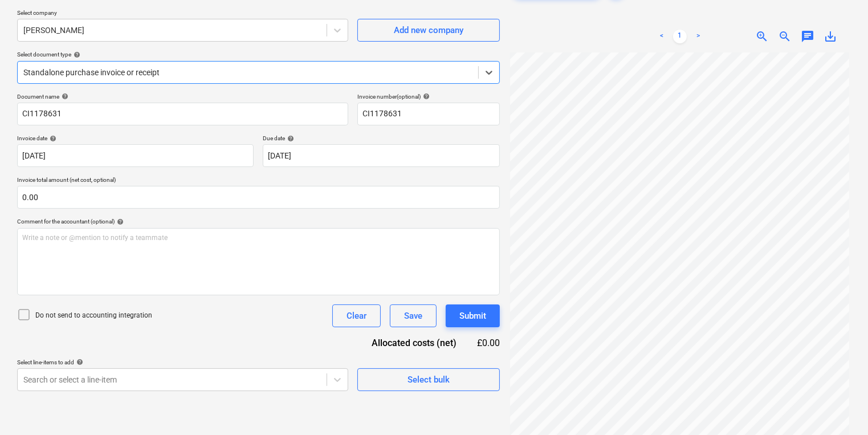
scroll to position [114, 0]
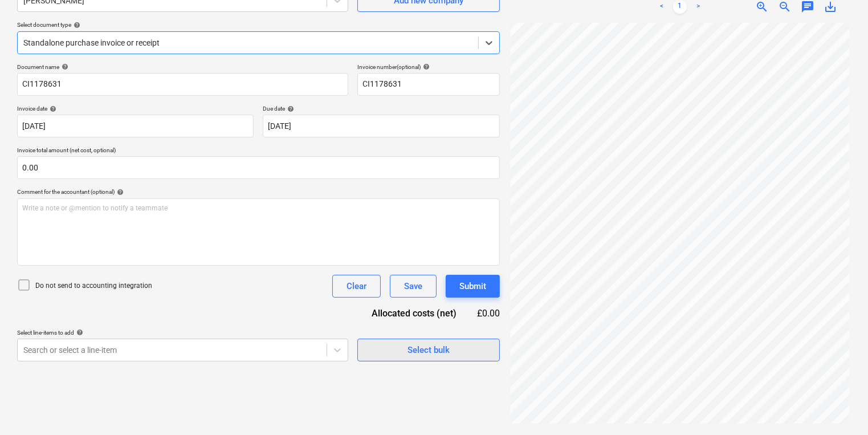
click at [470, 347] on span "Select bulk" at bounding box center [429, 350] width 114 height 15
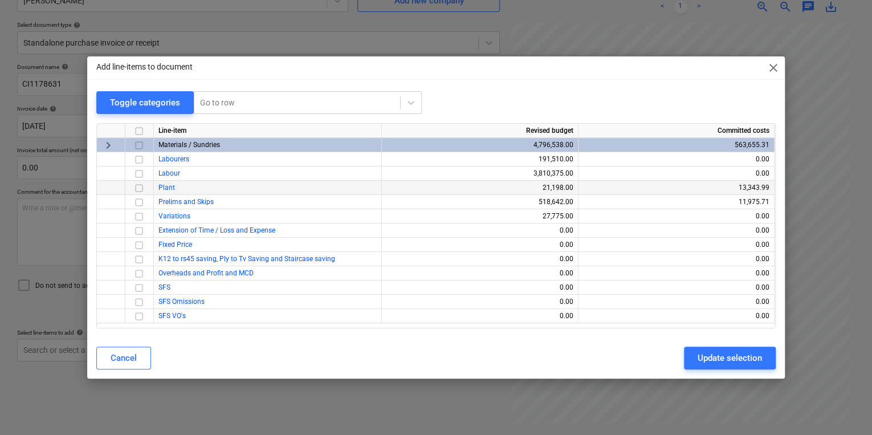
click at [137, 186] on input "checkbox" at bounding box center [139, 188] width 14 height 14
click at [754, 348] on button "Update selection" at bounding box center [730, 358] width 92 height 23
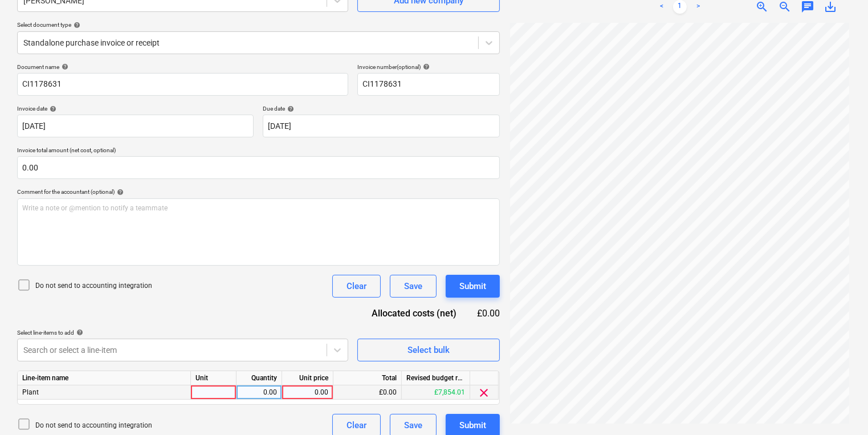
click at [218, 394] on div at bounding box center [214, 392] width 46 height 14
click at [253, 391] on div "3.00" at bounding box center [259, 392] width 36 height 14
click at [217, 392] on div "pcs" at bounding box center [214, 392] width 46 height 14
click at [475, 284] on div "Submit" at bounding box center [472, 286] width 27 height 15
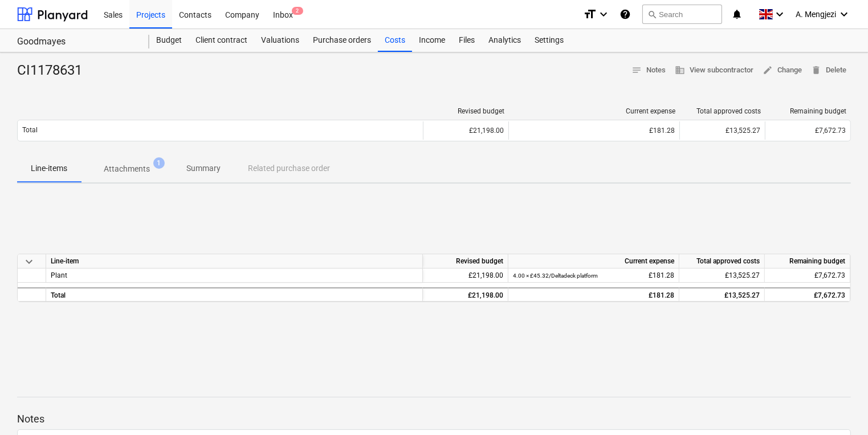
drag, startPoint x: 353, startPoint y: 54, endPoint x: 401, endPoint y: 42, distance: 49.4
click at [354, 52] on div "CI1178631 notes Notes business View subcontractor edit Change delete Delete Rev…" at bounding box center [434, 297] width 868 height 490
drag, startPoint x: 451, startPoint y: 26, endPoint x: 443, endPoint y: 23, distance: 8.3
click at [451, 26] on div "Sales Projects Contacts Company Inbox 2" at bounding box center [335, 14] width 477 height 29
click at [305, 9] on div "Sales Projects Contacts Company Inbox 2" at bounding box center [335, 14] width 477 height 29
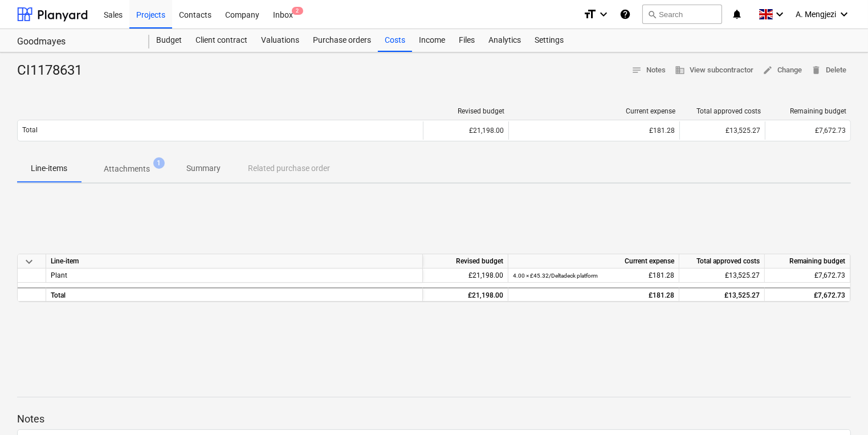
click at [305, 9] on div "Sales Projects Contacts Company Inbox 2" at bounding box center [335, 14] width 477 height 29
click at [298, 10] on span "2" at bounding box center [297, 11] width 11 height 8
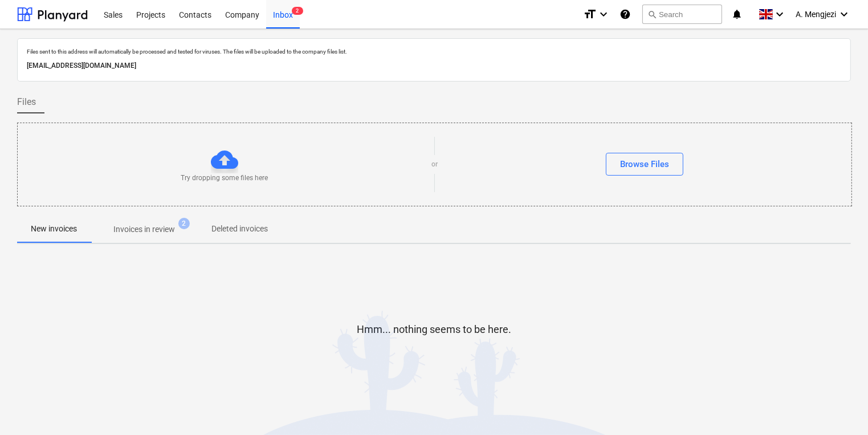
click at [153, 239] on button "Invoices in review 2" at bounding box center [144, 228] width 107 height 27
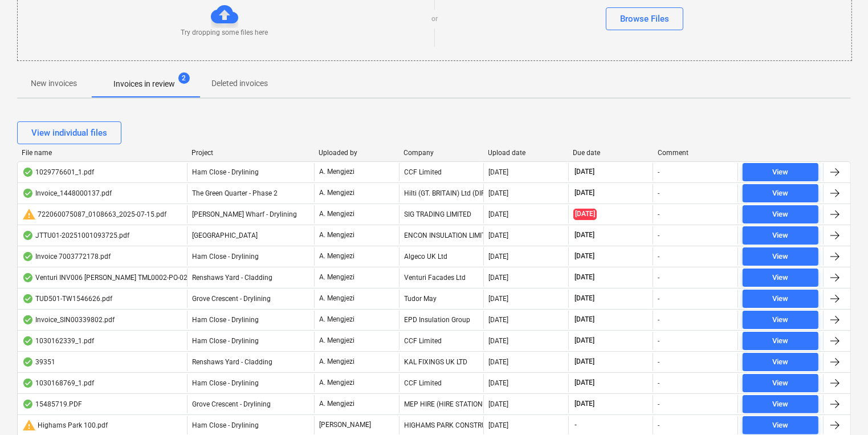
scroll to position [129, 0]
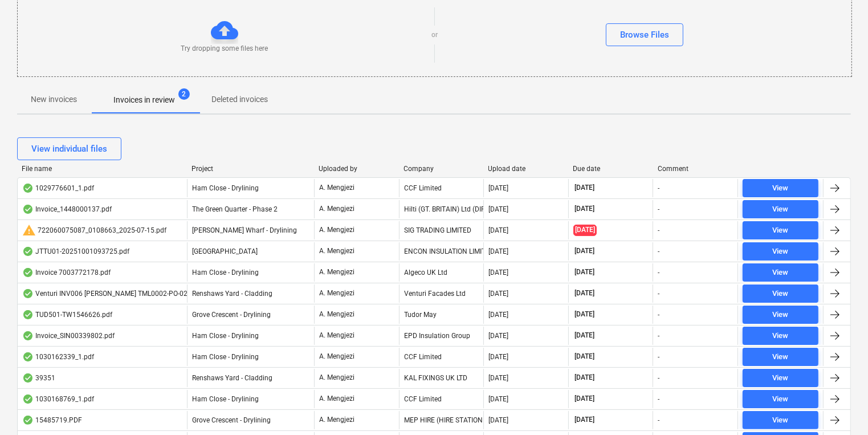
click at [194, 169] on div at bounding box center [187, 169] width 21 height 8
drag, startPoint x: 194, startPoint y: 166, endPoint x: 209, endPoint y: 173, distance: 15.8
click at [196, 166] on div at bounding box center [187, 169] width 21 height 8
click at [201, 167] on div "Project" at bounding box center [251, 169] width 118 height 8
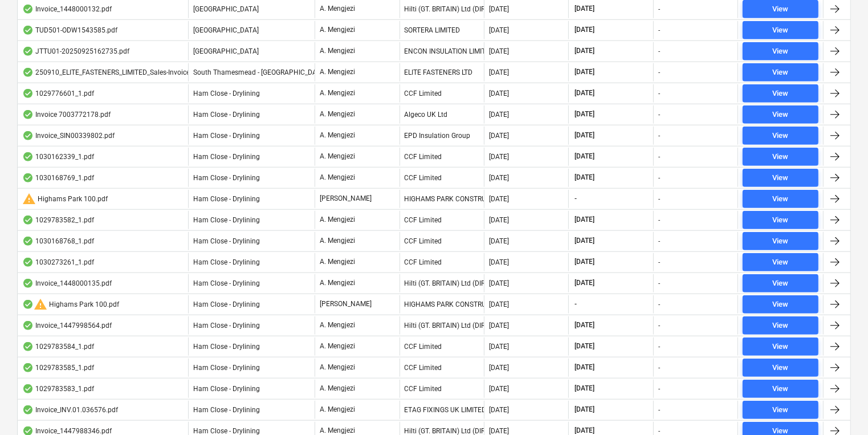
scroll to position [1087, 0]
